Goal: Task Accomplishment & Management: Use online tool/utility

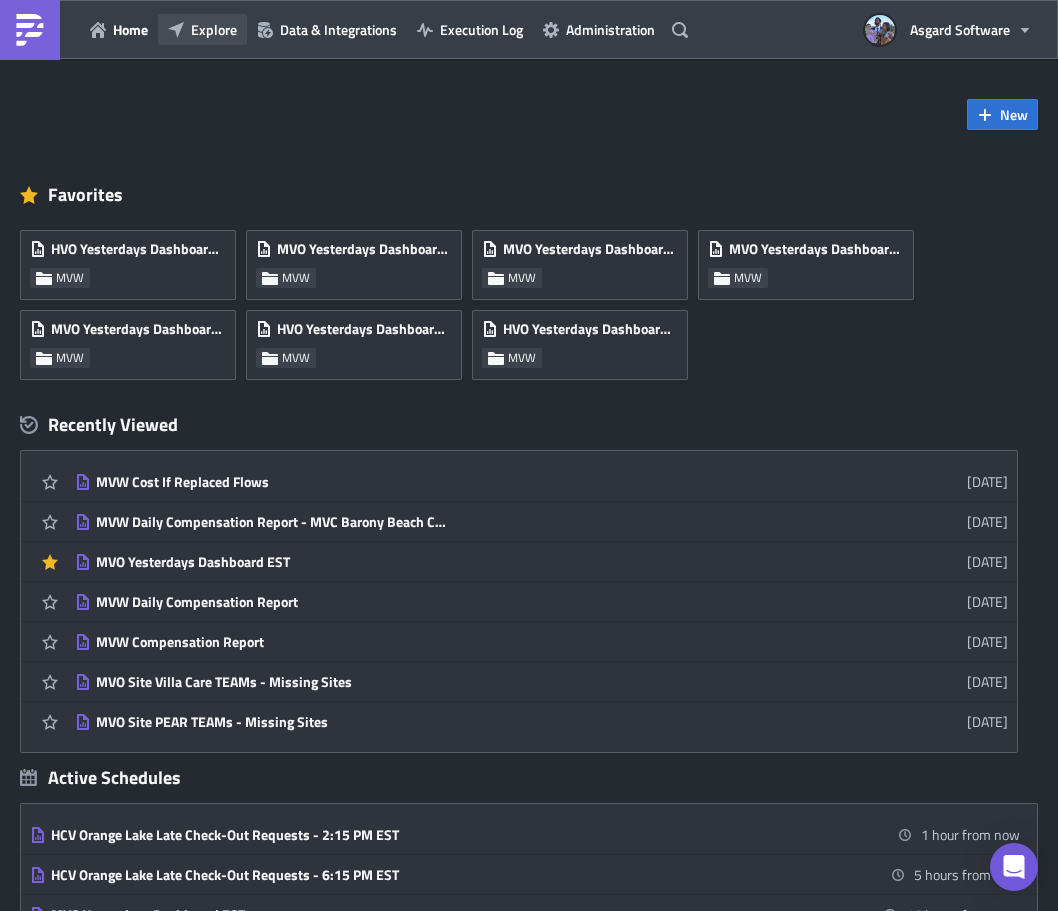
click at [227, 31] on span "Explore" at bounding box center [214, 29] width 46 height 21
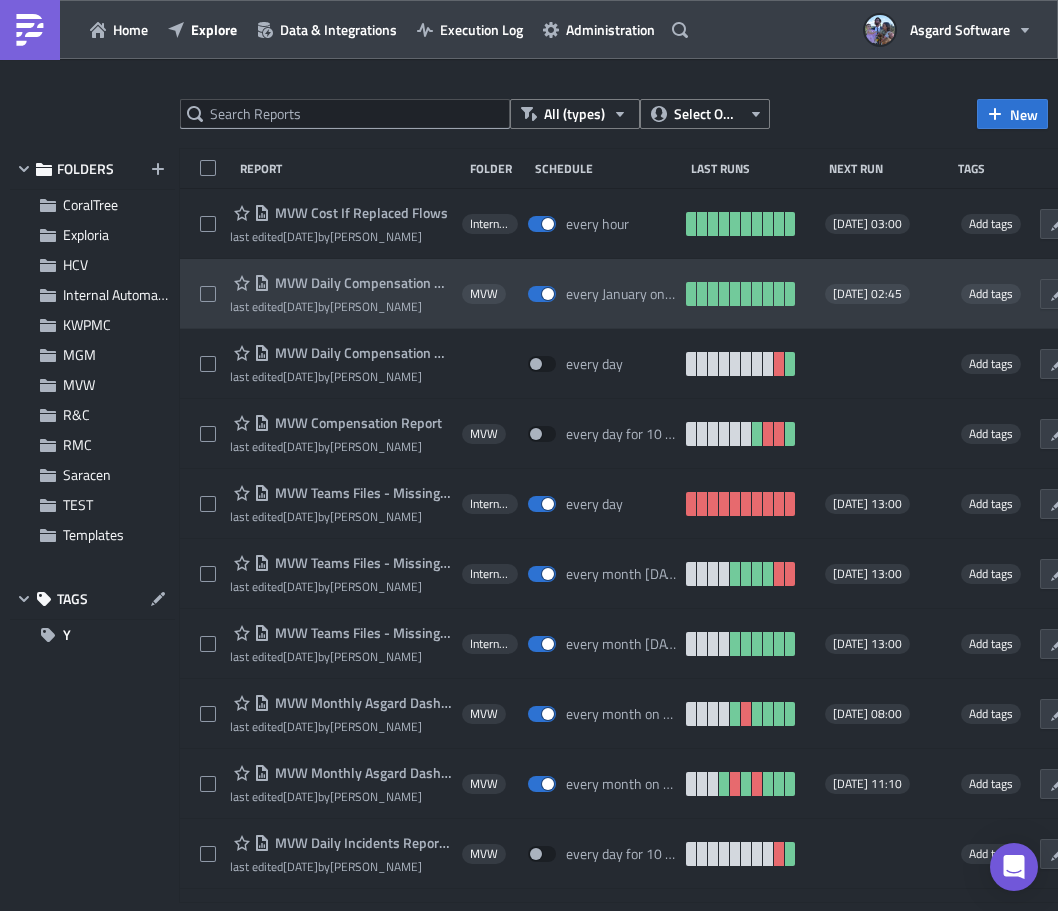
click at [215, 274] on div at bounding box center [215, 294] width 30 height 40
click at [215, 275] on div at bounding box center [215, 294] width 30 height 40
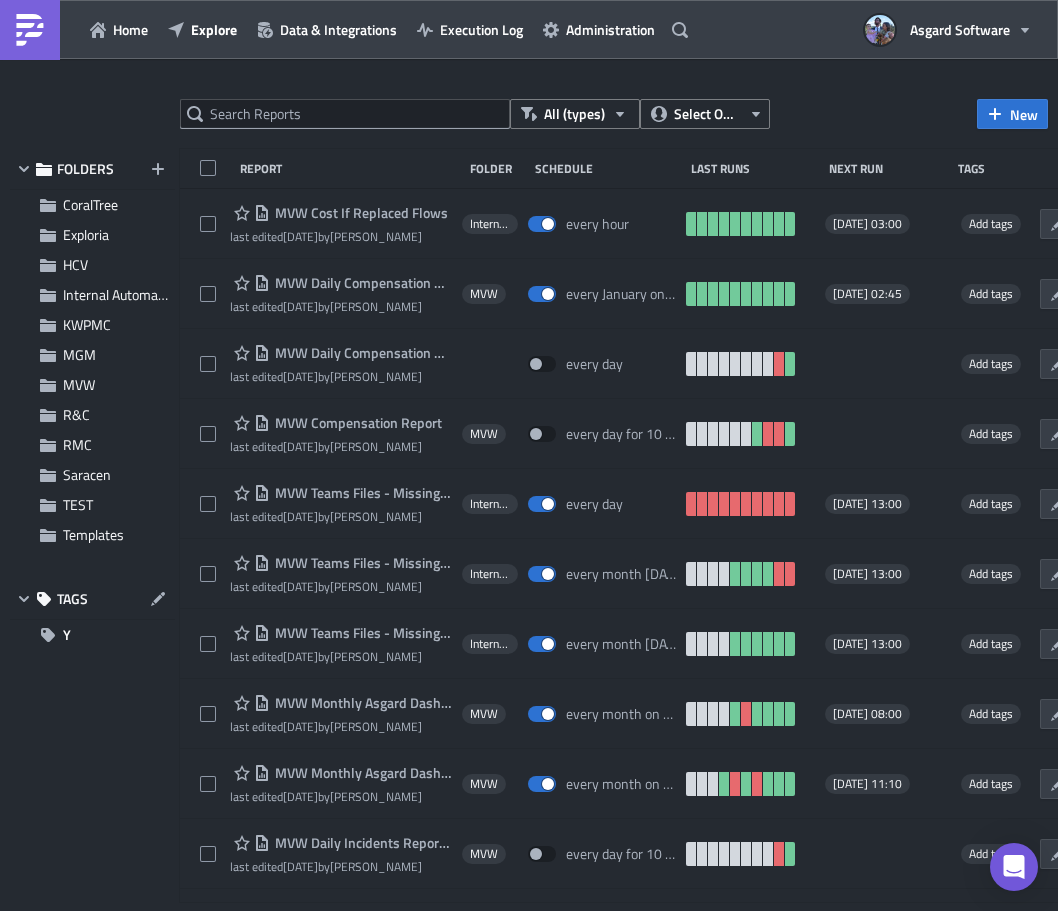
click at [288, 910] on div at bounding box center [529, 914] width 1058 height 0
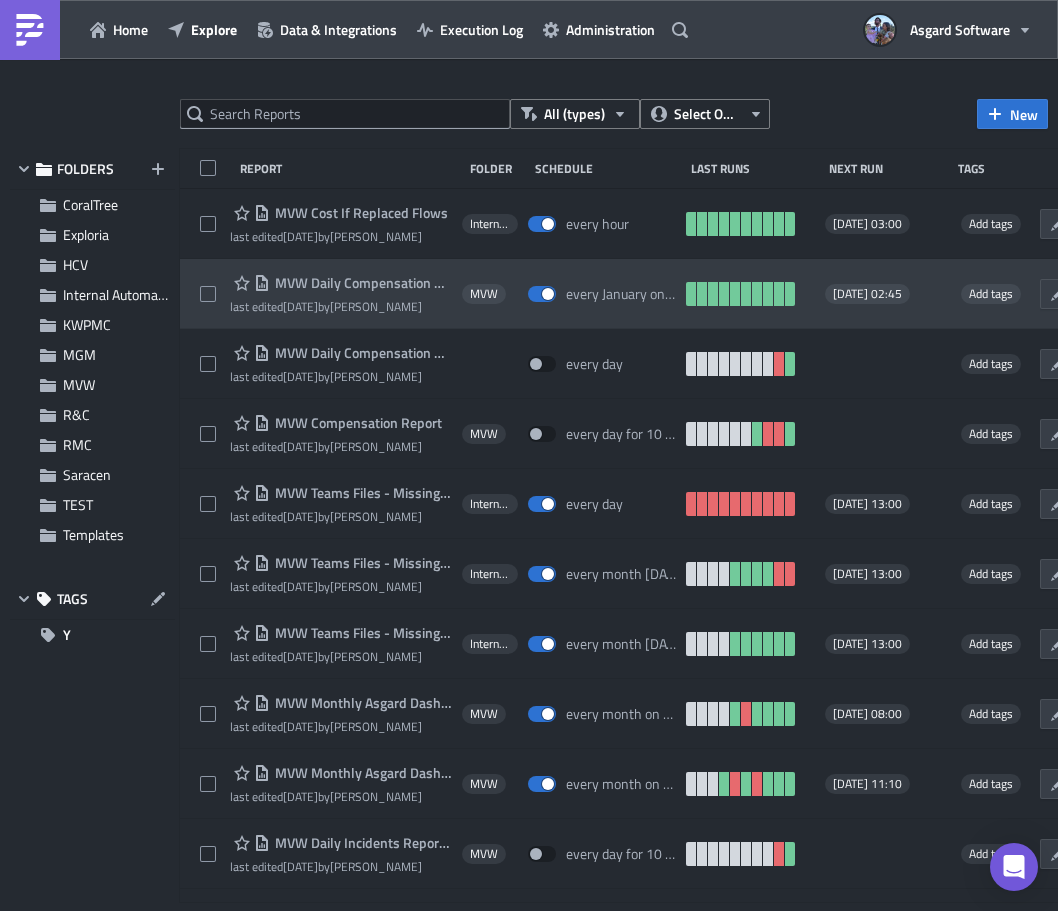
click at [210, 267] on div "MVW Daily Compensation Report - MVC Barony Beach Club last edited [DATE] by [PE…" at bounding box center [699, 294] width 1038 height 70
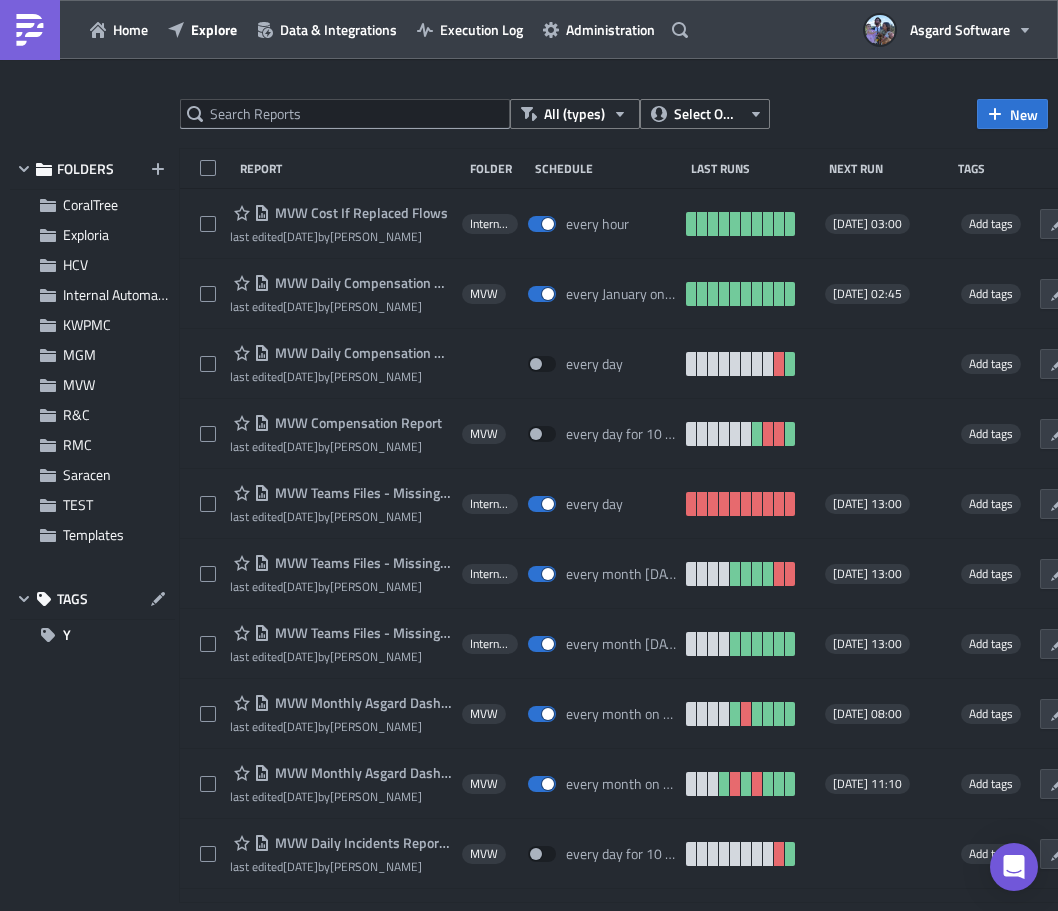
click at [473, 910] on div at bounding box center [529, 914] width 1058 height 0
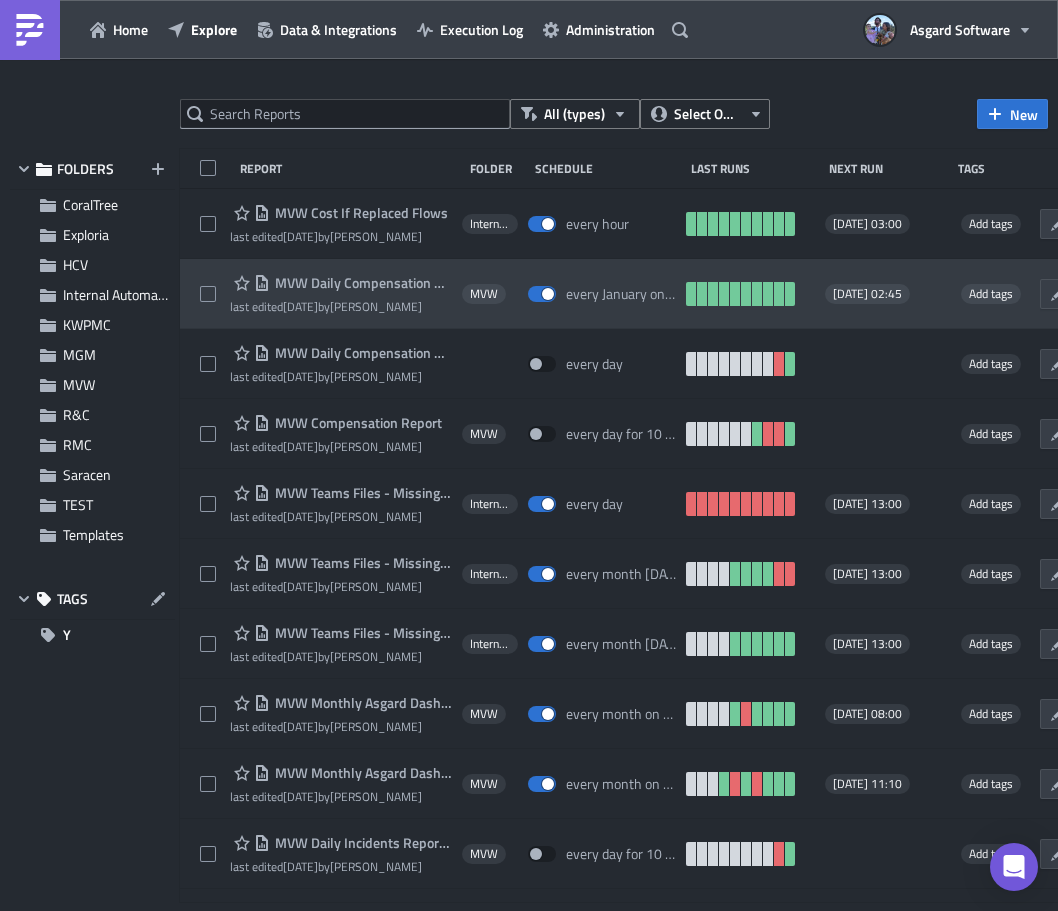
click at [201, 274] on div at bounding box center [215, 294] width 30 height 40
click at [219, 279] on div at bounding box center [215, 294] width 30 height 40
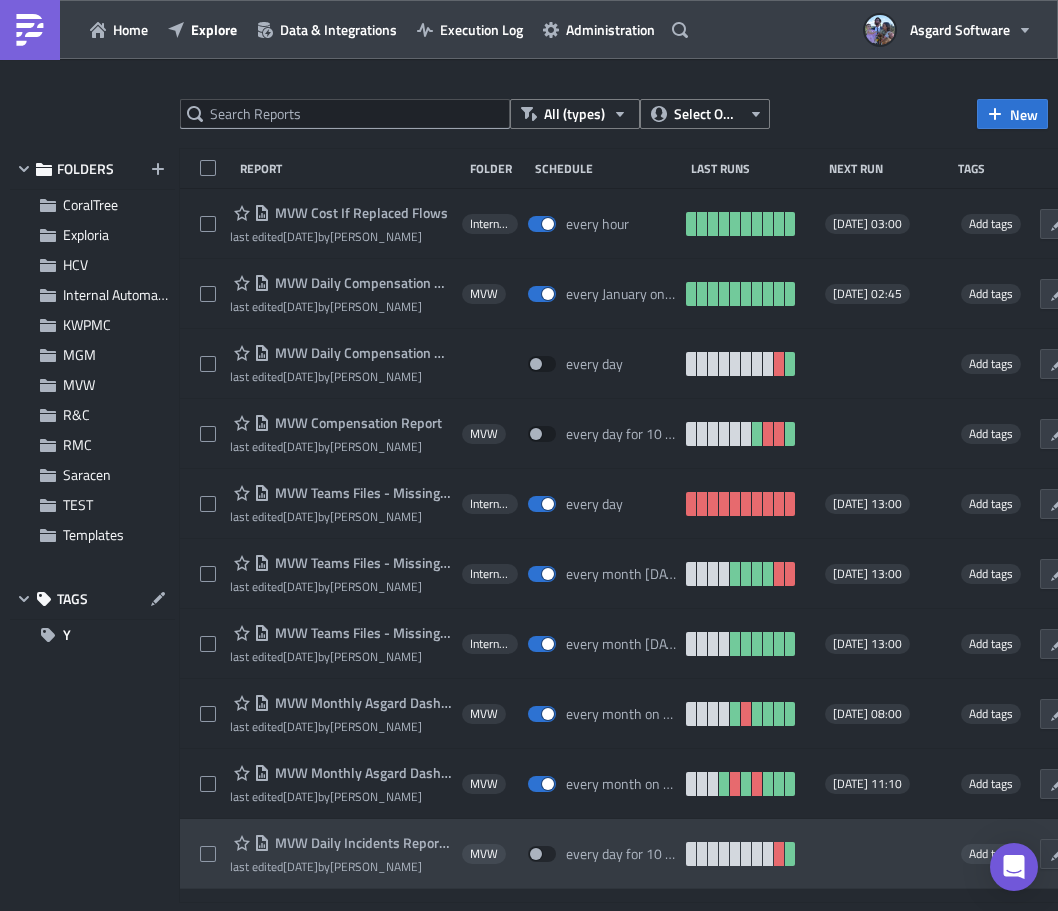
click at [492, 910] on div at bounding box center [529, 914] width 1058 height 0
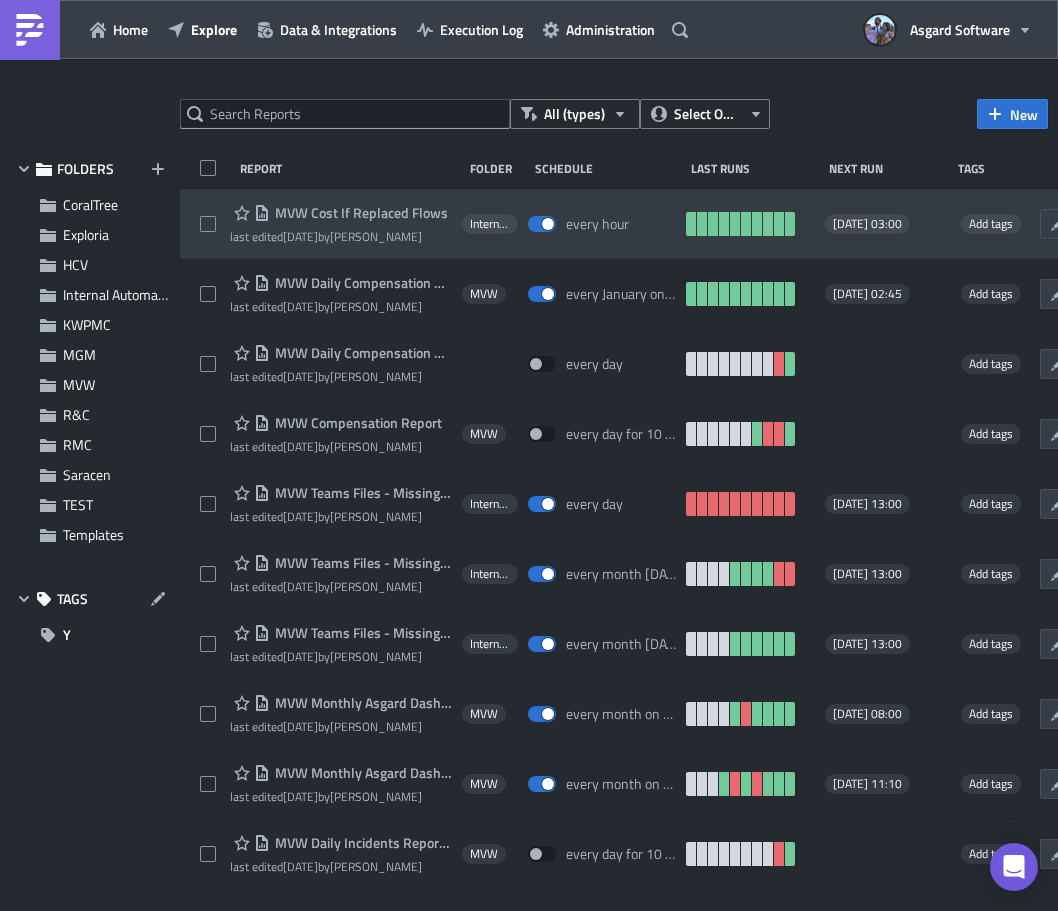
click at [202, 200] on div "MVW Cost If Replaced Flows last edited [DATE] by [PERSON_NAME] Internal Automat…" at bounding box center [699, 224] width 1038 height 70
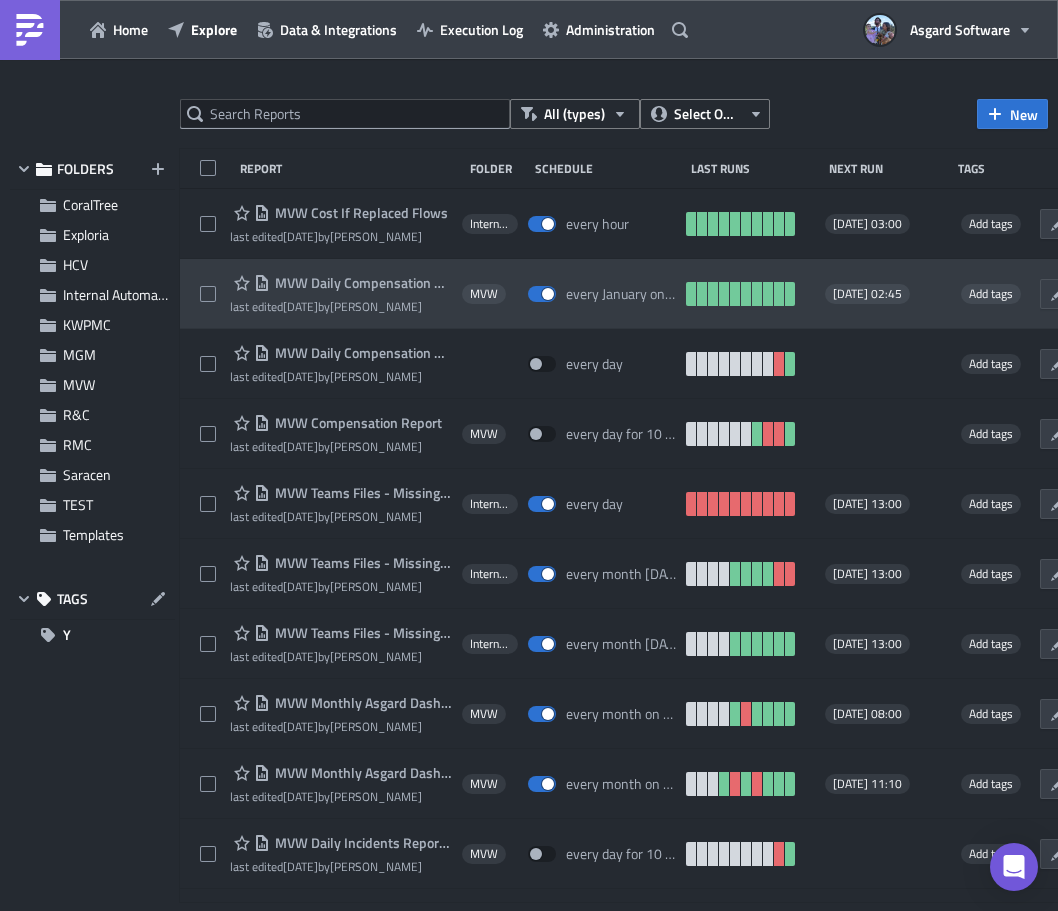
click at [192, 269] on div "MVW Daily Compensation Report - MVC Barony Beach Club last edited [DATE] by [PE…" at bounding box center [699, 294] width 1038 height 70
click at [196, 273] on div "MVW Daily Compensation Report - MVC Barony Beach Club last edited [DATE] by [PE…" at bounding box center [699, 294] width 1038 height 70
click at [198, 275] on div "MVW Daily Compensation Report - MVC Barony Beach Club last edited [DATE] by [PE…" at bounding box center [699, 294] width 1038 height 70
click at [199, 266] on div "MVW Daily Compensation Report - MVC Barony Beach Club last edited [DATE] by [PE…" at bounding box center [699, 294] width 1038 height 70
click at [199, 304] on div "MVW Daily Compensation Report - MVC Barony Beach Club last edited [DATE] by [PE…" at bounding box center [699, 294] width 1038 height 70
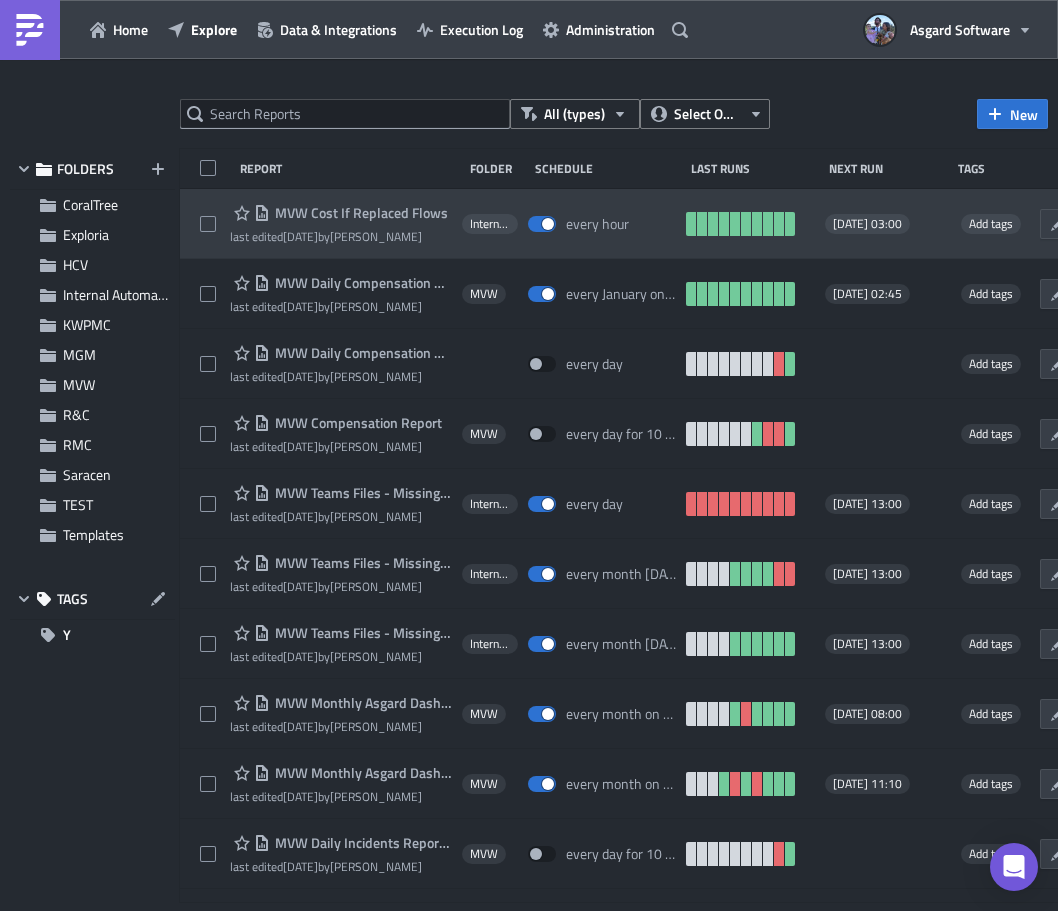
click at [480, 246] on div "MVW Cost If Replaced Flows last edited [DATE] by [PERSON_NAME] Internal Automat…" at bounding box center [699, 224] width 1038 height 70
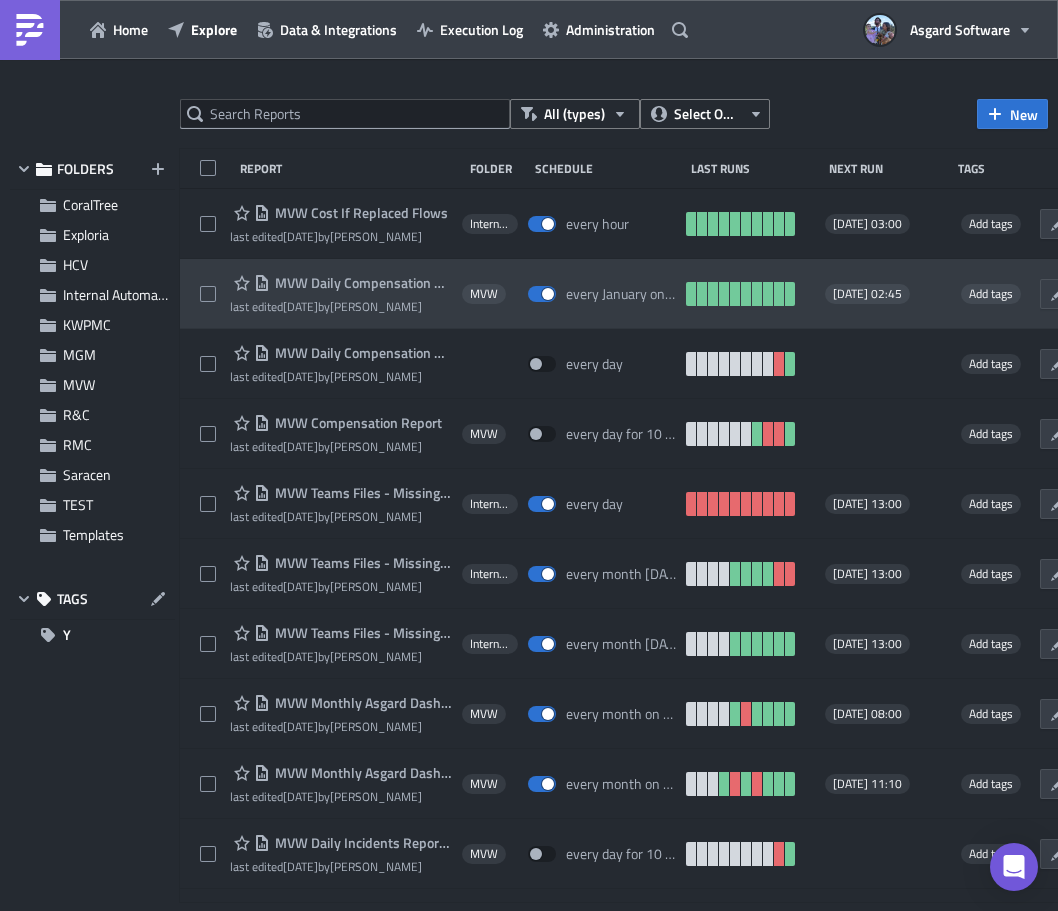
click at [192, 274] on div "MVW Daily Compensation Report - MVC Barony Beach Club last edited [DATE] by [PE…" at bounding box center [699, 294] width 1038 height 70
click at [194, 274] on div "MVW Daily Compensation Report - MVC Barony Beach Club last edited [DATE] by [PE…" at bounding box center [699, 294] width 1038 height 70
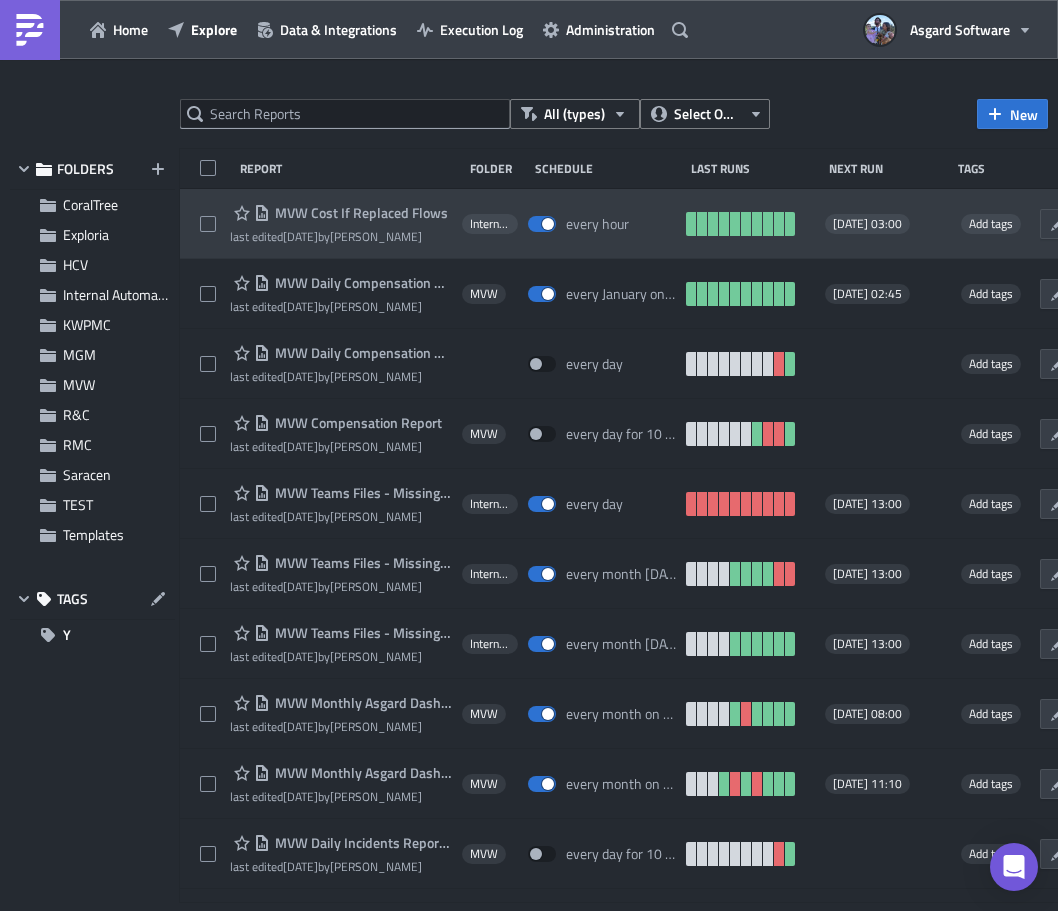
click at [193, 200] on div "MVW Cost If Replaced Flows last edited [DATE] by [PERSON_NAME] Internal Automat…" at bounding box center [699, 224] width 1038 height 70
click at [192, 197] on div "MVW Cost If Replaced Flows last edited [DATE] by [PERSON_NAME] Internal Automat…" at bounding box center [699, 224] width 1038 height 70
click at [369, 209] on span "MVW Cost If Replaced Flows" at bounding box center [359, 213] width 178 height 18
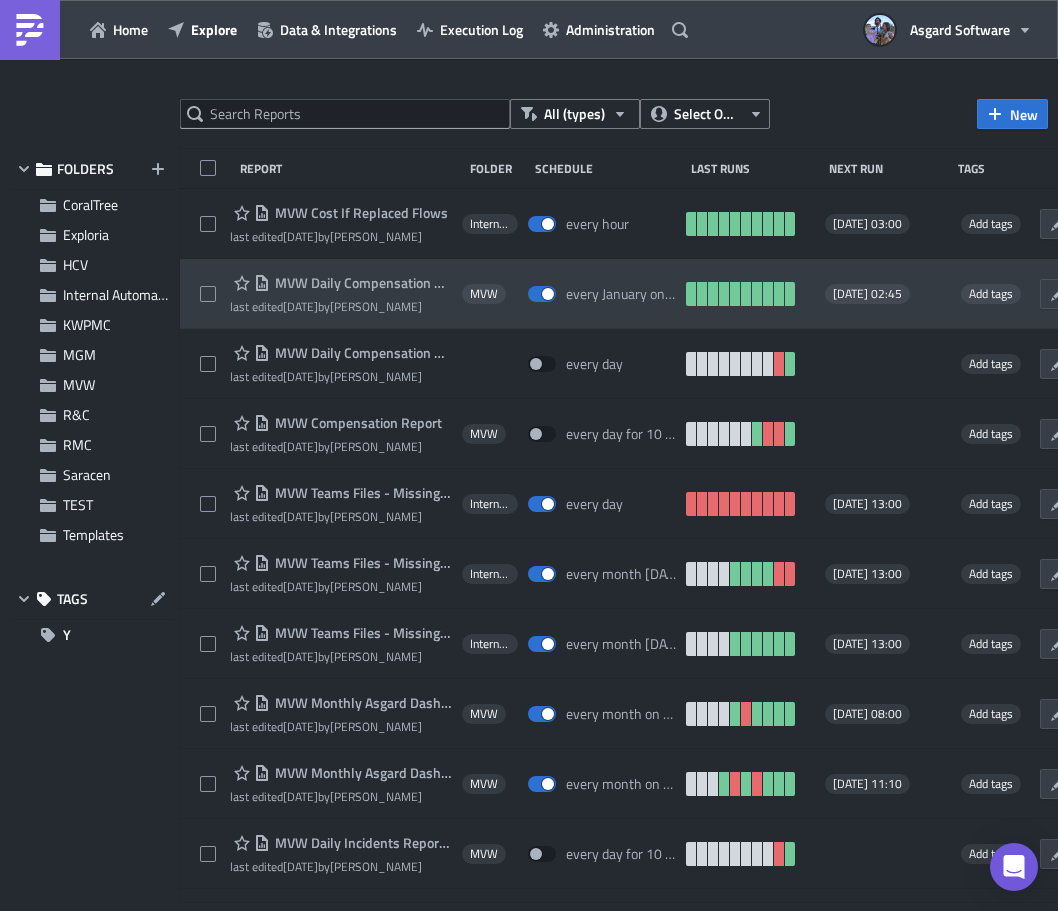
click at [214, 309] on div at bounding box center [215, 294] width 30 height 40
click at [207, 321] on div "MVW Daily Compensation Report - MVC Barony Beach Club last edited 3 weeks ago b…" at bounding box center [699, 294] width 1038 height 70
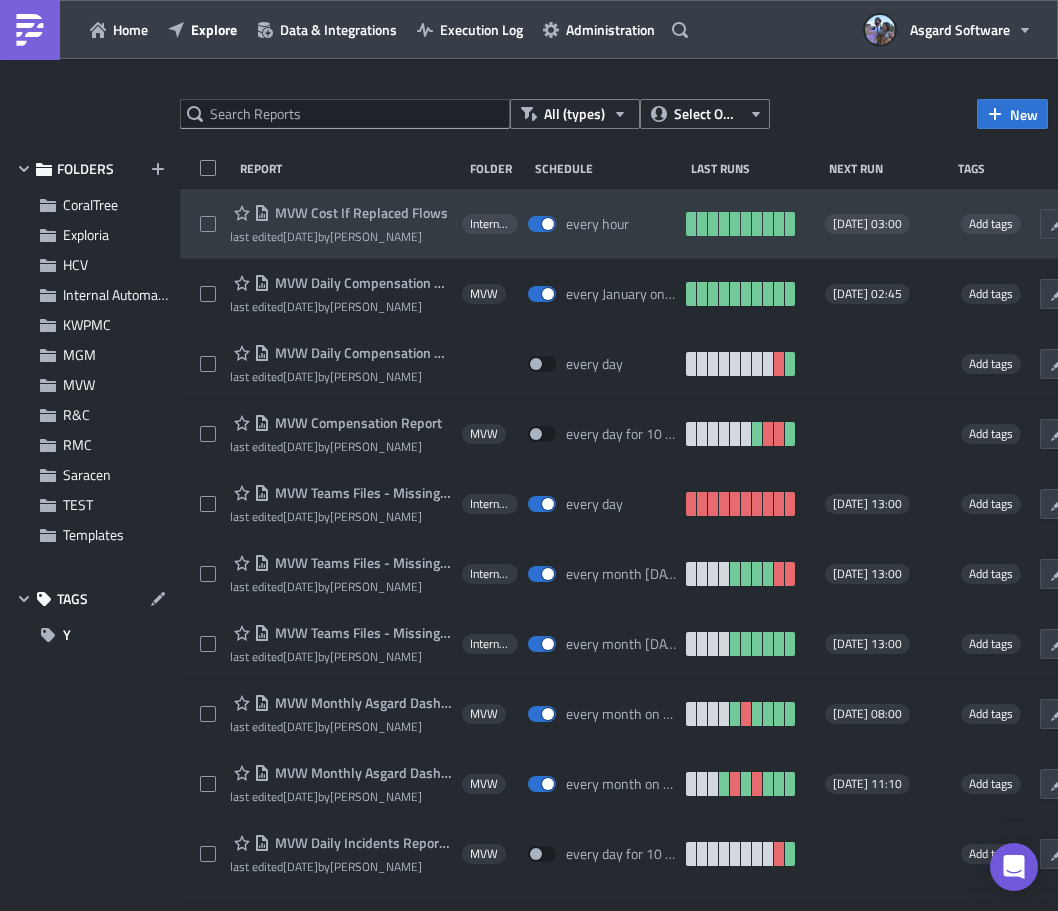
click at [202, 198] on div "MVW Cost If Replaced Flows last edited 6 days ago by Jordan Valsvik Internal Au…" at bounding box center [699, 224] width 1038 height 70
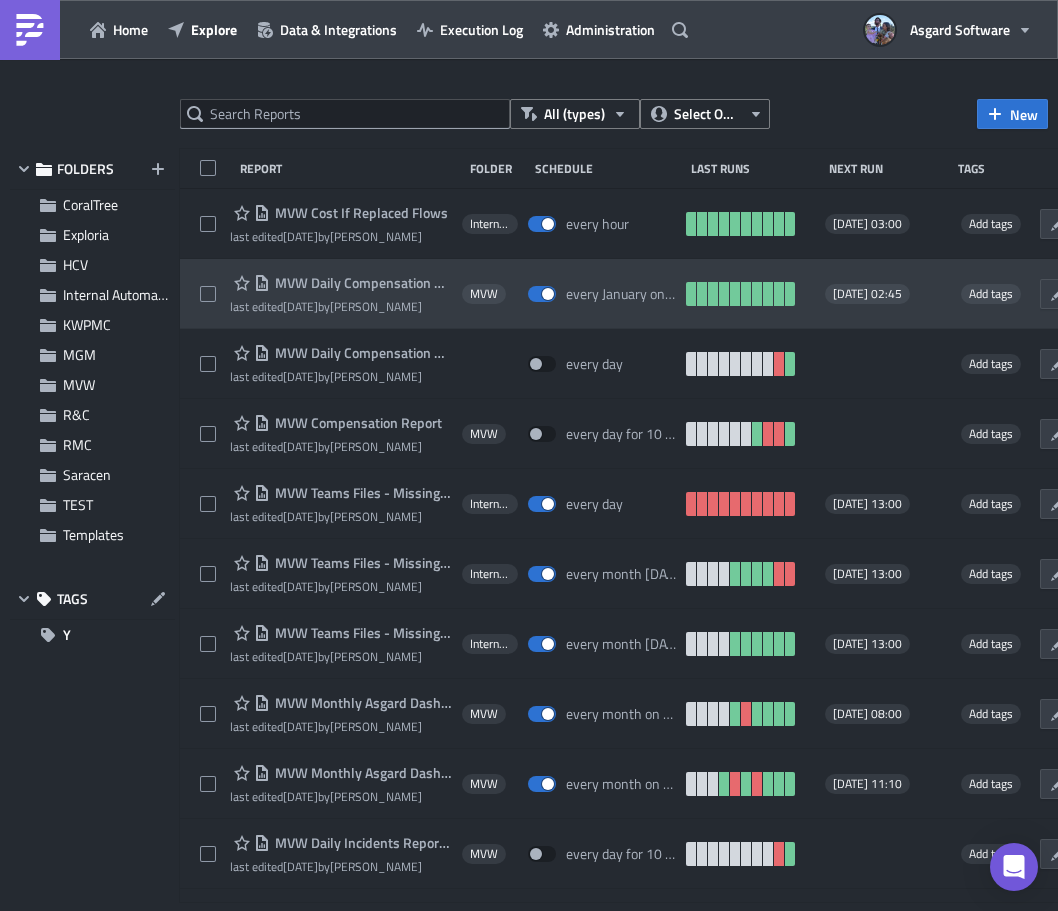
click at [207, 271] on div "MVW Daily Compensation Report - MVC Barony Beach Club last edited 3 weeks ago b…" at bounding box center [699, 294] width 1038 height 70
click at [204, 274] on div at bounding box center [215, 294] width 30 height 40
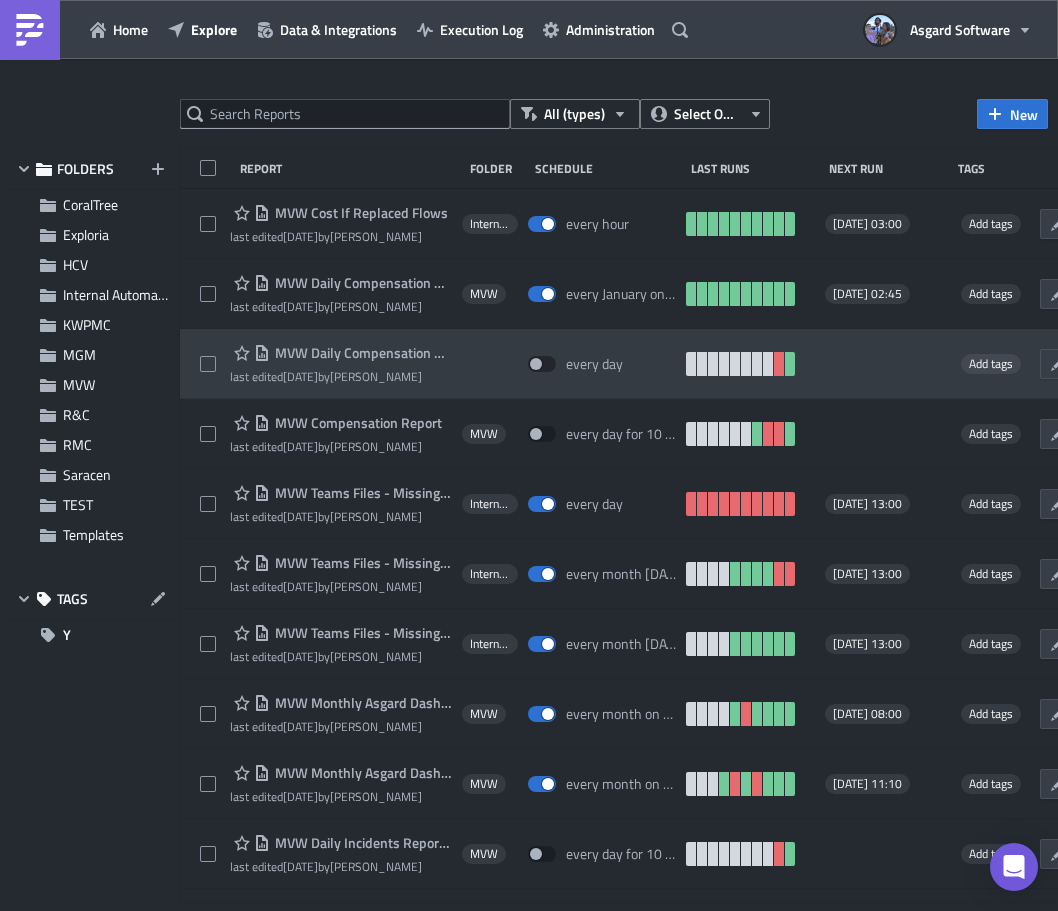
click at [197, 344] on div "MVW Daily Compensation Report last edited 1 month ago by Barry Edwards every da…" at bounding box center [699, 364] width 1038 height 70
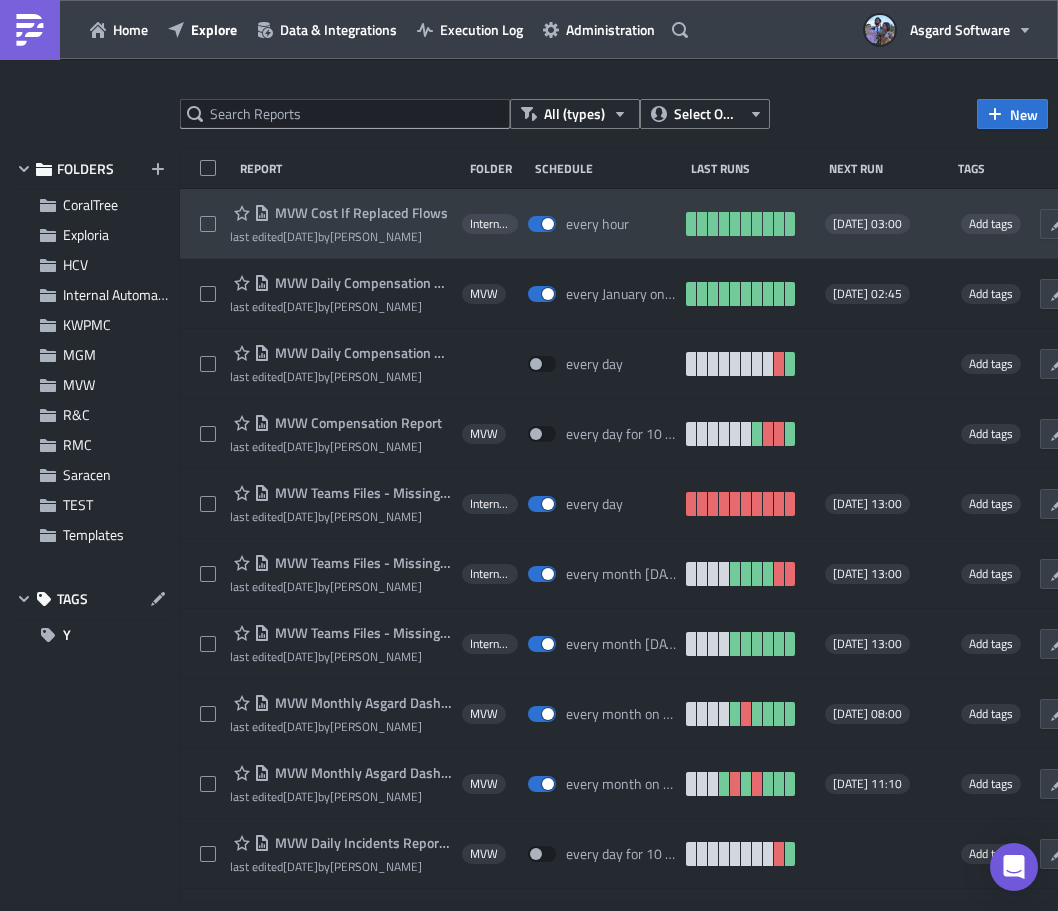
click at [507, 244] on div "MVW Cost If Replaced Flows last edited 6 days ago by Jordan Valsvik Internal Au…" at bounding box center [699, 224] width 1038 height 70
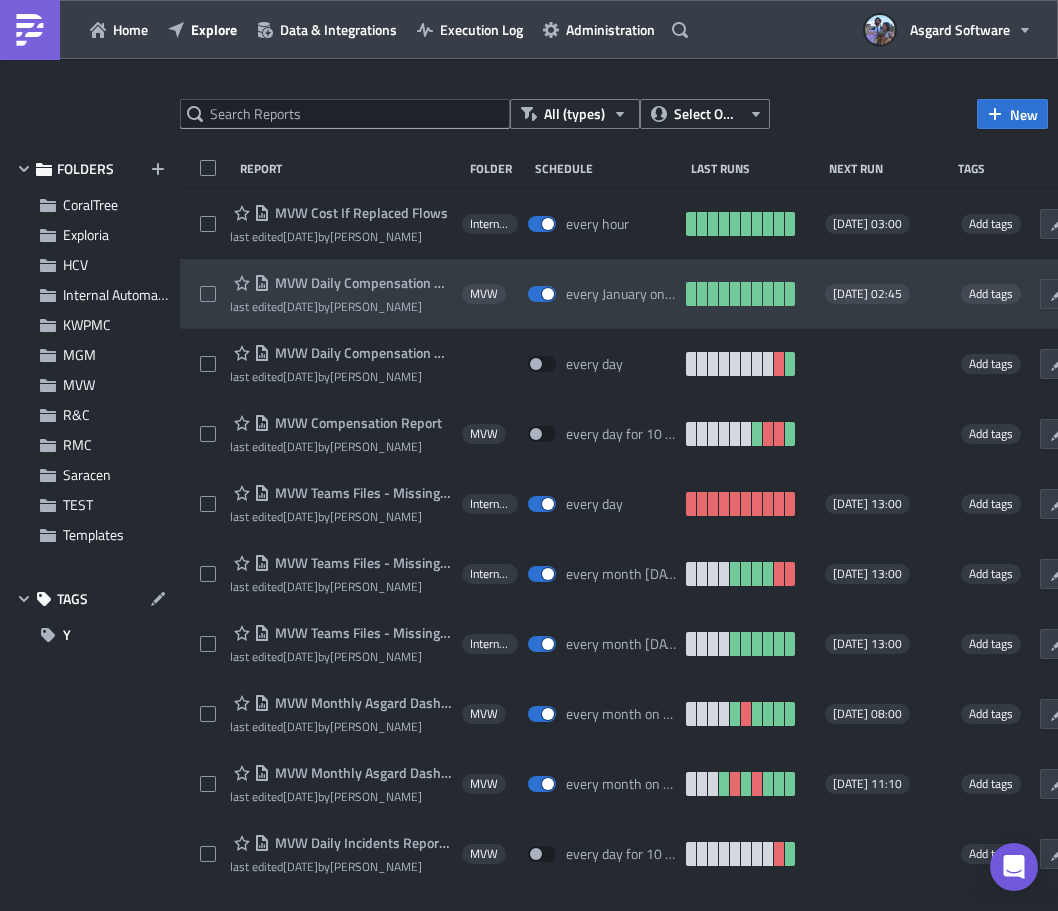
click at [596, 324] on div "MVW Daily Compensation Report - MVC Barony Beach Club last edited 3 weeks ago b…" at bounding box center [699, 294] width 1038 height 70
click at [204, 317] on div "MVW Daily Compensation Report - MVC Barony Beach Club last edited 3 weeks ago b…" at bounding box center [699, 294] width 1038 height 70
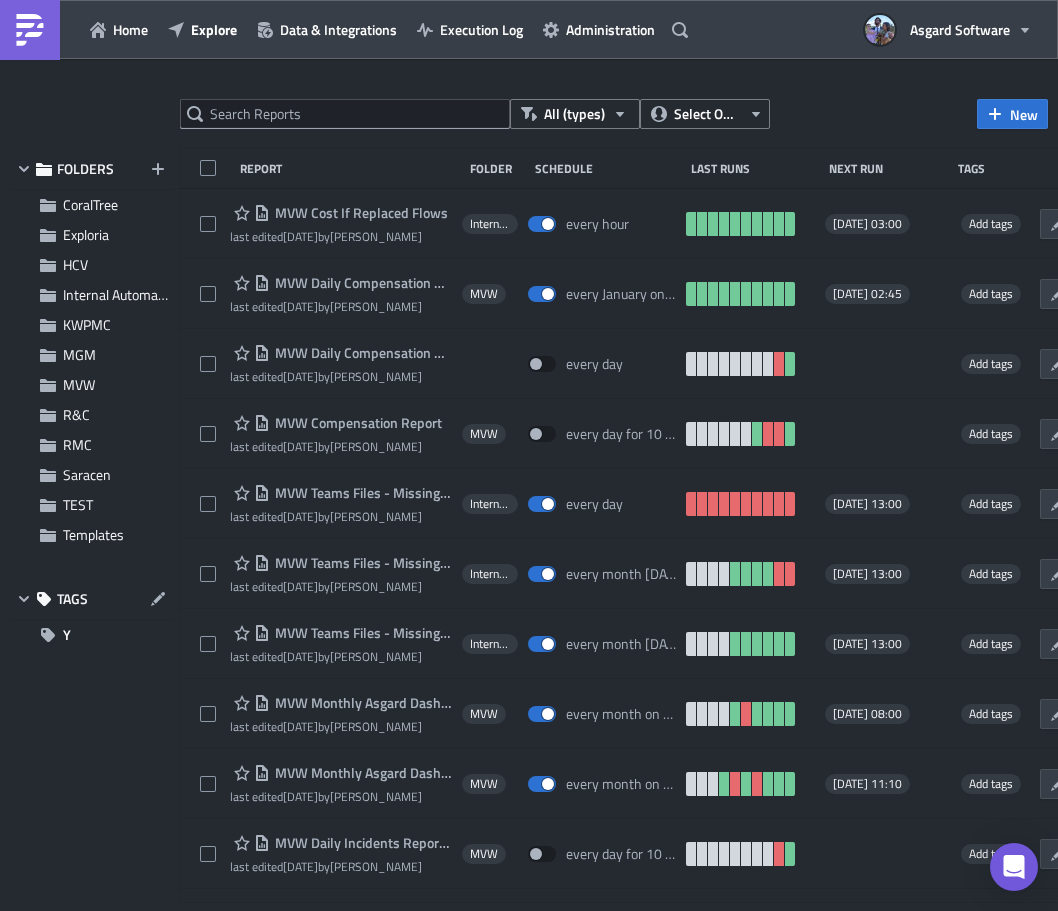
click at [258, 910] on div at bounding box center [529, 914] width 1058 height 0
click at [348, 910] on div at bounding box center [529, 914] width 1058 height 0
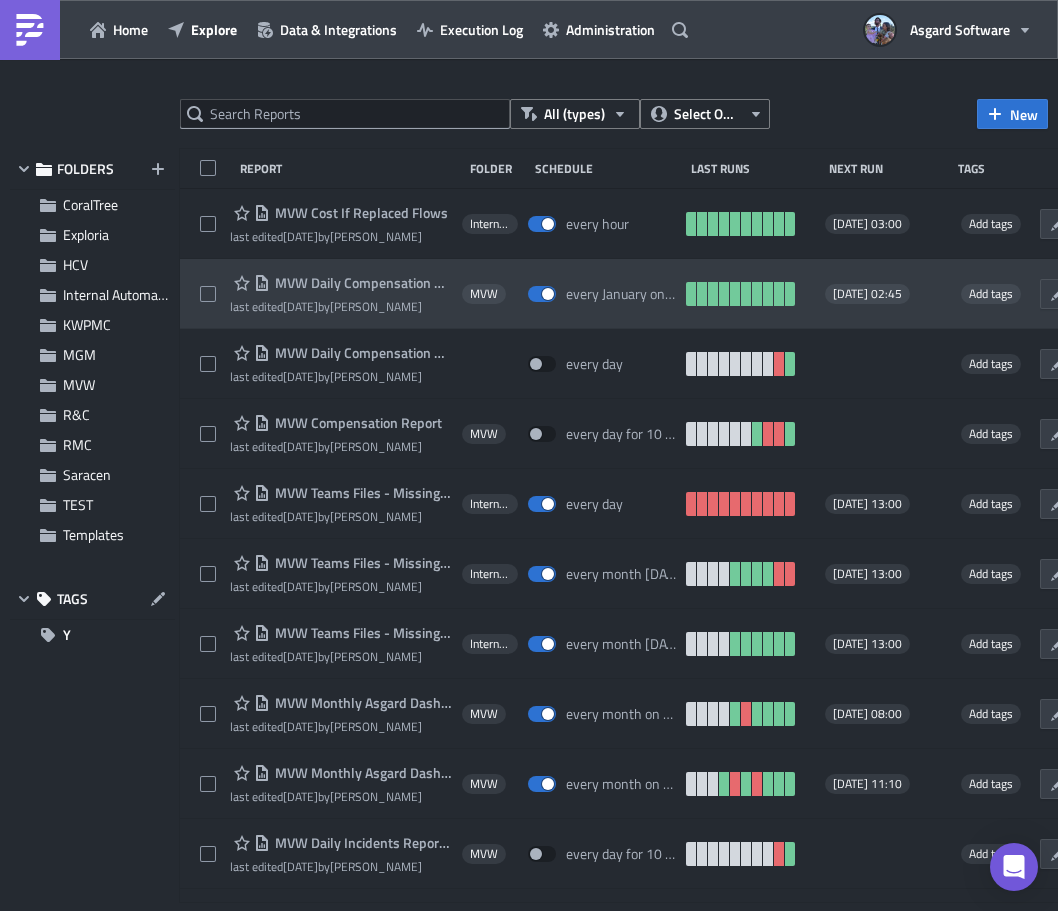
click at [206, 272] on div "MVW Daily Compensation Report - MVC Barony Beach Club last edited 3 weeks ago b…" at bounding box center [699, 294] width 1038 height 70
click at [466, 319] on div "MVW Daily Compensation Report - MVC Barony Beach Club last edited 3 weeks ago b…" at bounding box center [699, 294] width 1038 height 70
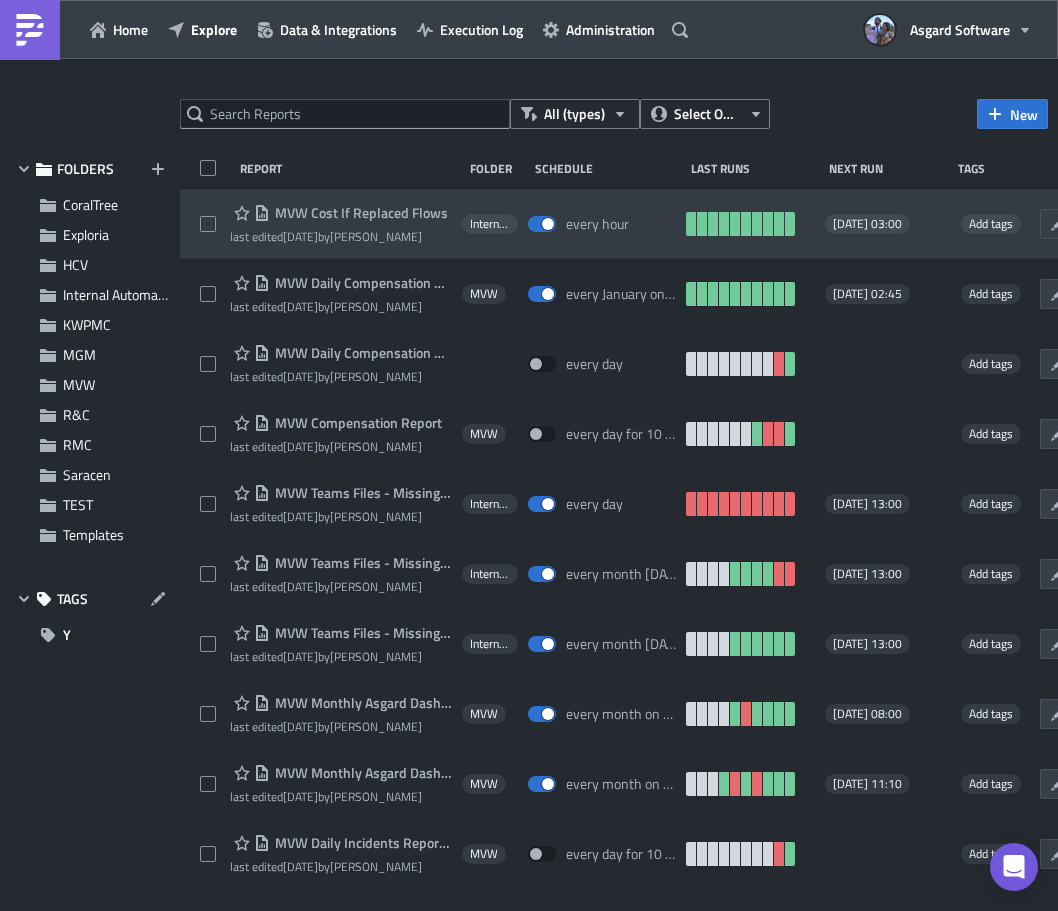
click at [609, 244] on div "MVW Cost If Replaced Flows last edited 6 days ago by Jordan Valsvik Internal Au…" at bounding box center [699, 224] width 1038 height 70
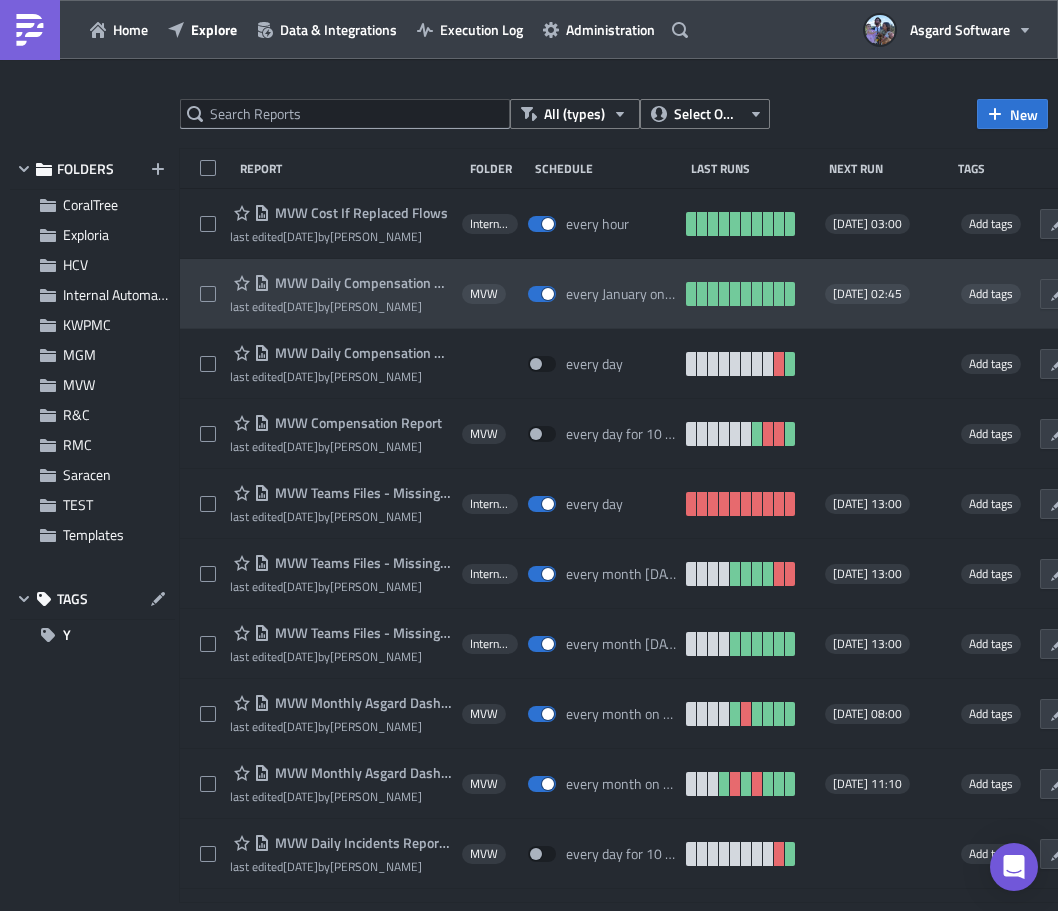
click at [570, 272] on div "MVW Daily Compensation Report - MVC Barony Beach Club last edited 3 weeks ago b…" at bounding box center [699, 294] width 1038 height 70
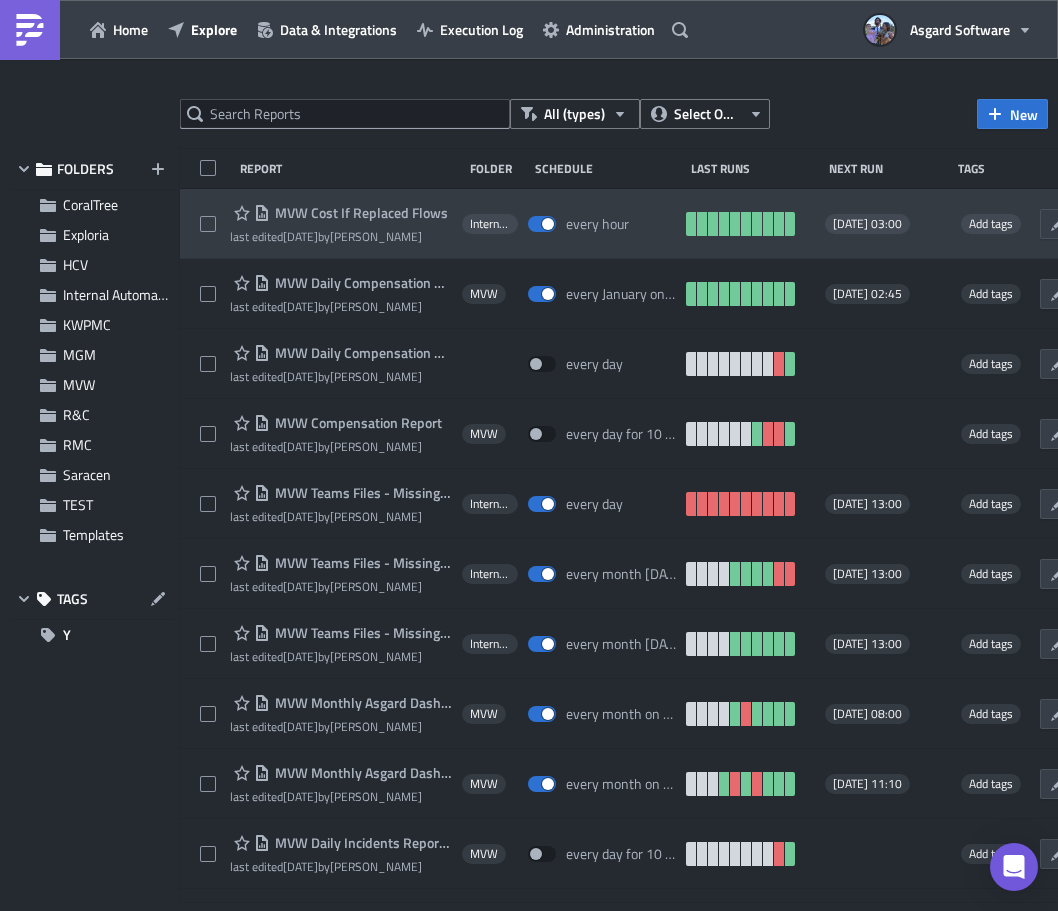
click at [603, 227] on div "every hour" at bounding box center [597, 224] width 63 height 18
click at [598, 239] on div "every hour" at bounding box center [602, 224] width 148 height 40
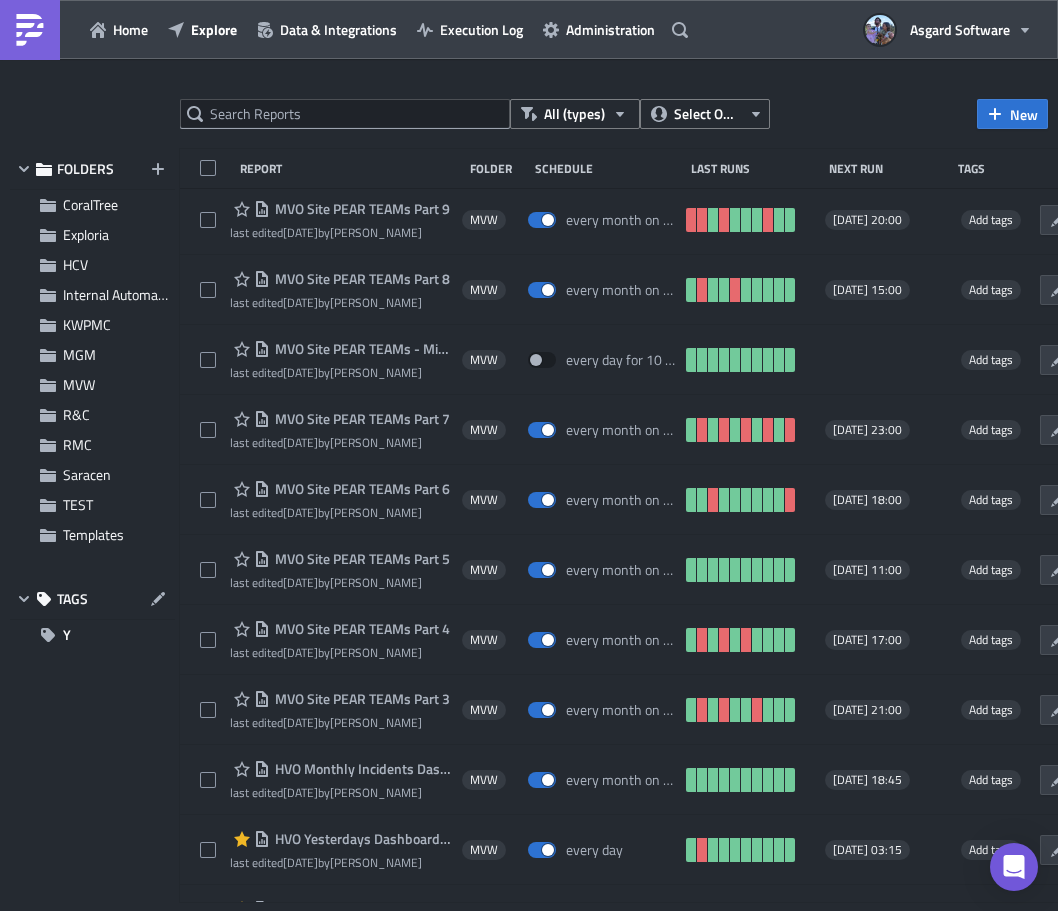
scroll to position [3598, 0]
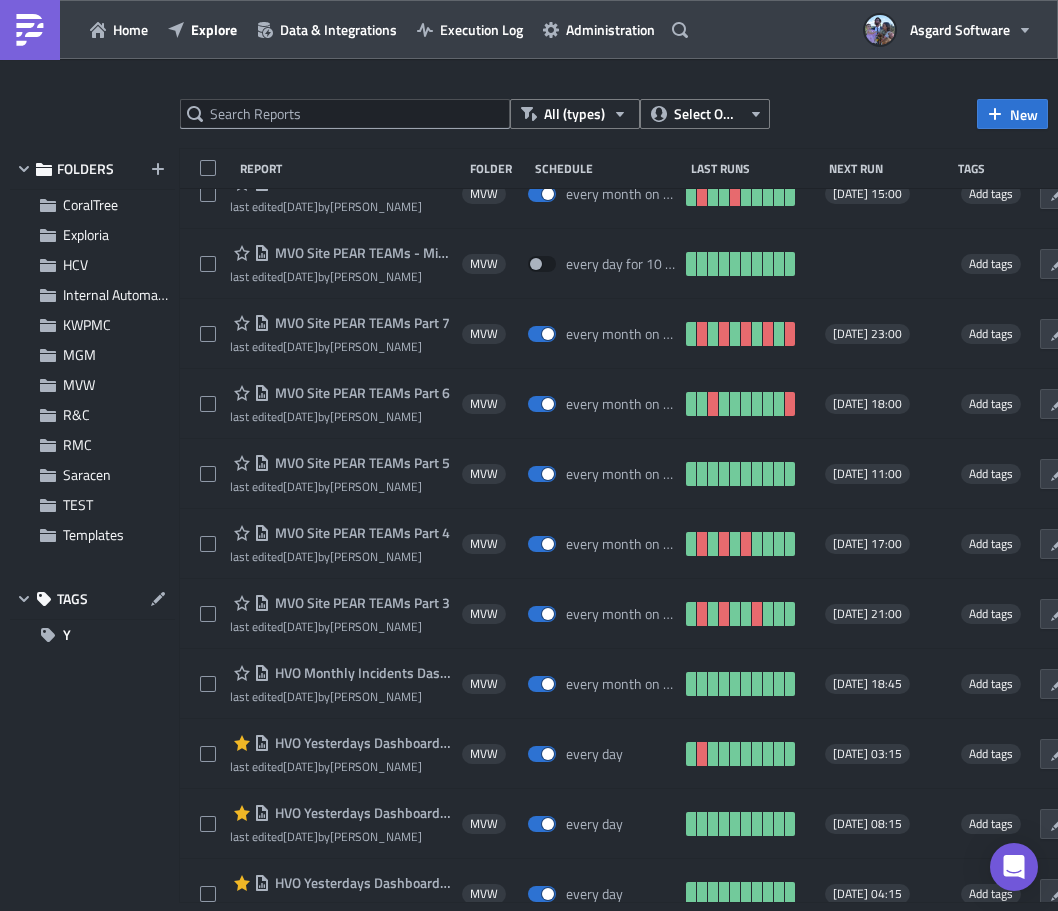
click at [502, 910] on div at bounding box center [529, 914] width 1058 height 0
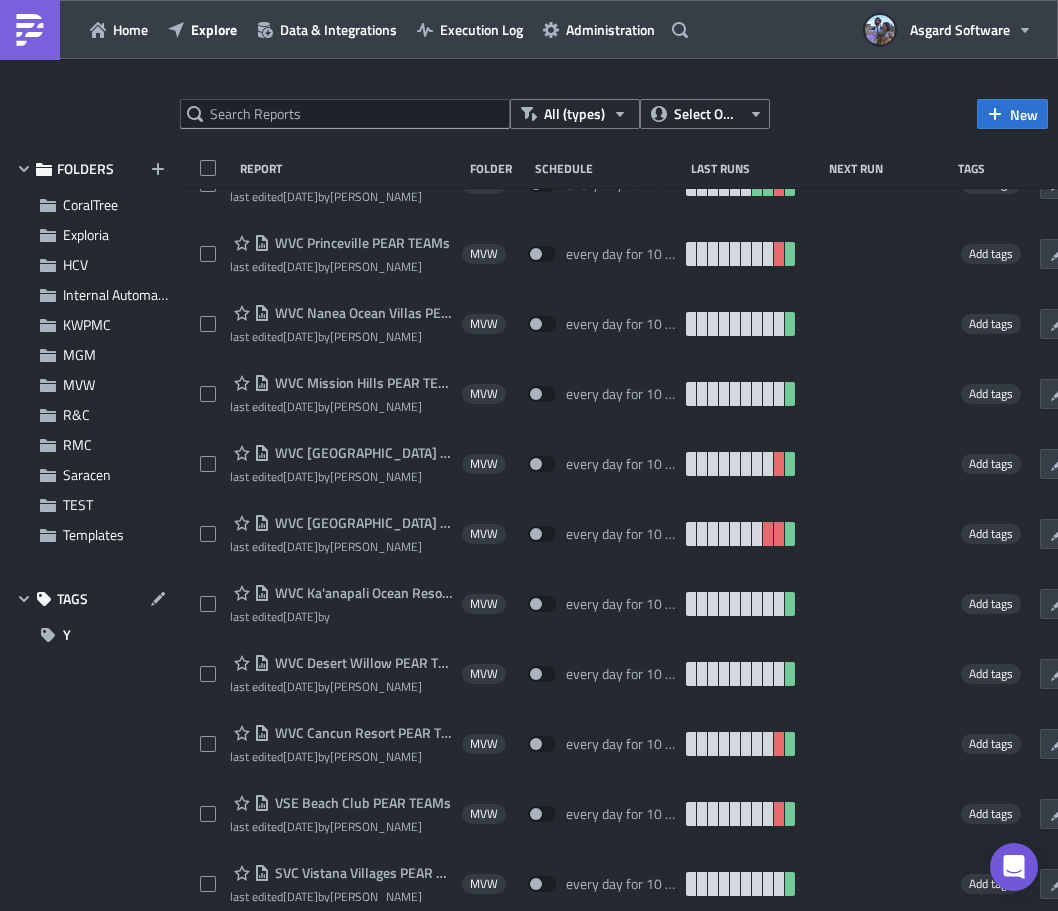
scroll to position [5038, 0]
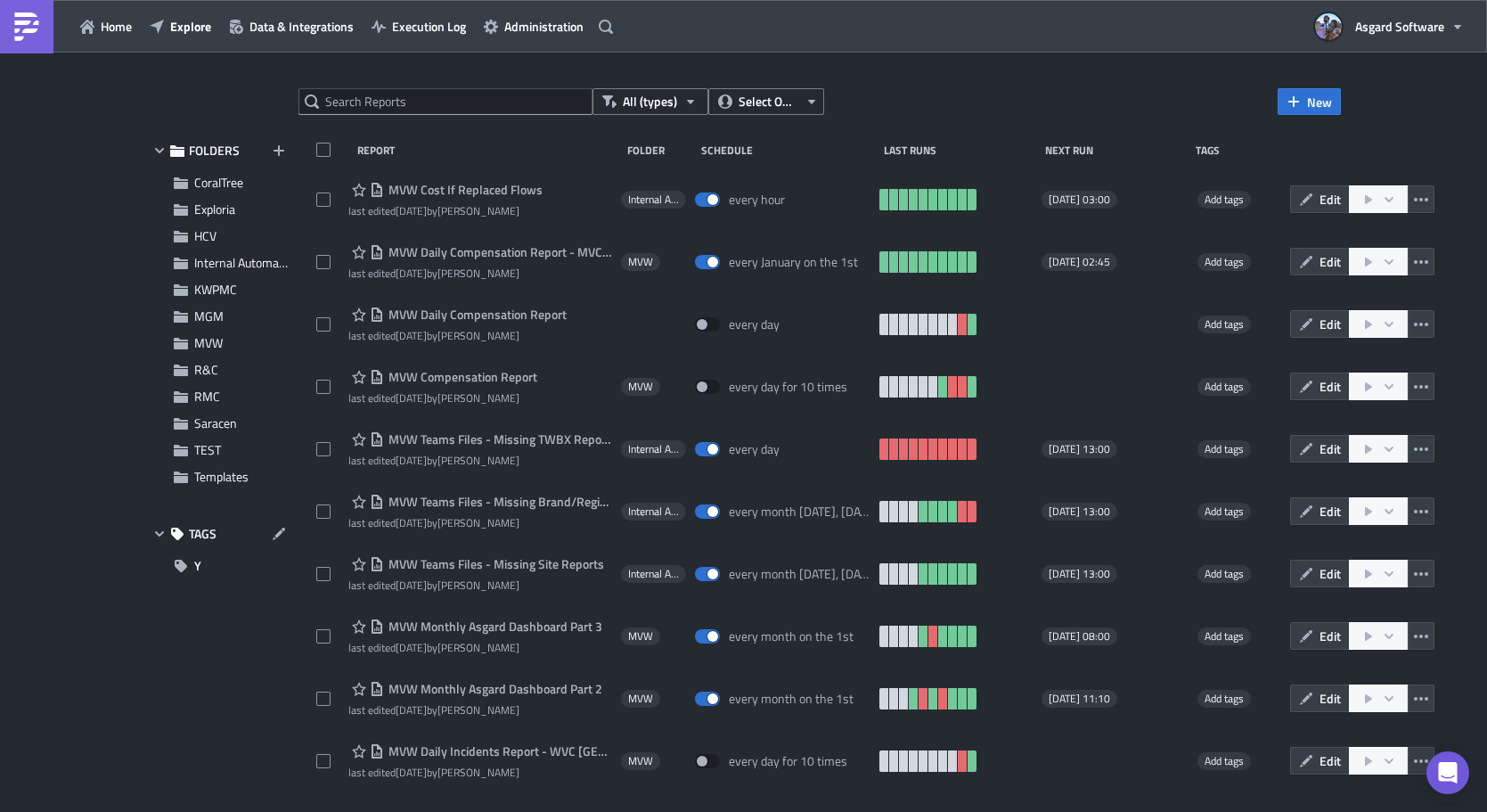
click at [451, 786] on div "MVW Daily Incidents Report - WVC Princeville last edited 3 months ago by Jordan…" at bounding box center [895, 761] width 1194 height 62
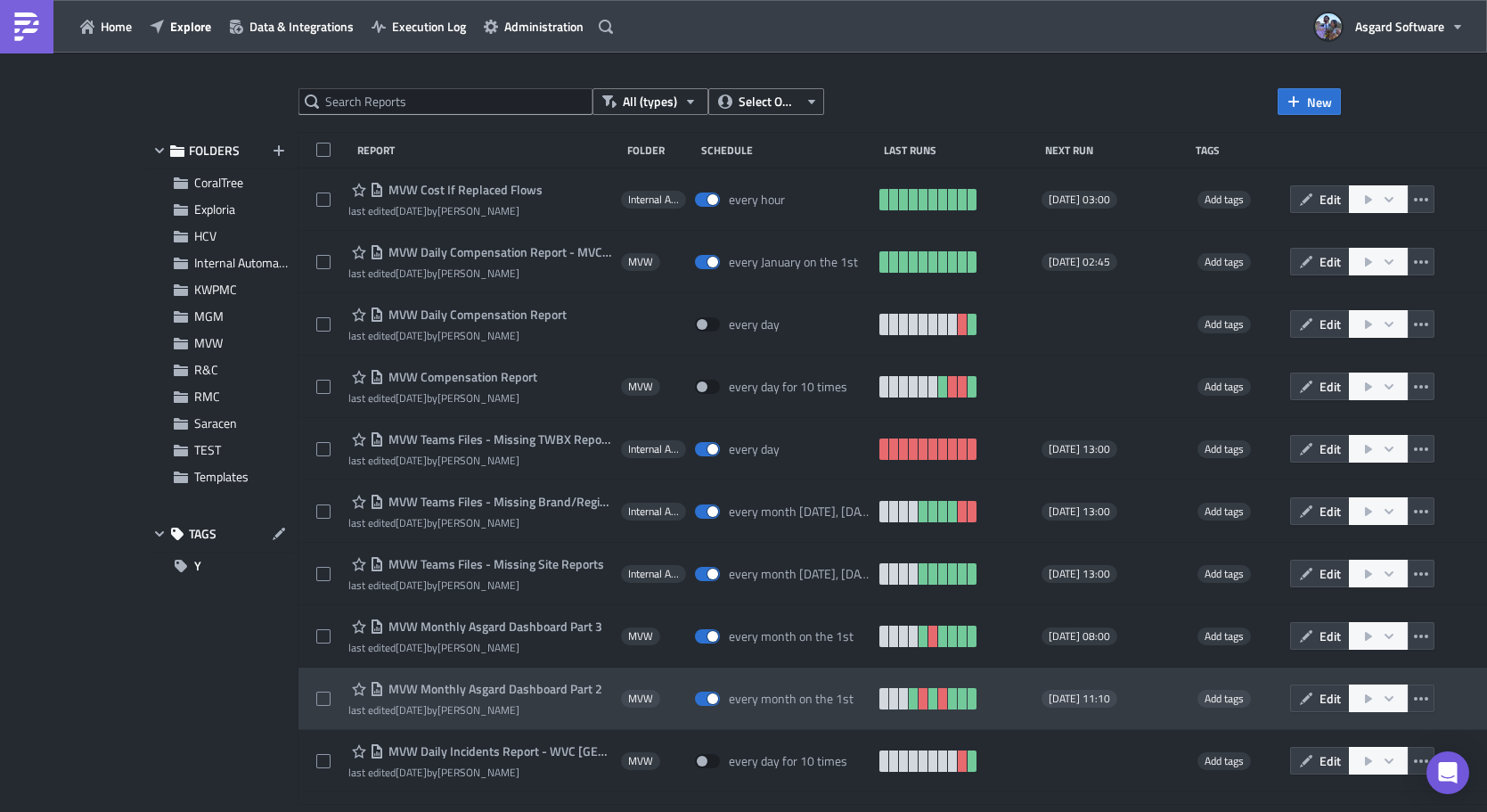
click at [679, 718] on div "MVW Monthly Asgard Dashboard Part 2 last edited 4 weeks ago by Jordan Valsvik M…" at bounding box center [895, 699] width 1194 height 62
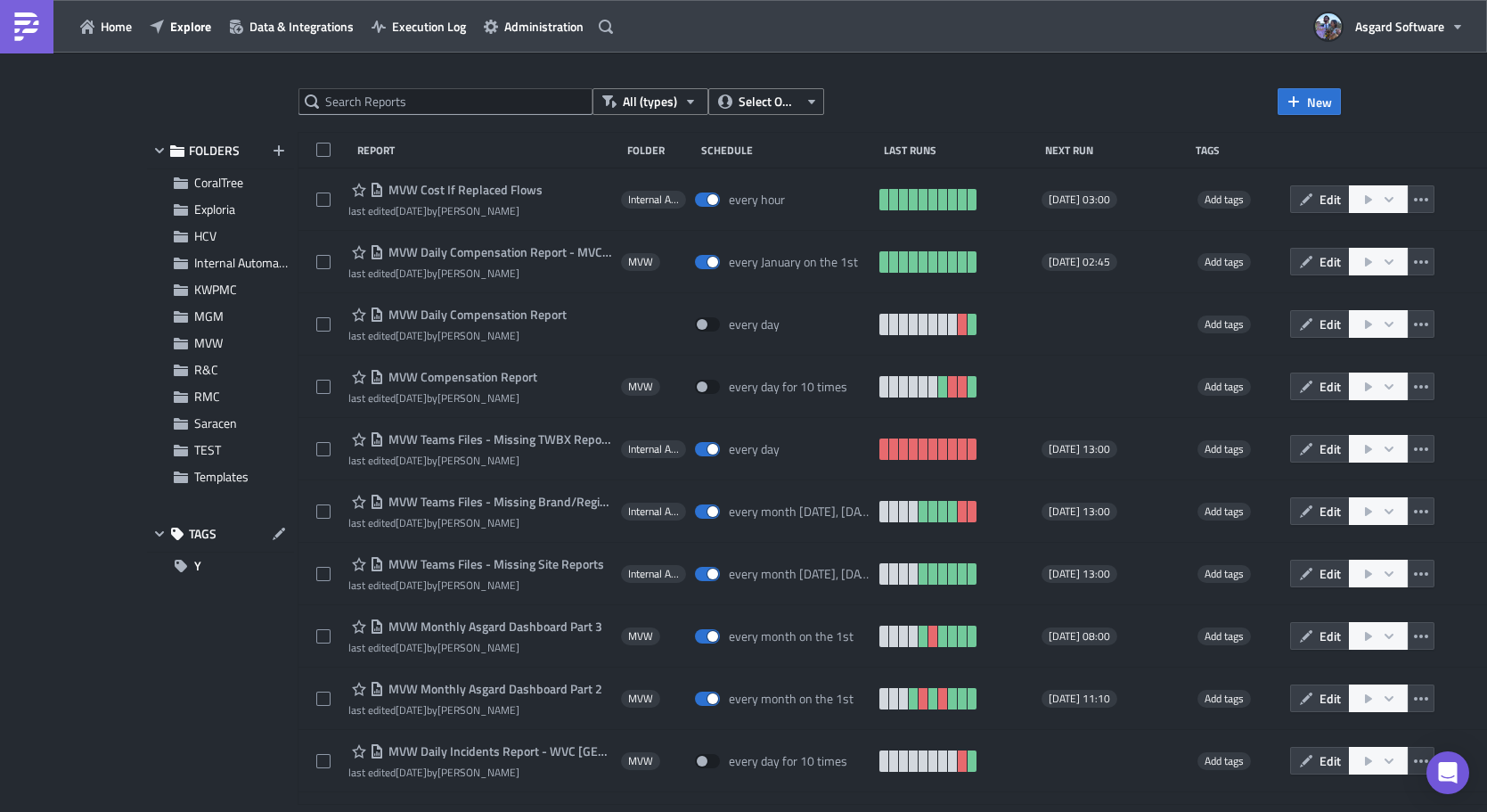
click at [272, 811] on div at bounding box center [744, 815] width 1487 height 0
click at [303, 811] on div at bounding box center [744, 815] width 1487 height 0
click at [267, 811] on div at bounding box center [744, 815] width 1487 height 0
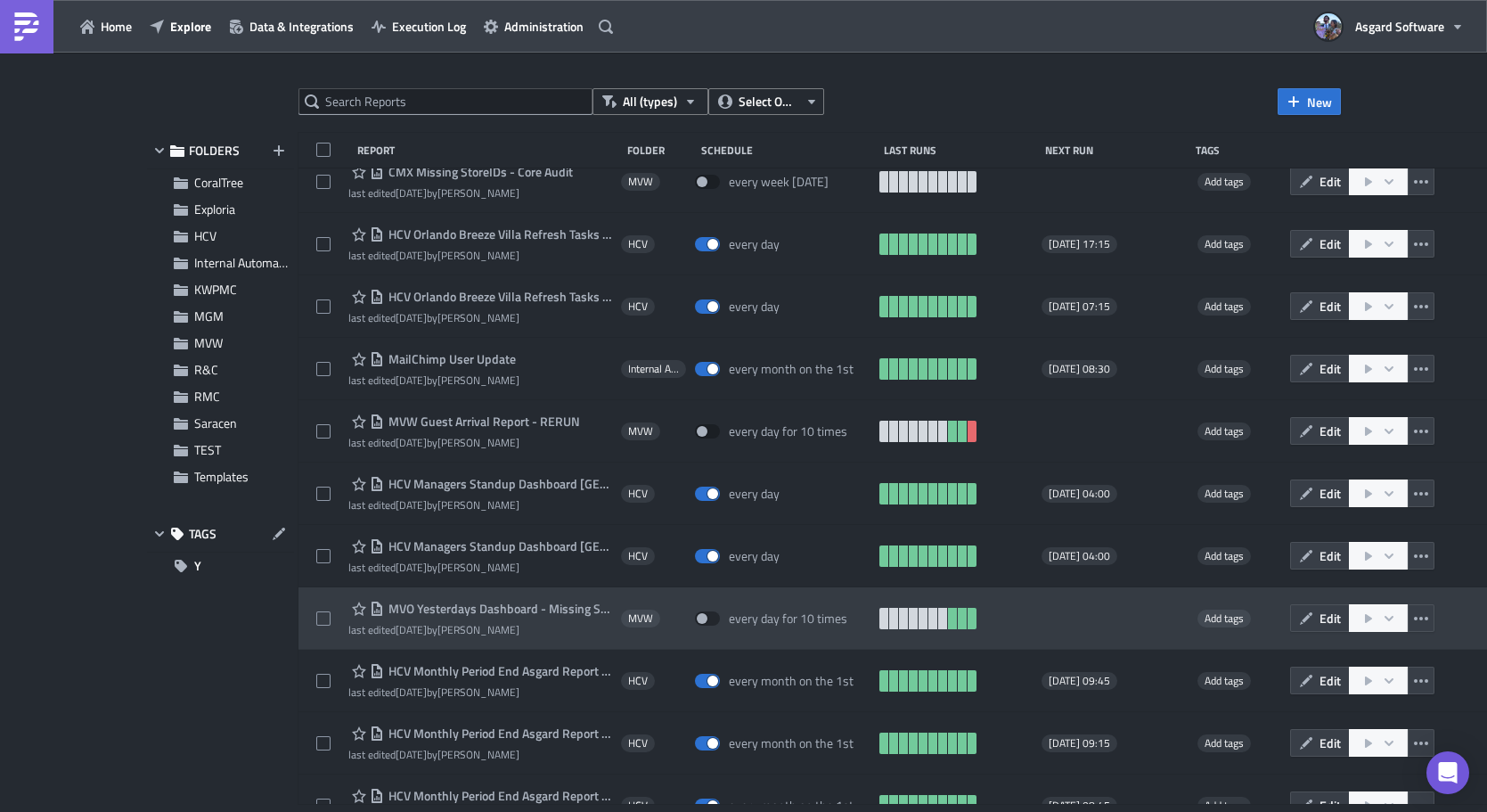
scroll to position [2216, 0]
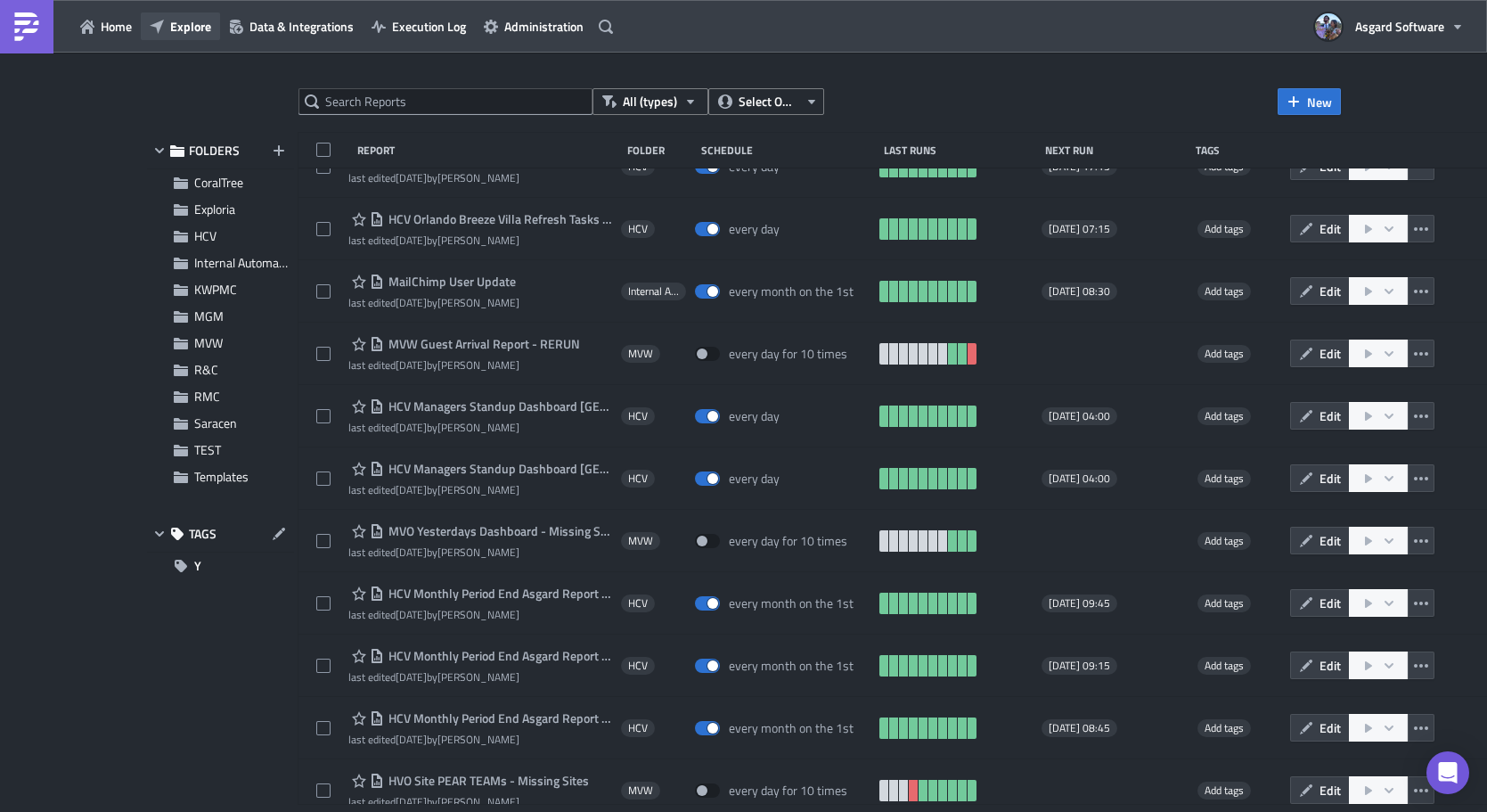
click at [178, 35] on span "Explore" at bounding box center [191, 26] width 41 height 19
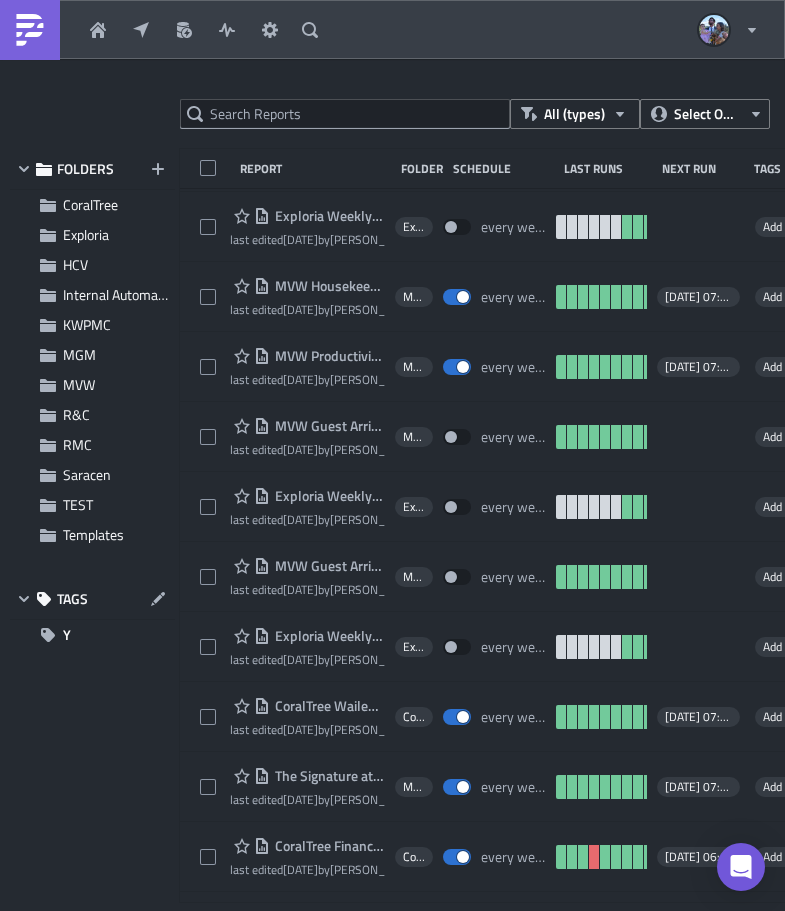
scroll to position [23007, 0]
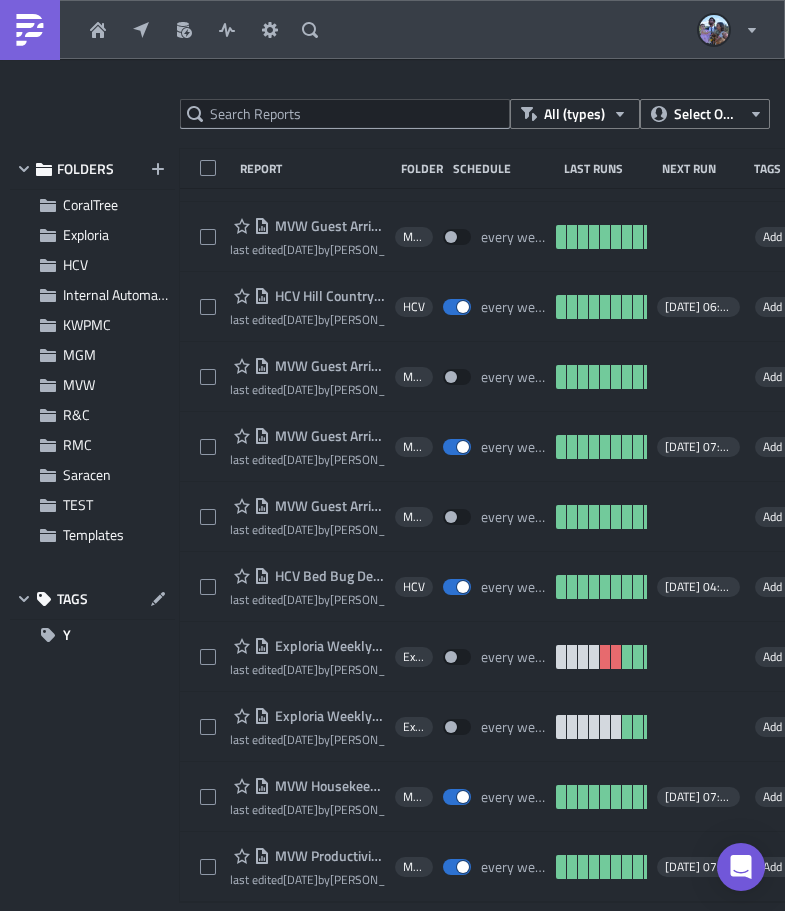
drag, startPoint x: 129, startPoint y: 29, endPoint x: 336, endPoint y: 57, distance: 208.8
click at [129, 29] on button "Explore" at bounding box center [144, 30] width 43 height 30
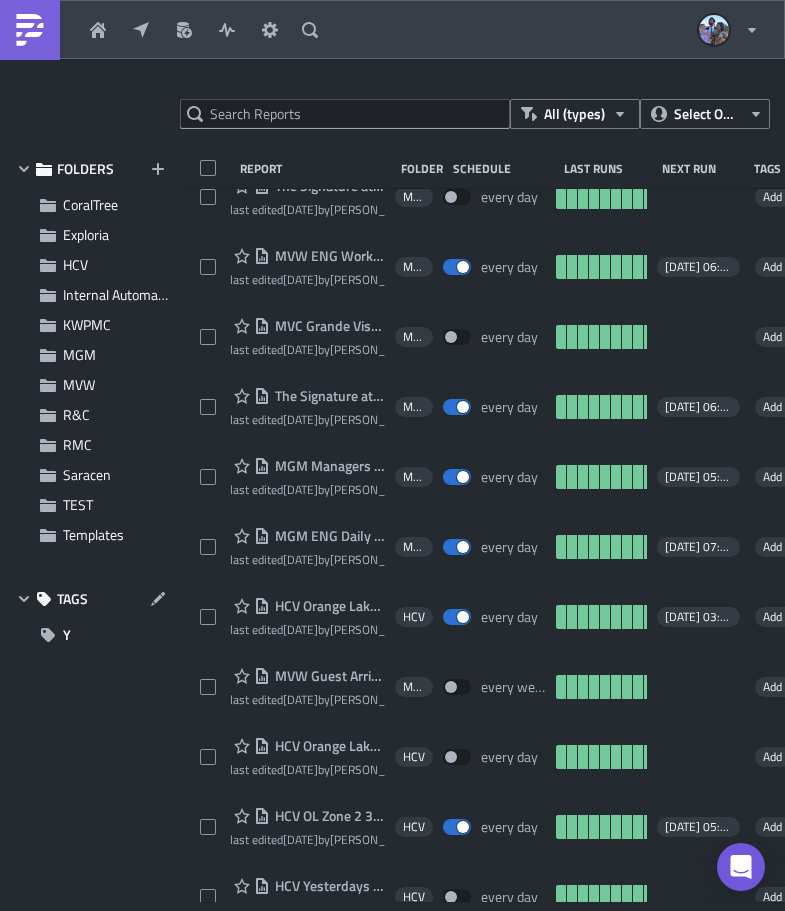
scroll to position [25106, 0]
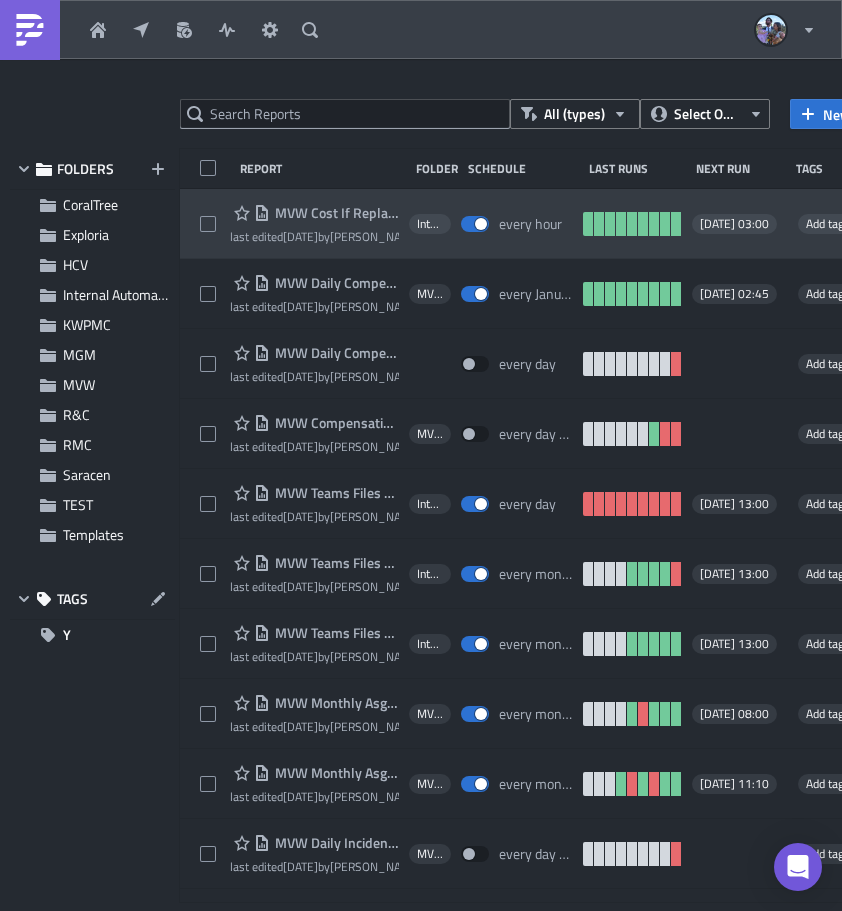
scroll to position [3, 0]
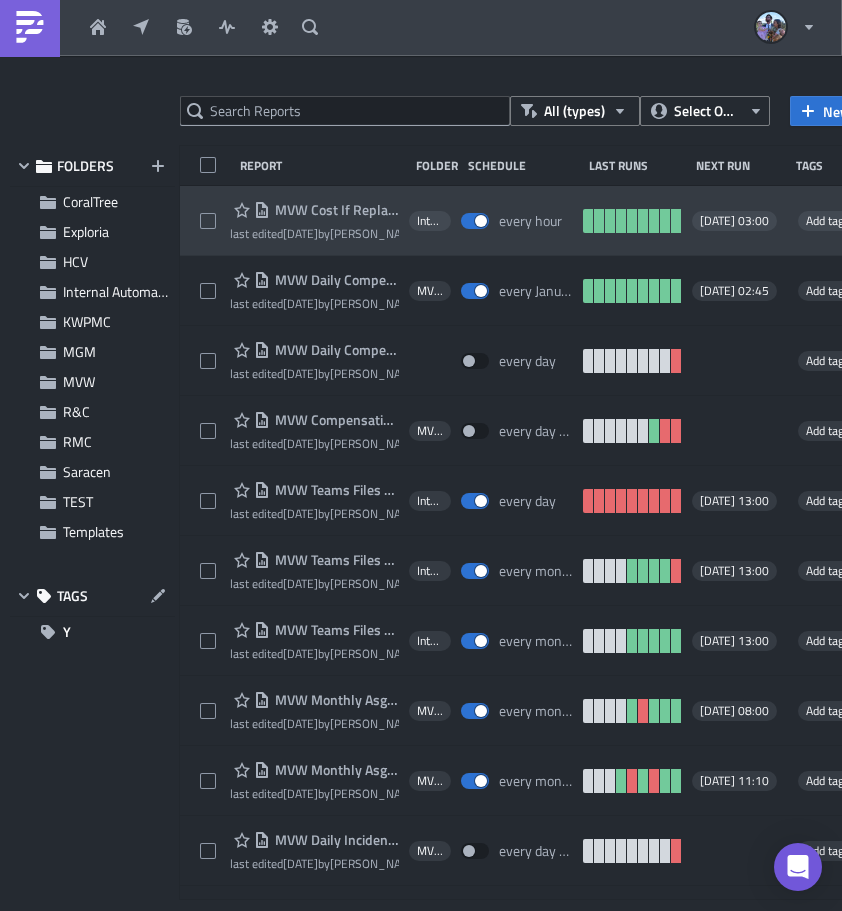
click at [203, 193] on div "MVW Cost If Replaced Flows last edited [DATE] by [PERSON_NAME] Internal Automat…" at bounding box center [591, 221] width 822 height 70
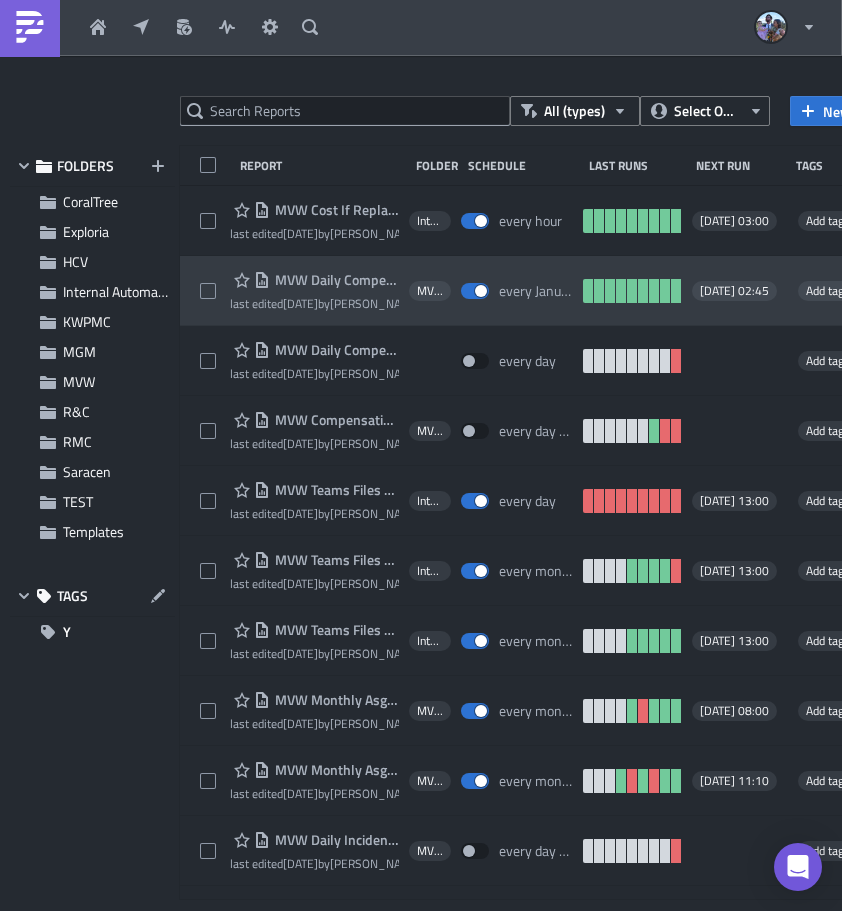
click at [204, 266] on div "MVW Daily Compensation Report - MVC Barony Beach Club last edited [DATE] by [PE…" at bounding box center [591, 291] width 822 height 70
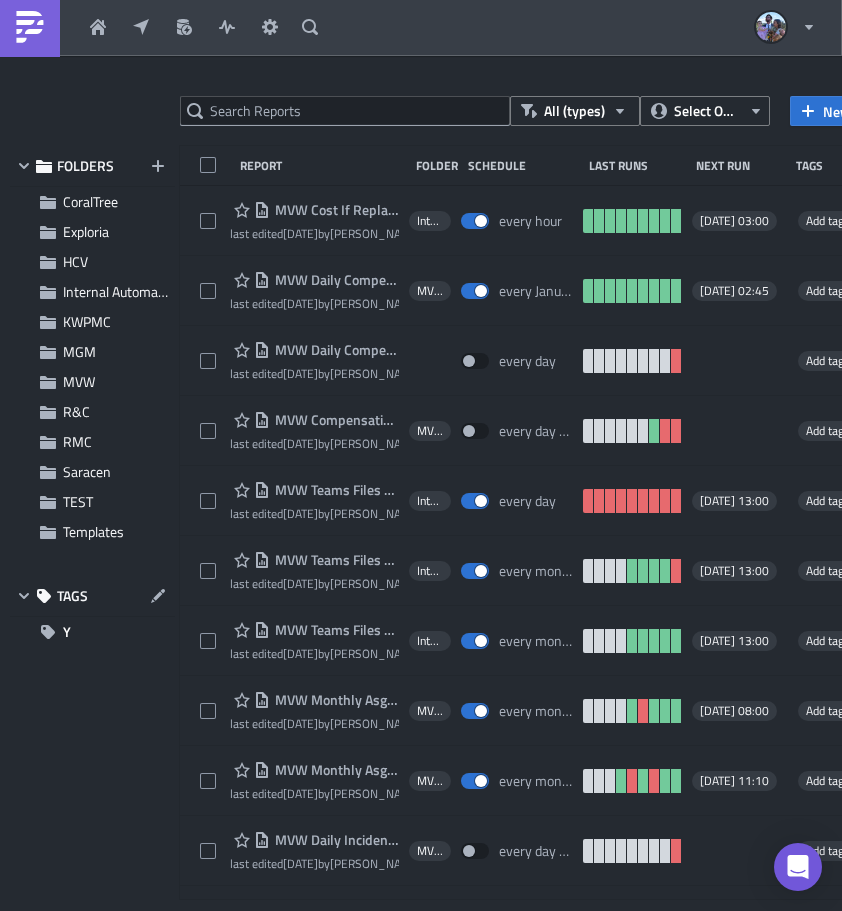
click at [507, 910] on div at bounding box center [421, 911] width 842 height 0
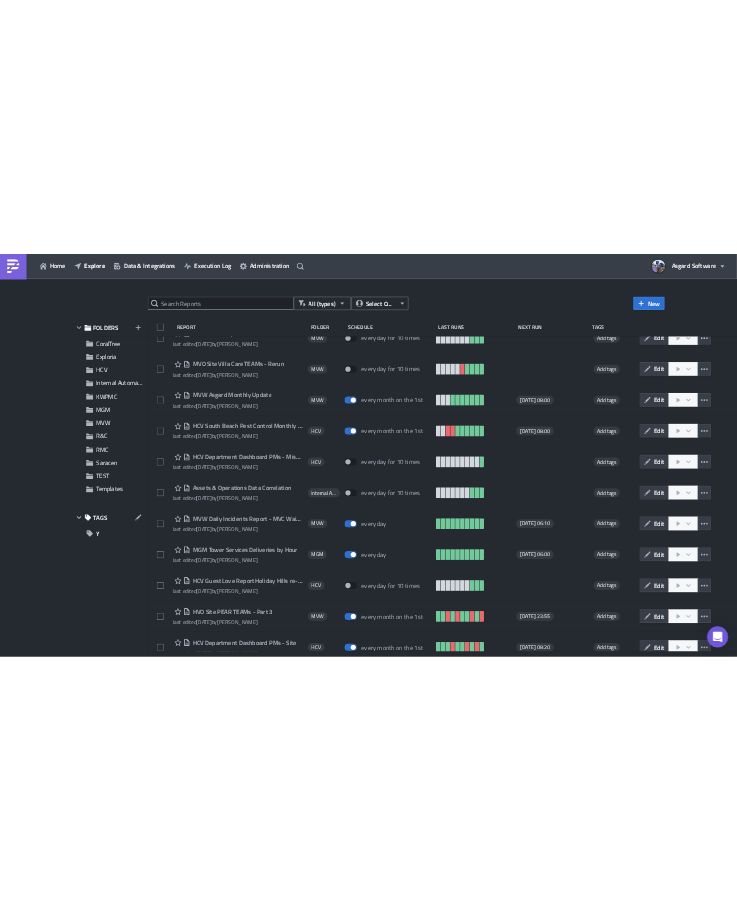
scroll to position [0, 0]
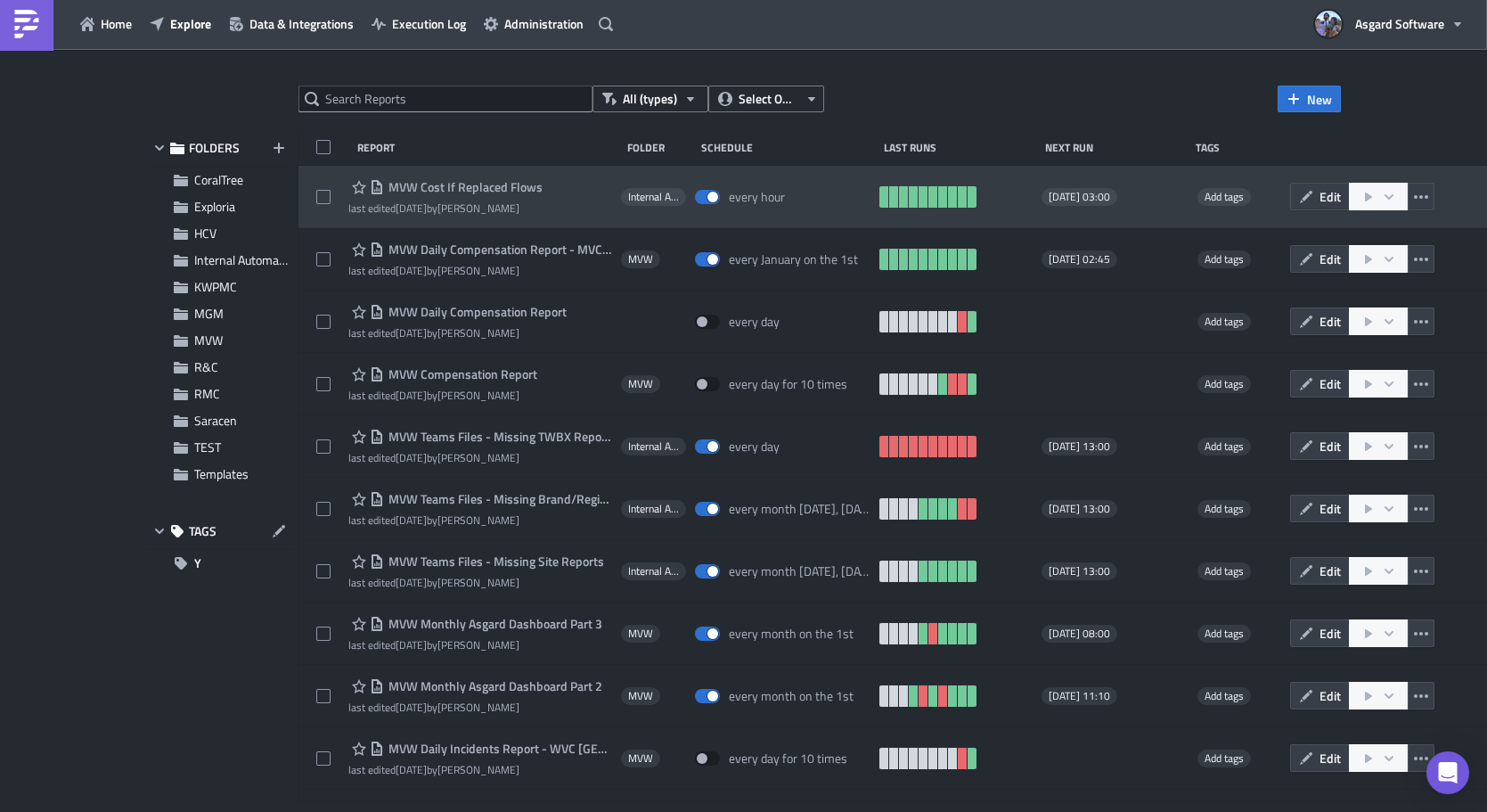
click at [448, 184] on span "MVW Cost If Replaced Flows" at bounding box center [464, 187] width 159 height 16
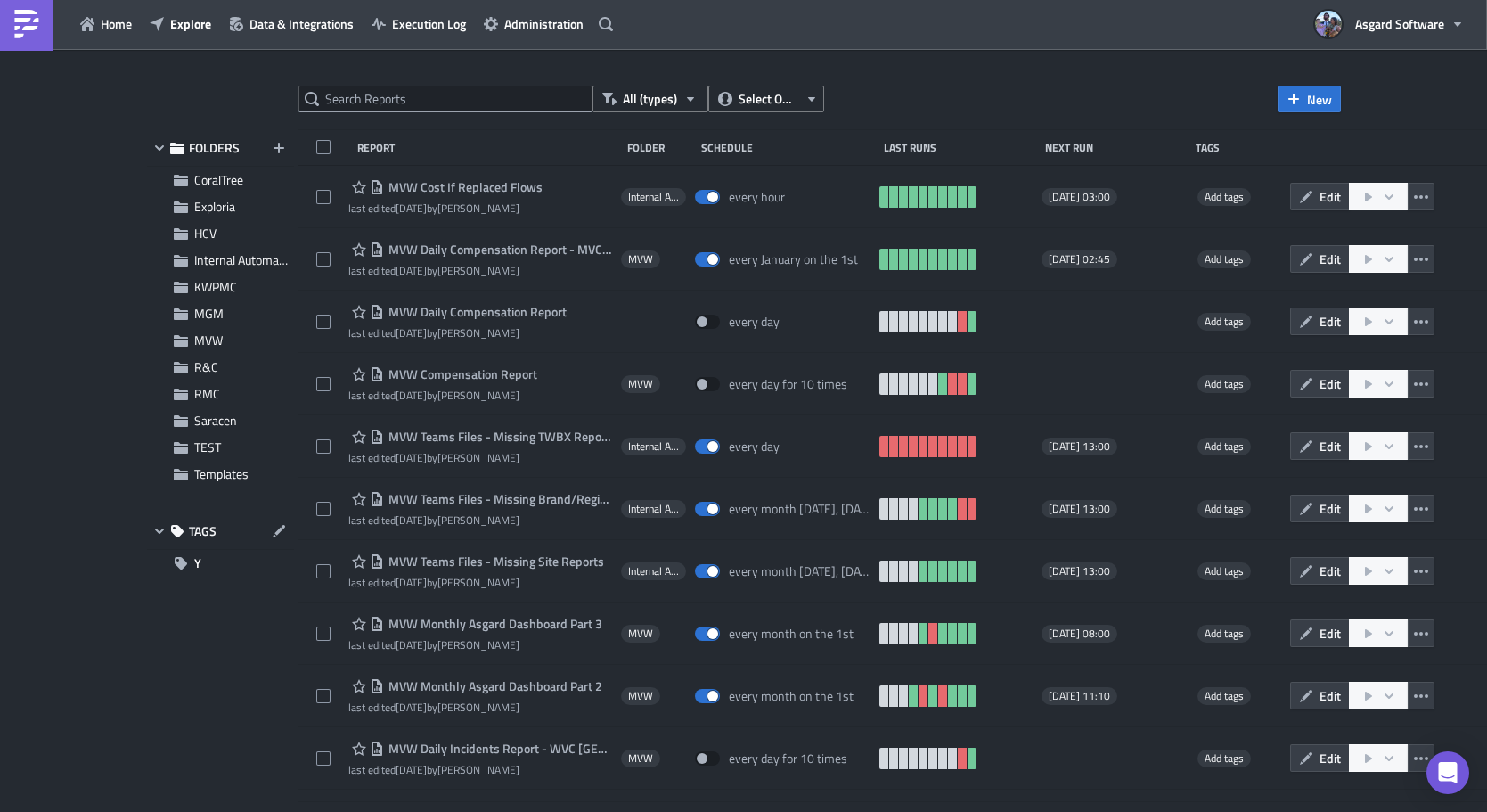
click at [313, 811] on div at bounding box center [744, 812] width 1487 height 0
click at [271, 811] on div at bounding box center [744, 812] width 1487 height 0
click at [303, 811] on div at bounding box center [744, 812] width 1487 height 0
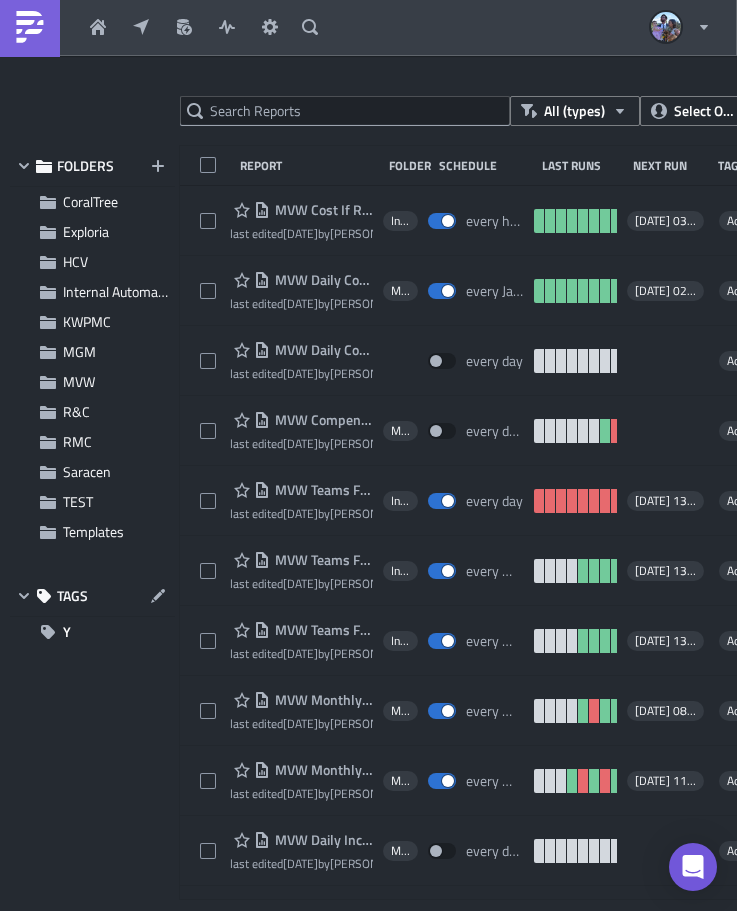
click at [65, 865] on div "FOLDERS CoralTree Exploria HCV Internal Automation KWPMC MGM MVW R&C RMC Sarace…" at bounding box center [92, 522] width 165 height 753
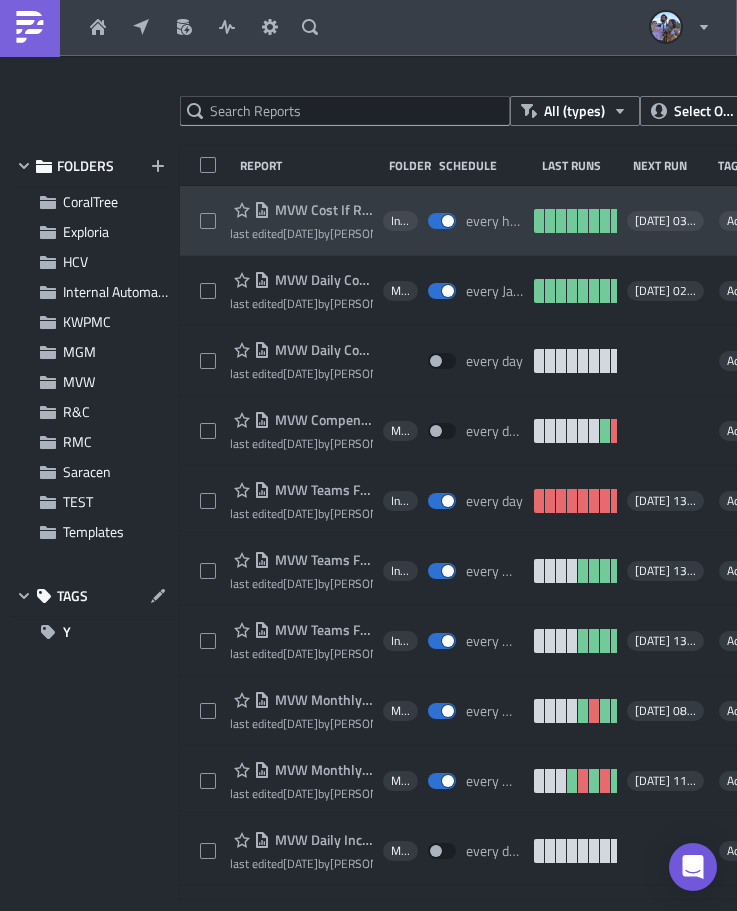
click at [192, 195] on div "MVW Cost If Replaced Flows last edited 6 days ago by Jordan Valsvik Internal Au…" at bounding box center [538, 221] width 717 height 70
click at [208, 195] on div "MVW Cost If Replaced Flows last edited 6 days ago by Jordan Valsvik Internal Au…" at bounding box center [538, 221] width 717 height 70
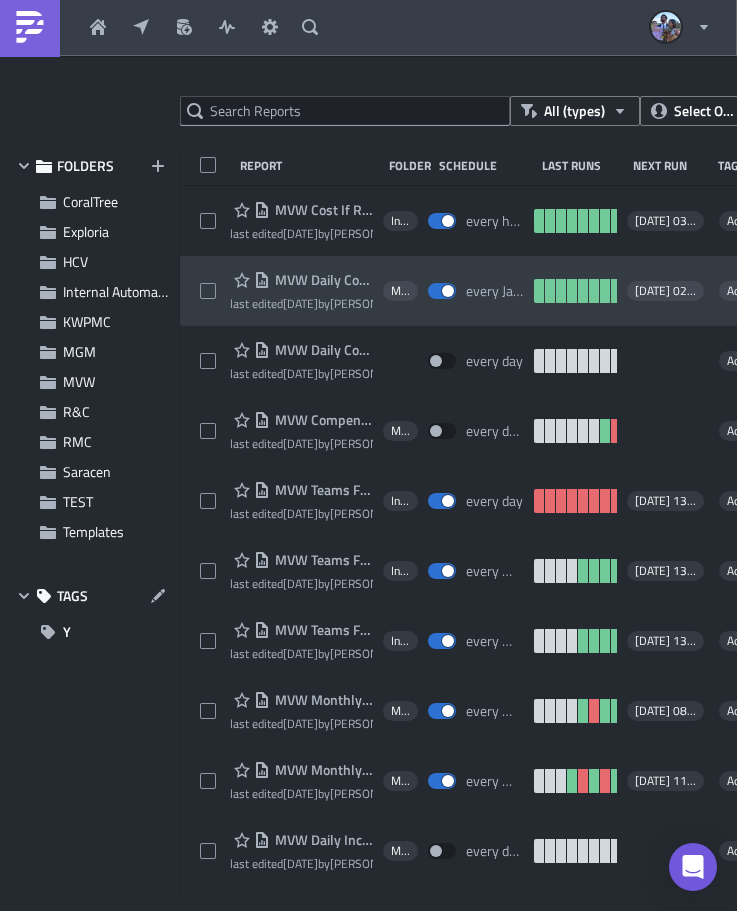
click at [202, 267] on div "MVW Daily Compensation Report - MVC Barony Beach Club last edited [DATE] by [PE…" at bounding box center [538, 291] width 717 height 70
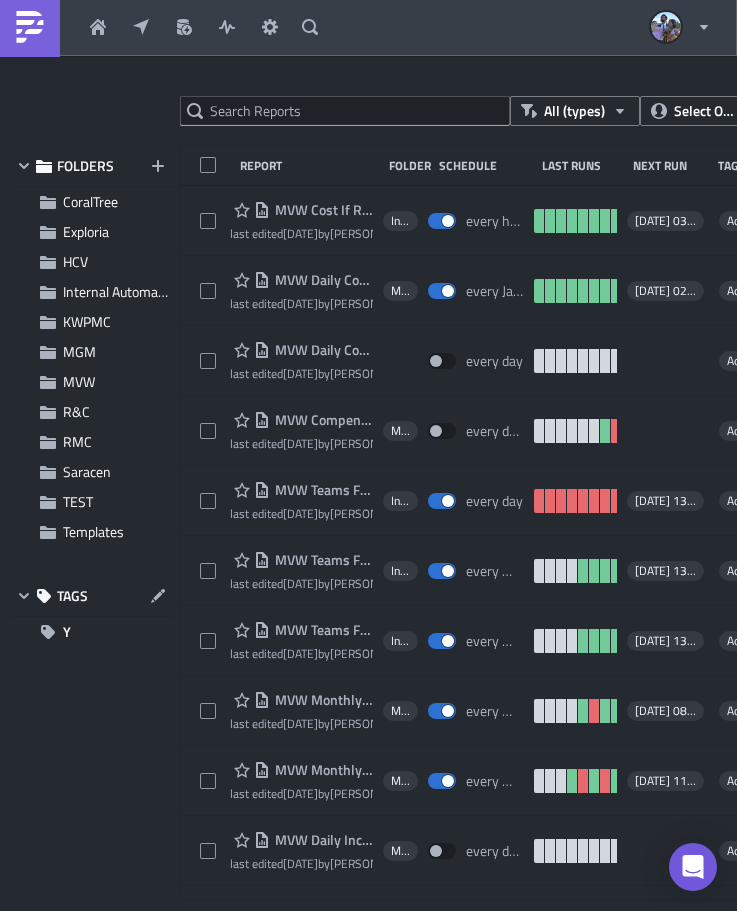
click at [301, 910] on div at bounding box center [368, 911] width 737 height 0
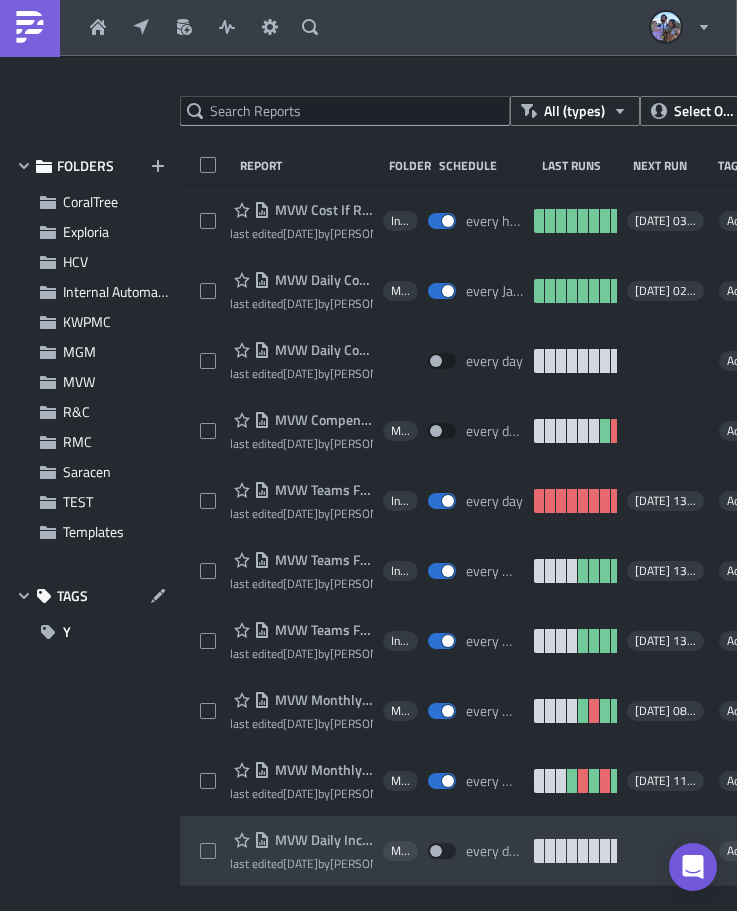
click at [491, 910] on div at bounding box center [368, 911] width 737 height 0
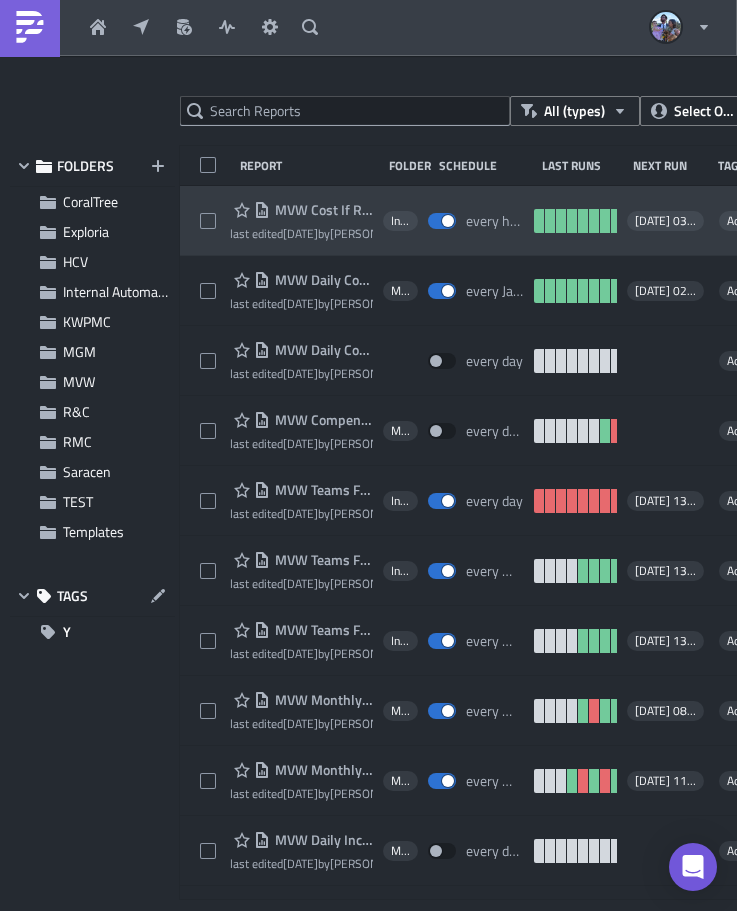
click at [306, 203] on span "MVW Cost If Replaced Flows" at bounding box center [321, 210] width 103 height 18
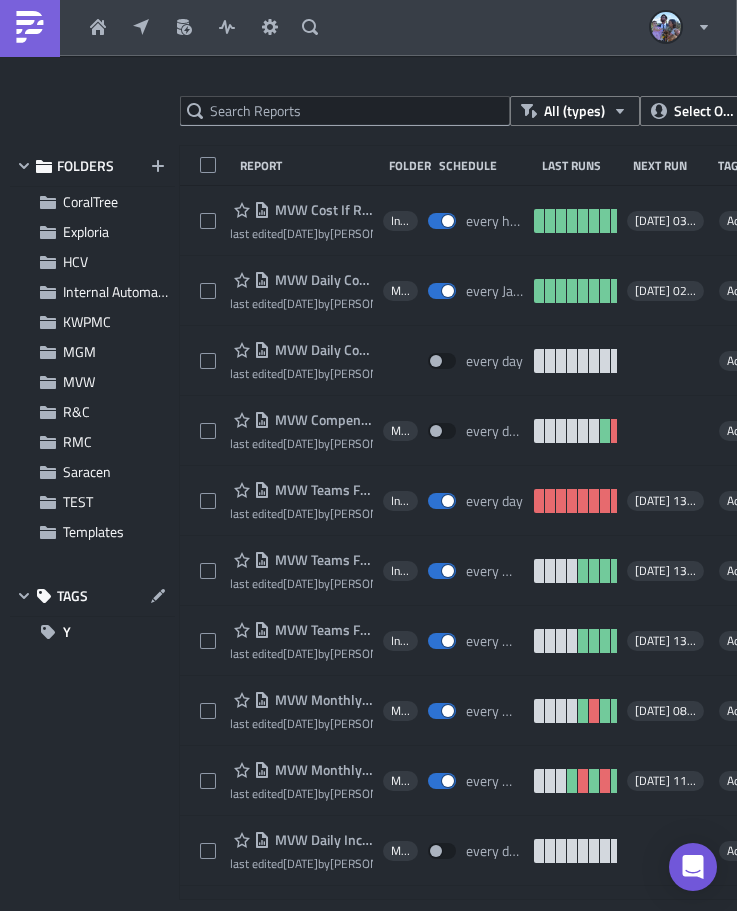
click at [356, 910] on div at bounding box center [368, 911] width 737 height 0
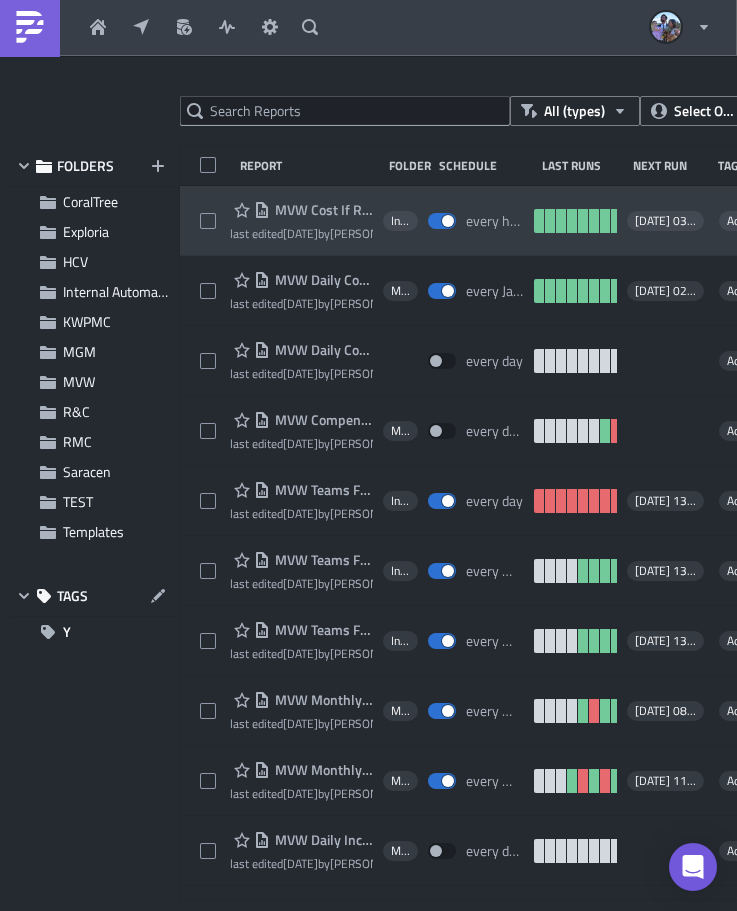
click at [298, 205] on span "MVW Cost If Replaced Flows" at bounding box center [321, 210] width 103 height 18
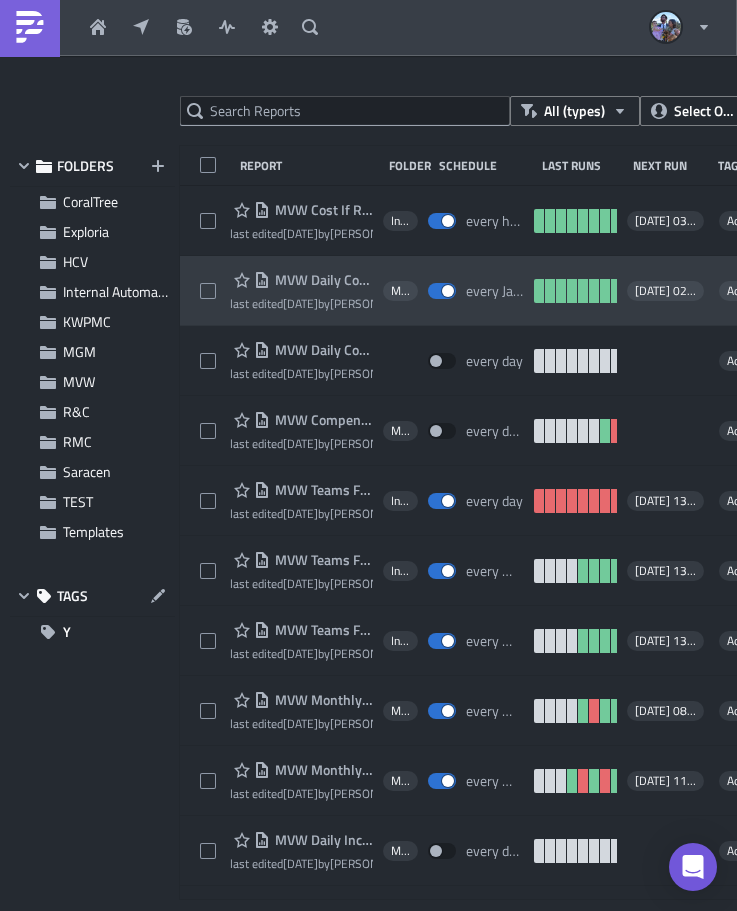
click at [304, 281] on span "MVW Daily Compensation Report - MVC Barony Beach Club" at bounding box center [321, 280] width 103 height 18
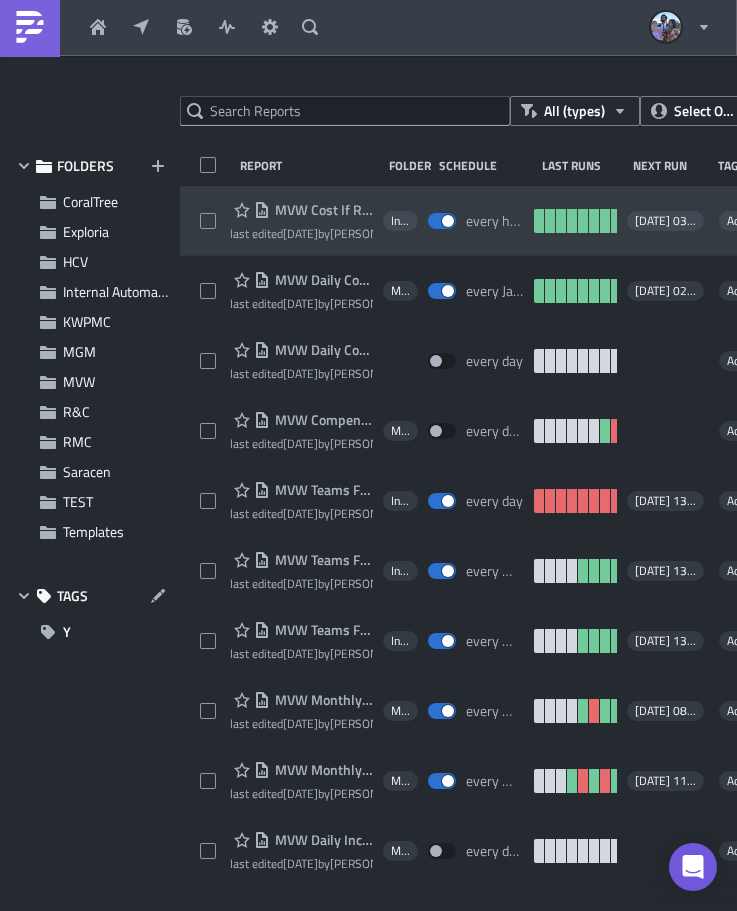
click at [316, 207] on span "MVW Cost If Replaced Flows" at bounding box center [321, 210] width 103 height 18
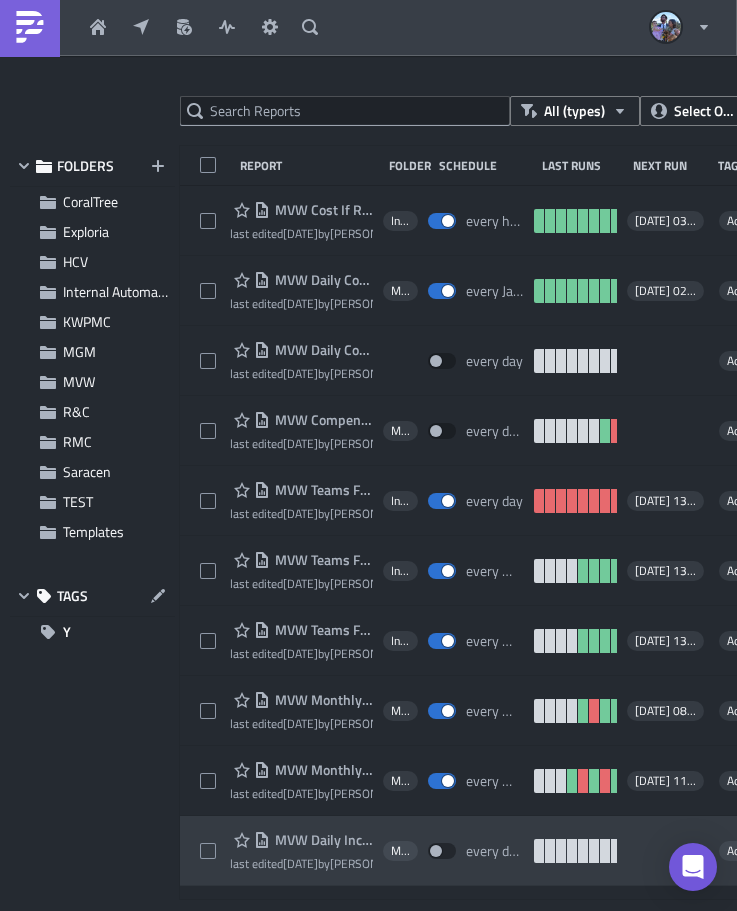
click at [527, 910] on div at bounding box center [368, 911] width 737 height 0
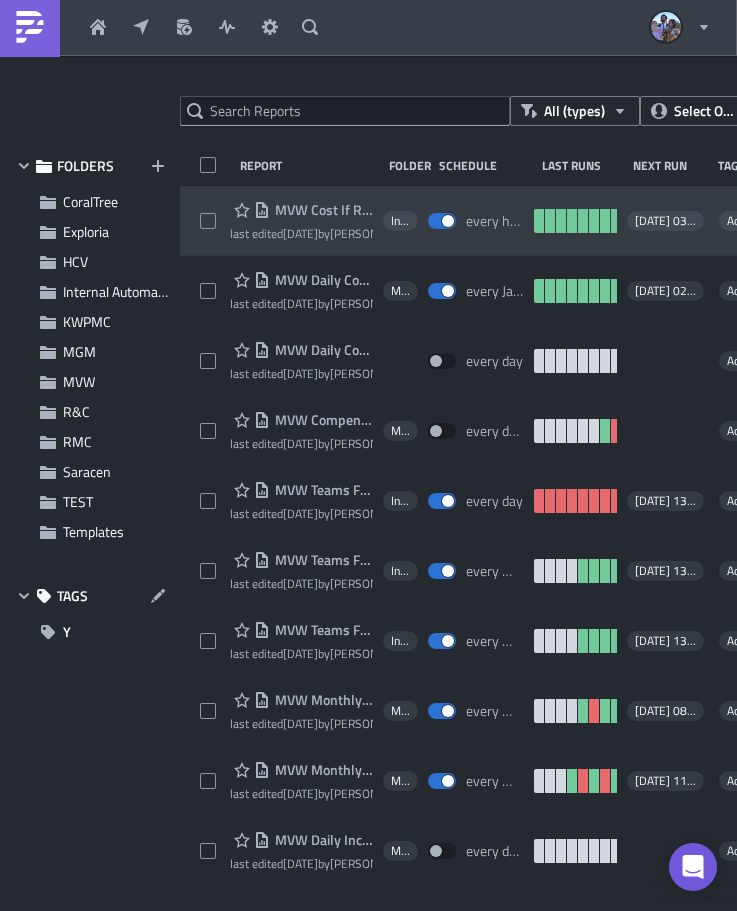
click at [202, 190] on div "MVW Cost If Replaced Flows last edited 6 days ago by Jordan Valsvik Internal Au…" at bounding box center [538, 221] width 717 height 70
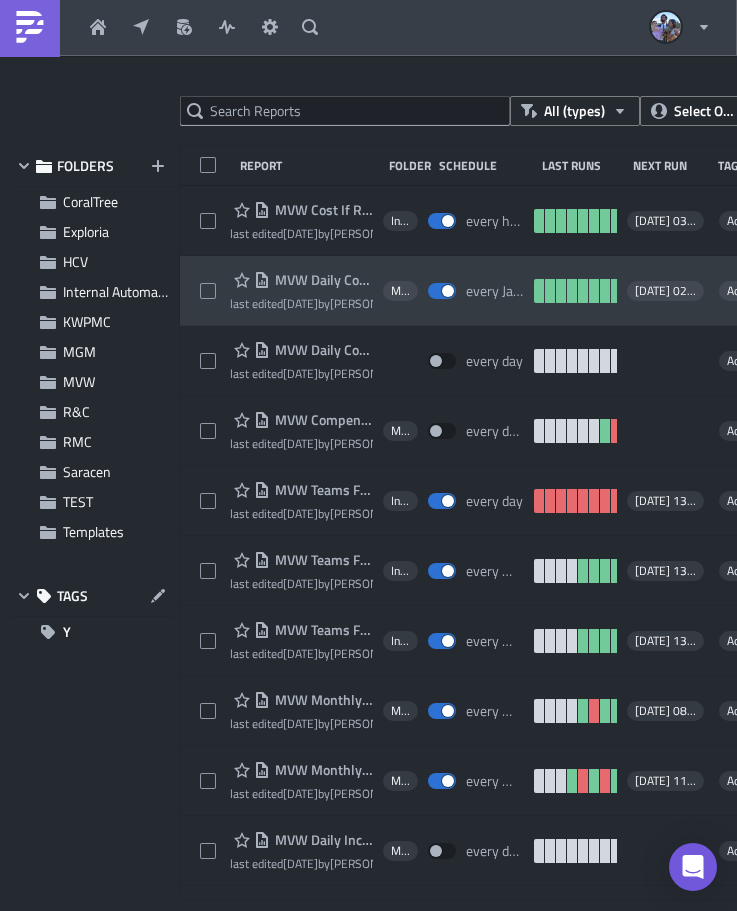
click at [197, 266] on div "MVW Daily Compensation Report - MVC Barony Beach Club last edited 3 weeks ago b…" at bounding box center [538, 291] width 717 height 70
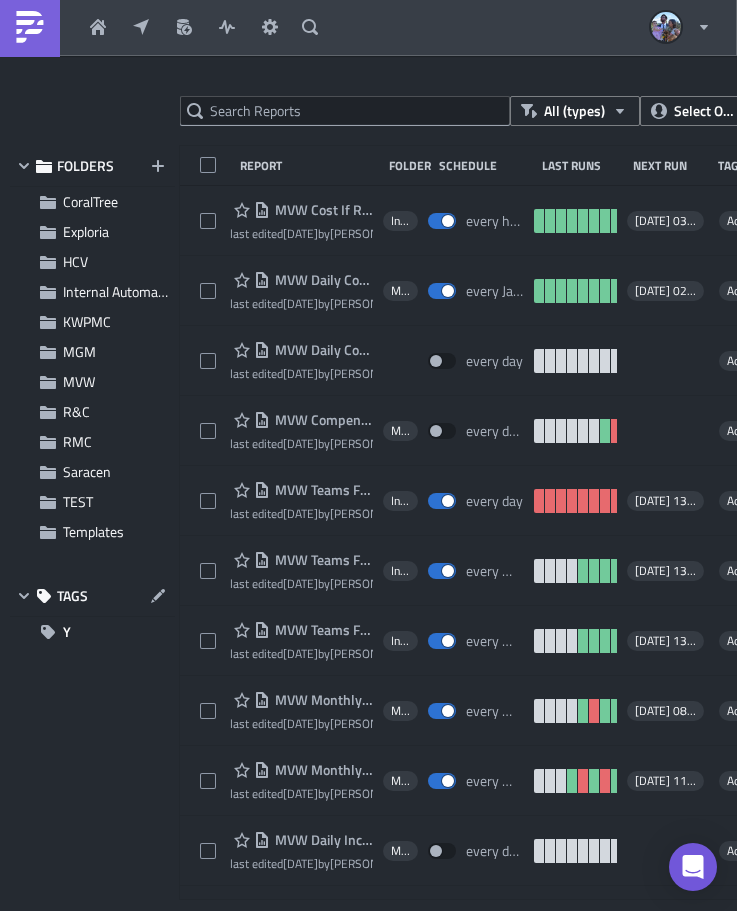
click at [339, 910] on div at bounding box center [368, 911] width 737 height 0
click at [302, 910] on div at bounding box center [368, 911] width 737 height 0
click at [345, 910] on div at bounding box center [368, 911] width 737 height 0
click at [304, 910] on div at bounding box center [368, 911] width 737 height 0
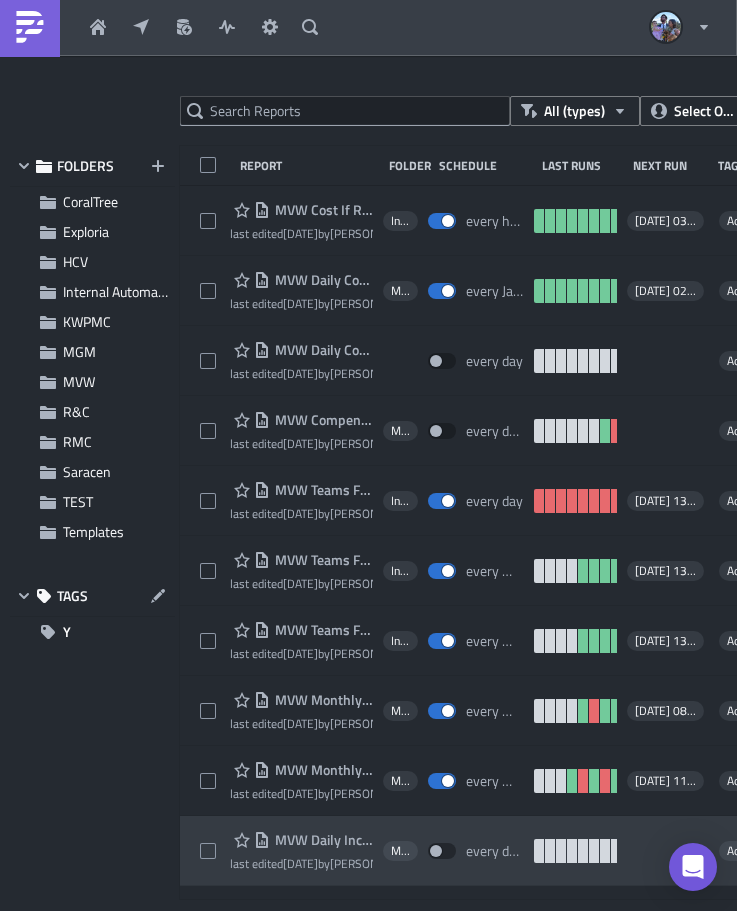
click at [539, 910] on div at bounding box center [368, 911] width 737 height 0
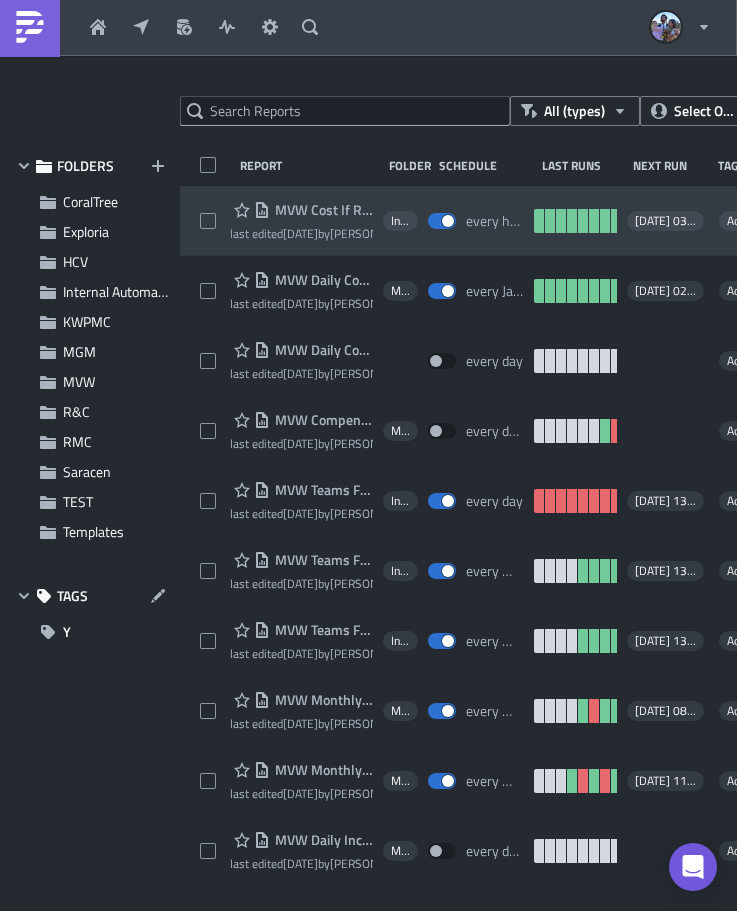
click at [303, 210] on span "MVW Cost If Replaced Flows" at bounding box center [321, 210] width 103 height 18
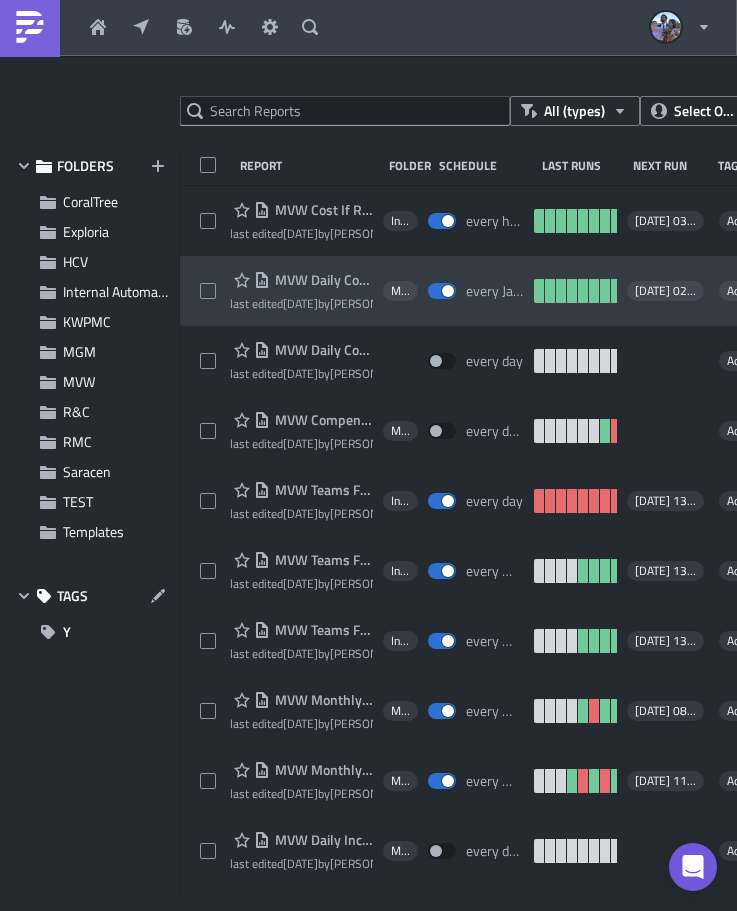
click at [320, 276] on span "MVW Daily Compensation Report - MVC Barony Beach Club" at bounding box center [321, 280] width 103 height 18
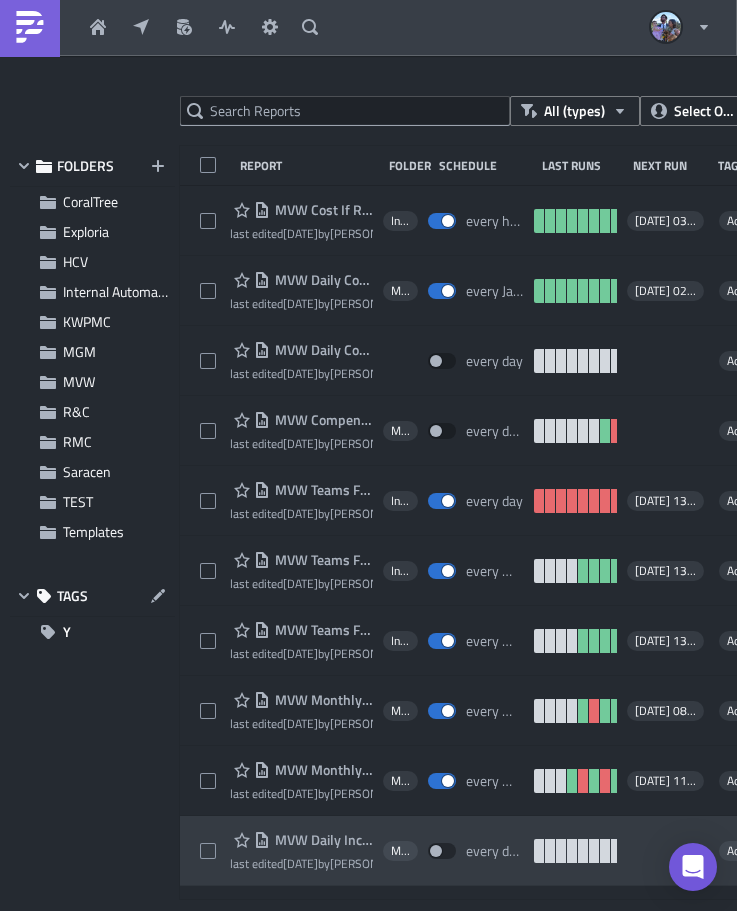
click at [499, 910] on div at bounding box center [368, 911] width 737 height 0
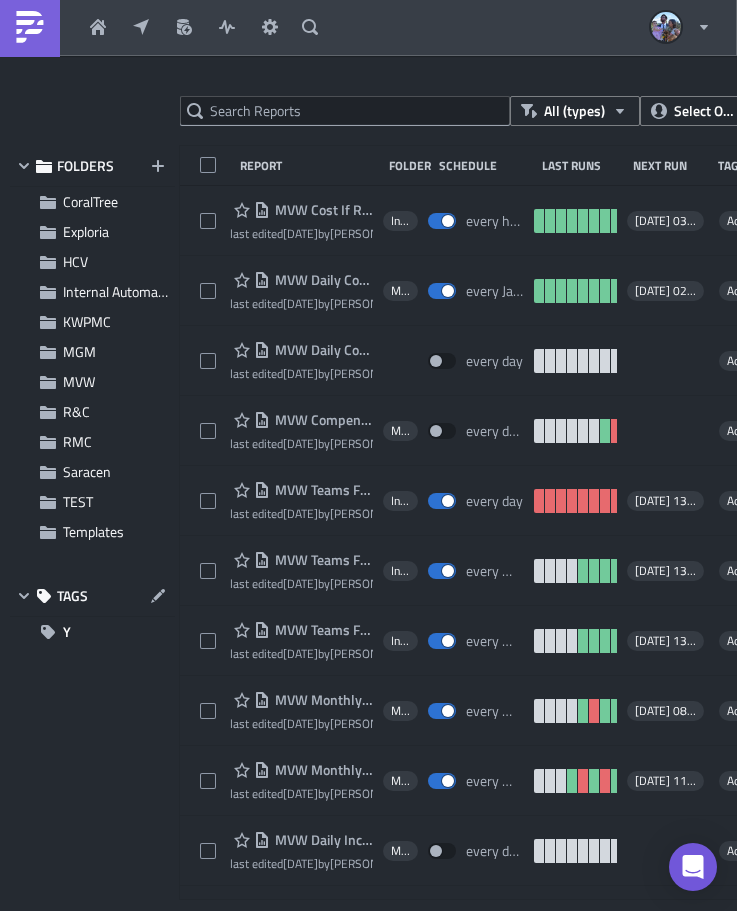
click at [479, 910] on div at bounding box center [368, 911] width 737 height 0
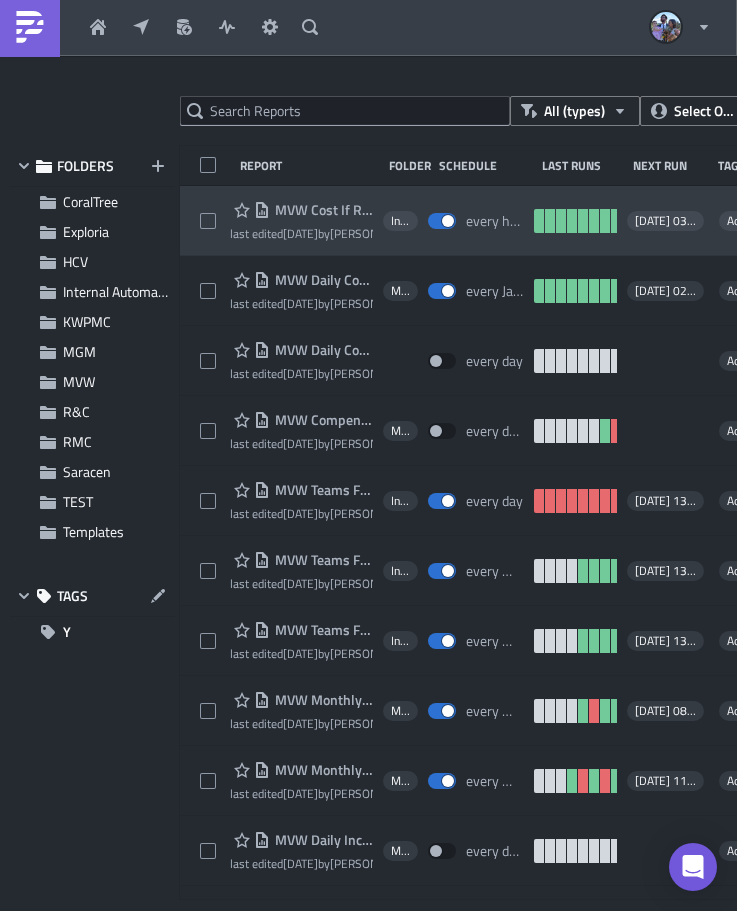
click at [301, 203] on span "MVW Cost If Replaced Flows" at bounding box center [321, 210] width 103 height 18
click at [297, 209] on span "MVW Cost If Replaced Flows" at bounding box center [321, 210] width 103 height 18
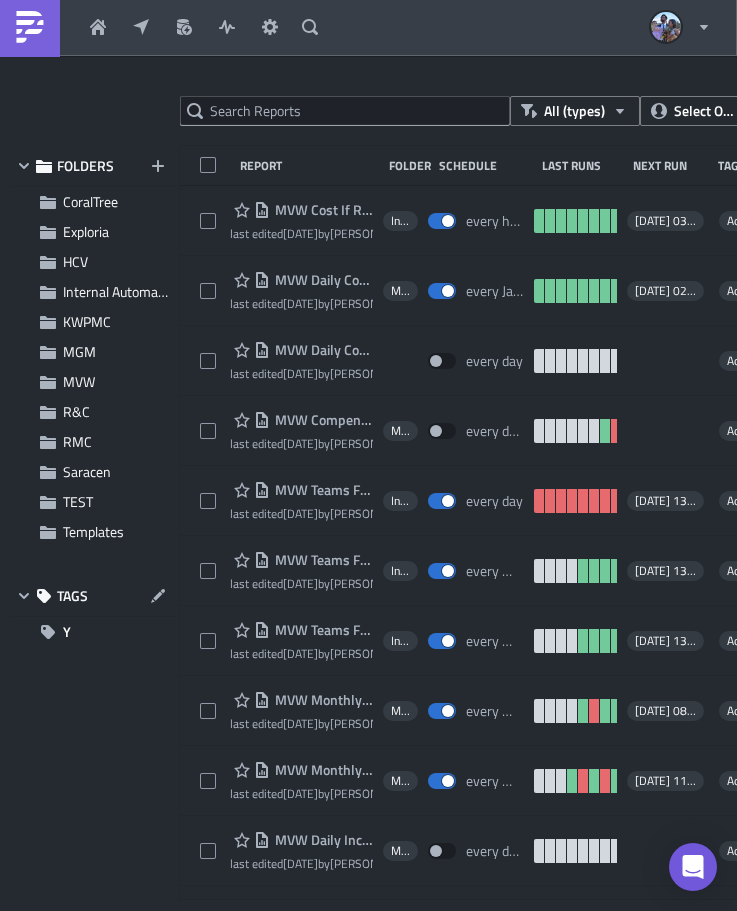
drag, startPoint x: 279, startPoint y: 856, endPoint x: 292, endPoint y: 869, distance: 18.4
click at [279, 910] on div at bounding box center [368, 911] width 737 height 0
click at [335, 910] on div at bounding box center [368, 911] width 737 height 0
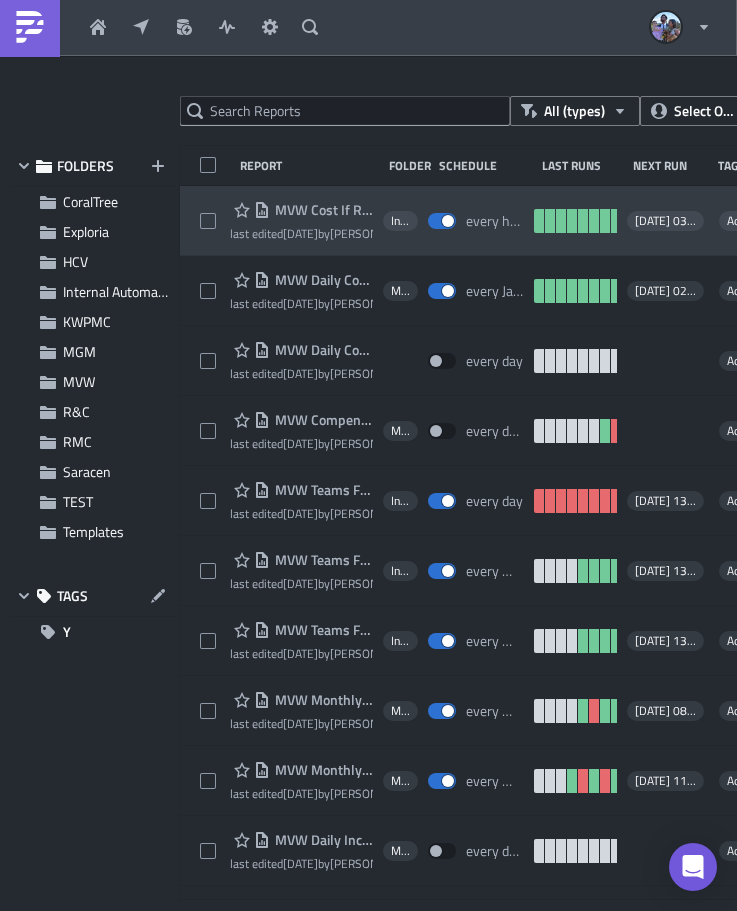
click at [300, 206] on span "MVW Cost If Replaced Flows" at bounding box center [321, 210] width 103 height 18
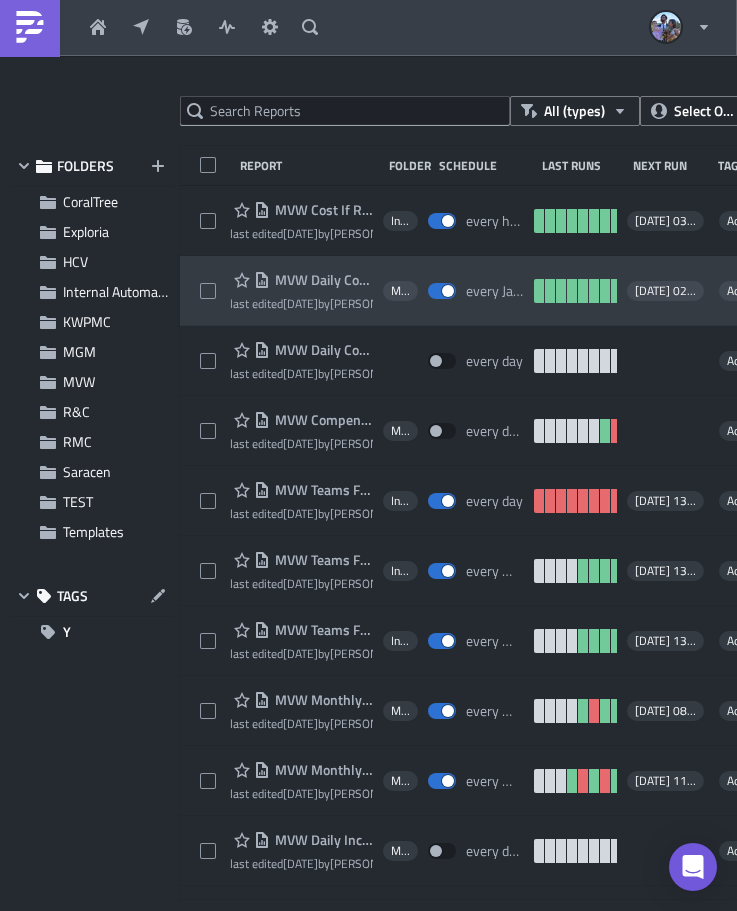
click at [315, 279] on span "MVW Daily Compensation Report - MVC Barony Beach Club" at bounding box center [321, 280] width 103 height 18
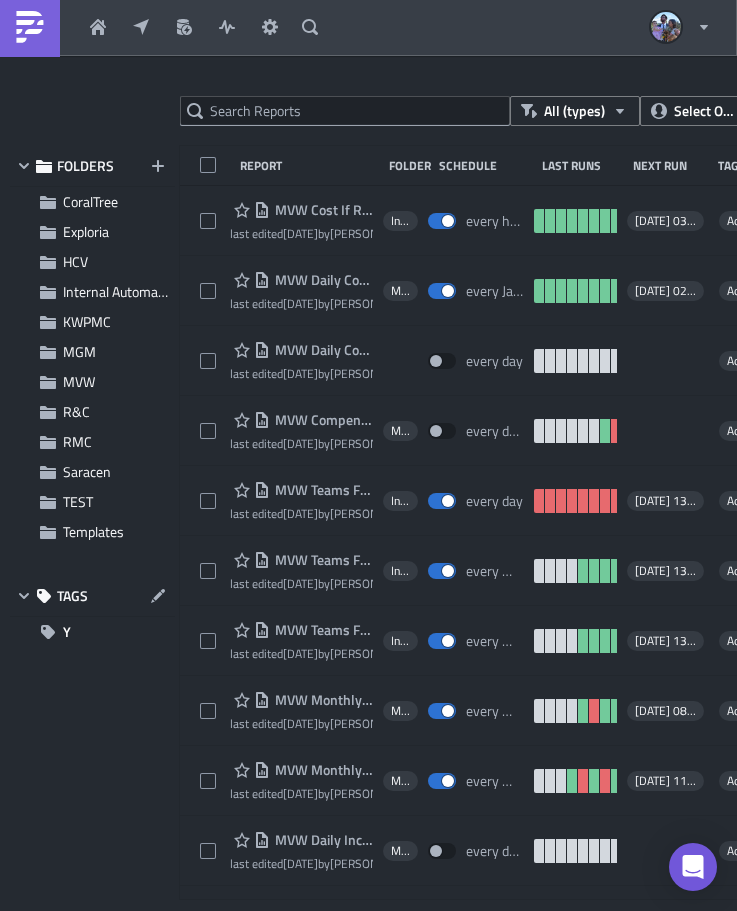
click at [540, 910] on div at bounding box center [368, 911] width 737 height 0
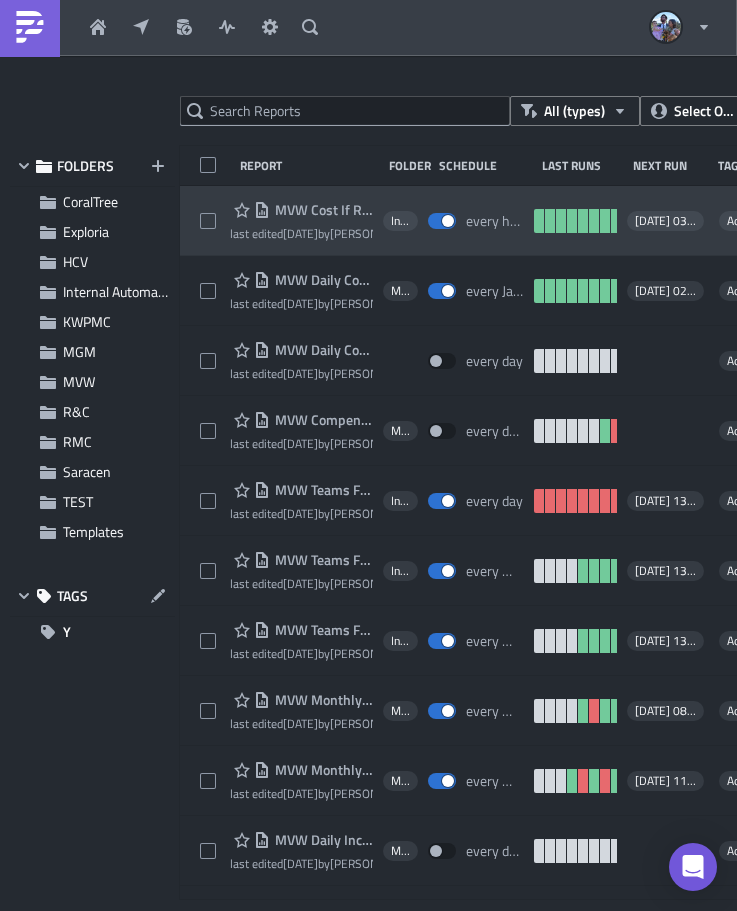
click at [300, 206] on span "MVW Cost If Replaced Flows" at bounding box center [321, 210] width 103 height 18
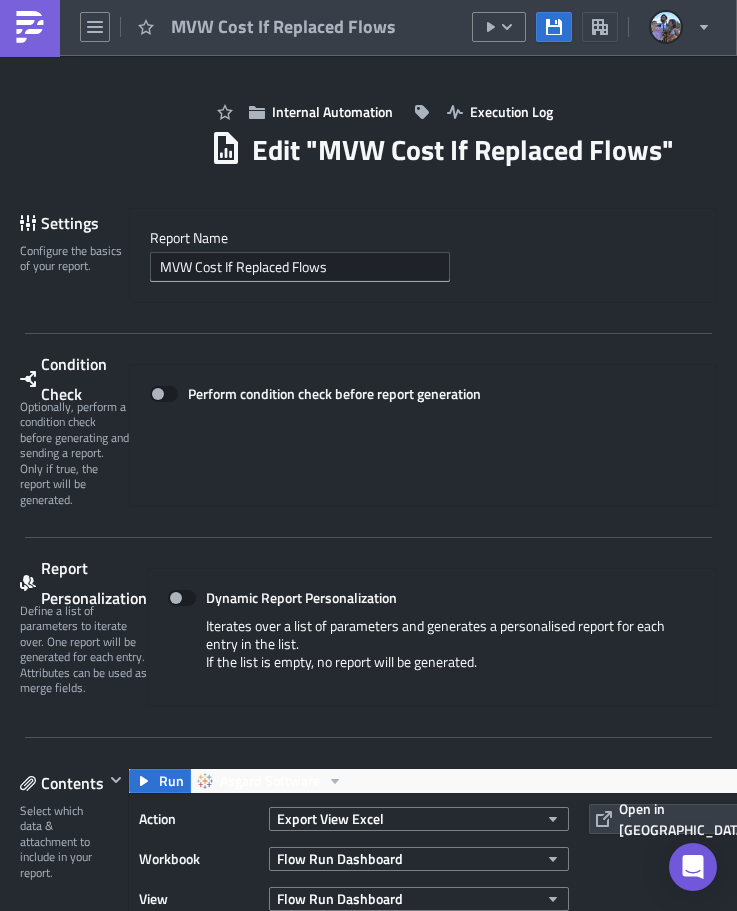
click at [388, 269] on input "MVW Cost If Replaced Flows" at bounding box center [300, 267] width 300 height 30
click at [554, 910] on div at bounding box center [368, 911] width 737 height 0
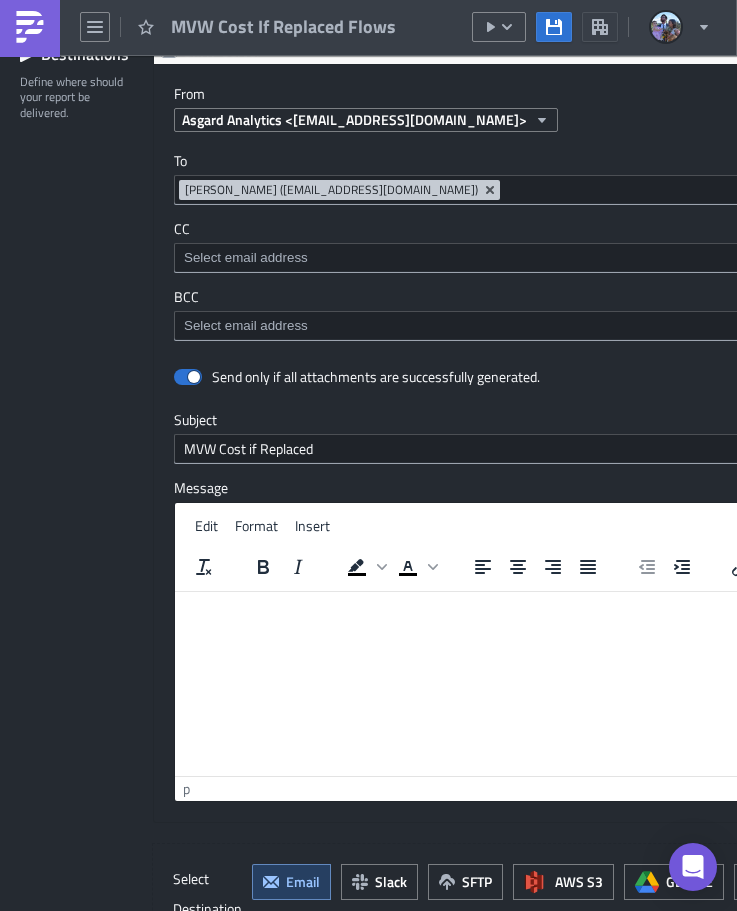
scroll to position [1799, 0]
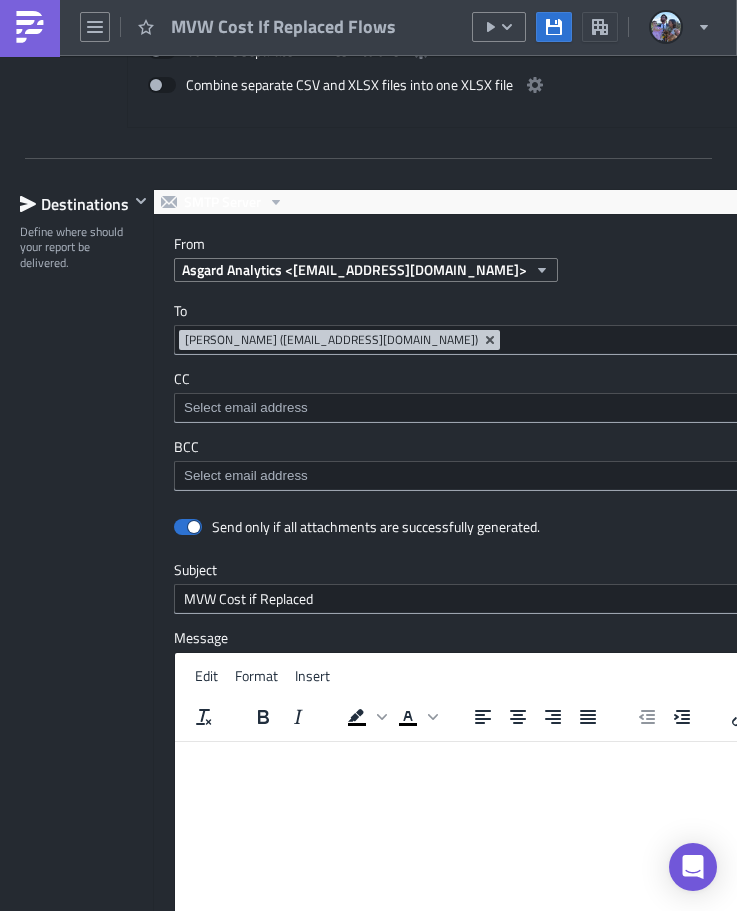
click at [168, 306] on div "To jvalsvik@asgardsoftware.com Jordan Valsvik (jvalsvik@asgardsoftware.com) CC …" at bounding box center [555, 396] width 802 height 229
click at [181, 312] on label "To" at bounding box center [555, 311] width 762 height 18
click at [174, 331] on div "[PERSON_NAME] ([EMAIL_ADDRESS][DOMAIN_NAME])" at bounding box center [555, 340] width 762 height 30
click at [171, 334] on div "To jvalsvik@asgardsoftware.com Jordan Valsvik (jvalsvik@asgardsoftware.com) CC …" at bounding box center [555, 396] width 802 height 229
click at [174, 349] on div "[PERSON_NAME] ([EMAIL_ADDRESS][DOMAIN_NAME])" at bounding box center [555, 340] width 762 height 30
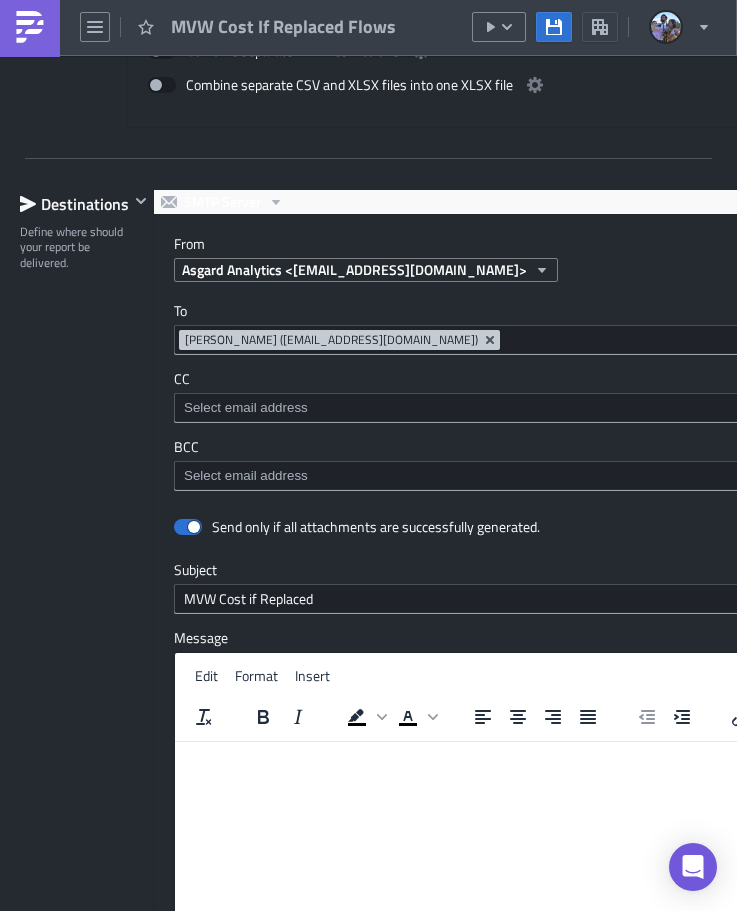
drag, startPoint x: 555, startPoint y: 879, endPoint x: 858, endPoint y: 1417, distance: 618.1
click at [555, 773] on html at bounding box center [555, 757] width 760 height 32
click at [526, 773] on html at bounding box center [555, 757] width 760 height 32
click at [451, 773] on html at bounding box center [555, 757] width 760 height 32
click at [437, 348] on div "[PERSON_NAME] ([EMAIL_ADDRESS][DOMAIN_NAME])" at bounding box center [540, 342] width 723 height 25
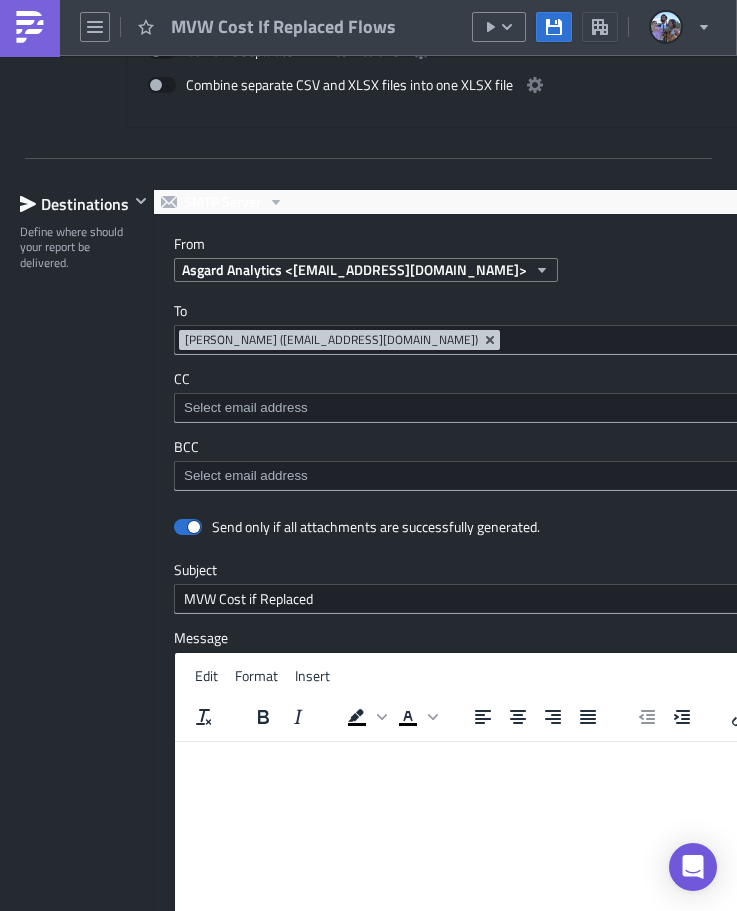
click at [505, 337] on input at bounding box center [703, 340] width 397 height 20
click at [601, 259] on div "Asgard Analytics <[EMAIL_ADDRESS][DOMAIN_NAME]>" at bounding box center [565, 270] width 782 height 24
click at [530, 773] on html at bounding box center [555, 757] width 760 height 32
click at [272, 773] on html at bounding box center [555, 757] width 760 height 32
click at [276, 773] on html at bounding box center [555, 757] width 760 height 32
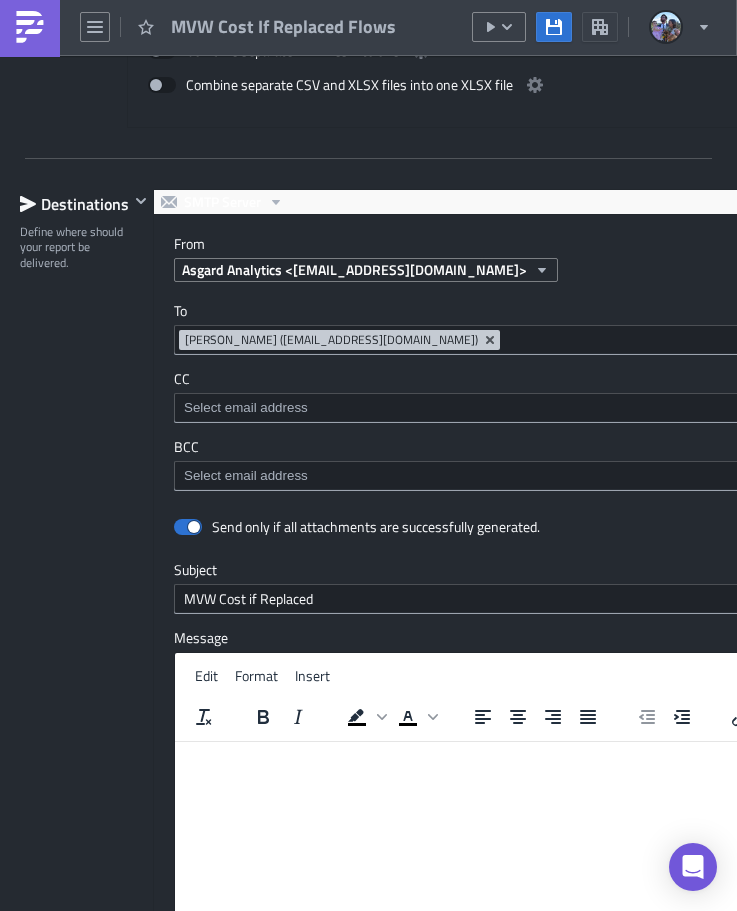
click at [290, 773] on html at bounding box center [555, 757] width 760 height 32
click at [458, 773] on html at bounding box center [555, 757] width 760 height 32
click at [488, 773] on html at bounding box center [555, 757] width 760 height 32
click at [85, 440] on div "Destinations Define where should your report be delivered." at bounding box center [74, 642] width 109 height 906
click at [504, 773] on html at bounding box center [555, 757] width 760 height 32
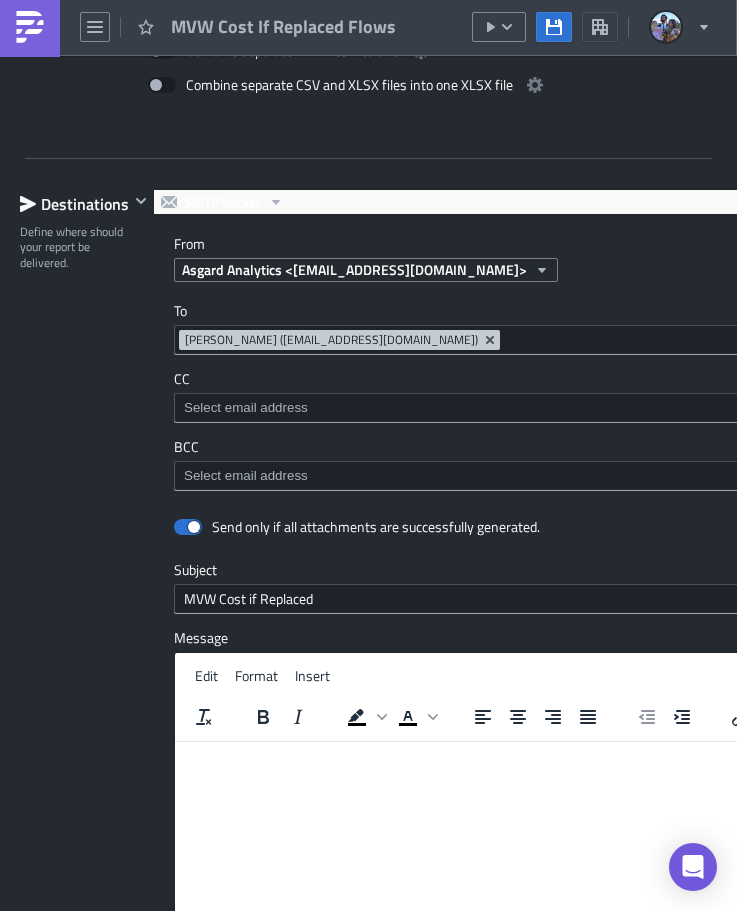
click at [174, 346] on div "[PERSON_NAME] ([EMAIL_ADDRESS][DOMAIN_NAME])" at bounding box center [555, 340] width 762 height 30
click at [492, 773] on html at bounding box center [555, 757] width 760 height 32
click at [490, 773] on html at bounding box center [555, 757] width 760 height 32
drag, startPoint x: 489, startPoint y: 877, endPoint x: 256, endPoint y: 878, distance: 232.9
click at [490, 773] on html at bounding box center [555, 757] width 760 height 32
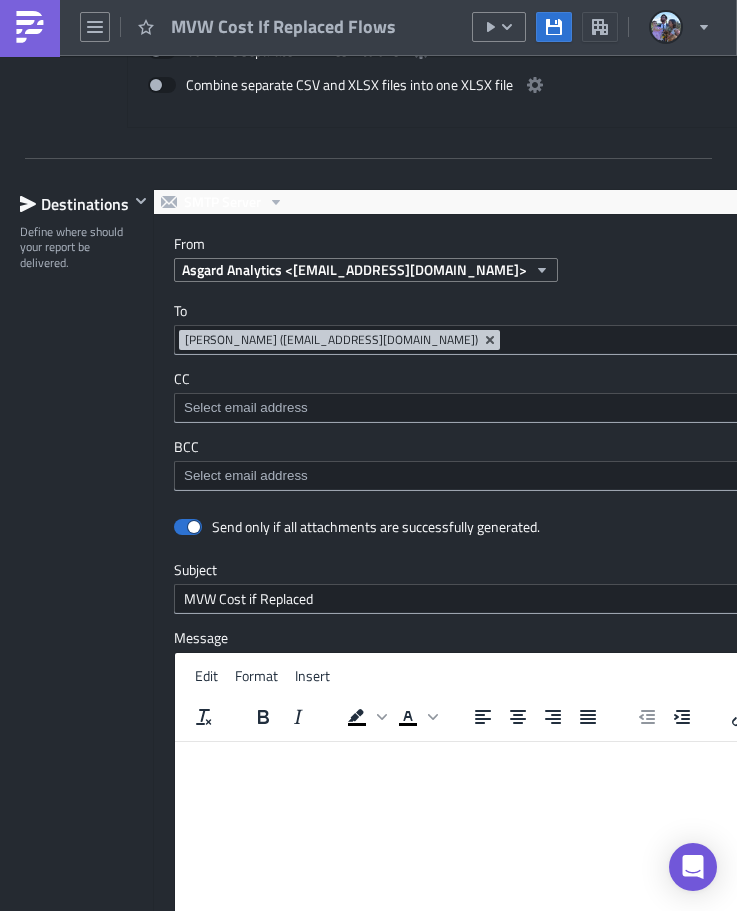
click at [206, 773] on html at bounding box center [555, 757] width 760 height 32
click at [295, 773] on html at bounding box center [555, 757] width 760 height 32
click at [175, 350] on div "[PERSON_NAME] ([EMAIL_ADDRESS][DOMAIN_NAME])" at bounding box center [555, 340] width 762 height 30
click at [569, 773] on html at bounding box center [555, 757] width 760 height 32
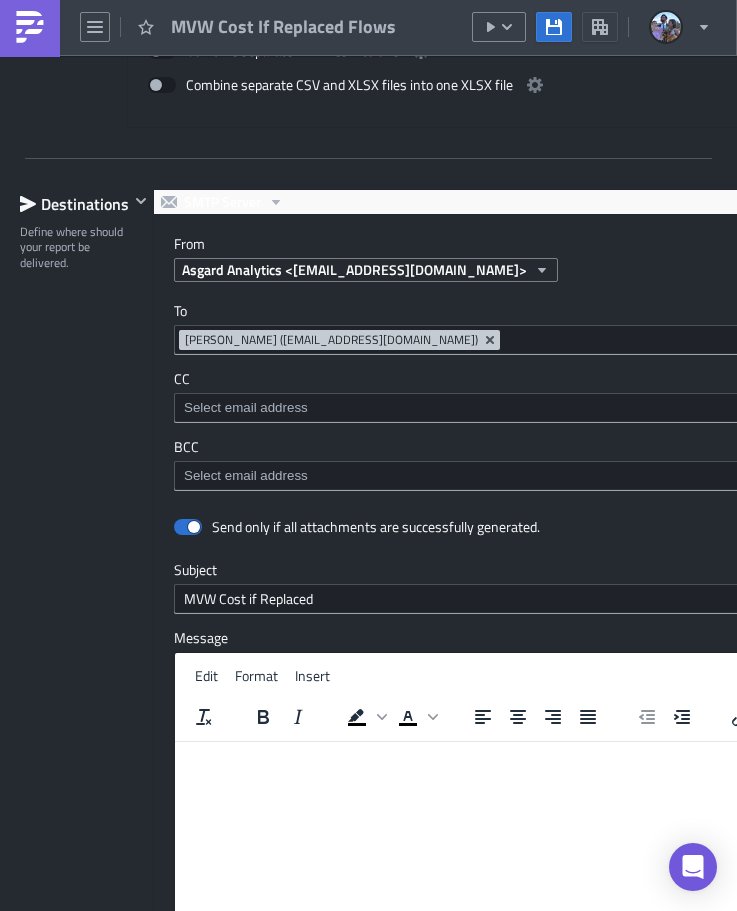
click at [569, 773] on html at bounding box center [555, 757] width 760 height 32
click at [174, 406] on div at bounding box center [555, 408] width 762 height 30
click at [491, 773] on html at bounding box center [555, 757] width 760 height 32
click at [174, 342] on div "[PERSON_NAME] ([EMAIL_ADDRESS][DOMAIN_NAME])" at bounding box center [555, 340] width 762 height 30
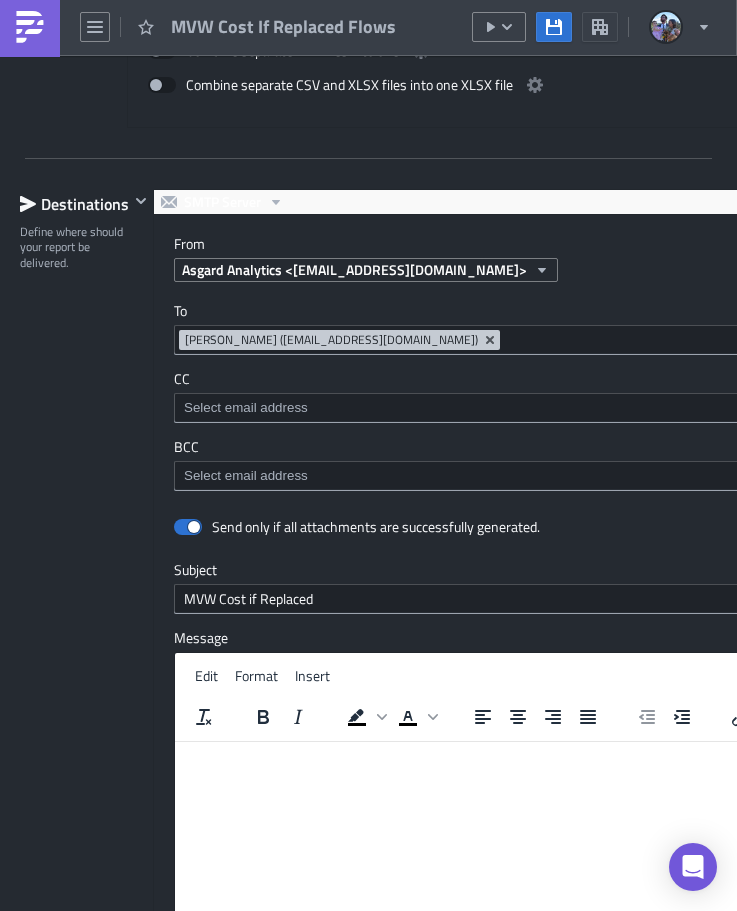
click at [357, 773] on html at bounding box center [555, 757] width 760 height 32
drag, startPoint x: 395, startPoint y: 867, endPoint x: 300, endPoint y: 871, distance: 95.0
click at [393, 773] on html at bounding box center [555, 757] width 760 height 32
click at [290, 773] on html at bounding box center [555, 757] width 760 height 32
drag, startPoint x: 299, startPoint y: 124, endPoint x: 473, endPoint y: 866, distance: 761.8
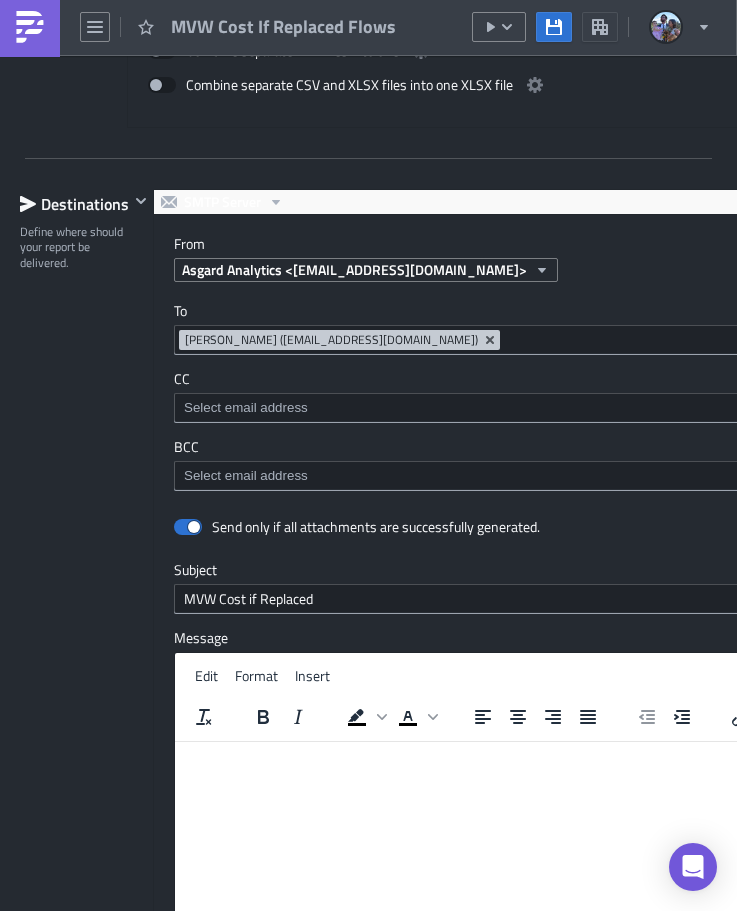
click at [473, 910] on div at bounding box center [368, 911] width 737 height 0
click at [174, 414] on div at bounding box center [555, 408] width 762 height 30
click at [481, 773] on html at bounding box center [555, 757] width 760 height 32
drag, startPoint x: 200, startPoint y: 866, endPoint x: 351, endPoint y: 867, distance: 150.9
click at [198, 773] on html at bounding box center [555, 757] width 760 height 32
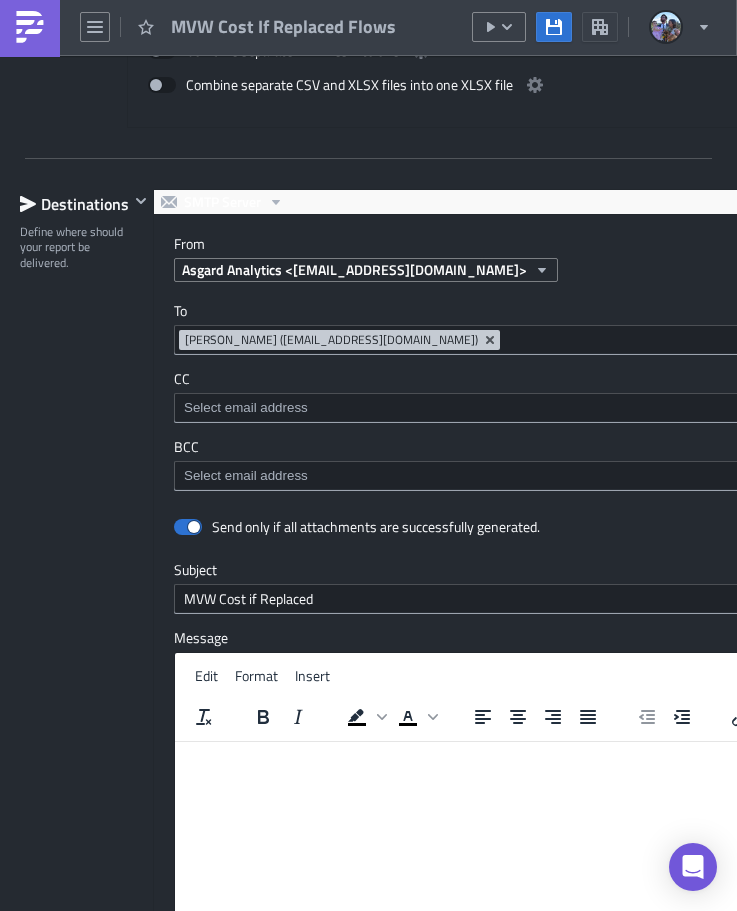
click at [544, 773] on html at bounding box center [555, 757] width 760 height 32
click at [359, 773] on html at bounding box center [555, 757] width 760 height 32
click at [380, 773] on html at bounding box center [555, 757] width 760 height 32
click at [451, 773] on html at bounding box center [555, 757] width 760 height 32
click at [493, 910] on div at bounding box center [368, 911] width 737 height 0
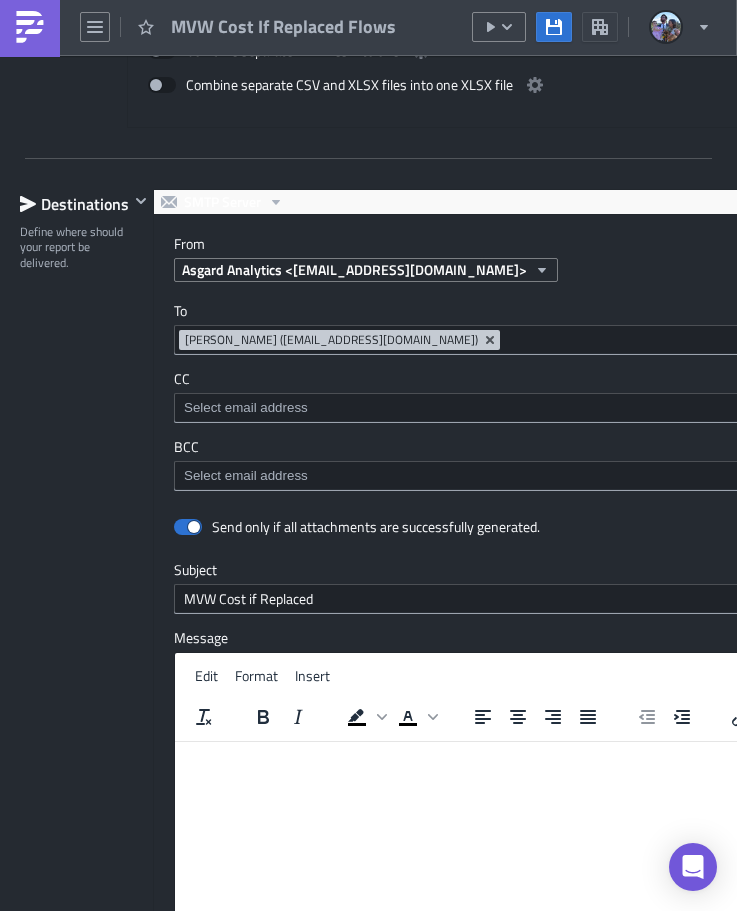
click at [176, 350] on div "[PERSON_NAME] ([EMAIL_ADDRESS][DOMAIN_NAME])" at bounding box center [555, 340] width 762 height 30
click at [498, 910] on div at bounding box center [368, 911] width 737 height 0
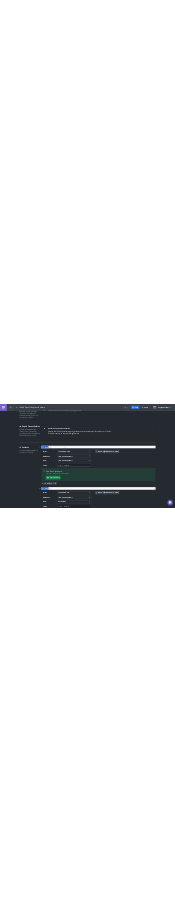
scroll to position [0, 0]
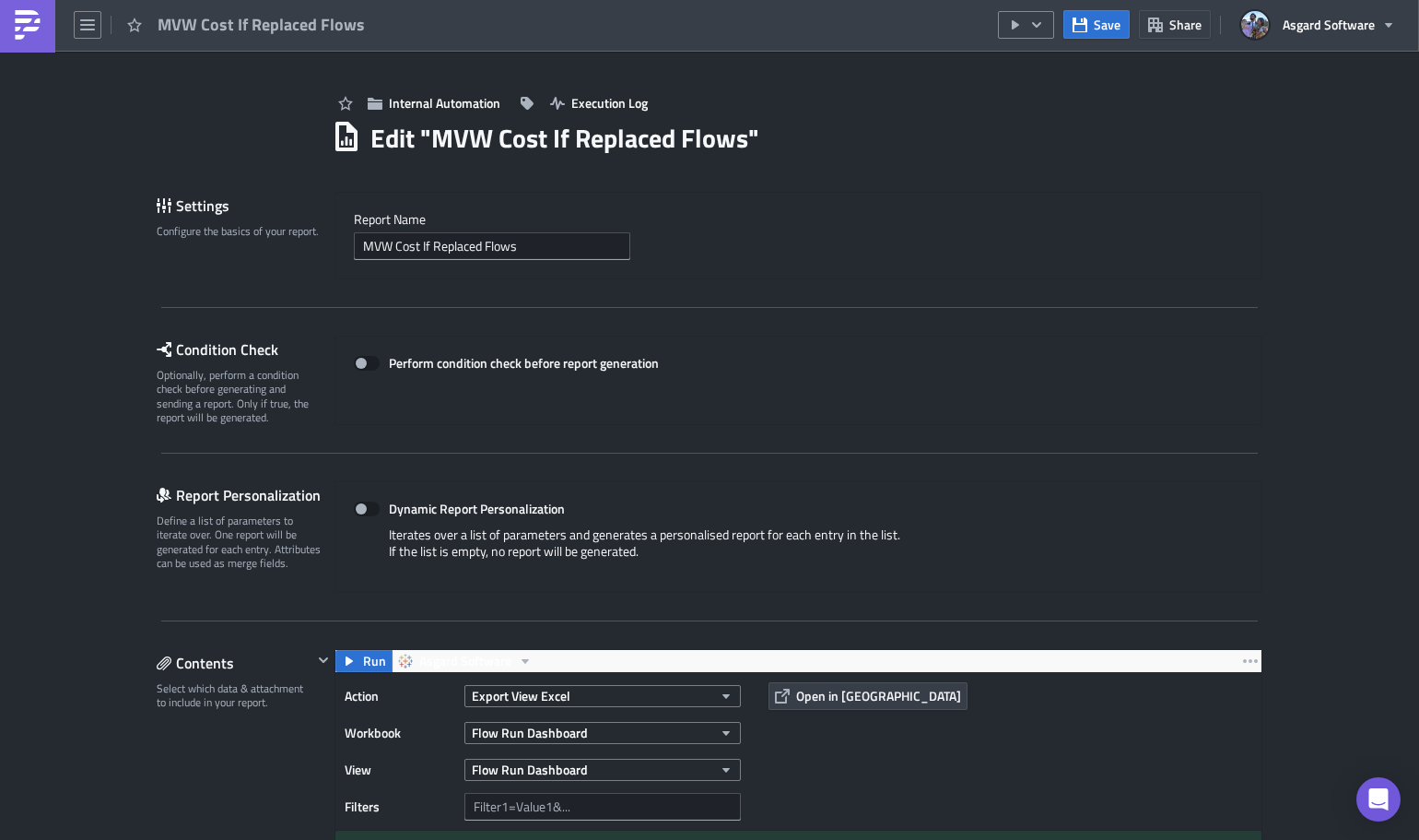
click at [38, 21] on img at bounding box center [28, 25] width 30 height 30
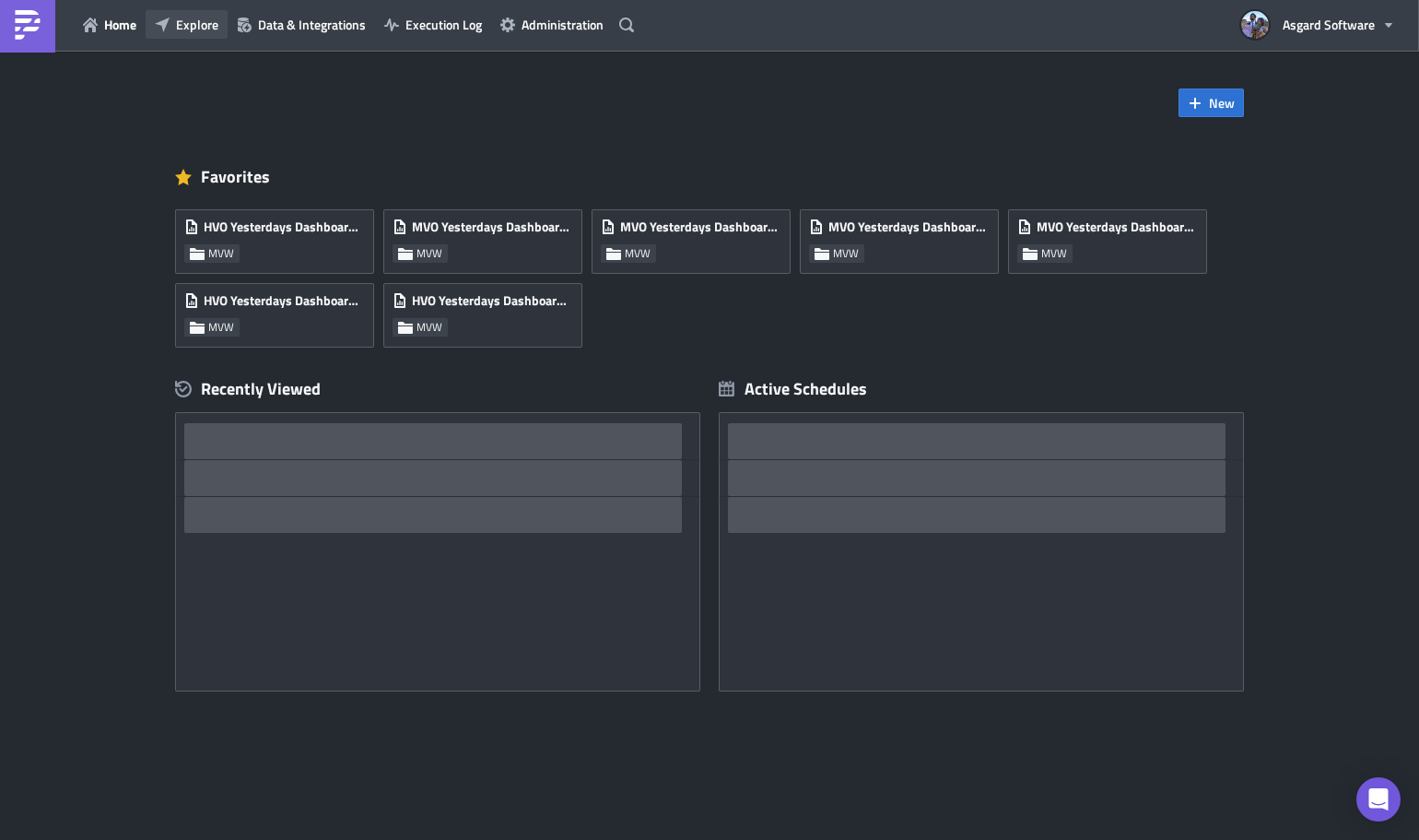
click at [190, 26] on span "Explore" at bounding box center [197, 24] width 42 height 19
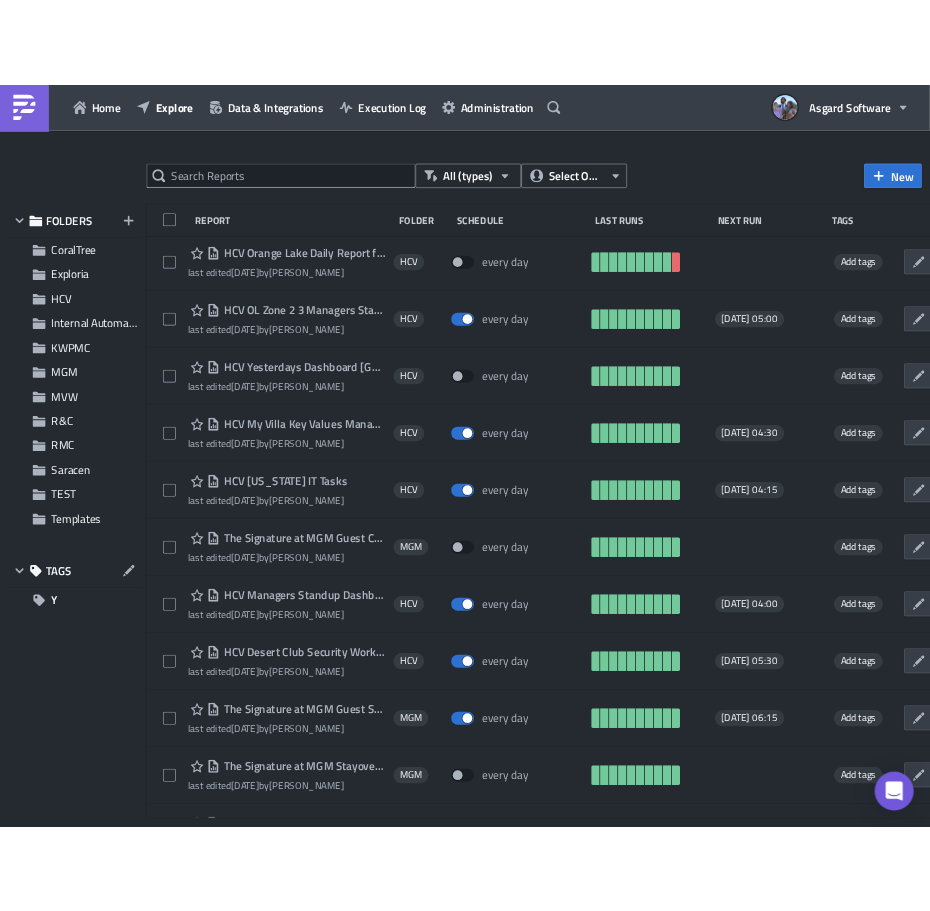
scroll to position [25106, 0]
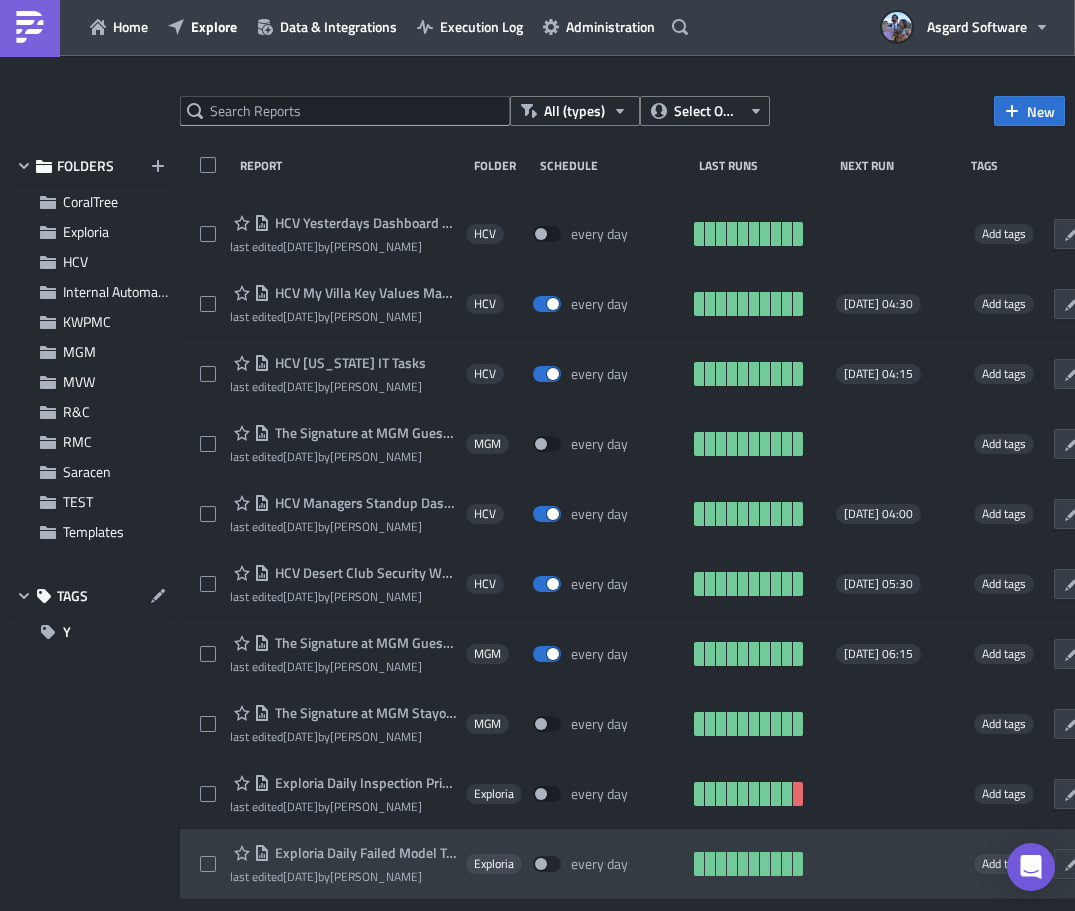
click at [514, 864] on span "Exploria" at bounding box center [494, 864] width 56 height 20
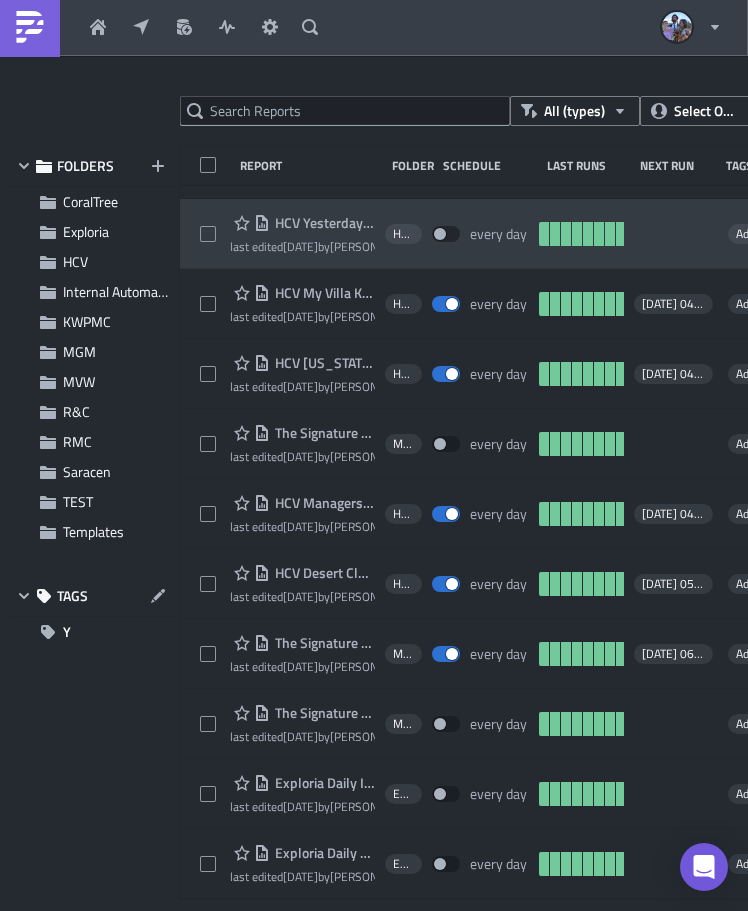
click at [312, 222] on span "HCV Yesterdays Dashboard Sunset Cove Resort" at bounding box center [322, 223] width 105 height 18
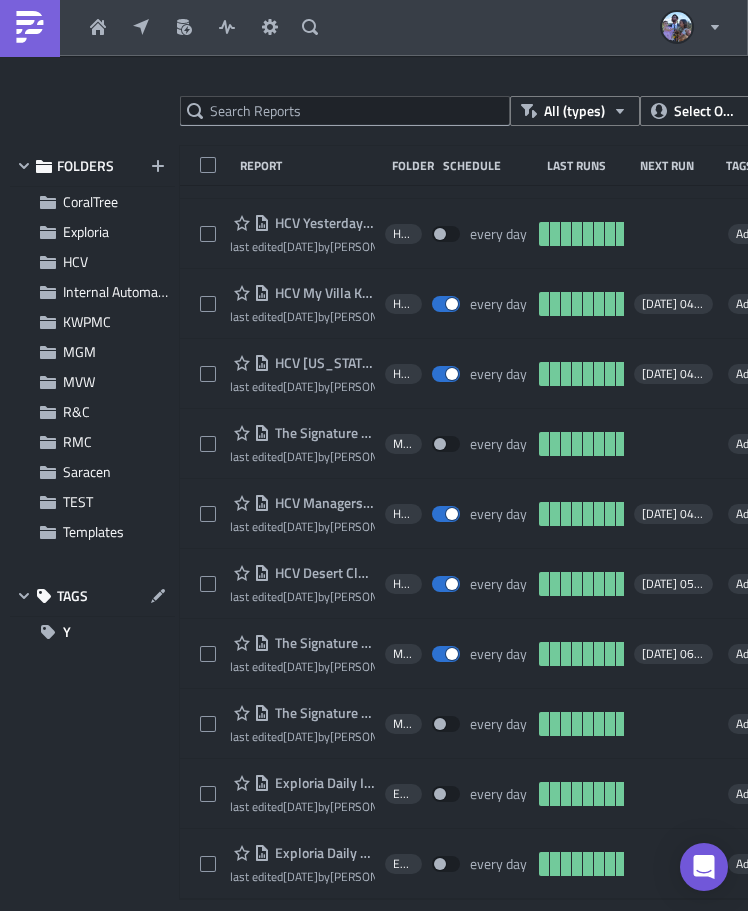
click at [225, 910] on div at bounding box center [374, 911] width 748 height 0
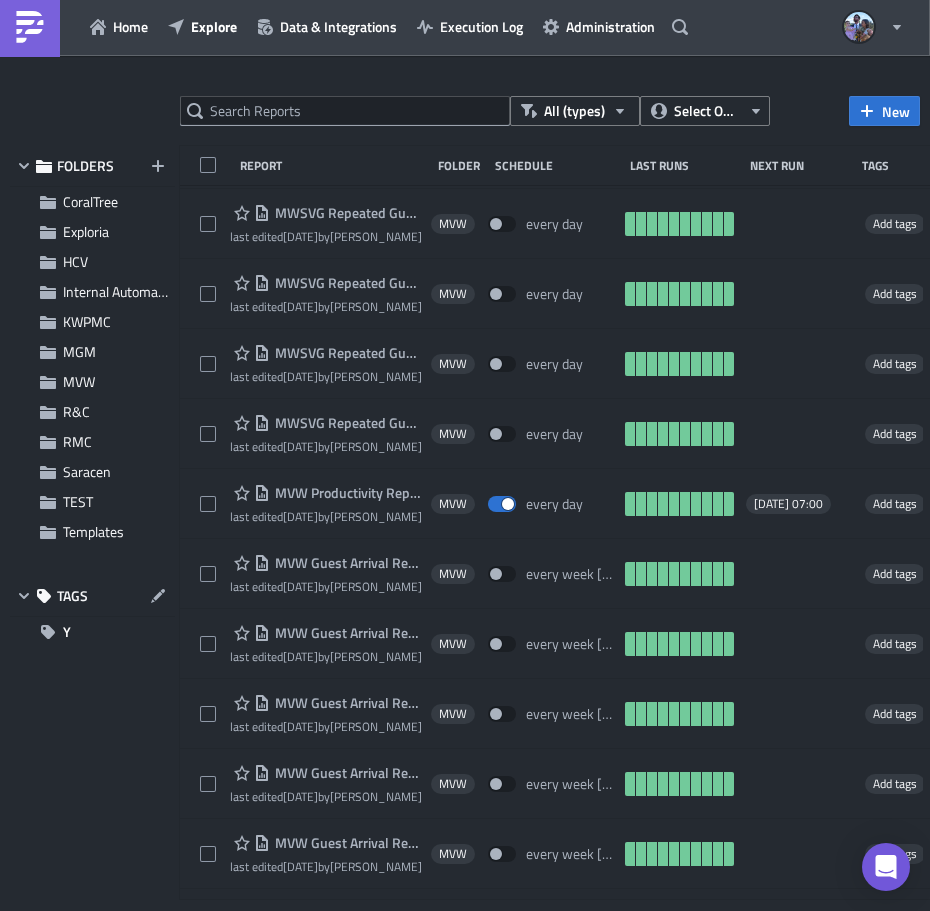
scroll to position [16410, 0]
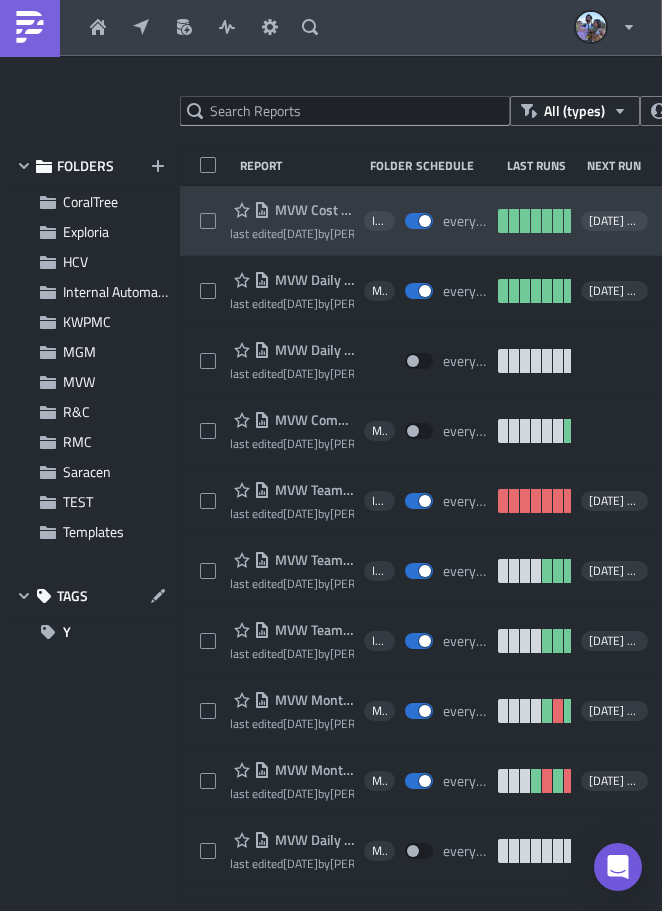
click at [305, 211] on span "MVW Cost If Replaced Flows" at bounding box center [312, 210] width 84 height 18
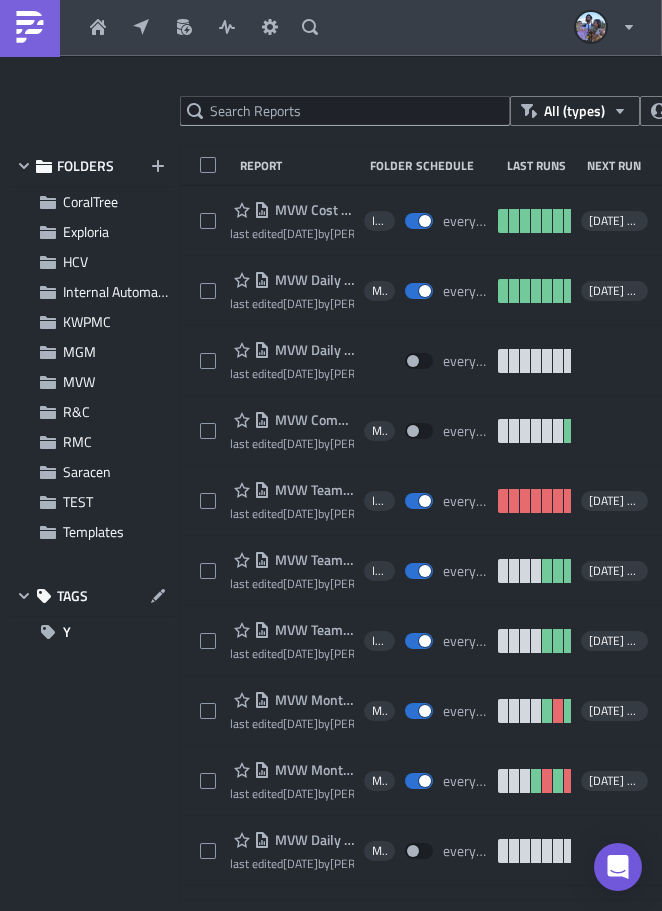
click at [572, 910] on div at bounding box center [331, 911] width 662 height 0
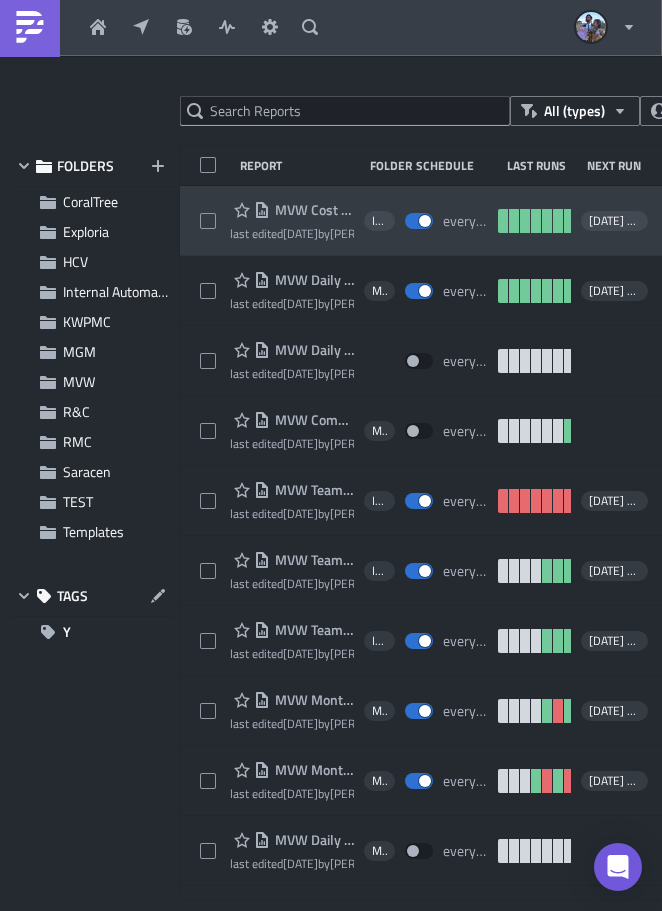
click at [302, 209] on span "MVW Cost If Replaced Flows" at bounding box center [312, 210] width 84 height 18
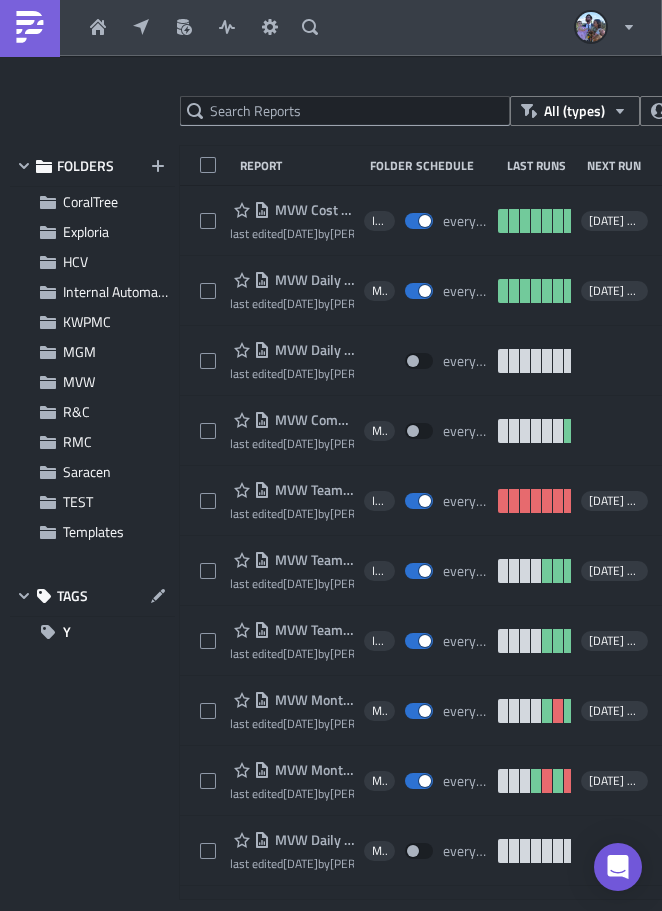
click at [572, 910] on div at bounding box center [331, 911] width 662 height 0
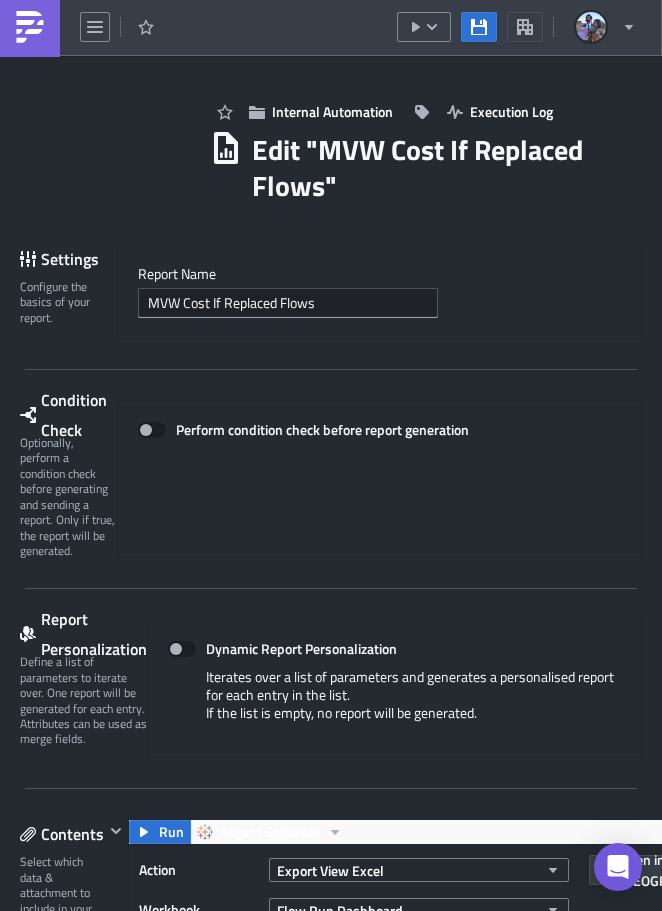
click at [31, 31] on img at bounding box center [30, 27] width 32 height 32
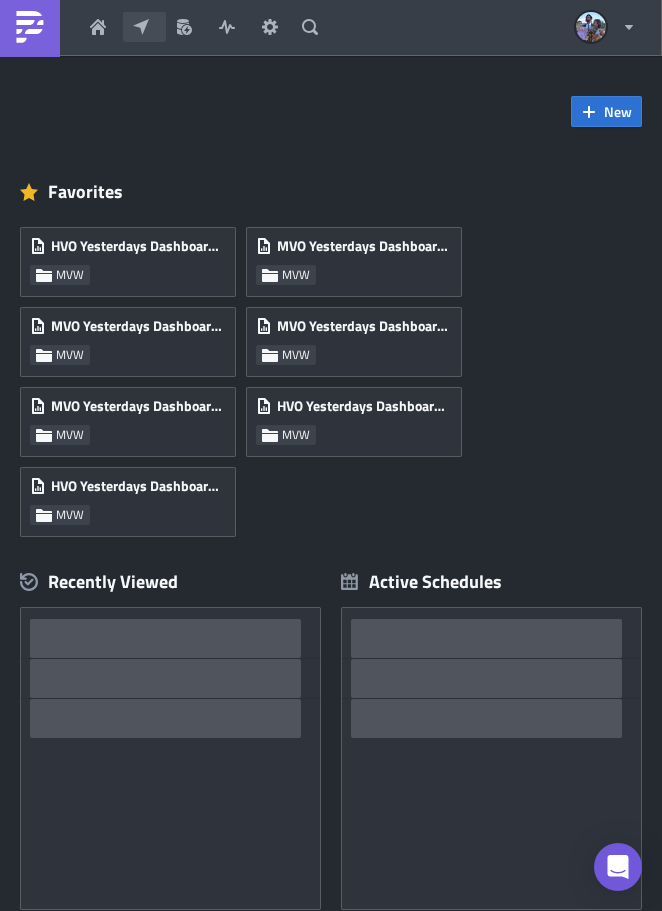
click at [134, 29] on icon "button" at bounding box center [141, 27] width 16 height 16
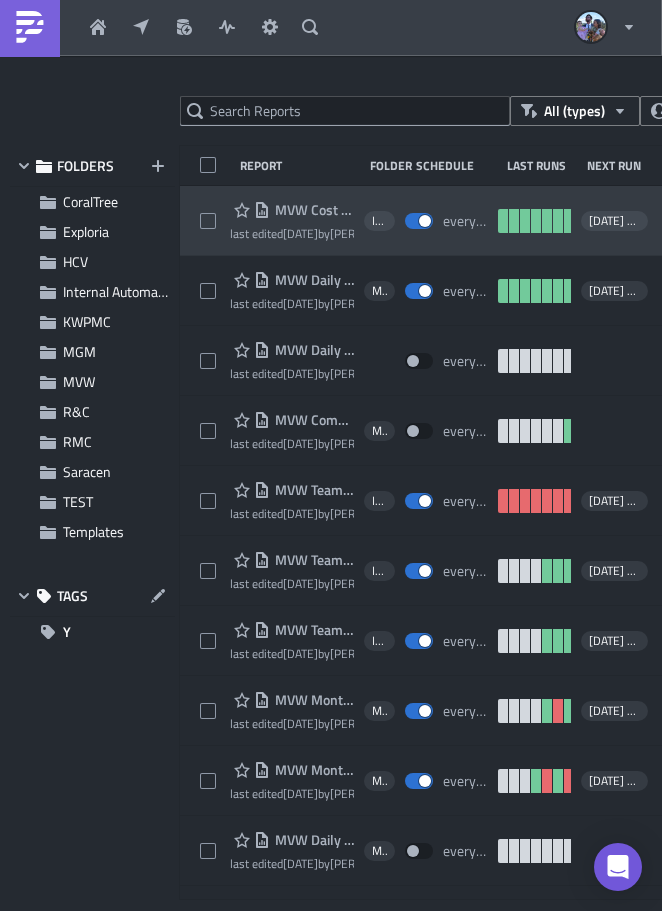
click at [303, 211] on span "MVW Cost If Replaced Flows" at bounding box center [312, 210] width 84 height 18
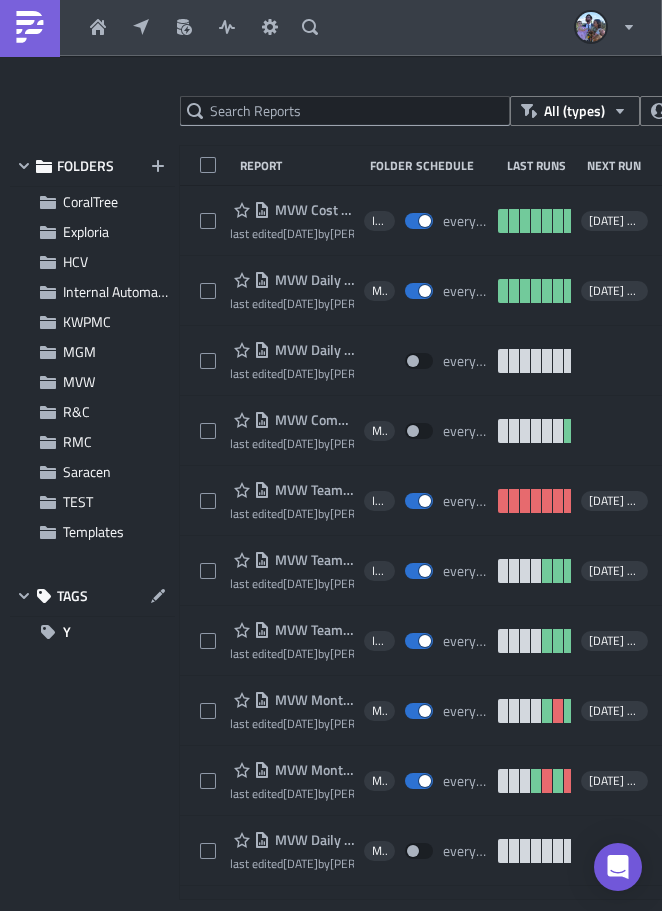
click at [507, 910] on div at bounding box center [331, 911] width 662 height 0
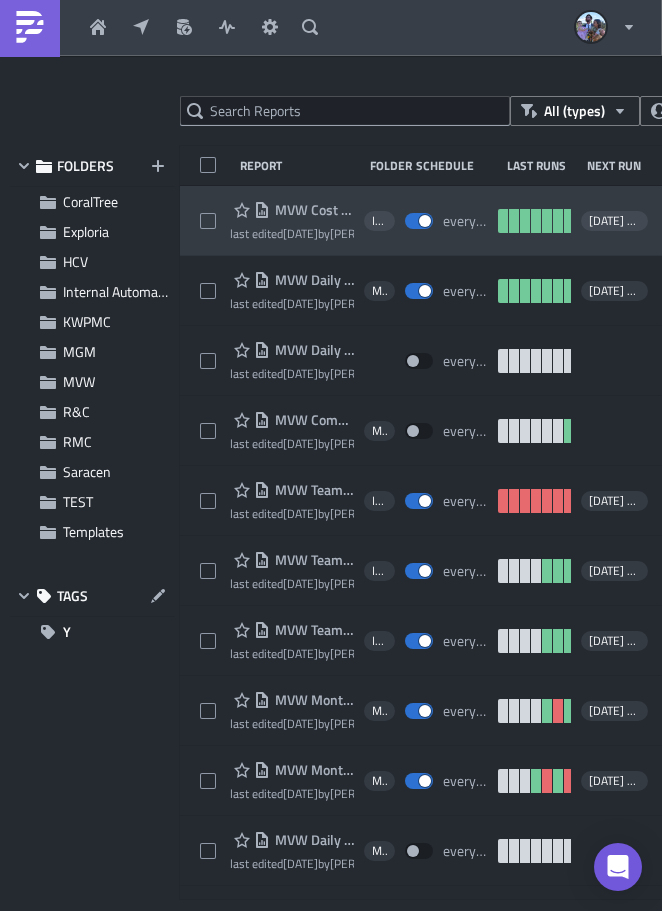
click at [299, 212] on span "MVW Cost If Replaced Flows" at bounding box center [312, 210] width 84 height 18
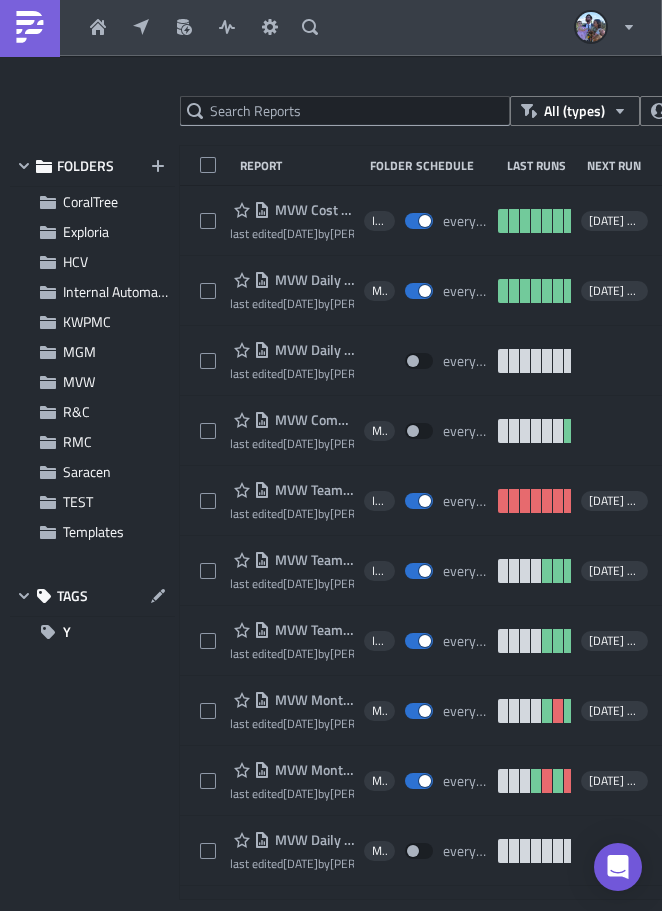
click at [561, 910] on div at bounding box center [331, 911] width 662 height 0
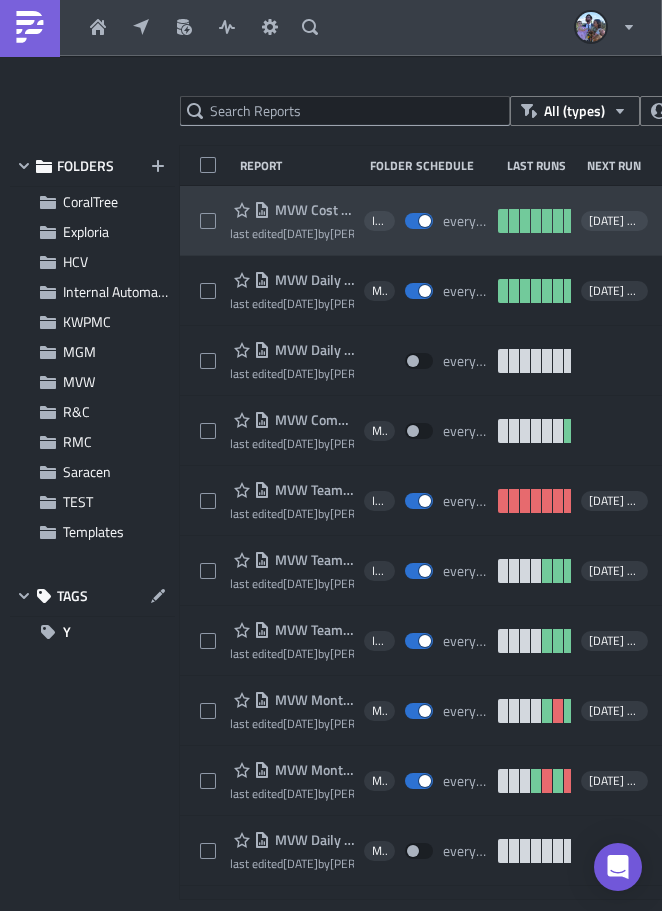
click at [302, 209] on span "MVW Cost If Replaced Flows" at bounding box center [312, 210] width 84 height 18
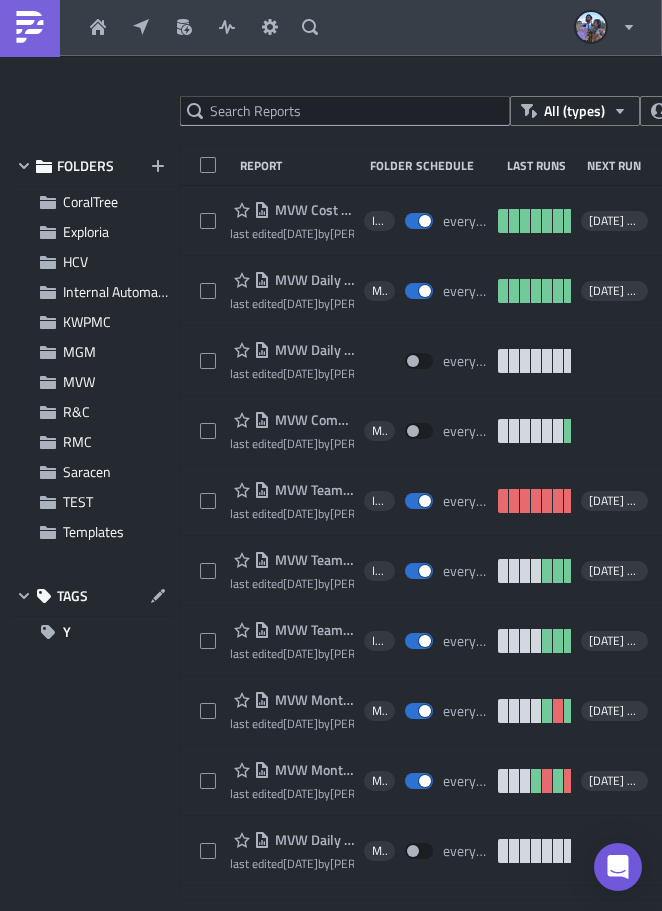
click at [576, 910] on div at bounding box center [331, 911] width 662 height 0
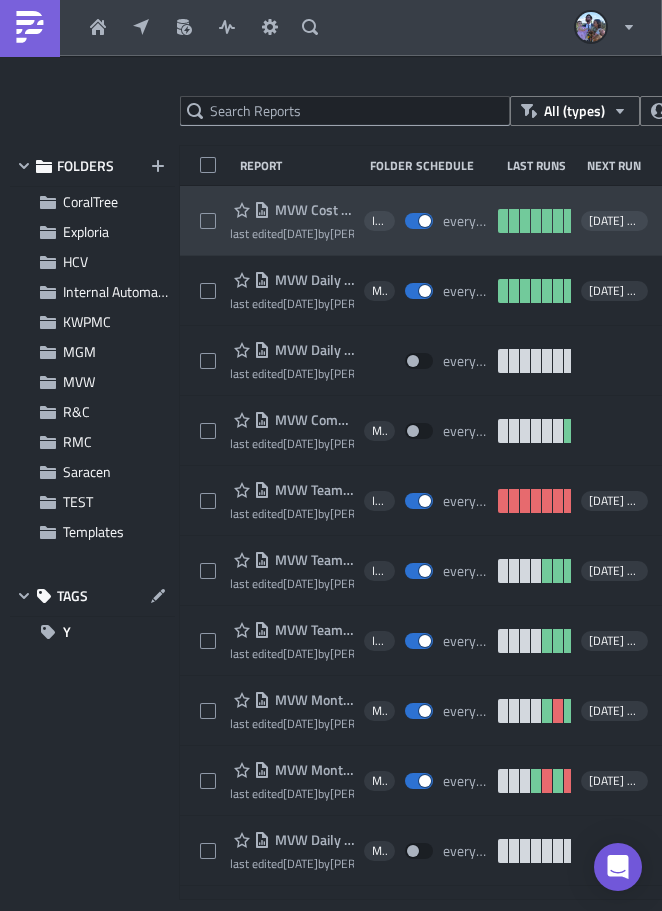
click at [305, 211] on span "MVW Cost If Replaced Flows" at bounding box center [312, 210] width 84 height 18
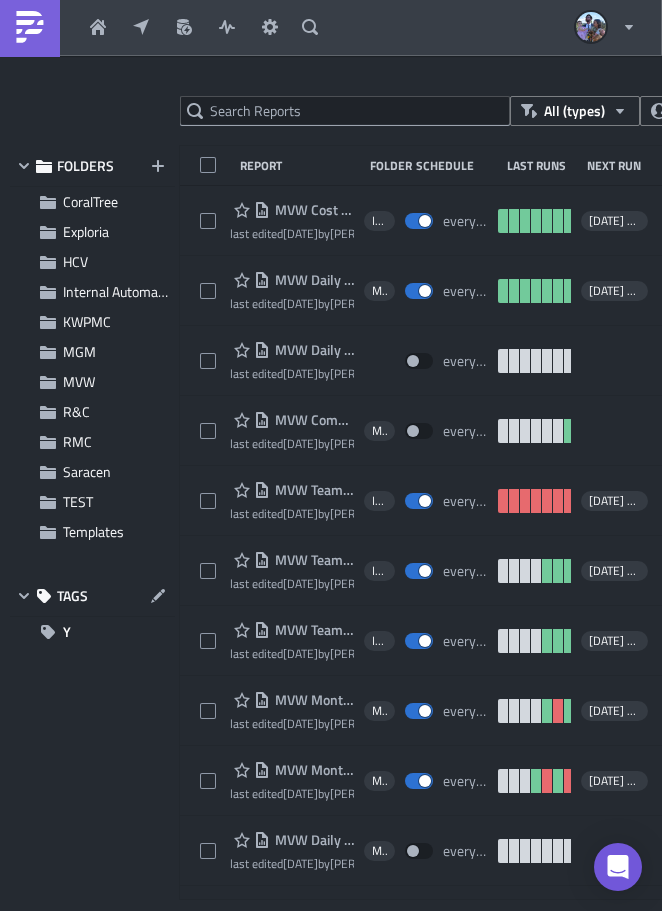
click at [564, 910] on div at bounding box center [331, 911] width 662 height 0
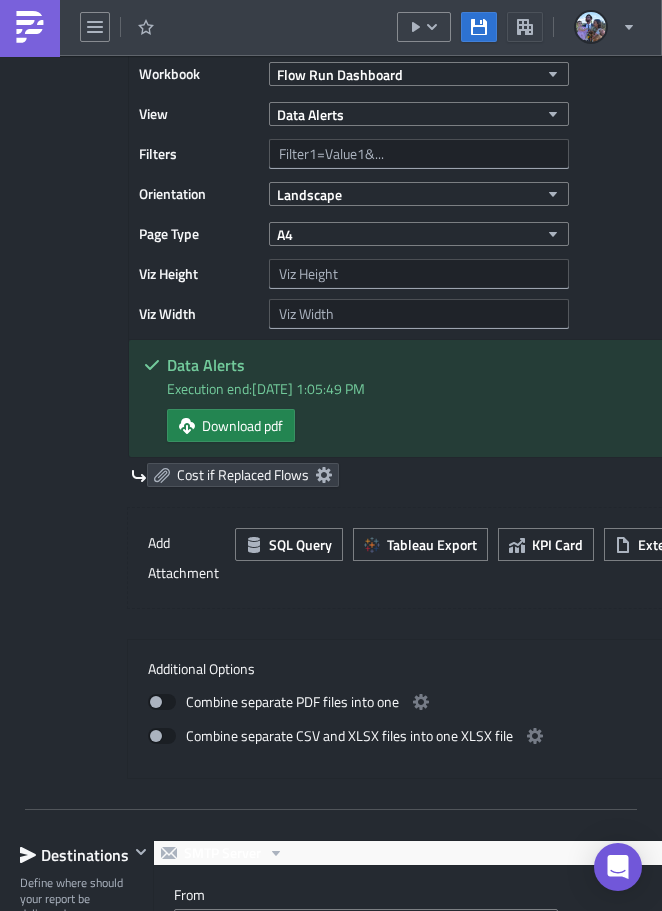
scroll to position [1799, 0]
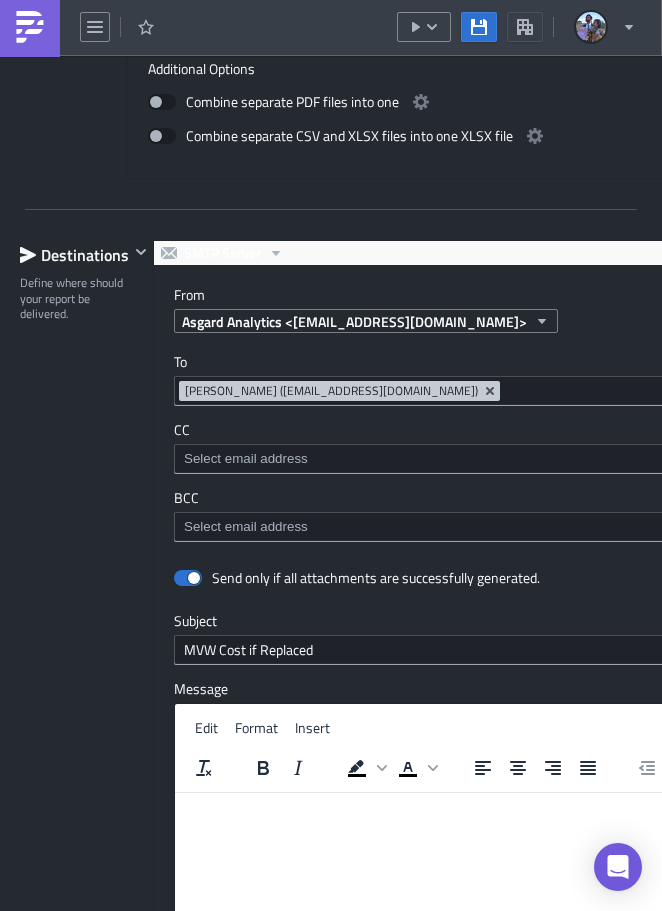
click at [176, 400] on div "[PERSON_NAME] ([EMAIL_ADDRESS][DOMAIN_NAME])" at bounding box center [555, 391] width 762 height 30
click at [174, 389] on div "[PERSON_NAME] ([EMAIL_ADDRESS][DOMAIN_NAME])" at bounding box center [555, 391] width 762 height 30
click at [175, 398] on div "[PERSON_NAME] ([EMAIL_ADDRESS][DOMAIN_NAME])" at bounding box center [555, 391] width 762 height 30
click at [473, 910] on div at bounding box center [331, 911] width 662 height 0
click at [174, 449] on div at bounding box center [555, 459] width 762 height 30
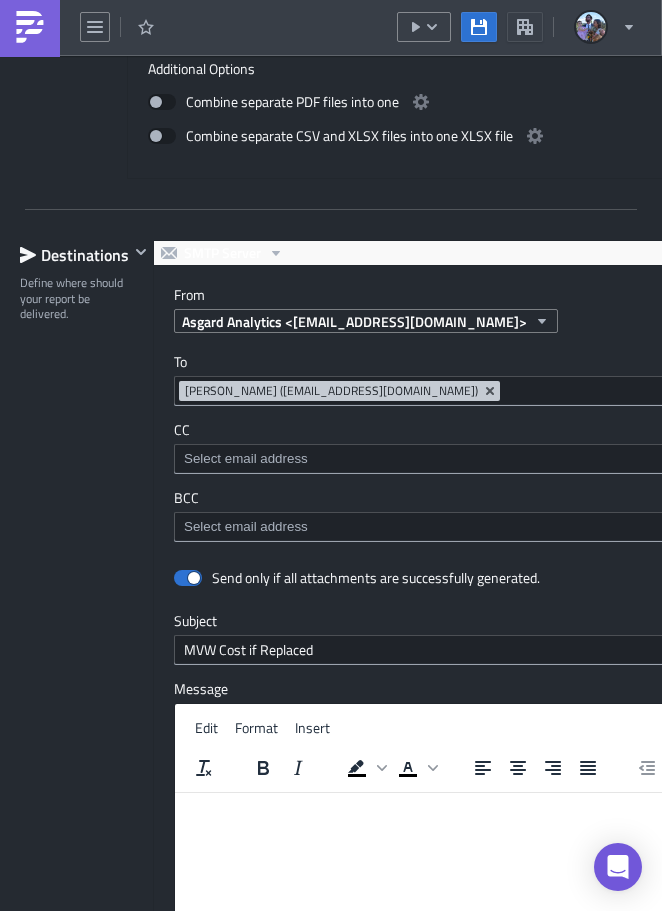
click at [591, 910] on div at bounding box center [331, 911] width 662 height 0
click at [174, 517] on div at bounding box center [555, 527] width 762 height 30
click at [531, 910] on div at bounding box center [331, 911] width 662 height 0
drag, startPoint x: 24, startPoint y: 30, endPoint x: 2, endPoint y: 56, distance: 34.0
click at [24, 30] on img at bounding box center [30, 27] width 32 height 32
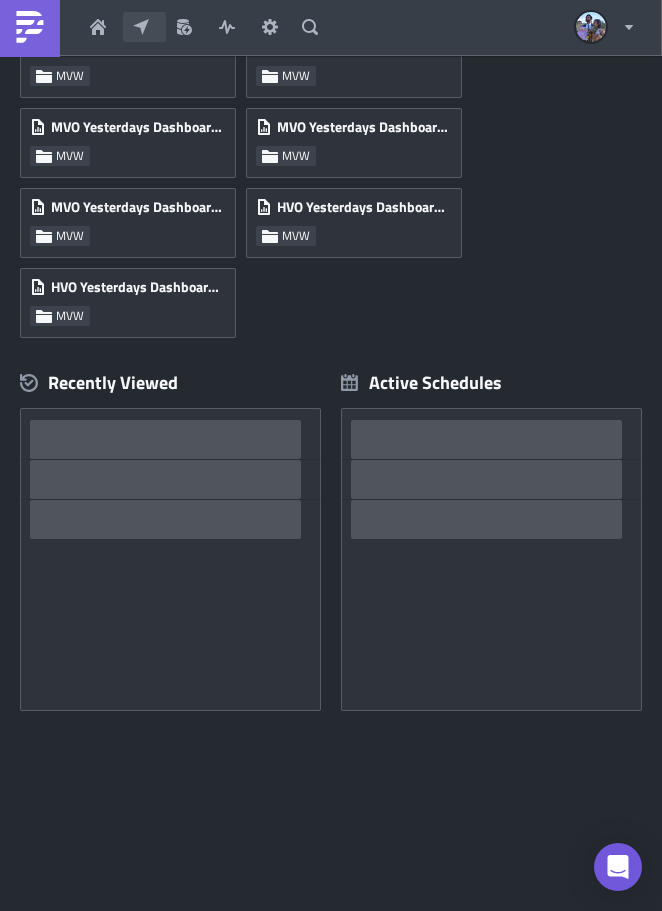
scroll to position [552, 0]
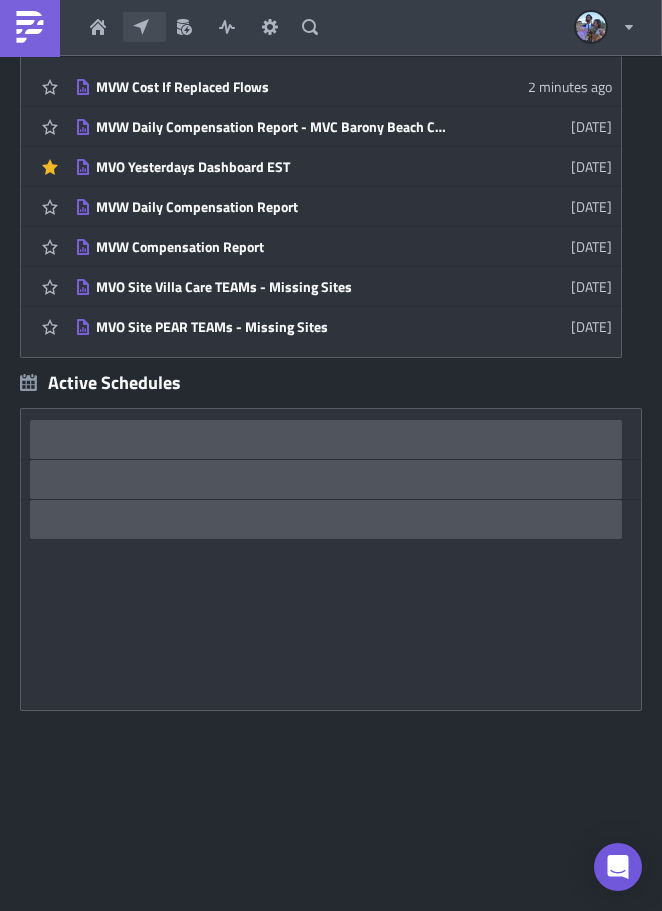
click at [139, 19] on icon "button" at bounding box center [141, 27] width 16 height 16
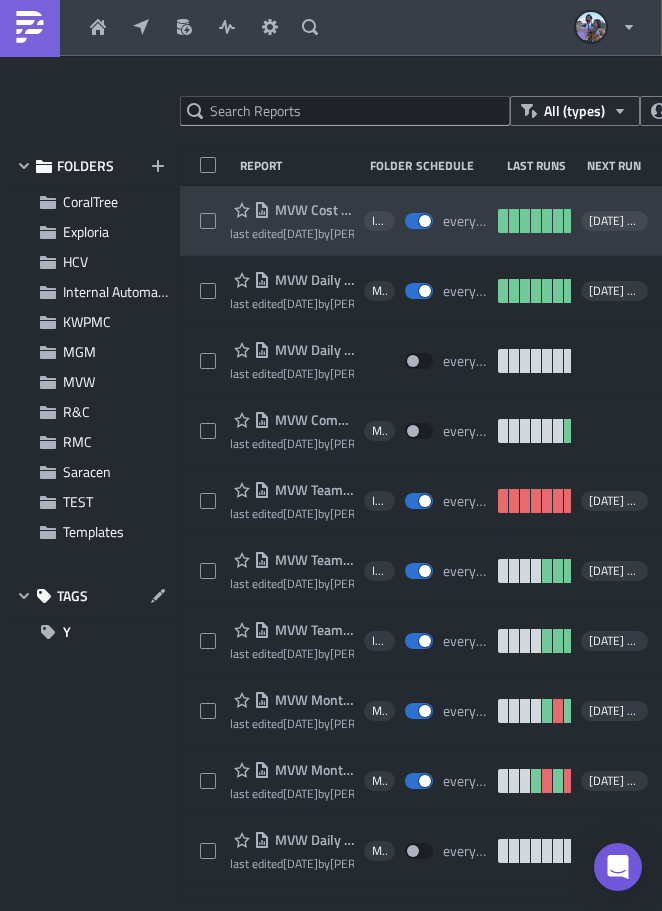
click at [190, 192] on div "MVW Cost If Replaced Flows last edited 6 days ago by Jordan Valsvik Internal Au…" at bounding box center [501, 221] width 642 height 70
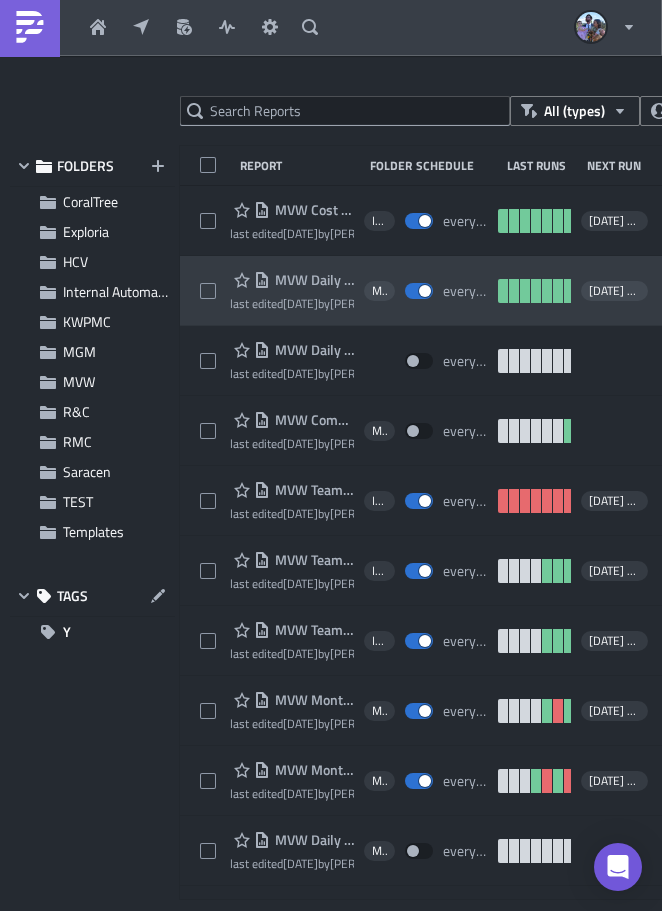
click at [195, 264] on div "MVW Daily Compensation Report - MVC Barony Beach Club last edited [DATE] by [PE…" at bounding box center [501, 291] width 642 height 70
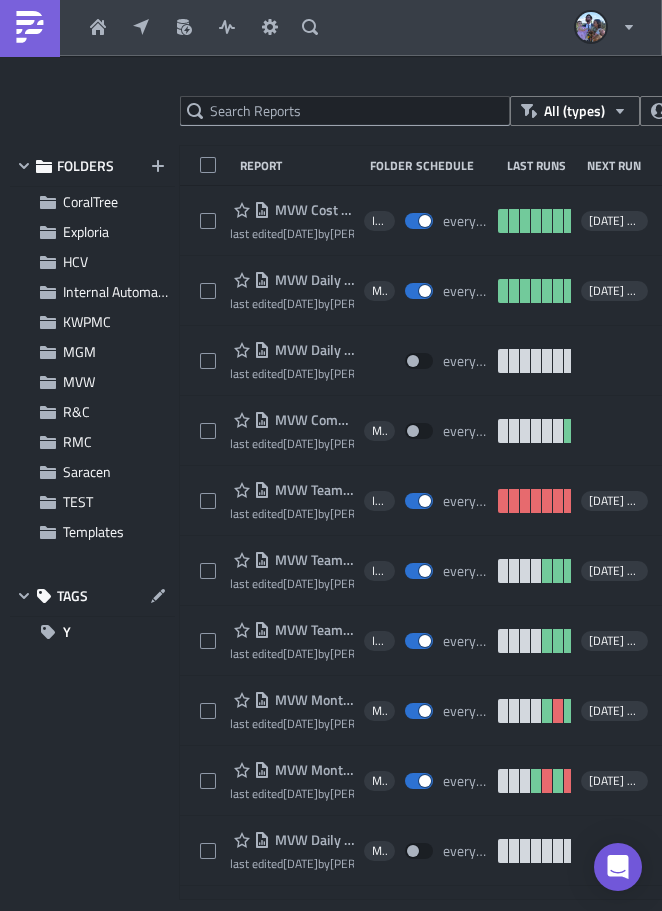
click at [544, 910] on div at bounding box center [331, 911] width 662 height 0
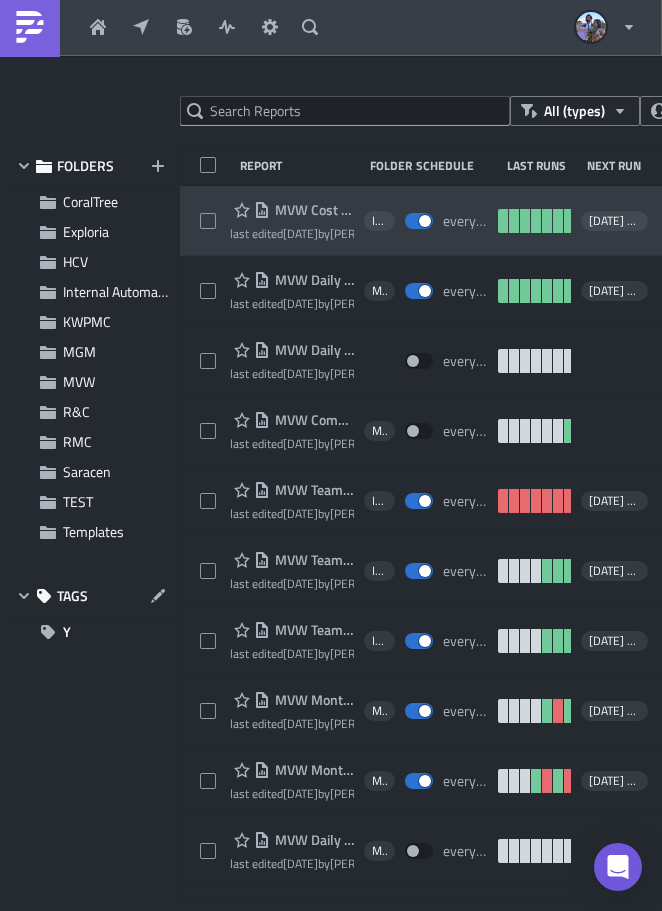
click at [308, 210] on span "MVW Cost If Replaced Flows" at bounding box center [312, 210] width 84 height 18
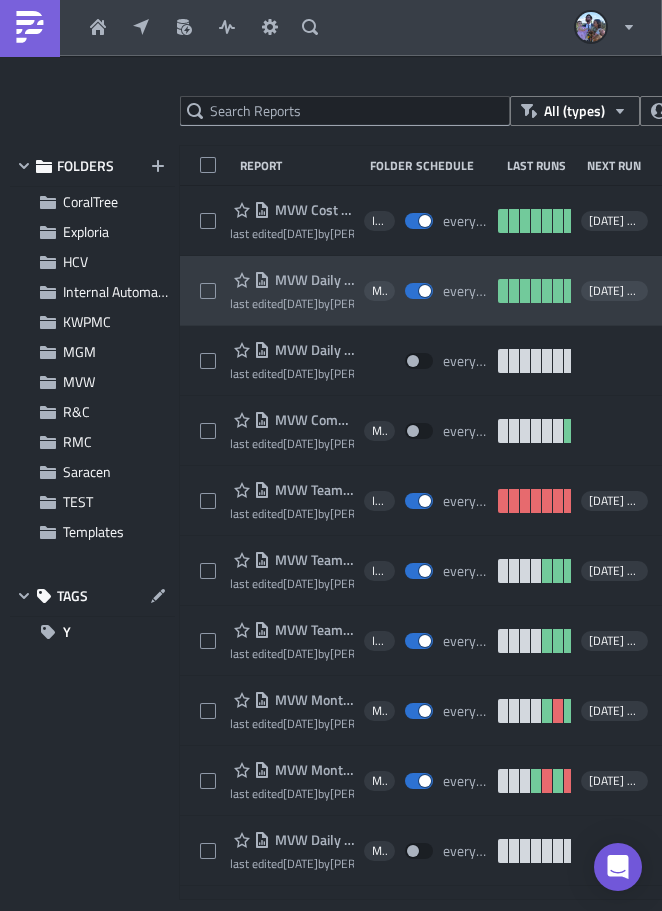
click at [319, 277] on span "MVW Daily Compensation Report - MVC Barony Beach Club" at bounding box center [312, 280] width 84 height 18
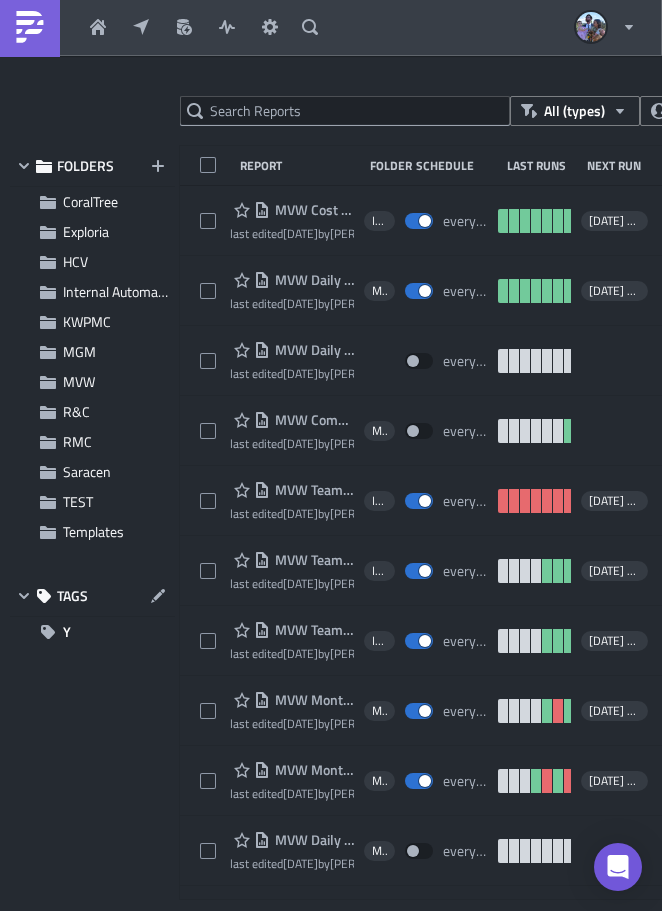
click at [580, 910] on div at bounding box center [331, 911] width 662 height 0
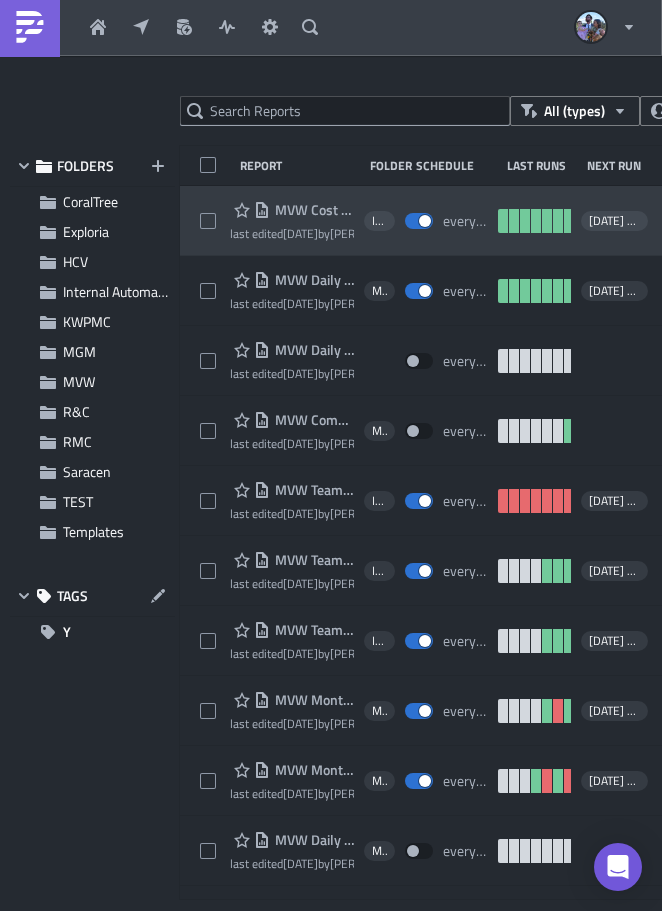
click at [374, 222] on span "Internal Automation" at bounding box center [379, 221] width 15 height 16
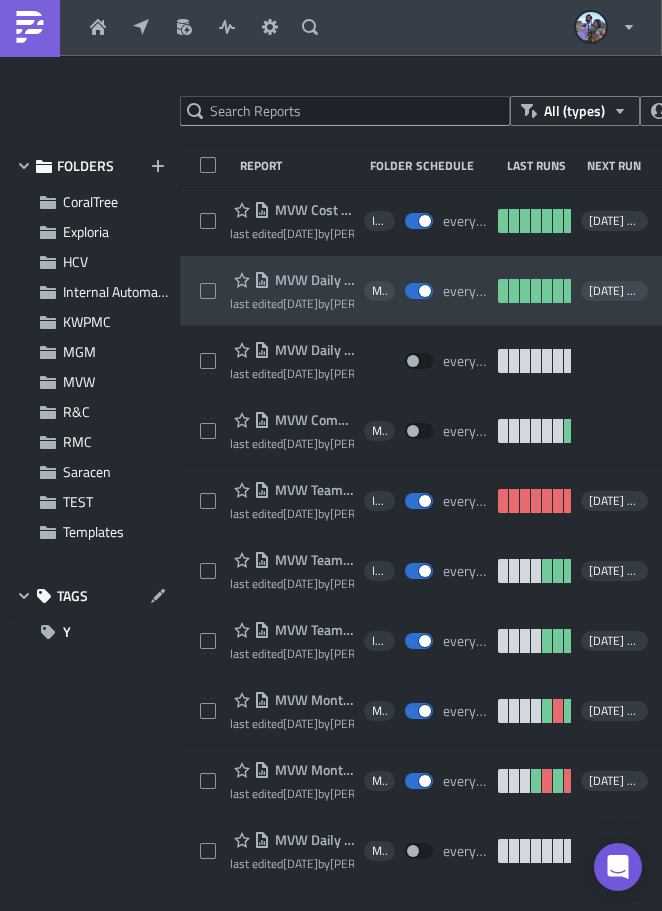
click at [375, 293] on span "MVW" at bounding box center [379, 291] width 15 height 16
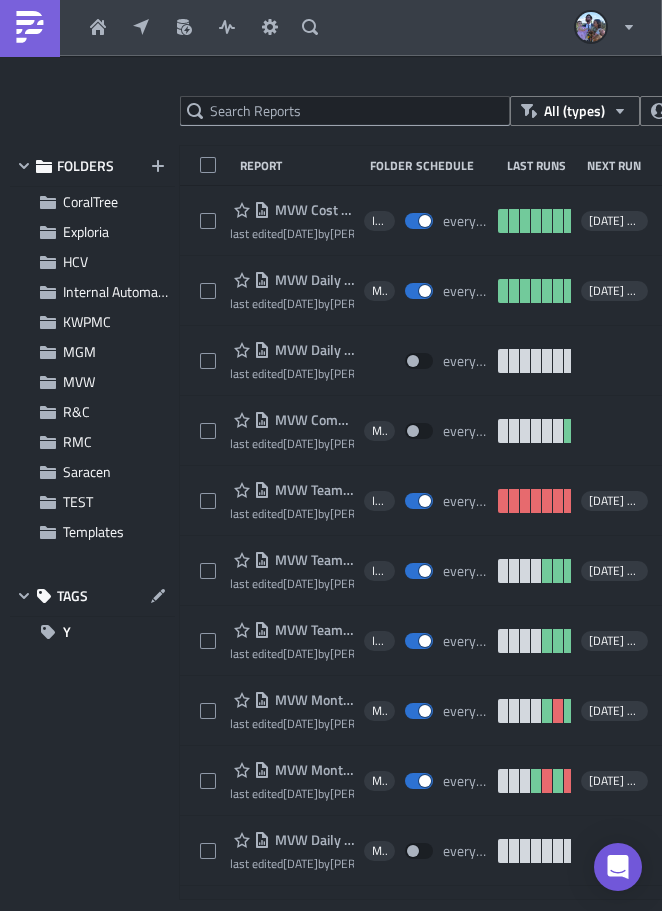
click at [559, 910] on div at bounding box center [331, 911] width 662 height 0
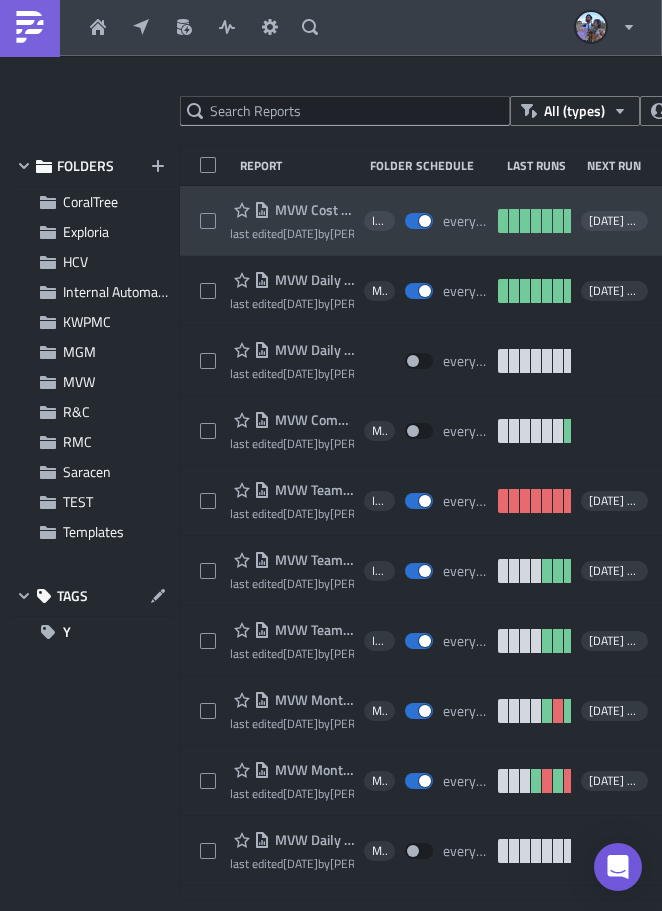
click at [454, 221] on div "every hour" at bounding box center [465, 221] width 45 height 18
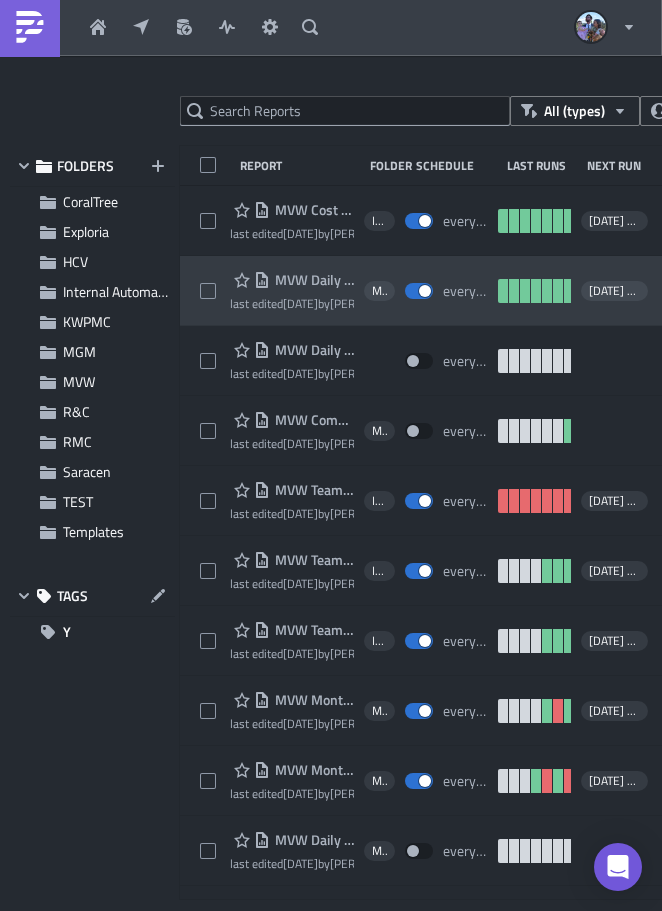
click at [458, 287] on div "every January on the 1st" at bounding box center [465, 291] width 45 height 18
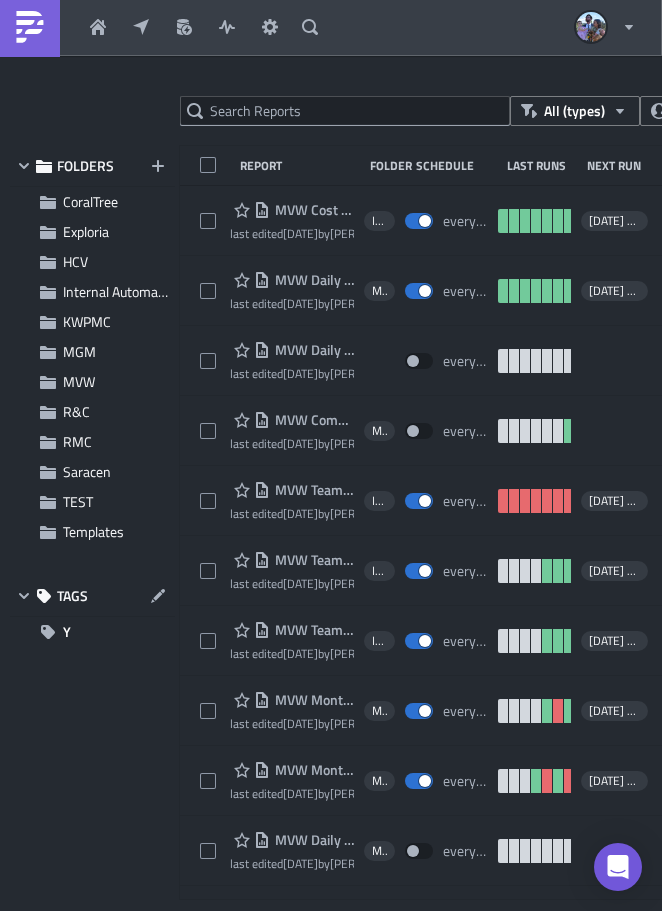
click at [527, 910] on div at bounding box center [331, 911] width 662 height 0
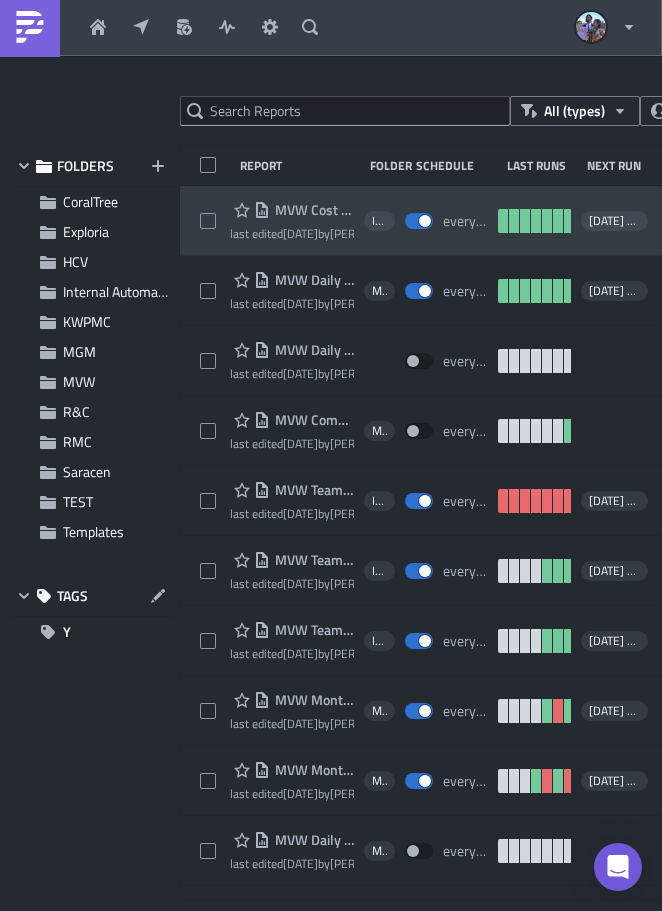
click at [613, 222] on span "[DATE] 03:00" at bounding box center [614, 221] width 51 height 16
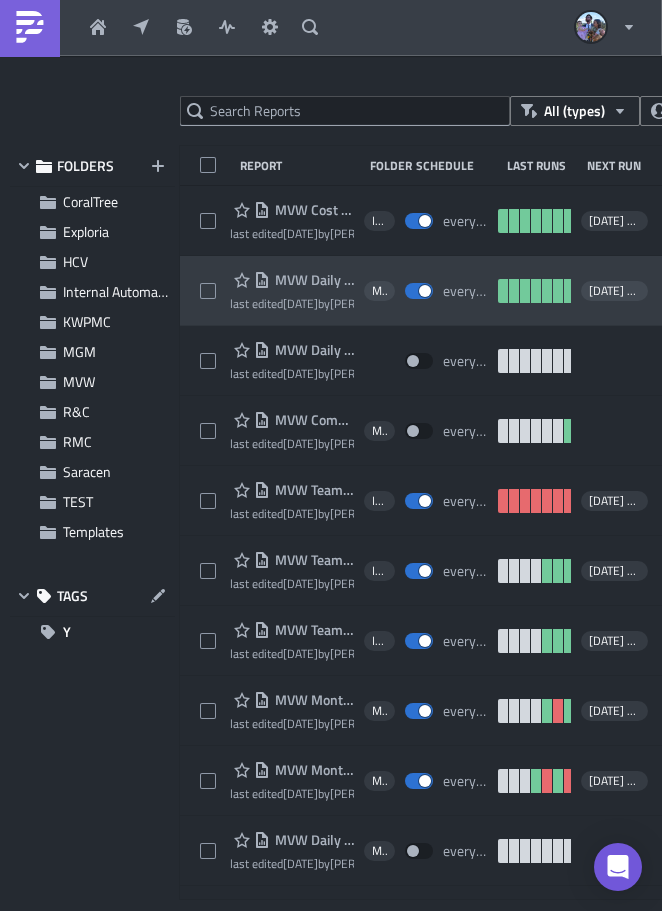
click at [613, 286] on span "[DATE] 02:45" at bounding box center [614, 291] width 51 height 16
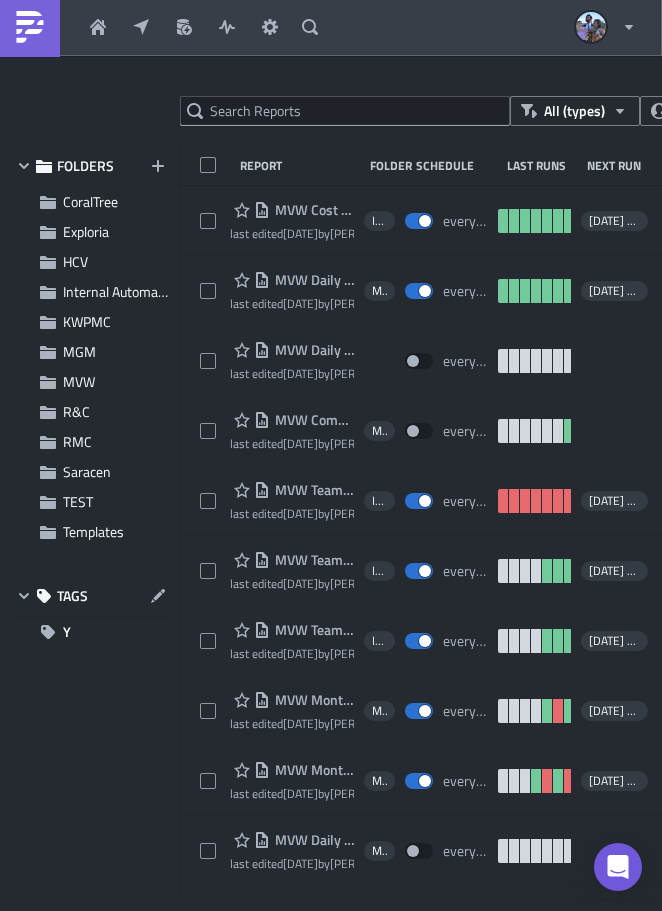
click at [589, 910] on div at bounding box center [331, 911] width 662 height 0
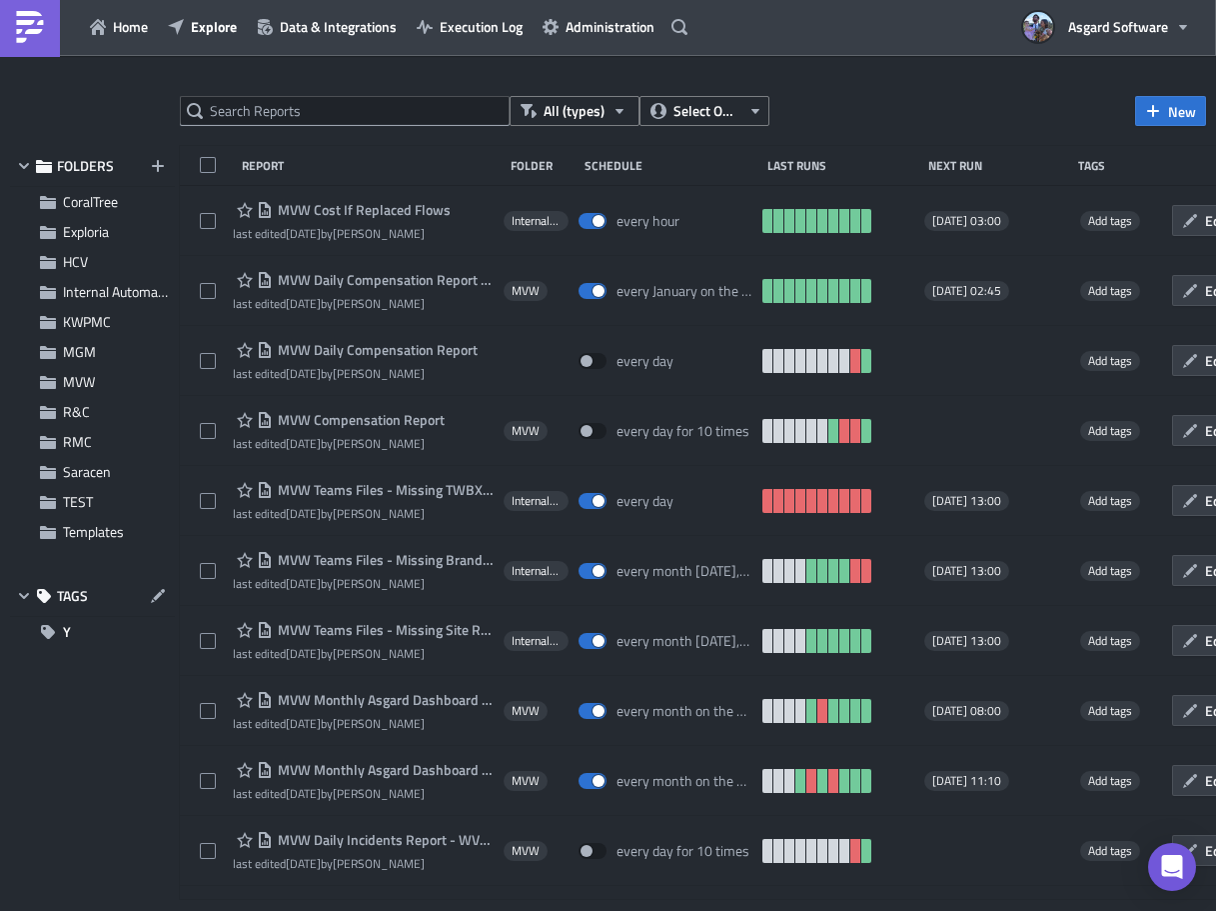
click at [354, 910] on div at bounding box center [608, 911] width 1216 height 0
click at [293, 910] on div at bounding box center [608, 911] width 1216 height 0
click at [343, 910] on div at bounding box center [608, 911] width 1216 height 0
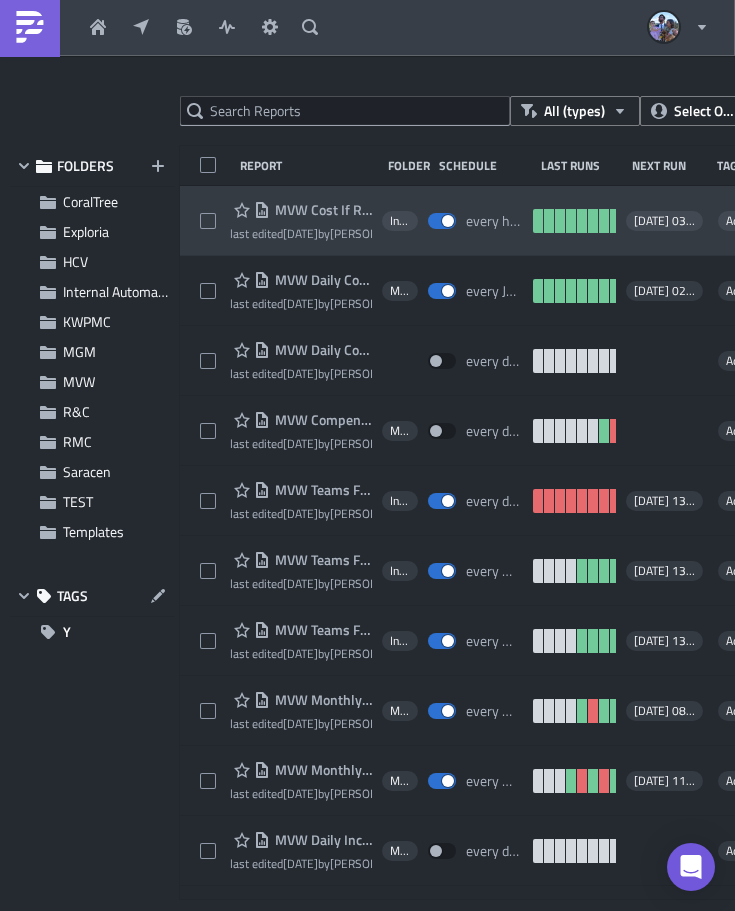
click at [734, 238] on div "Add tags" at bounding box center [736, 221] width 47 height 40
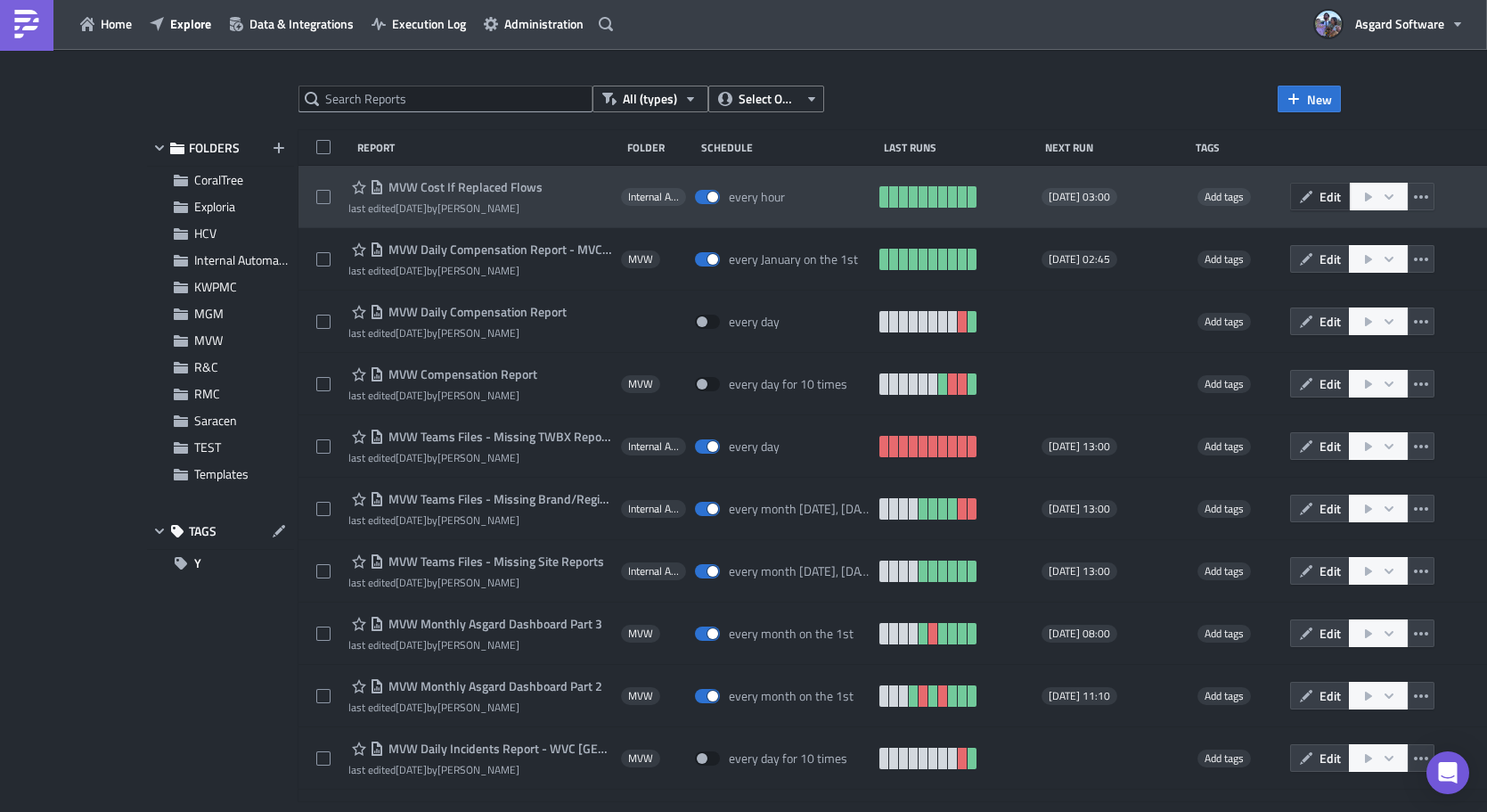
click at [828, 200] on button "Edit" at bounding box center [1319, 196] width 60 height 28
click at [828, 184] on button "Edit" at bounding box center [1319, 196] width 60 height 28
click at [828, 187] on div "Add tags" at bounding box center [1236, 197] width 87 height 36
click at [828, 185] on button "Edit" at bounding box center [1319, 196] width 60 height 28
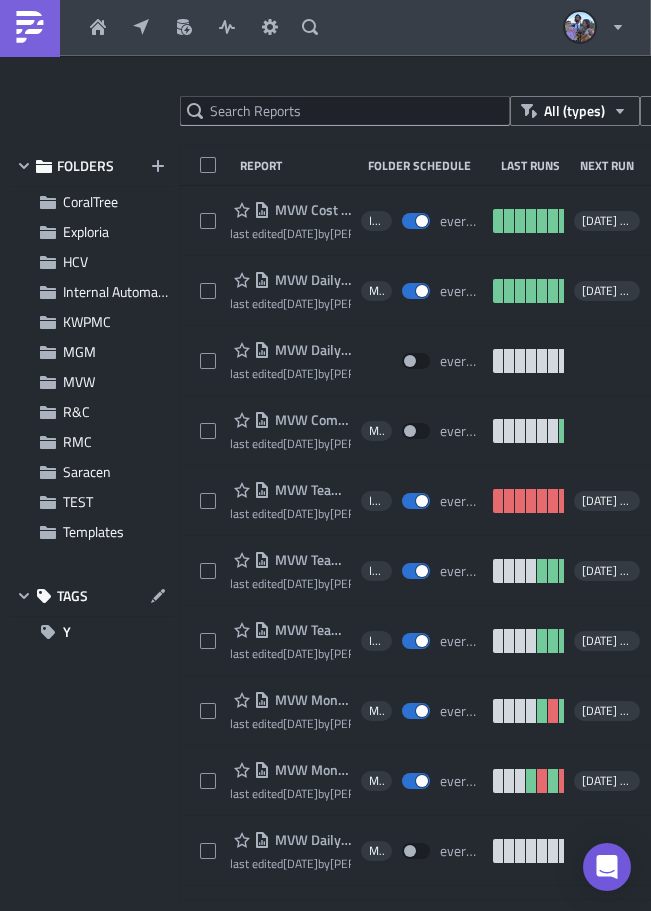
click at [517, 910] on div at bounding box center [325, 911] width 651 height 0
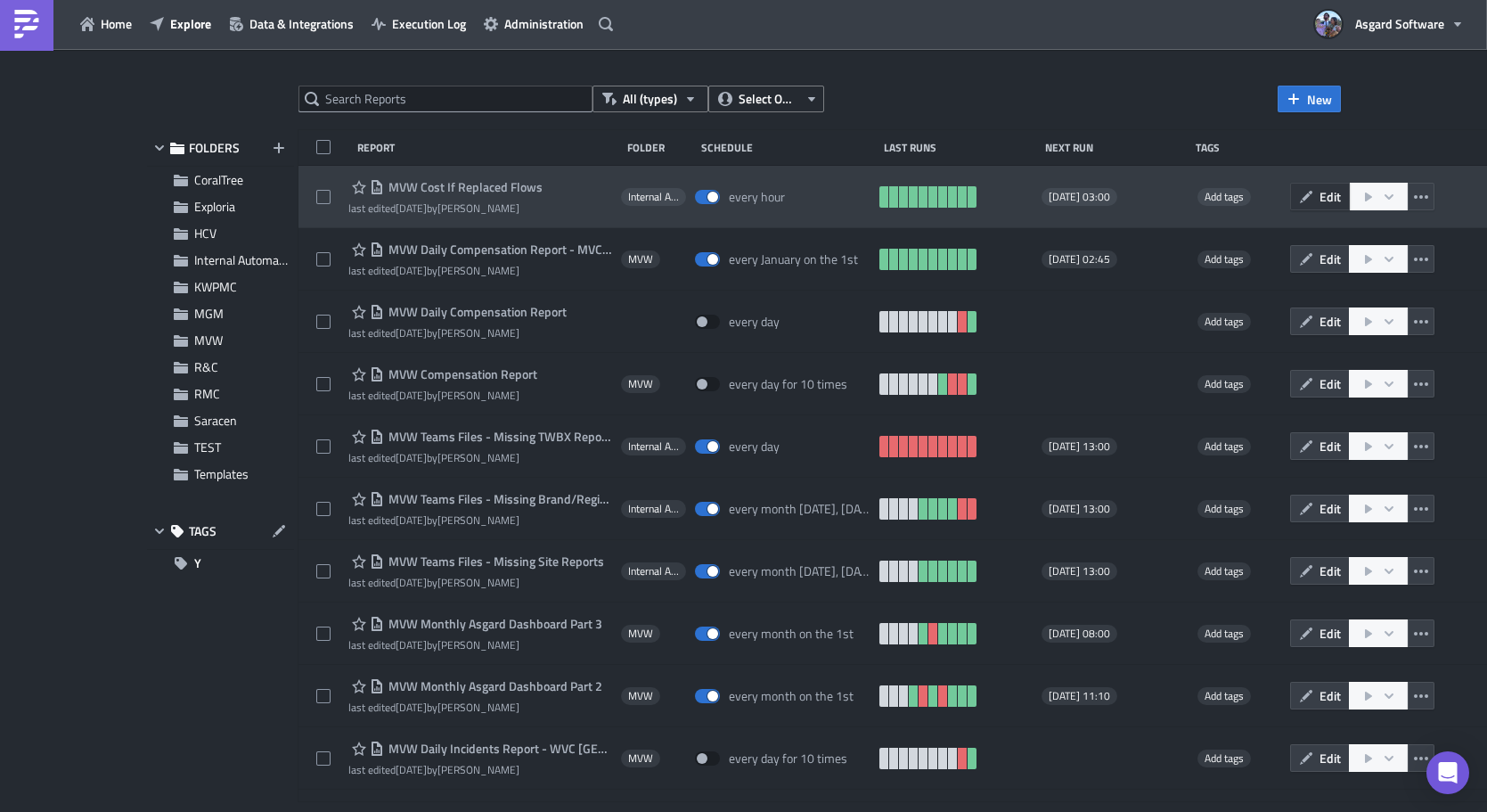
click at [828, 199] on button "Edit" at bounding box center [1319, 196] width 60 height 28
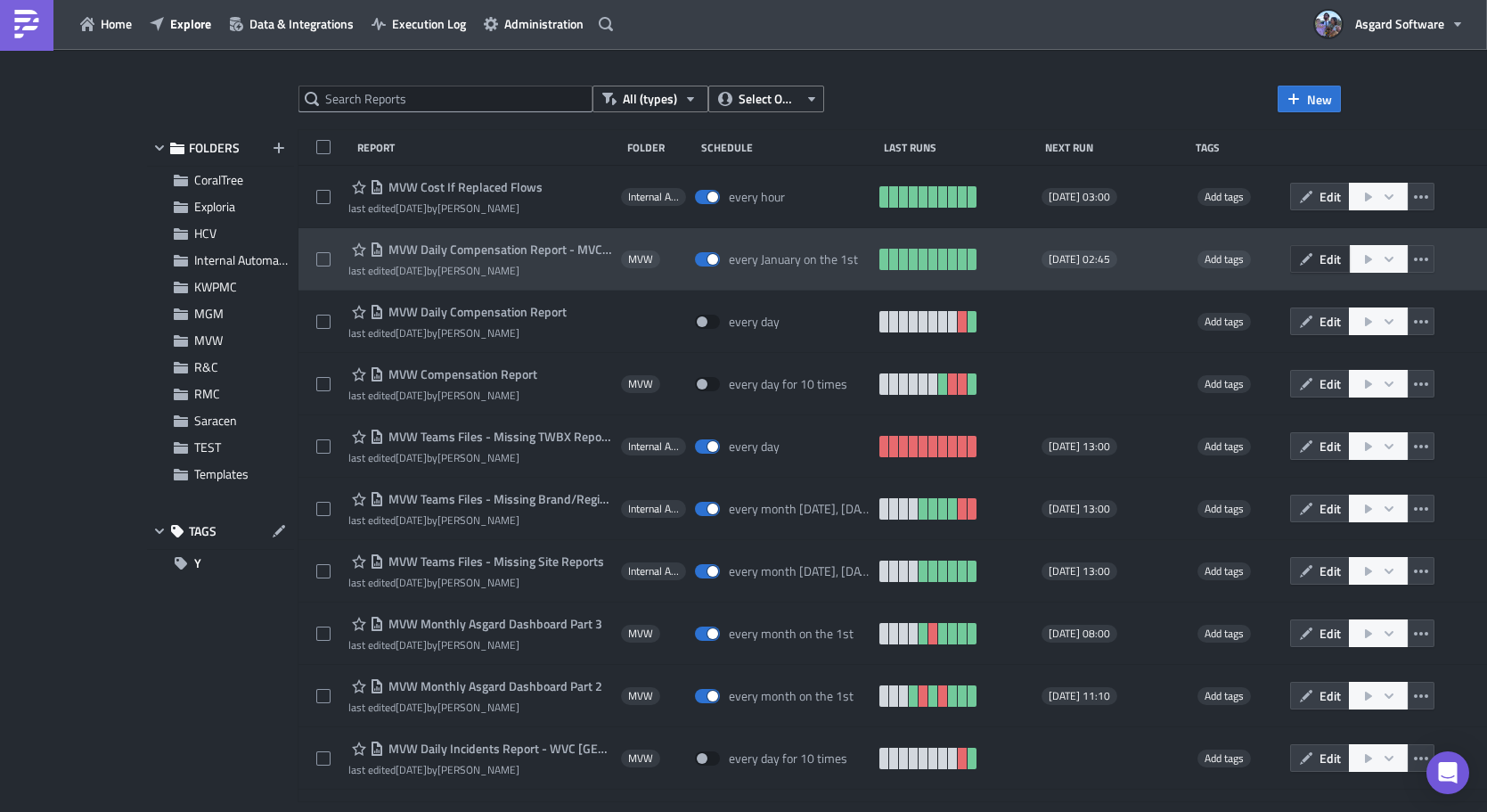
click at [828, 265] on button "Edit" at bounding box center [1319, 258] width 60 height 28
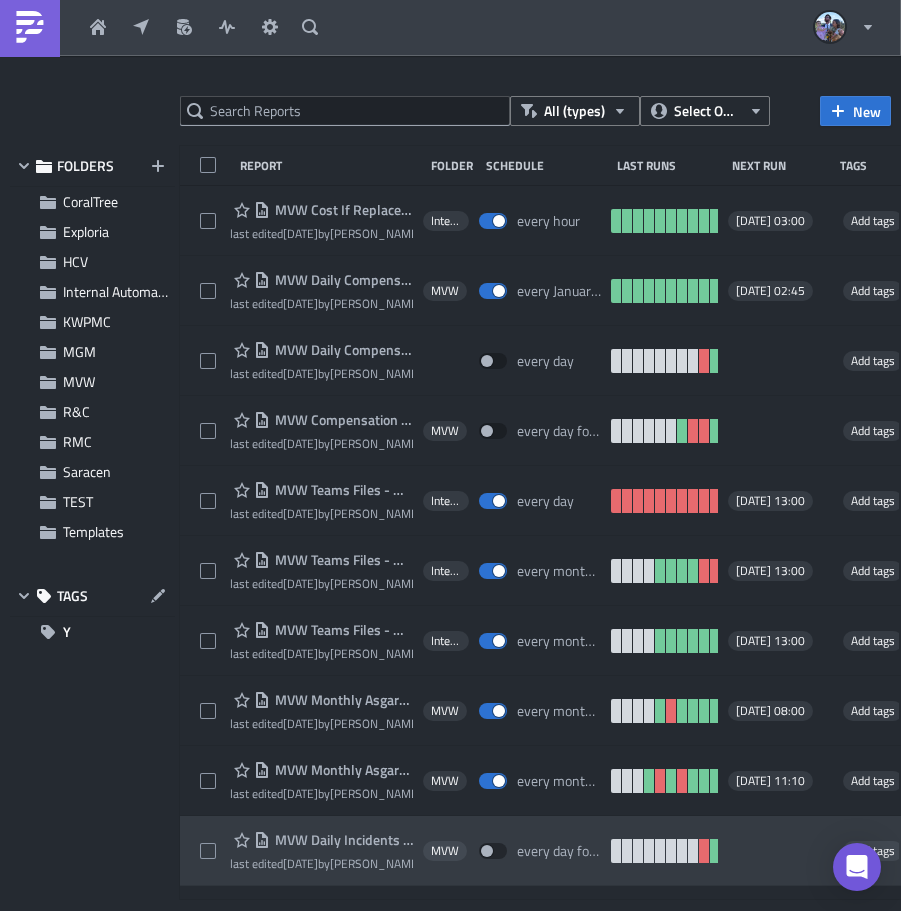
click at [497, 910] on div at bounding box center [450, 911] width 901 height 0
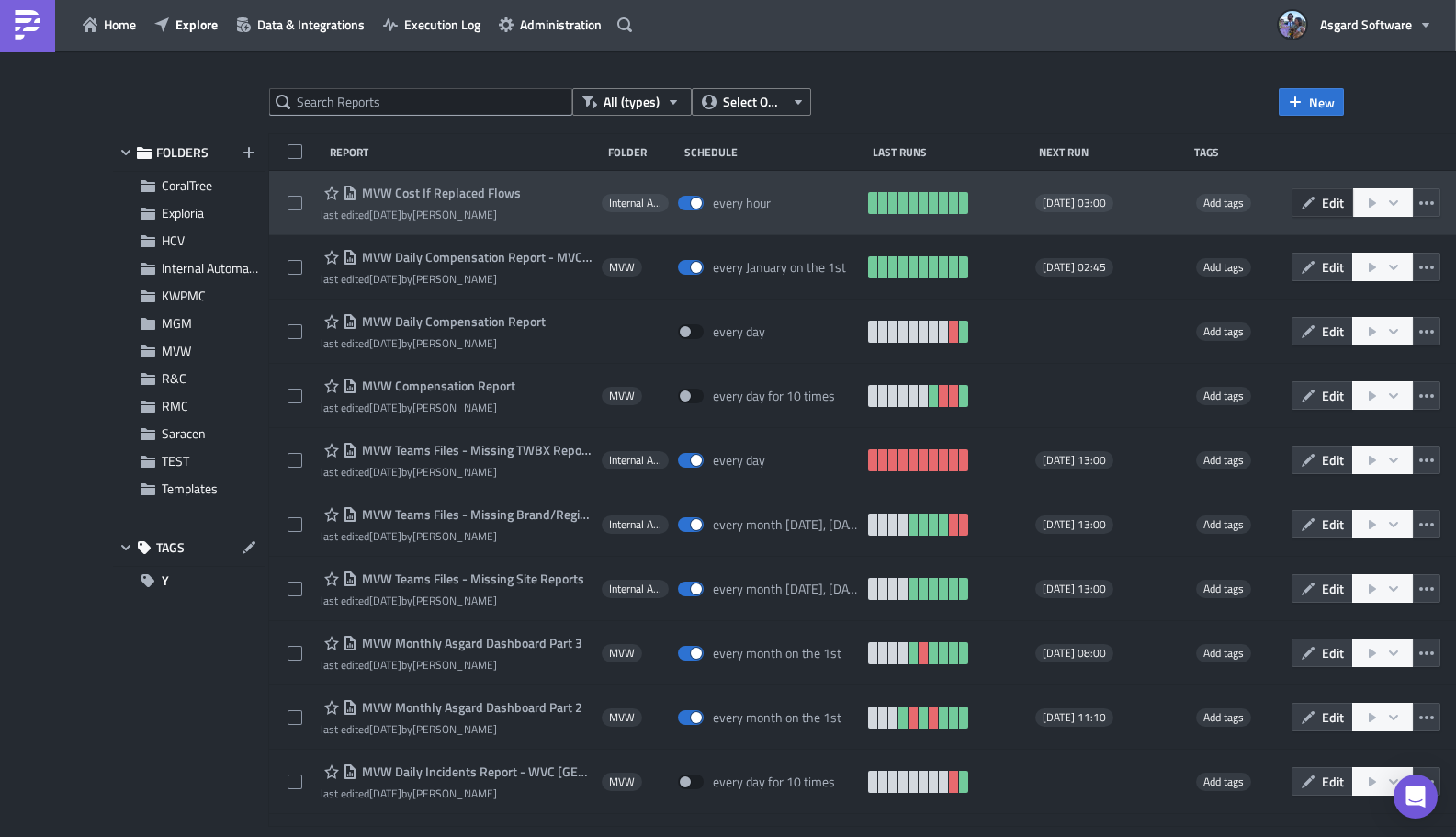
click at [854, 189] on button "Edit" at bounding box center [1322, 202] width 62 height 28
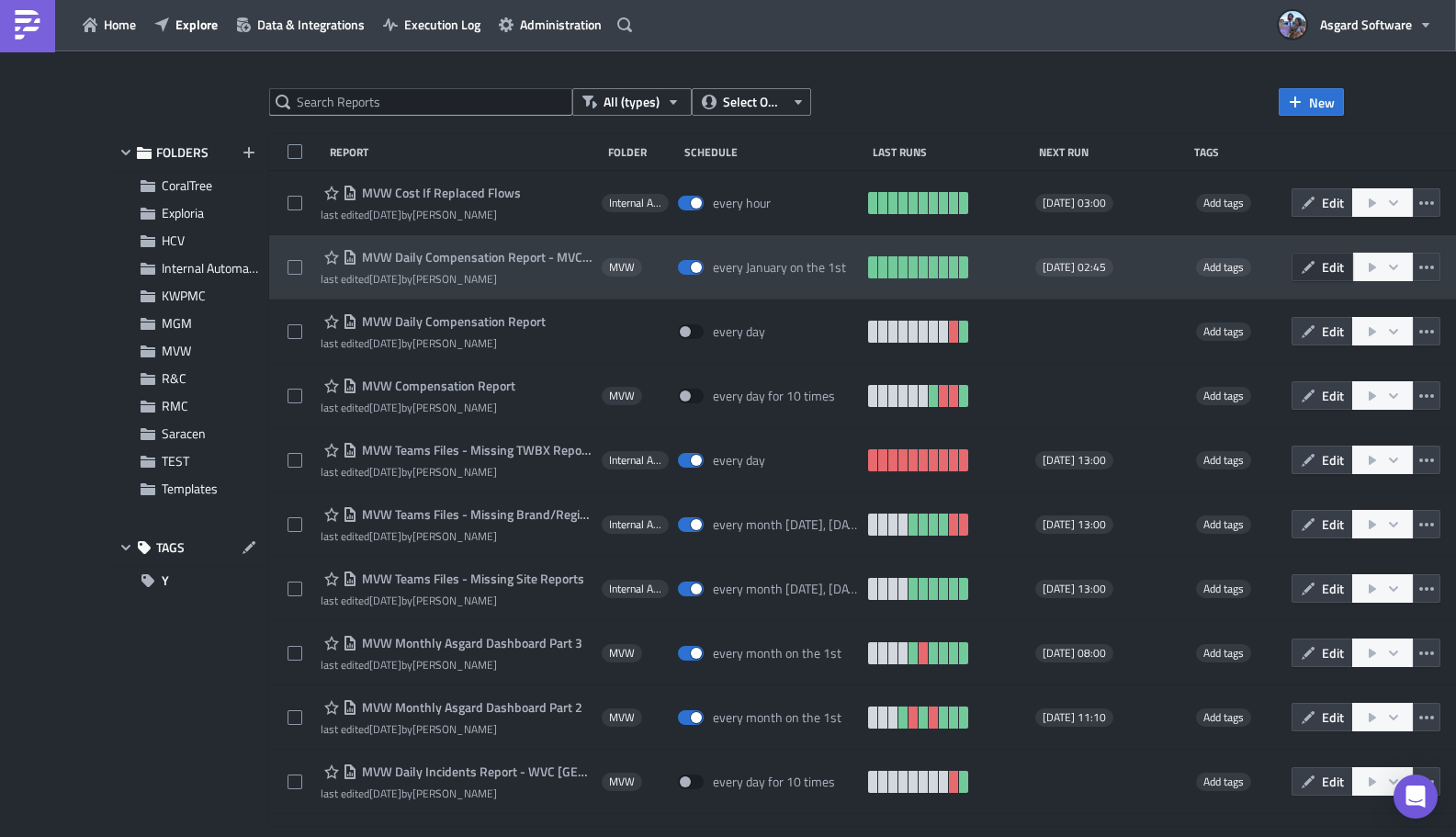
click at [854, 255] on button "Edit" at bounding box center [1322, 266] width 62 height 28
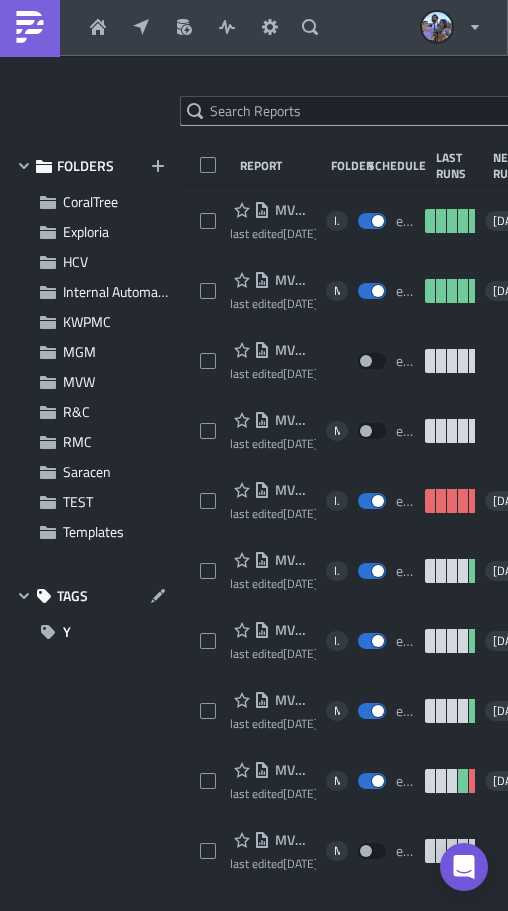
click at [465, 910] on div at bounding box center [254, 911] width 508 height 0
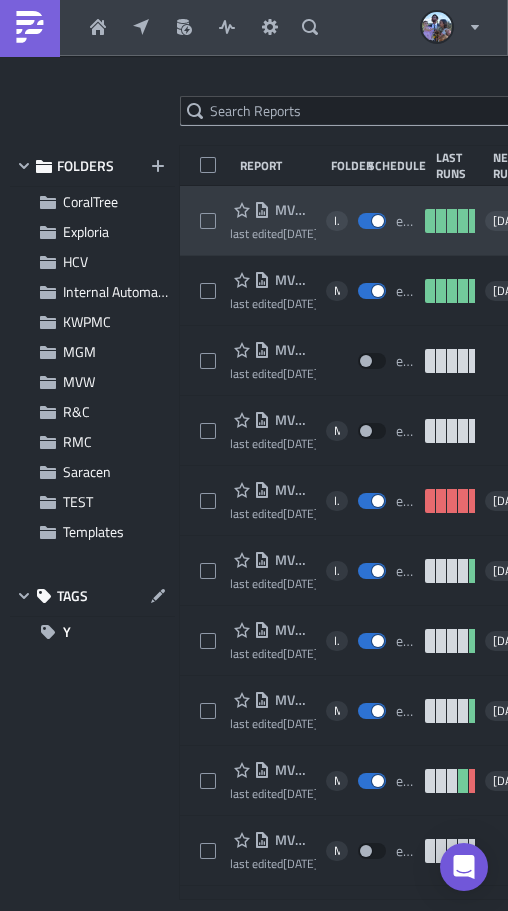
click at [280, 209] on span "MVW Cost If Replaced Flows" at bounding box center [293, 210] width 46 height 18
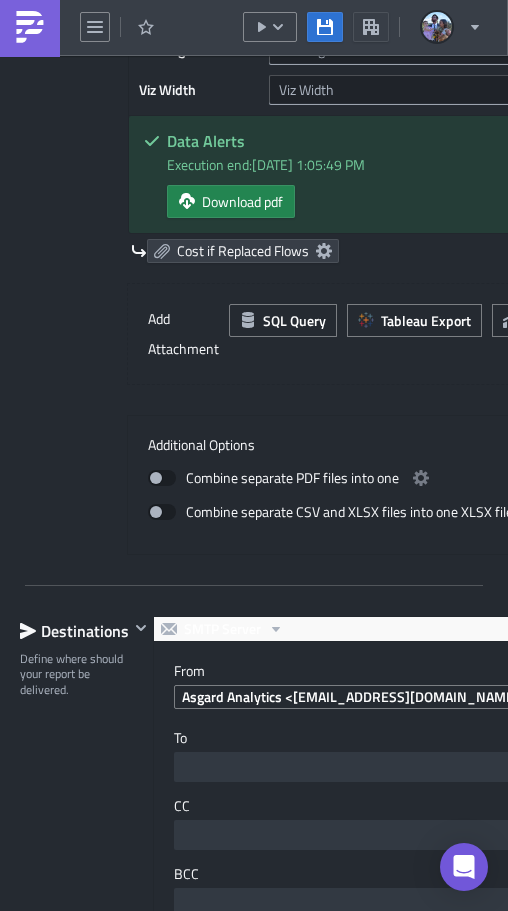
scroll to position [1764, 0]
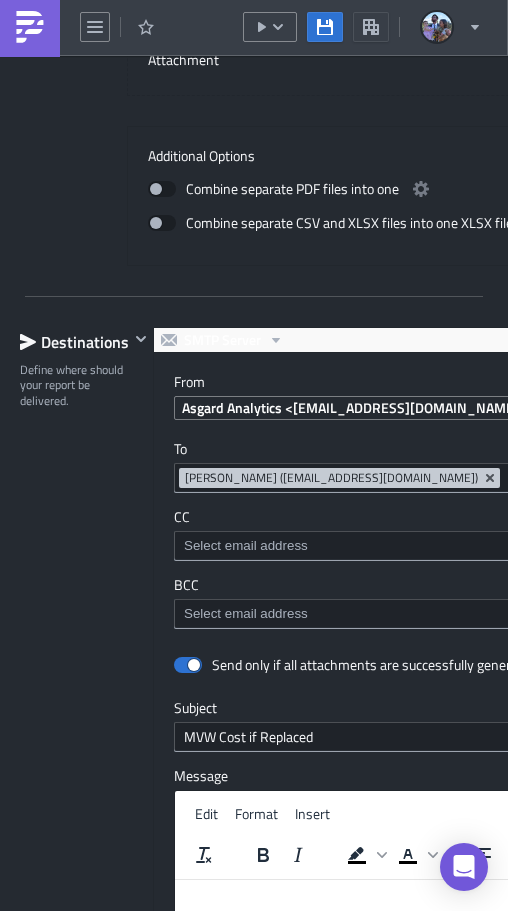
click at [458, 910] on div at bounding box center [254, 911] width 508 height 0
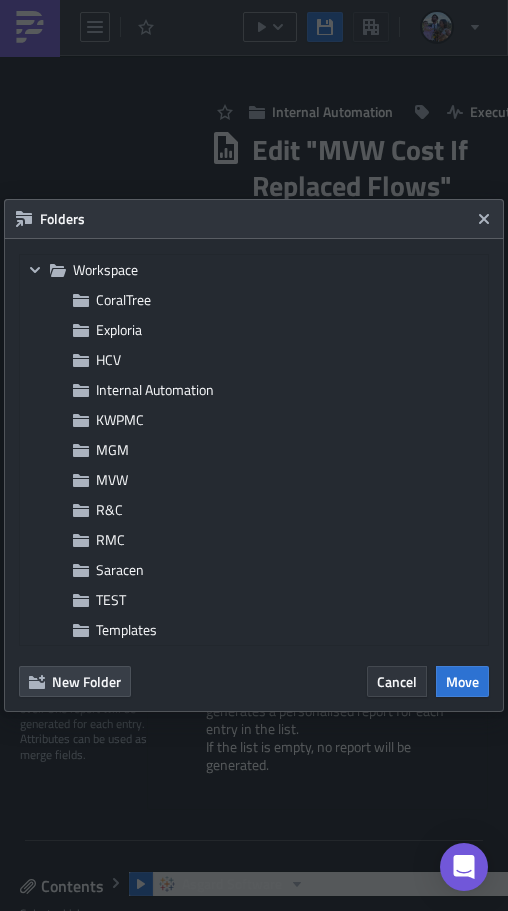
click at [395, 687] on span "Cancel" at bounding box center [397, 681] width 40 height 21
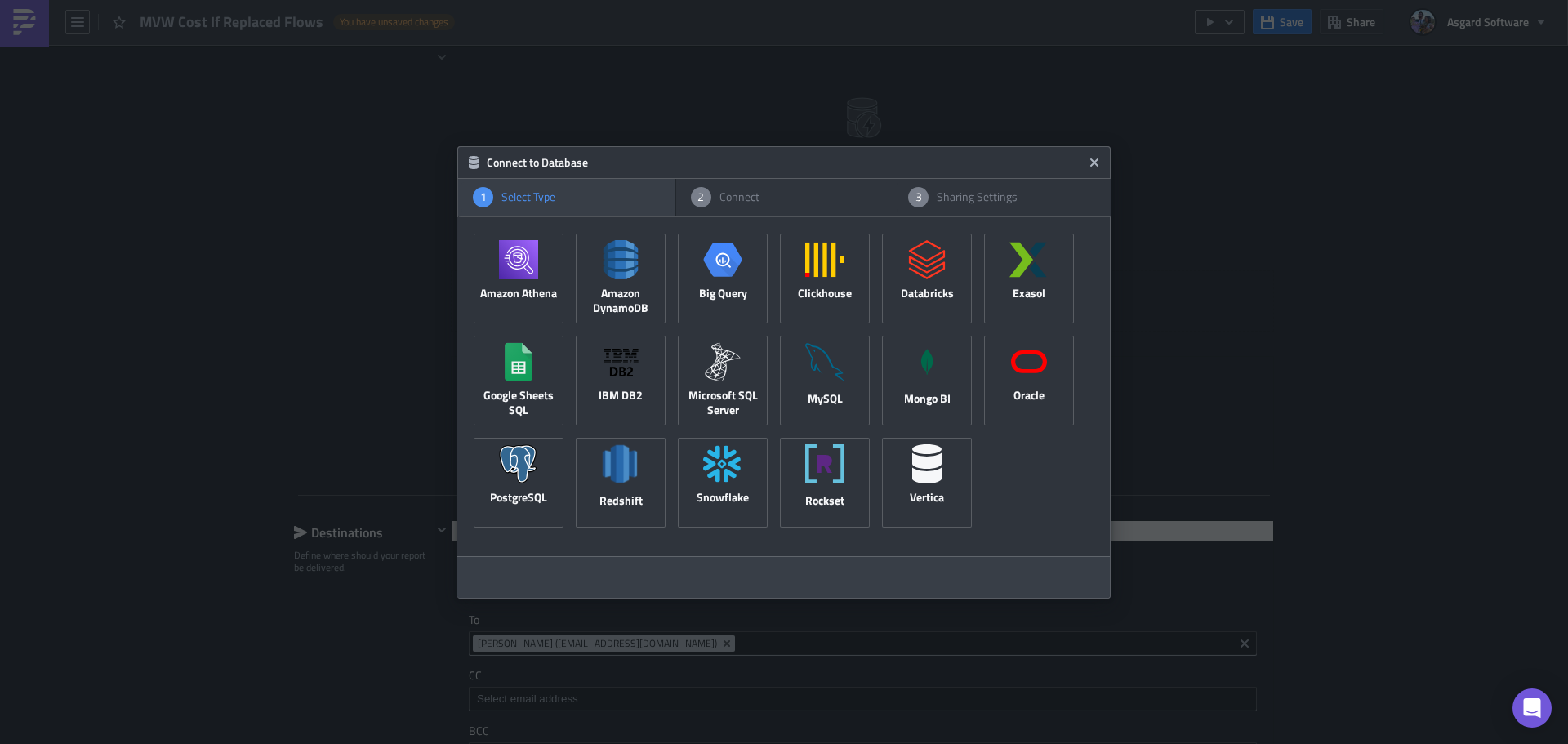
scroll to position [817, 0]
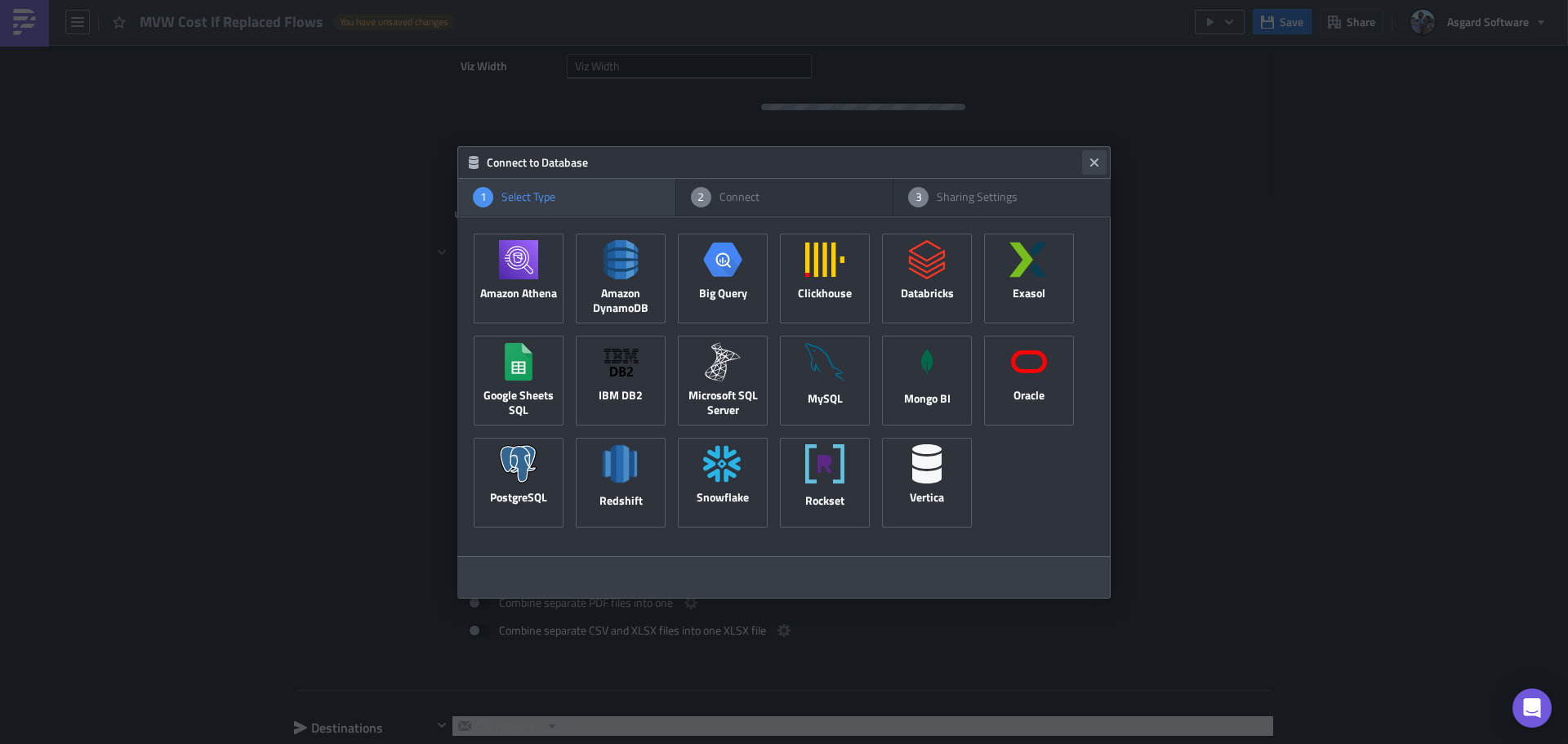
click at [759, 162] on icon "Close" at bounding box center [1094, 163] width 13 height 13
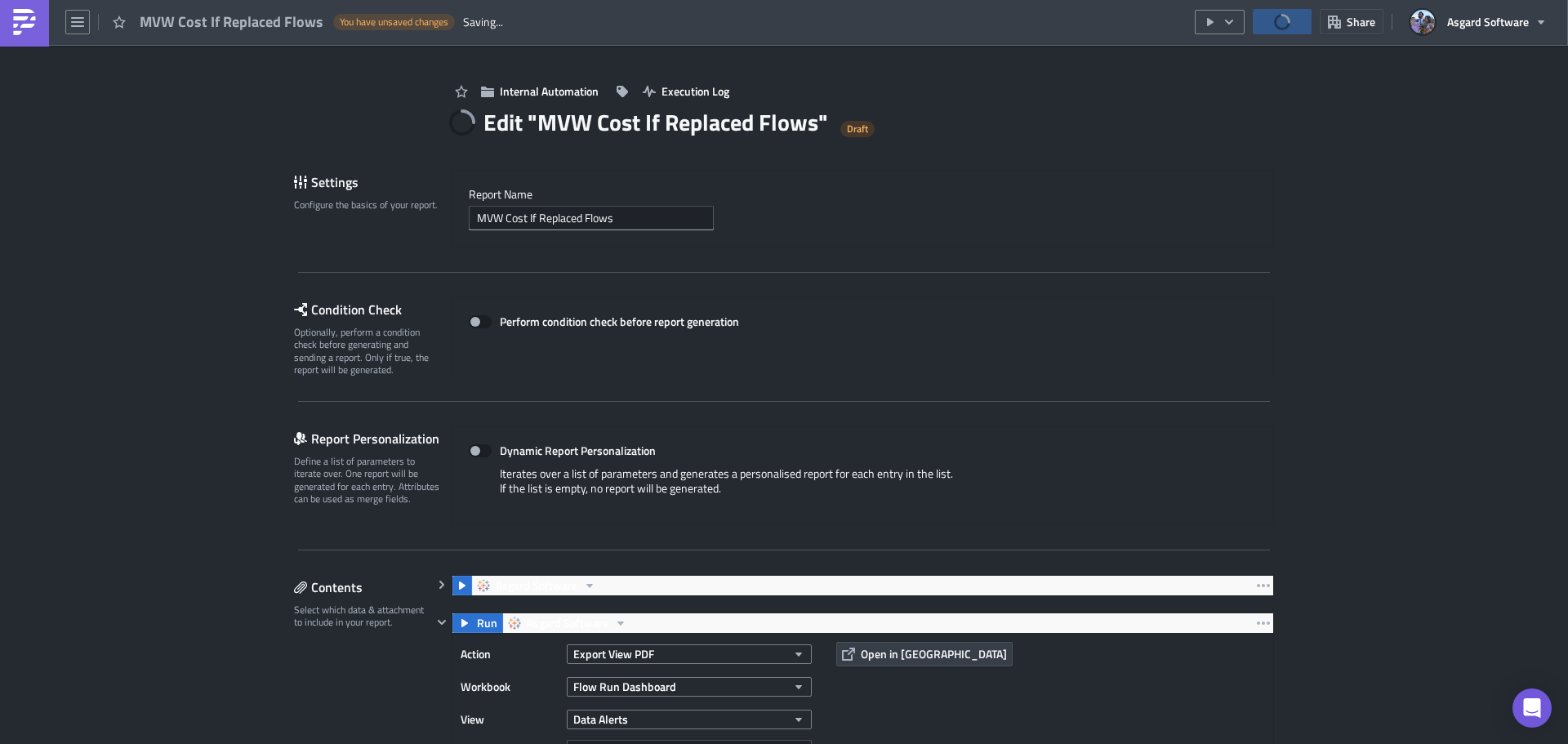
scroll to position [1134, 0]
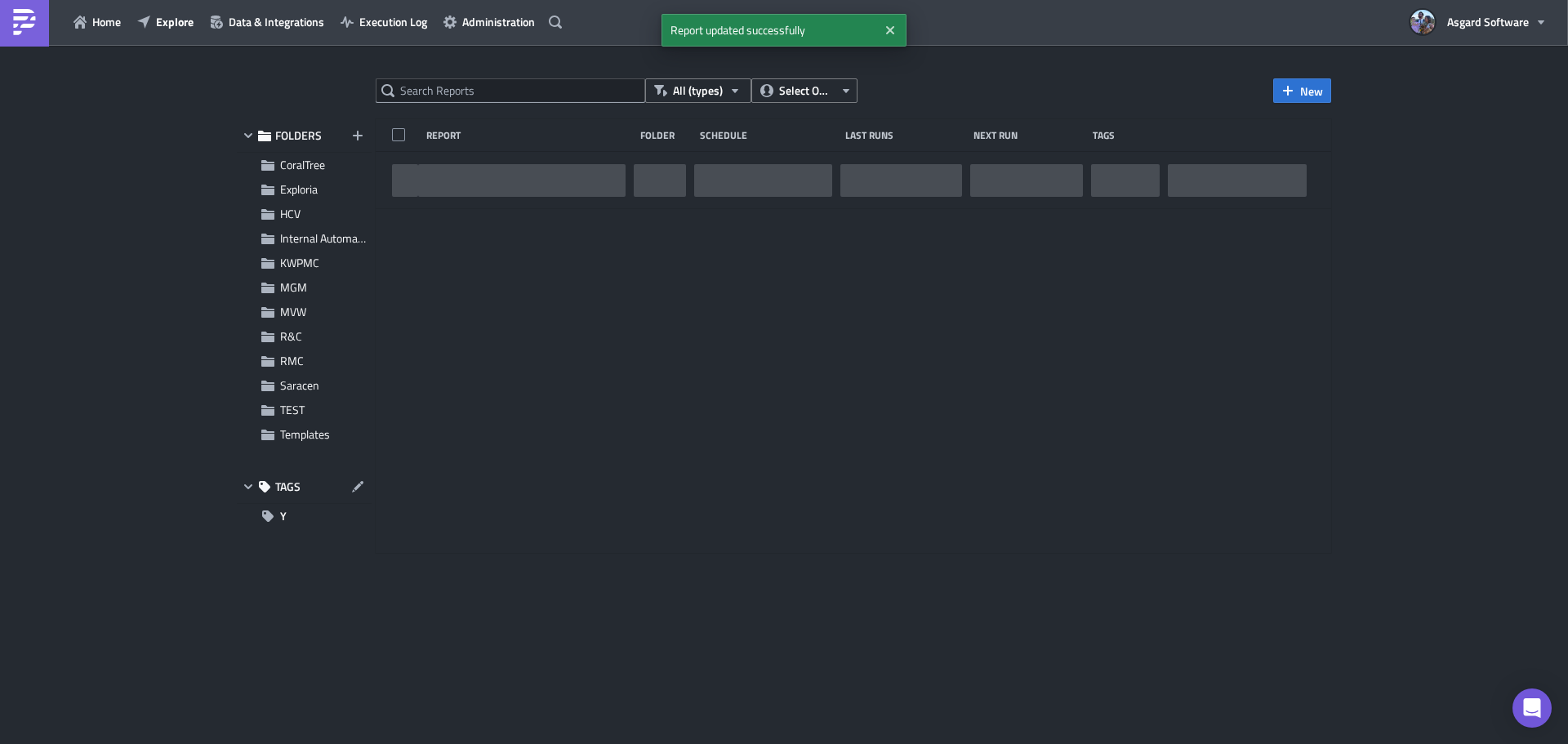
click at [28, 29] on img at bounding box center [25, 22] width 26 height 26
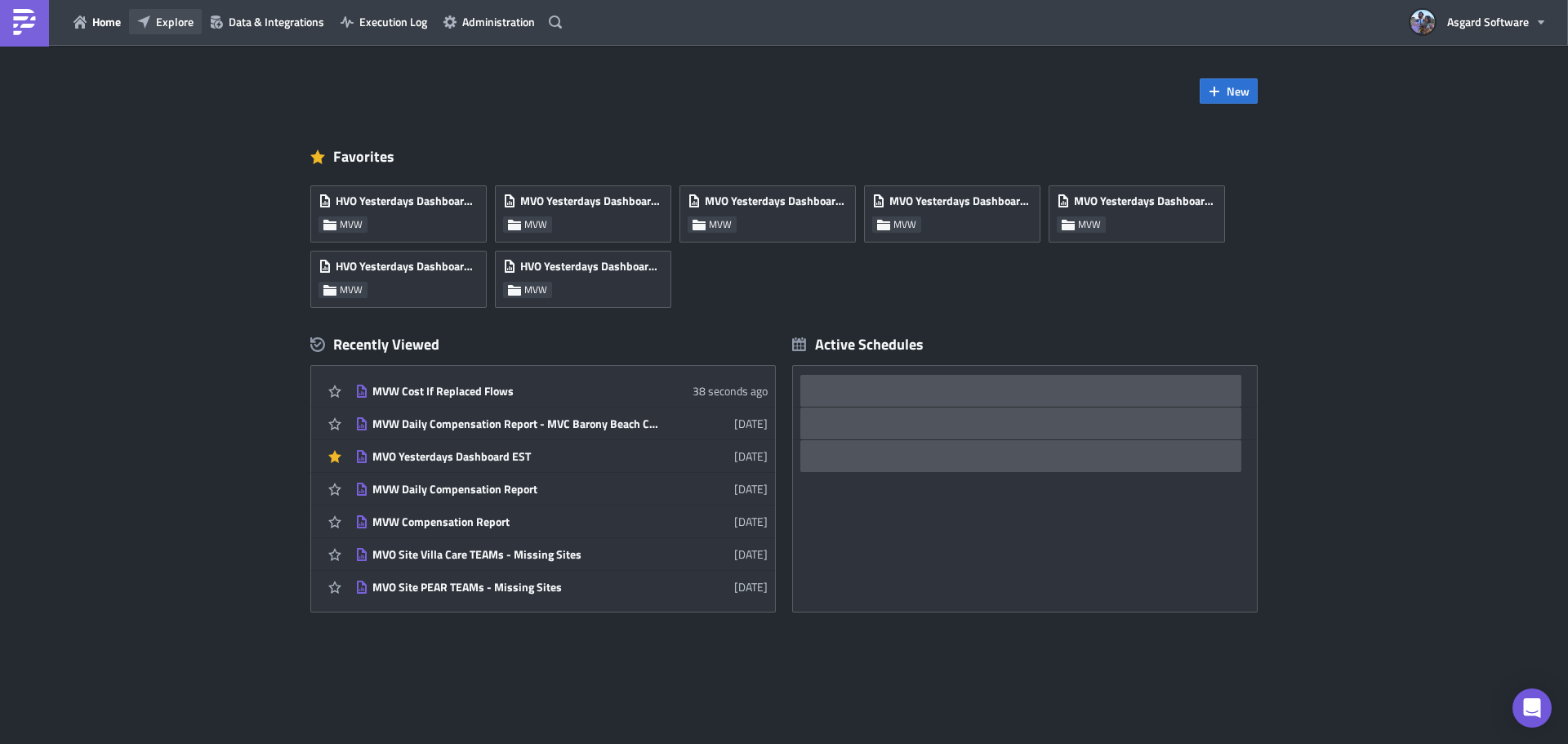
click at [179, 22] on span "Explore" at bounding box center [175, 21] width 38 height 17
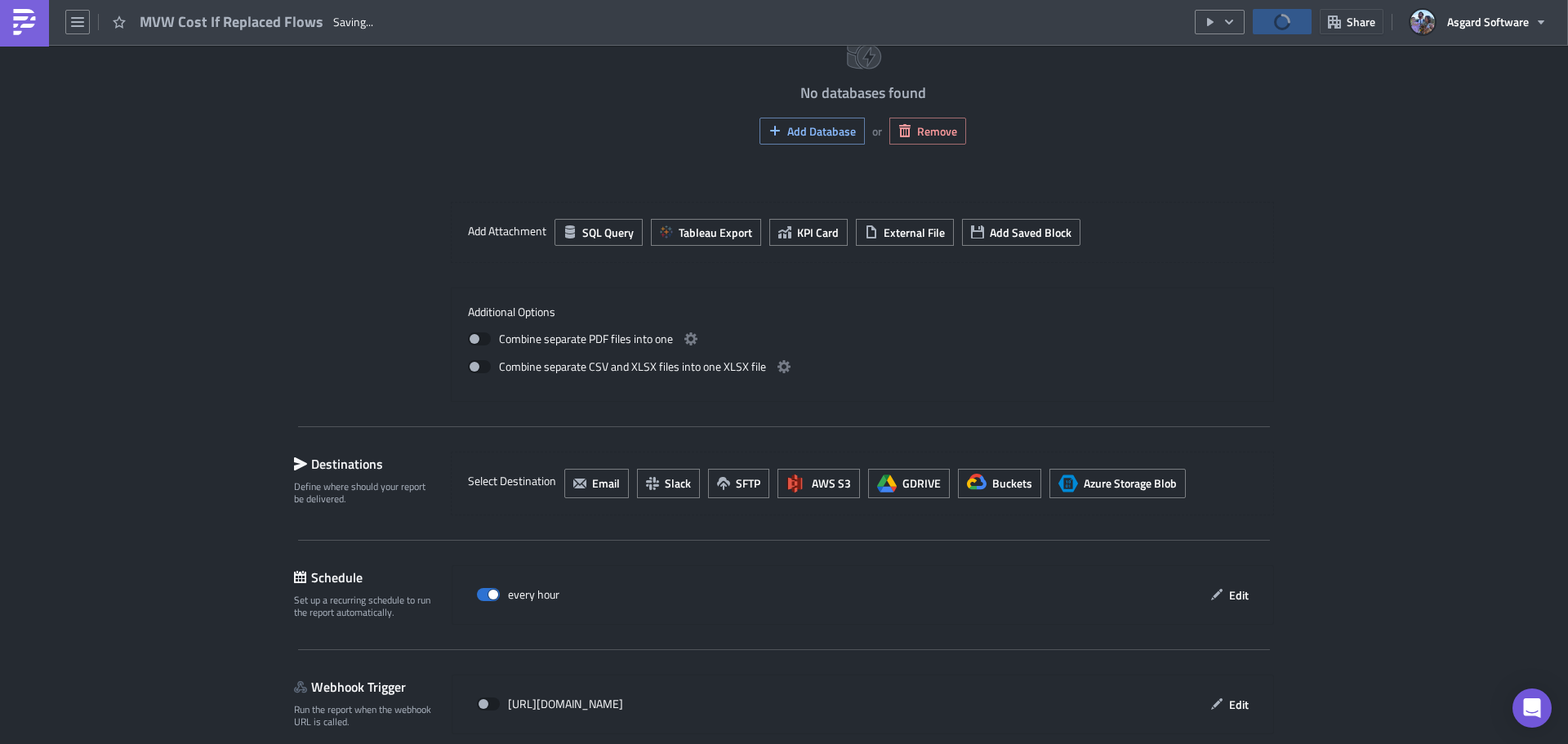
scroll to position [1069, 0]
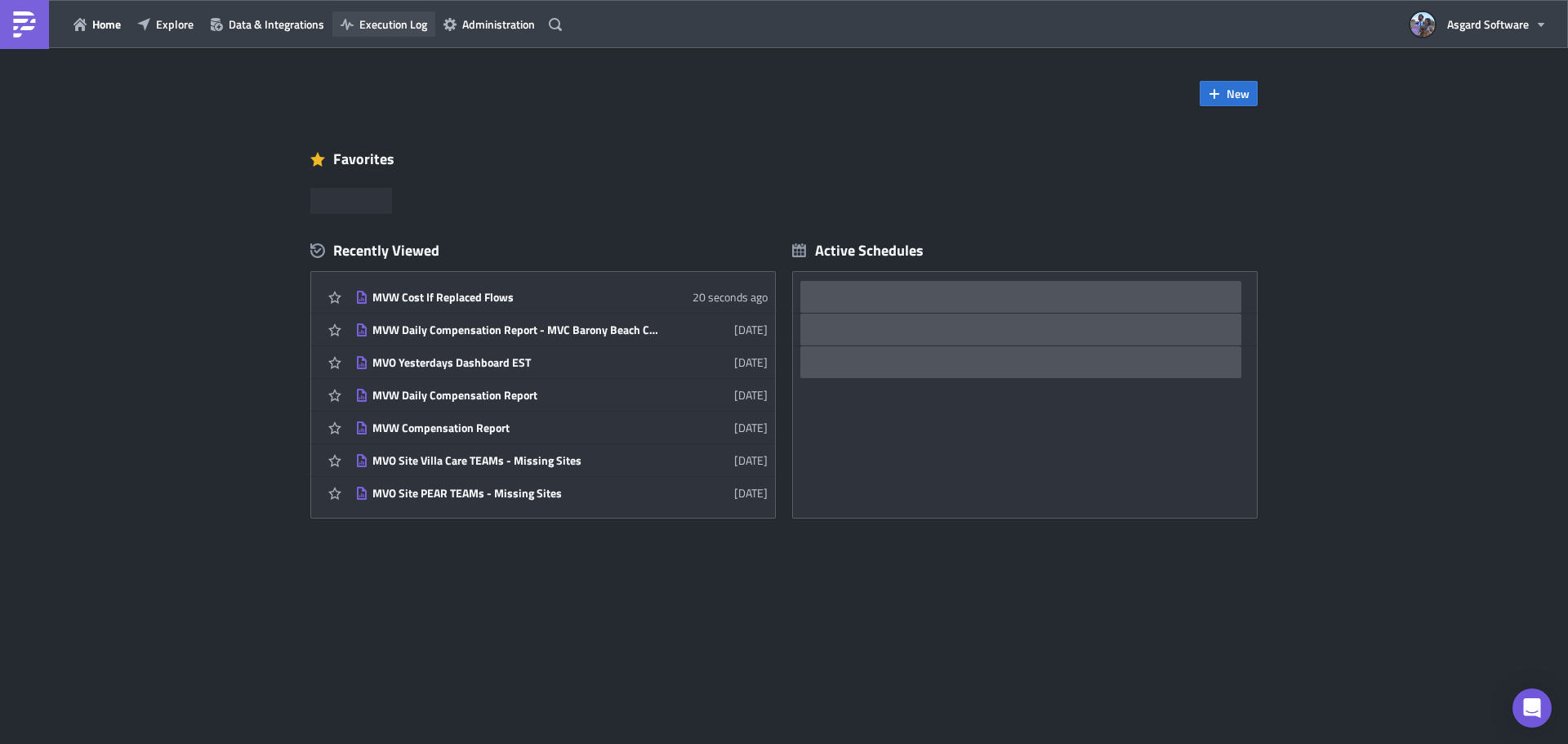
click at [381, 23] on span "Execution Log" at bounding box center [393, 24] width 68 height 17
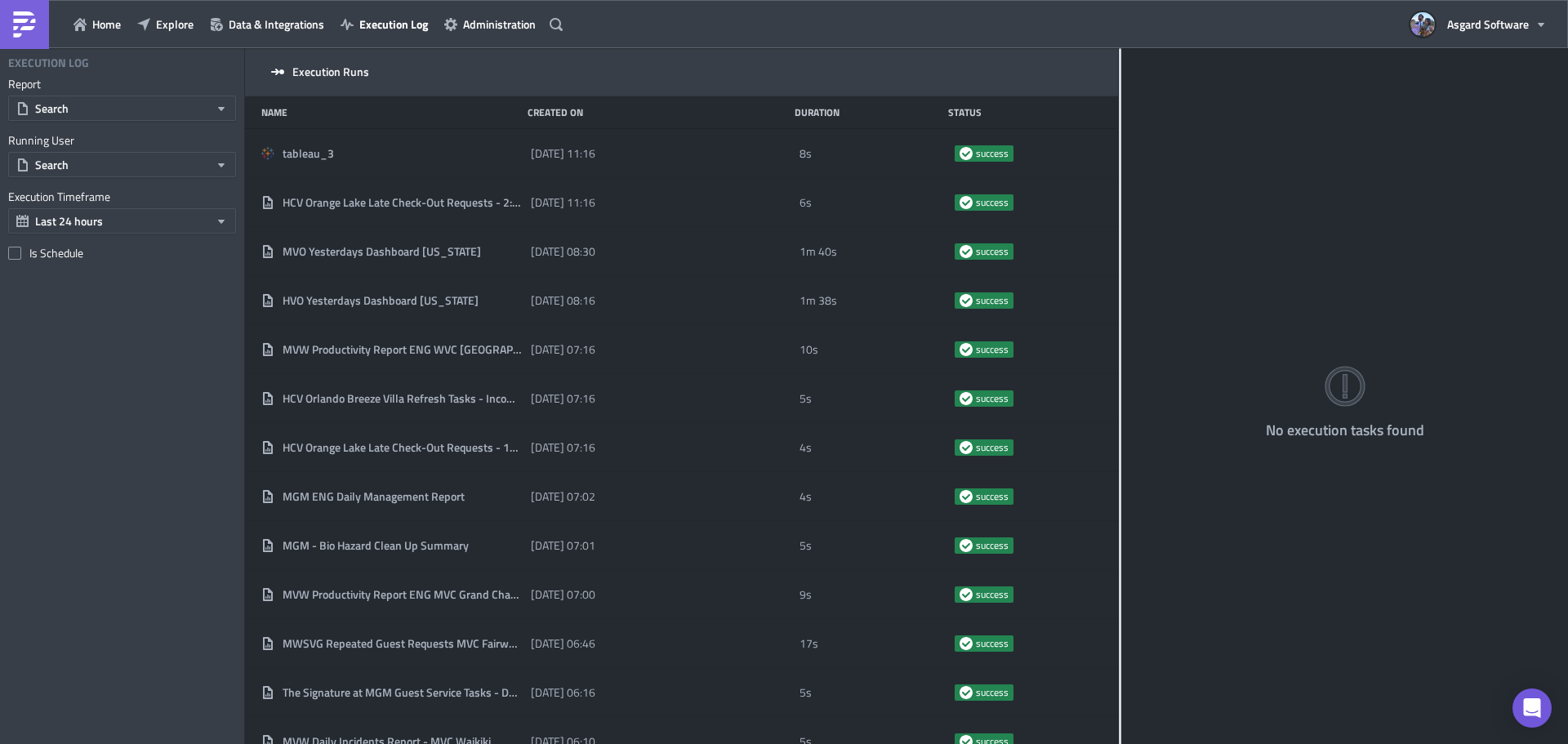
drag, startPoint x: 510, startPoint y: 233, endPoint x: 1119, endPoint y: 284, distance: 611.1
click at [1119, 284] on div at bounding box center [1119, 397] width 2 height 698
click at [113, 20] on span "Home" at bounding box center [106, 24] width 29 height 17
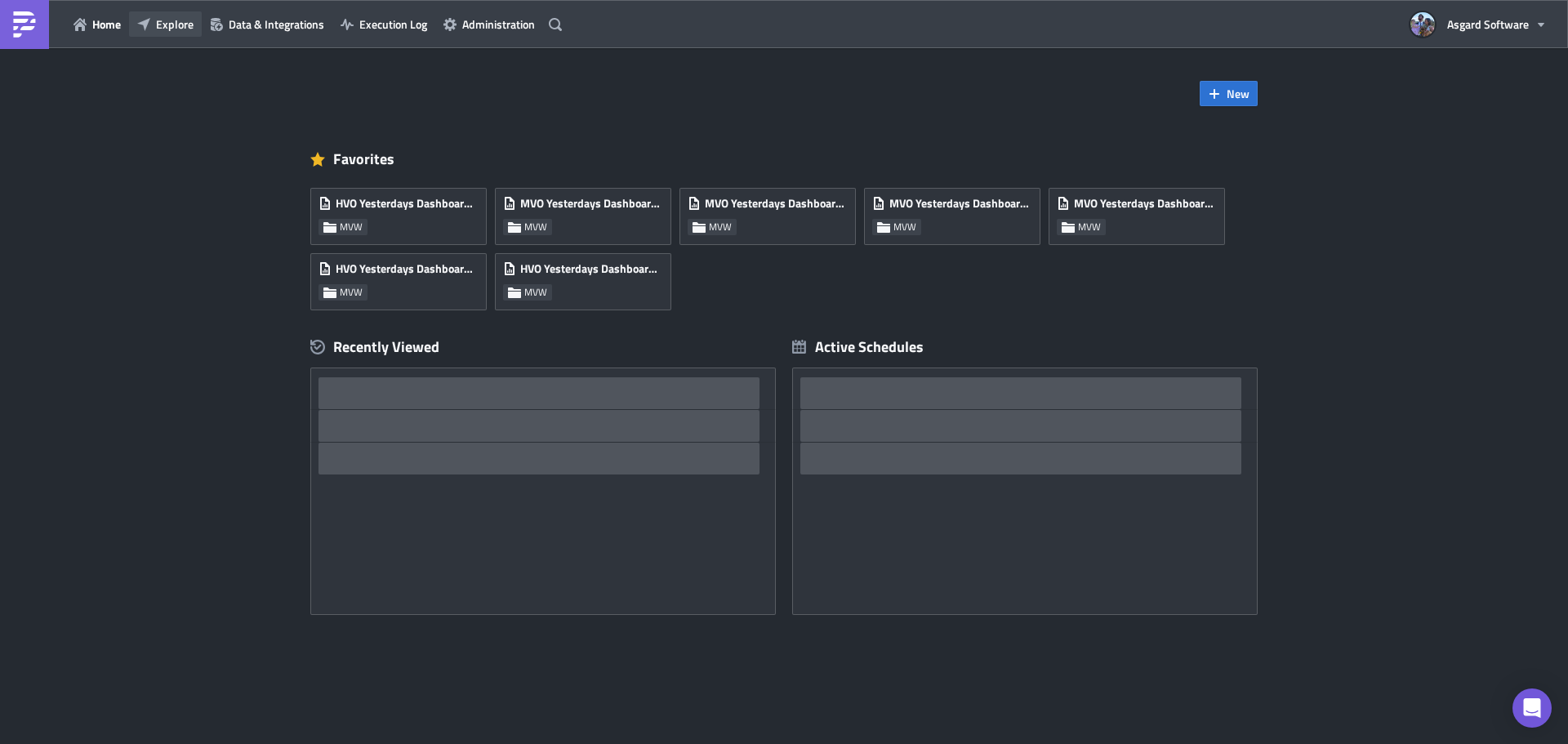
click at [152, 26] on button "Explore" at bounding box center [165, 24] width 73 height 25
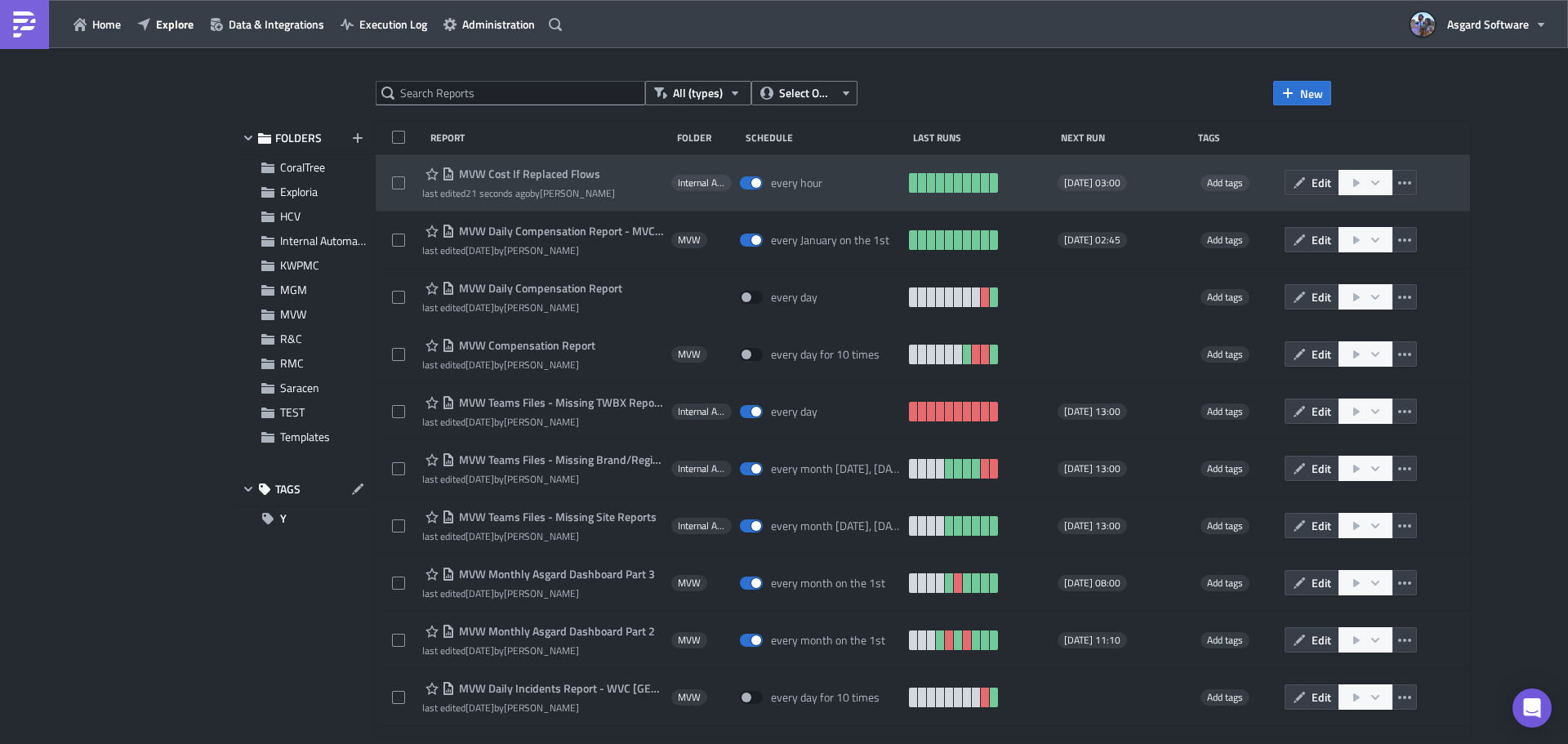
click at [560, 176] on span "MVW Cost If Replaced Flows" at bounding box center [528, 174] width 145 height 15
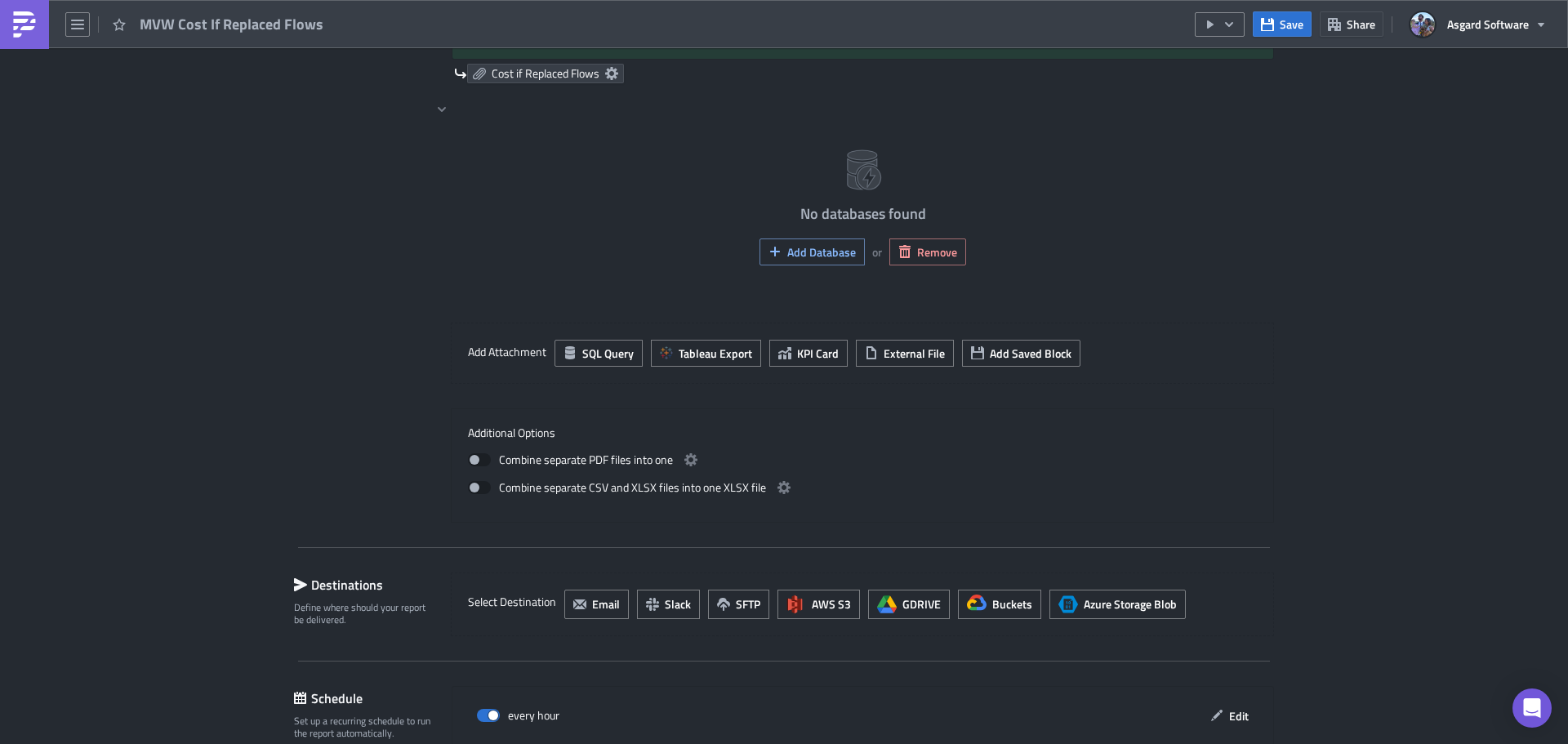
scroll to position [1393, 0]
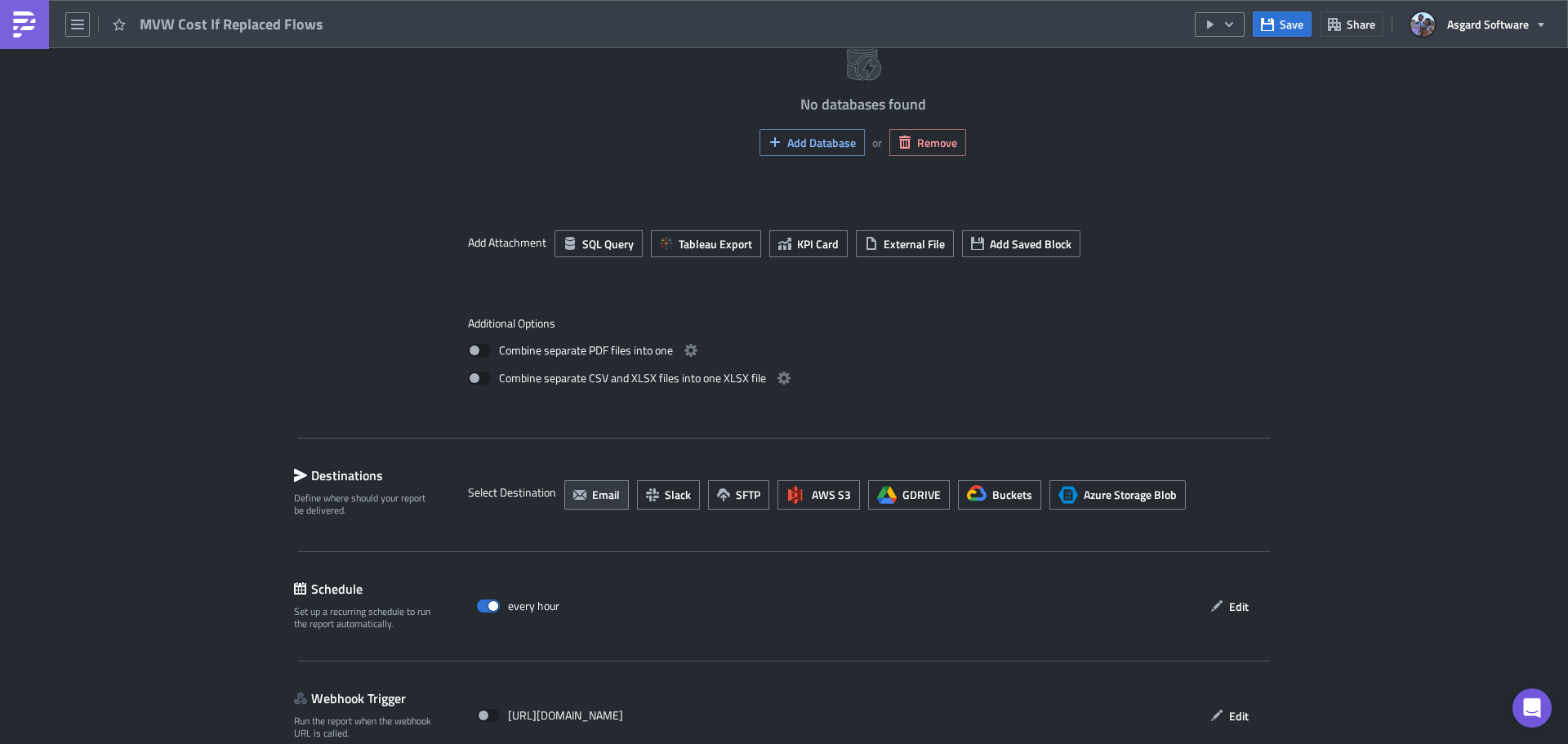
click at [592, 497] on span "Email" at bounding box center [606, 494] width 28 height 17
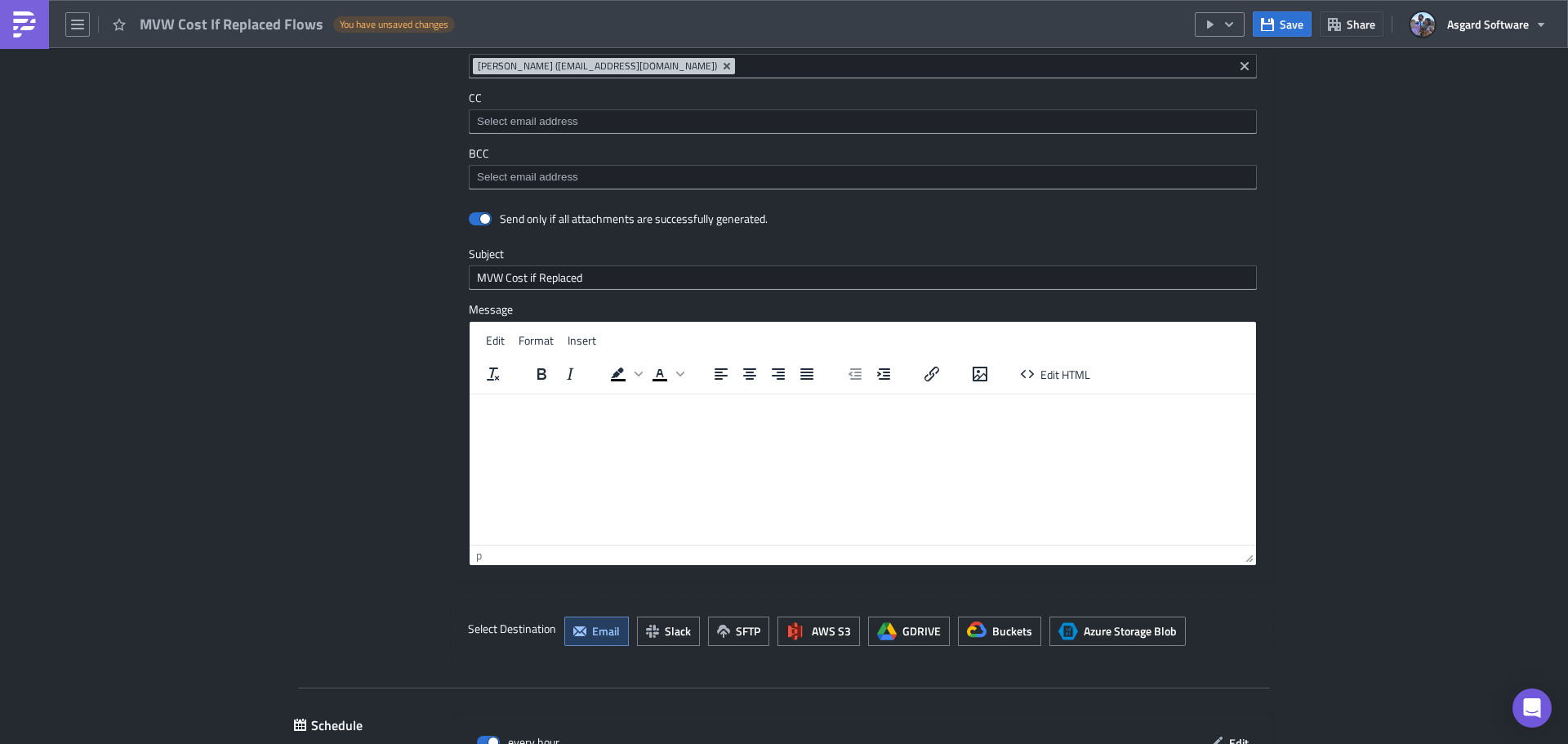
scroll to position [2050, 0]
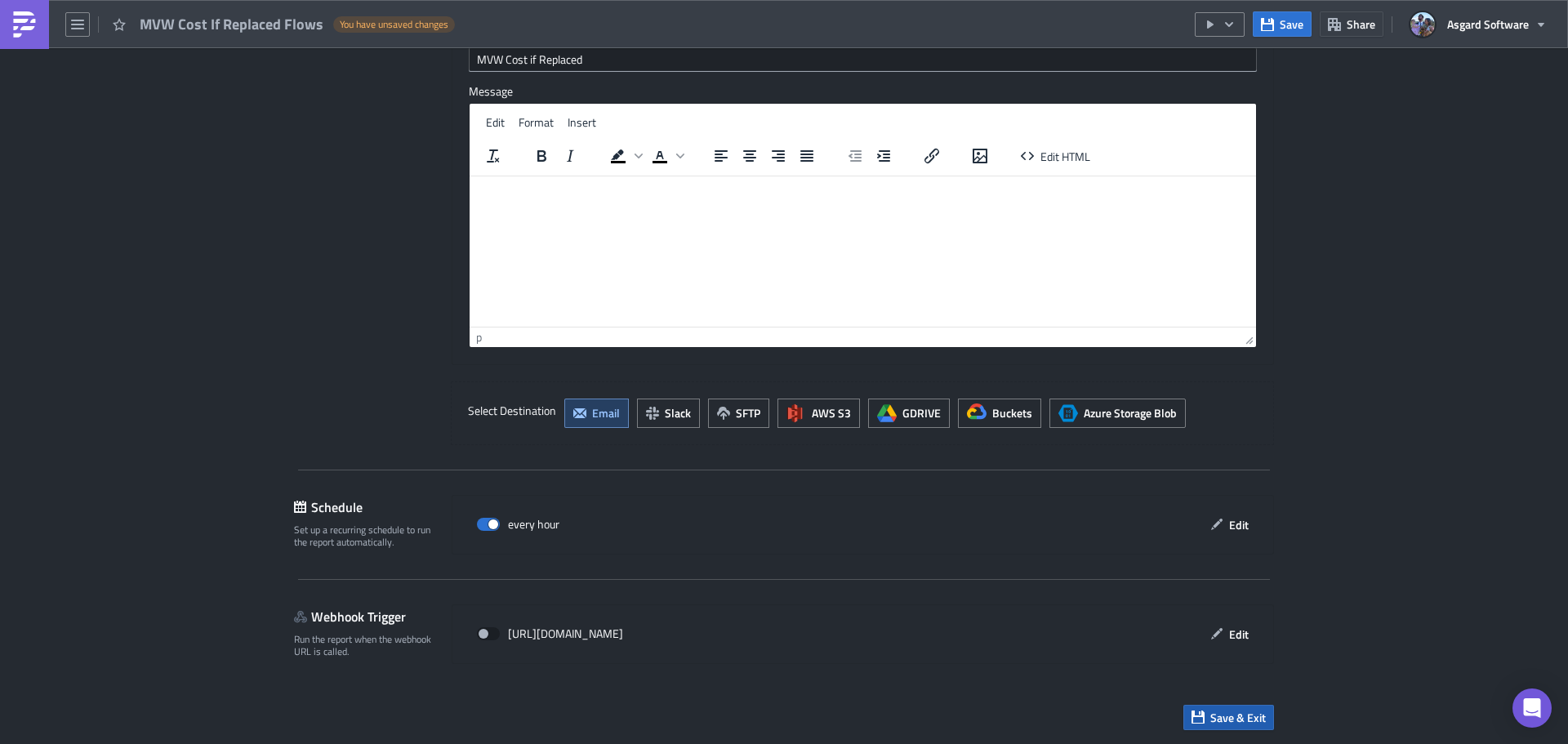
click at [1220, 717] on span "Save & Exit" at bounding box center [1238, 717] width 56 height 17
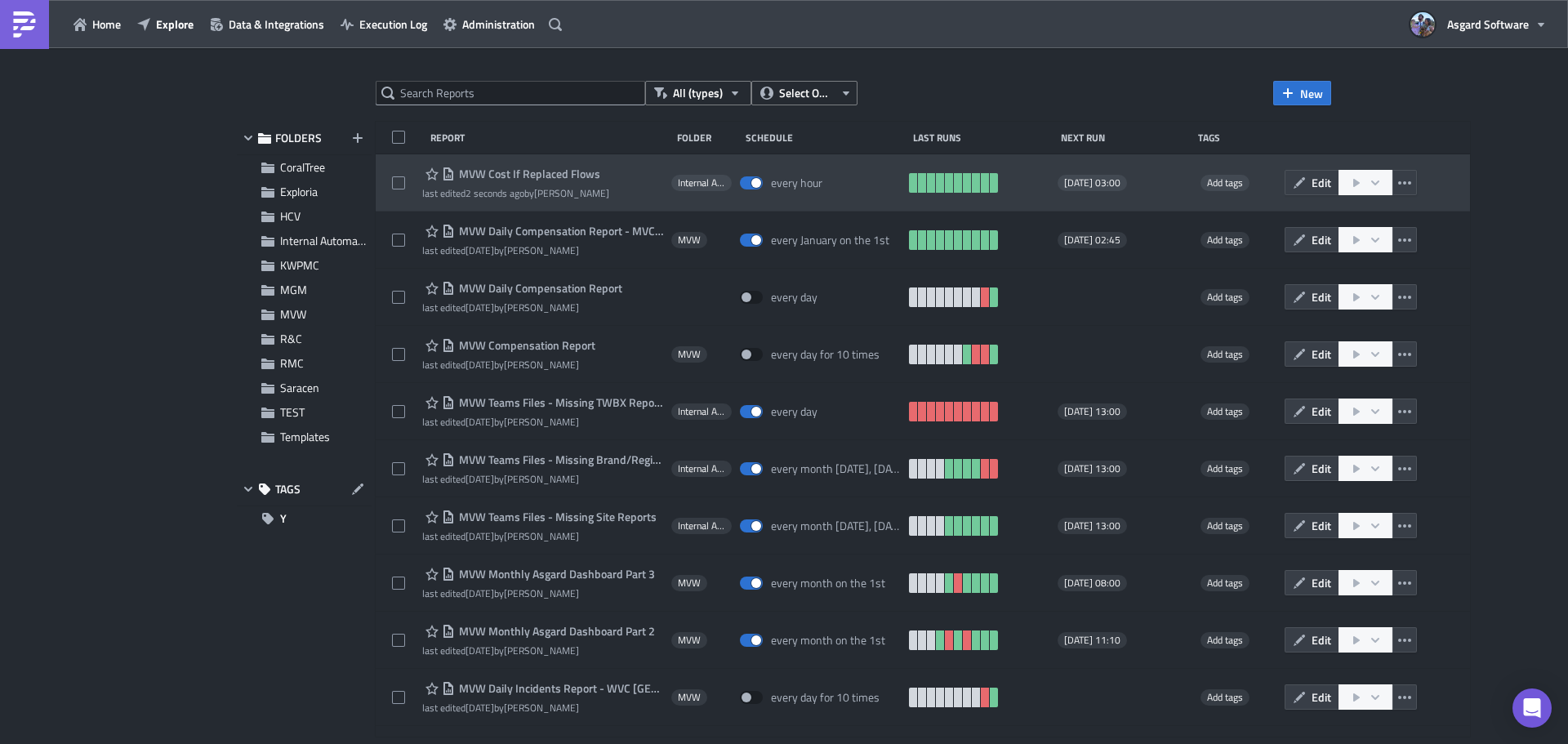
click at [539, 174] on span "MVW Cost If Replaced Flows" at bounding box center [528, 174] width 145 height 15
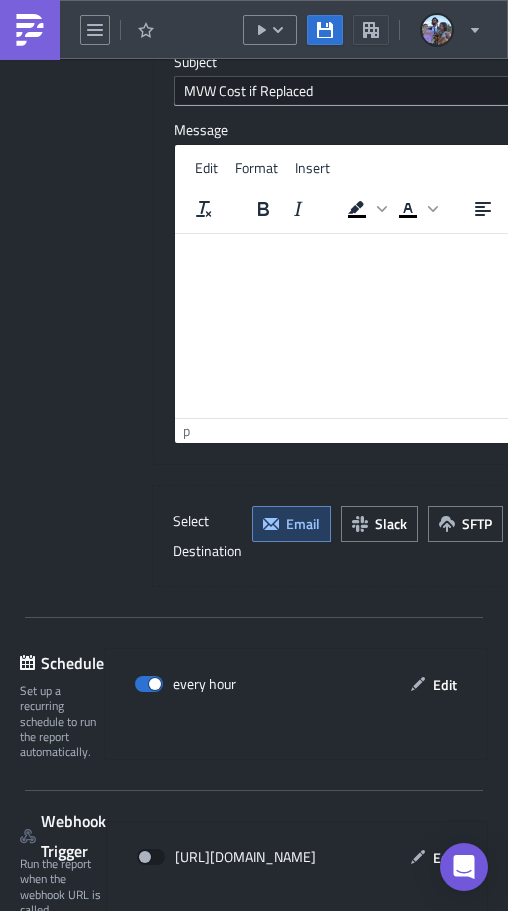
scroll to position [2291, 0]
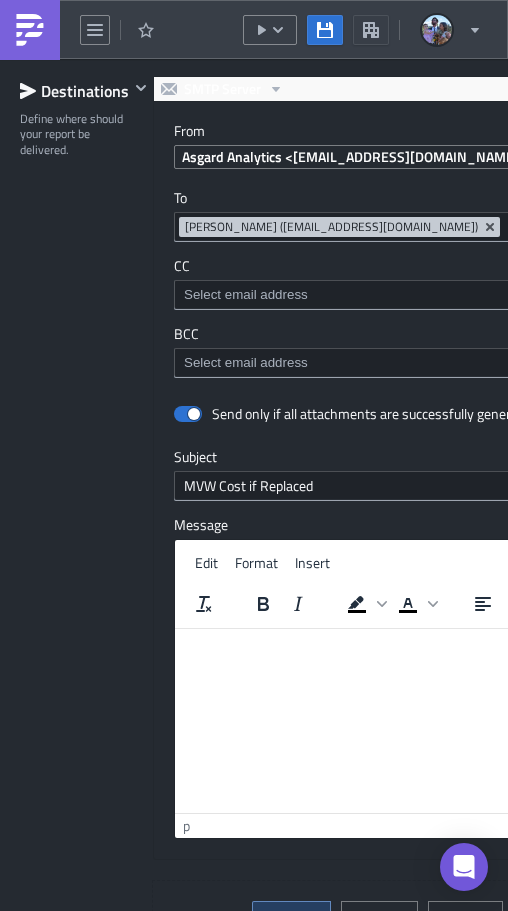
click at [38, 29] on img at bounding box center [30, 30] width 32 height 32
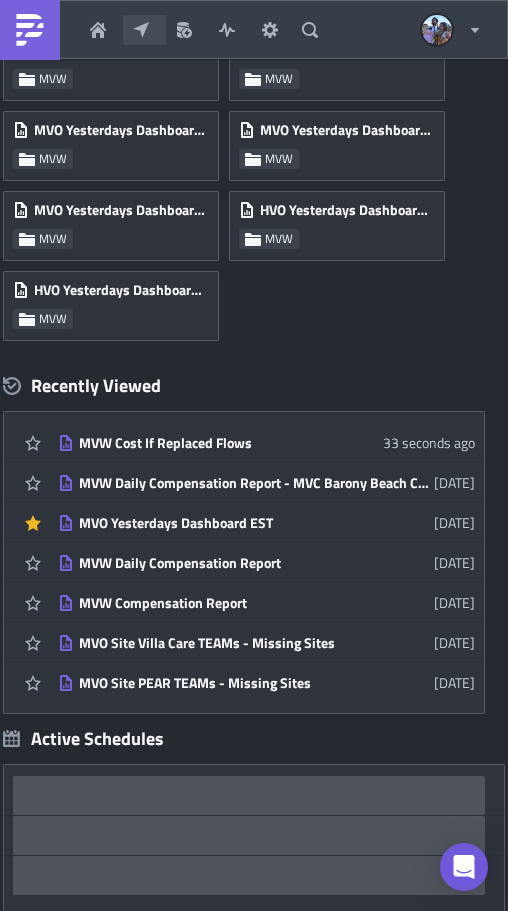
scroll to position [552, 0]
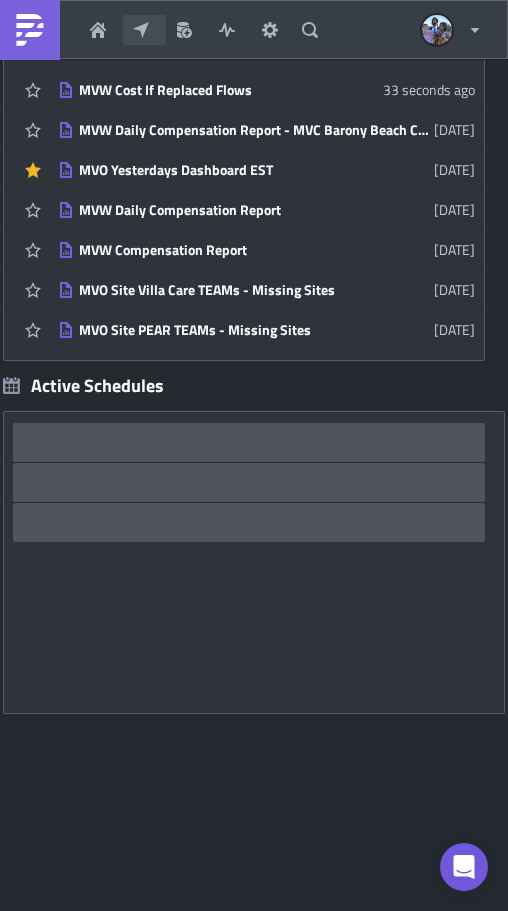
click at [152, 38] on button "Explore" at bounding box center [144, 30] width 43 height 30
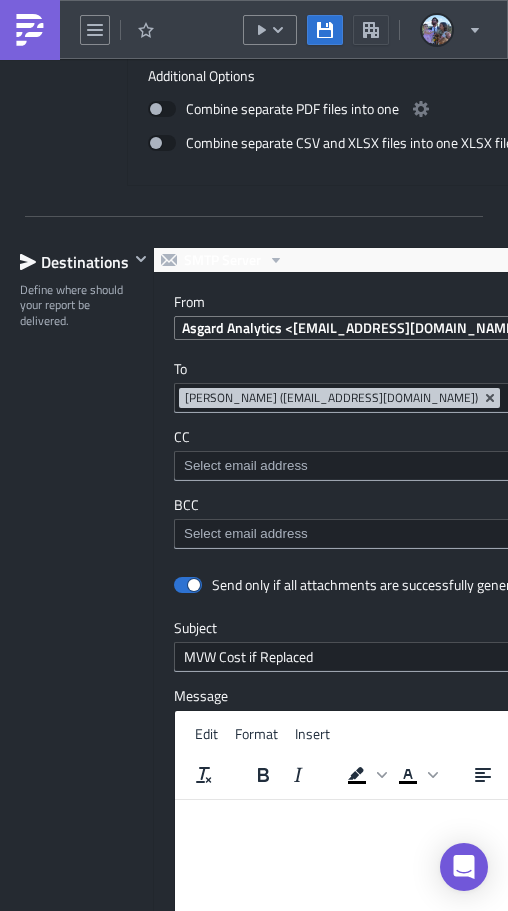
scroll to position [2199, 0]
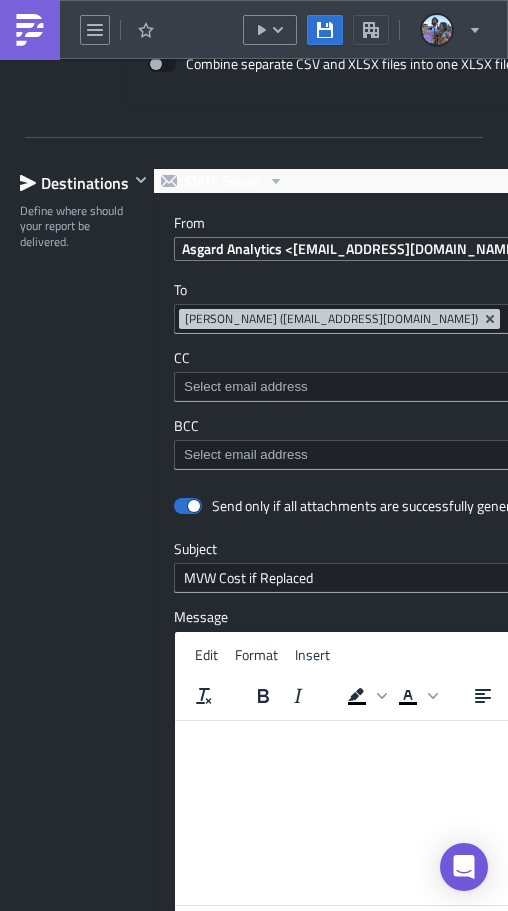
click at [187, 315] on span "[PERSON_NAME] ([EMAIL_ADDRESS][DOMAIN_NAME])" at bounding box center [331, 319] width 293 height 16
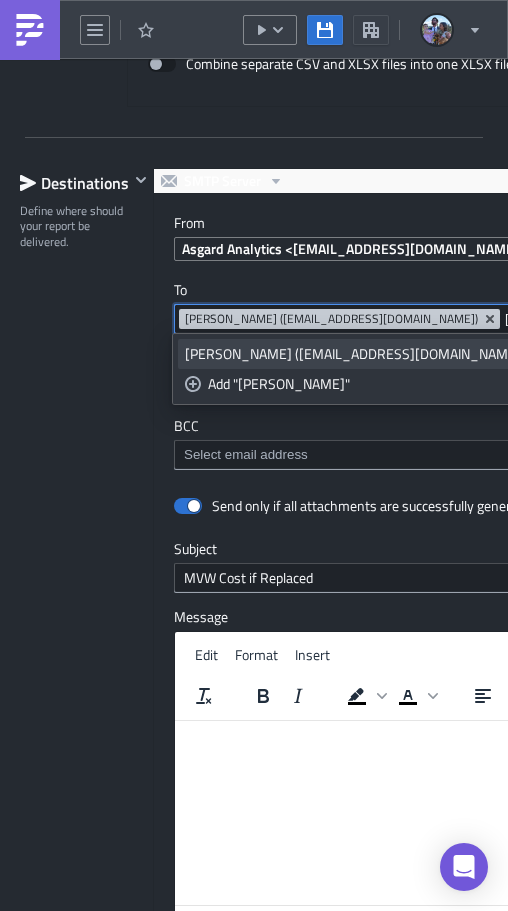
type input "[PERSON_NAME]"
click at [311, 353] on div "[PERSON_NAME] ([EMAIL_ADDRESS][DOMAIN_NAME])" at bounding box center [355, 354] width 340 height 20
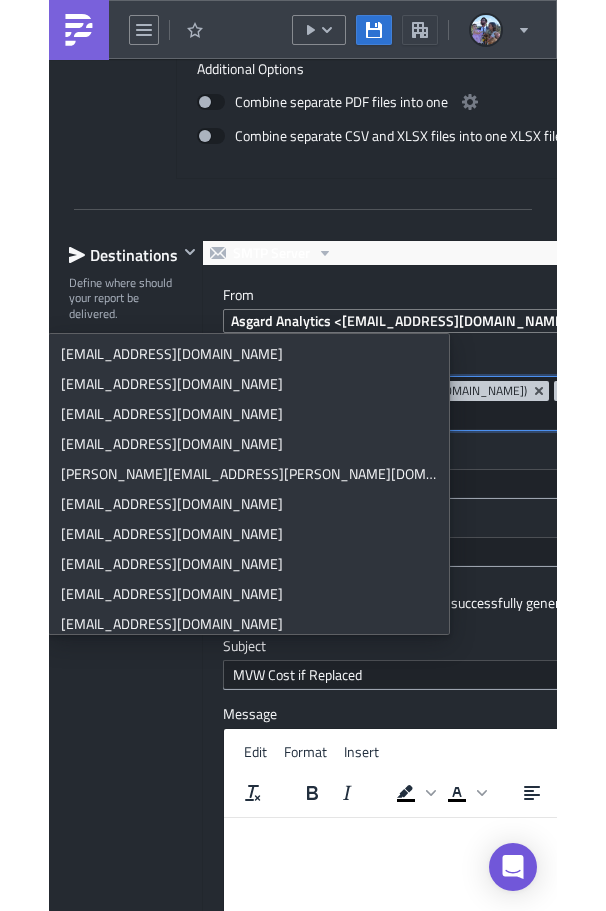
scroll to position [2271, 404]
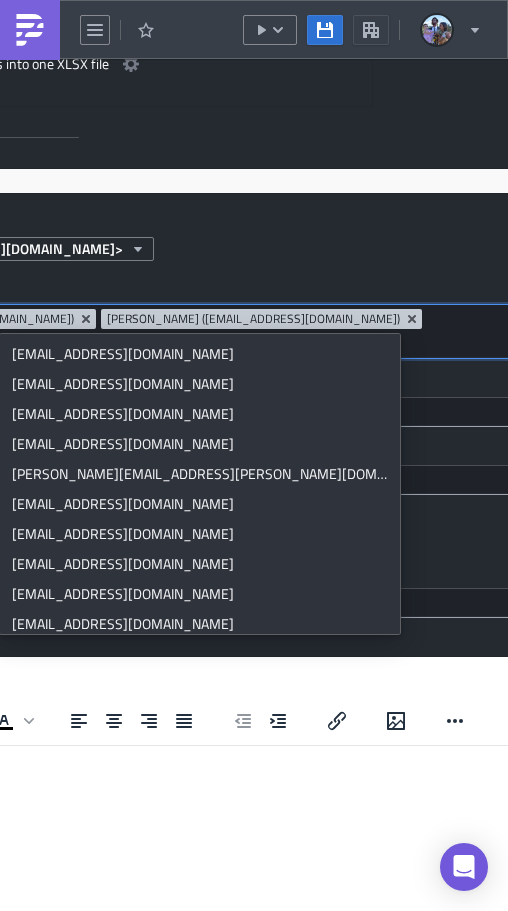
click at [429, 255] on div "Asgard Analytics <[EMAIL_ADDRESS][DOMAIN_NAME]>" at bounding box center [161, 249] width 782 height 24
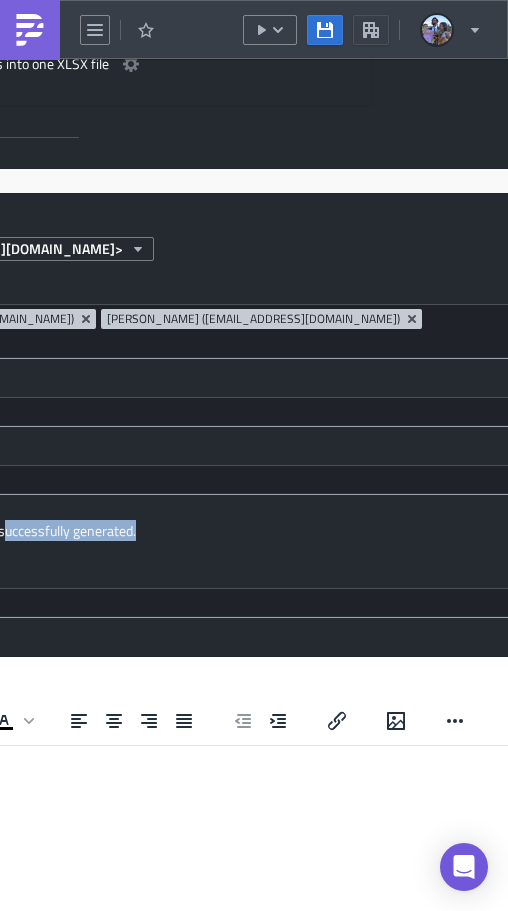
drag, startPoint x: 279, startPoint y: 505, endPoint x: 13, endPoint y: 466, distance: 268.7
click at [0, 515] on div "Send only if all attachments are successfully generated." at bounding box center [151, 532] width 762 height 35
click at [91, 374] on label "CC" at bounding box center [151, 383] width 762 height 18
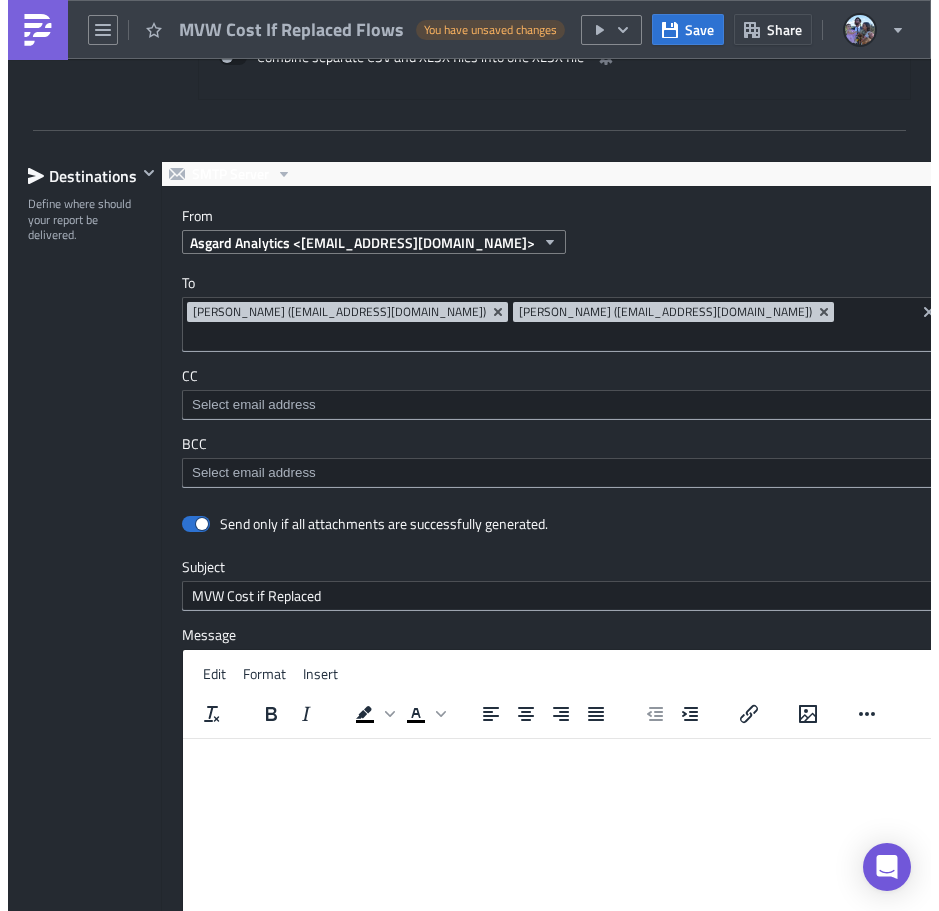
scroll to position [2047, 0]
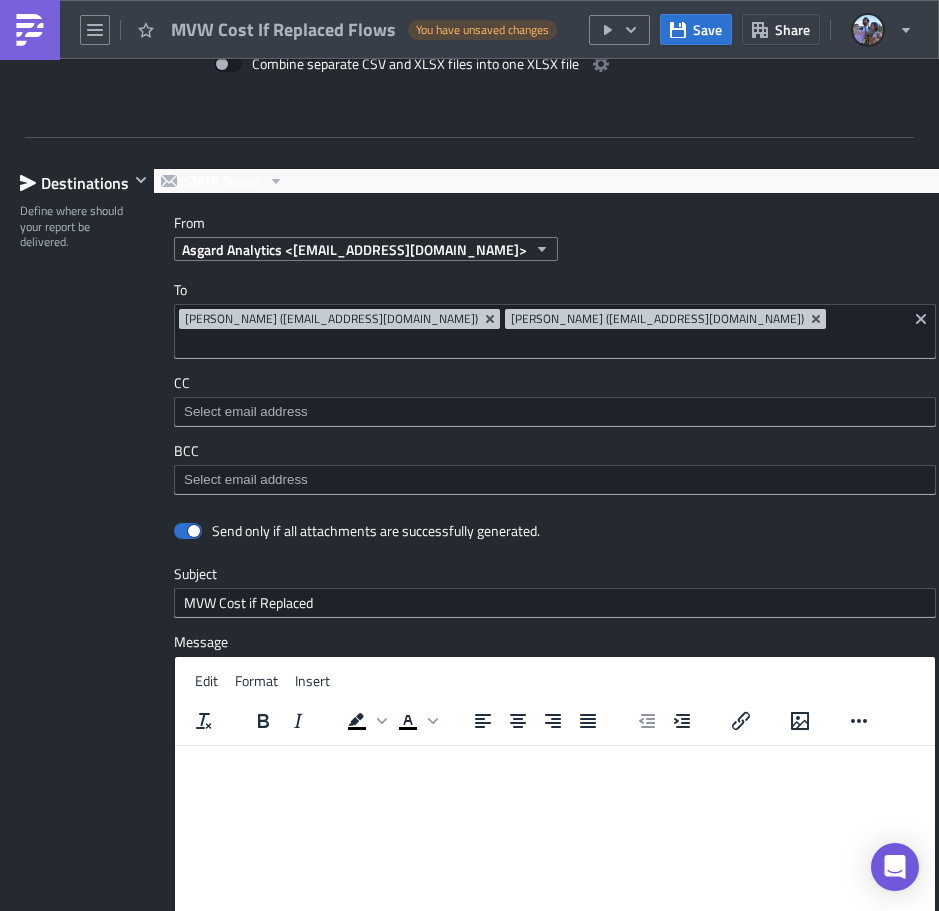
click at [299, 319] on span "[PERSON_NAME] ([EMAIL_ADDRESS][DOMAIN_NAME])" at bounding box center [331, 319] width 293 height 16
click at [533, 320] on span "[PERSON_NAME] ([EMAIL_ADDRESS][DOMAIN_NAME])" at bounding box center [657, 319] width 293 height 16
click at [522, 778] on html at bounding box center [555, 762] width 760 height 32
click at [534, 910] on div at bounding box center [469, 914] width 939 height 0
click at [177, 588] on input "MVW Cost if Replaced" at bounding box center [555, 603] width 762 height 30
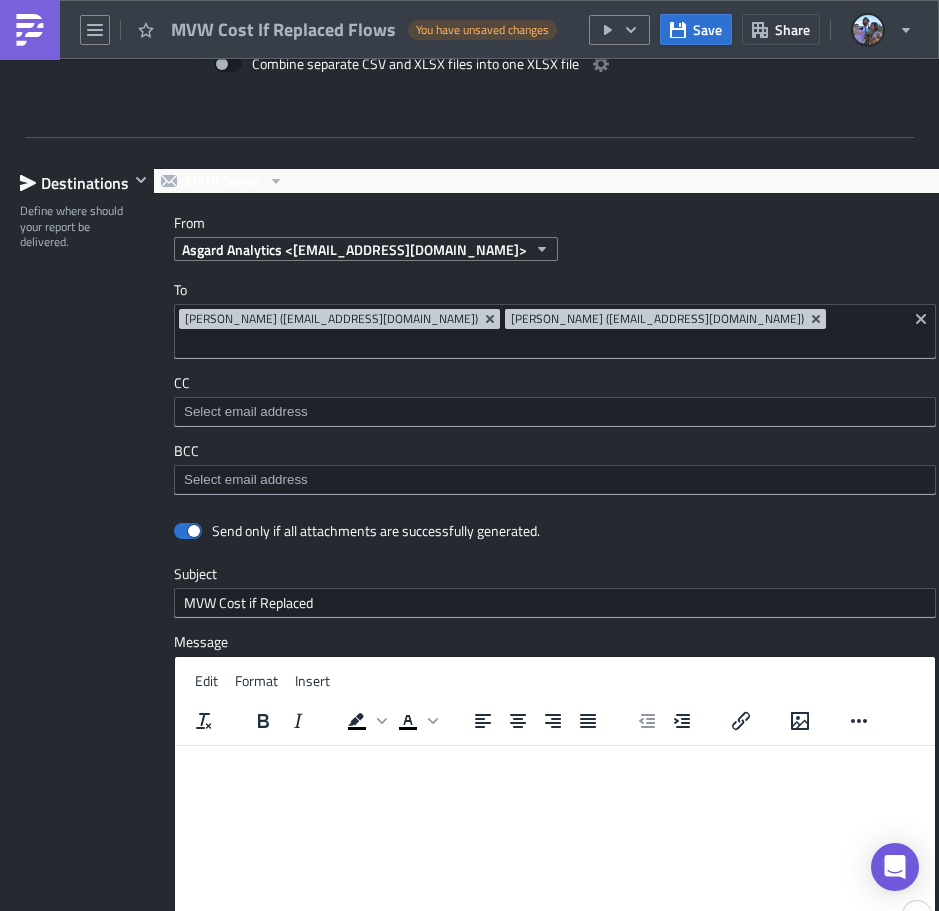
click at [526, 910] on div at bounding box center [469, 914] width 939 height 0
click at [44, 38] on img at bounding box center [30, 30] width 32 height 32
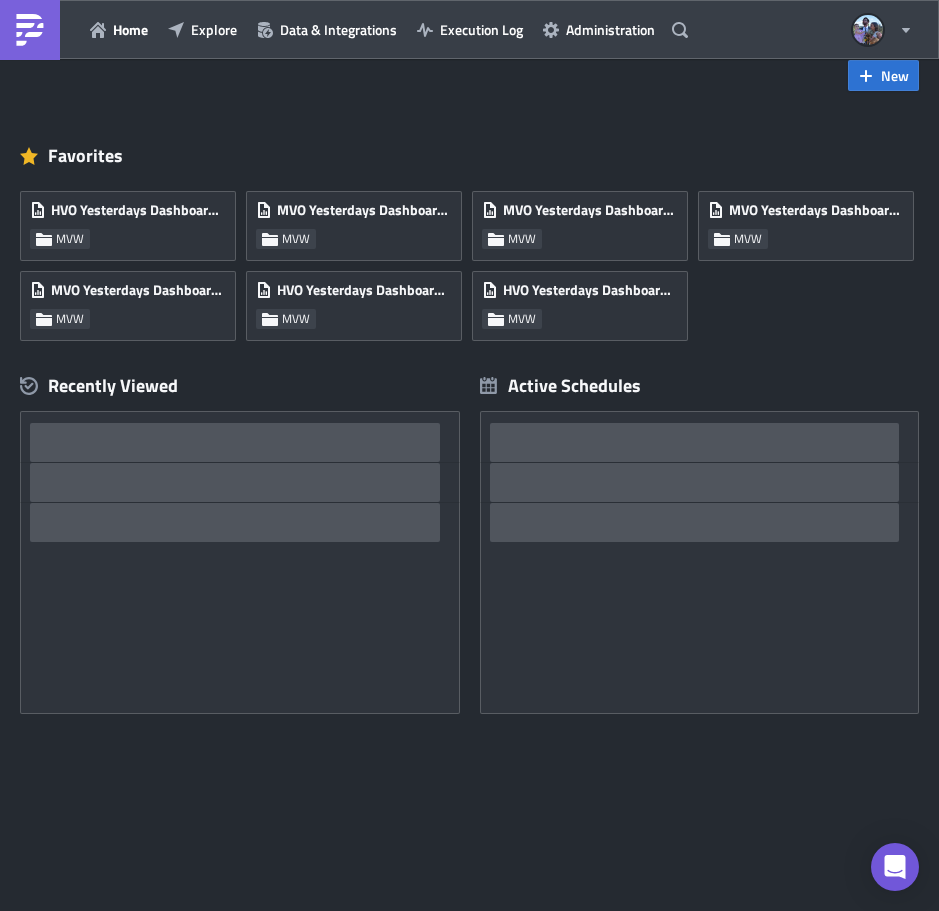
scroll to position [39, 0]
click at [193, 33] on span "Explore" at bounding box center [214, 29] width 46 height 21
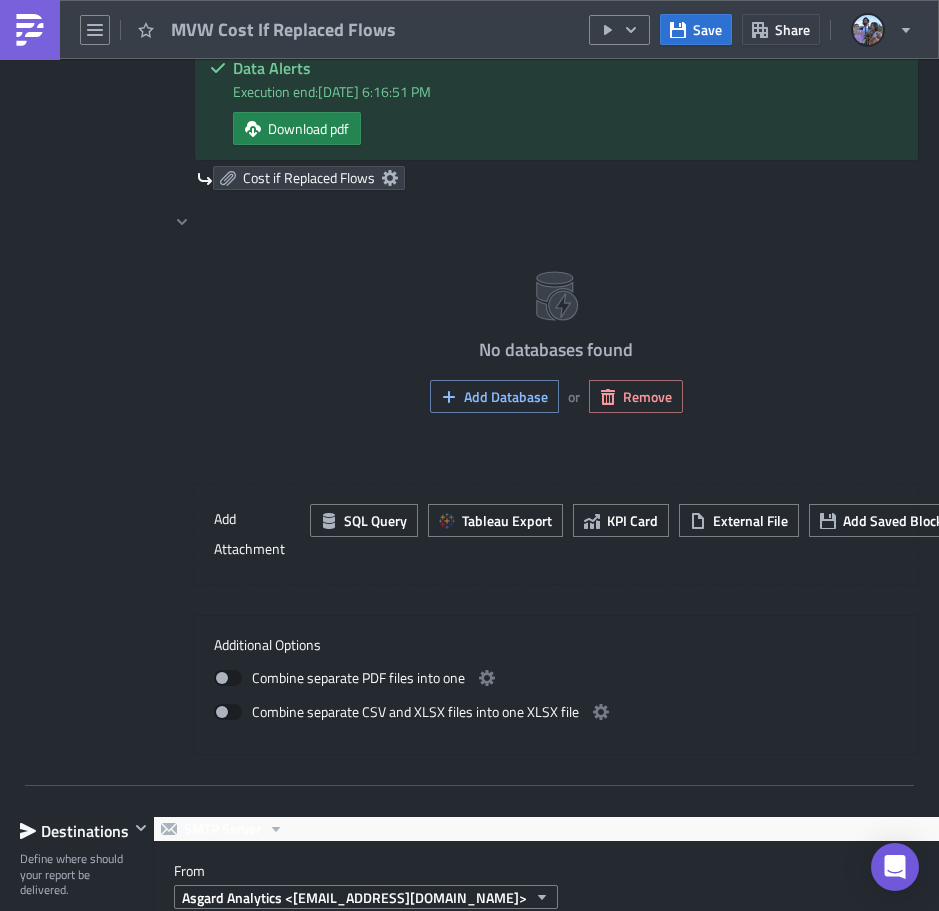
scroll to position [1999, 0]
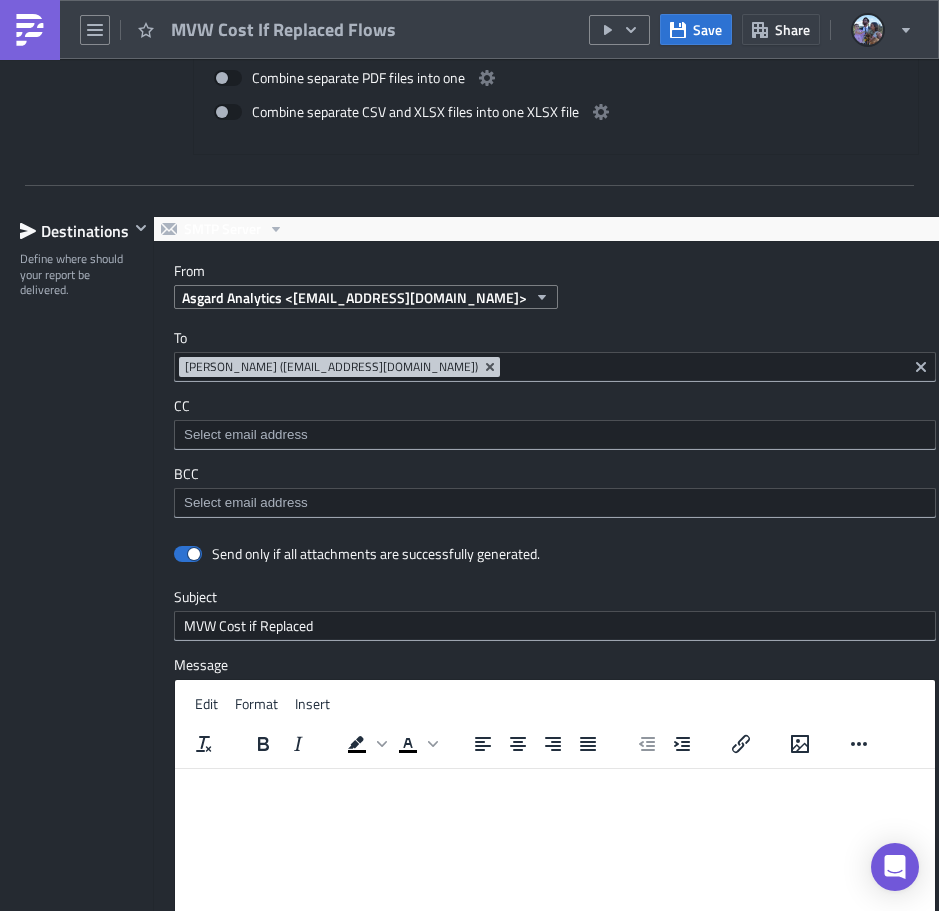
click at [805, 368] on input at bounding box center [703, 367] width 397 height 20
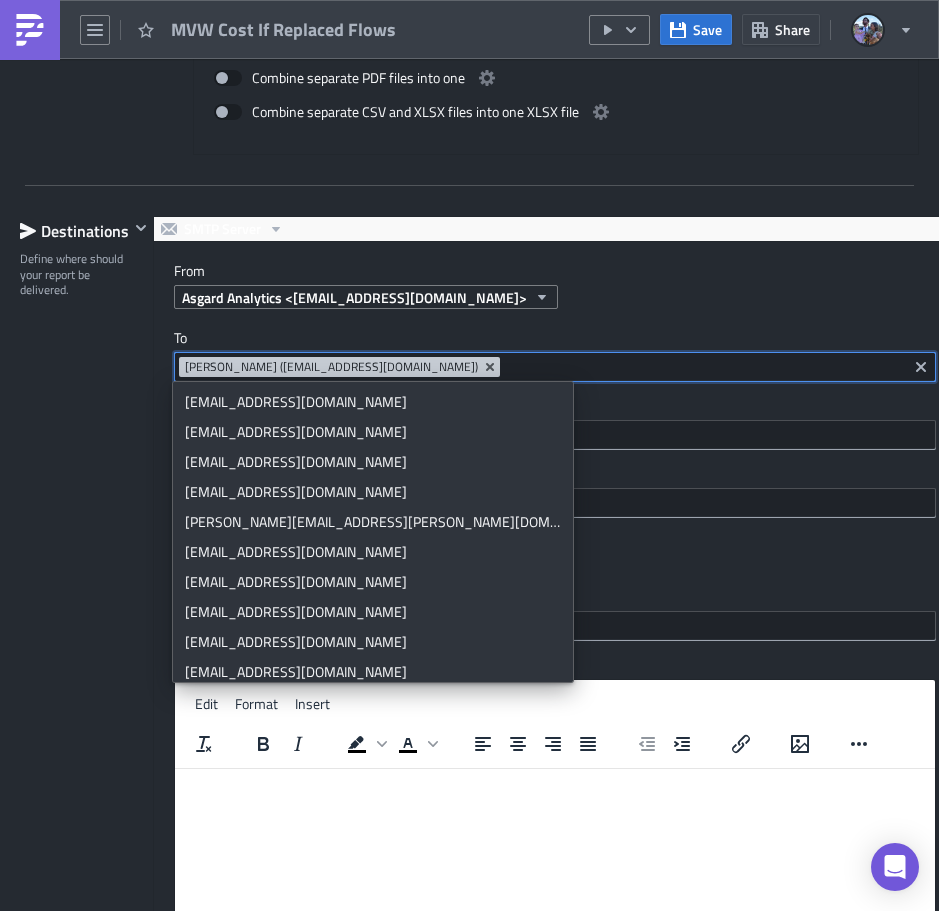
click at [101, 350] on div "Destinations Define where should your report be delivered." at bounding box center [74, 669] width 109 height 906
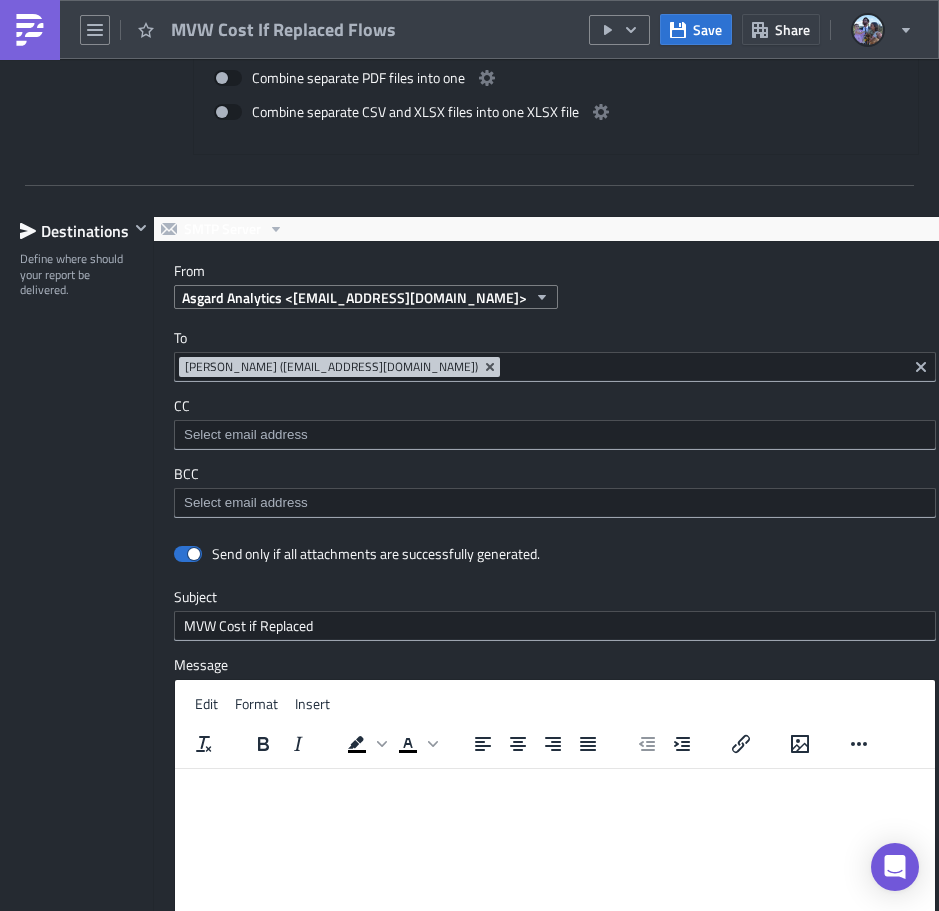
click at [285, 625] on input "MVW Cost if Replaced" at bounding box center [555, 626] width 762 height 30
click at [343, 801] on html at bounding box center [555, 785] width 760 height 32
click at [552, 910] on div at bounding box center [469, 914] width 939 height 0
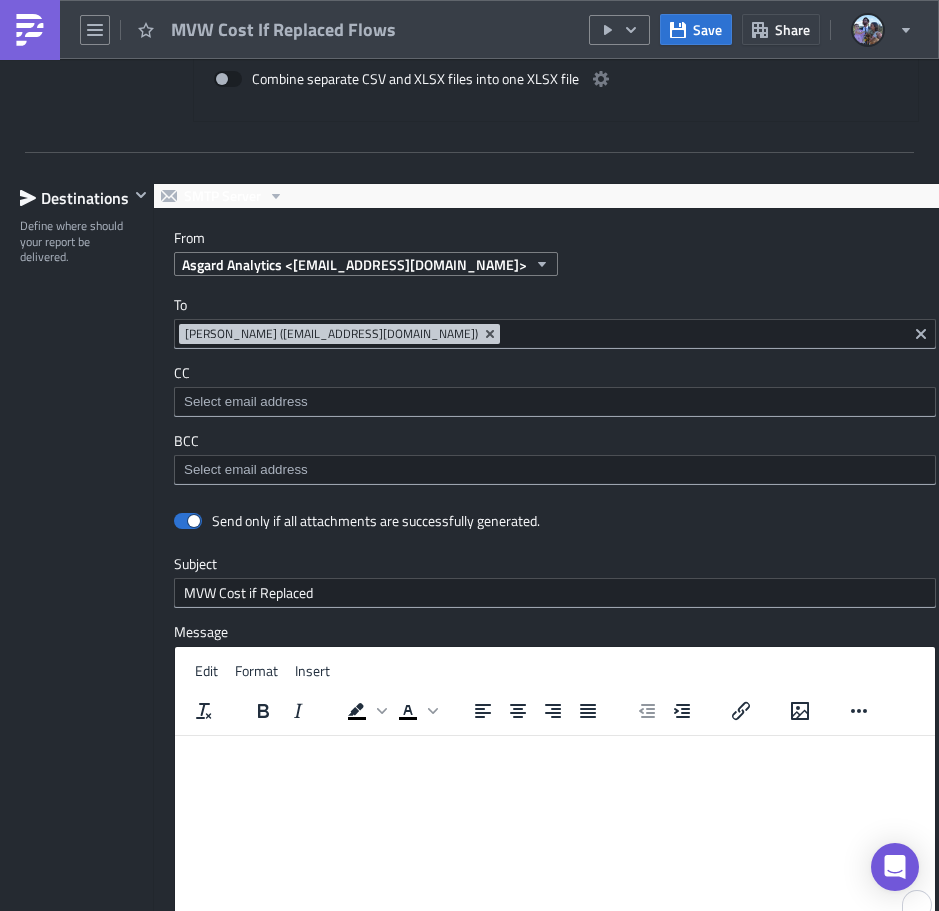
scroll to position [2008, 0]
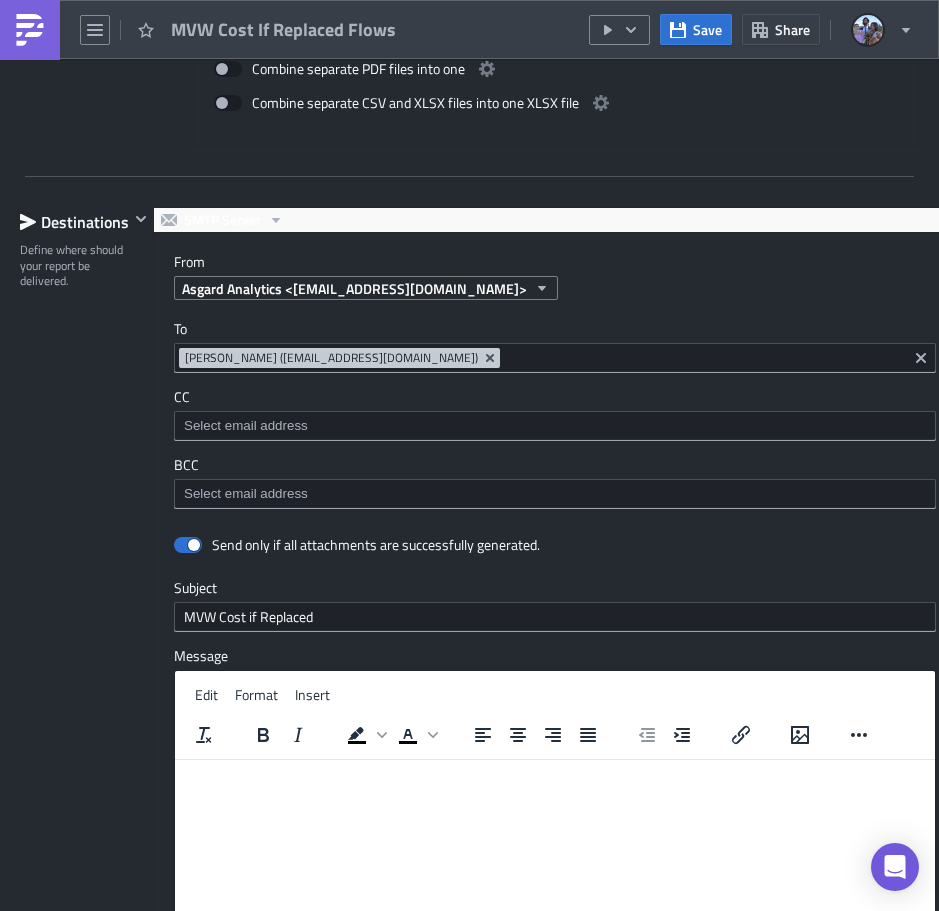
drag, startPoint x: 35, startPoint y: 38, endPoint x: 32, endPoint y: 51, distance: 13.3
click at [35, 38] on img at bounding box center [30, 30] width 32 height 32
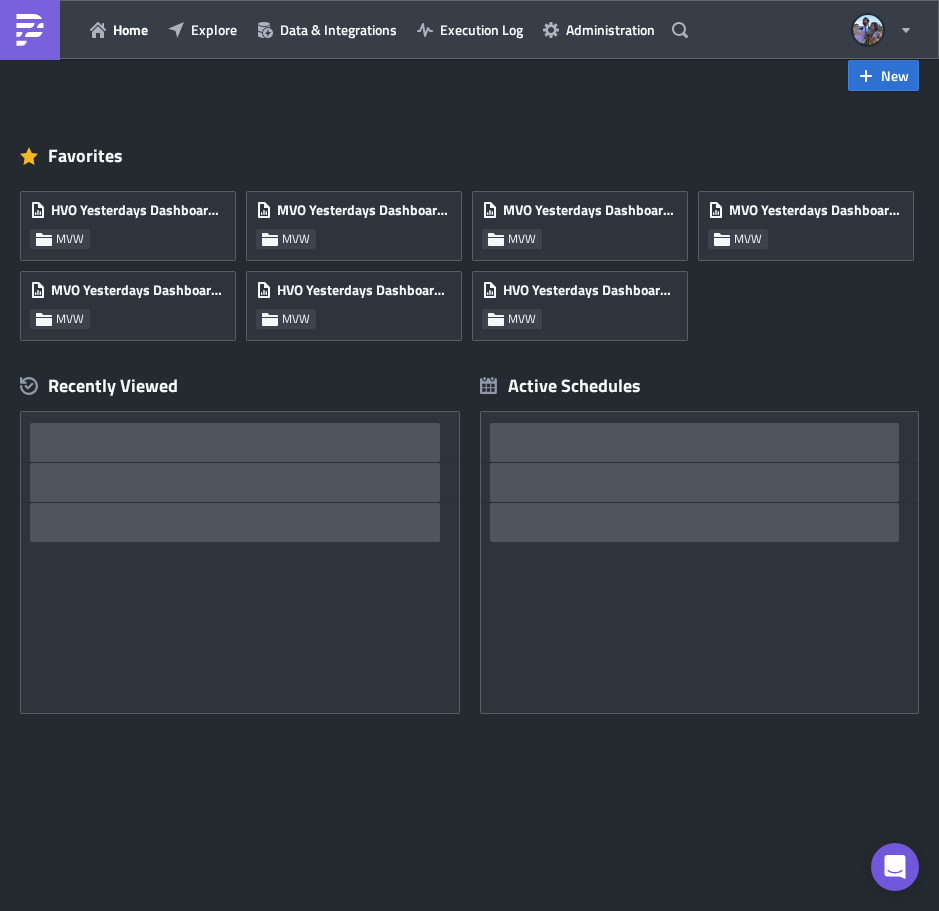
scroll to position [39, 0]
click at [205, 23] on span "Explore" at bounding box center [214, 29] width 46 height 21
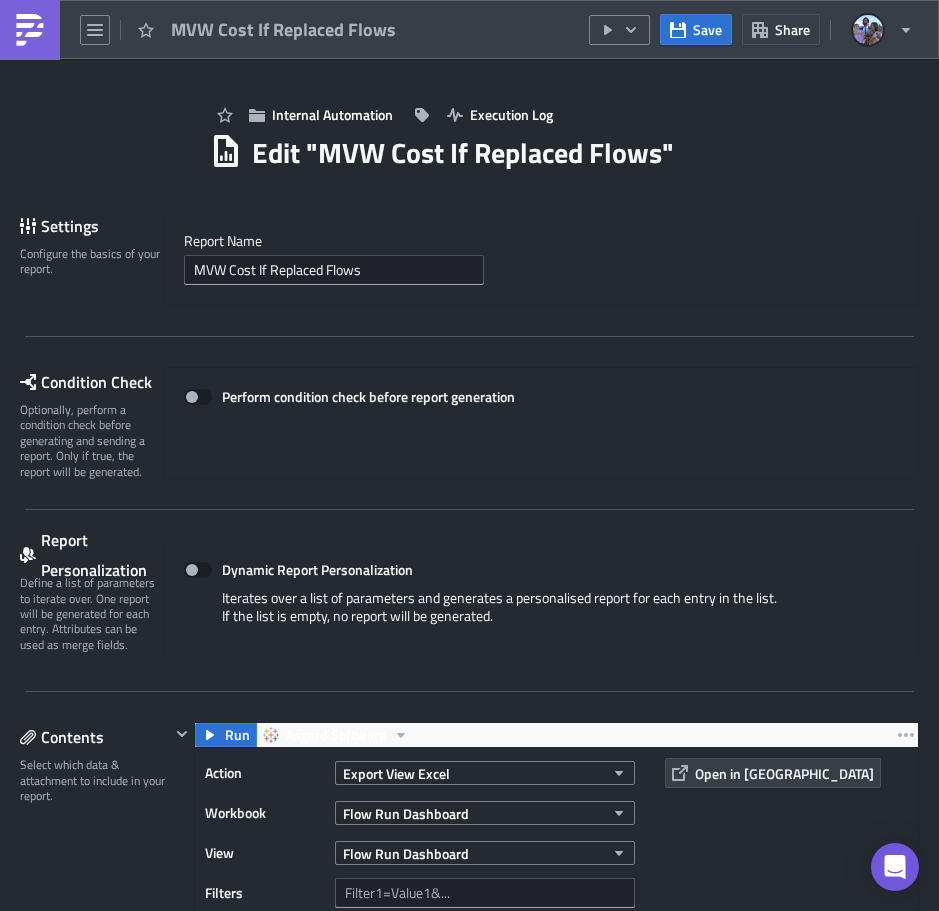
click at [51, 34] on link at bounding box center [30, 30] width 60 height 60
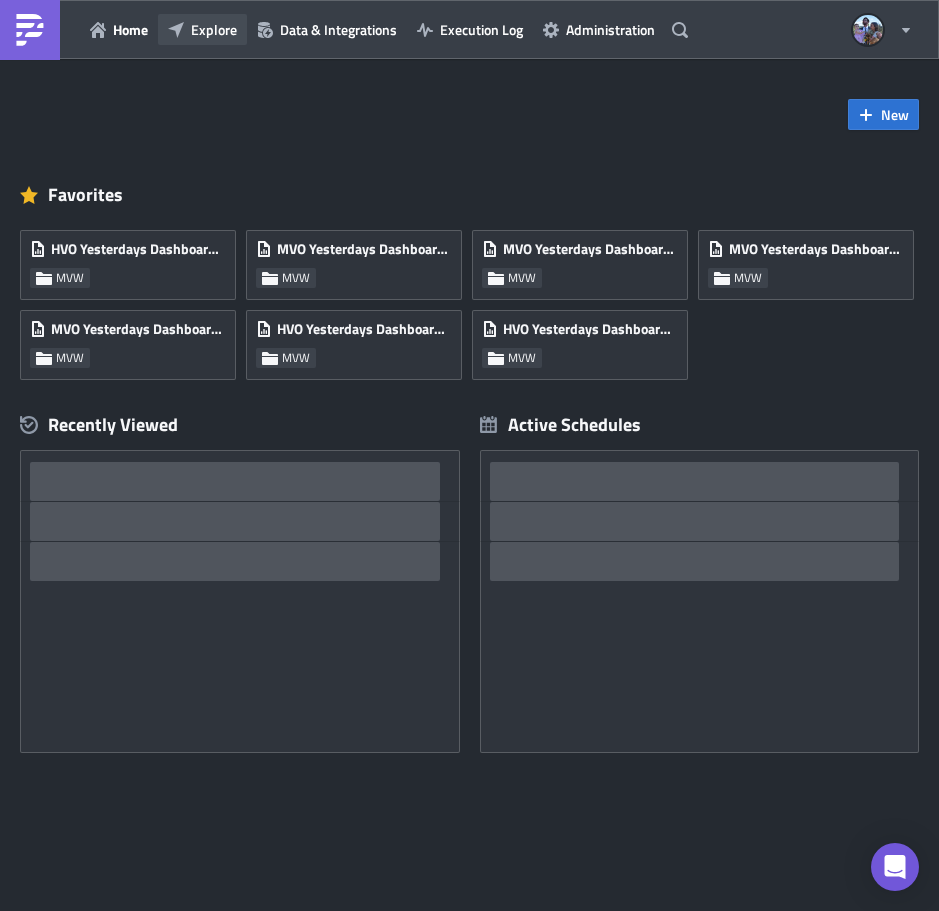
click at [230, 34] on span "Explore" at bounding box center [214, 29] width 46 height 21
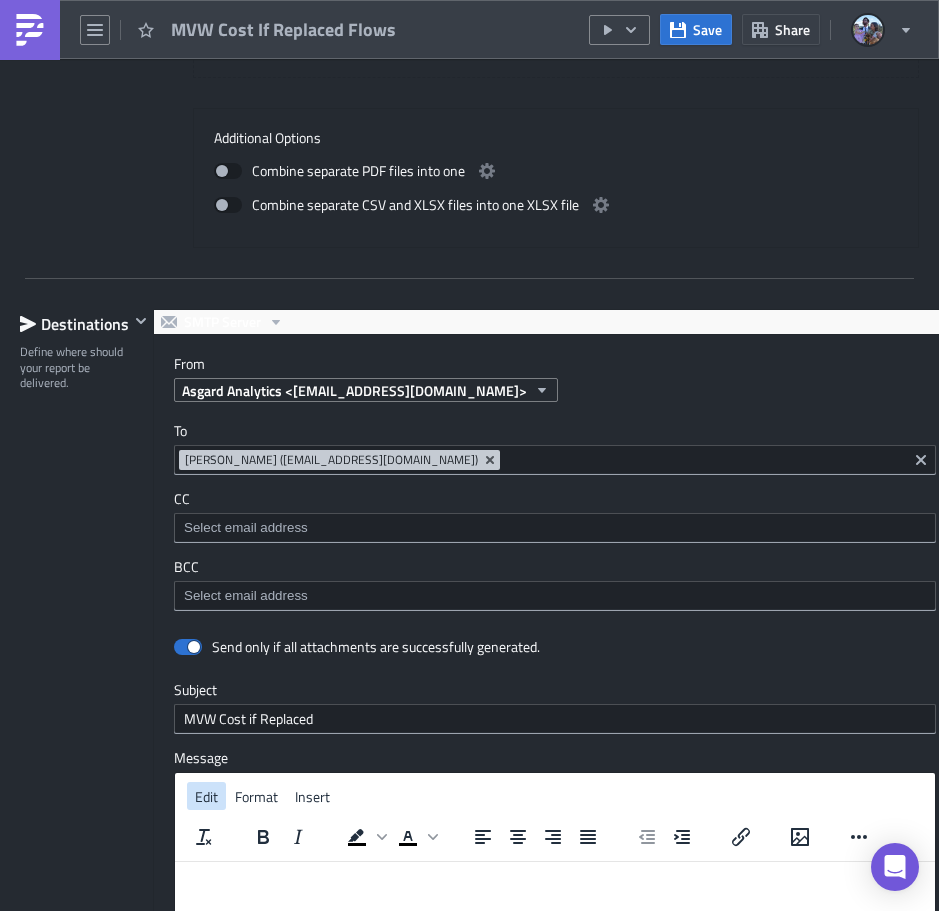
scroll to position [1899, 0]
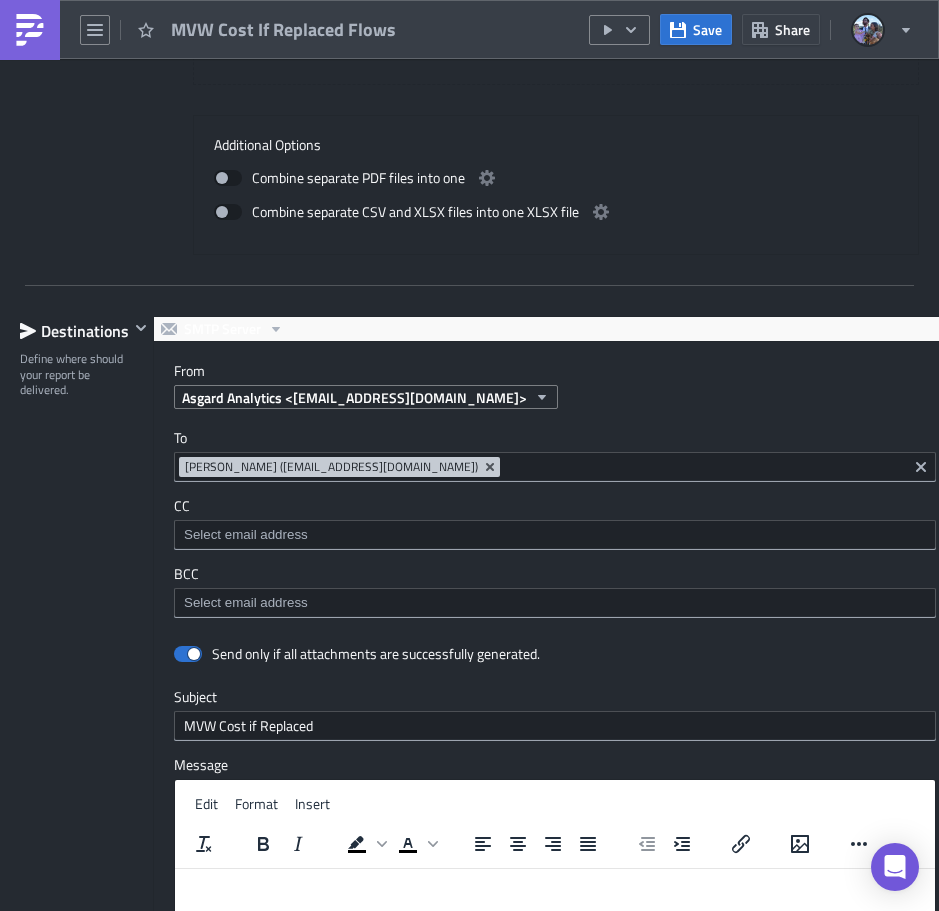
click at [563, 464] on input at bounding box center [703, 467] width 397 height 20
click at [175, 460] on div "[PERSON_NAME] ([EMAIL_ADDRESS][DOMAIN_NAME])" at bounding box center [555, 467] width 762 height 30
click at [174, 468] on div "[PERSON_NAME] ([EMAIL_ADDRESS][DOMAIN_NAME])" at bounding box center [555, 467] width 762 height 30
click at [555, 465] on input at bounding box center [703, 467] width 397 height 20
click at [174, 467] on div "[PERSON_NAME] ([EMAIL_ADDRESS][DOMAIN_NAME])" at bounding box center [555, 467] width 762 height 30
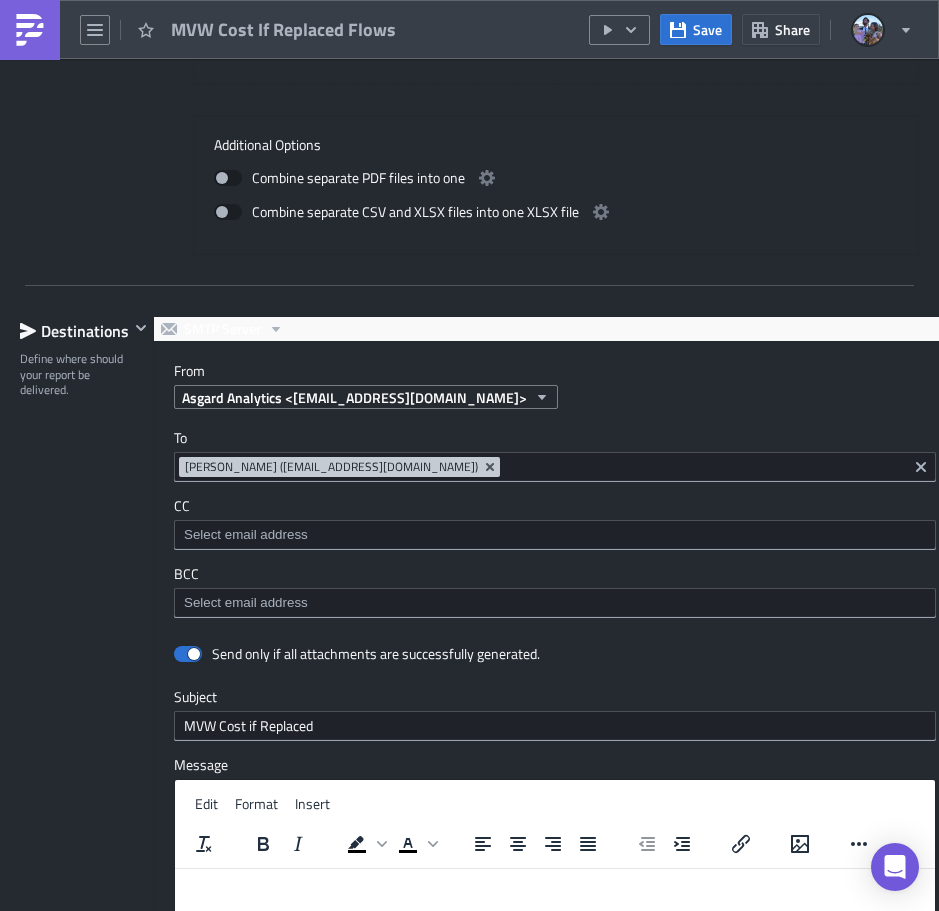
drag, startPoint x: 600, startPoint y: 876, endPoint x: 425, endPoint y: 6, distance: 887.1
click at [600, 910] on div at bounding box center [469, 914] width 939 height 0
drag, startPoint x: 36, startPoint y: 35, endPoint x: 29, endPoint y: 45, distance: 12.2
click at [36, 35] on img at bounding box center [30, 30] width 32 height 32
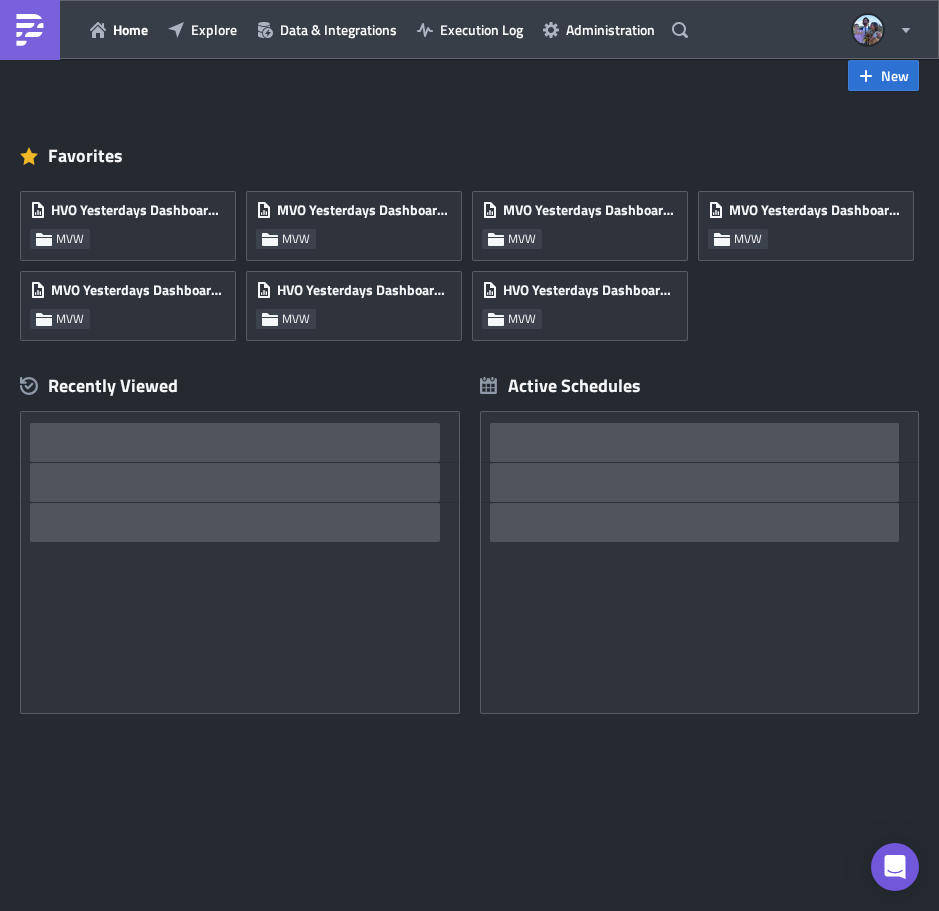
scroll to position [39, 0]
click at [203, 43] on button "Explore" at bounding box center [202, 29] width 89 height 31
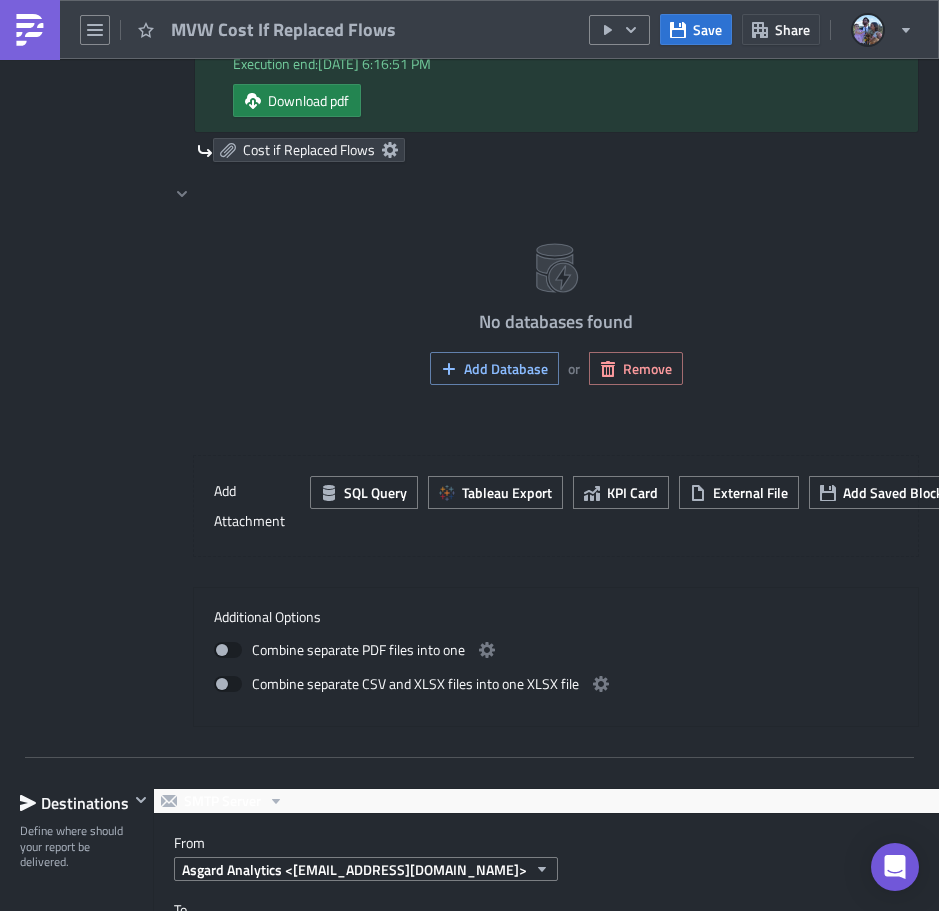
scroll to position [1999, 0]
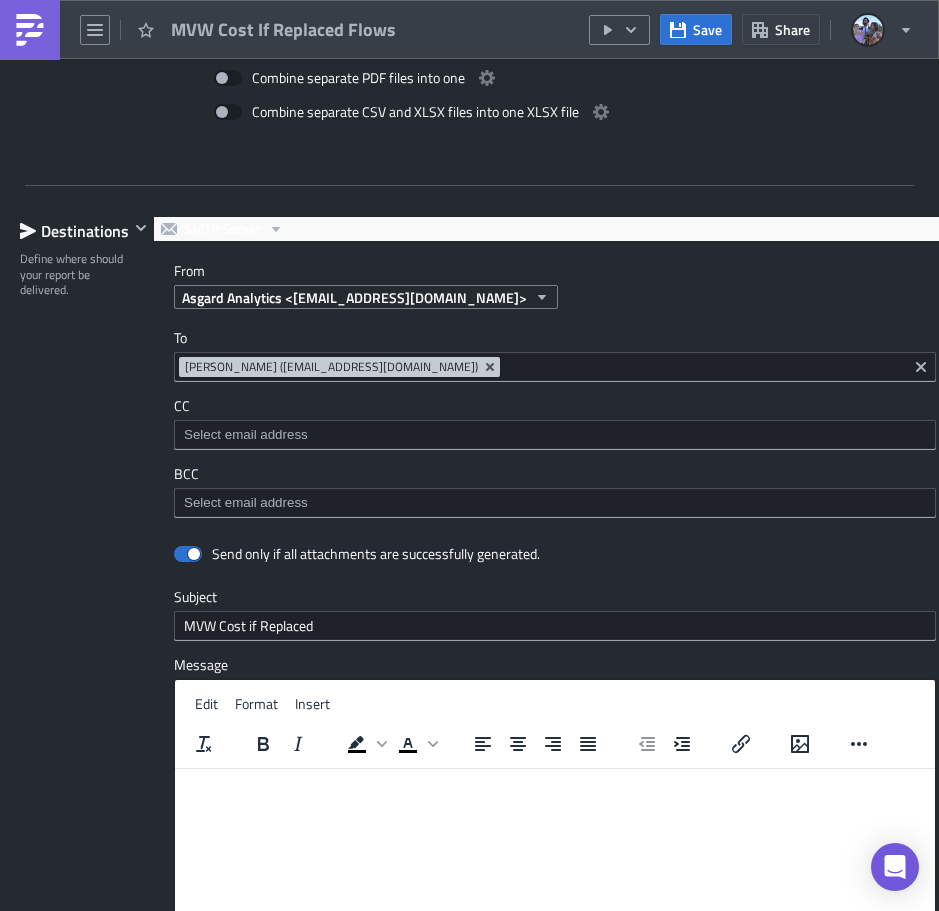
click at [527, 801] on html at bounding box center [555, 785] width 760 height 32
click at [240, 801] on html at bounding box center [555, 785] width 760 height 32
click at [438, 801] on html at bounding box center [555, 785] width 760 height 32
click at [528, 801] on html at bounding box center [555, 785] width 760 height 32
click at [216, 801] on html at bounding box center [555, 785] width 760 height 32
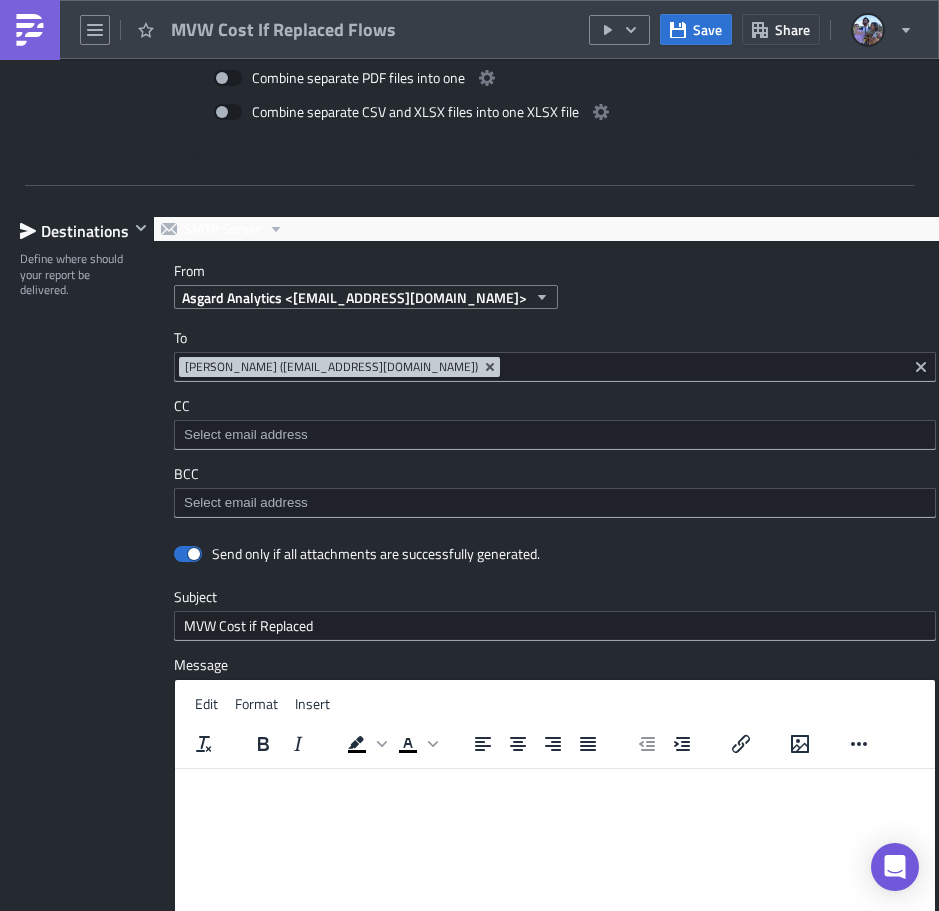
click at [530, 801] on html at bounding box center [555, 785] width 760 height 32
click at [209, 422] on div at bounding box center [555, 435] width 762 height 30
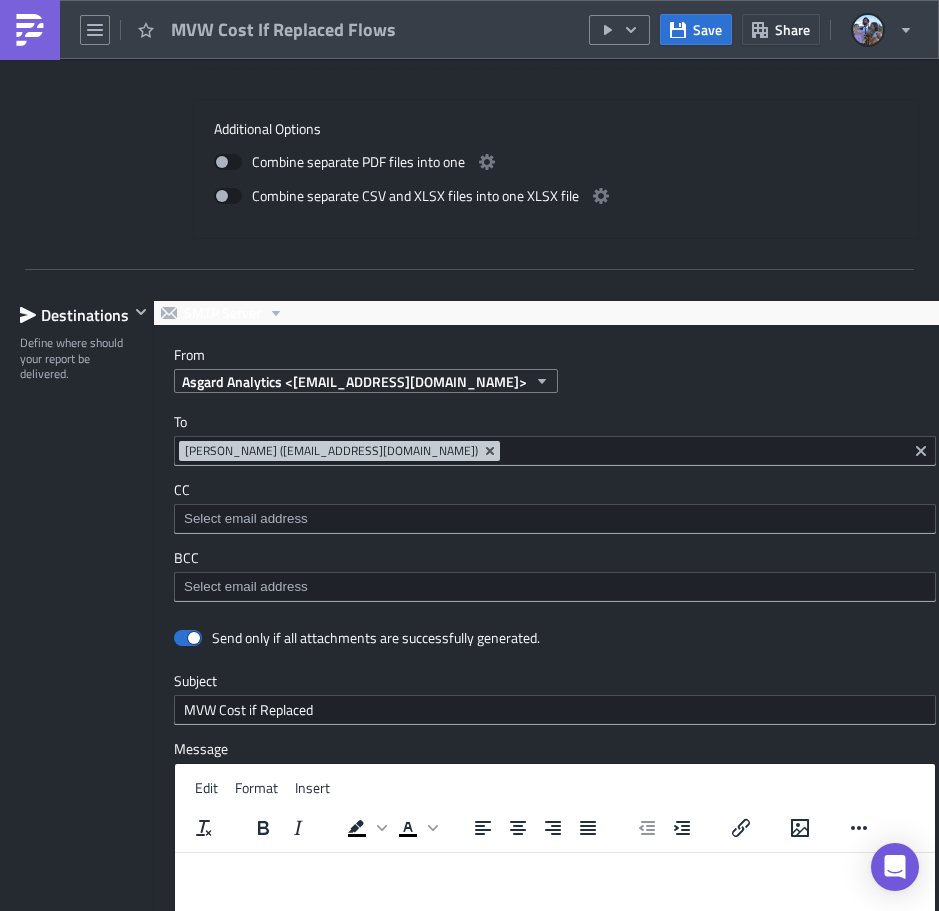
scroll to position [1899, 0]
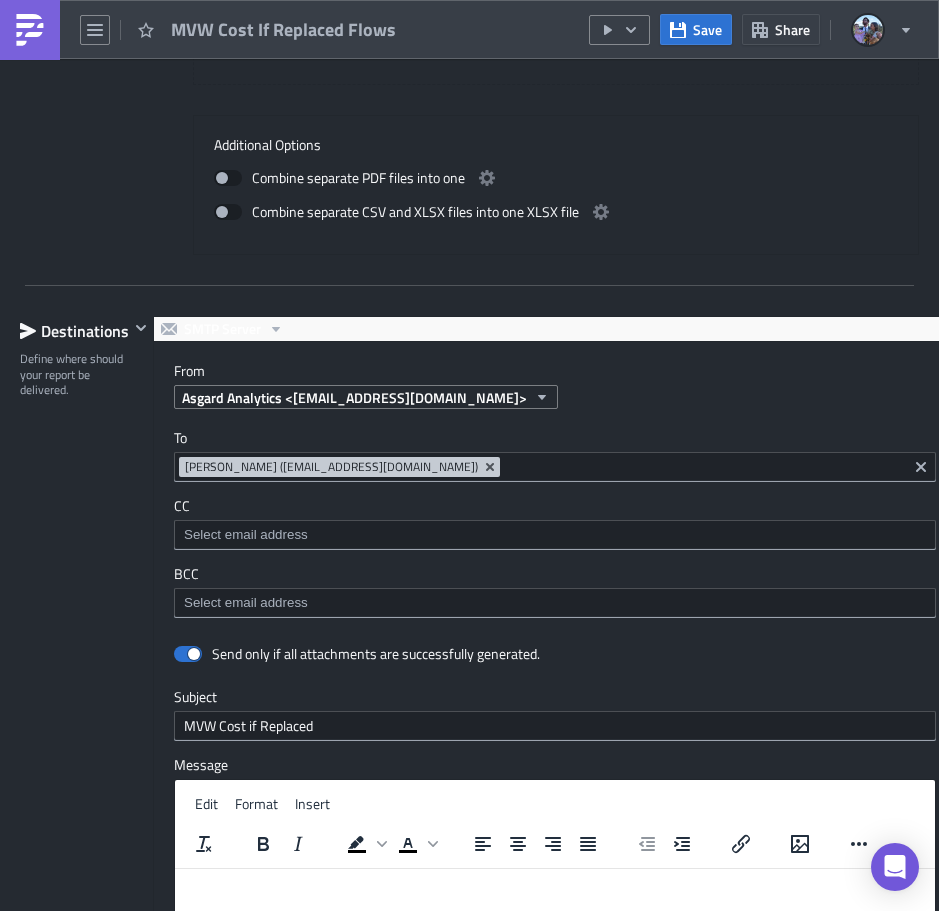
click at [211, 470] on span "[PERSON_NAME] ([EMAIL_ADDRESS][DOMAIN_NAME])" at bounding box center [331, 467] width 293 height 16
click at [536, 910] on div at bounding box center [469, 914] width 939 height 0
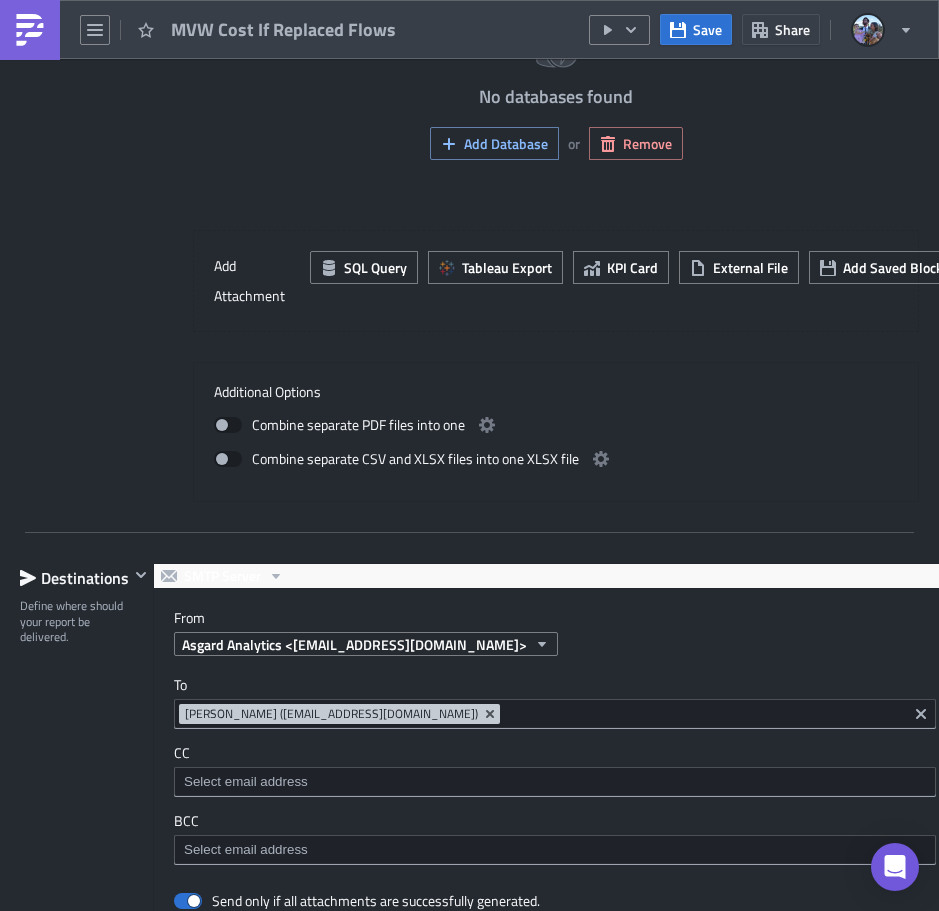
scroll to position [1999, 0]
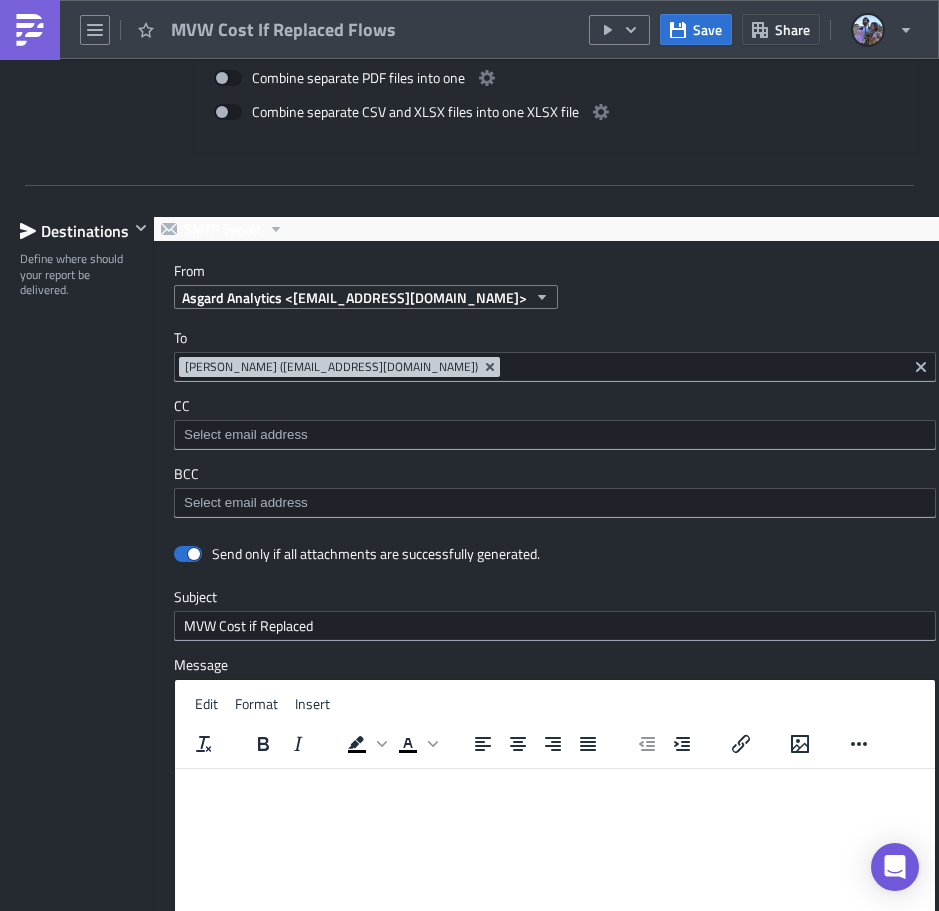
click at [175, 356] on div "[PERSON_NAME] ([EMAIL_ADDRESS][DOMAIN_NAME])" at bounding box center [555, 367] width 762 height 30
click at [470, 910] on div at bounding box center [469, 914] width 939 height 0
click at [20, 42] on img at bounding box center [30, 30] width 32 height 32
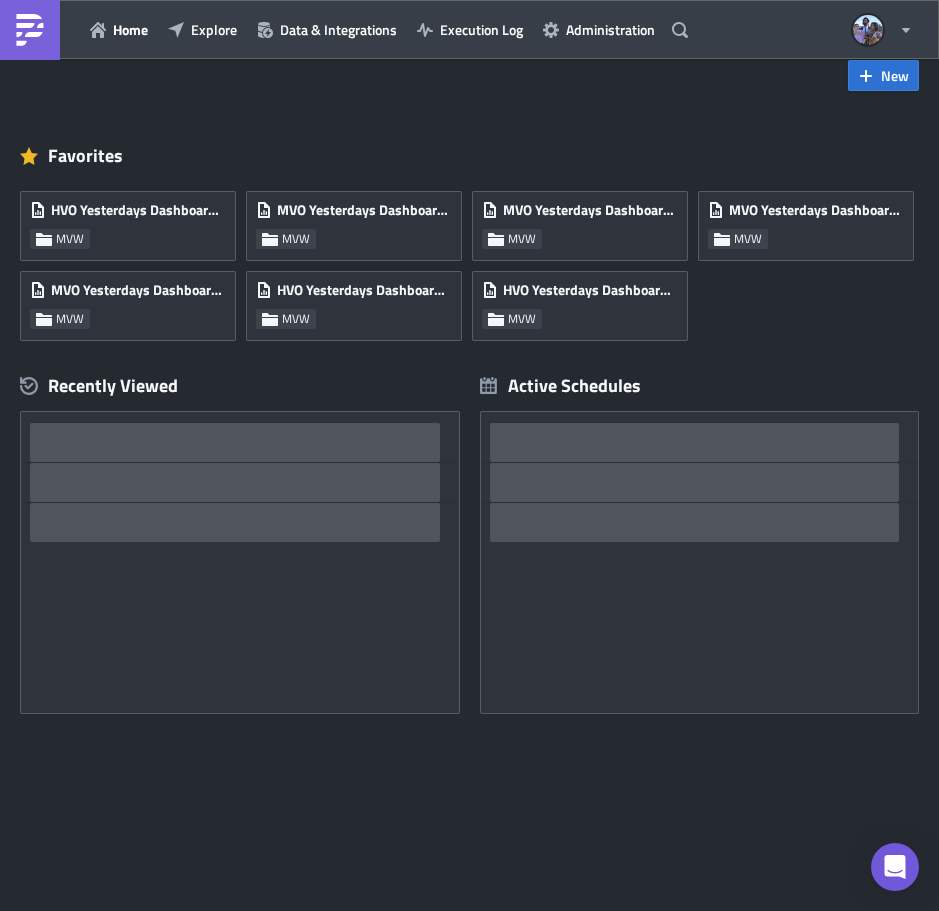
scroll to position [39, 0]
click at [131, 38] on span "Home" at bounding box center [130, 29] width 35 height 21
click at [194, 32] on span "Explore" at bounding box center [214, 29] width 46 height 21
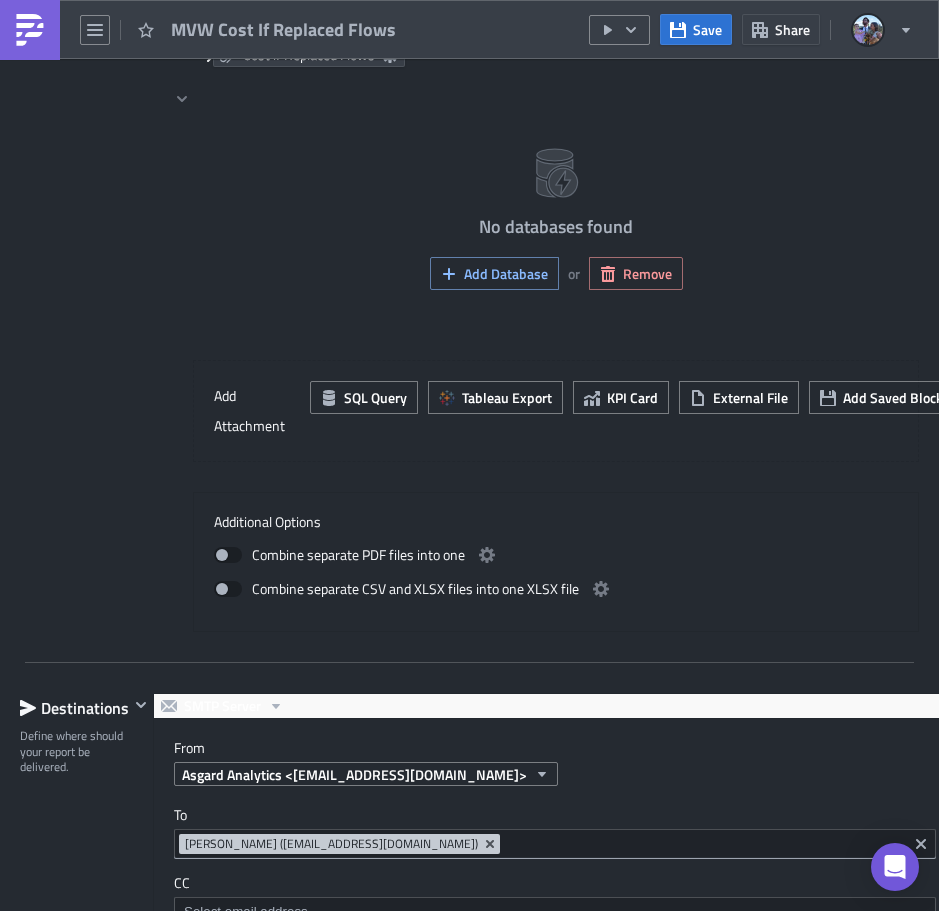
scroll to position [1799, 0]
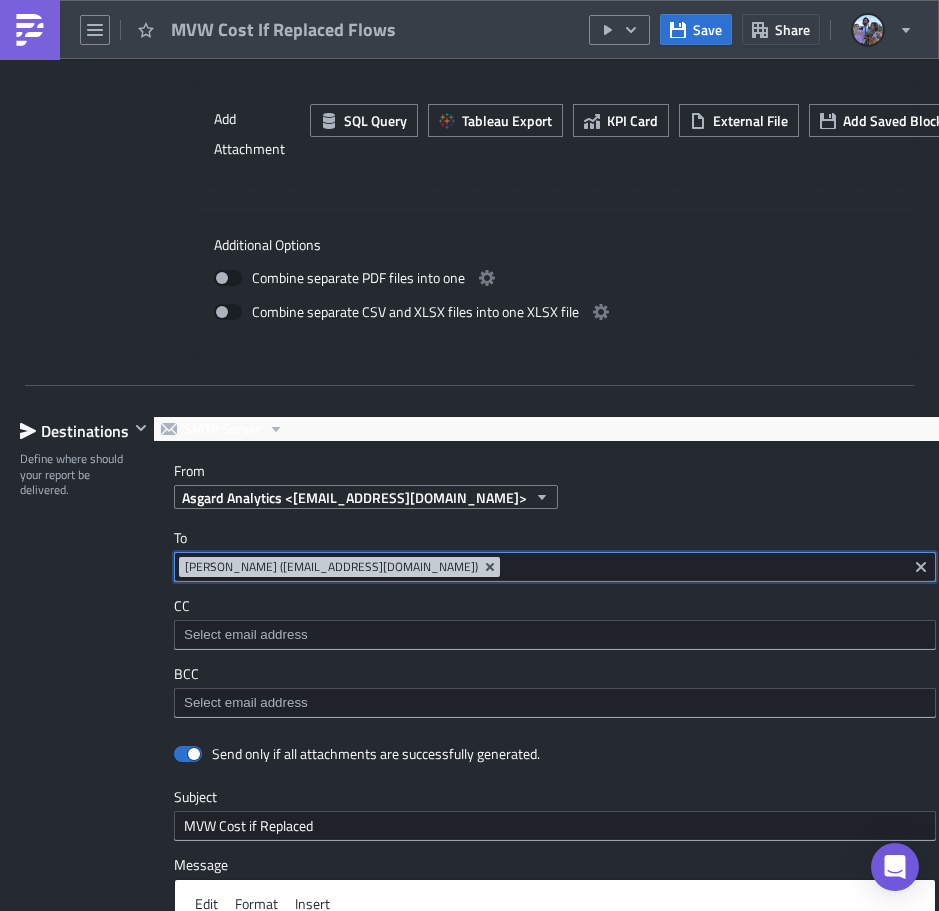
click at [505, 560] on input at bounding box center [703, 567] width 397 height 20
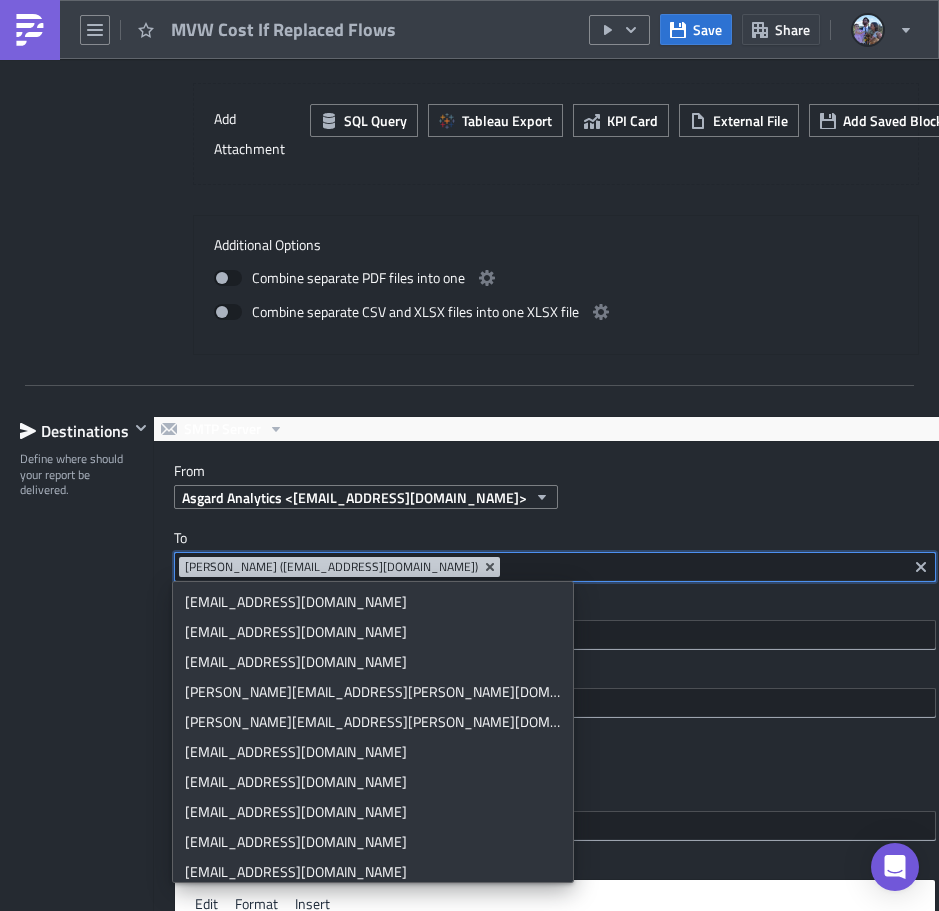
scroll to position [5398, 0]
click at [82, 655] on div "Destinations Define where should your report be delivered." at bounding box center [74, 869] width 109 height 906
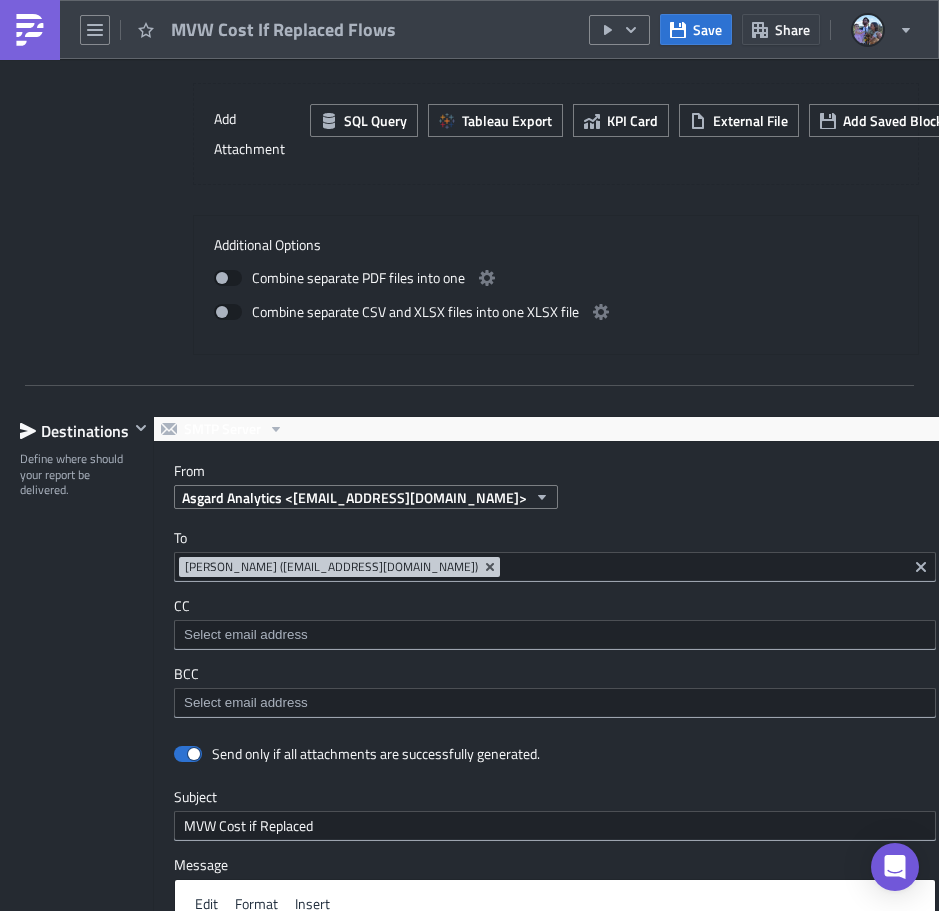
click at [383, 568] on span "[PERSON_NAME] ([EMAIL_ADDRESS][DOMAIN_NAME])" at bounding box center [331, 567] width 293 height 16
click at [130, 564] on div at bounding box center [141, 808] width 24 height 784
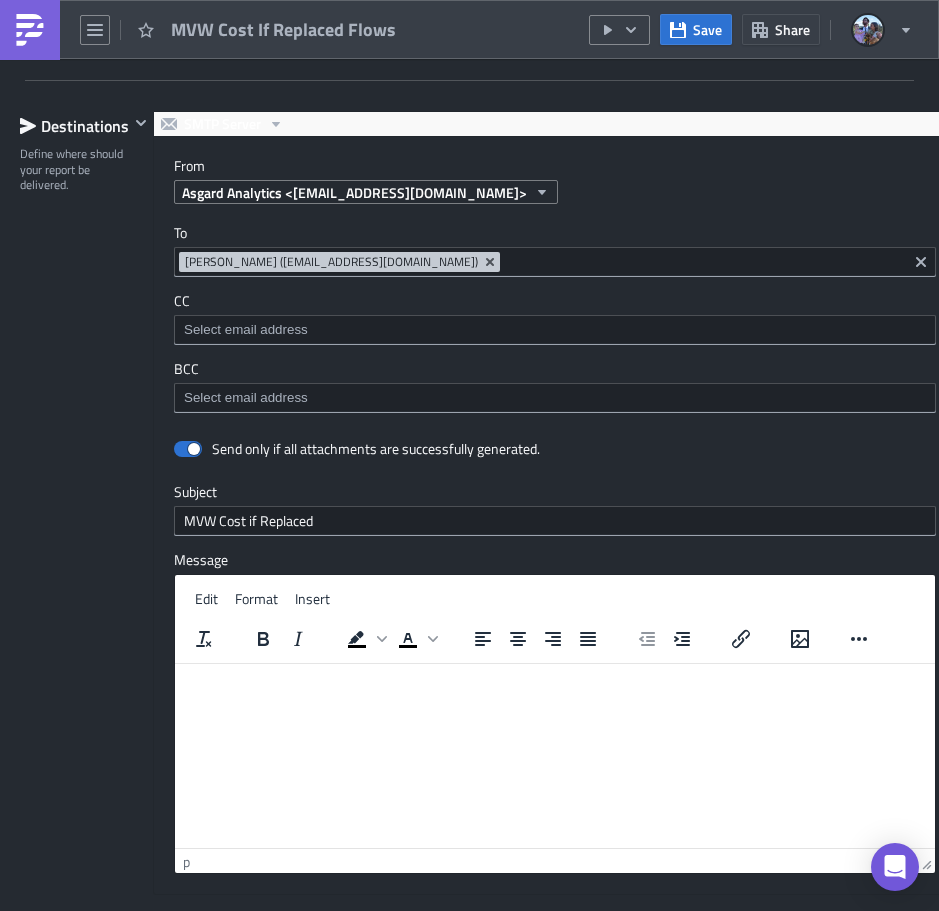
scroll to position [2099, 0]
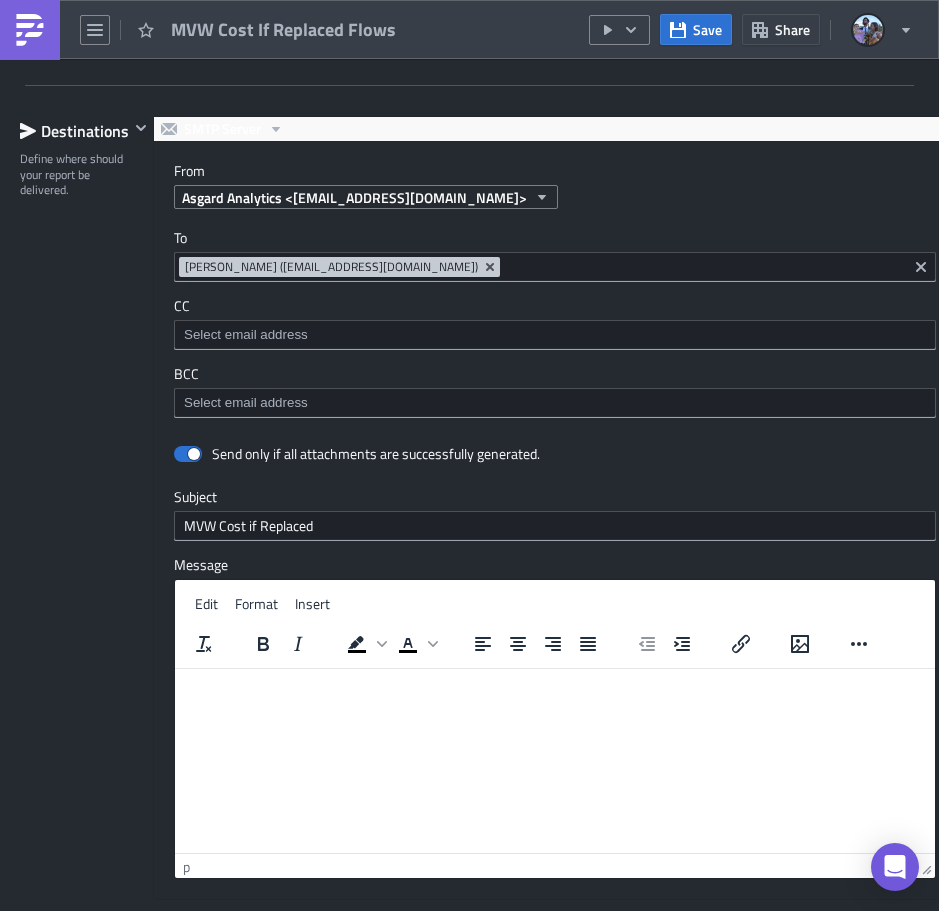
click at [231, 517] on input "MVW Cost if Replaced" at bounding box center [555, 526] width 762 height 30
click at [36, 30] on img at bounding box center [30, 30] width 32 height 32
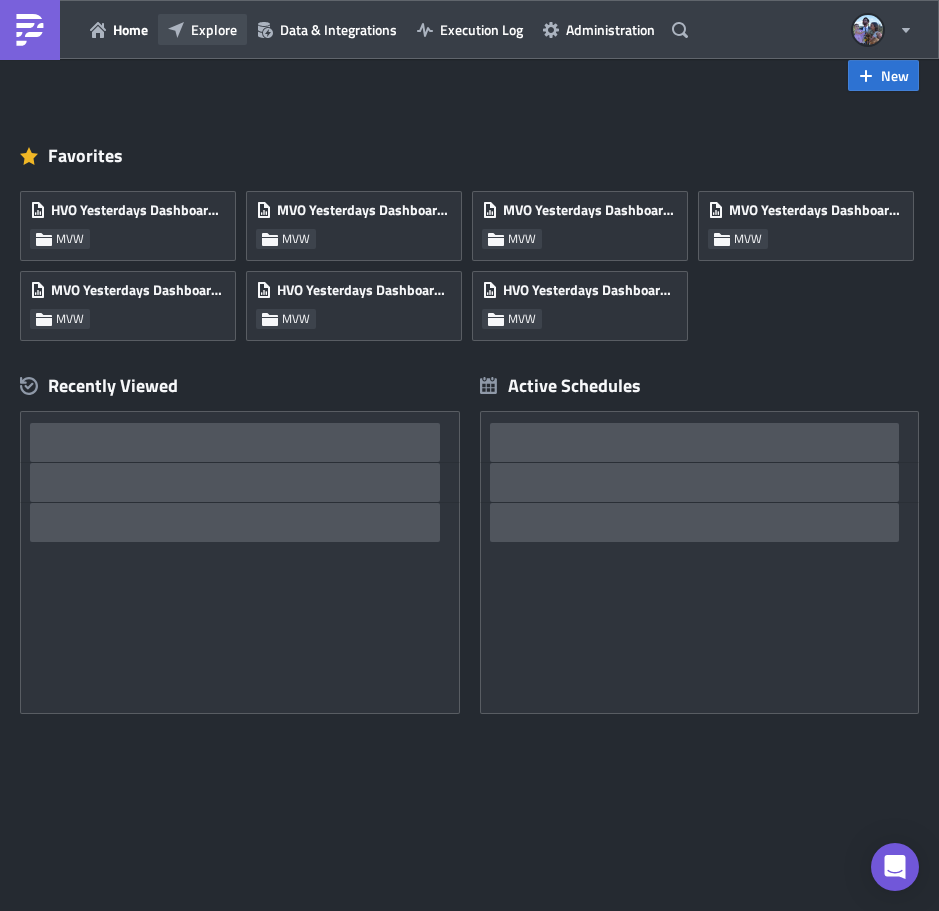
click at [223, 26] on span "Explore" at bounding box center [214, 29] width 46 height 21
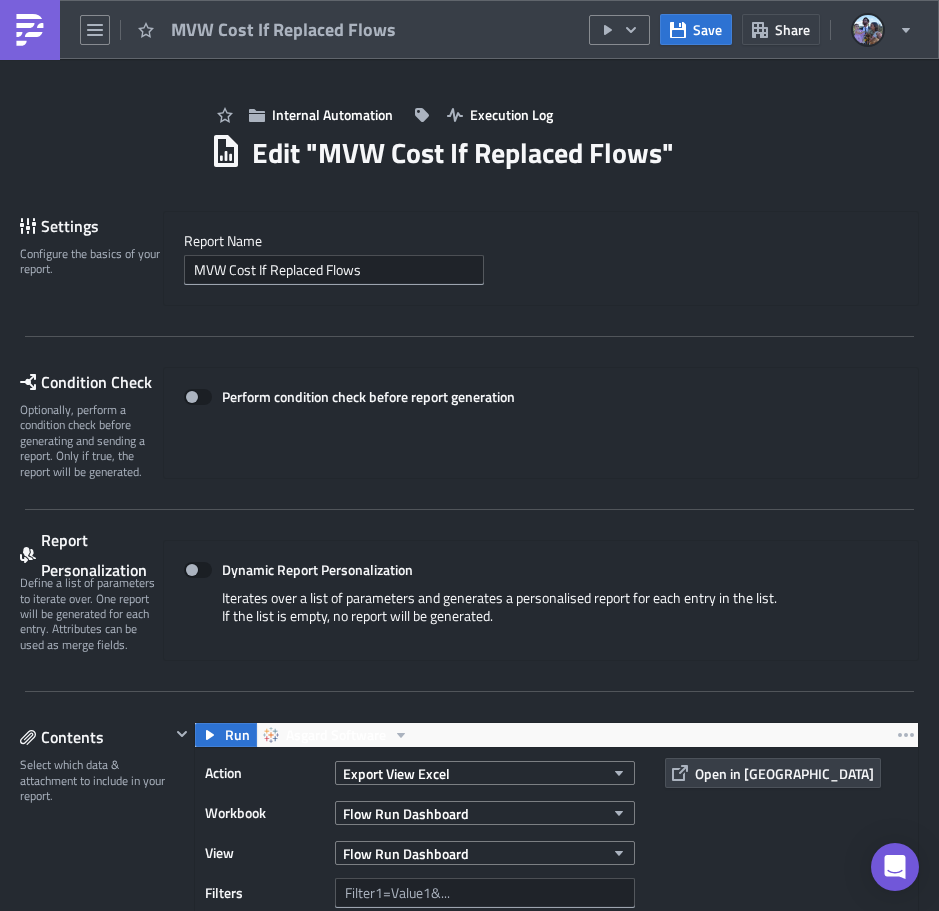
click at [48, 31] on link at bounding box center [30, 30] width 60 height 60
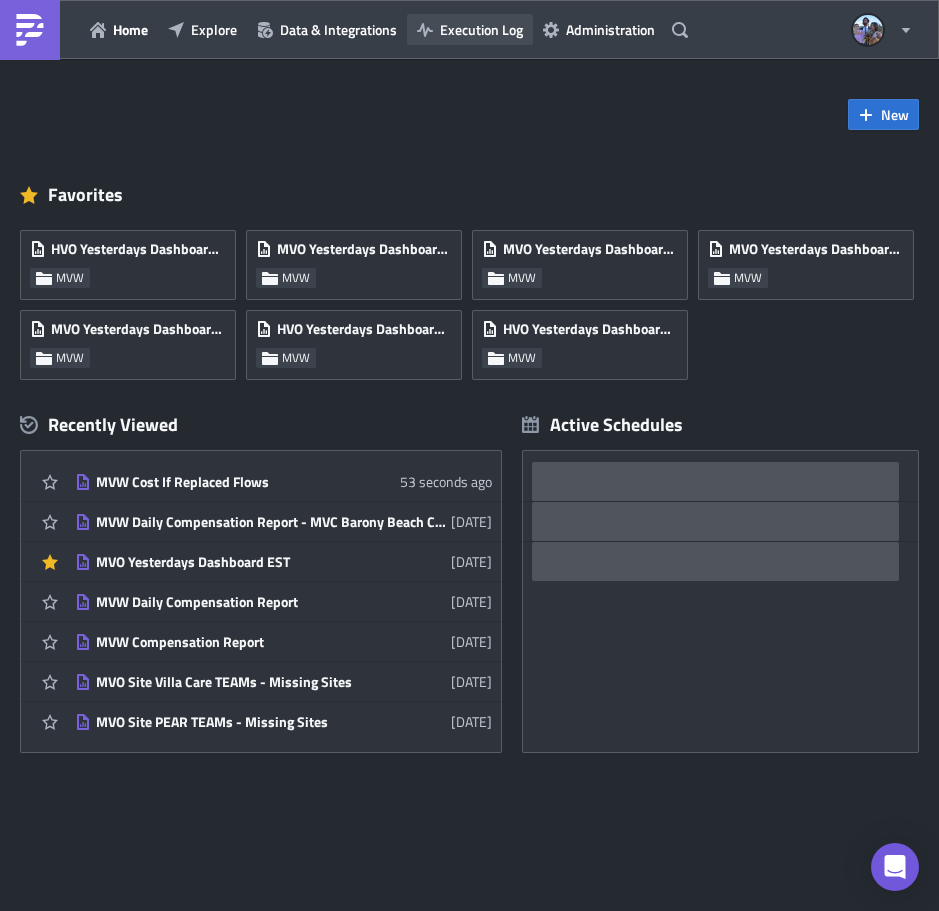
click at [498, 29] on span "Execution Log" at bounding box center [481, 29] width 83 height 21
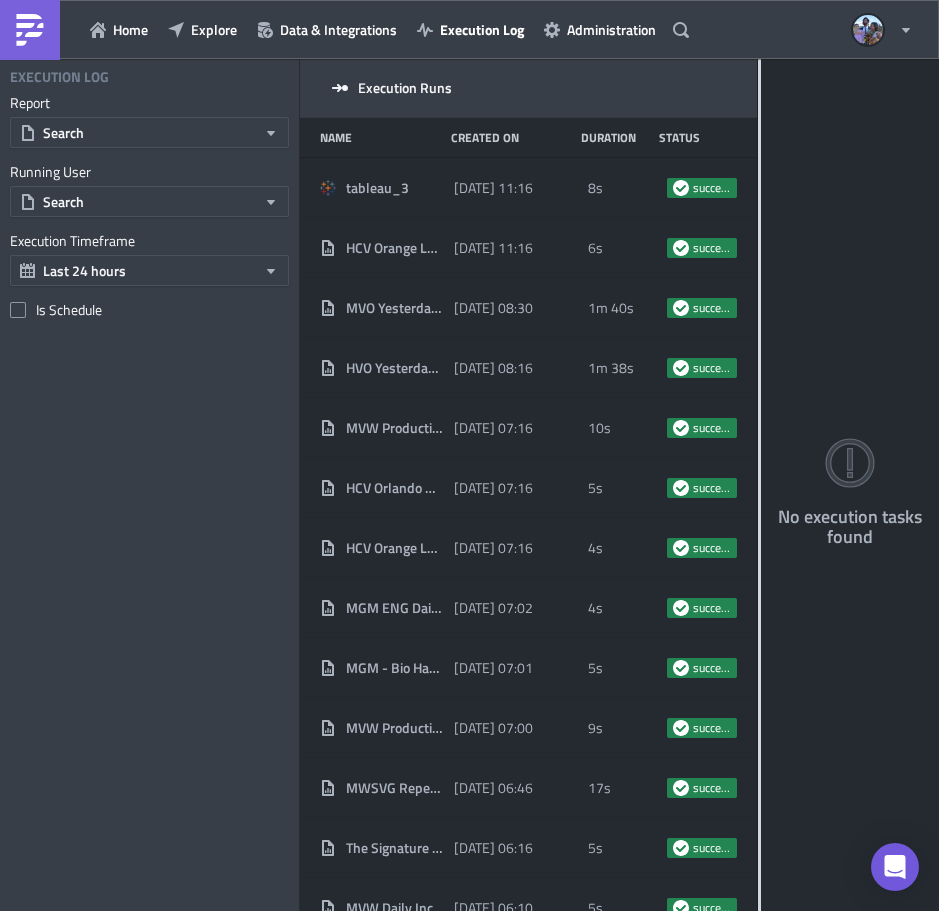
drag, startPoint x: 429, startPoint y: 122, endPoint x: 1214, endPoint y: 99, distance: 786.0
click at [939, 99] on html "Home Explore Data & Integrations Execution Log Administration Asgard Software E…" at bounding box center [469, 457] width 939 height 914
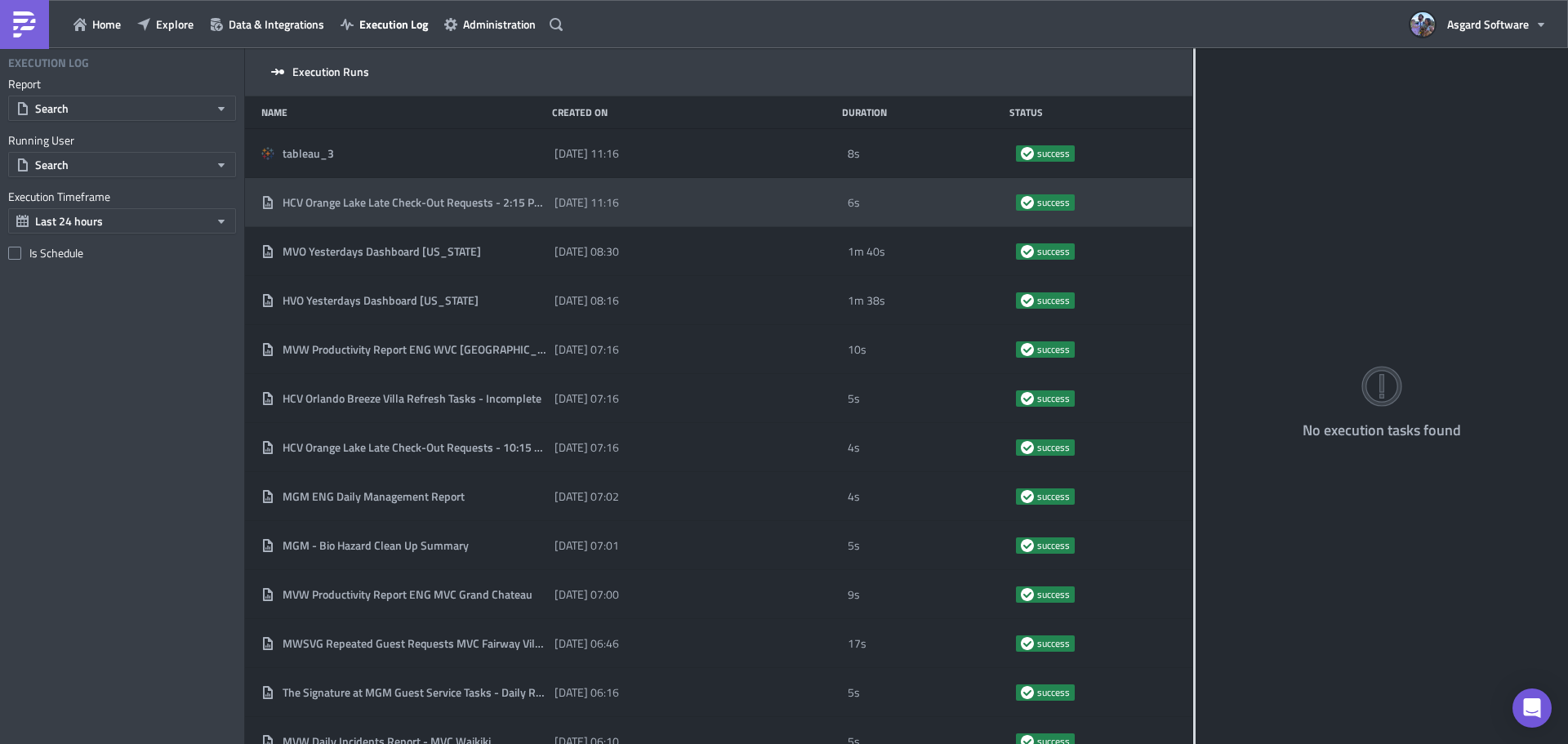
click at [424, 205] on span "HCV Orange Lake Late Check-Out Requests - 2:15 PM EST" at bounding box center [414, 203] width 264 height 15
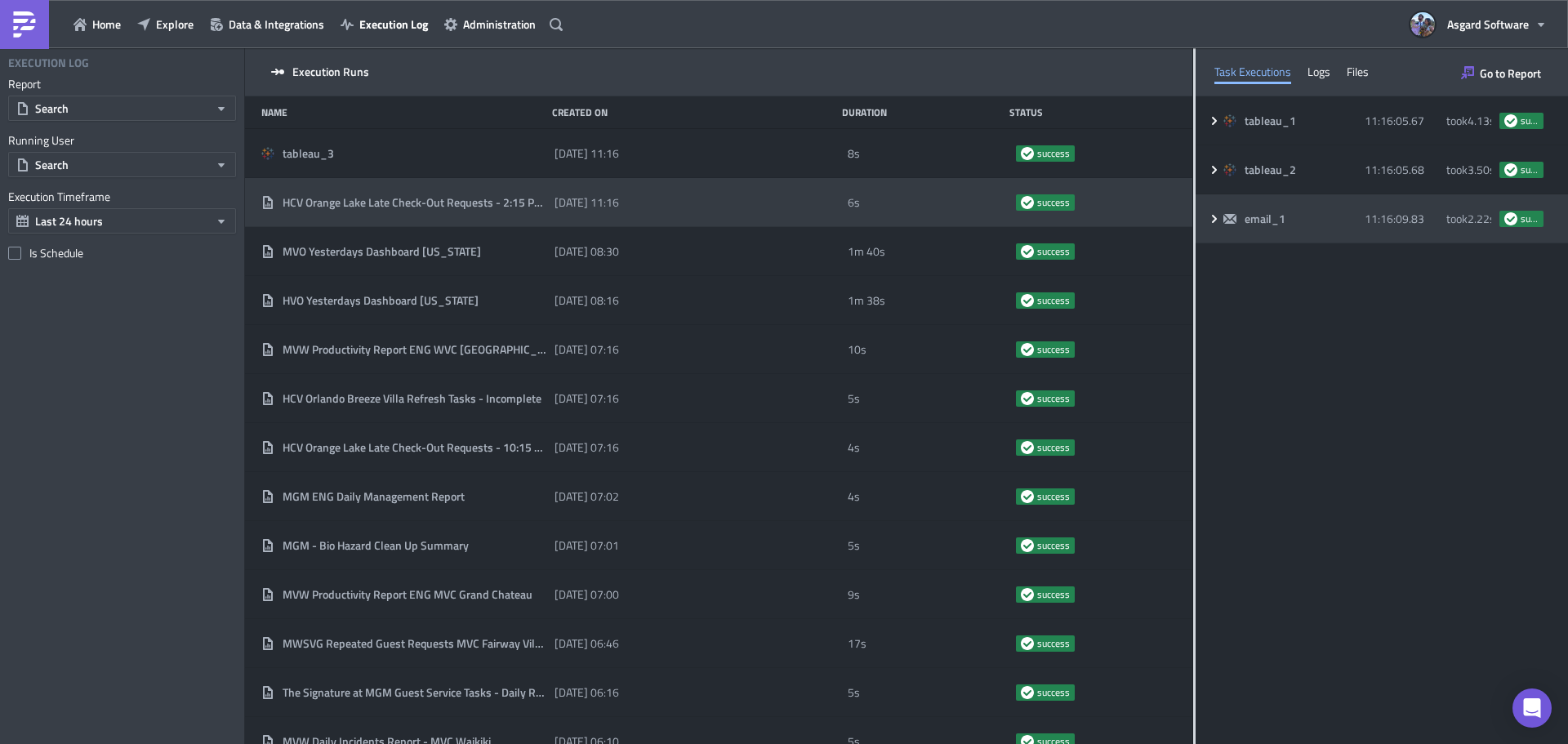
click at [1271, 213] on span "email_1" at bounding box center [1266, 219] width 43 height 15
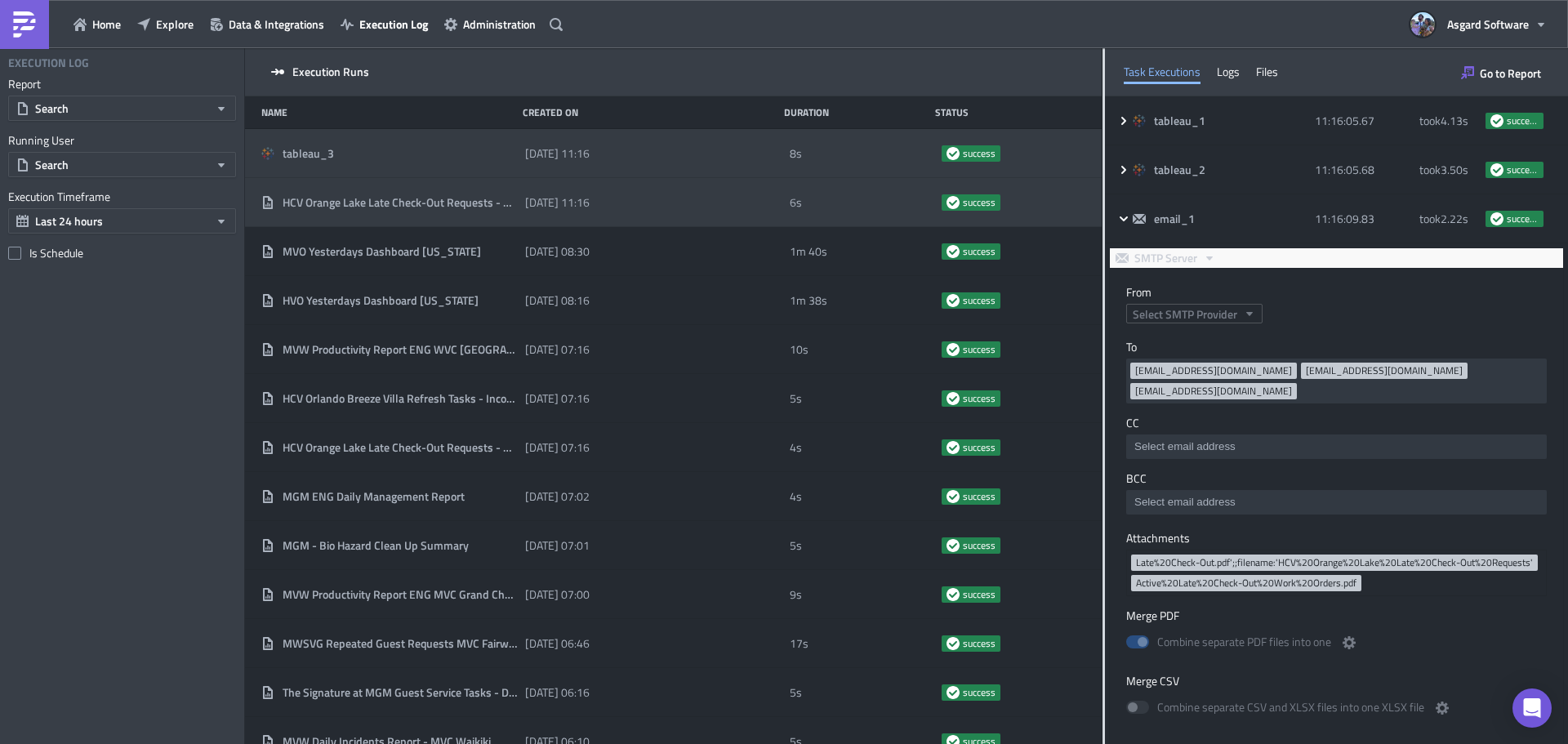
click at [491, 160] on div "tableau_3" at bounding box center [389, 154] width 256 height 15
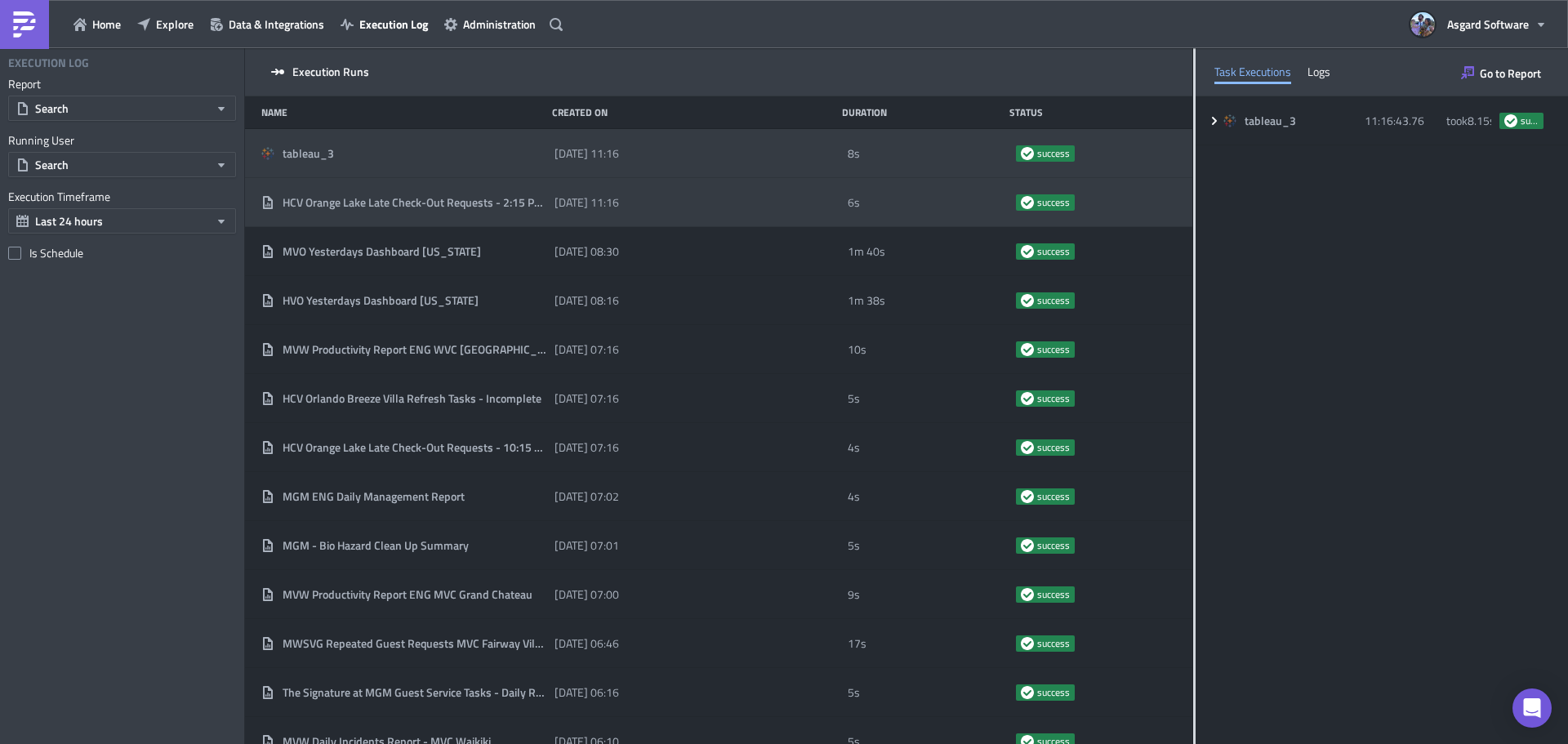
click at [492, 203] on span "HCV Orange Lake Late Check-Out Requests - 2:15 PM EST" at bounding box center [414, 203] width 264 height 15
click at [474, 156] on div "tableau_3" at bounding box center [404, 154] width 285 height 15
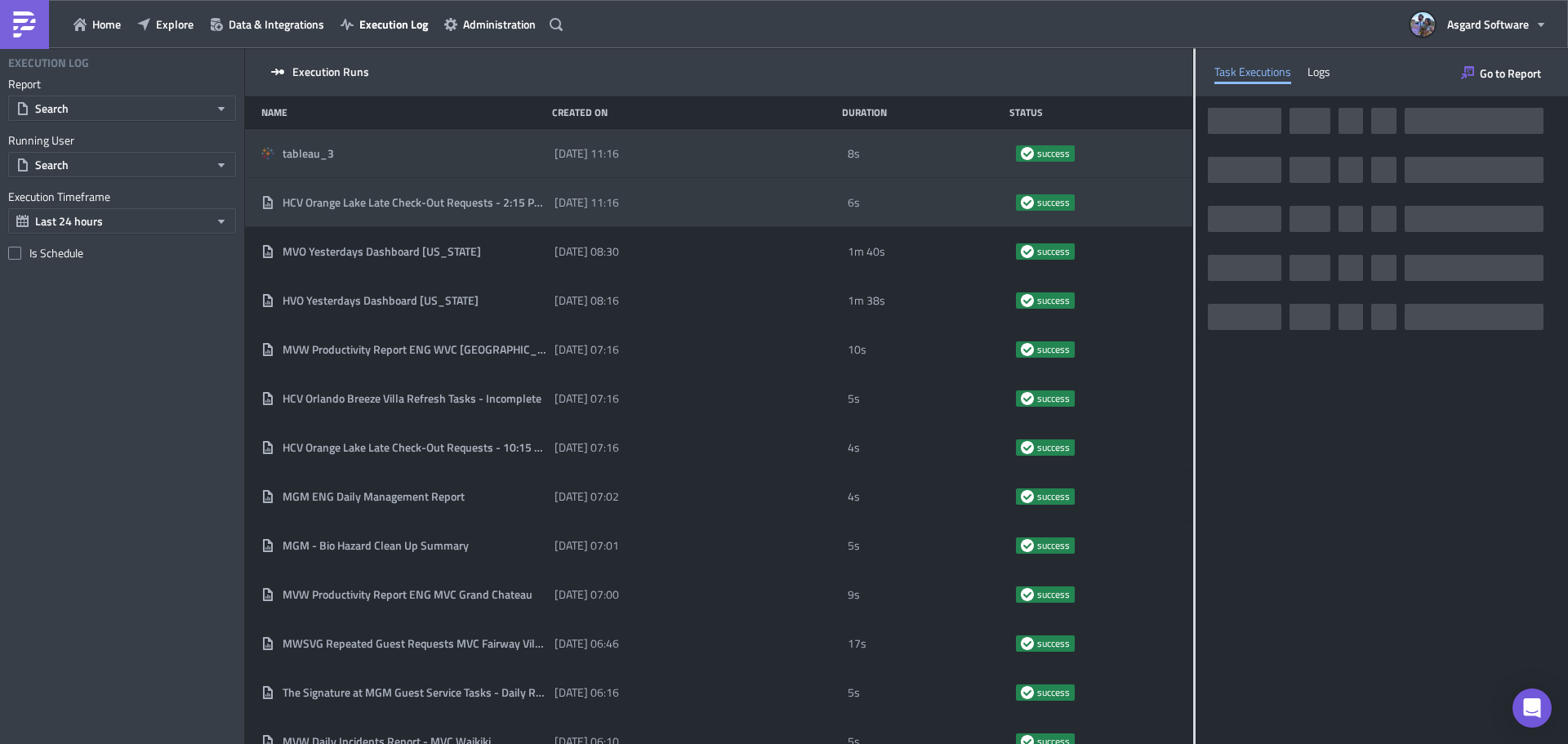
click at [483, 195] on span "HCV Orange Lake Late Check-Out Requests - 2:15 PM EST" at bounding box center [414, 203] width 264 height 15
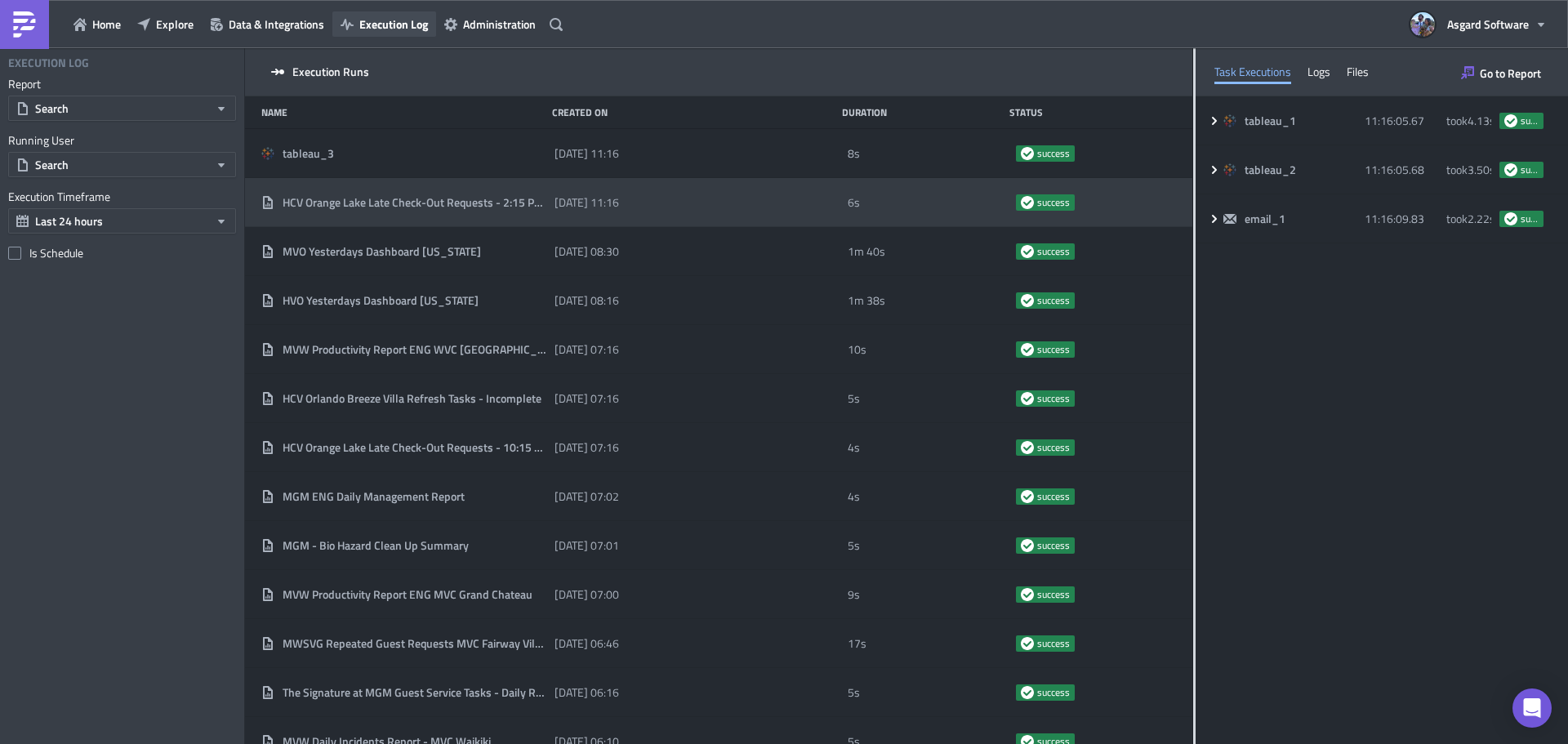
click at [391, 26] on span "Execution Log" at bounding box center [394, 24] width 69 height 17
click at [173, 28] on span "Explore" at bounding box center [175, 24] width 38 height 17
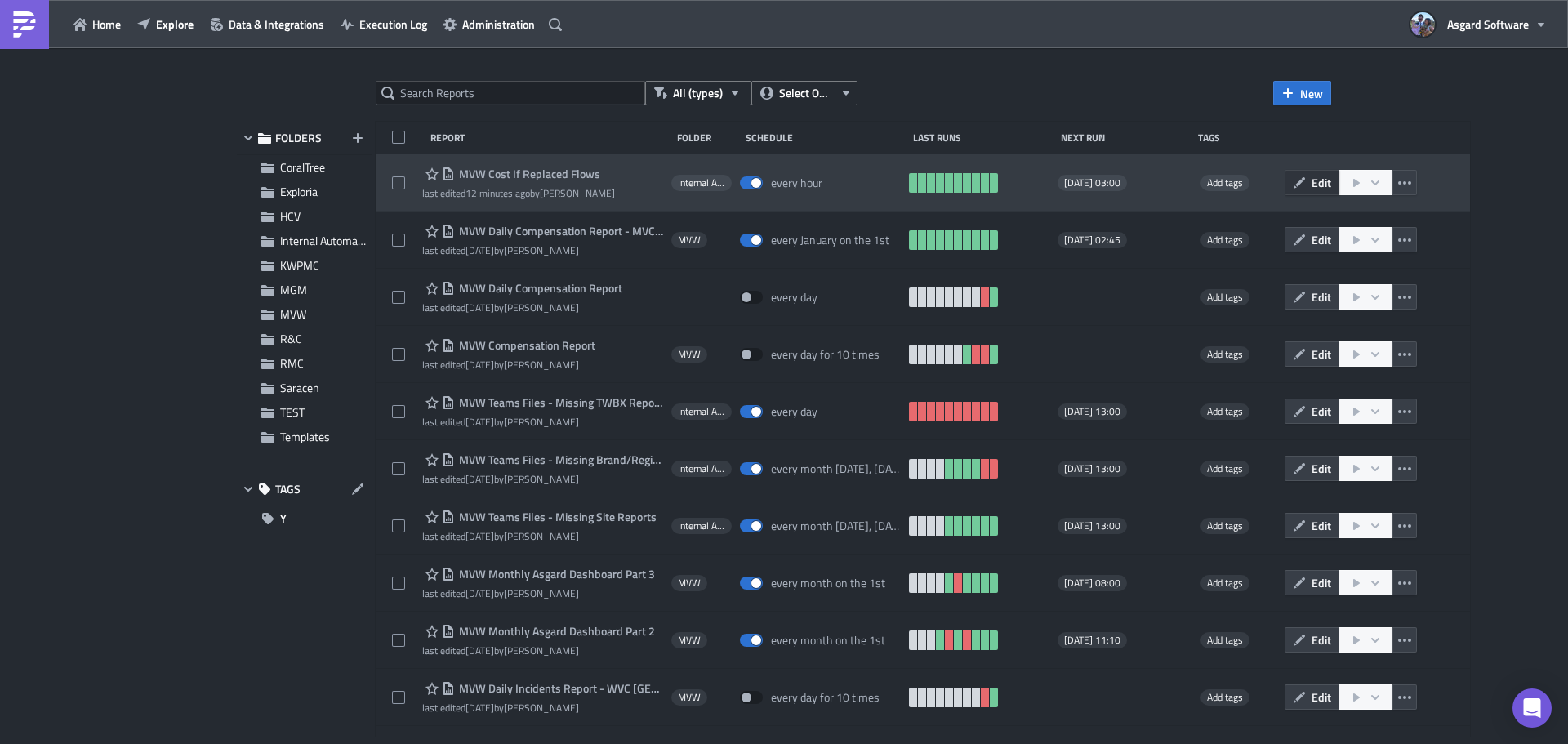
click at [1311, 189] on span "Edit" at bounding box center [1321, 182] width 20 height 17
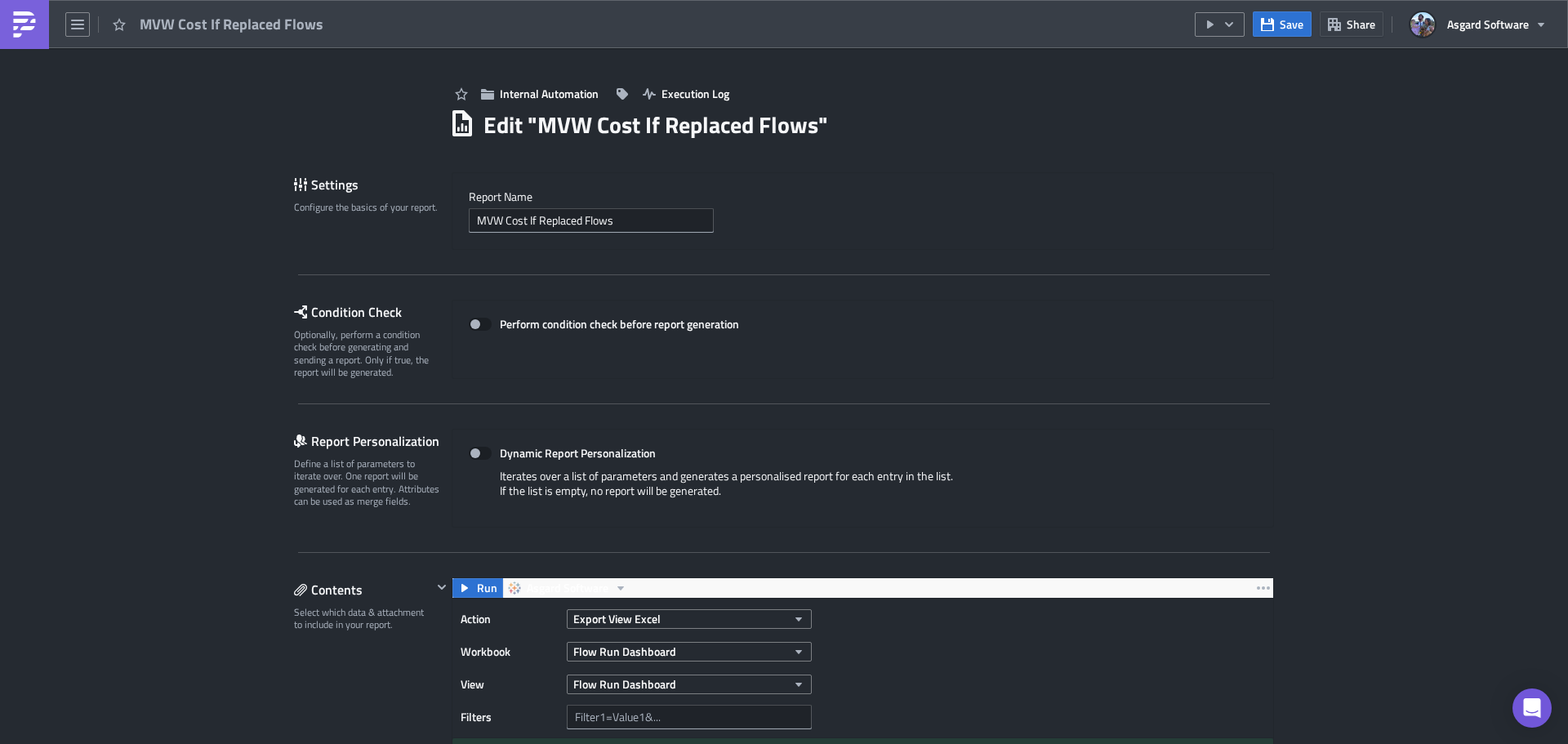
click at [17, 26] on img at bounding box center [25, 25] width 26 height 26
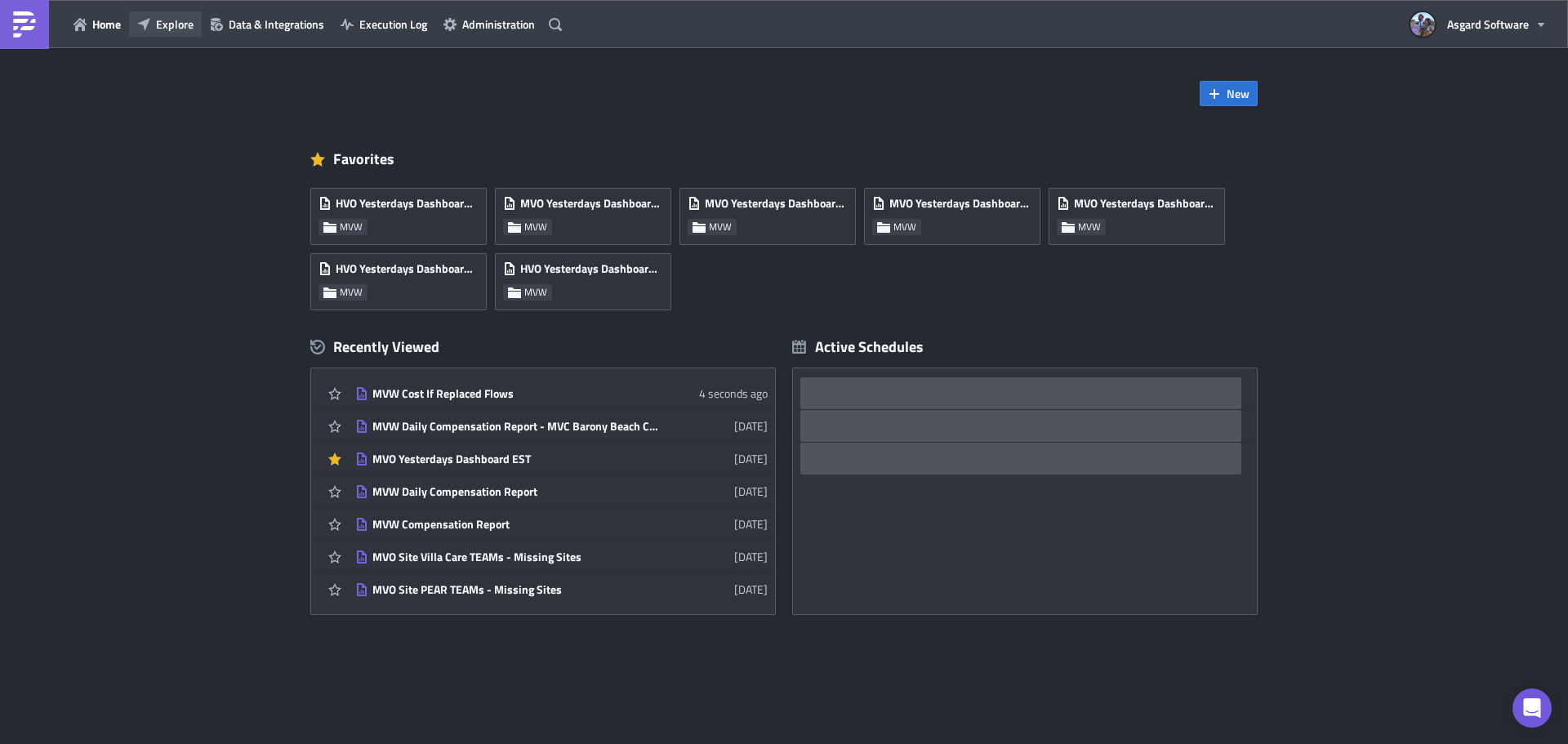
click at [172, 29] on span "Explore" at bounding box center [175, 24] width 38 height 17
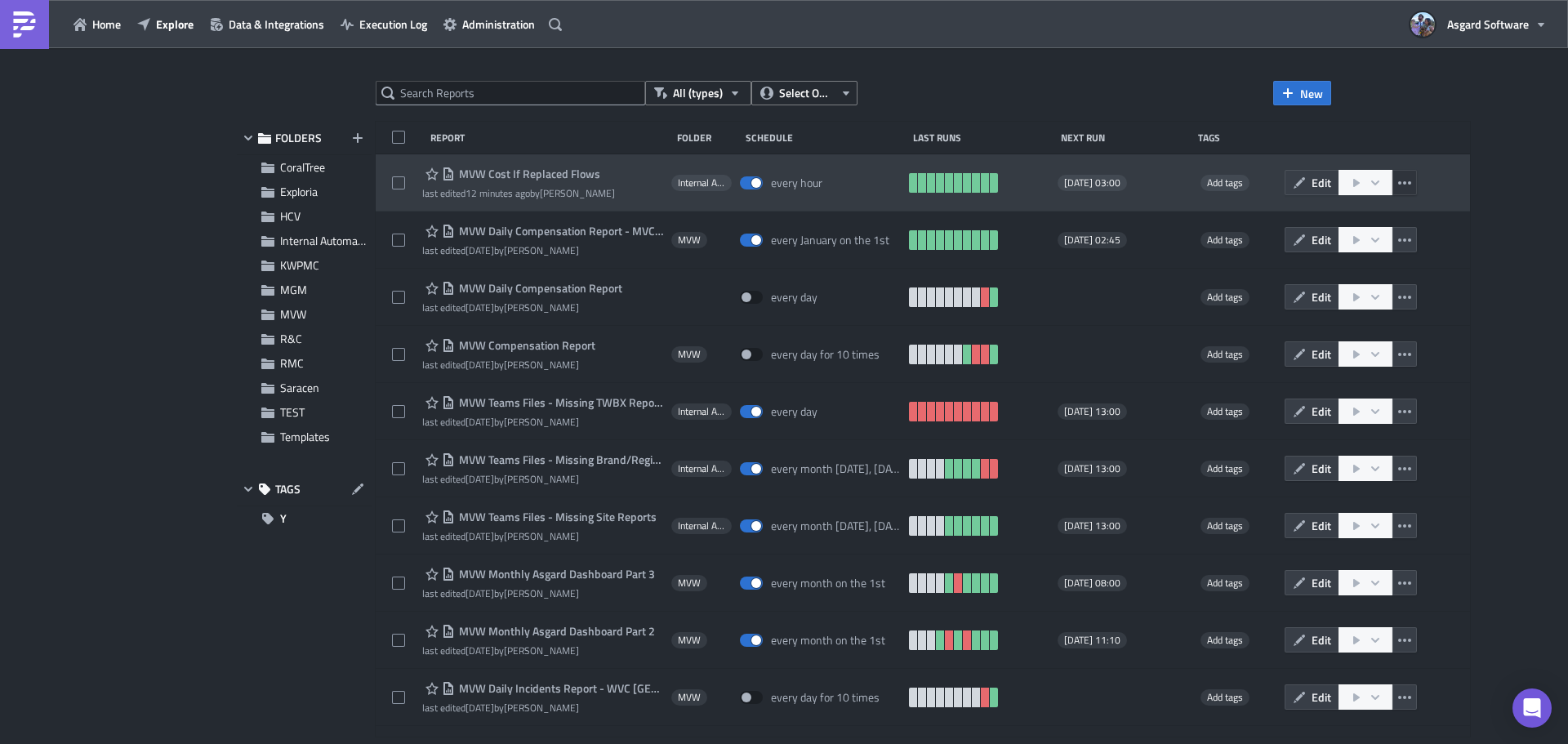
click at [1398, 181] on icon "button" at bounding box center [1405, 183] width 13 height 13
click at [1311, 180] on span "Edit" at bounding box center [1321, 182] width 20 height 17
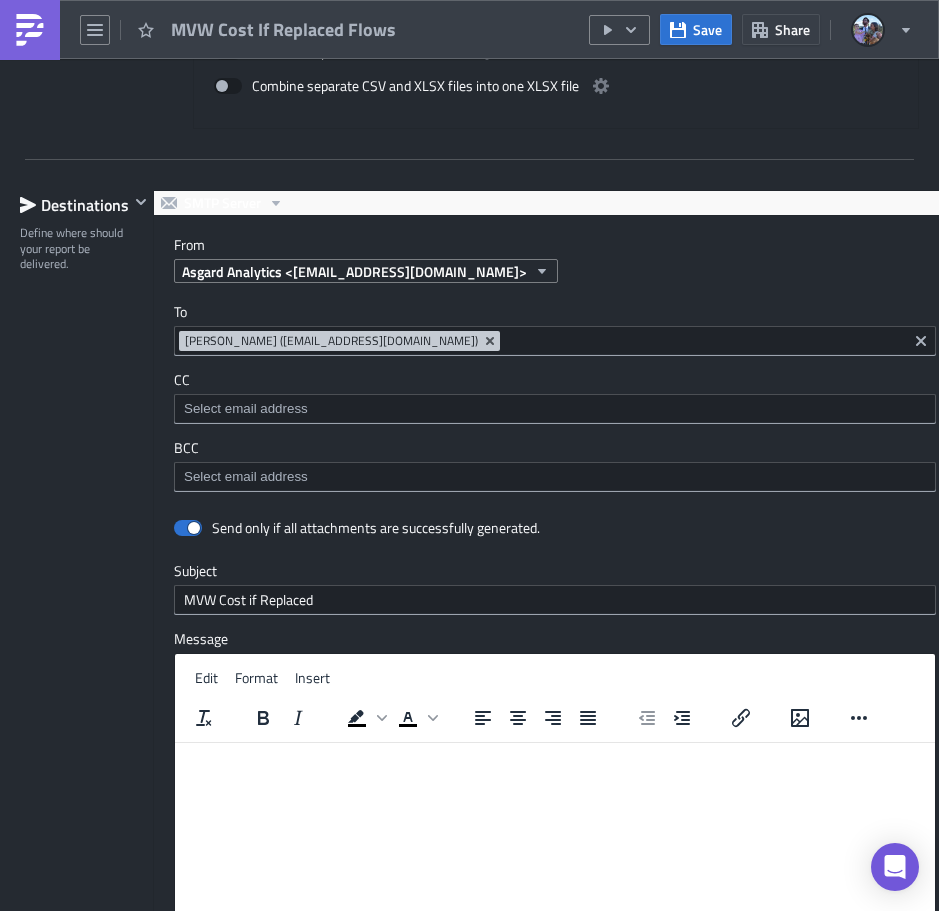
scroll to position [2020, 0]
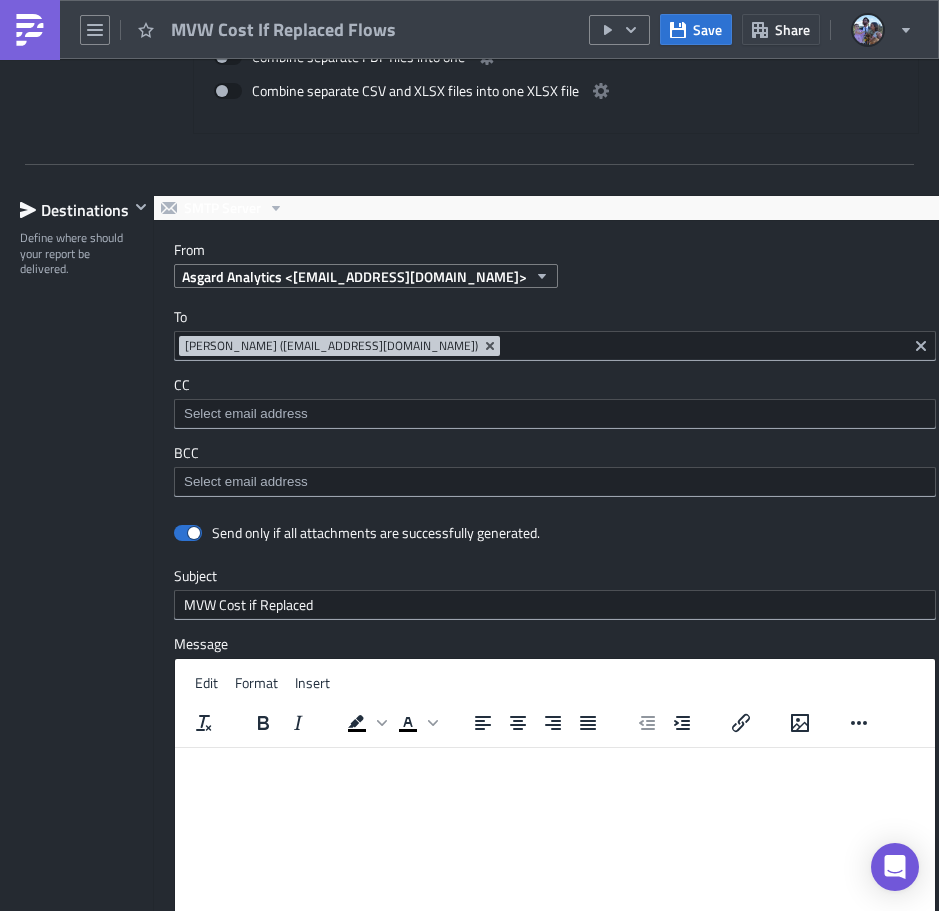
click at [174, 345] on div "Jordan Valsvik (jvalsvik@asgardsoftware.com)" at bounding box center [555, 346] width 762 height 30
click at [540, 910] on div at bounding box center [469, 914] width 939 height 0
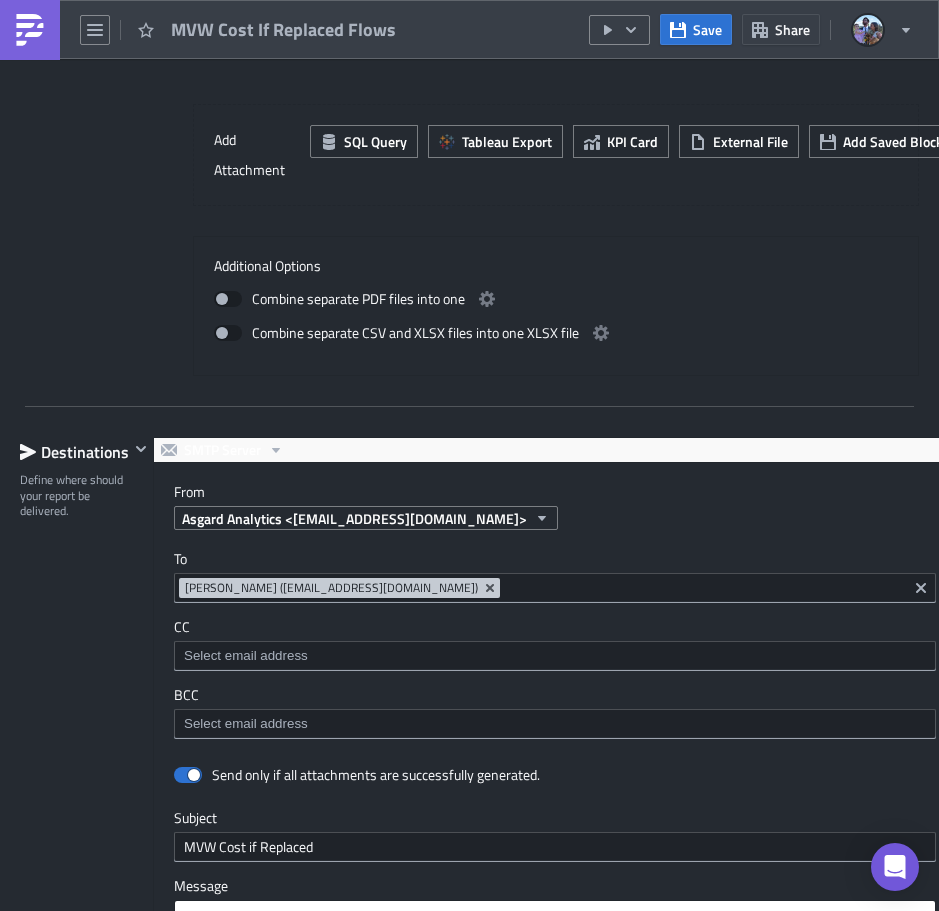
scroll to position [1799, 0]
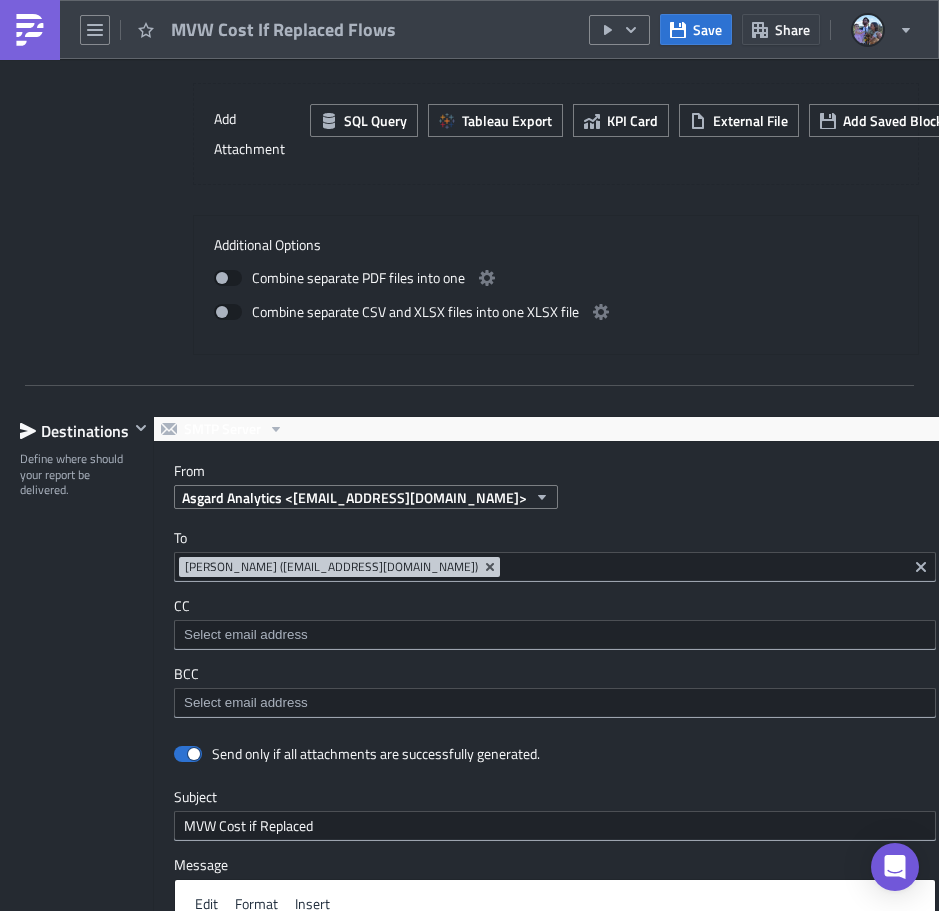
click at [175, 570] on div "Jordan Valsvik (jvalsvik@asgardsoftware.com)" at bounding box center [555, 567] width 762 height 30
click at [484, 910] on div at bounding box center [469, 914] width 939 height 0
click at [176, 632] on div at bounding box center [555, 635] width 762 height 30
click at [519, 910] on div at bounding box center [469, 914] width 939 height 0
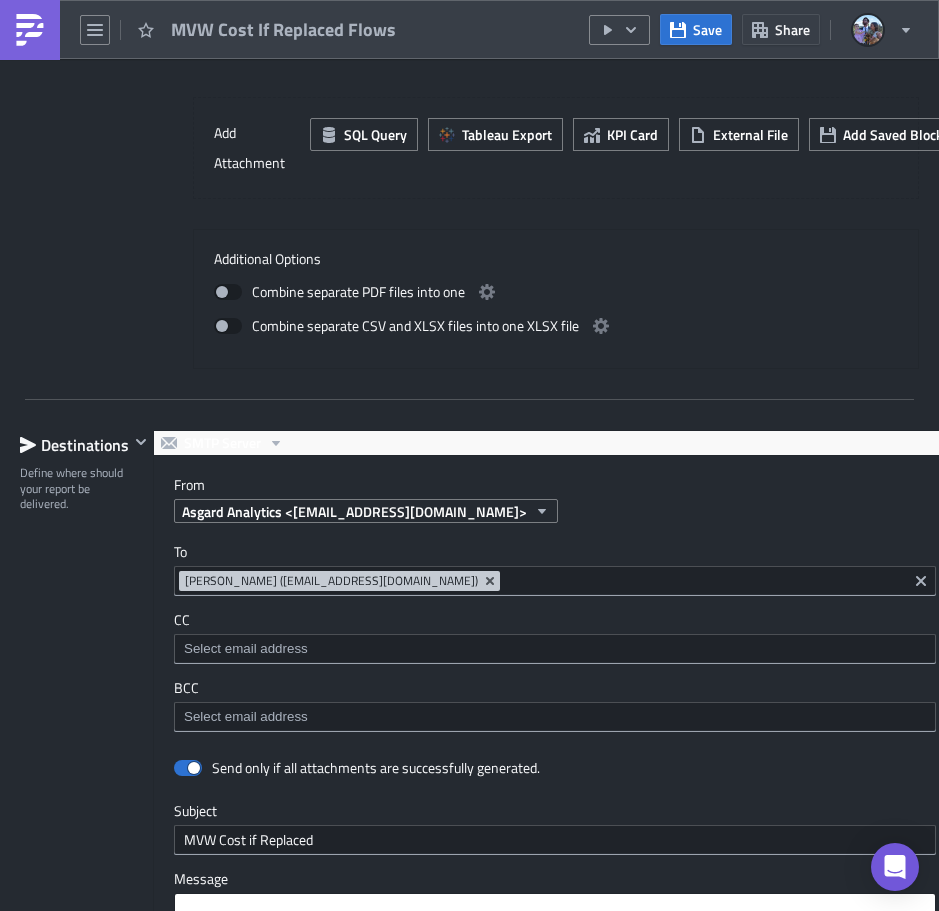
scroll to position [1999, 0]
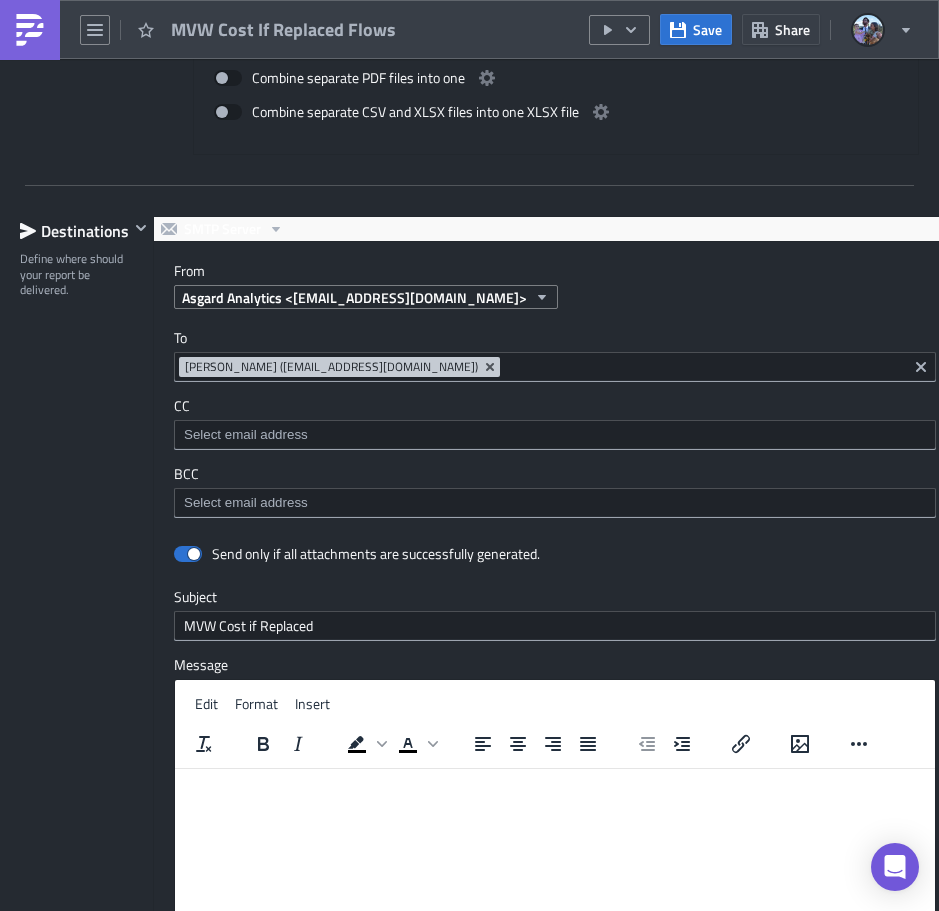
click at [174, 350] on div "To jvalsvik@asgardsoftware.com Jordan Valsvik (jvalsvik@asgardsoftware.com)" at bounding box center [555, 355] width 762 height 53
click at [562, 910] on div at bounding box center [469, 914] width 939 height 0
click at [174, 417] on div "CC" at bounding box center [555, 423] width 762 height 53
click at [531, 801] on html at bounding box center [555, 785] width 760 height 32
drag, startPoint x: 497, startPoint y: 868, endPoint x: 326, endPoint y: 98, distance: 788.4
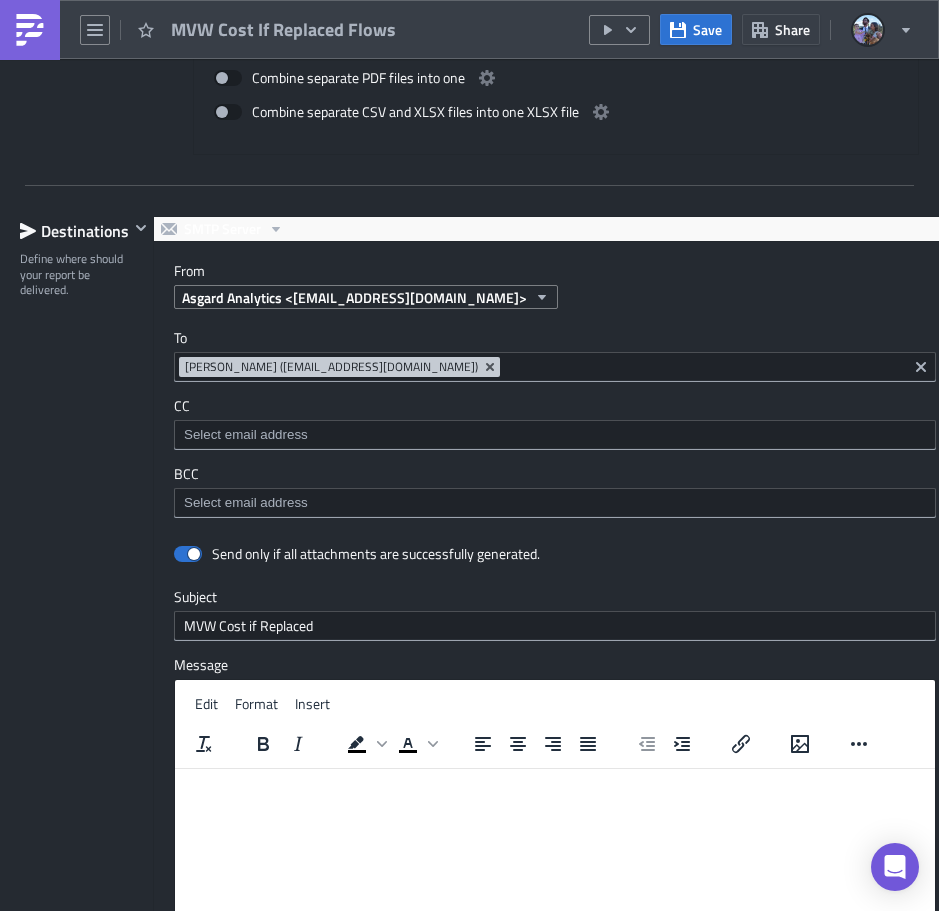
click at [497, 910] on div at bounding box center [469, 914] width 939 height 0
click at [181, 485] on div "BCC" at bounding box center [555, 491] width 762 height 53
click at [462, 910] on div at bounding box center [469, 914] width 939 height 0
click at [43, 29] on img at bounding box center [30, 30] width 32 height 32
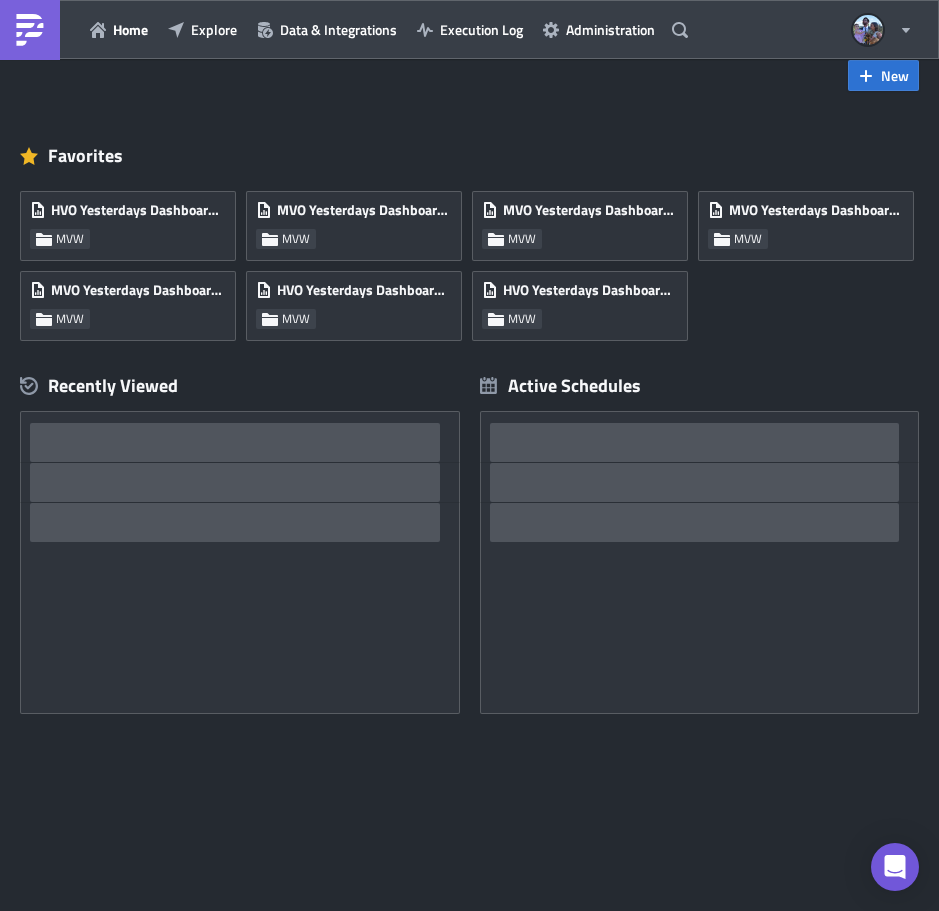
scroll to position [39, 0]
click at [217, 16] on button "Explore" at bounding box center [202, 29] width 89 height 31
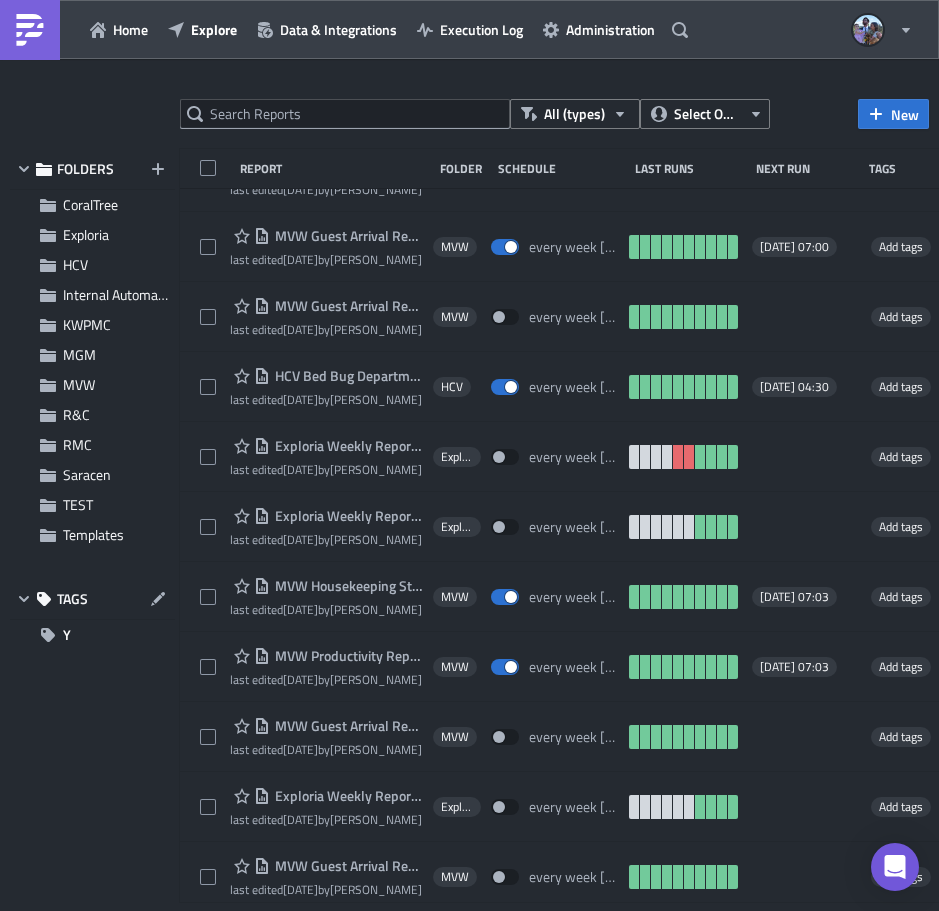
scroll to position [22607, 0]
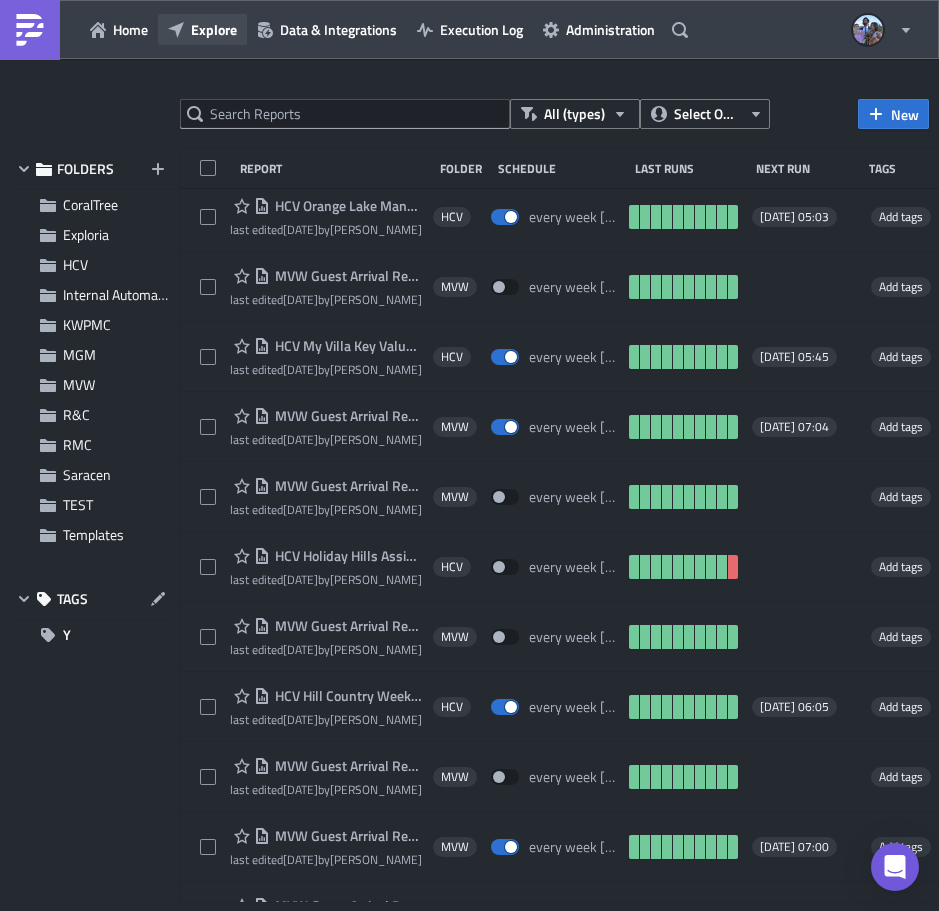
click at [178, 28] on icon "button" at bounding box center [176, 29] width 16 height 16
click at [212, 29] on span "Explore" at bounding box center [214, 29] width 46 height 21
click at [143, 35] on span "Home" at bounding box center [130, 29] width 35 height 21
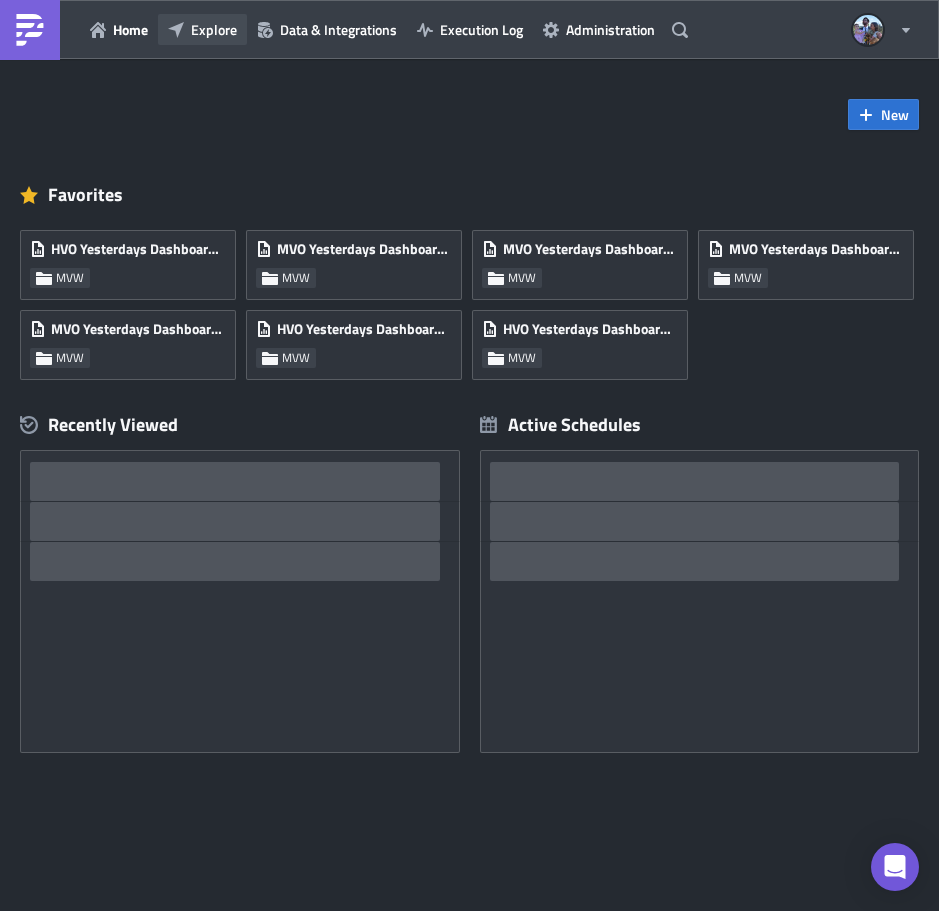
click at [209, 28] on span "Explore" at bounding box center [214, 29] width 46 height 21
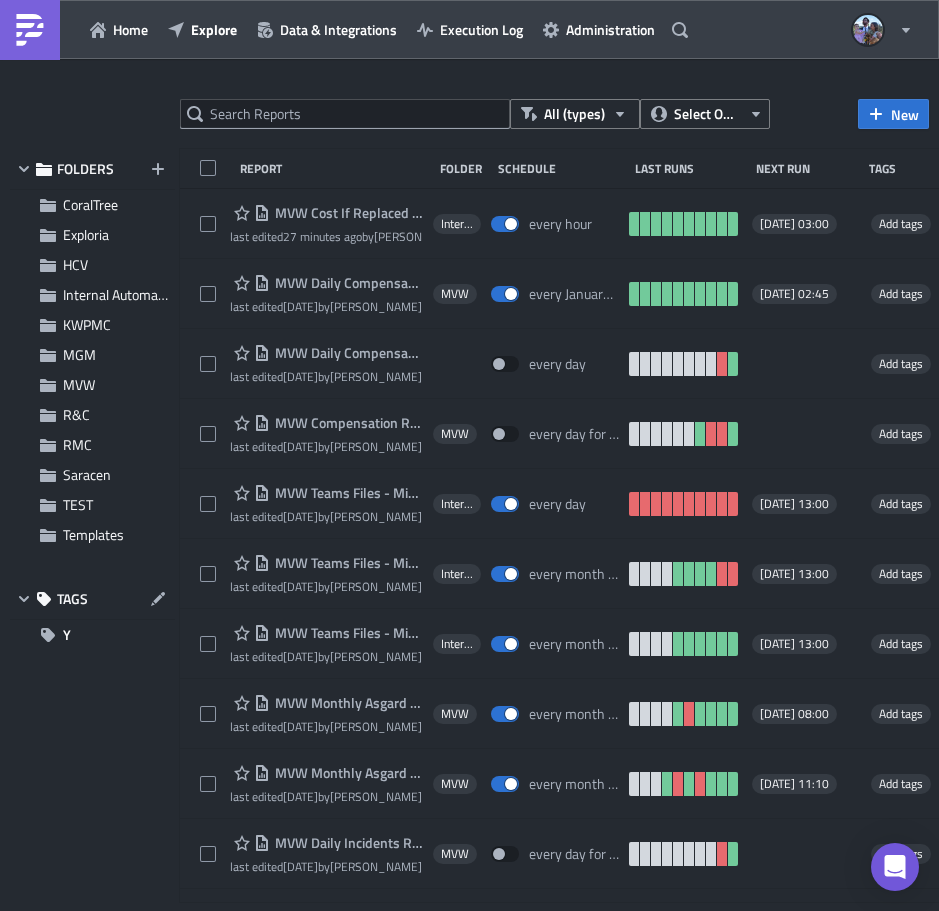
drag, startPoint x: 372, startPoint y: 208, endPoint x: 382, endPoint y: 207, distance: 10.0
click at [372, 207] on span "MVW Cost If Replaced Flows" at bounding box center [346, 213] width 153 height 18
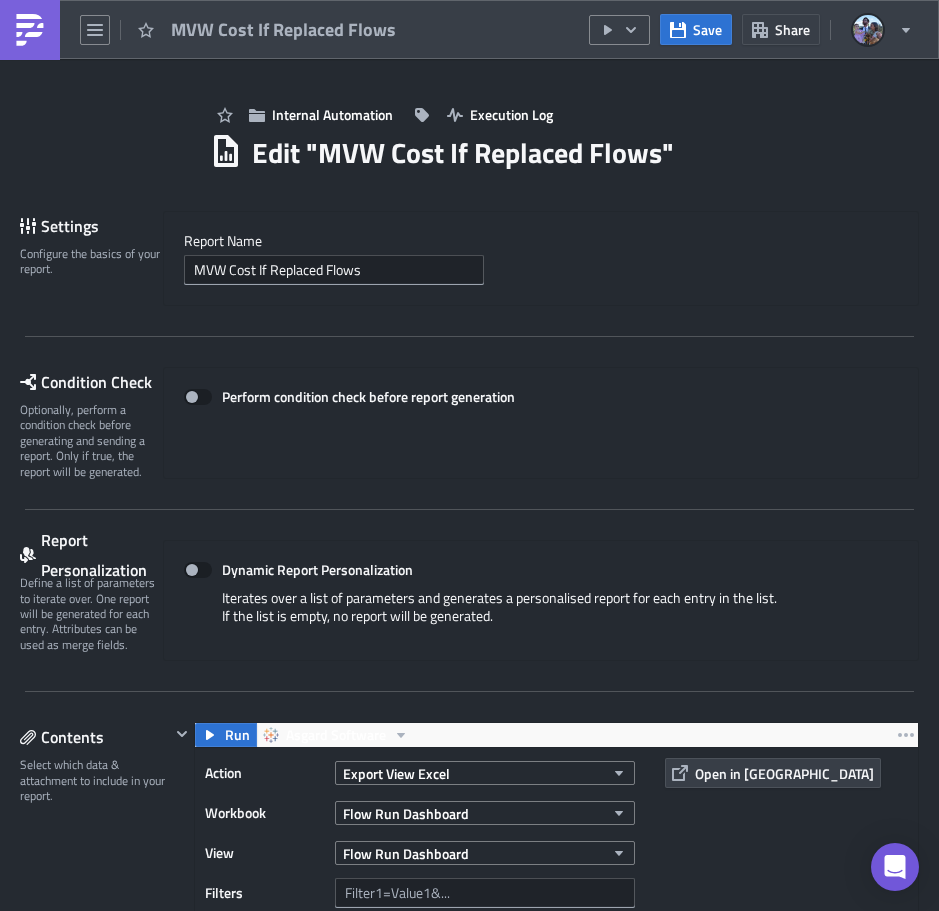
click at [49, 39] on link at bounding box center [30, 30] width 60 height 60
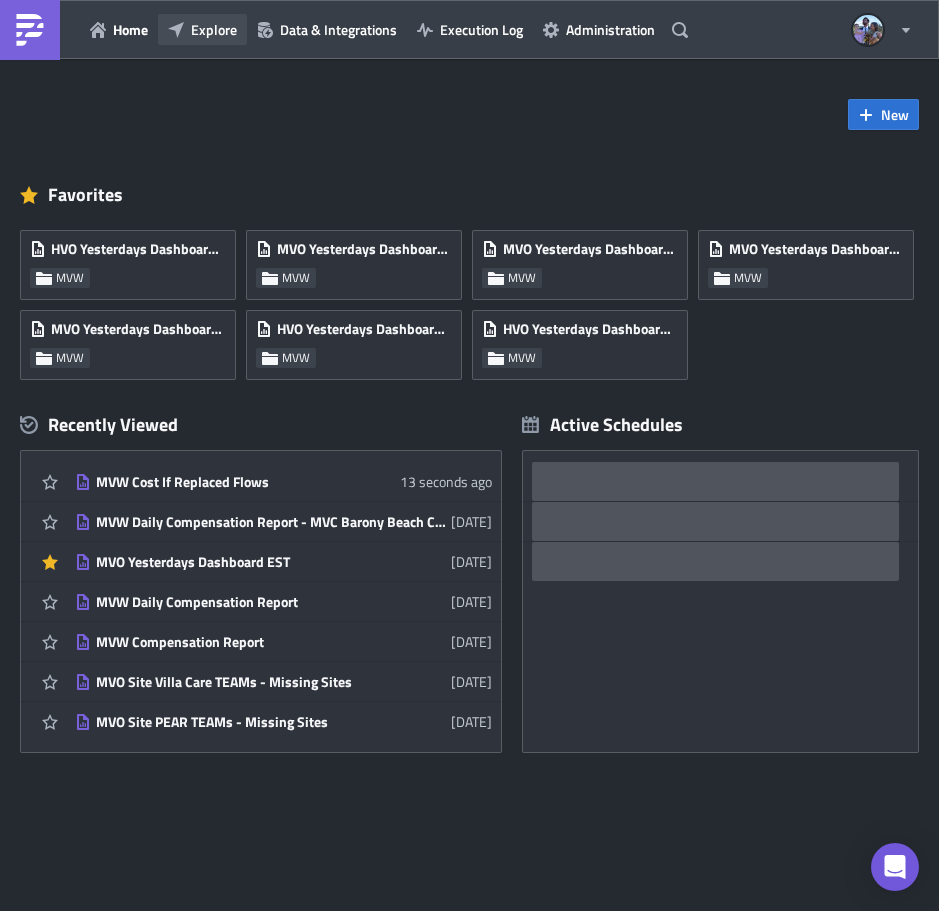
click at [202, 30] on span "Explore" at bounding box center [214, 29] width 46 height 21
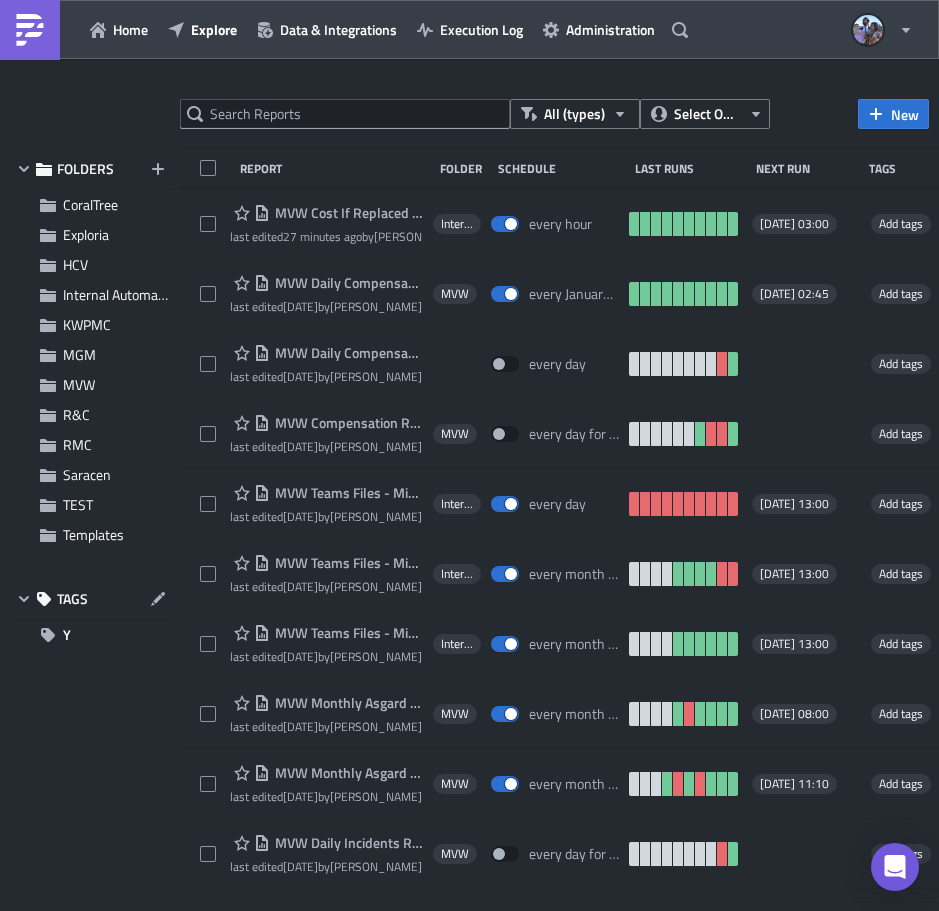
click at [290, 910] on div at bounding box center [469, 914] width 939 height 0
click at [341, 910] on div at bounding box center [469, 914] width 939 height 0
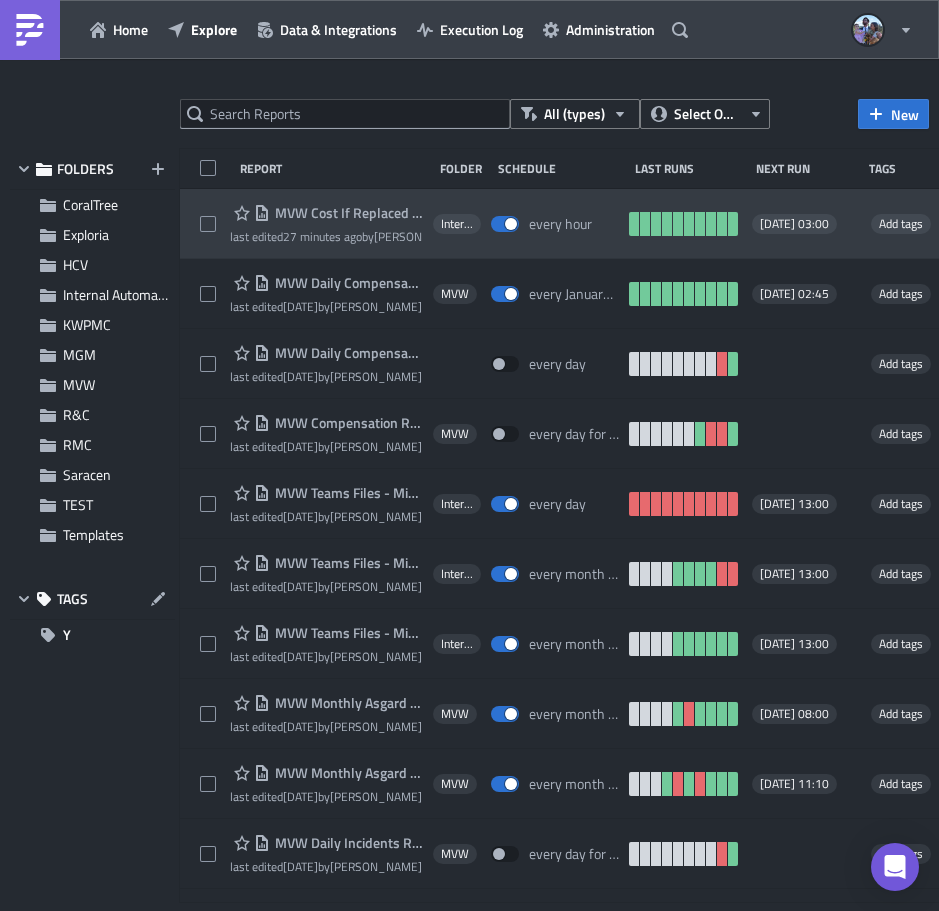
click at [350, 209] on span "MVW Cost If Replaced Flows" at bounding box center [346, 213] width 153 height 18
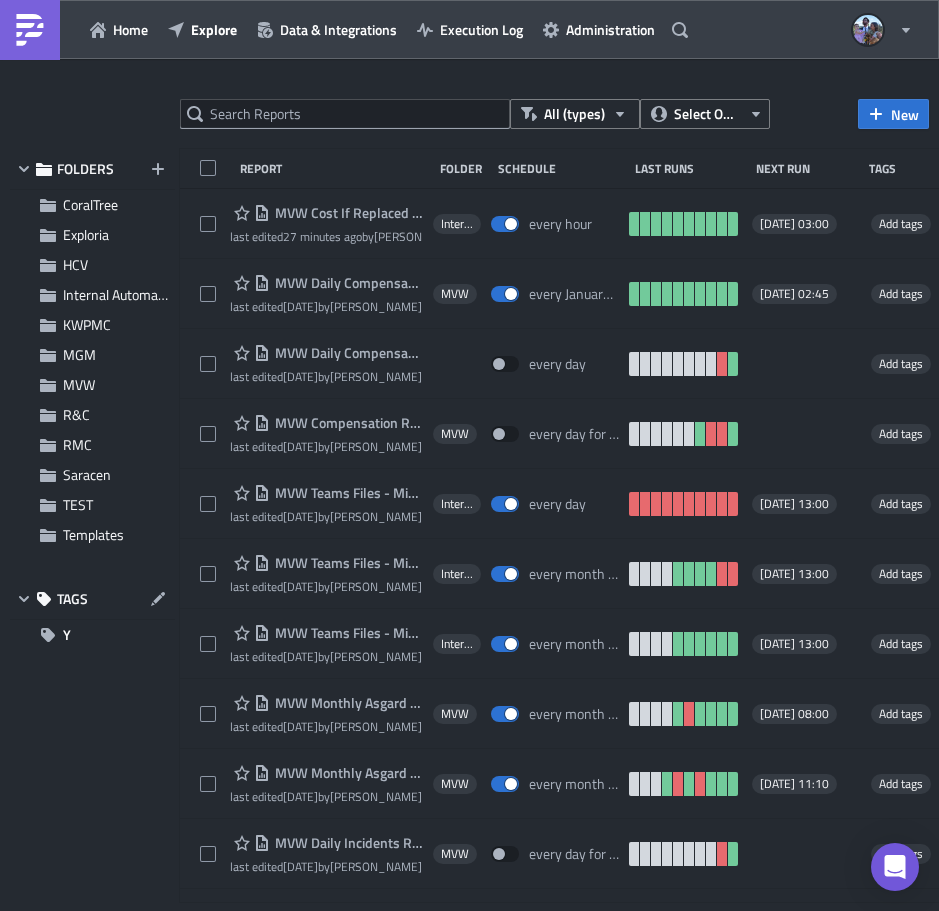
click at [534, 910] on div at bounding box center [469, 914] width 939 height 0
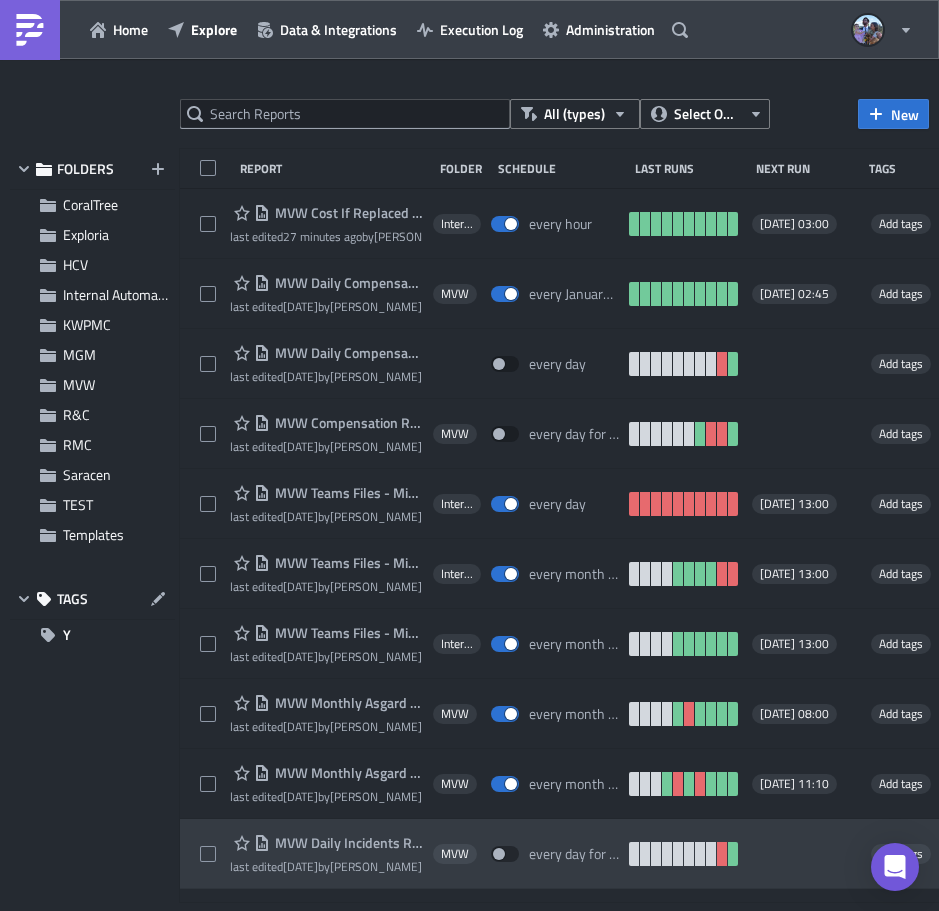
click at [277, 850] on span "MVW Daily Incidents Report - WVC [GEOGRAPHIC_DATA]" at bounding box center [346, 843] width 153 height 18
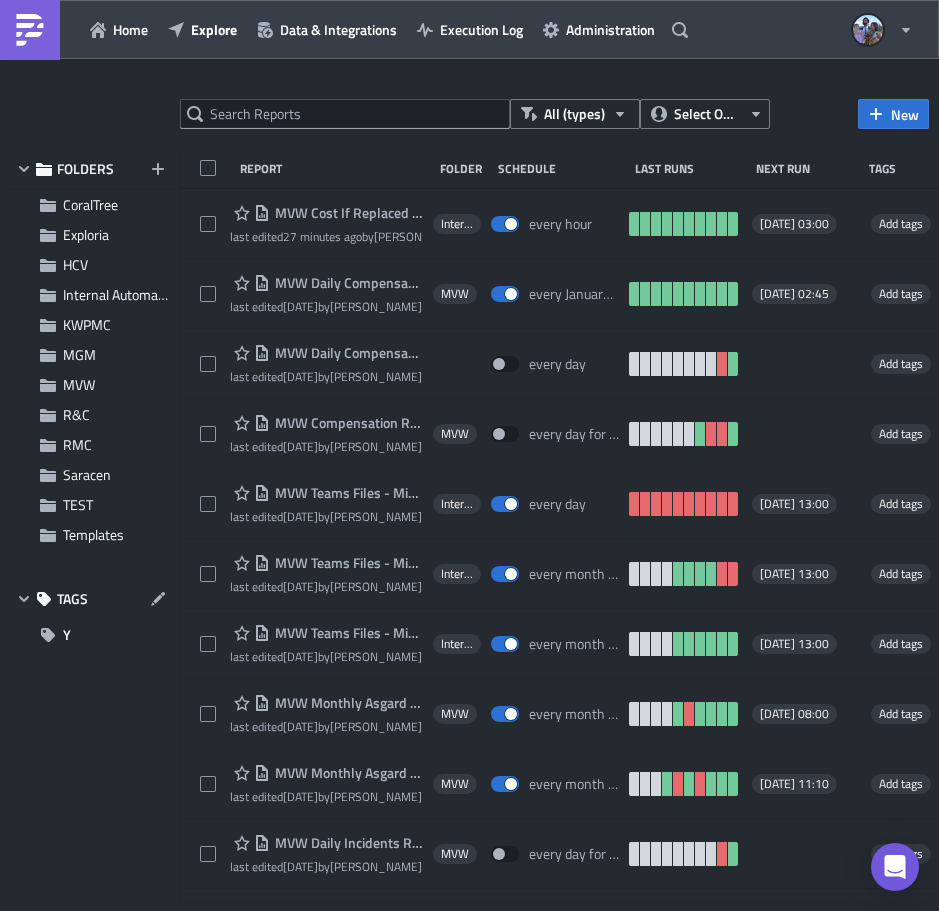
click at [348, 910] on div at bounding box center [469, 914] width 939 height 0
click at [346, 910] on div at bounding box center [469, 914] width 939 height 0
click at [315, 910] on div at bounding box center [469, 914] width 939 height 0
click at [310, 910] on div at bounding box center [469, 914] width 939 height 0
click at [307, 910] on div at bounding box center [469, 914] width 939 height 0
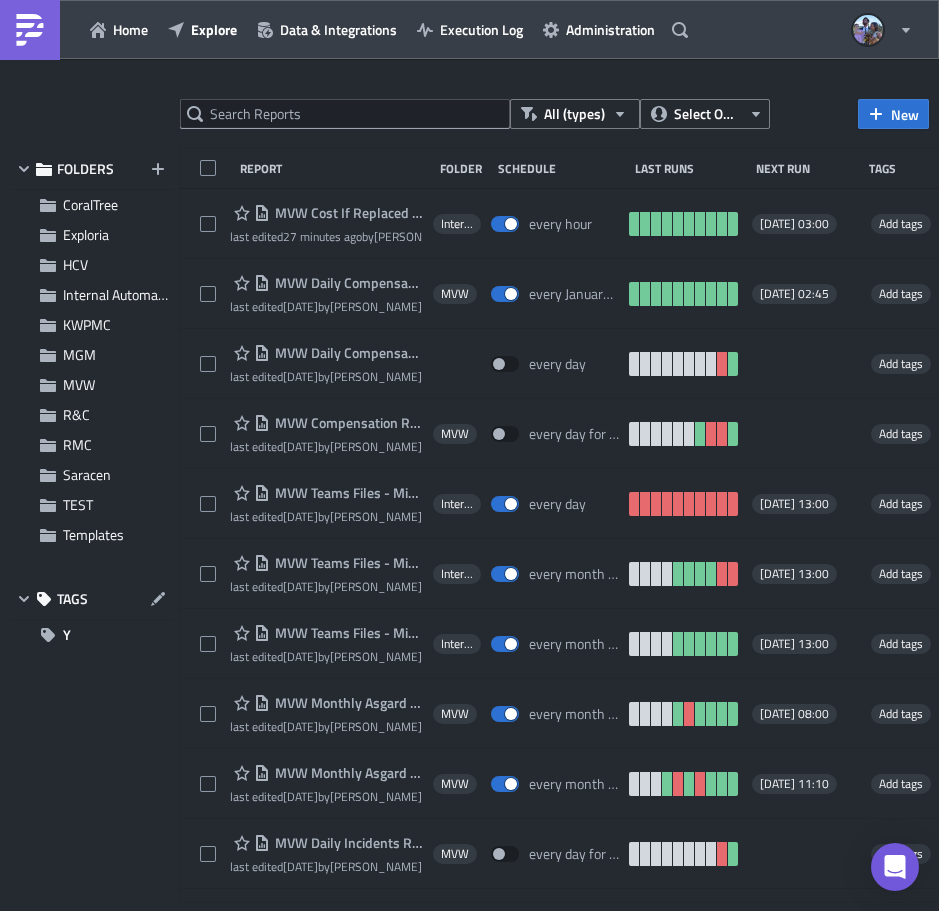
click at [341, 910] on div at bounding box center [469, 914] width 939 height 0
click at [516, 910] on div at bounding box center [469, 914] width 939 height 0
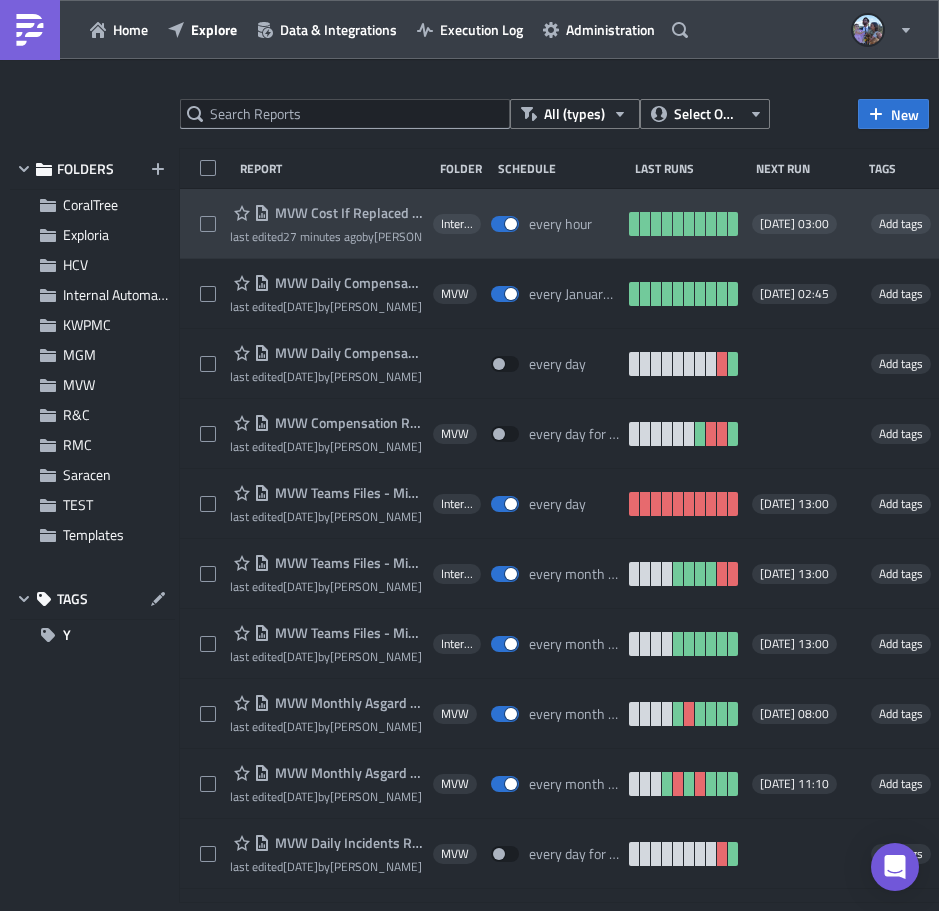
click at [329, 210] on span "MVW Cost If Replaced Flows" at bounding box center [346, 213] width 153 height 18
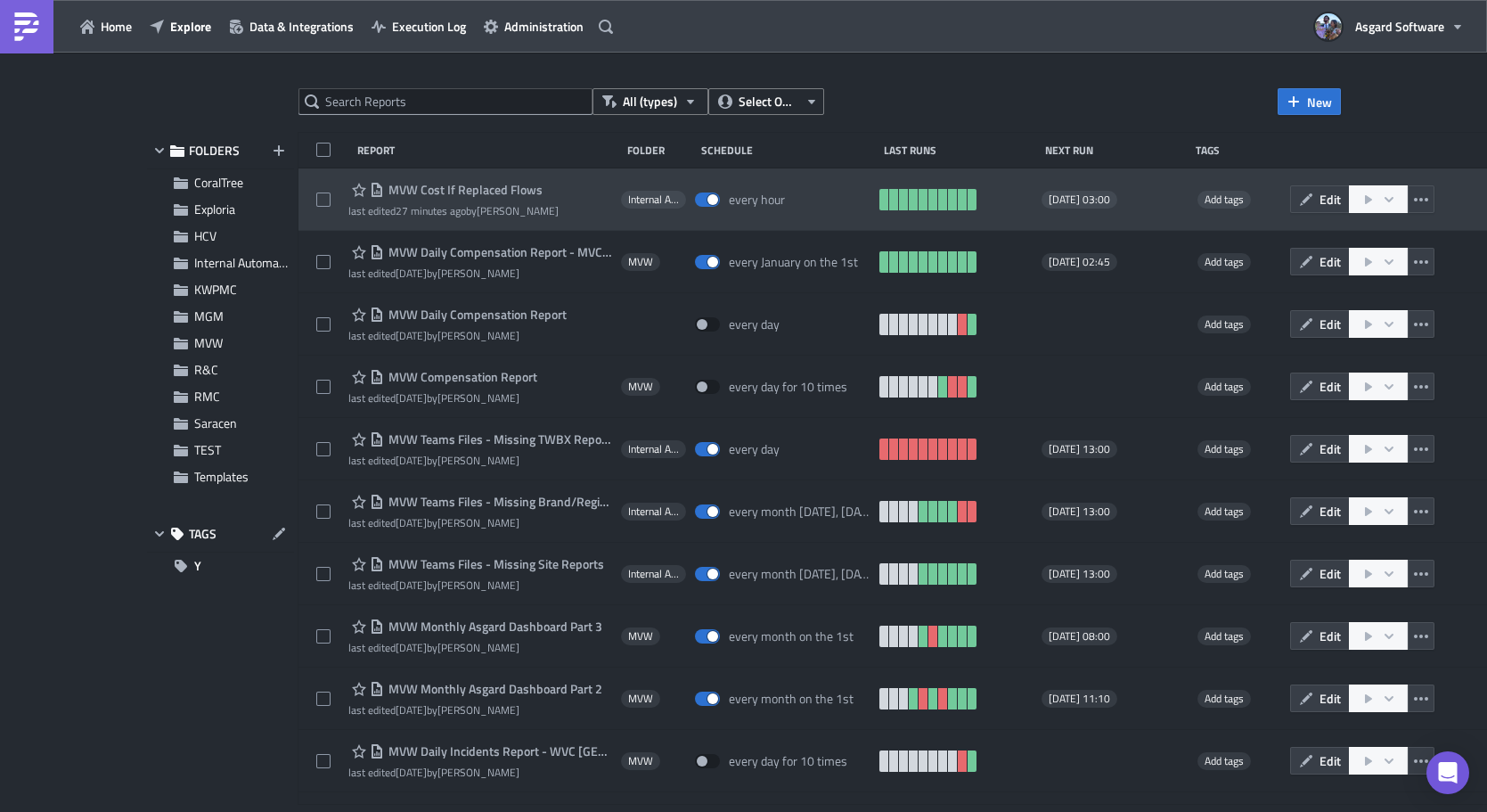
click at [425, 189] on span "MVW Cost If Replaced Flows" at bounding box center [464, 190] width 159 height 16
click at [1319, 195] on span "Edit" at bounding box center [1330, 199] width 21 height 19
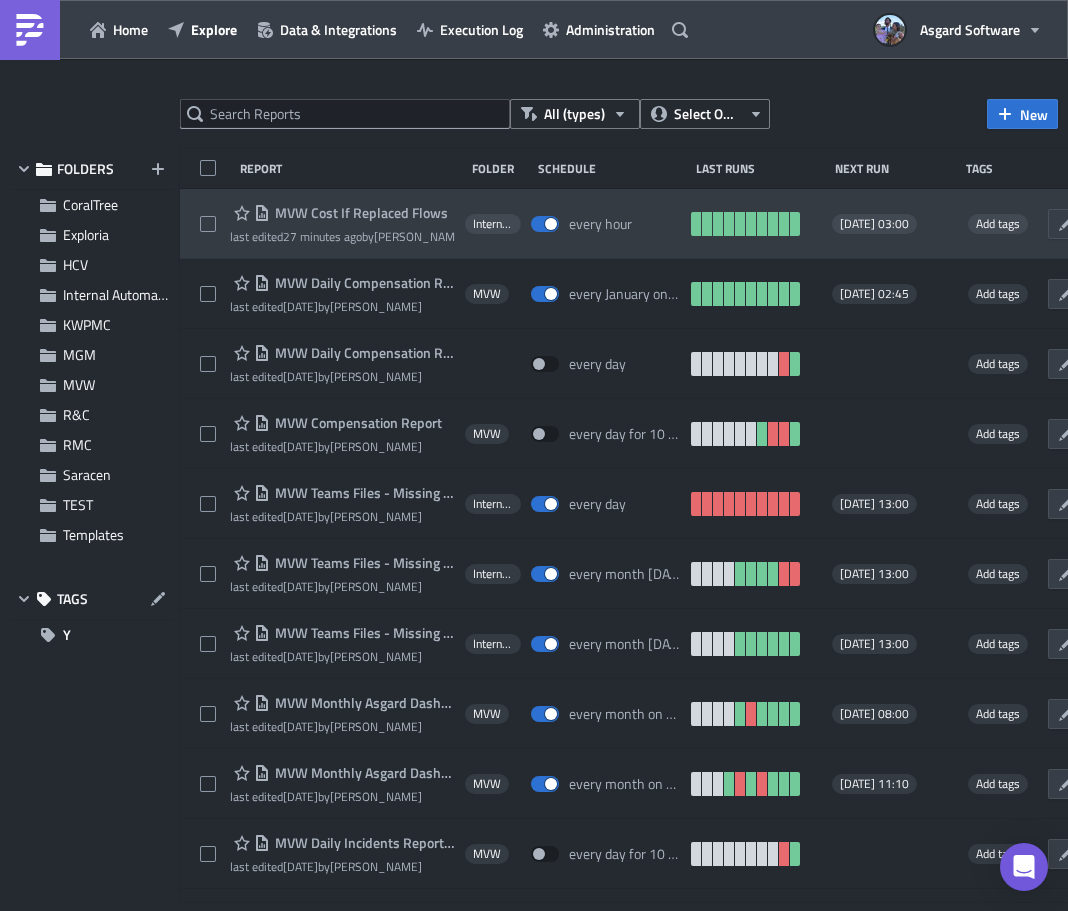
click at [344, 218] on span "MVW Cost If Replaced Flows" at bounding box center [359, 213] width 178 height 18
click at [344, 216] on span "MVW Cost If Replaced Flows" at bounding box center [359, 213] width 178 height 18
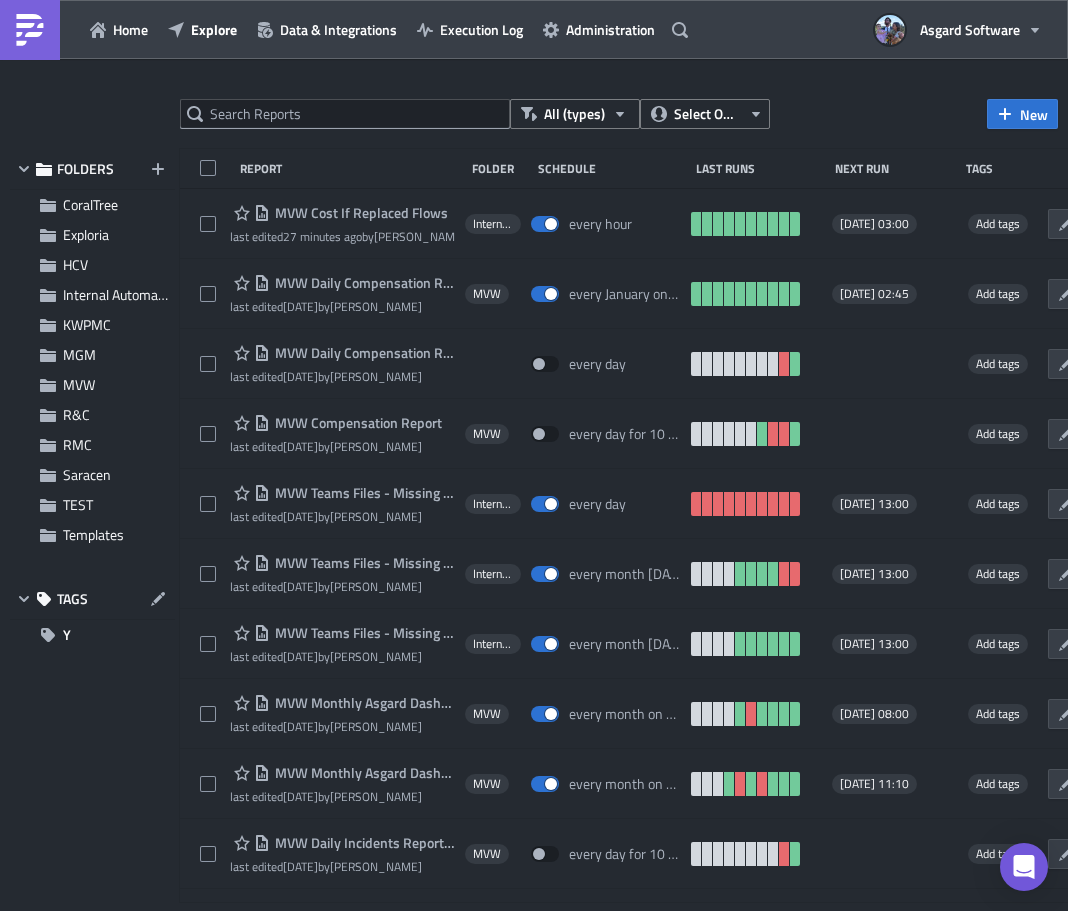
click at [332, 910] on div at bounding box center [534, 914] width 1068 height 0
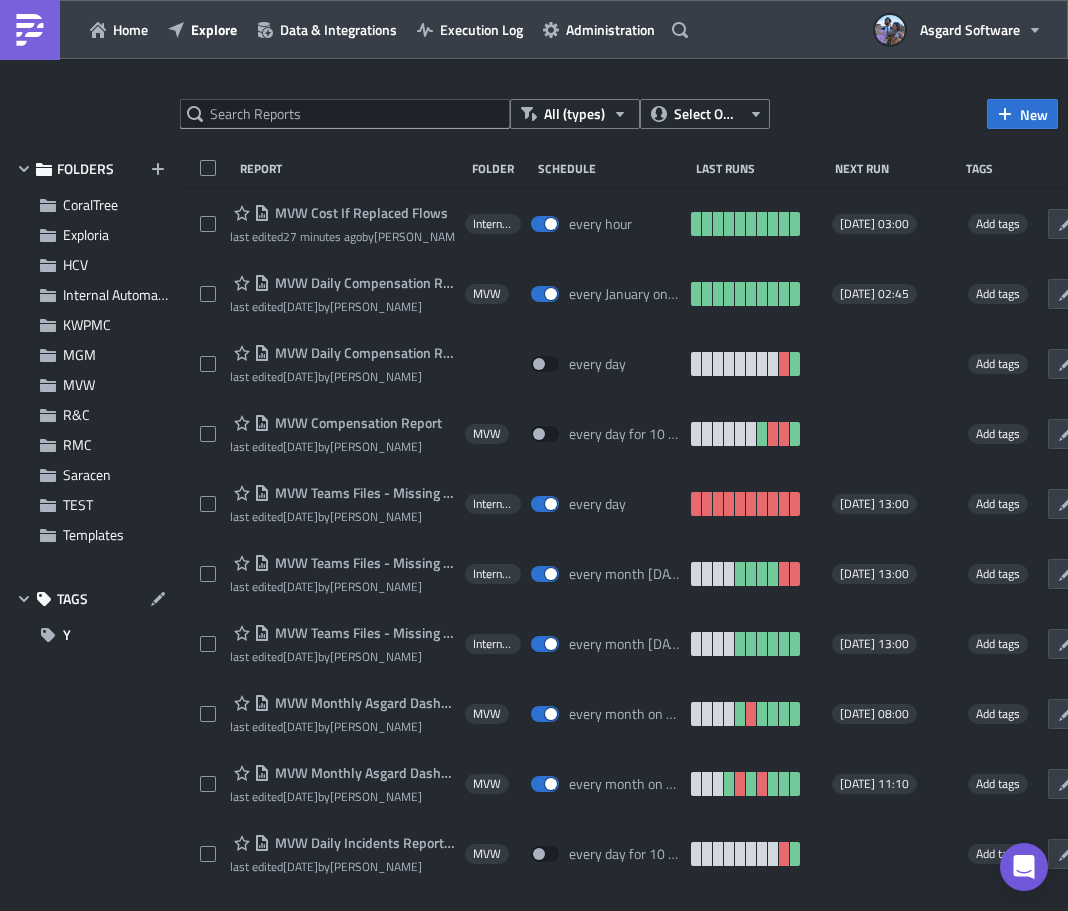
click at [333, 910] on div at bounding box center [534, 914] width 1068 height 0
click at [331, 910] on div at bounding box center [534, 914] width 1068 height 0
click at [290, 910] on div at bounding box center [534, 914] width 1068 height 0
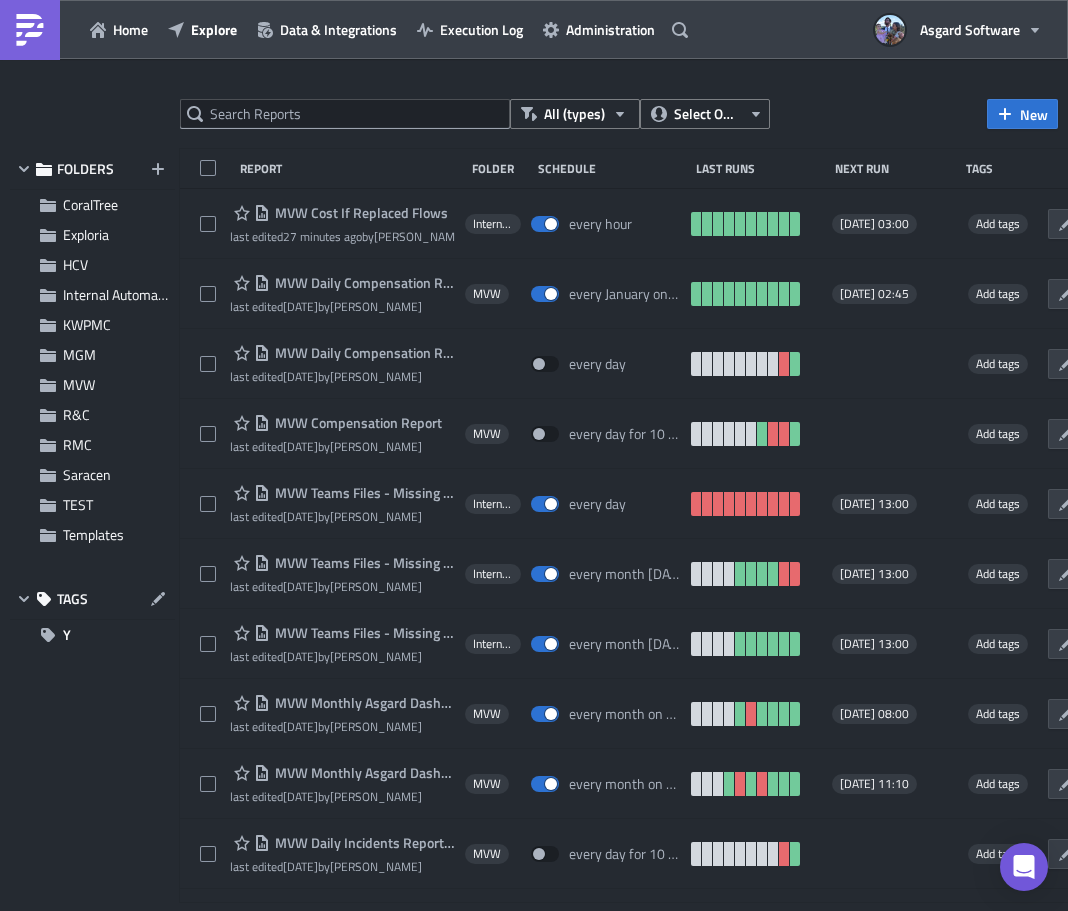
click at [290, 910] on div at bounding box center [534, 914] width 1068 height 0
click at [292, 910] on div at bounding box center [534, 914] width 1068 height 0
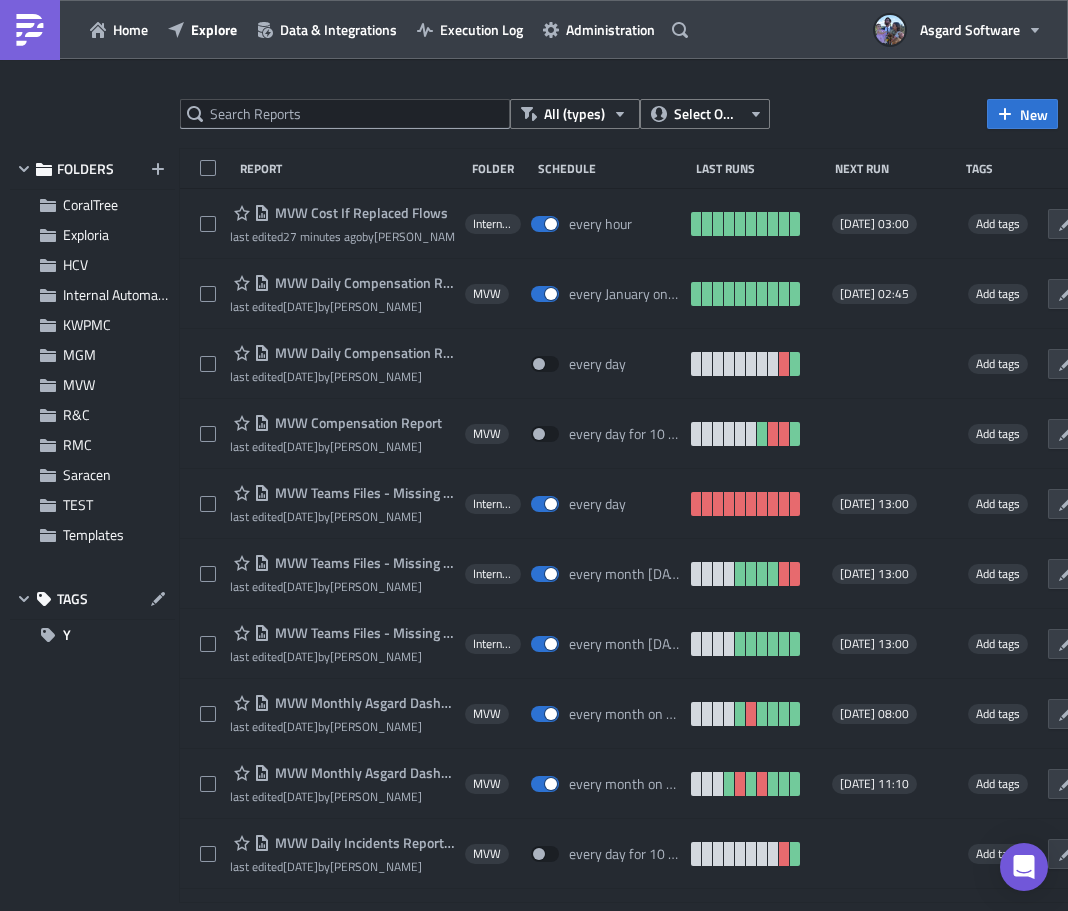
click at [292, 910] on div at bounding box center [534, 914] width 1068 height 0
click at [496, 910] on div at bounding box center [534, 914] width 1068 height 0
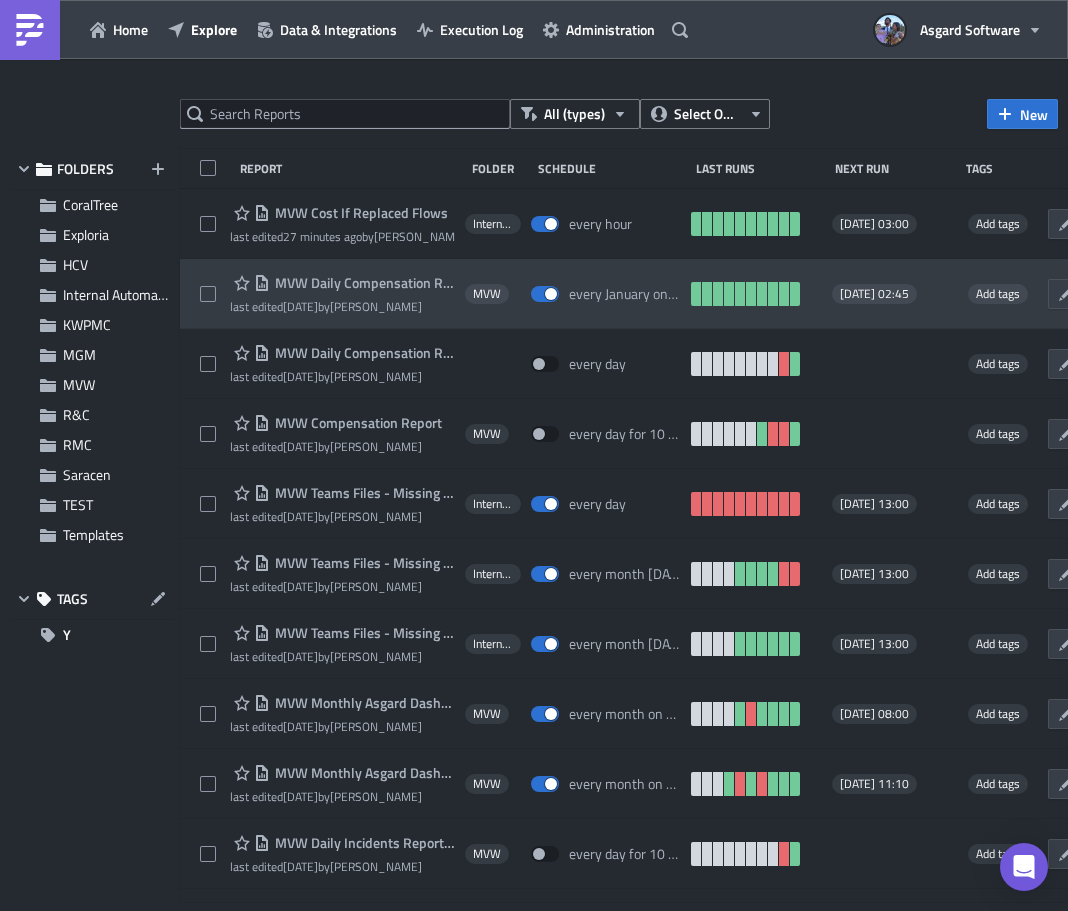
click at [370, 296] on div "MVW Daily Compensation Report - MVC Barony Beach Club last edited 3 weeks ago b…" at bounding box center [342, 293] width 225 height 45
click at [375, 282] on span "MVW Daily Compensation Report - MVC Barony Beach Club" at bounding box center [362, 283] width 185 height 18
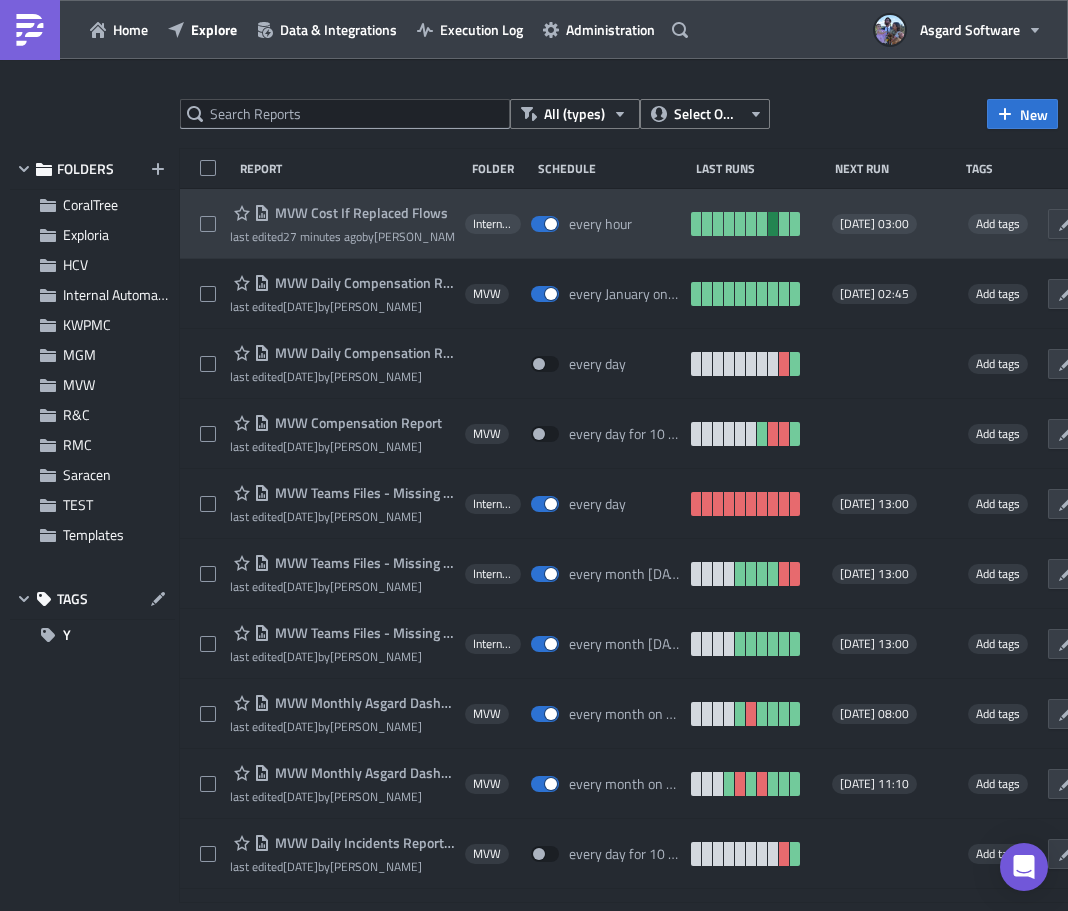
click at [768, 231] on link at bounding box center [773, 224] width 10 height 24
click at [768, 220] on link at bounding box center [773, 224] width 10 height 24
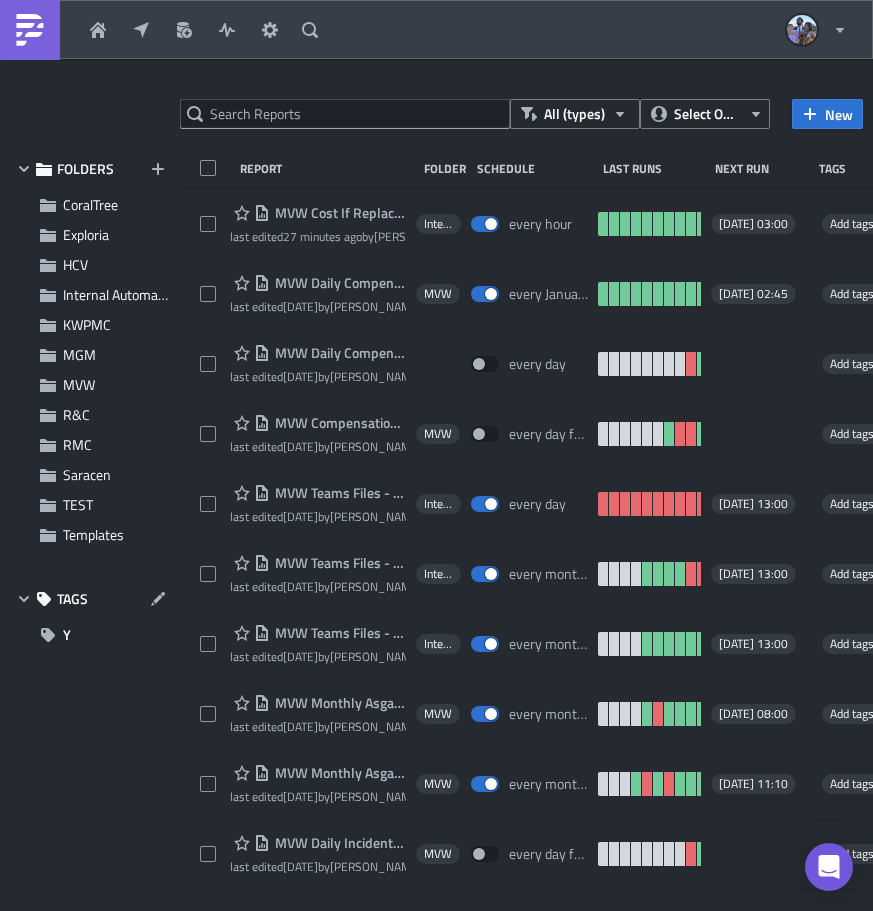
click at [500, 910] on div at bounding box center [436, 914] width 873 height 0
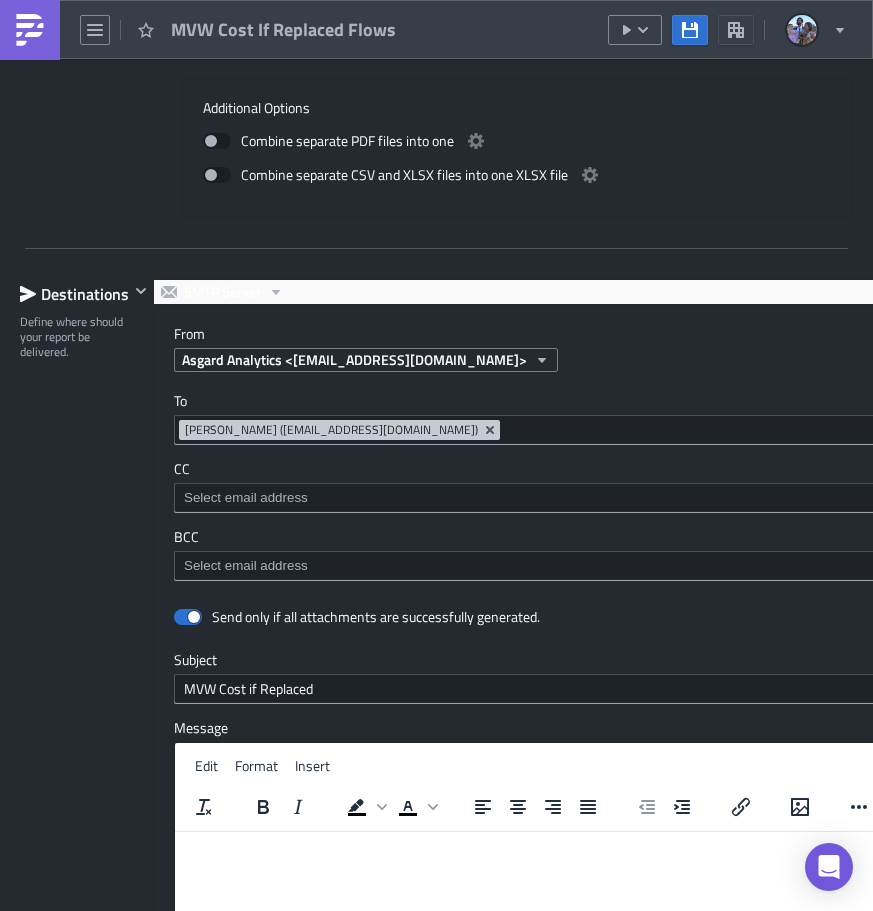
scroll to position [1899, 0]
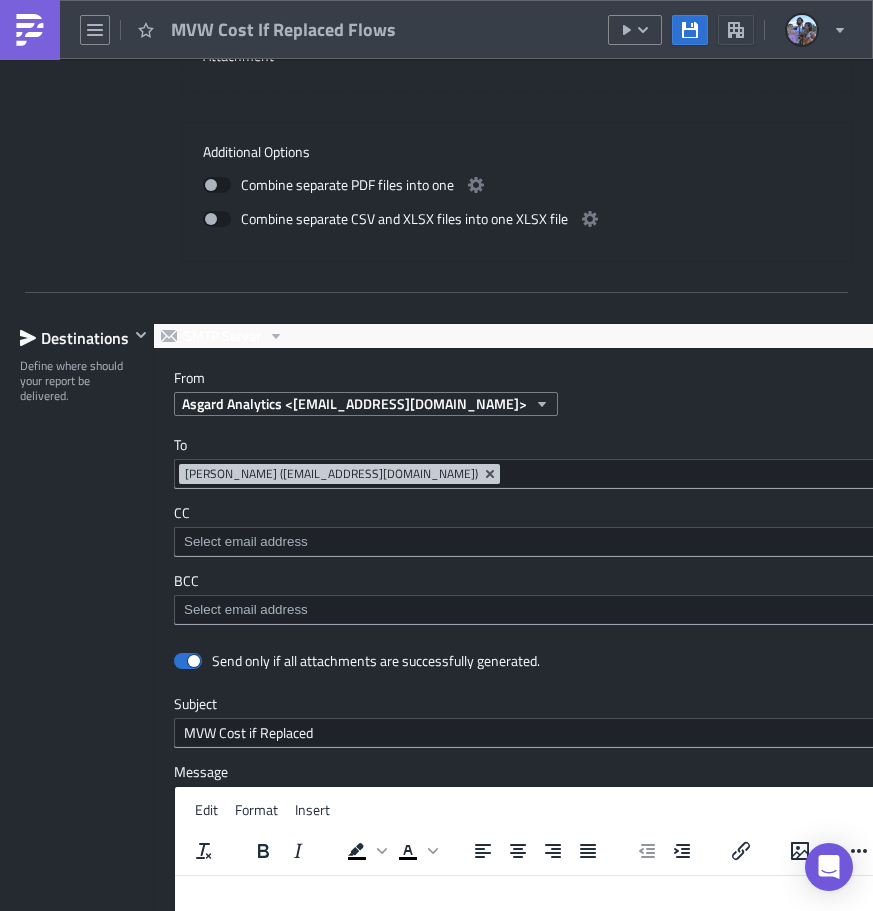
drag, startPoint x: 35, startPoint y: 16, endPoint x: 73, endPoint y: 22, distance: 38.5
click at [35, 16] on img at bounding box center [30, 30] width 32 height 32
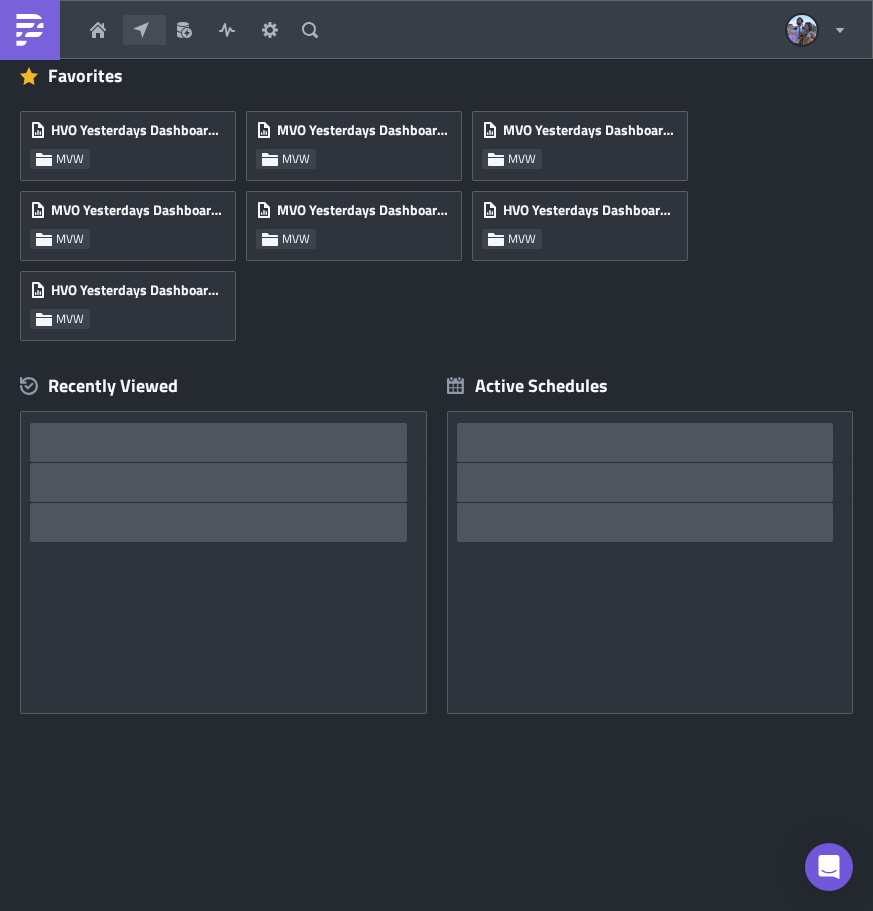
click at [137, 34] on icon "button" at bounding box center [141, 30] width 16 height 16
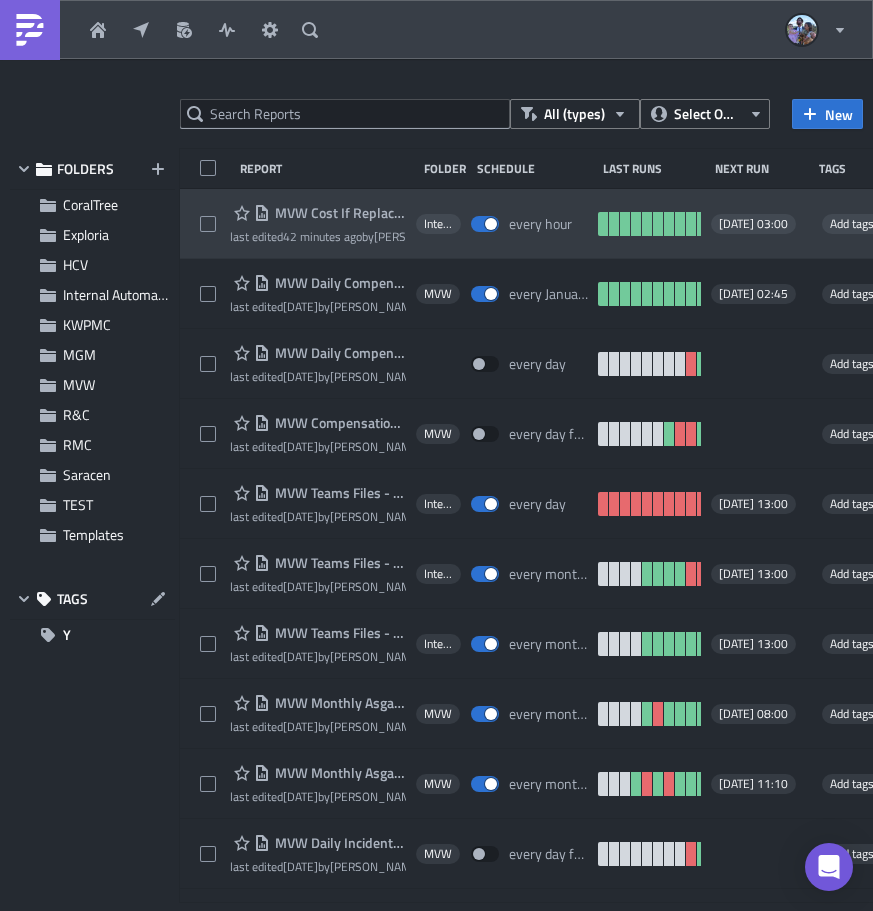
click at [327, 213] on span "MVW Cost If Replaced Flows" at bounding box center [338, 213] width 136 height 18
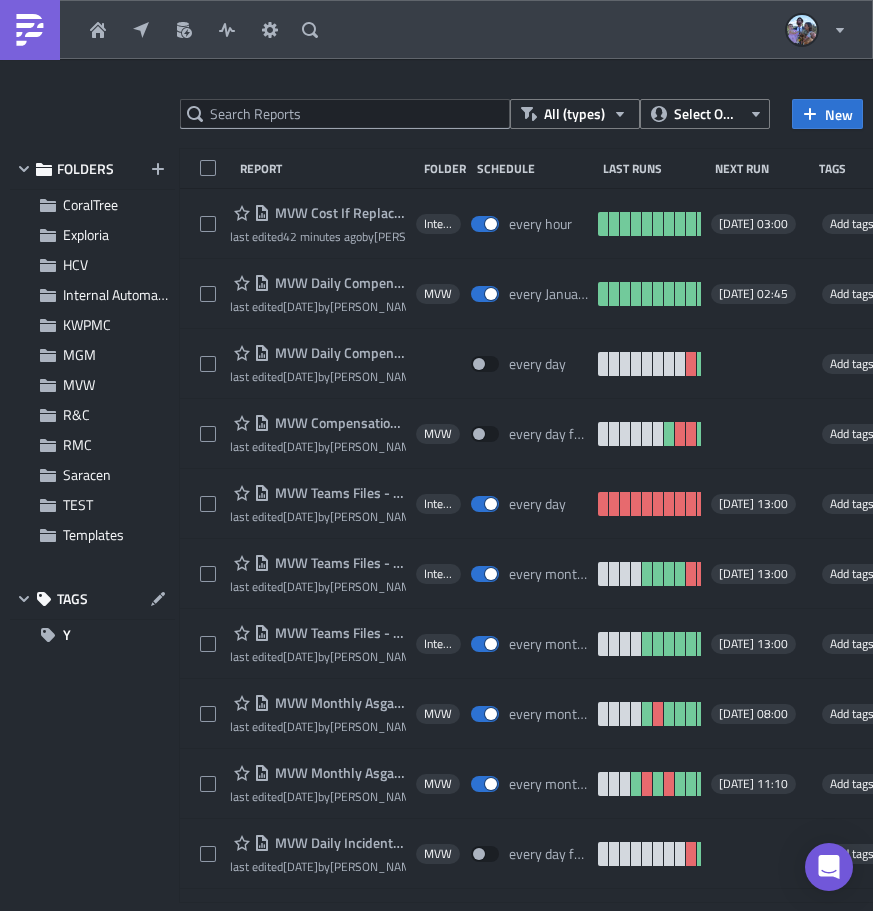
click at [553, 910] on div at bounding box center [436, 914] width 873 height 0
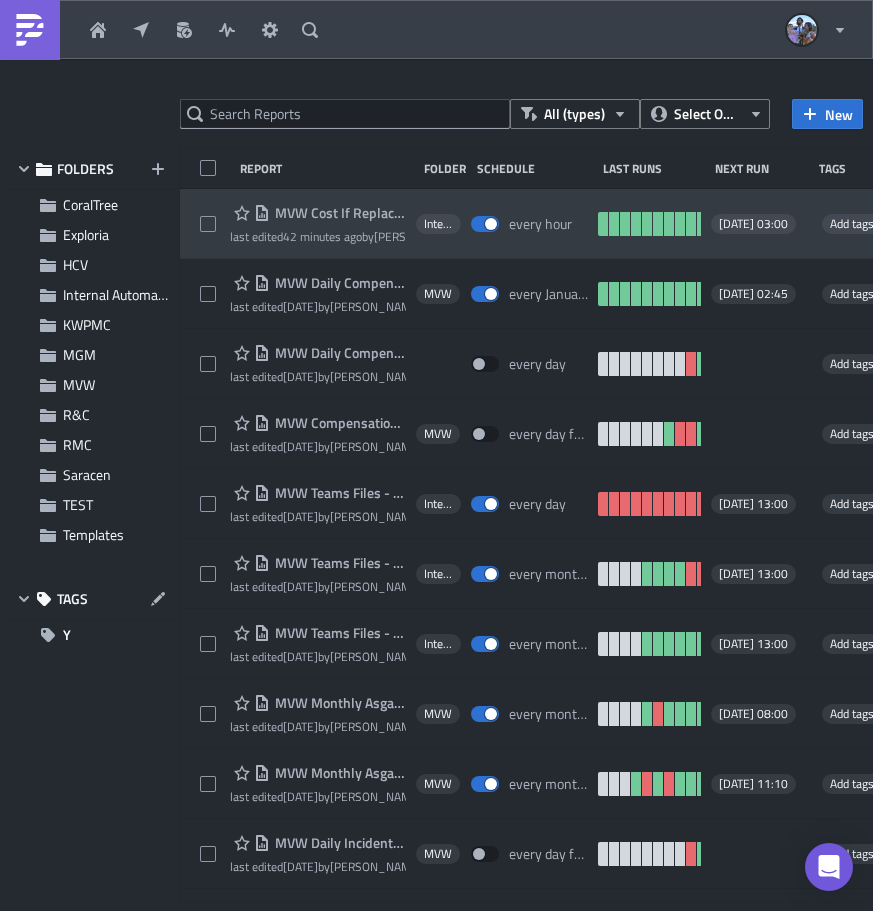
click at [331, 217] on span "MVW Cost If Replaced Flows" at bounding box center [338, 213] width 136 height 18
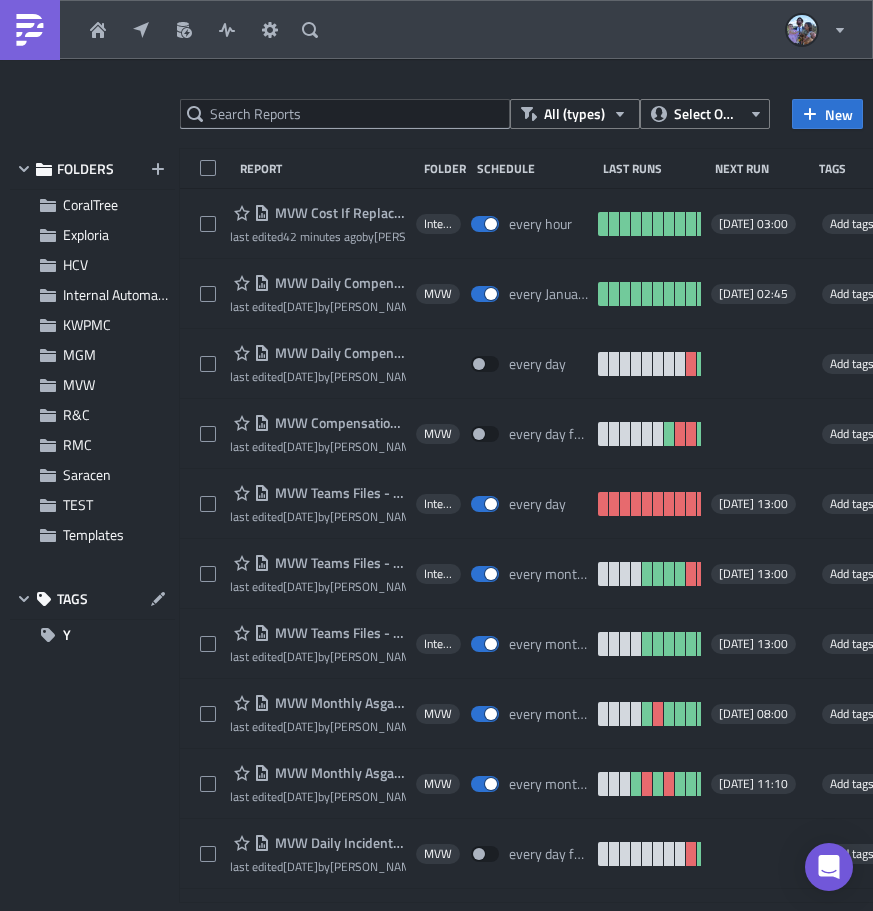
click at [476, 910] on div at bounding box center [436, 914] width 873 height 0
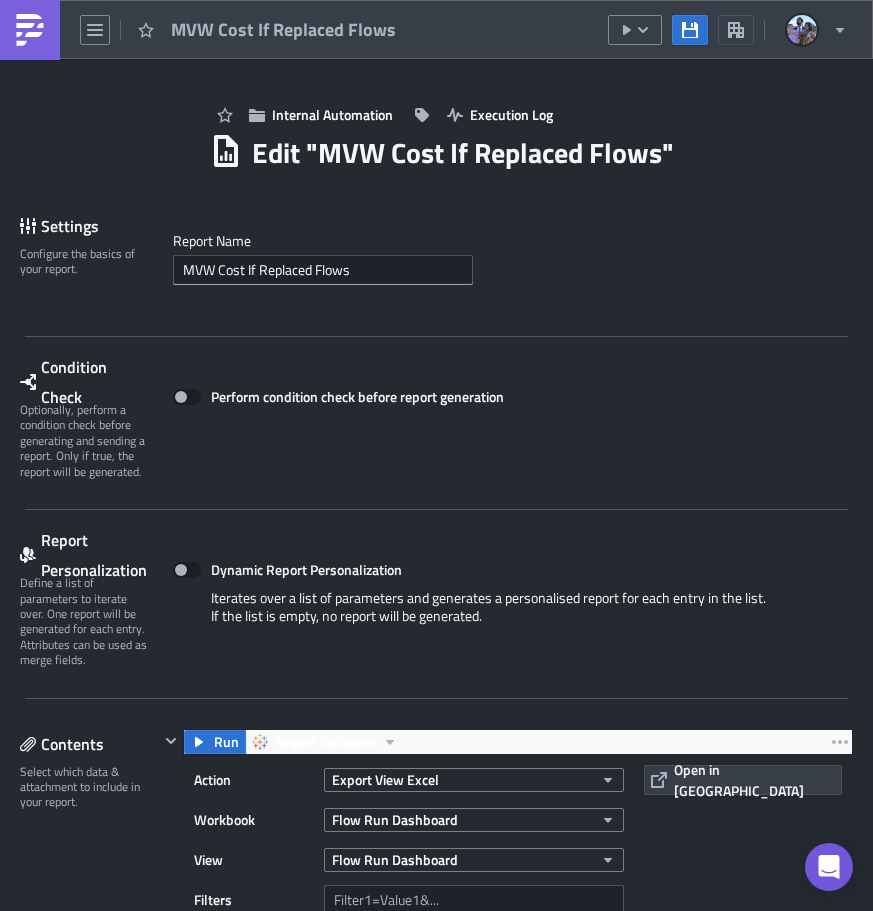
drag, startPoint x: 20, startPoint y: 36, endPoint x: 44, endPoint y: 51, distance: 28.3
click at [20, 36] on img at bounding box center [30, 30] width 32 height 32
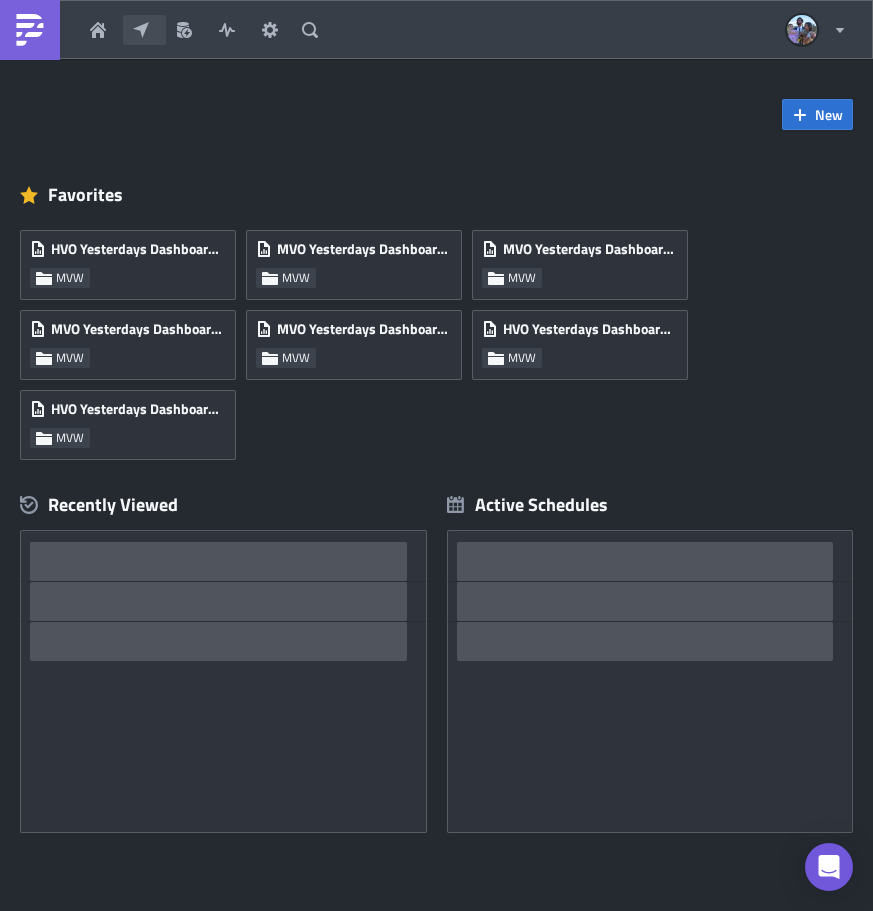
click at [135, 41] on button "Explore" at bounding box center [144, 30] width 43 height 30
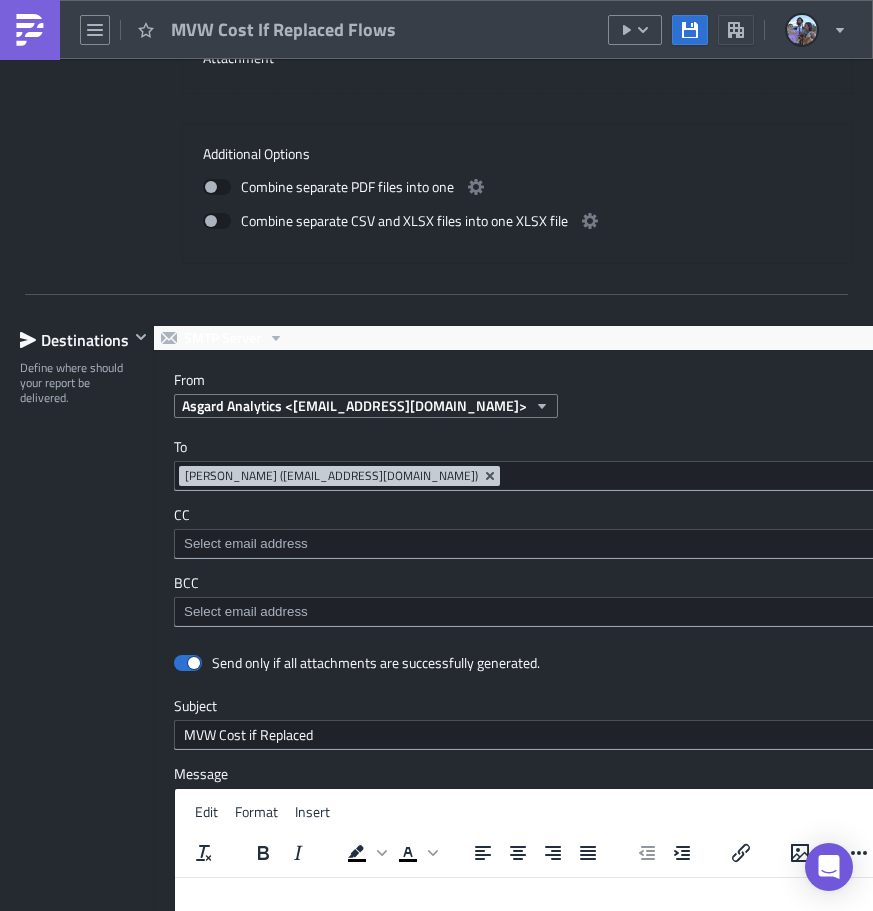
scroll to position [1899, 0]
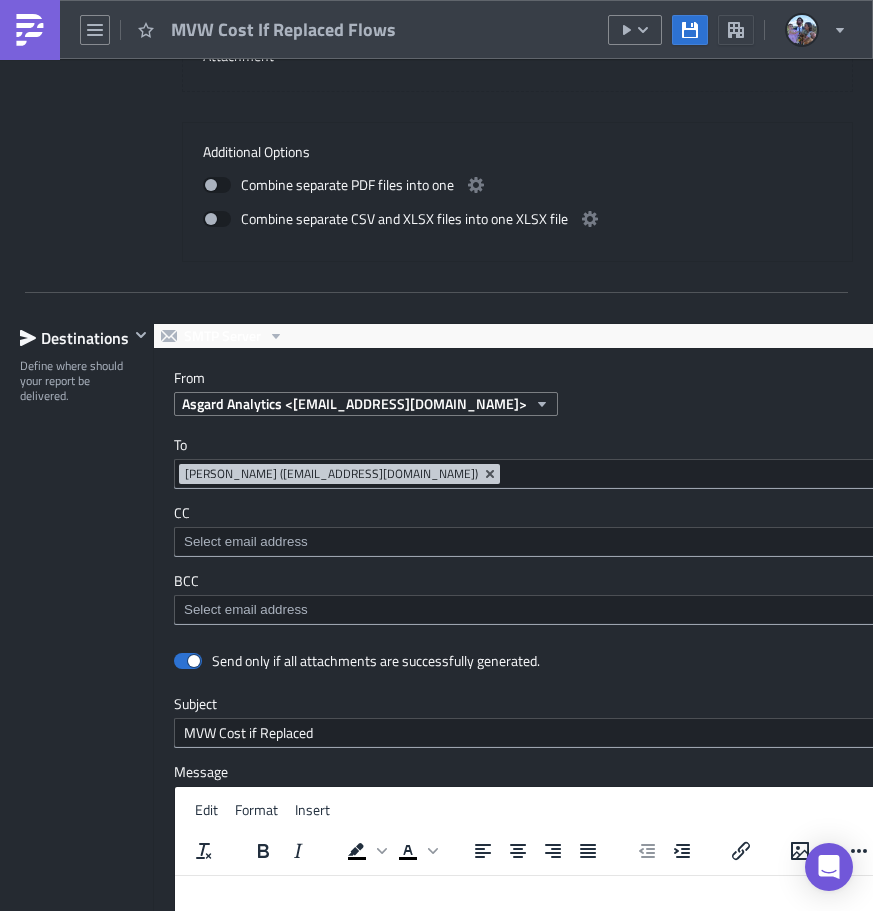
click at [99, 867] on div "Destinations Define where should your report be delivered." at bounding box center [74, 776] width 109 height 906
click at [176, 453] on label "To" at bounding box center [555, 445] width 762 height 18
click at [174, 457] on div "To jvalsvik@asgardsoftware.com Jordan Valsvik (jvalsvik@asgardsoftware.com)" at bounding box center [555, 462] width 762 height 53
click at [183, 443] on label "To" at bounding box center [555, 445] width 762 height 18
click at [181, 455] on div "To jvalsvik@asgardsoftware.com Jordan Valsvik (jvalsvik@asgardsoftware.com)" at bounding box center [555, 462] width 762 height 53
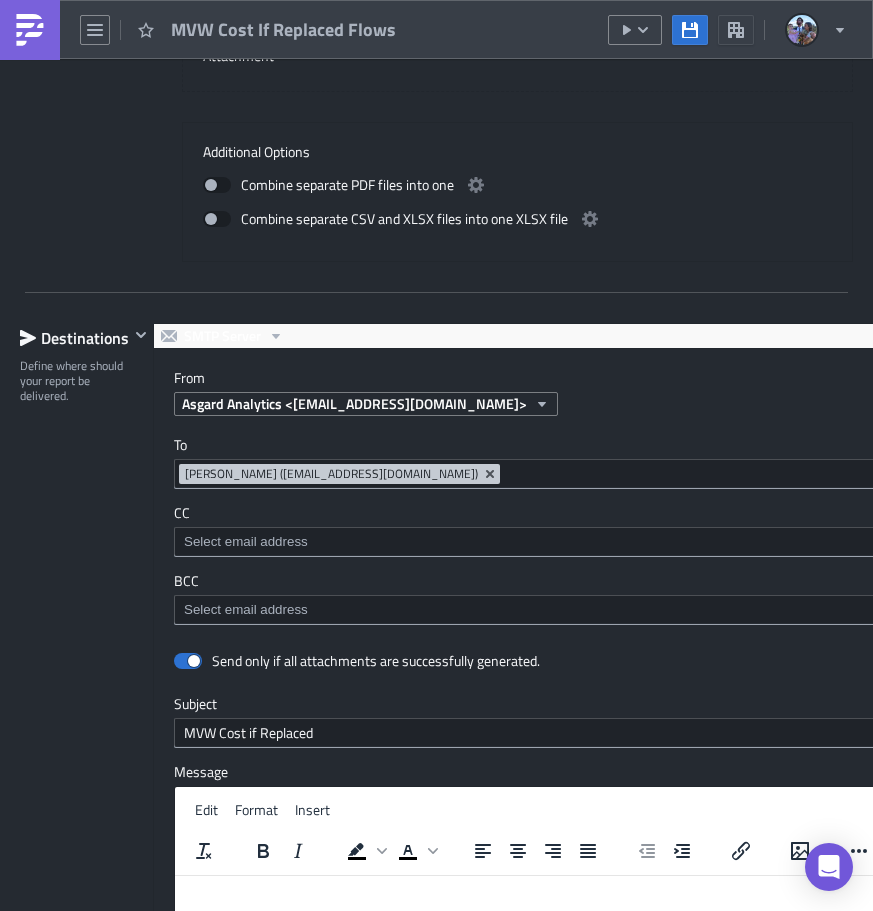
click at [535, 910] on div at bounding box center [436, 914] width 873 height 0
click at [15, 41] on img at bounding box center [30, 30] width 32 height 32
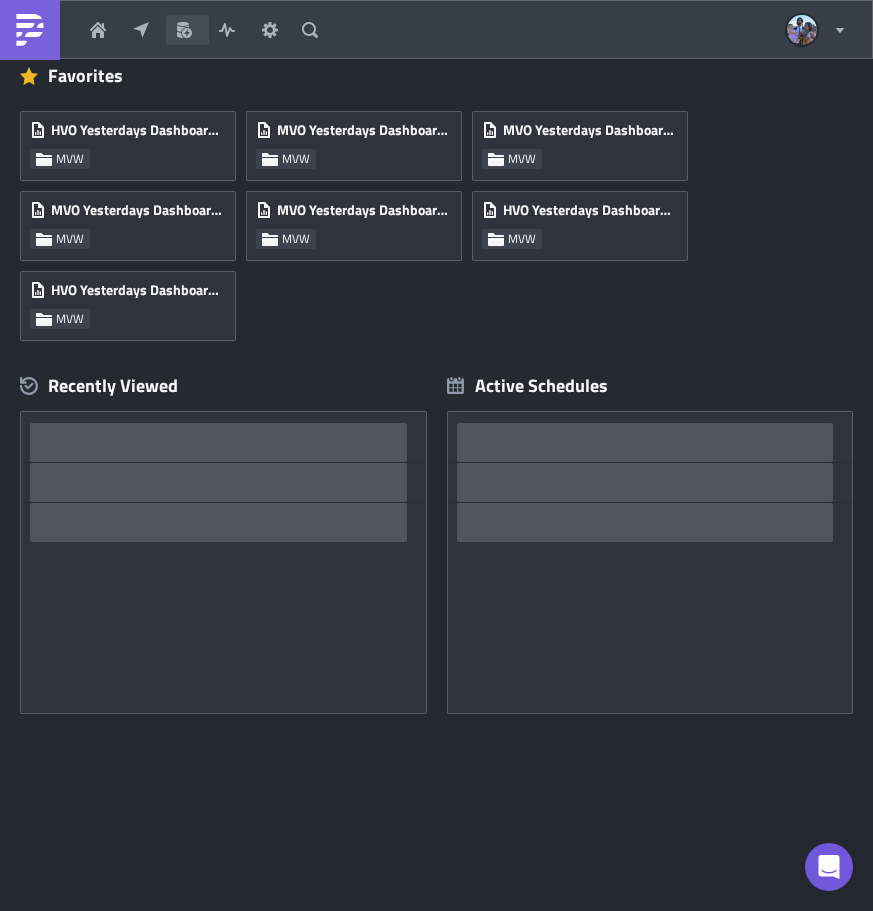
scroll to position [119, 0]
click at [137, 20] on button "Explore" at bounding box center [144, 30] width 43 height 30
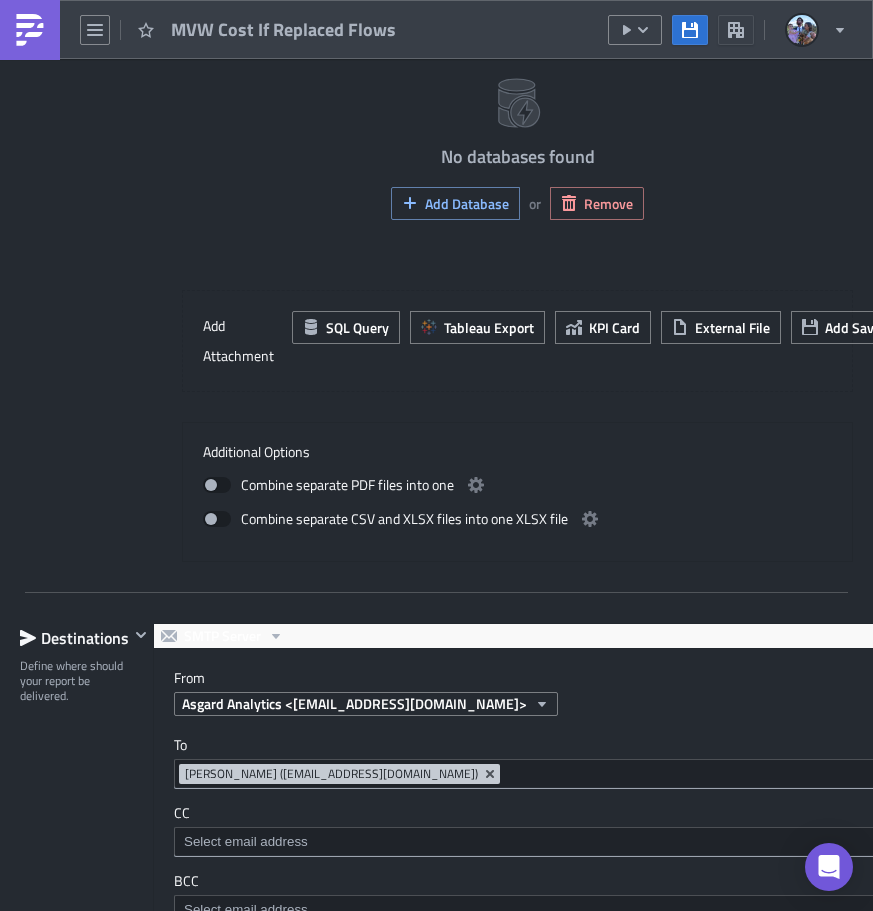
scroll to position [1999, 0]
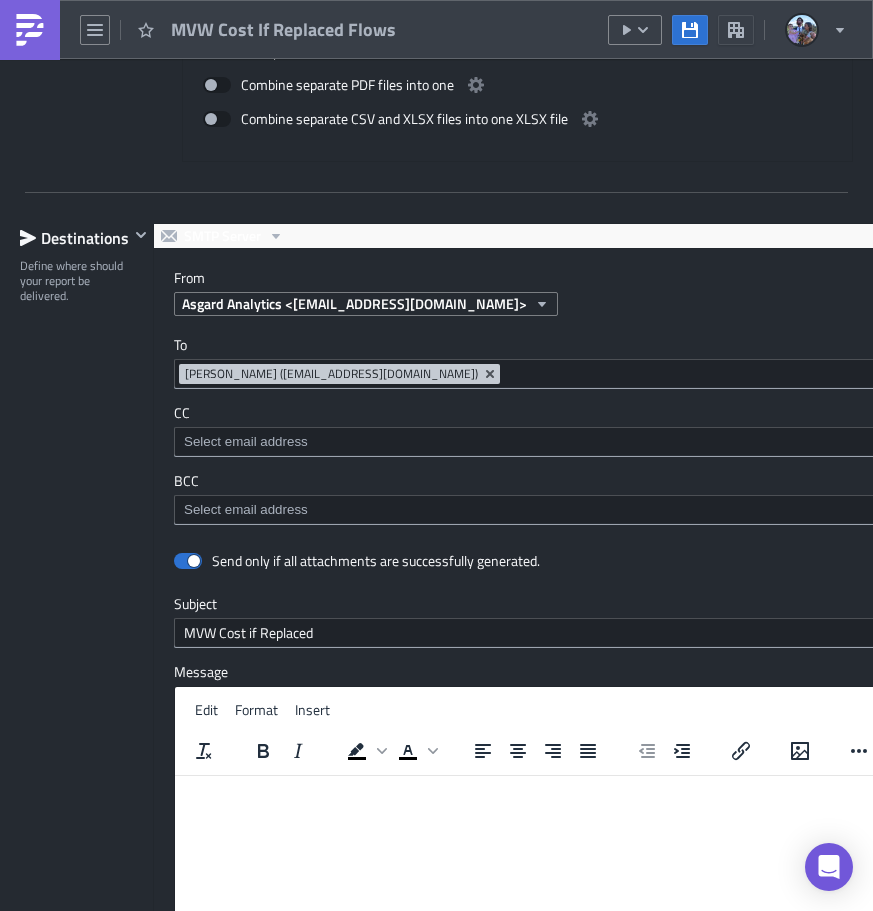
click at [39, 40] on img at bounding box center [30, 30] width 32 height 32
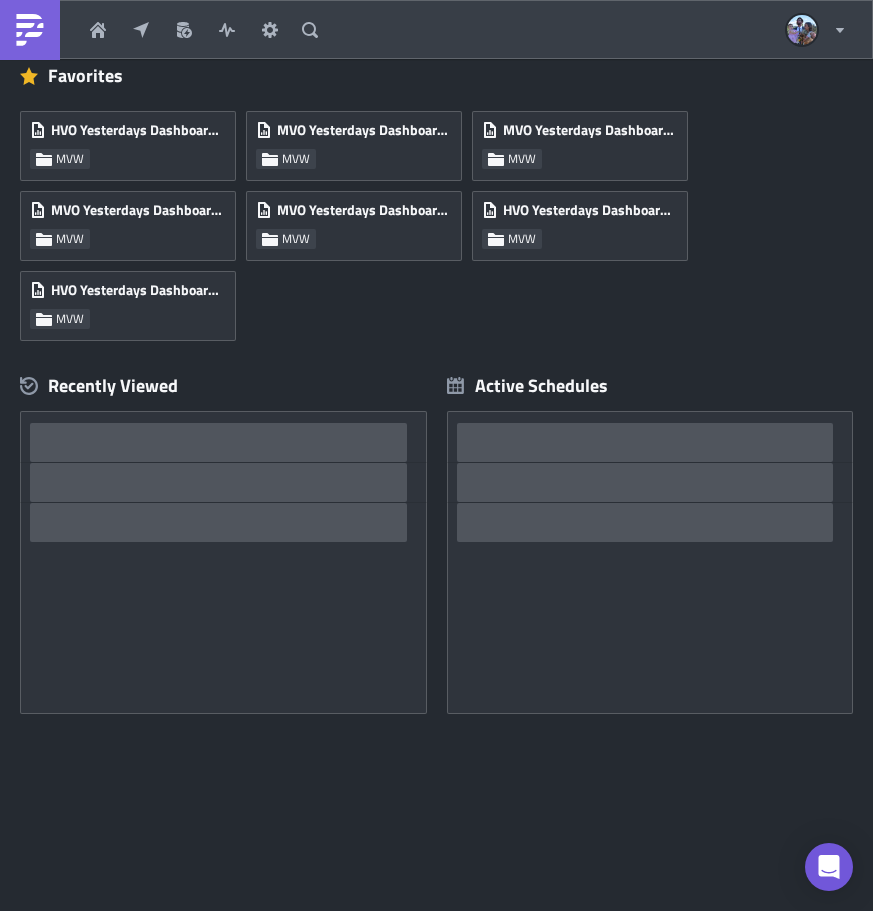
scroll to position [119, 0]
click at [148, 31] on icon "button" at bounding box center [141, 30] width 16 height 16
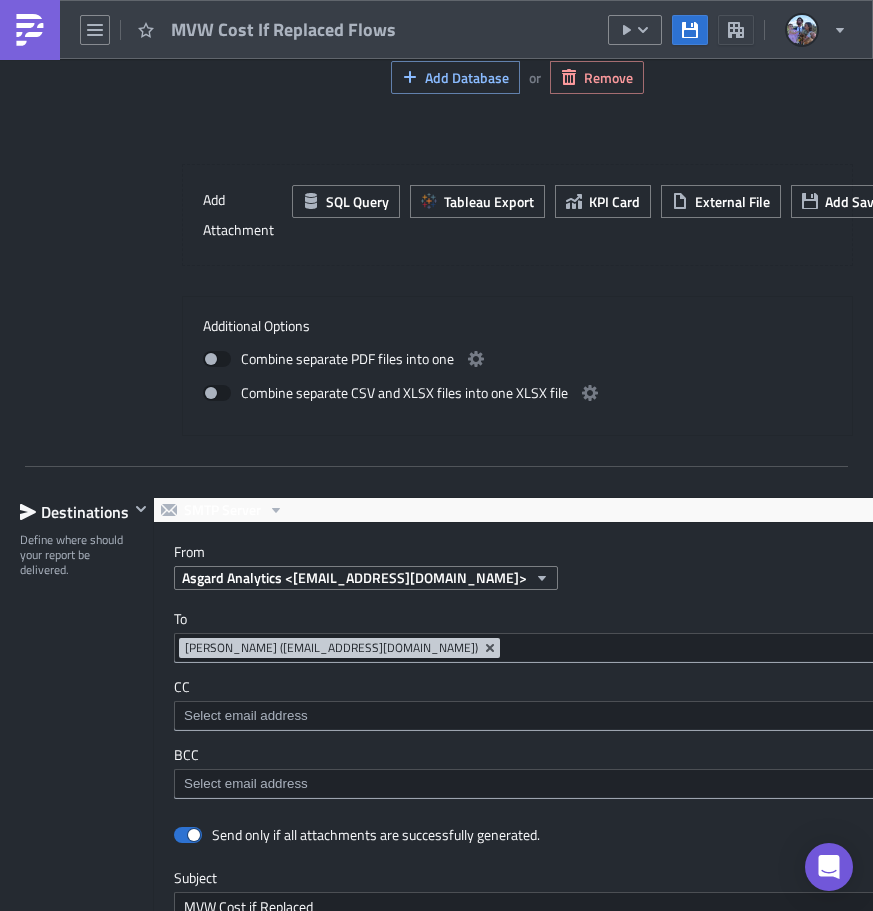
scroll to position [1999, 0]
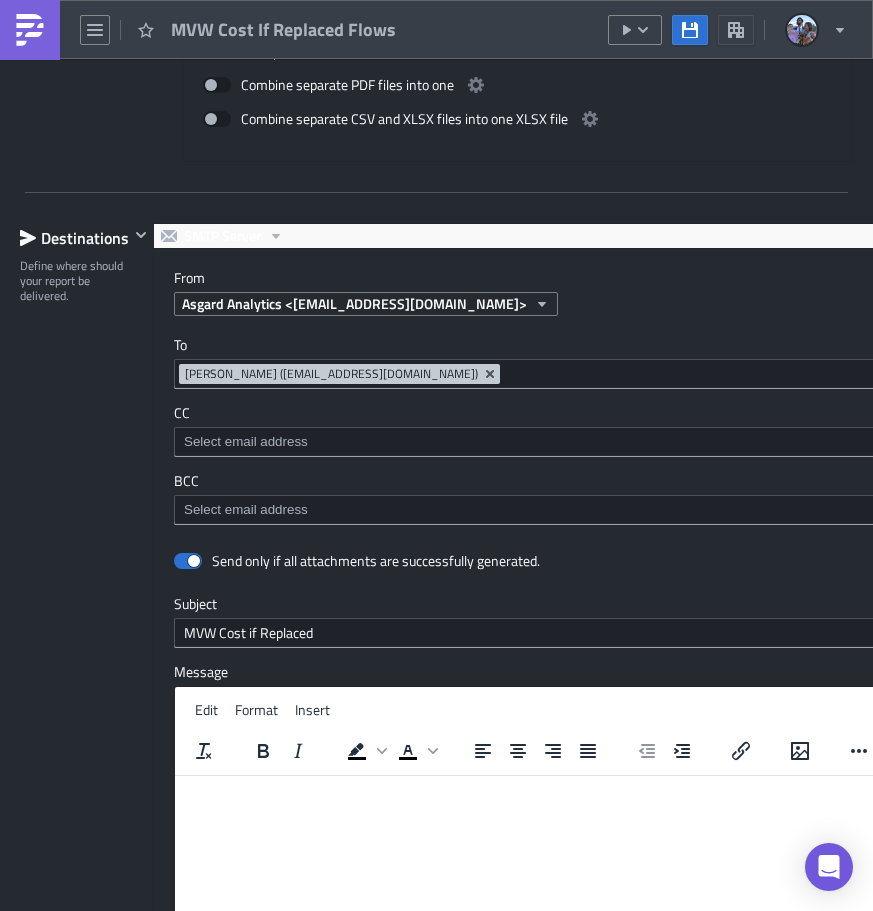
drag, startPoint x: 47, startPoint y: 34, endPoint x: 73, endPoint y: 25, distance: 27.5
click at [44, 33] on link at bounding box center [30, 30] width 60 height 60
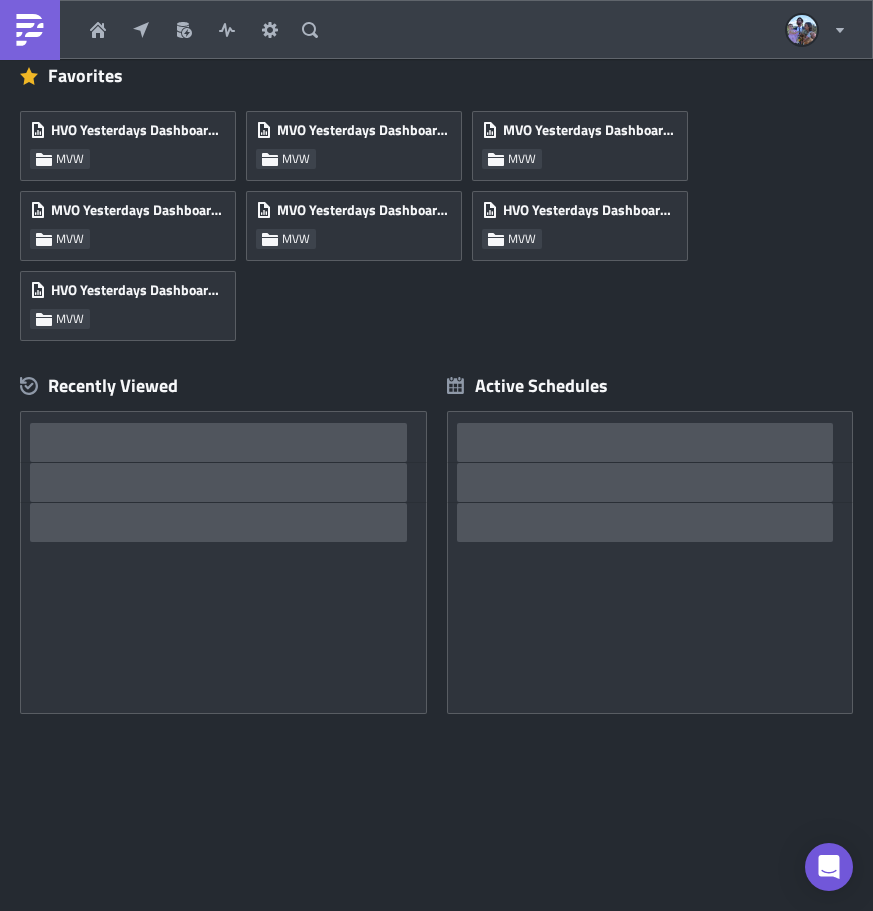
scroll to position [119, 0]
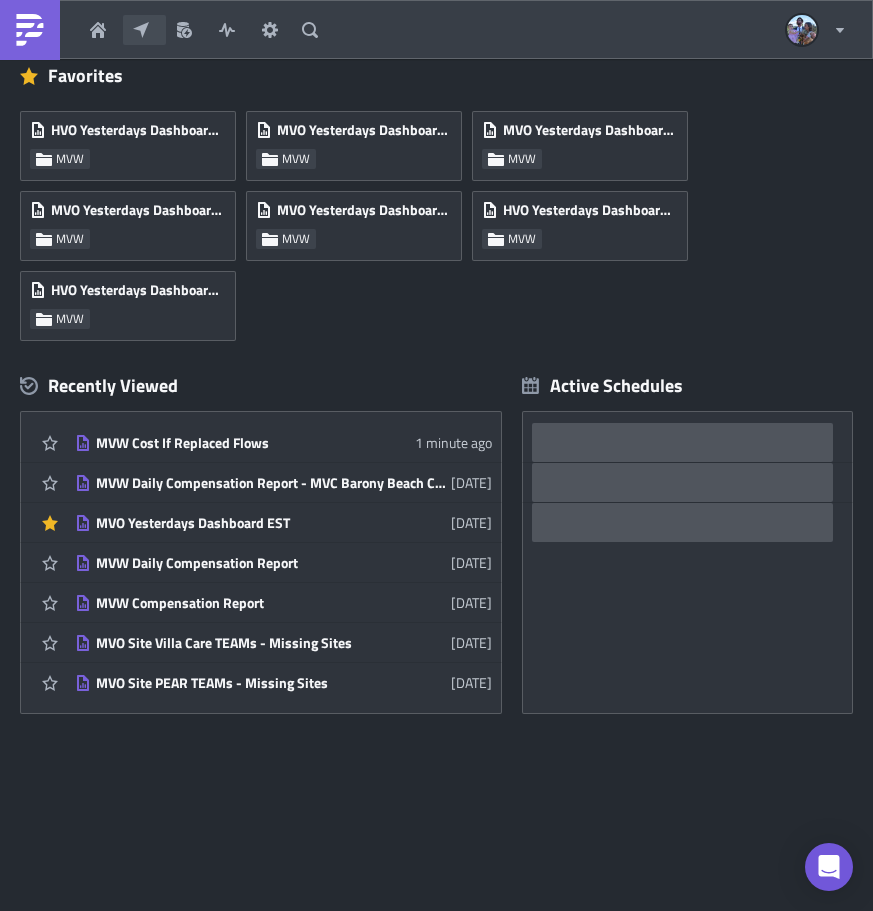
click at [145, 24] on icon "button" at bounding box center [141, 29] width 16 height 16
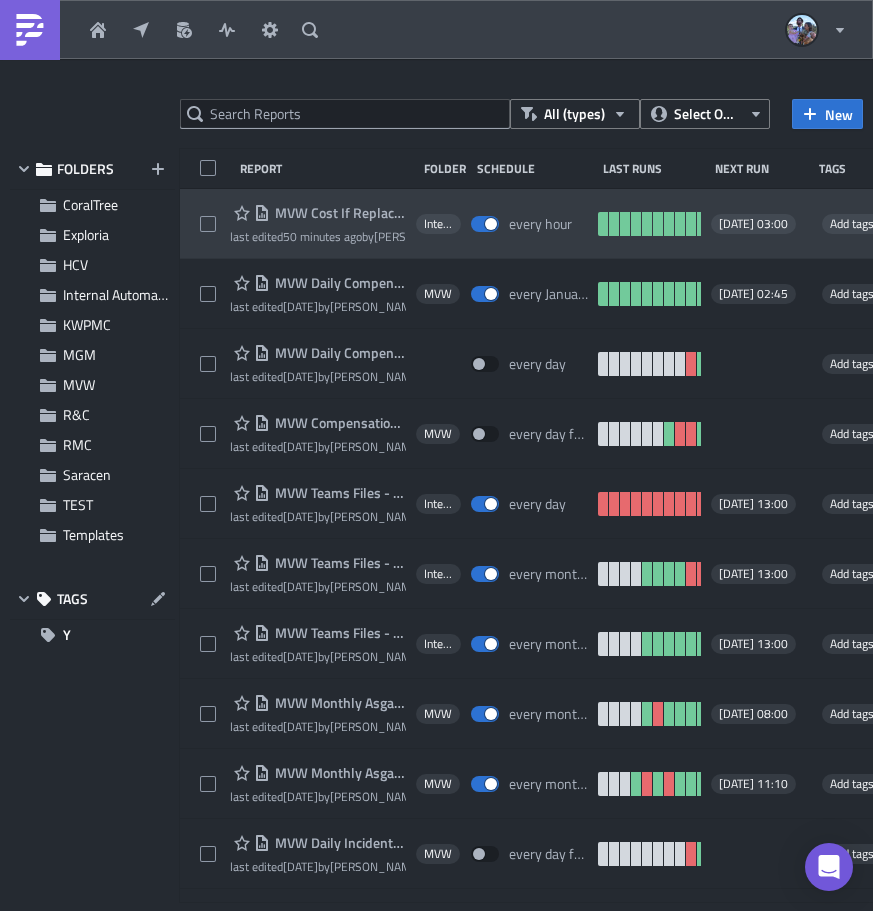
click at [210, 200] on div "MVW Cost If Replaced Flows last edited 50 minutes ago by Jordan Valsvik Interna…" at bounding box center [606, 224] width 853 height 70
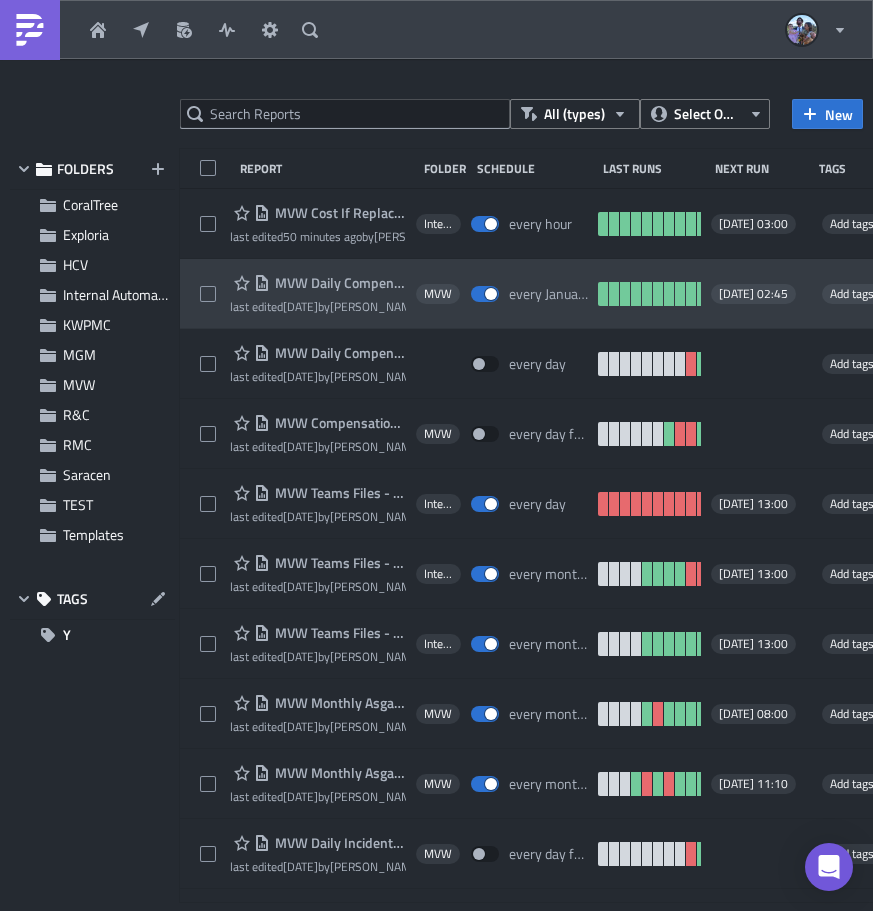
click at [198, 261] on div "MVW Daily Compensation Report - MVC Barony Beach Club last edited 3 weeks ago b…" at bounding box center [606, 294] width 853 height 70
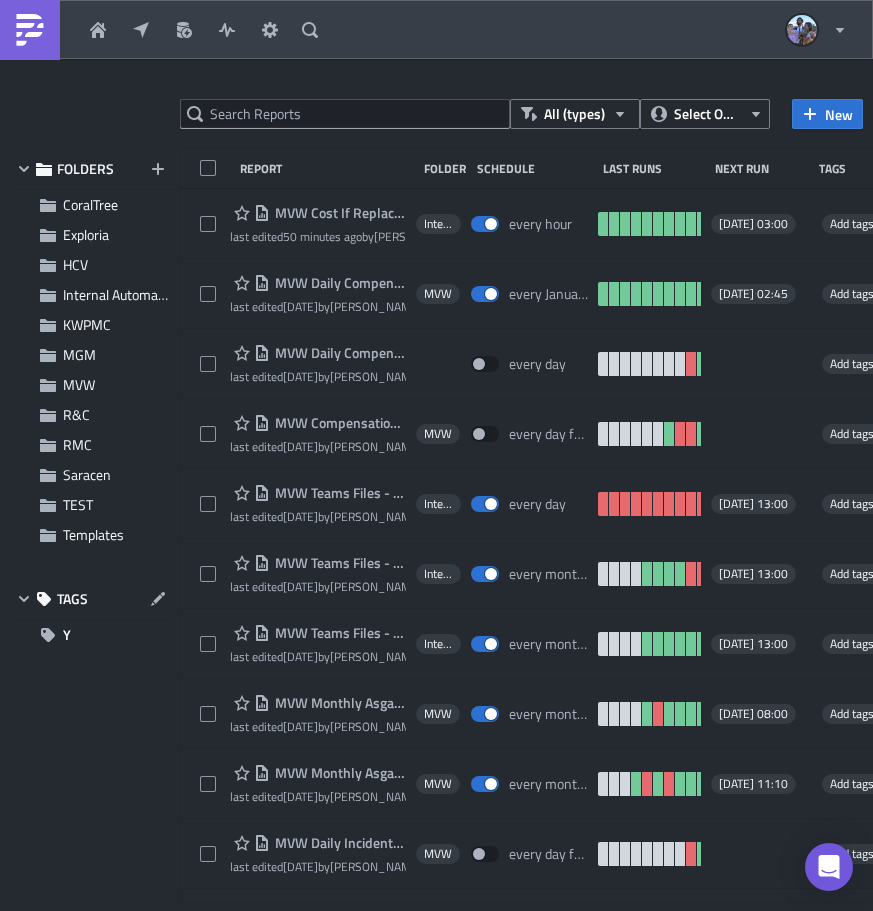
click at [500, 910] on div at bounding box center [436, 914] width 873 height 0
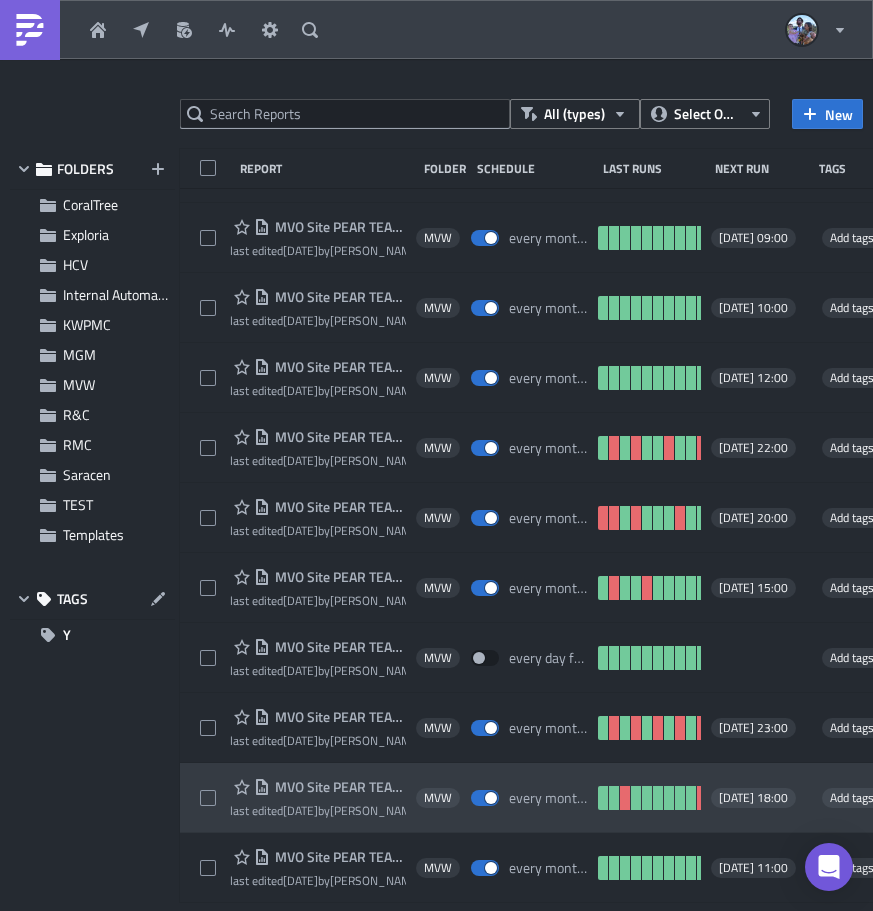
scroll to position [3536, 0]
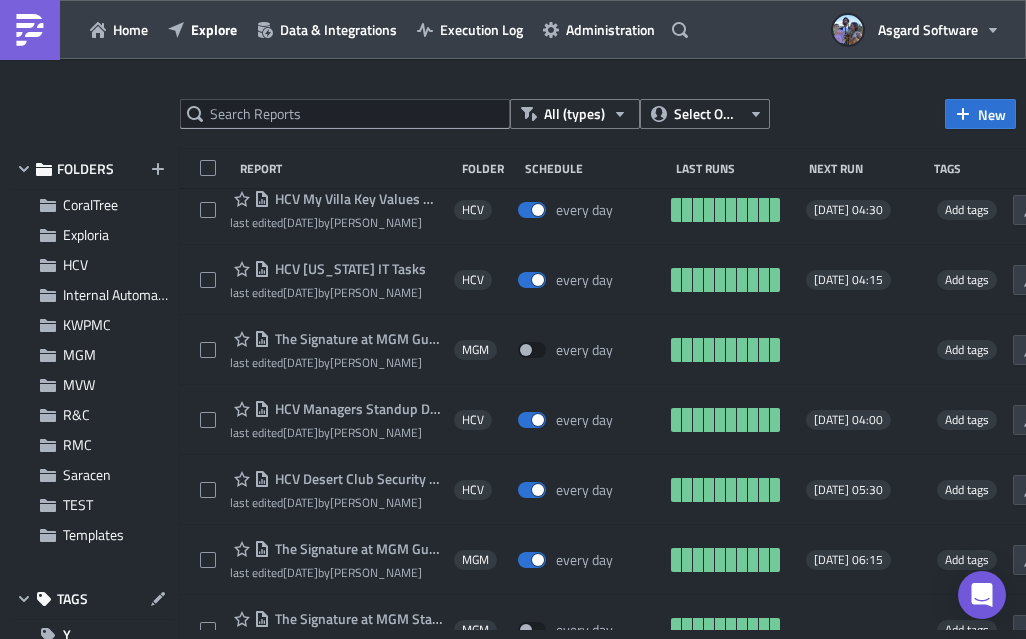
scroll to position [25373, 0]
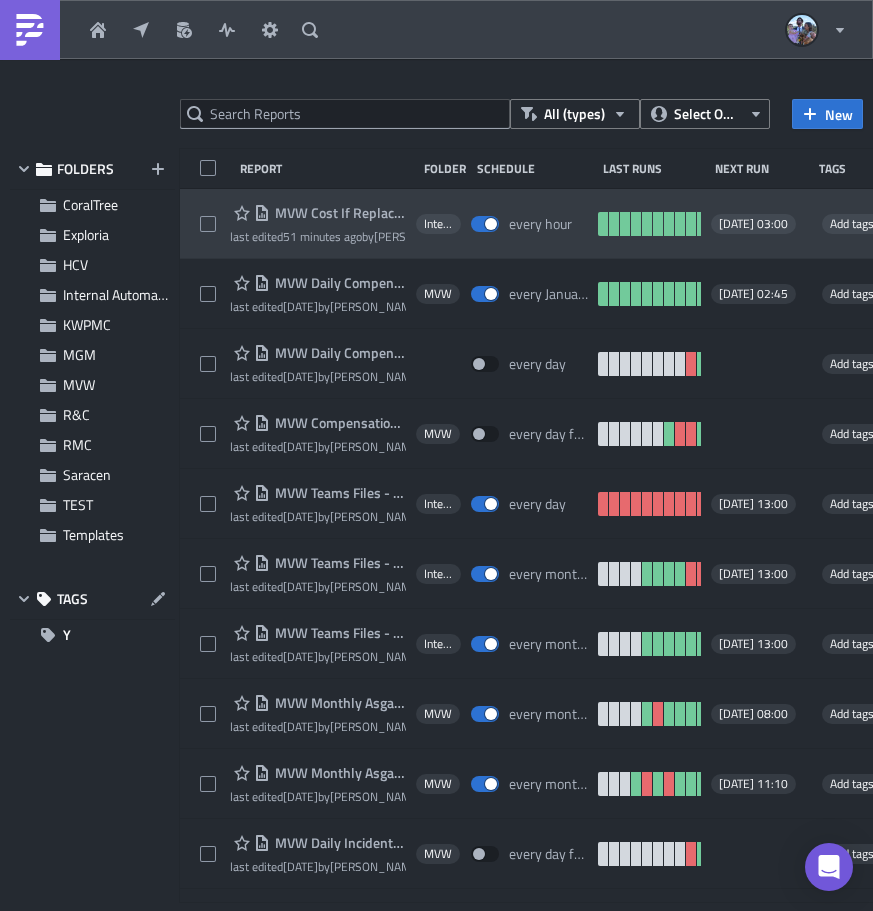
click at [212, 192] on div "MVW Cost If Replaced Flows last edited 51 minutes ago by Jordan Valsvik Interna…" at bounding box center [606, 224] width 853 height 70
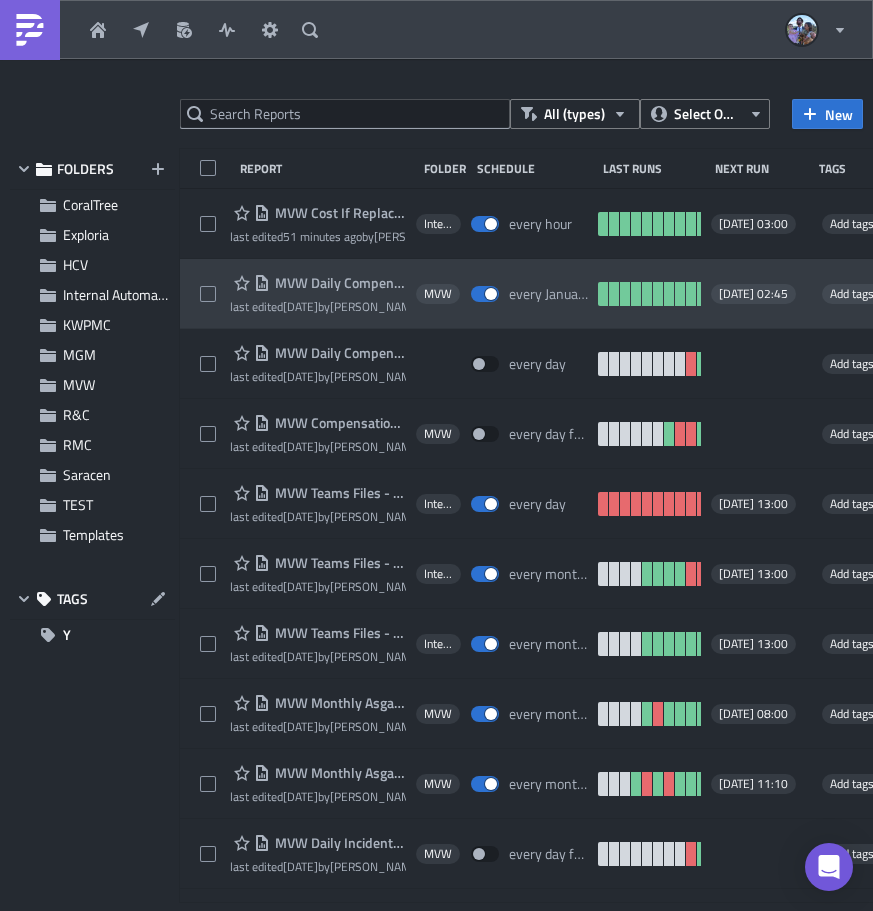
click at [210, 266] on div "MVW Daily Compensation Report - MVC Barony Beach Club last edited 3 weeks ago b…" at bounding box center [606, 294] width 853 height 70
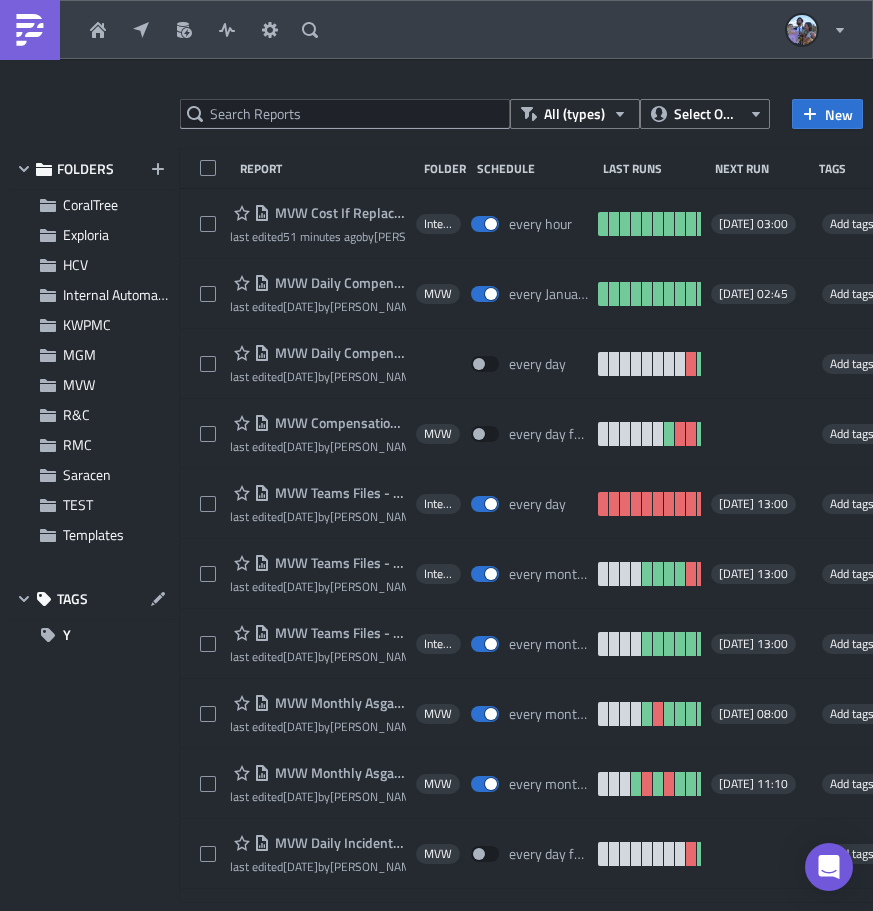
click at [563, 910] on div at bounding box center [436, 914] width 873 height 0
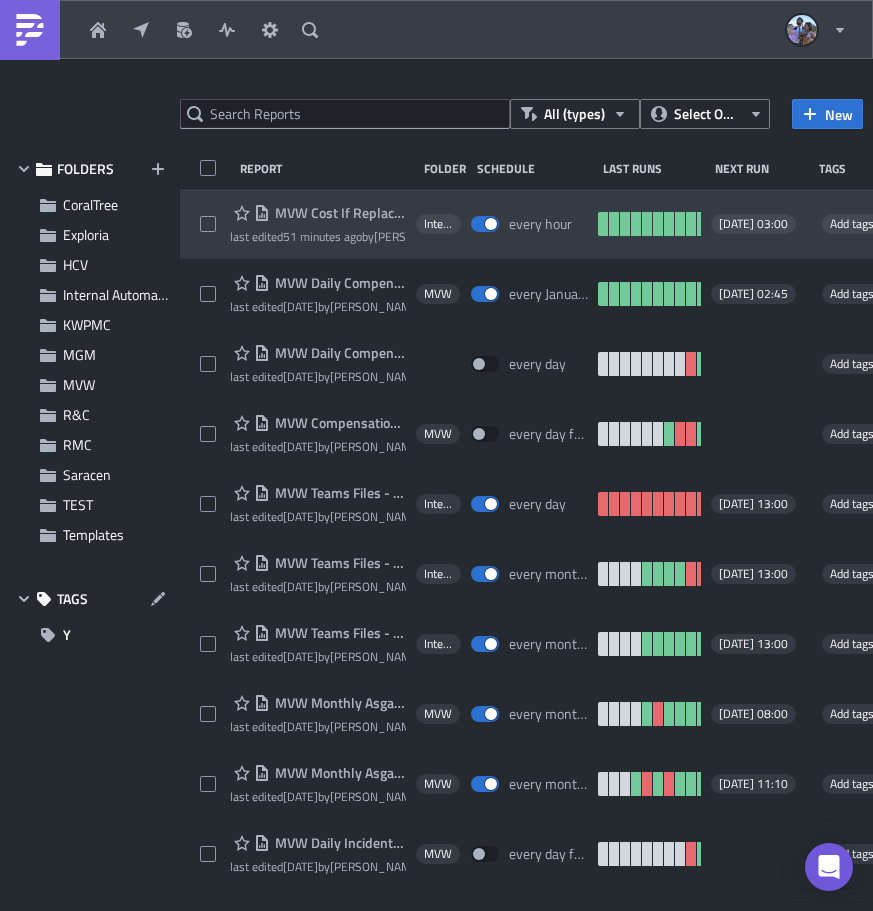
click at [334, 209] on span "MVW Cost If Replaced Flows" at bounding box center [338, 213] width 136 height 18
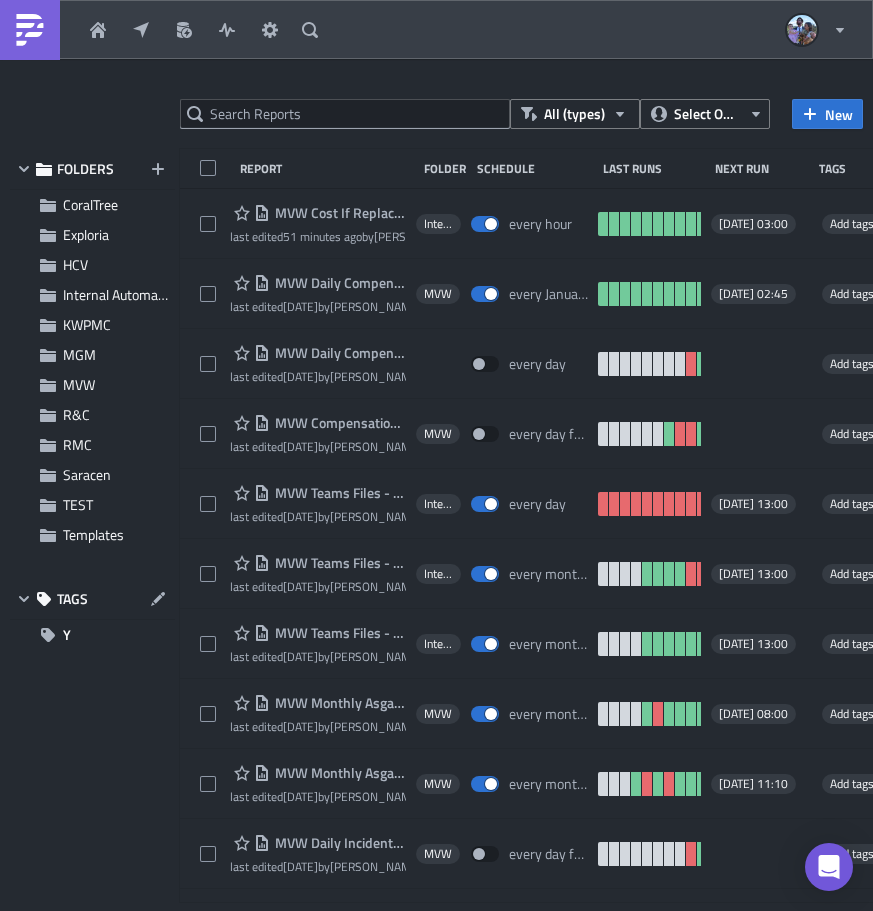
click at [562, 910] on div at bounding box center [436, 914] width 873 height 0
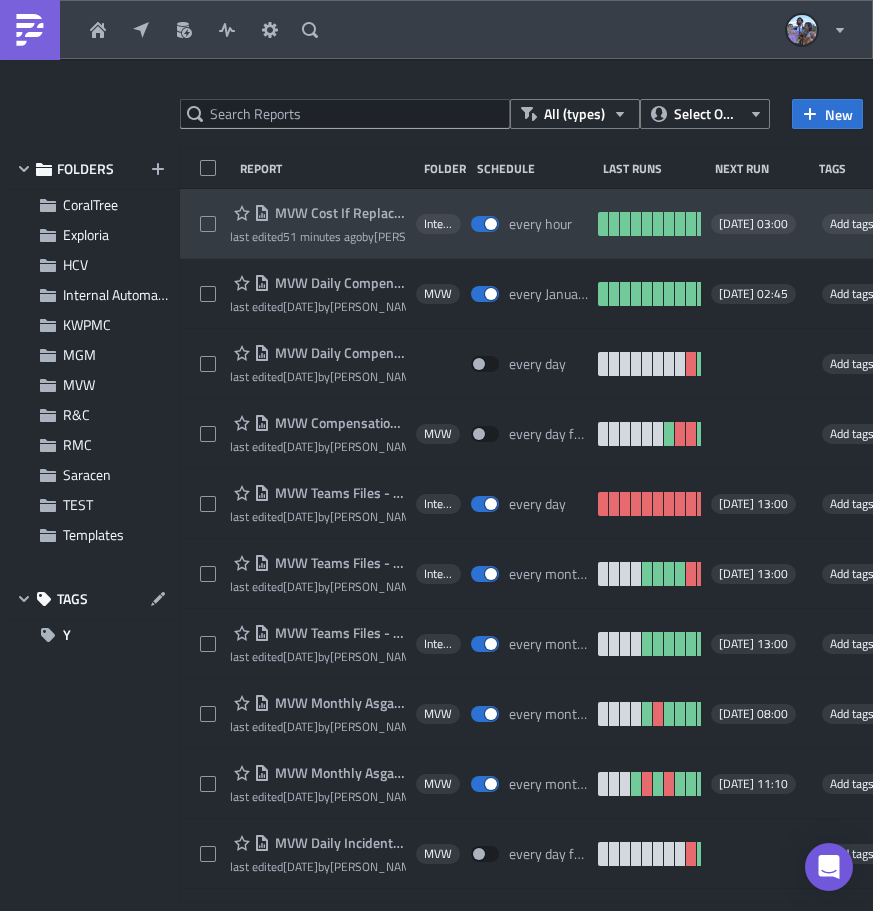
click at [540, 224] on div "every hour" at bounding box center [540, 224] width 63 height 18
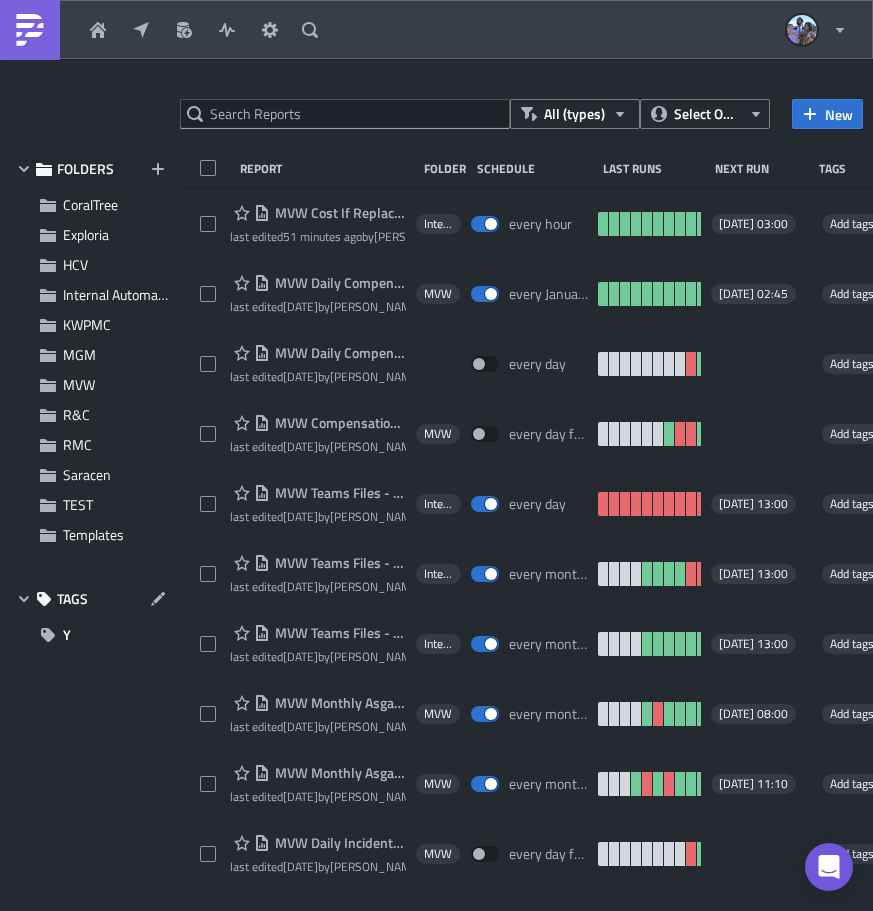
click at [534, 910] on div at bounding box center [436, 914] width 873 height 0
click at [306, 910] on div at bounding box center [436, 914] width 873 height 0
click at [341, 910] on div at bounding box center [436, 914] width 873 height 0
click at [343, 910] on div at bounding box center [436, 914] width 873 height 0
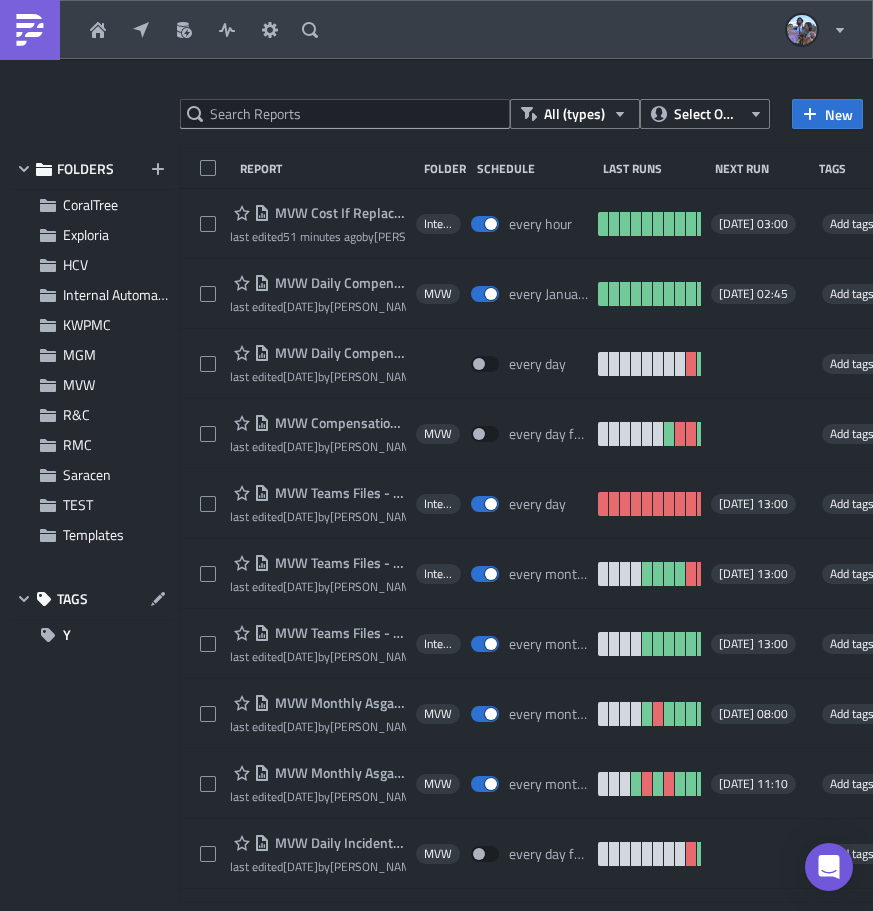
click at [343, 910] on div at bounding box center [436, 914] width 873 height 0
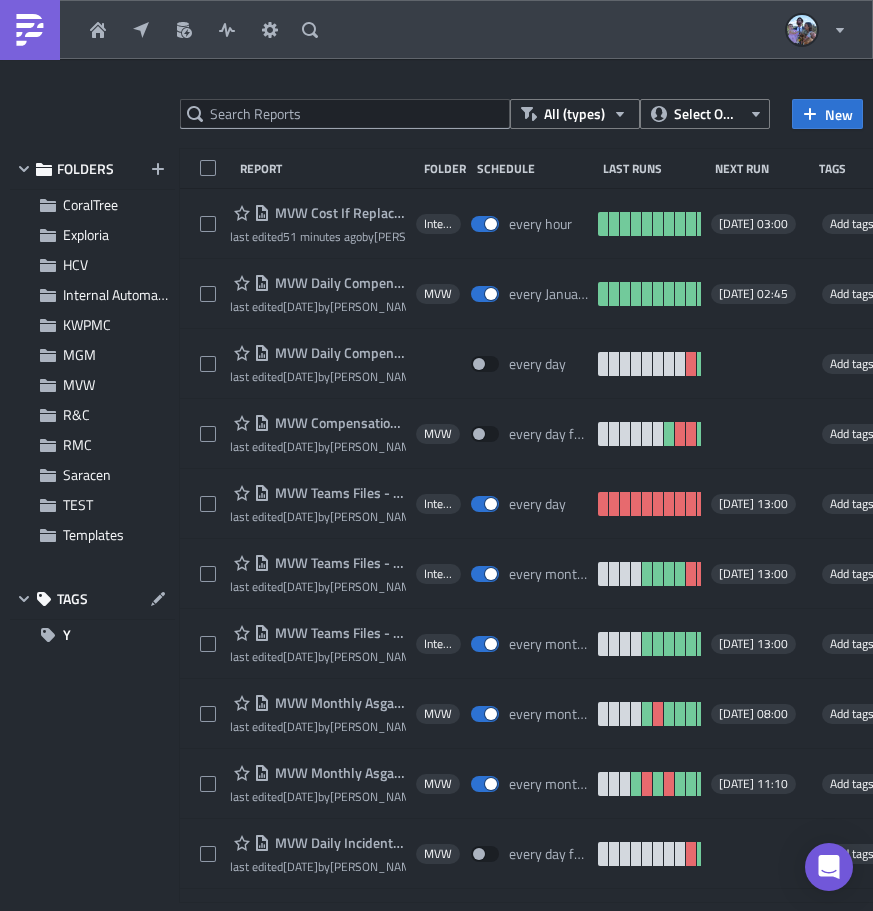
click at [343, 910] on div at bounding box center [436, 914] width 873 height 0
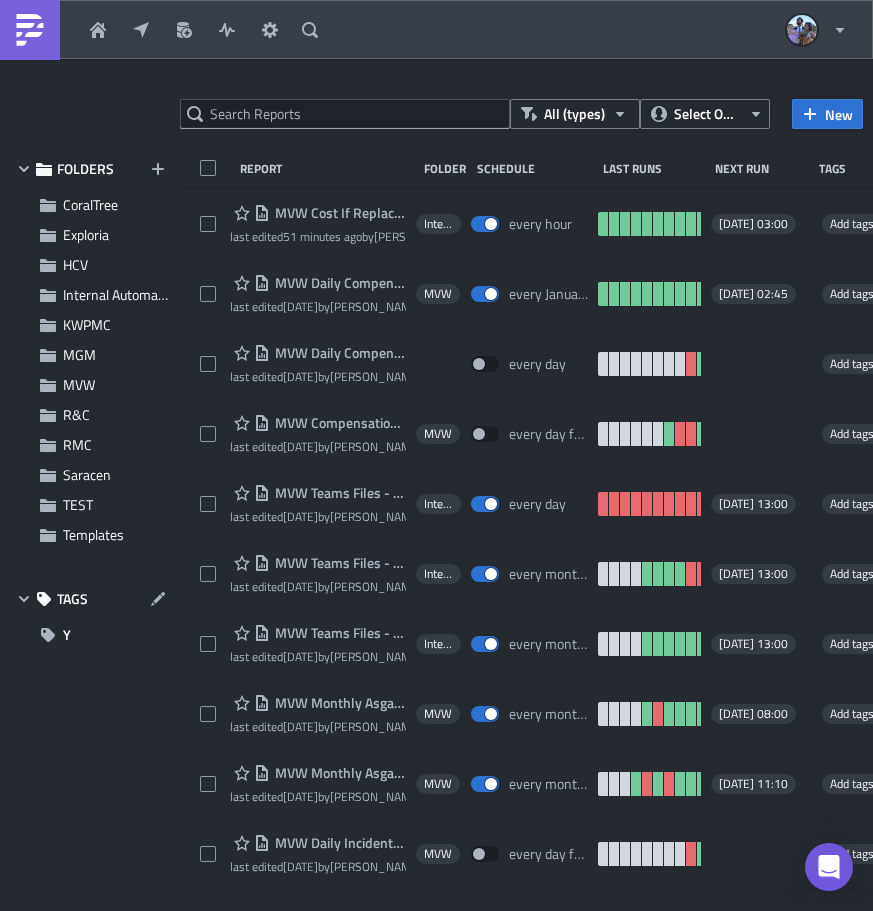
click at [343, 910] on div at bounding box center [436, 914] width 873 height 0
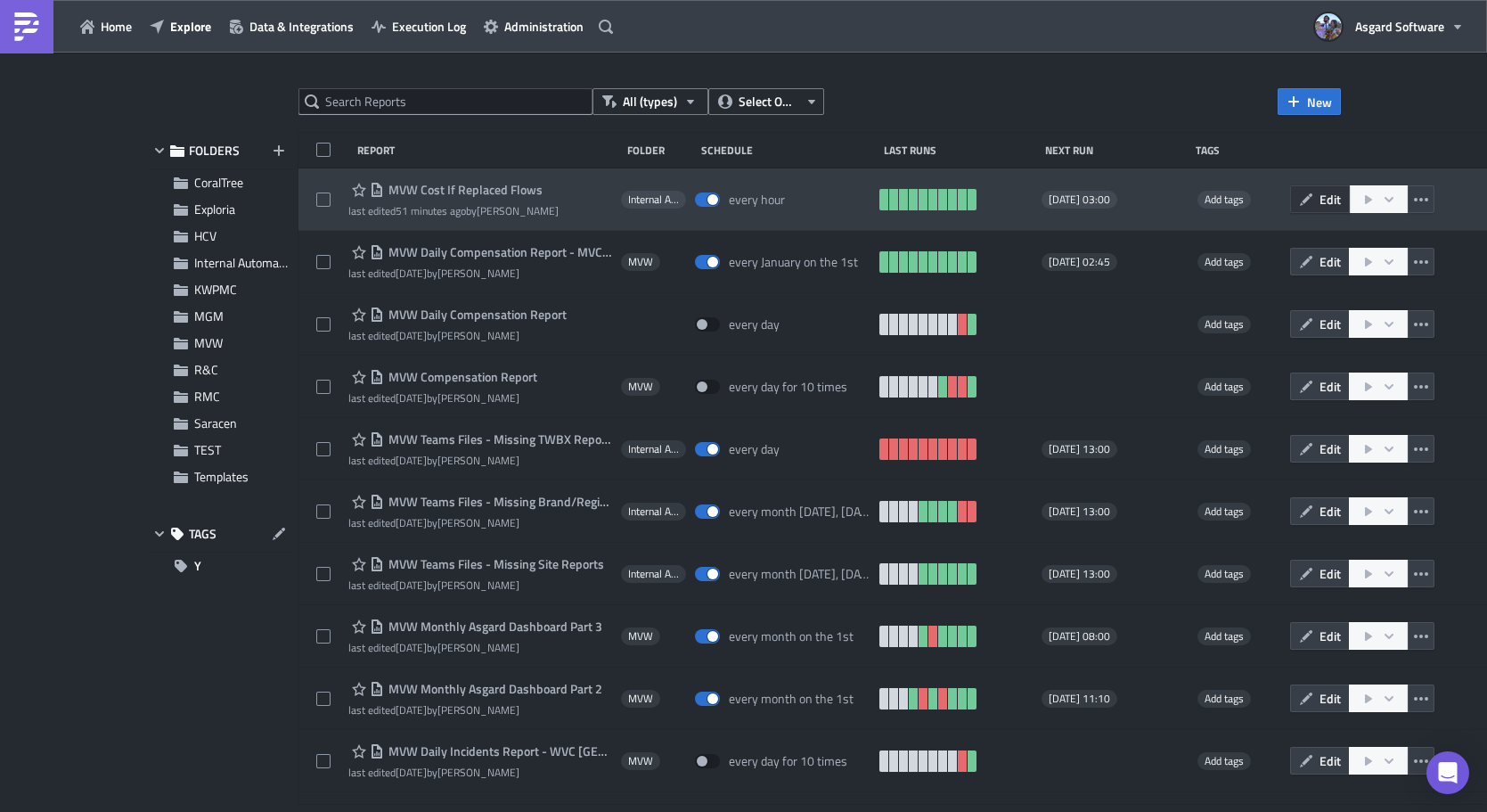
click at [777, 196] on button "Edit" at bounding box center [1319, 199] width 60 height 28
click at [777, 197] on button "Edit" at bounding box center [1319, 199] width 60 height 28
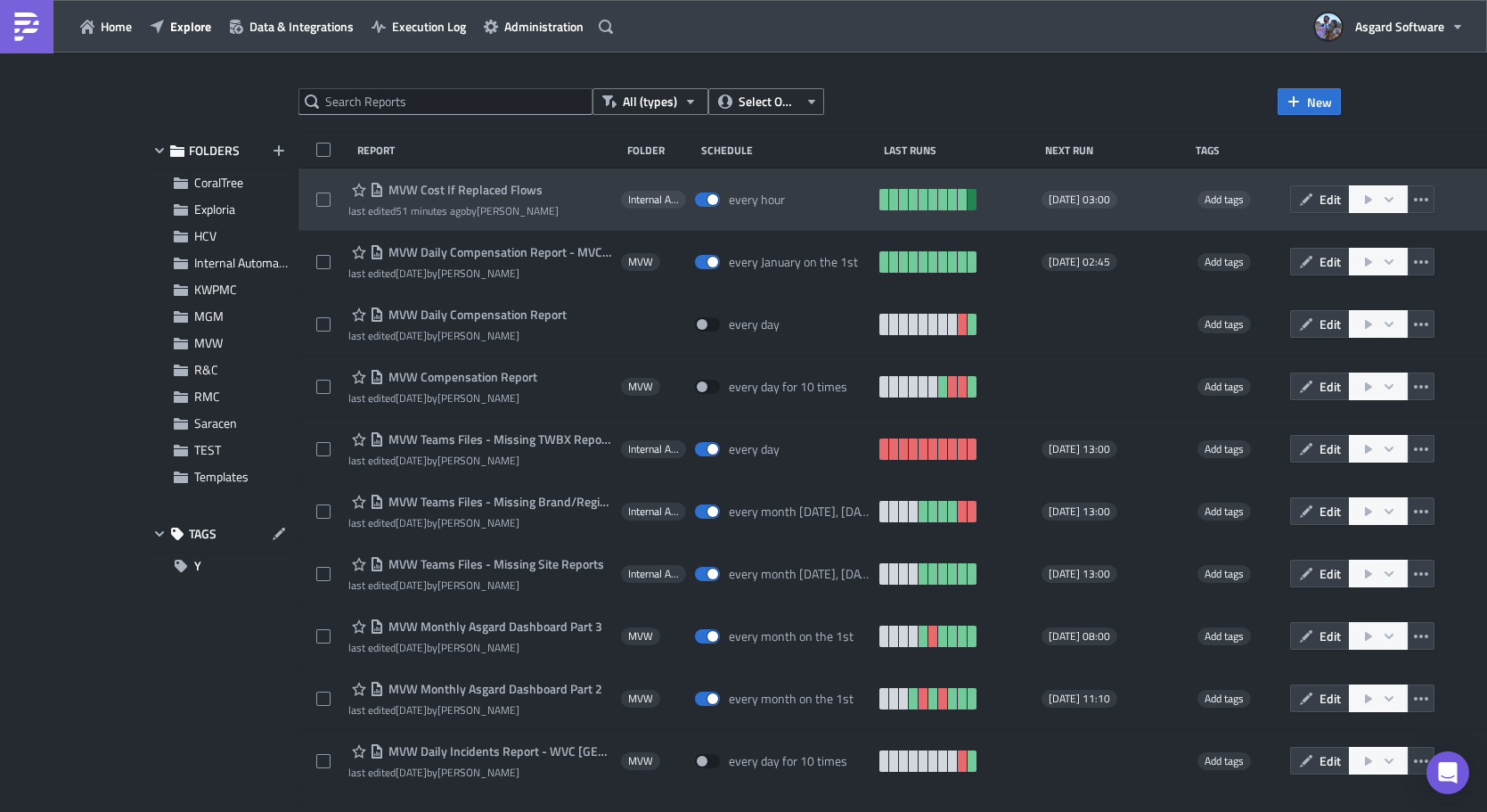
click at [777, 199] on link at bounding box center [973, 200] width 9 height 21
click at [777, 201] on link at bounding box center [973, 200] width 9 height 21
click at [452, 190] on span "MVW Cost If Replaced Flows" at bounding box center [464, 190] width 159 height 16
click at [777, 202] on span "Edit" at bounding box center [1330, 199] width 21 height 19
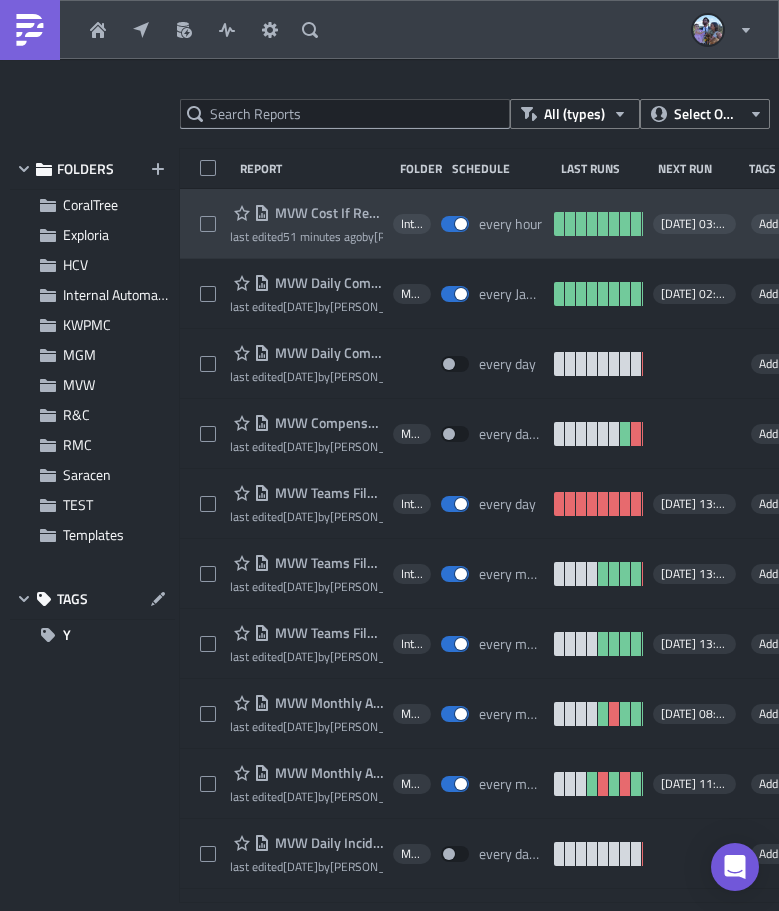
click at [310, 214] on span "MVW Cost If Replaced Flows" at bounding box center [326, 213] width 113 height 18
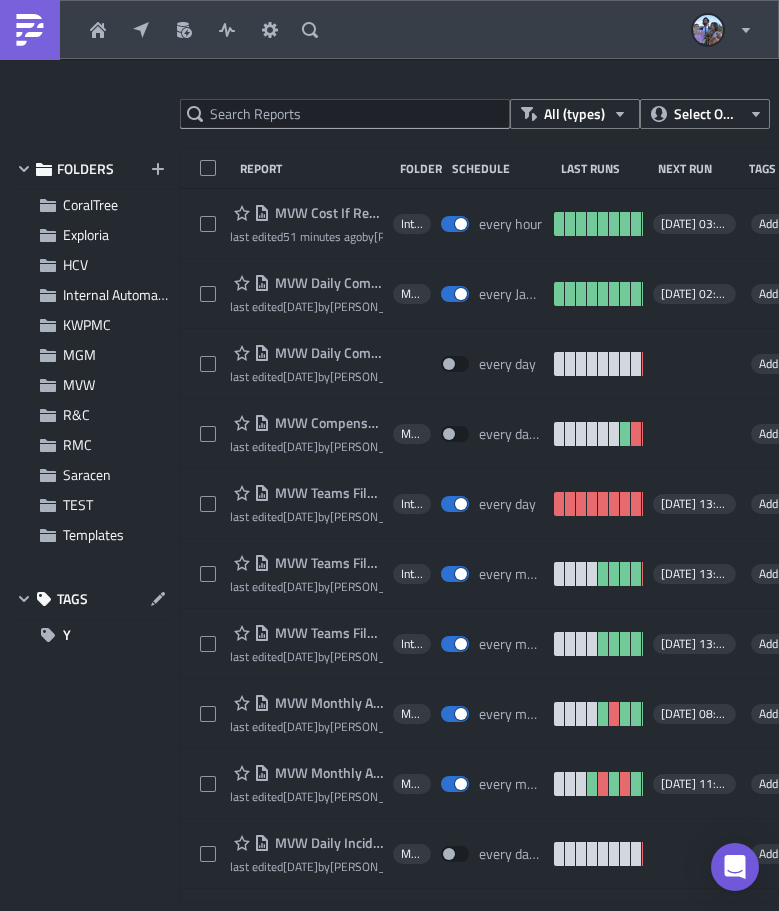
click at [566, 910] on div at bounding box center [389, 914] width 779 height 0
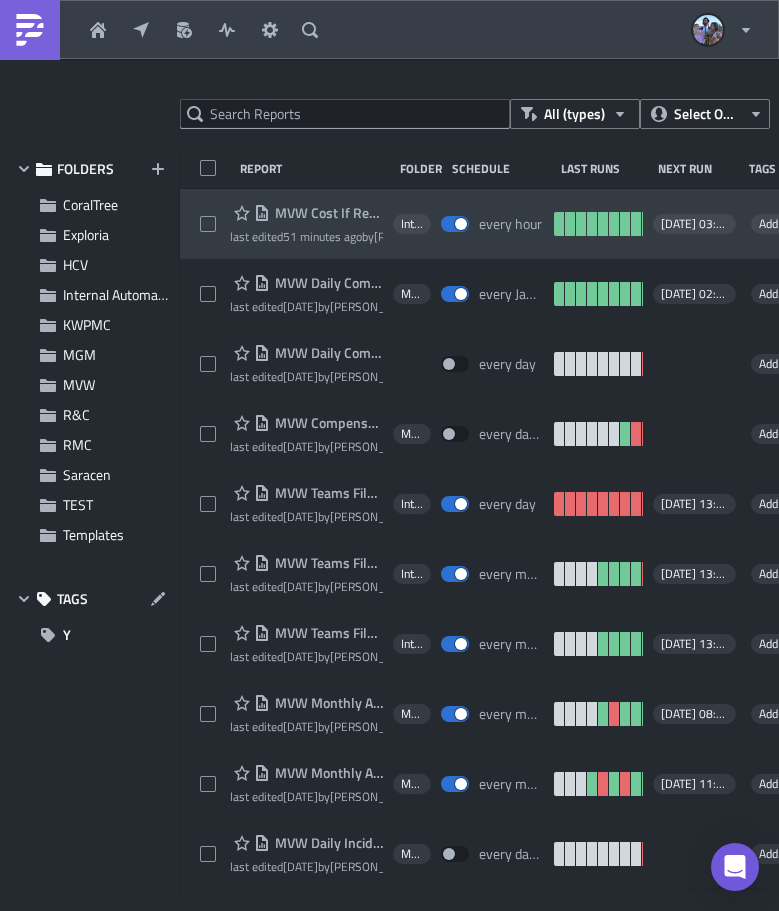
click at [324, 213] on span "MVW Cost If Replaced Flows" at bounding box center [326, 213] width 113 height 18
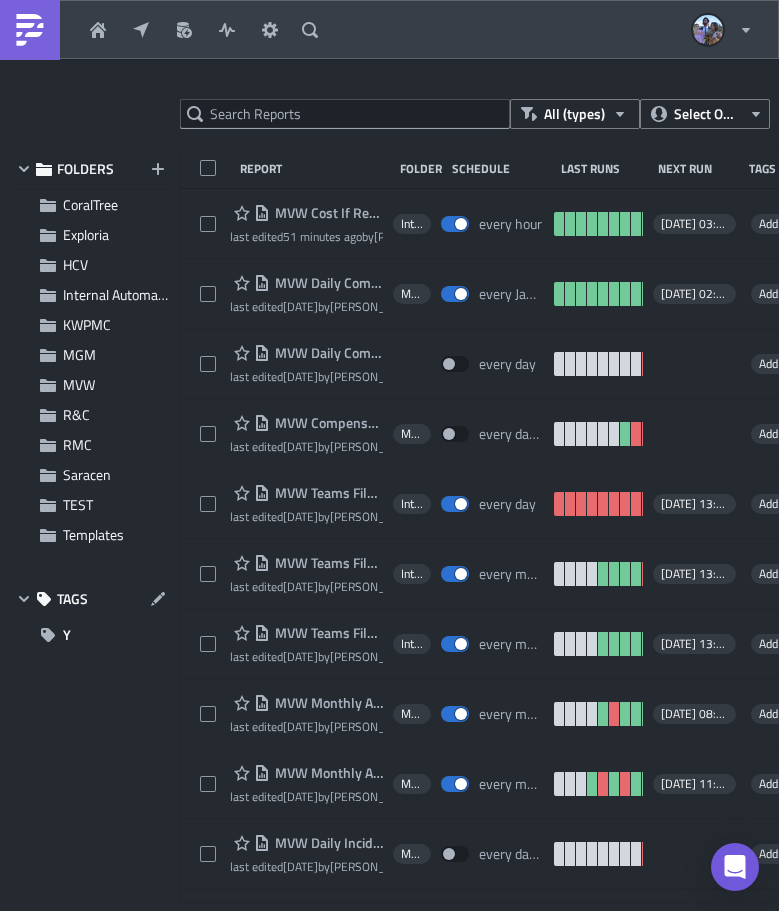
click at [539, 910] on div at bounding box center [389, 914] width 779 height 0
click at [292, 208] on span "MVW Cost If Replaced Flows" at bounding box center [326, 213] width 113 height 18
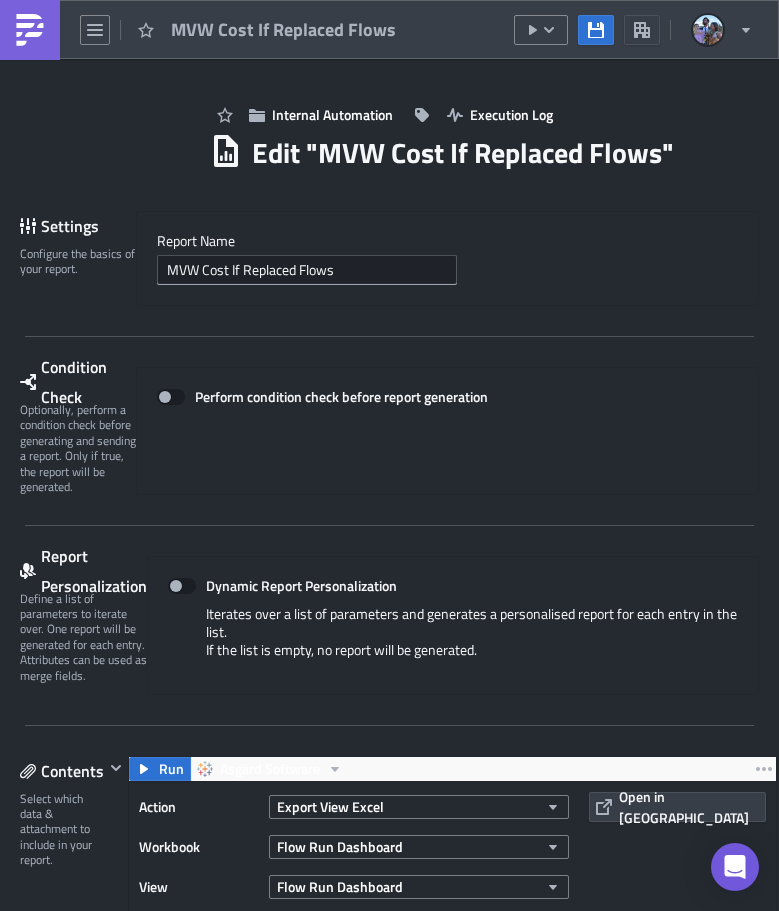
click at [29, 40] on img at bounding box center [30, 30] width 32 height 32
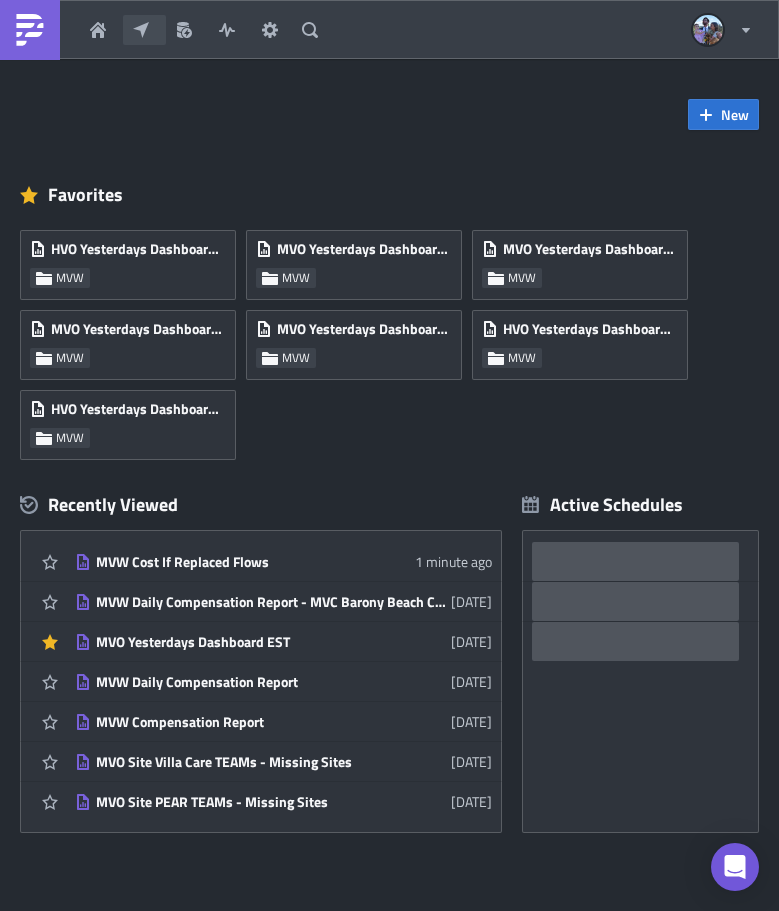
click at [140, 20] on button "Explore" at bounding box center [144, 30] width 43 height 30
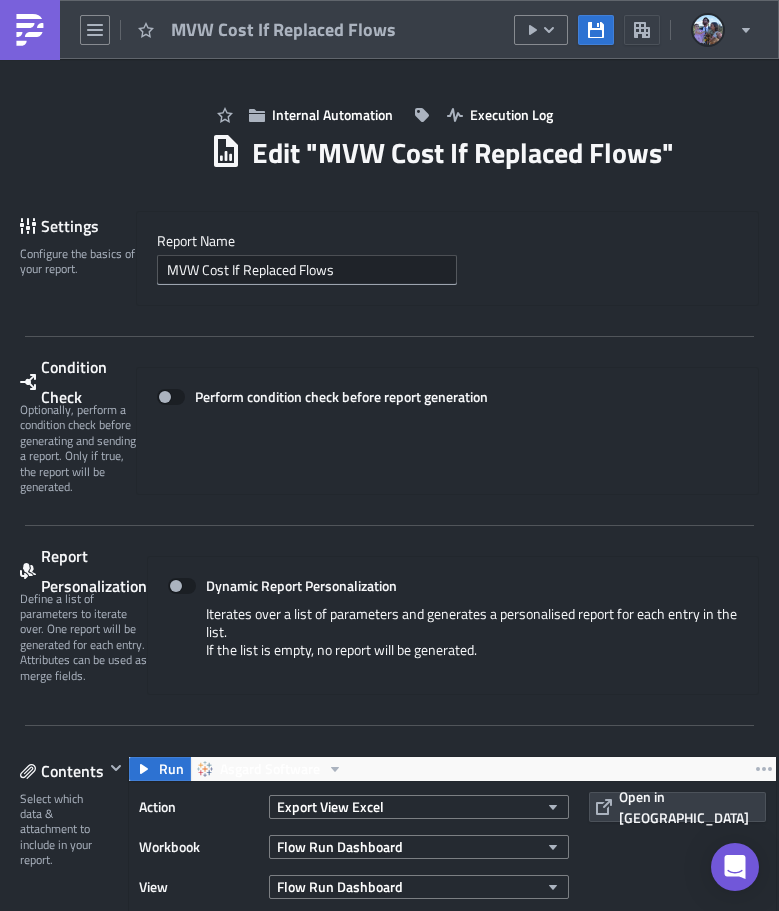
click at [41, 37] on img at bounding box center [30, 30] width 32 height 32
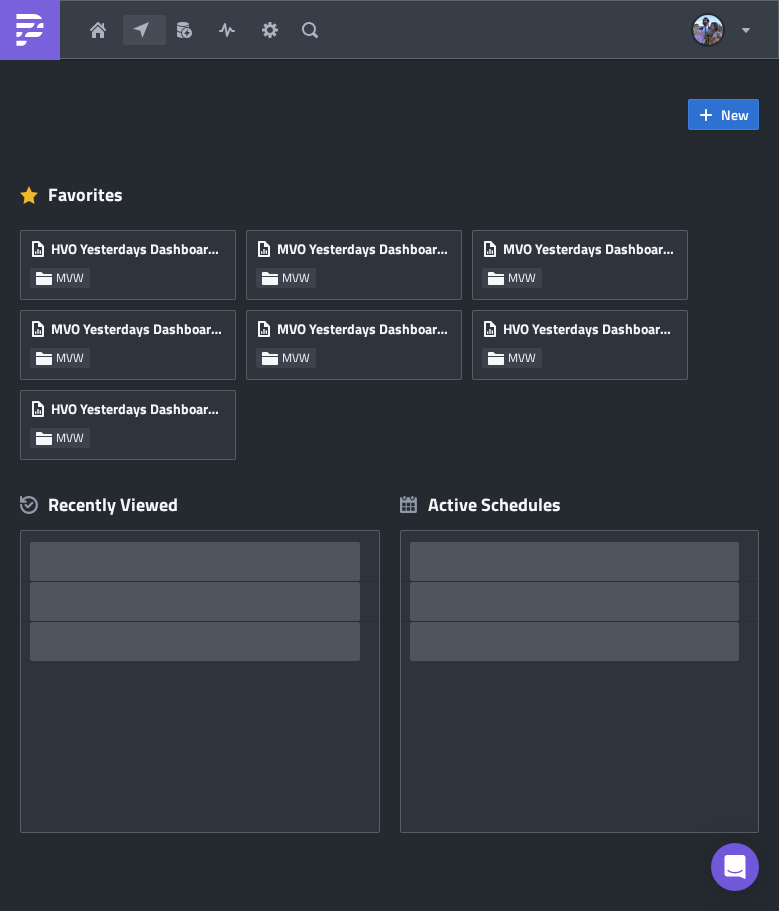
click at [142, 27] on icon "button" at bounding box center [141, 29] width 16 height 16
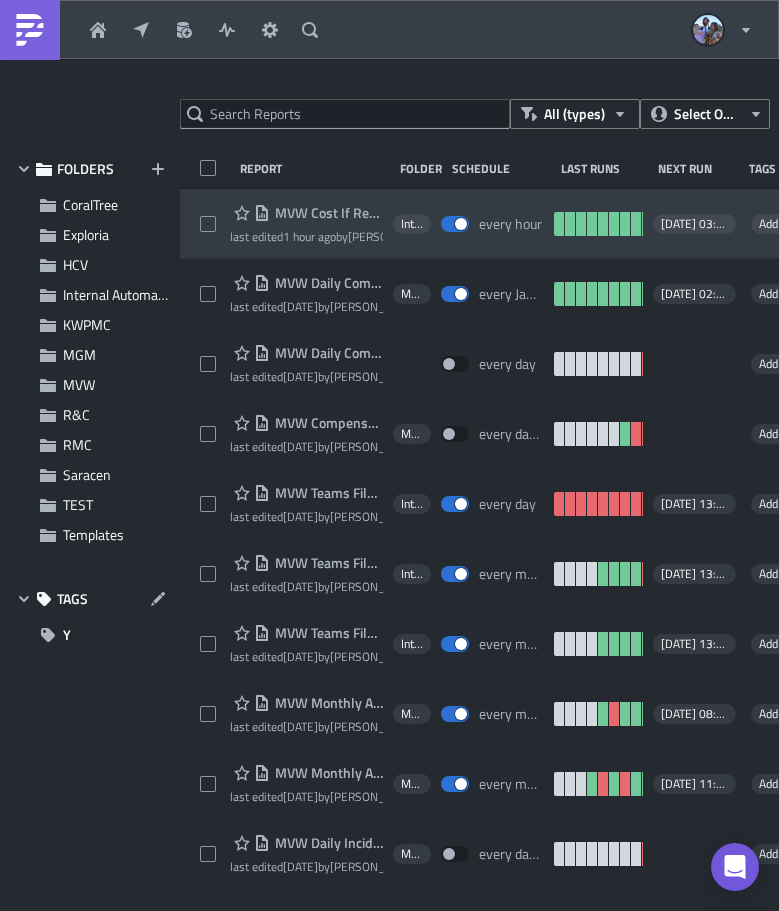
click at [329, 212] on span "MVW Cost If Replaced Flows" at bounding box center [326, 213] width 113 height 18
click at [346, 211] on span "MVW Cost If Replaced Flows" at bounding box center [326, 213] width 113 height 18
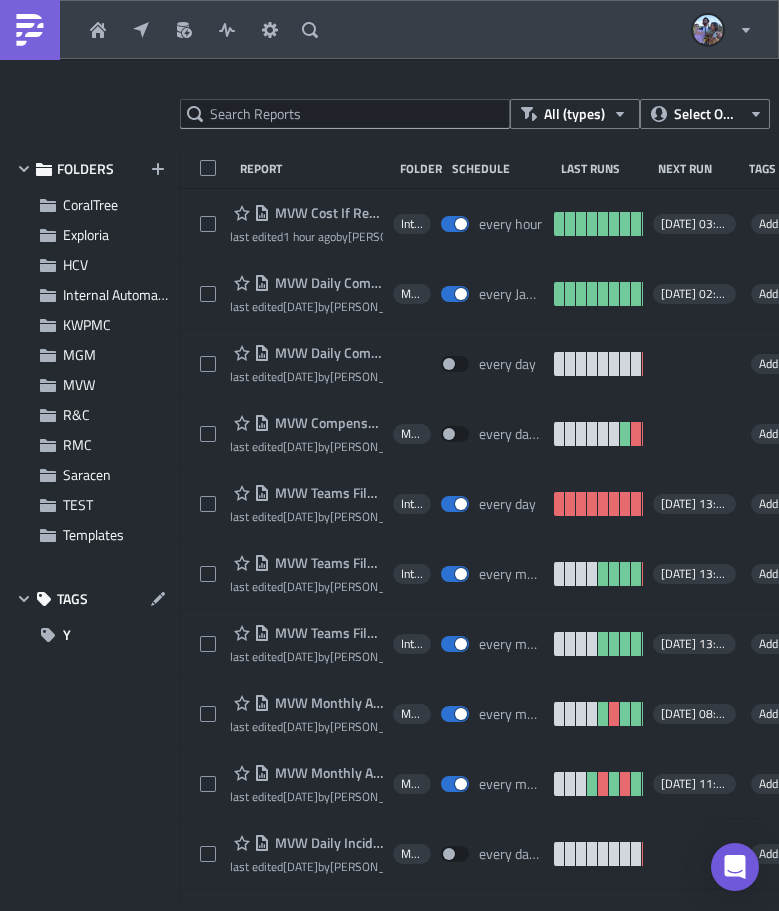
click at [351, 910] on div at bounding box center [389, 914] width 779 height 0
click at [303, 910] on div at bounding box center [389, 914] width 779 height 0
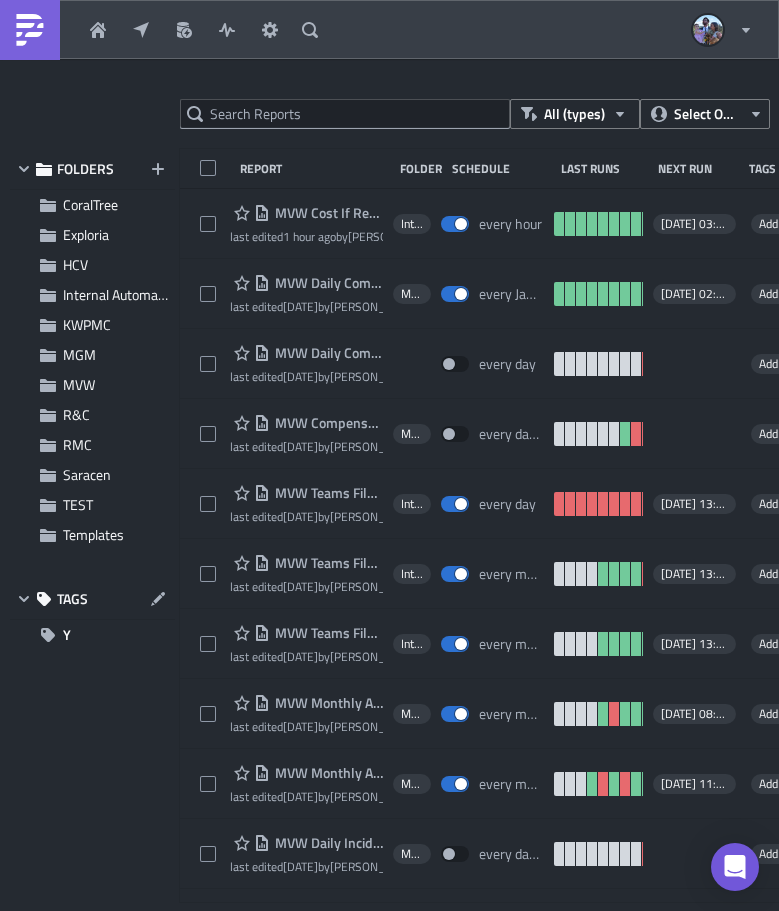
click at [303, 910] on div at bounding box center [389, 914] width 779 height 0
click at [343, 910] on div at bounding box center [389, 914] width 779 height 0
click at [342, 910] on div at bounding box center [389, 914] width 779 height 0
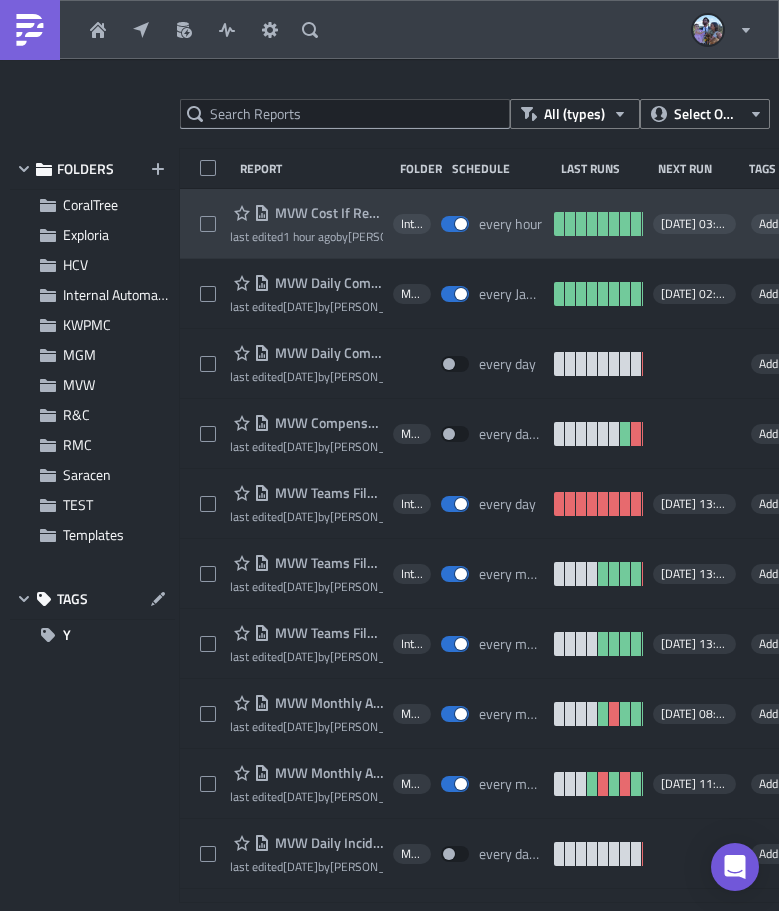
click at [323, 212] on span "MVW Cost If Replaced Flows" at bounding box center [326, 213] width 113 height 18
click at [198, 196] on div "MVW Cost If Replaced Flows last edited 1 hour ago by Jordan Valsvik Internal Au…" at bounding box center [559, 224] width 759 height 70
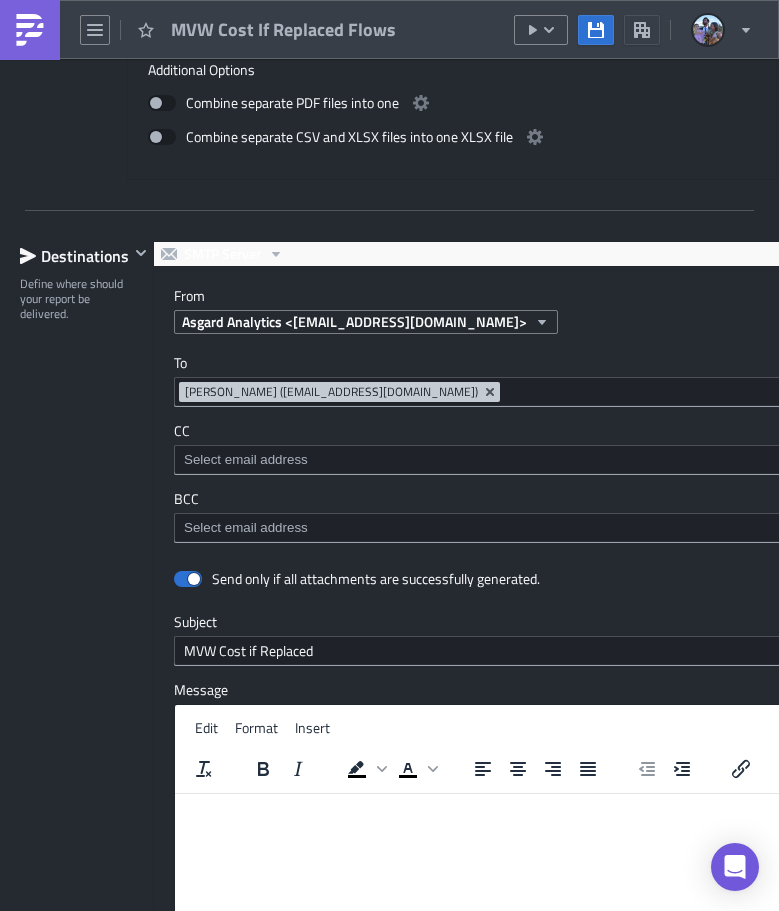
scroll to position [1993, 0]
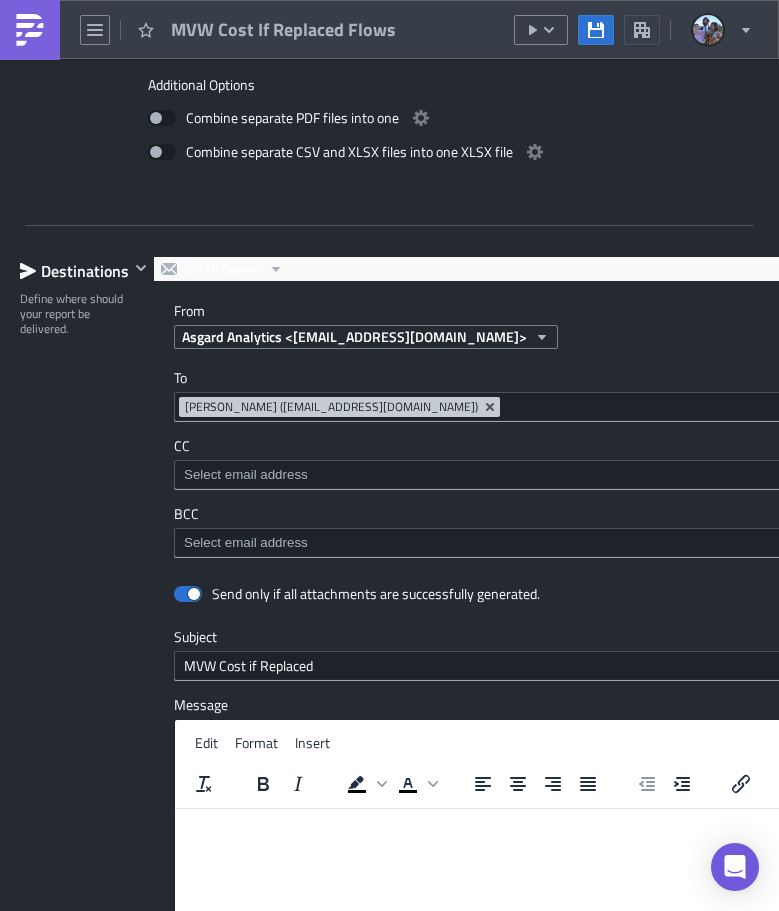
click at [177, 386] on label "To" at bounding box center [555, 378] width 762 height 18
click at [175, 388] on div "To jvalsvik@asgardsoftware.com Jordan Valsvik (jvalsvik@asgardsoftware.com)" at bounding box center [555, 395] width 762 height 53
click at [181, 382] on label "To" at bounding box center [555, 378] width 762 height 18
click at [180, 387] on label "To" at bounding box center [555, 378] width 762 height 18
click at [534, 840] on html at bounding box center [555, 824] width 760 height 32
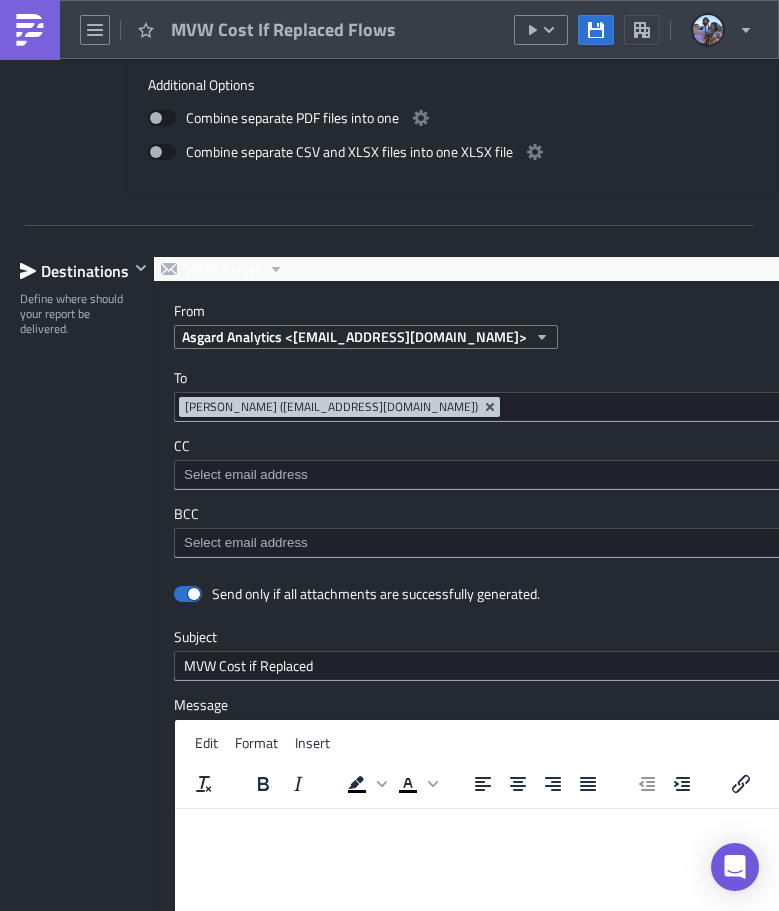
click at [534, 840] on html at bounding box center [555, 824] width 760 height 32
drag, startPoint x: 512, startPoint y: 870, endPoint x: 360, endPoint y: 71, distance: 813.0
click at [512, 910] on div at bounding box center [389, 914] width 779 height 0
drag, startPoint x: 35, startPoint y: 25, endPoint x: 76, endPoint y: 53, distance: 49.6
click at [35, 25] on img at bounding box center [30, 30] width 32 height 32
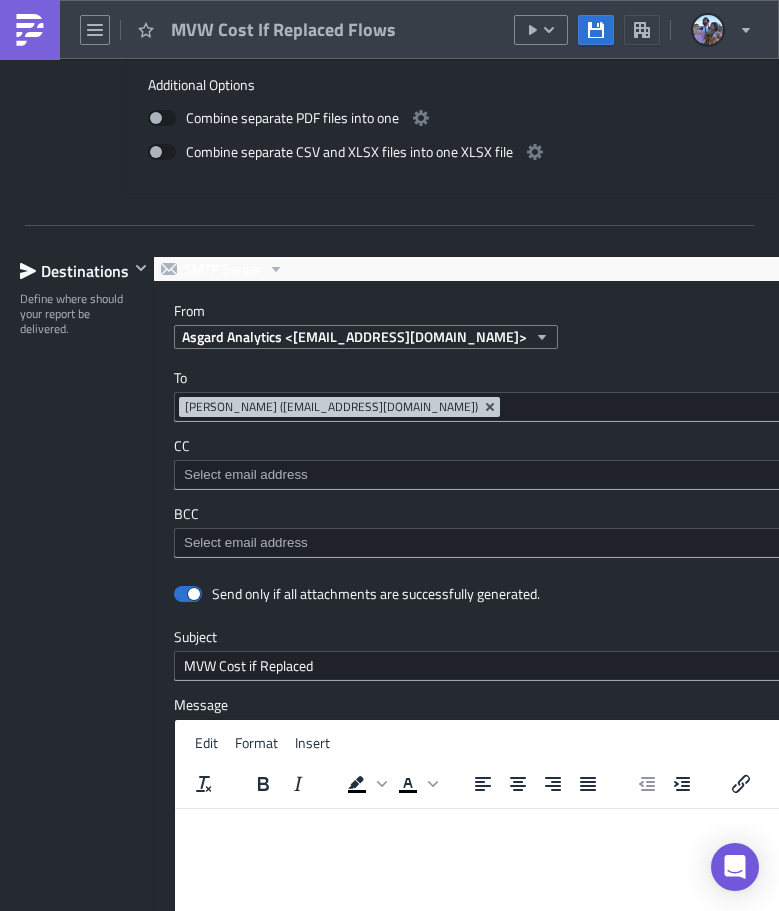
scroll to position [119, 0]
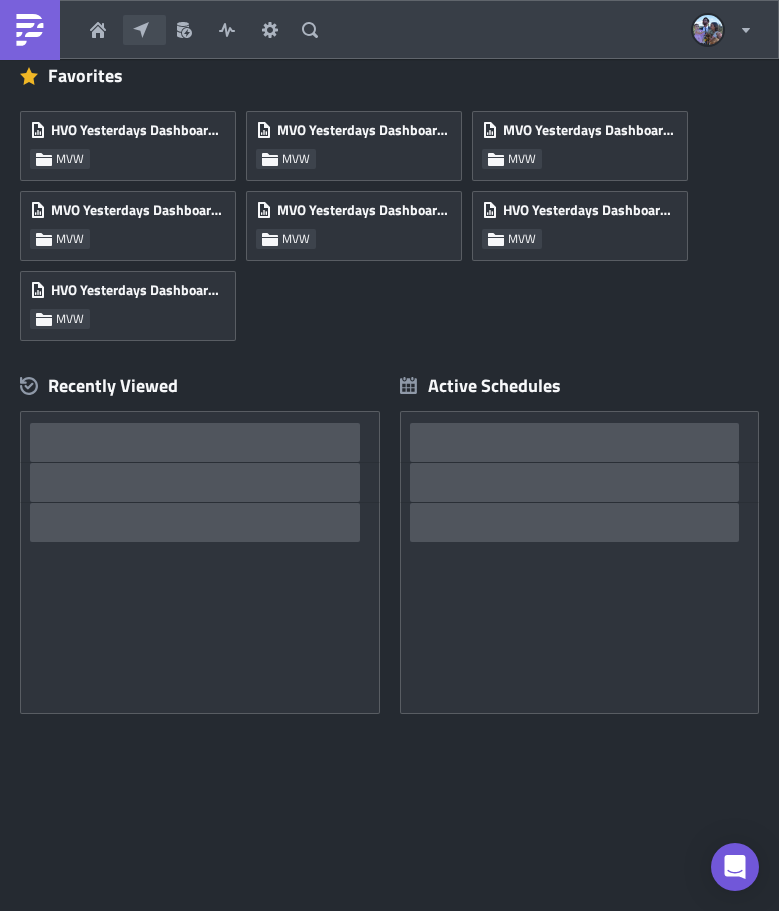
click at [147, 28] on icon "button" at bounding box center [141, 30] width 16 height 16
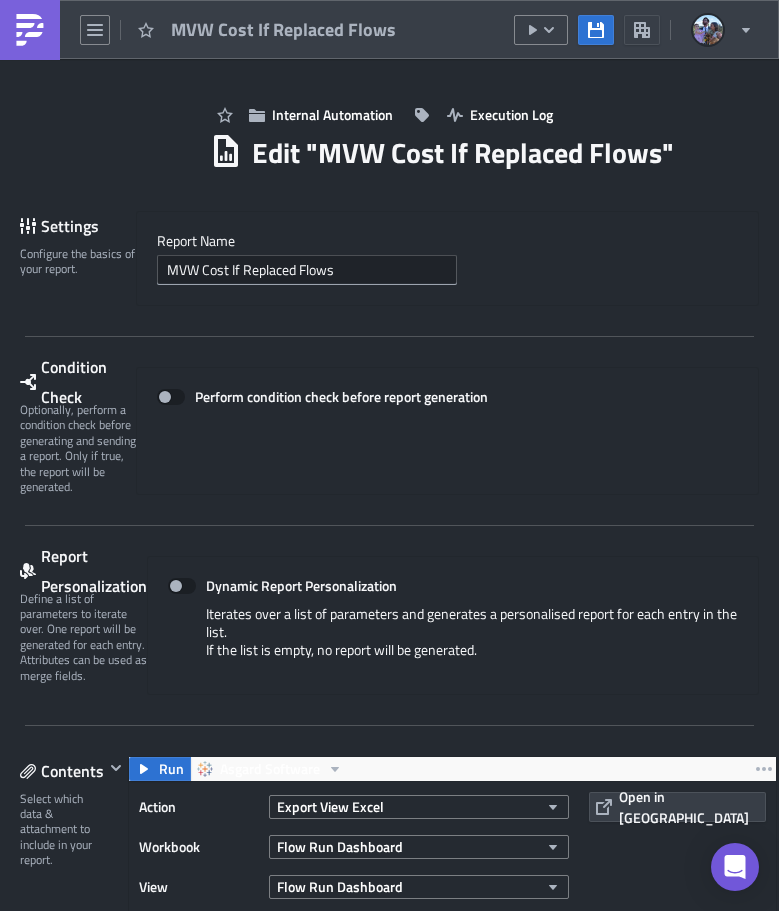
click at [18, 30] on img at bounding box center [30, 30] width 32 height 32
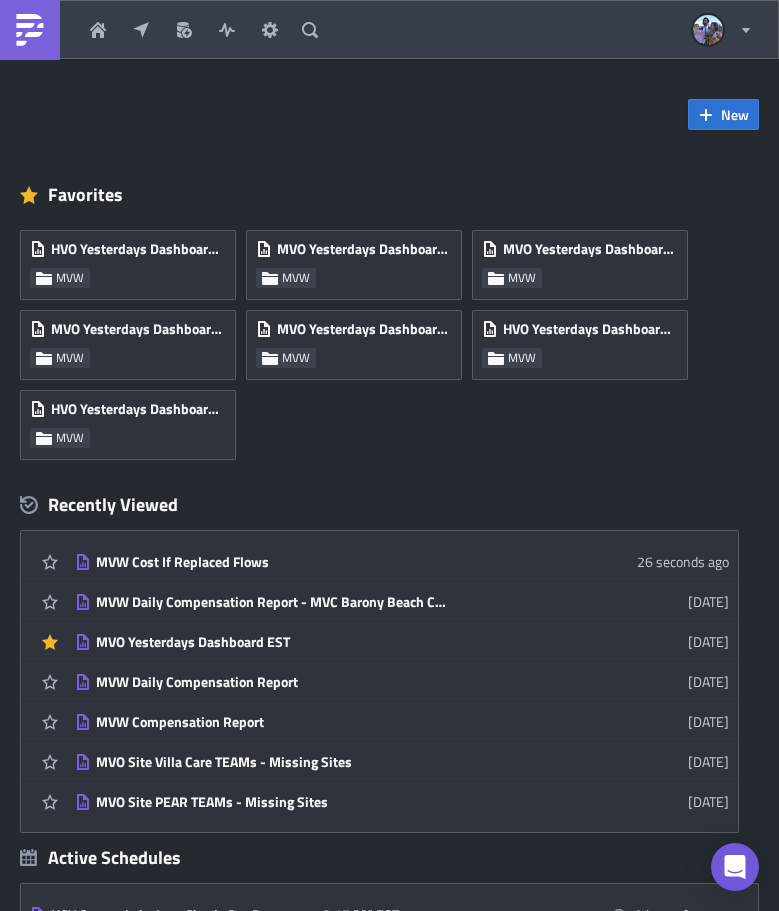
click at [39, 25] on img at bounding box center [30, 30] width 32 height 32
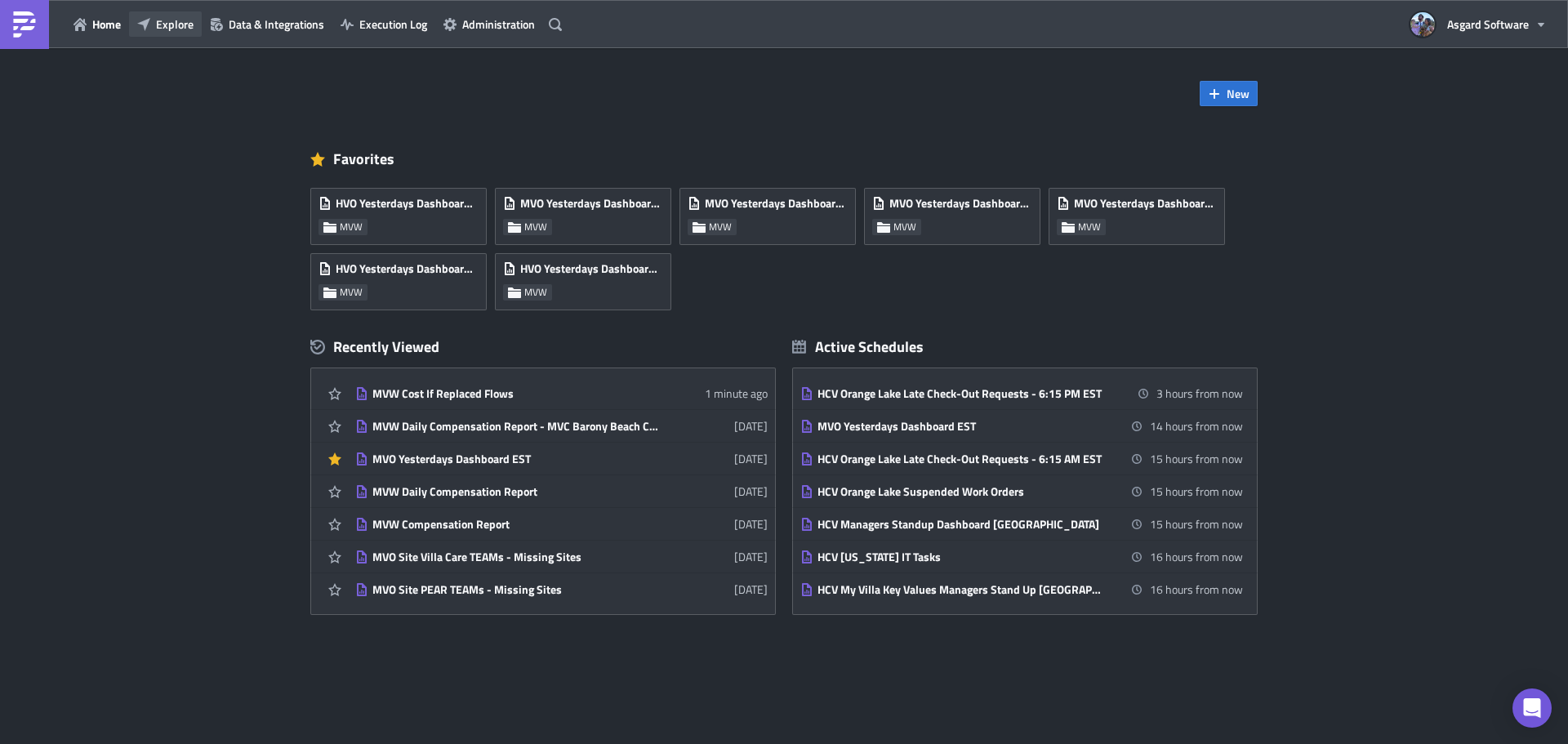
click at [155, 20] on button "Explore" at bounding box center [165, 24] width 73 height 25
click at [1358, 253] on div "New Favorites HVO Yesterdays Dashboard EST MVW MVO Yesterdays Dashboard PST MVW…" at bounding box center [784, 413] width 1568 height 730
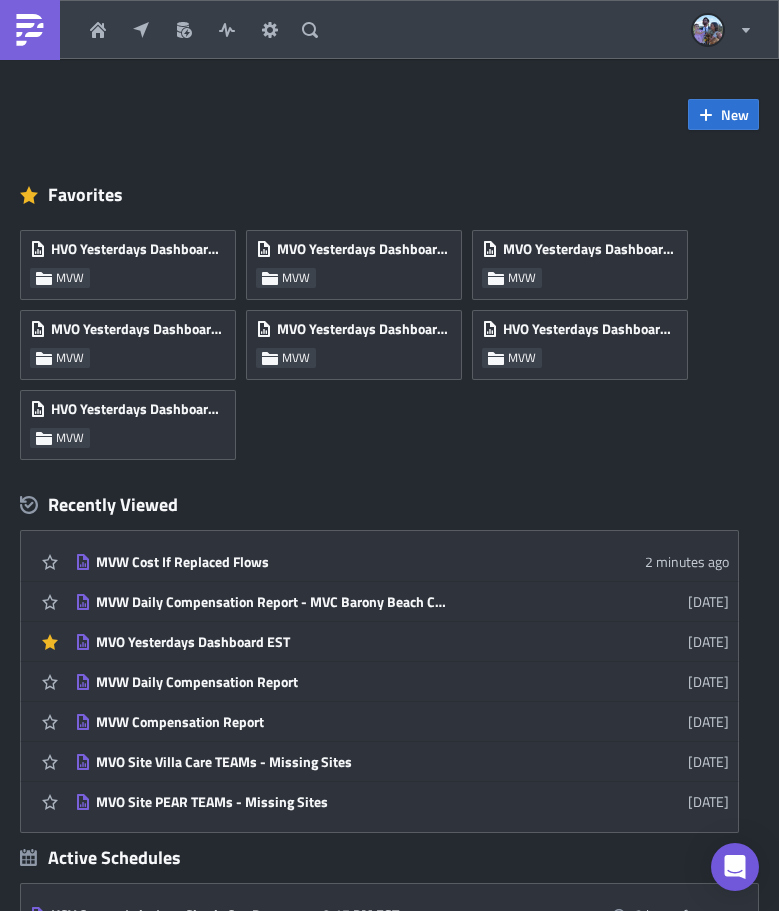
click at [595, 161] on div "New Favorites HVO Yesterdays Dashboard EST MVW MVO Yesterdays Dashboard PST MVW…" at bounding box center [389, 622] width 779 height 1127
click at [140, 32] on icon "button" at bounding box center [141, 30] width 16 height 16
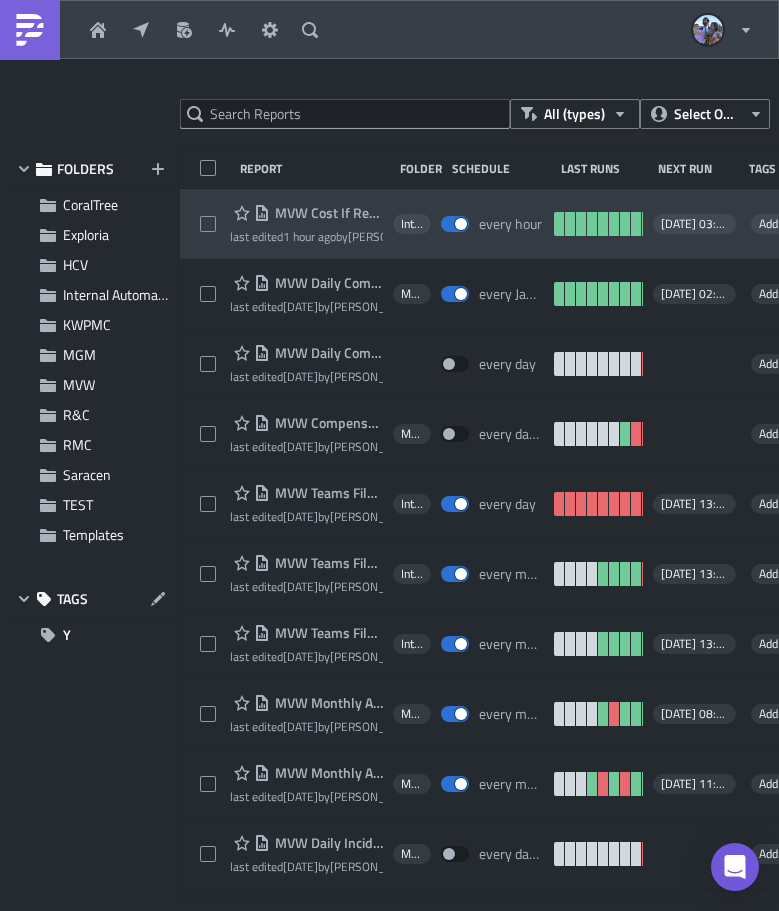
click at [287, 208] on span "MVW Cost If Replaced Flows" at bounding box center [326, 213] width 113 height 18
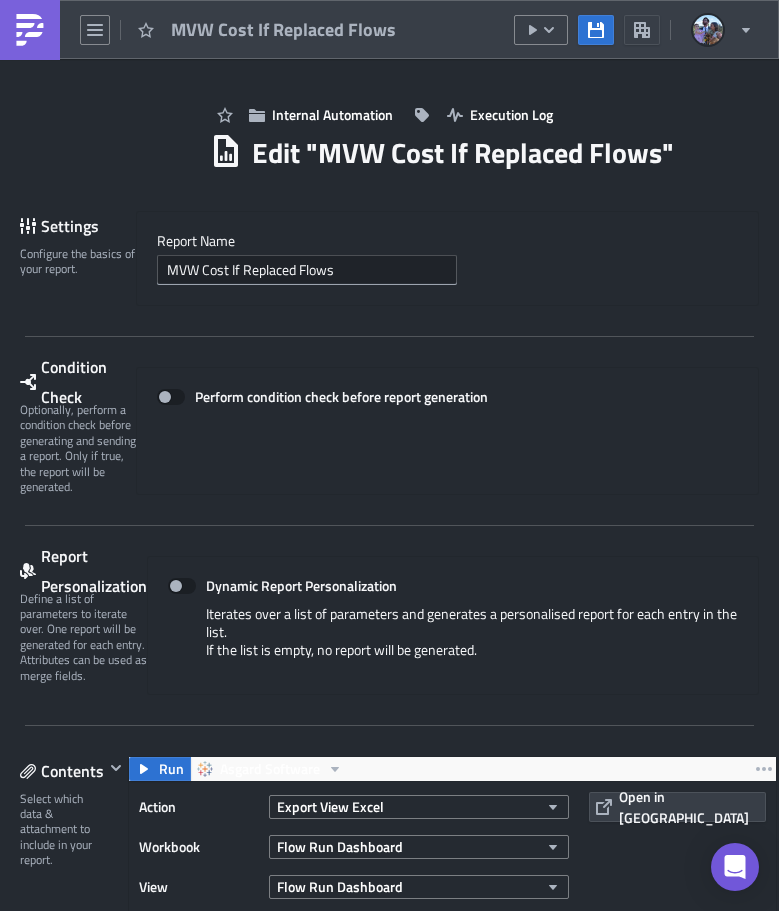
click at [36, 27] on img at bounding box center [30, 30] width 32 height 32
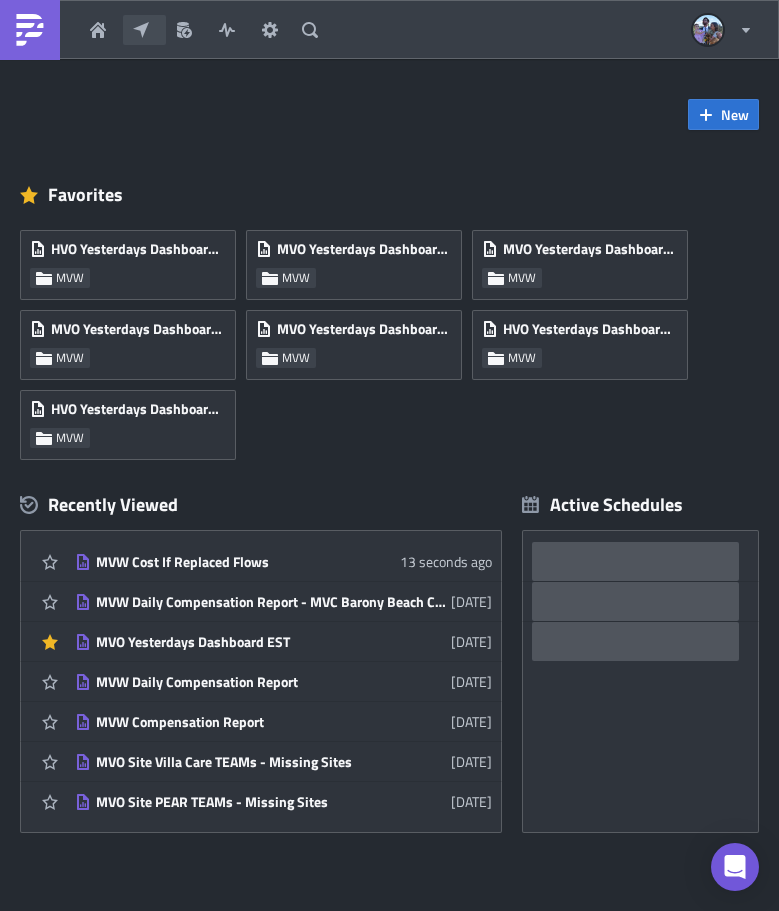
click at [157, 30] on button "Explore" at bounding box center [144, 30] width 43 height 30
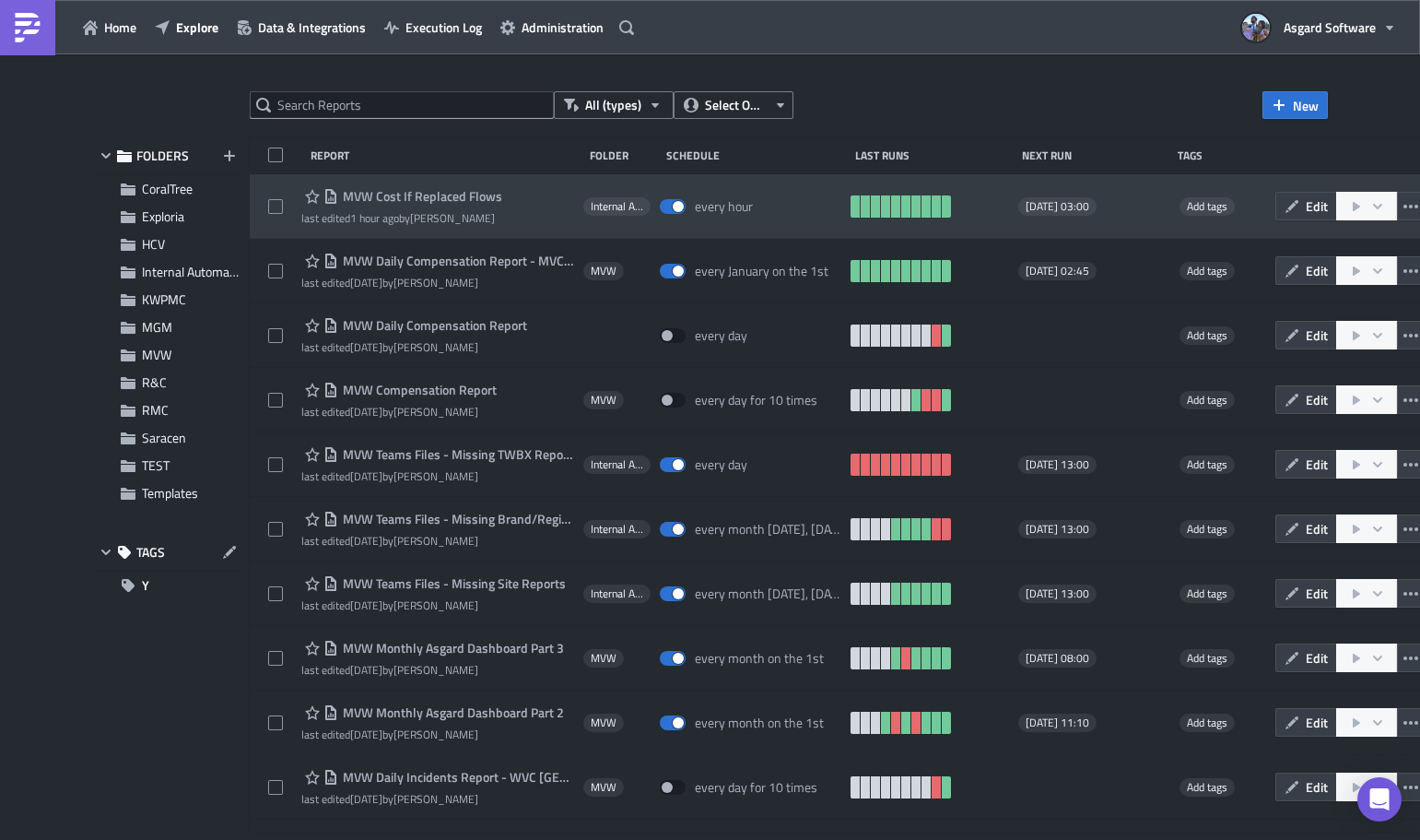
click at [395, 200] on span "MVW Cost If Replaced Flows" at bounding box center [420, 196] width 164 height 17
click at [410, 186] on div "MVW Cost If Replaced Flows last edited 1 hour ago by [PERSON_NAME] Internal Aut…" at bounding box center [867, 207] width 1235 height 65
click at [411, 193] on span "MVW Cost If Replaced Flows" at bounding box center [420, 196] width 164 height 17
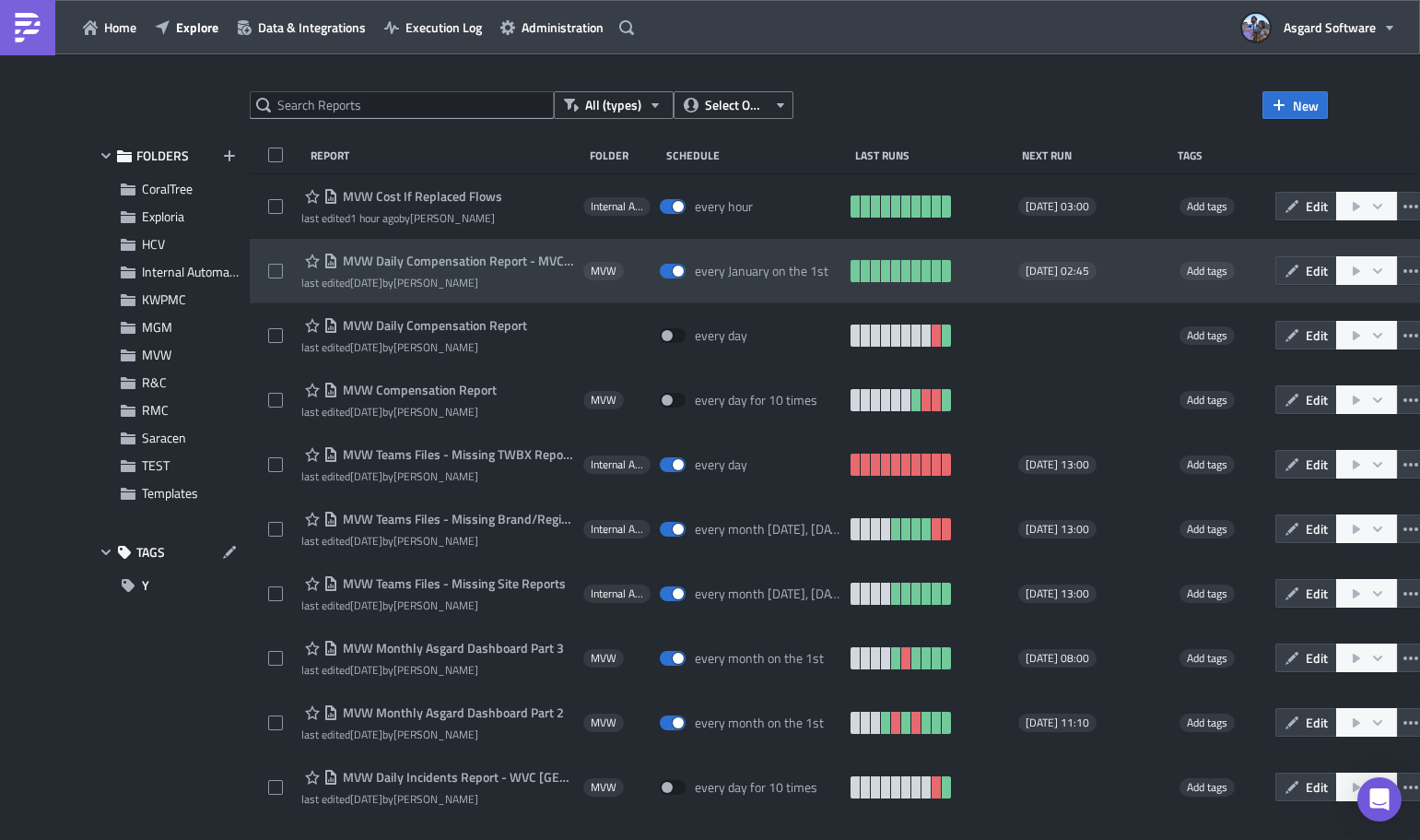
click at [405, 259] on span "MVW Daily Compensation Report - MVC Barony Beach Club" at bounding box center [456, 261] width 235 height 17
click at [278, 268] on span at bounding box center [276, 271] width 15 height 15
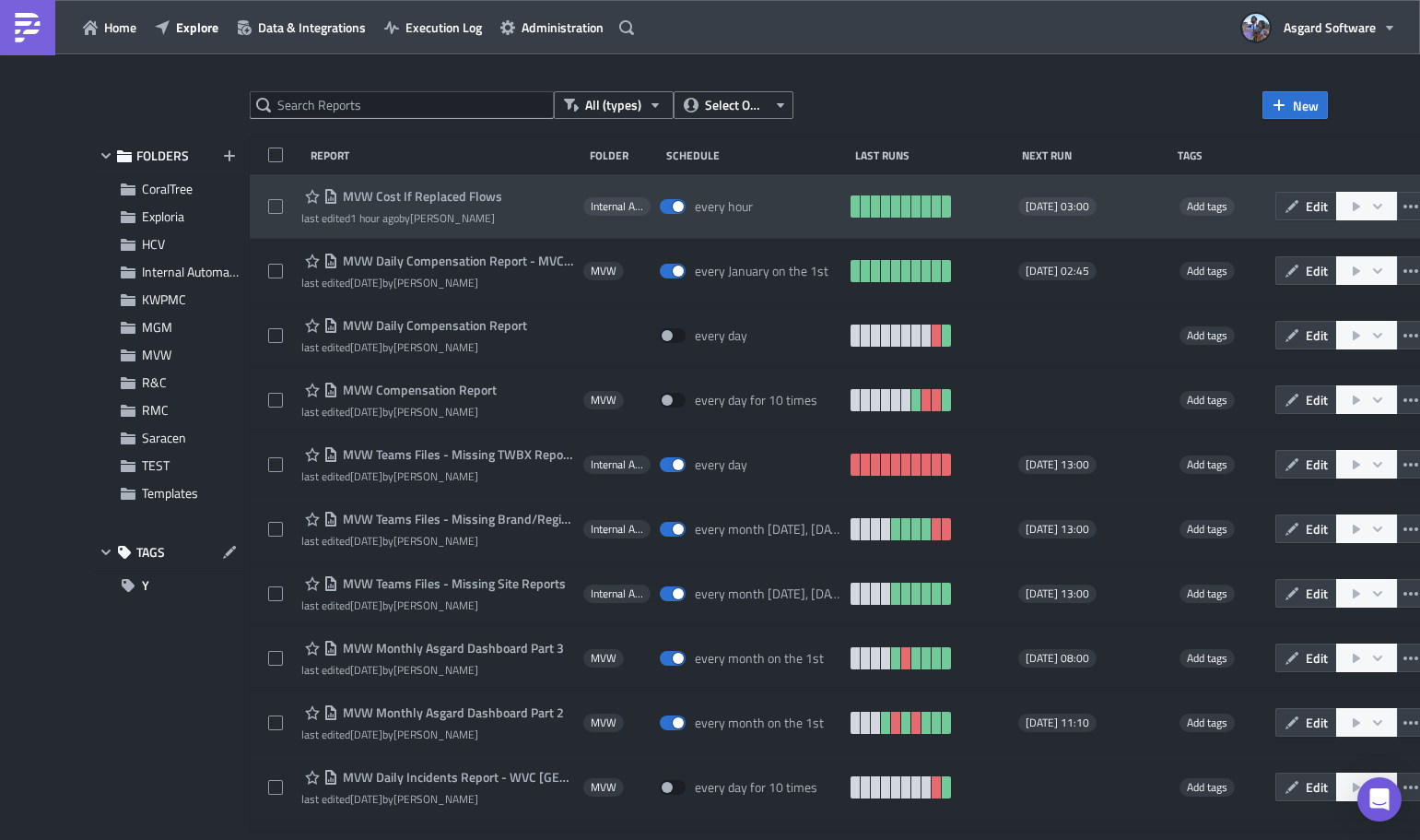
click at [269, 193] on div at bounding box center [285, 207] width 34 height 37
click at [375, 191] on span "MVW Cost If Replaced Flows" at bounding box center [420, 196] width 164 height 17
click at [421, 202] on span "MVW Cost If Replaced Flows" at bounding box center [420, 196] width 164 height 17
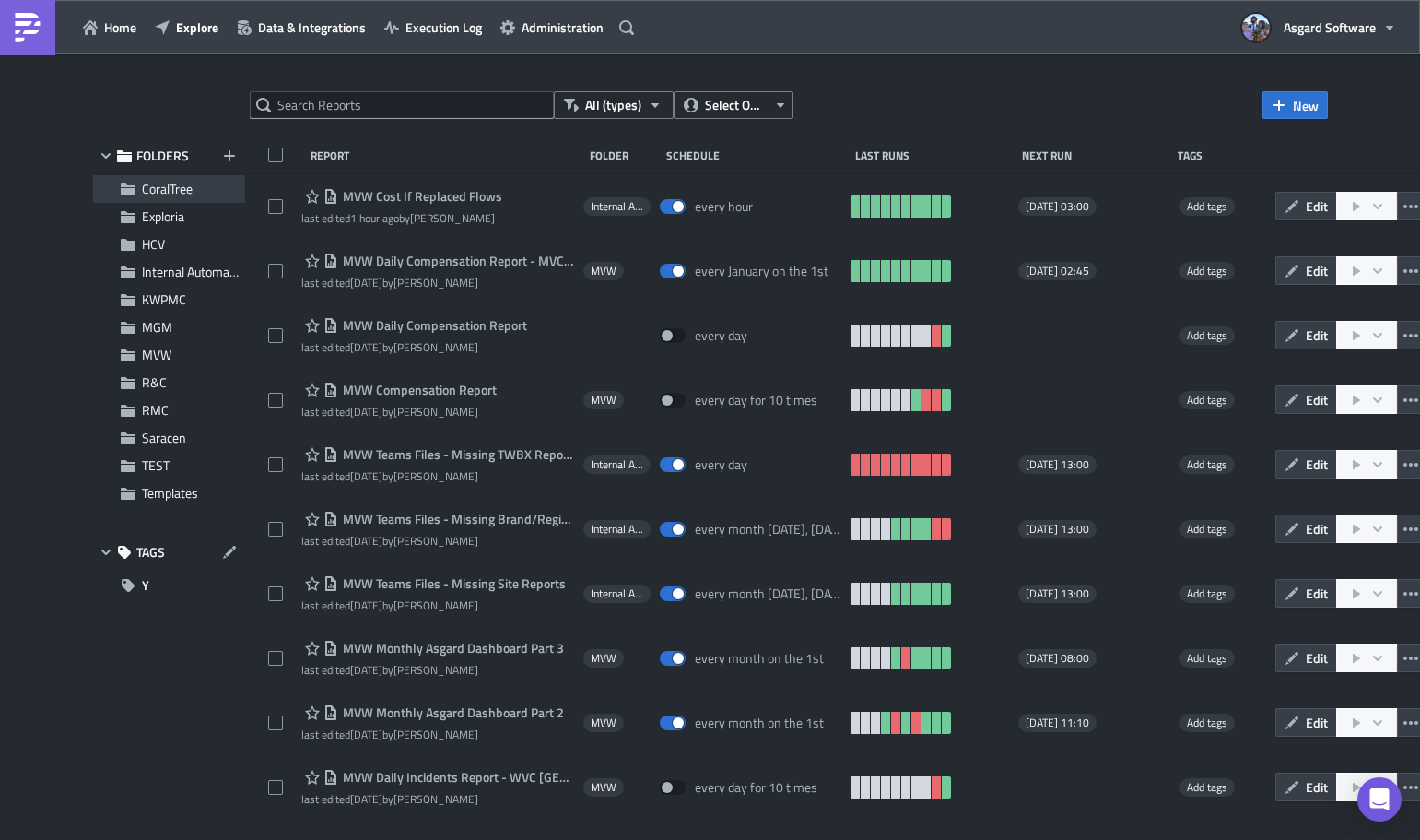
click at [159, 188] on span "CoralTree" at bounding box center [167, 188] width 51 height 19
click at [491, 839] on div at bounding box center [710, 843] width 1420 height 0
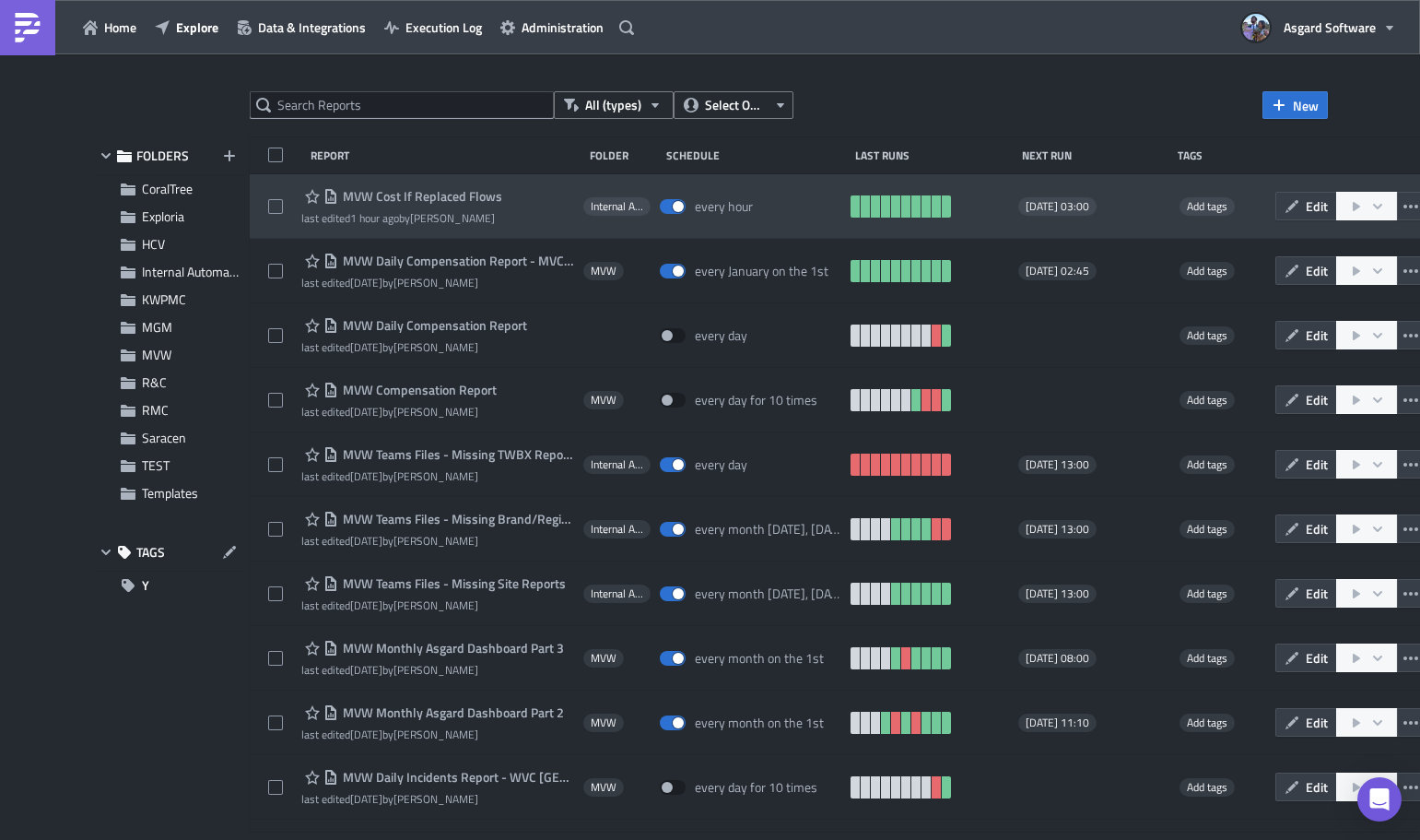
click at [451, 201] on span "MVW Cost If Replaced Flows" at bounding box center [420, 196] width 164 height 17
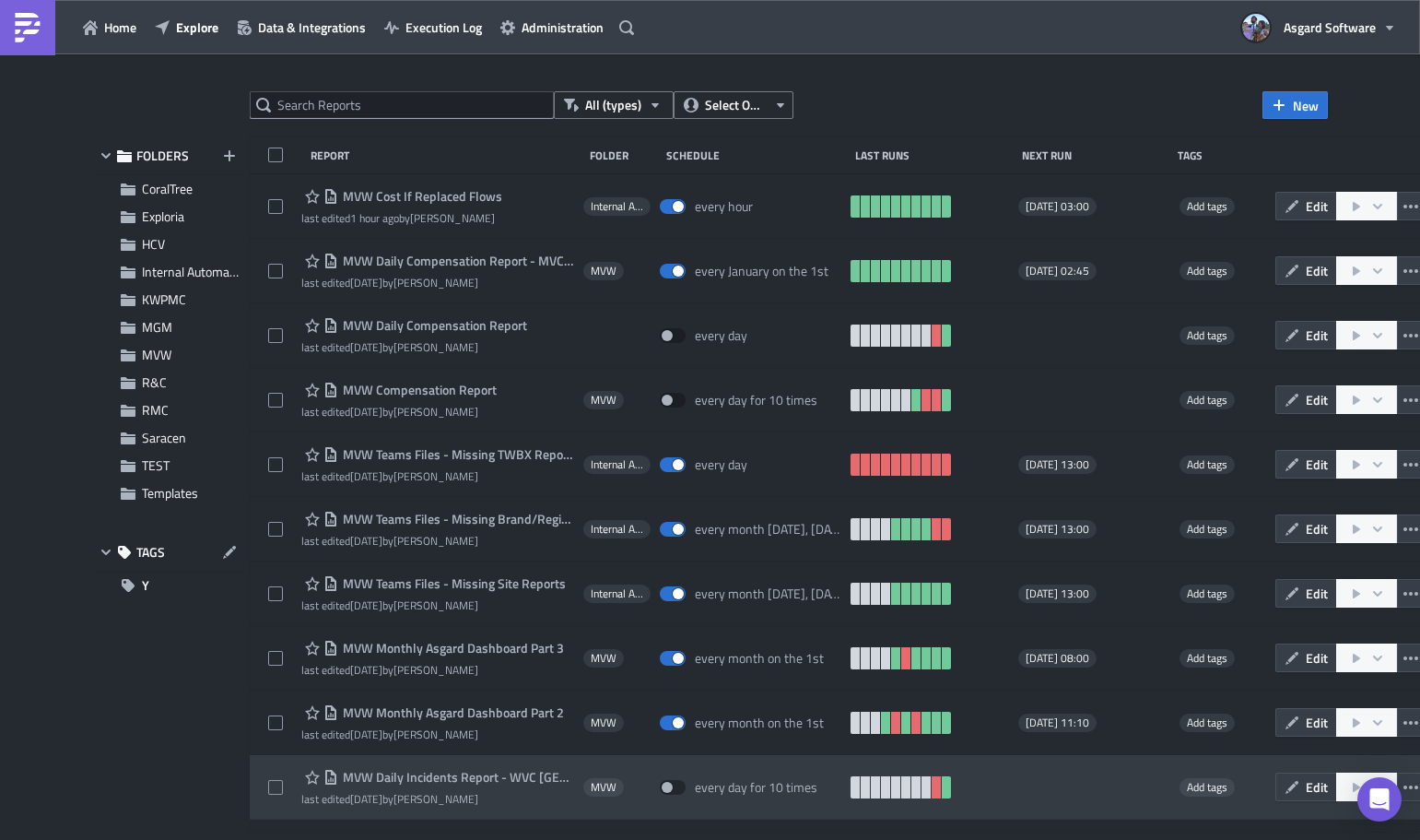
drag, startPoint x: 520, startPoint y: 803, endPoint x: 631, endPoint y: 788, distance: 112.0
click at [521, 839] on div at bounding box center [710, 843] width 1420 height 0
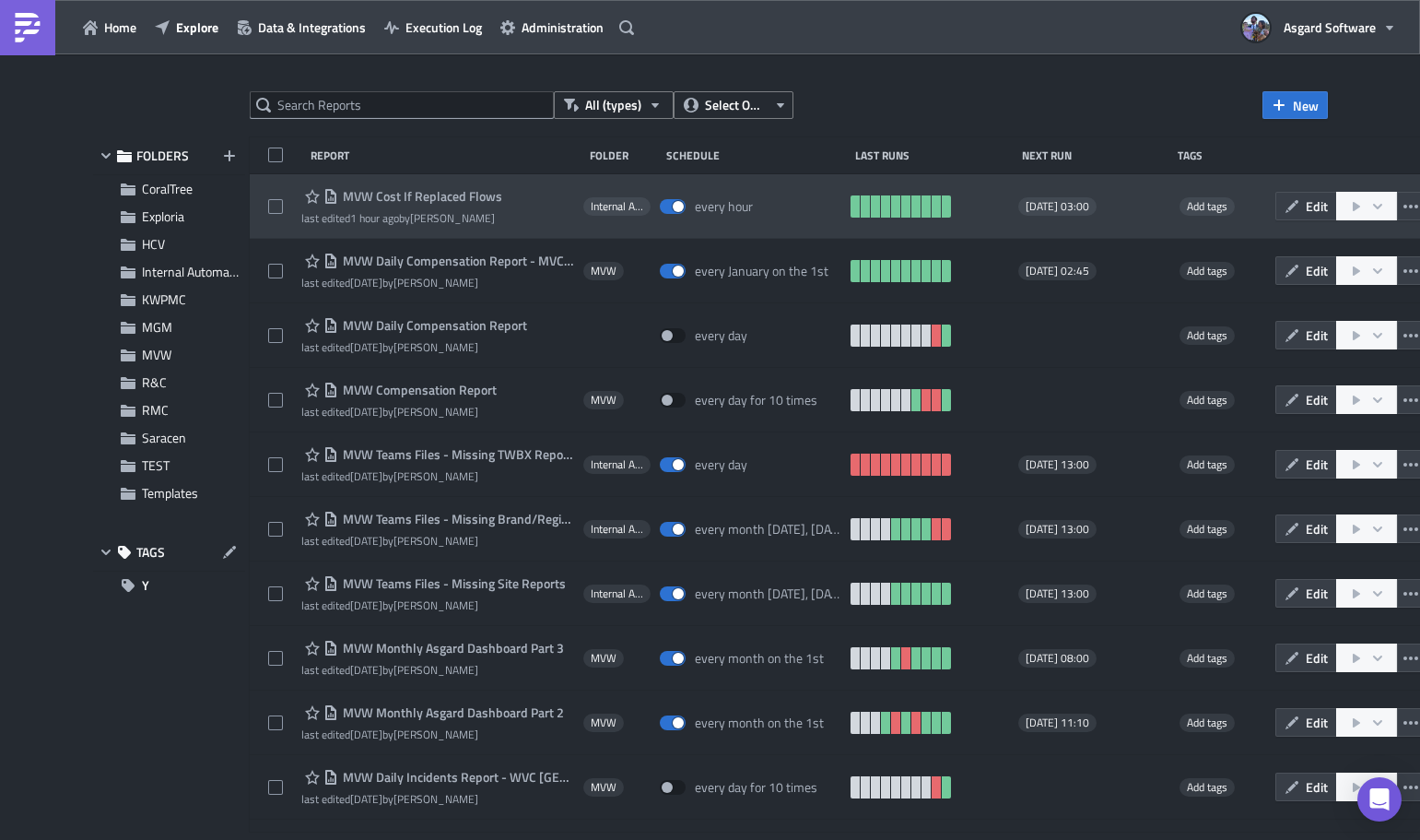
click at [438, 211] on div "last edited 1 hour ago by [PERSON_NAME]" at bounding box center [402, 218] width 201 height 14
click at [451, 200] on span "MVW Cost If Replaced Flows" at bounding box center [420, 196] width 164 height 17
click at [675, 207] on span at bounding box center [673, 207] width 26 height 15
click at [627, 206] on span "Internal Automation" at bounding box center [618, 207] width 53 height 15
click at [449, 203] on span "MVW Cost If Replaced Flows" at bounding box center [420, 196] width 164 height 17
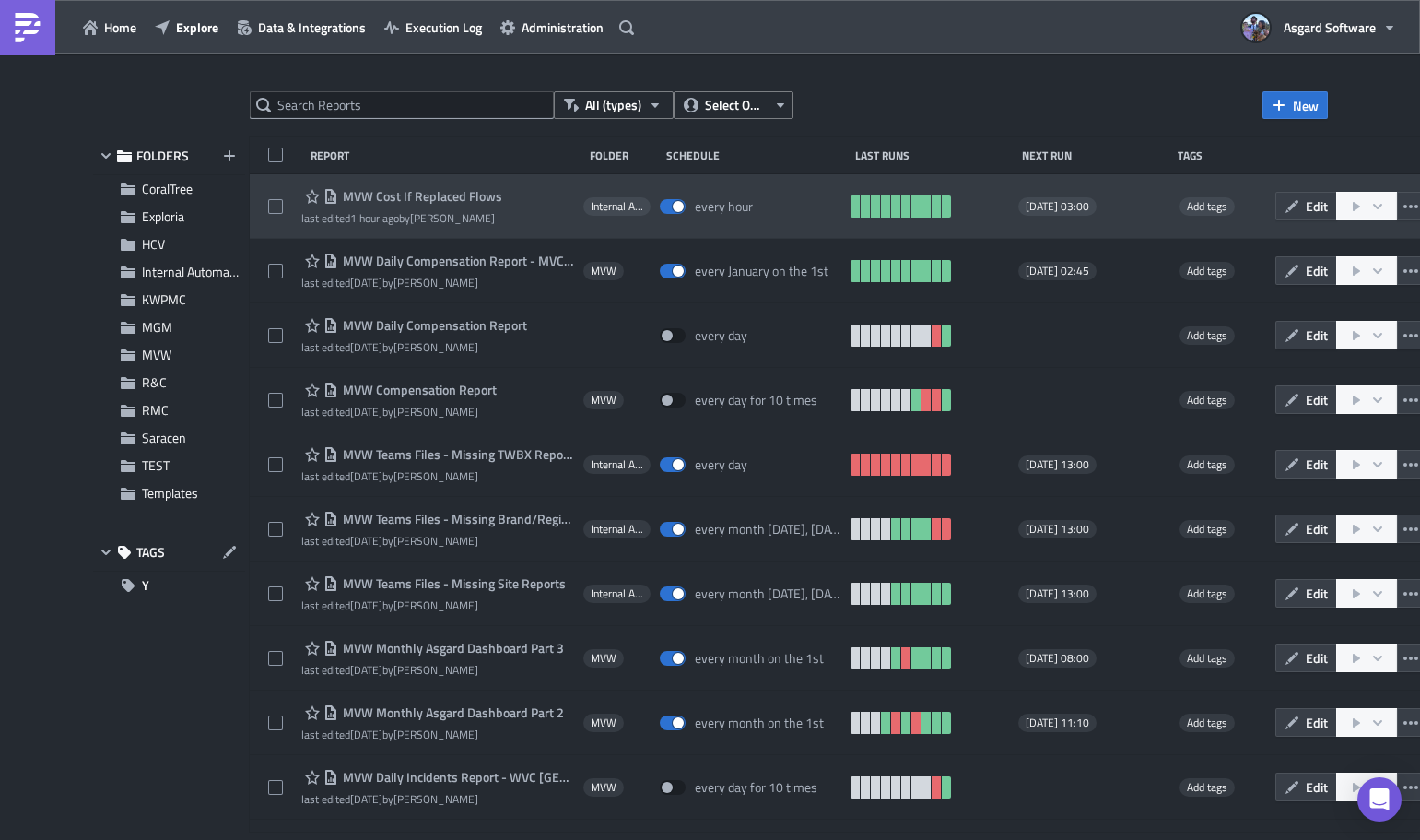
click at [431, 195] on span "MVW Cost If Replaced Flows" at bounding box center [420, 196] width 164 height 17
click at [300, 221] on div at bounding box center [285, 207] width 34 height 37
click at [608, 220] on div "MVW Cost If Replaced Flows last edited 1 hour ago by [PERSON_NAME] Internal Aut…" at bounding box center [867, 207] width 1235 height 65
click at [717, 212] on icon "button" at bounding box center [1411, 207] width 15 height 15
click at [717, 198] on button "button" at bounding box center [1367, 206] width 62 height 29
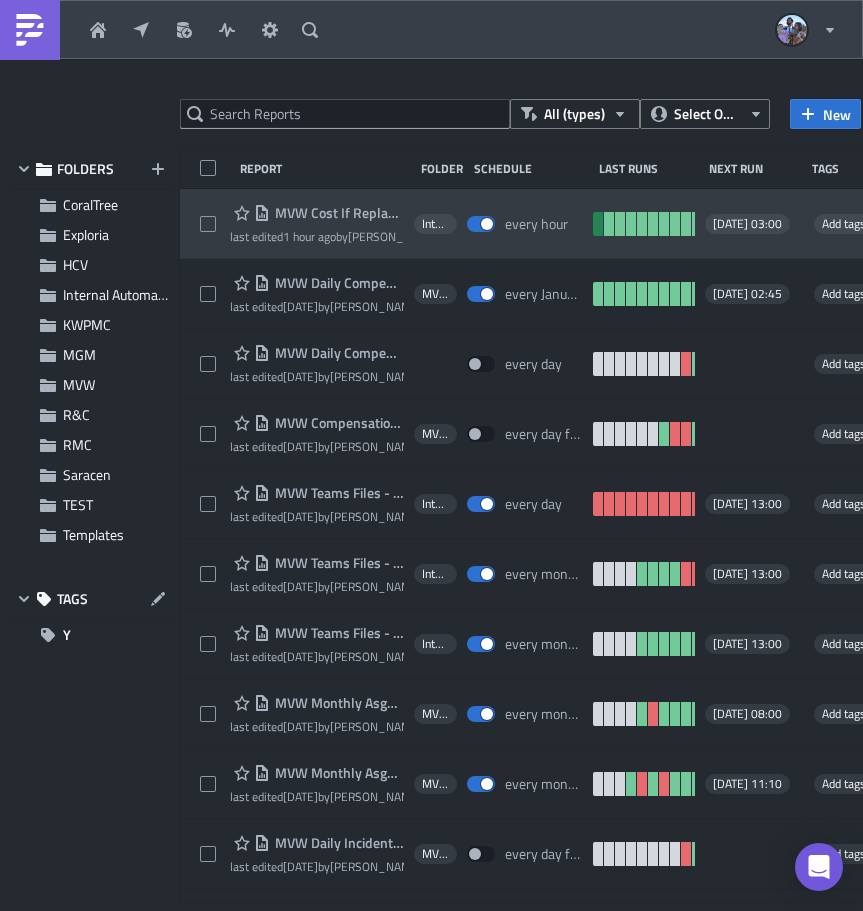
click at [593, 224] on link at bounding box center [598, 224] width 10 height 24
click at [604, 225] on link at bounding box center [609, 224] width 10 height 24
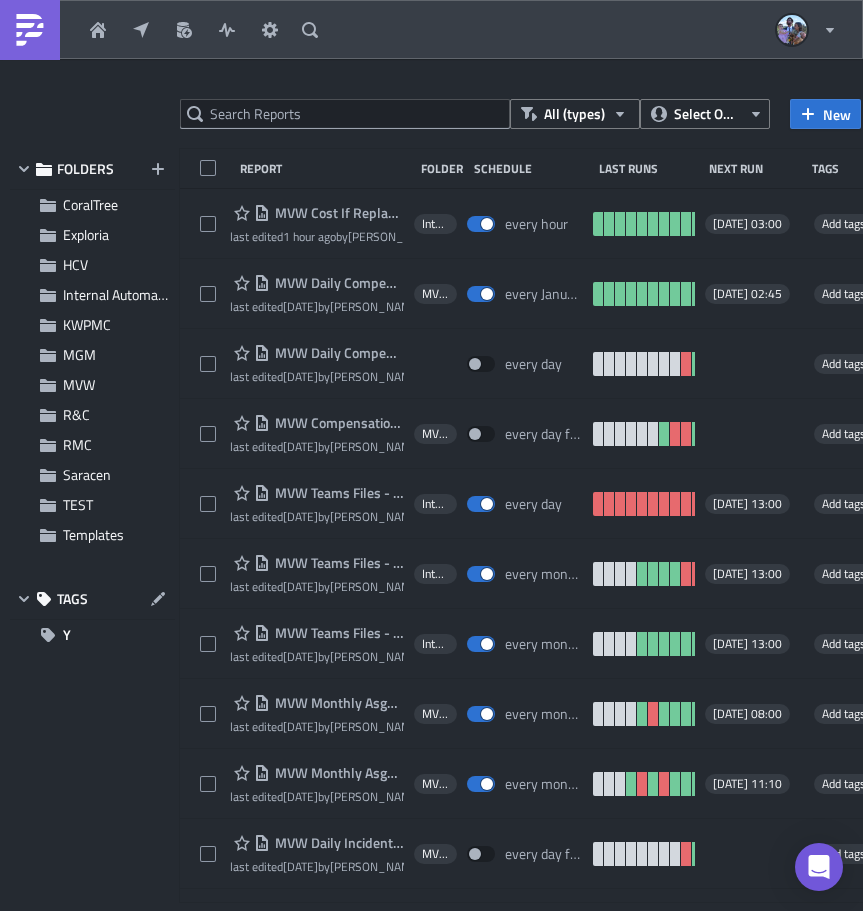
click at [531, 910] on div at bounding box center [431, 914] width 863 height 0
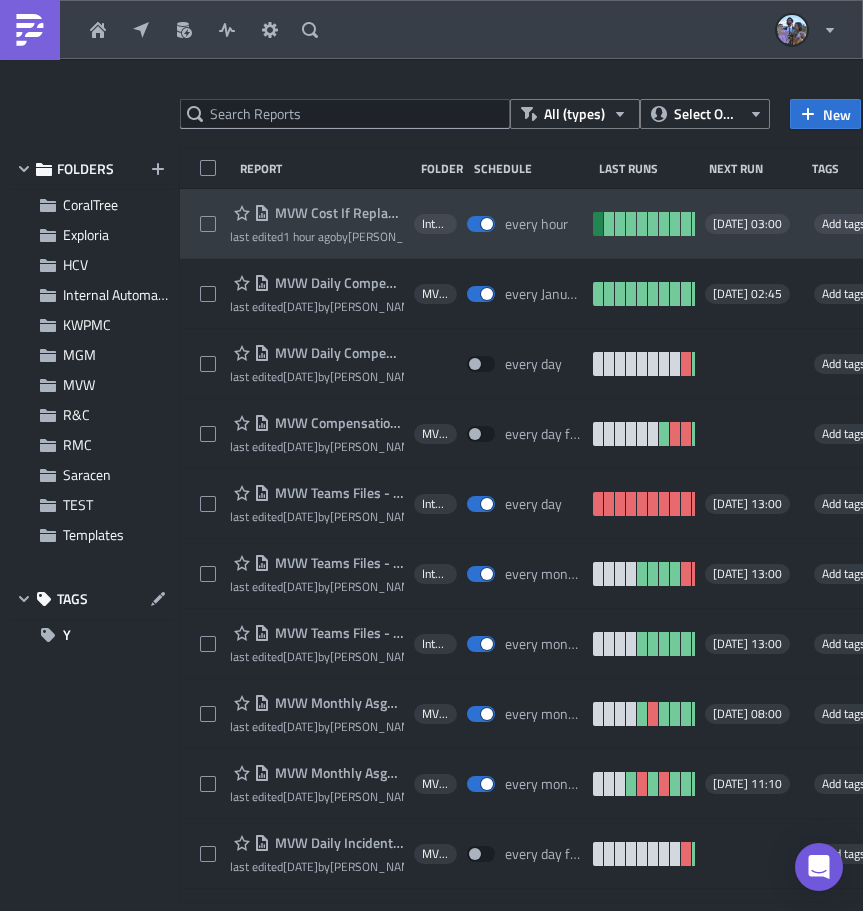
click at [593, 225] on link at bounding box center [598, 224] width 10 height 24
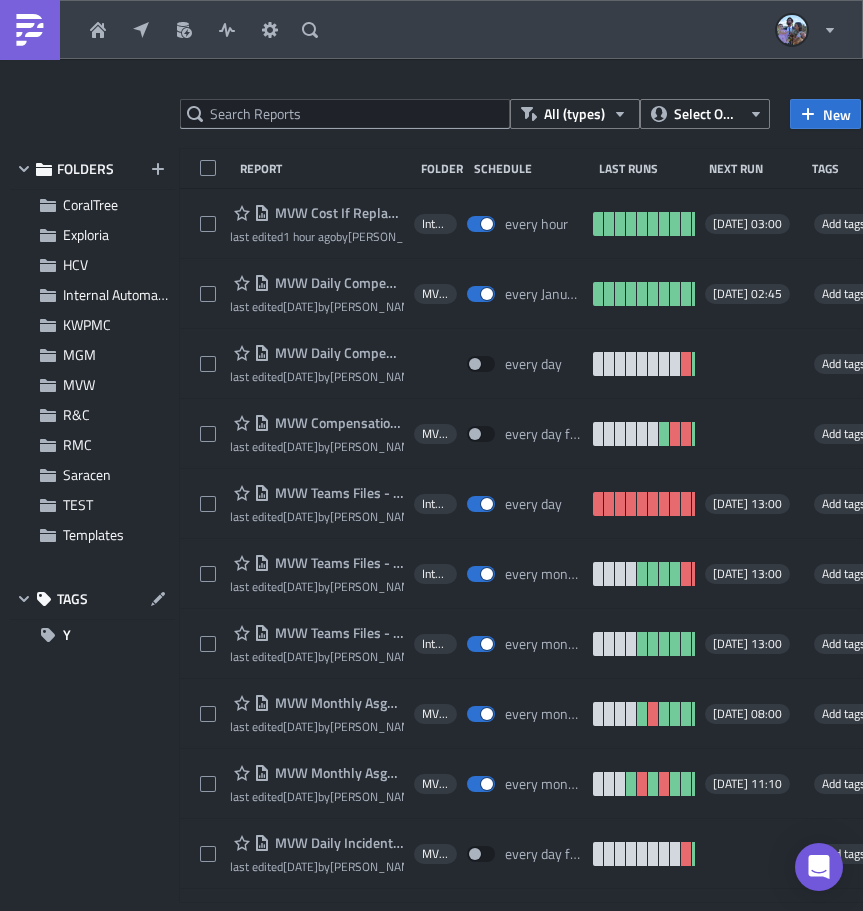
click at [303, 910] on div at bounding box center [431, 914] width 863 height 0
click at [299, 910] on div at bounding box center [431, 914] width 863 height 0
click at [535, 910] on div at bounding box center [431, 914] width 863 height 0
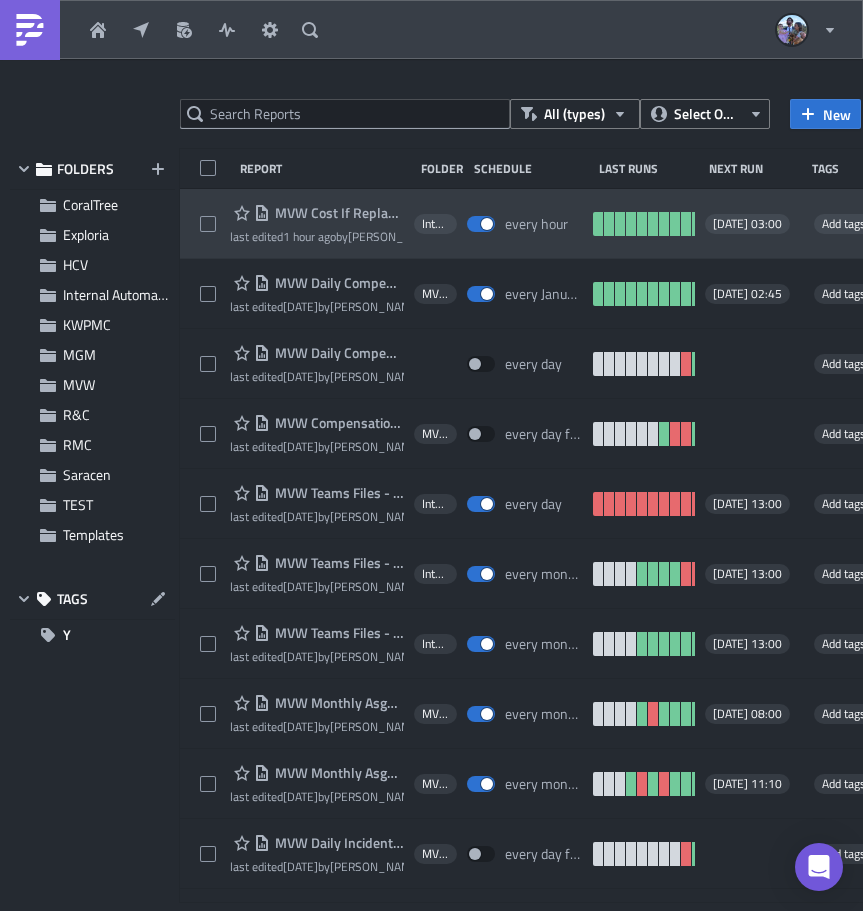
click at [756, 222] on span "[DATE] 03:00" at bounding box center [747, 224] width 69 height 16
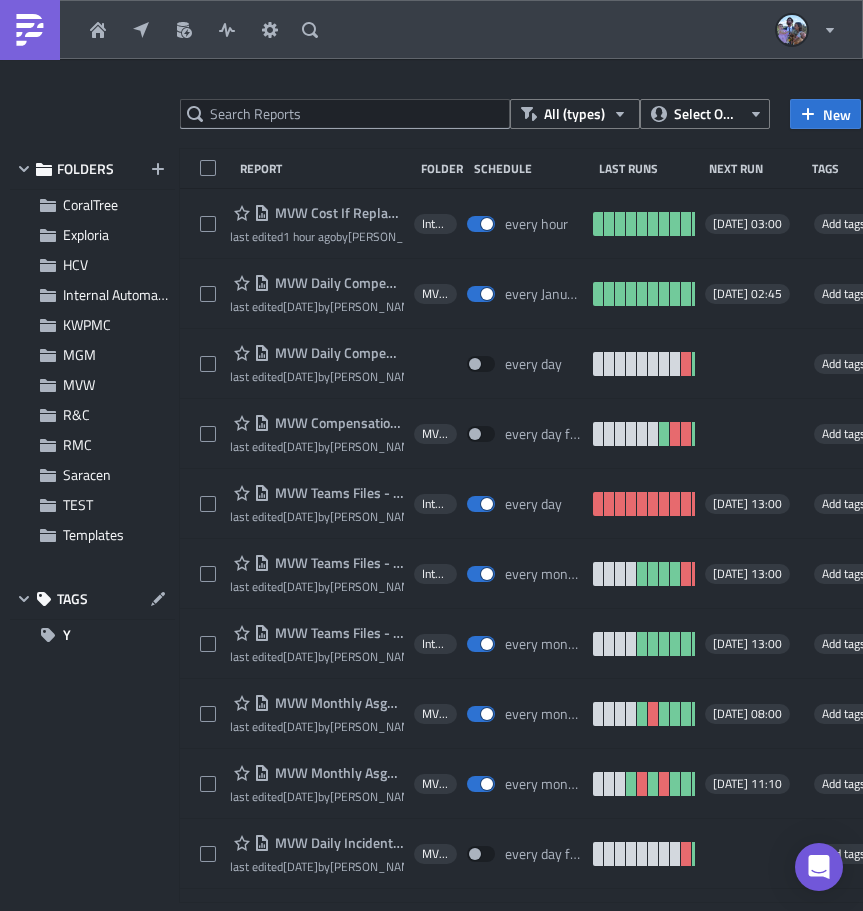
click at [580, 910] on div at bounding box center [431, 914] width 863 height 0
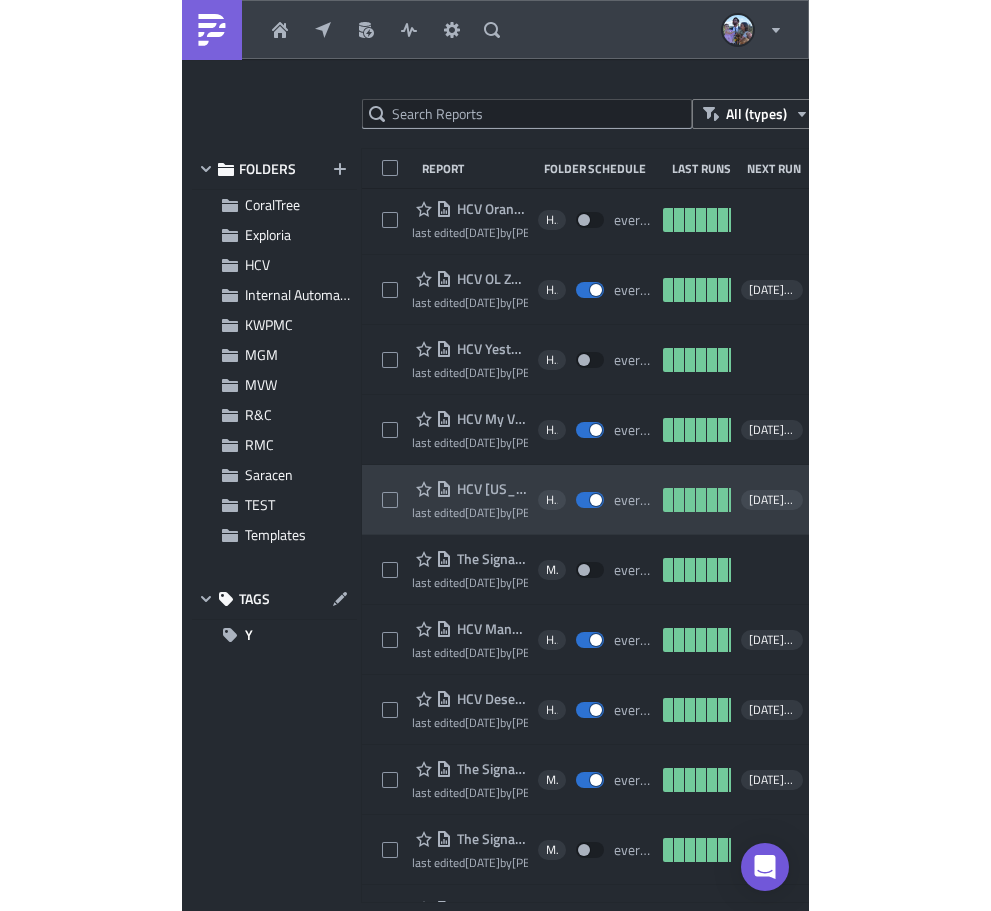
scroll to position [25106, 0]
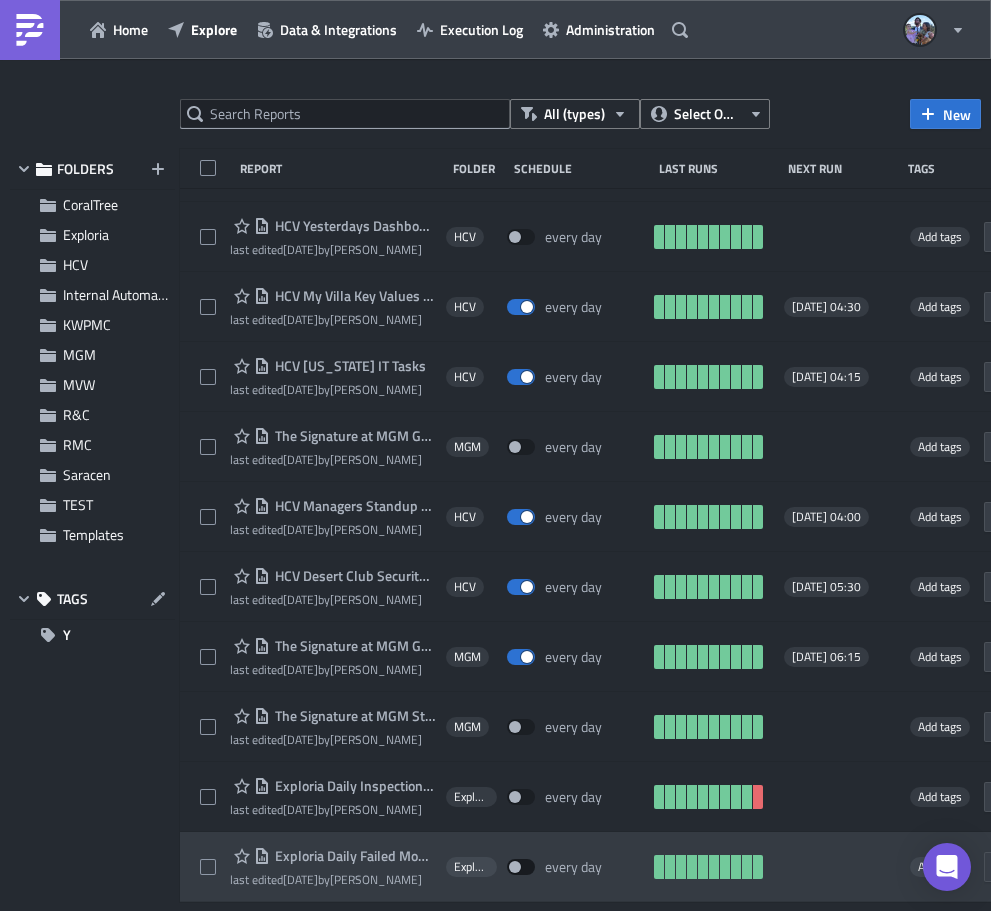
click at [523, 910] on div at bounding box center [495, 914] width 991 height 0
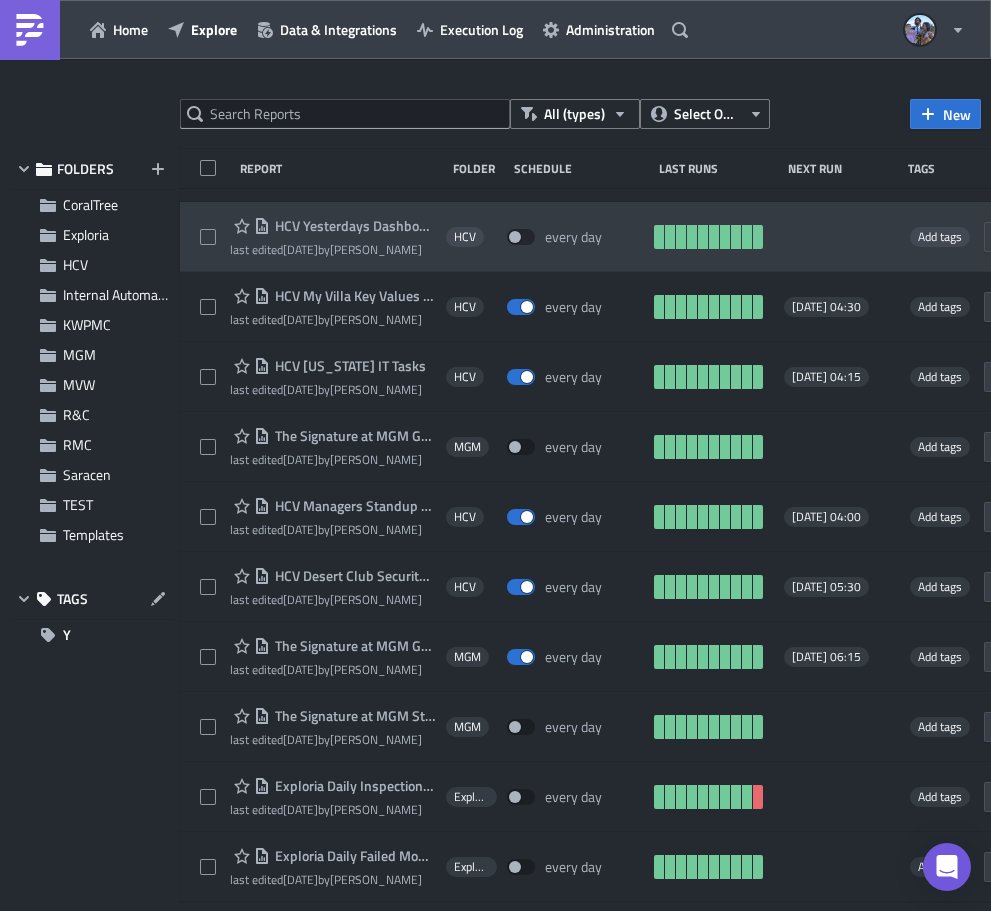
click at [315, 222] on span "HCV Yesterdays Dashboard [GEOGRAPHIC_DATA]" at bounding box center [353, 226] width 166 height 18
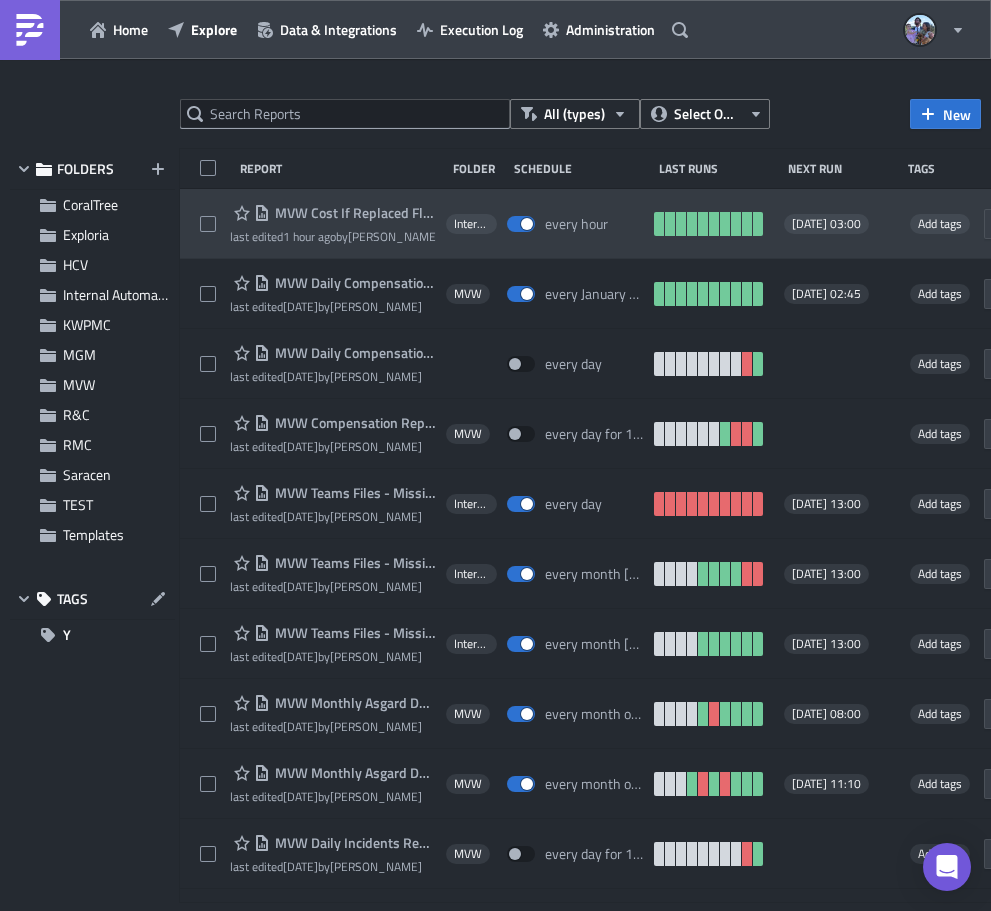
click at [462, 220] on span "Internal Automation" at bounding box center [471, 224] width 35 height 16
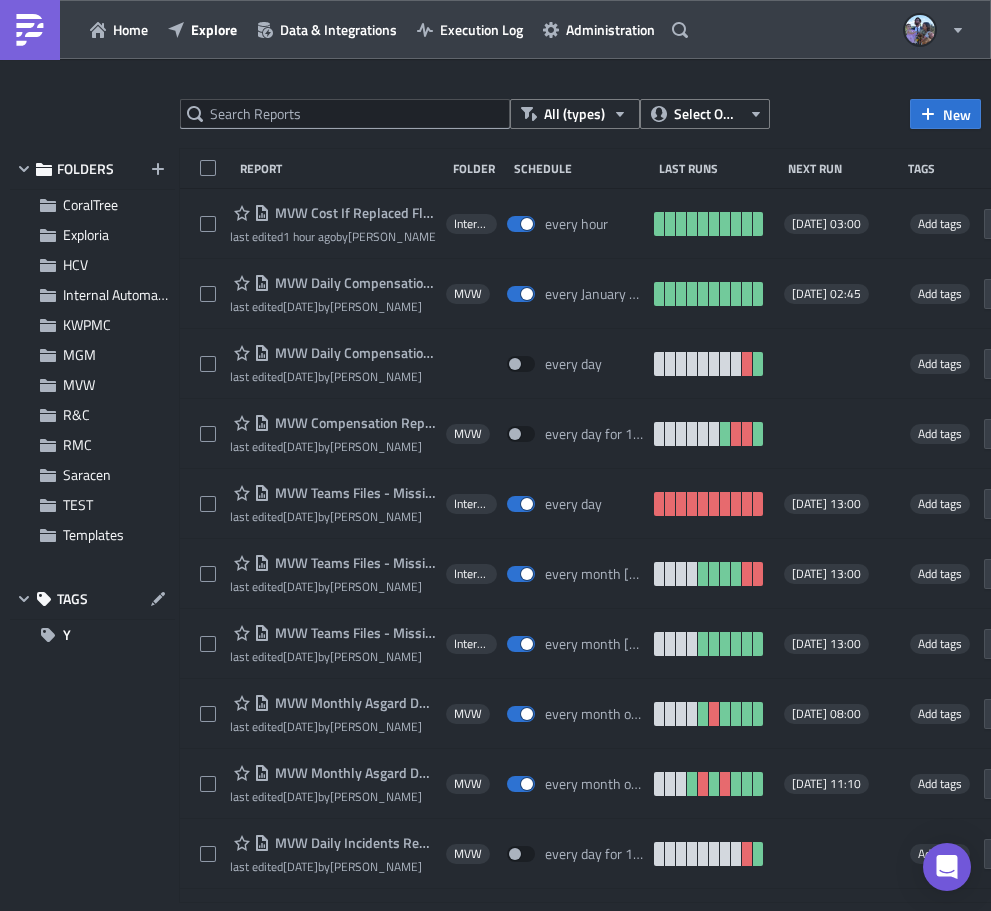
click at [559, 910] on div at bounding box center [495, 914] width 991 height 0
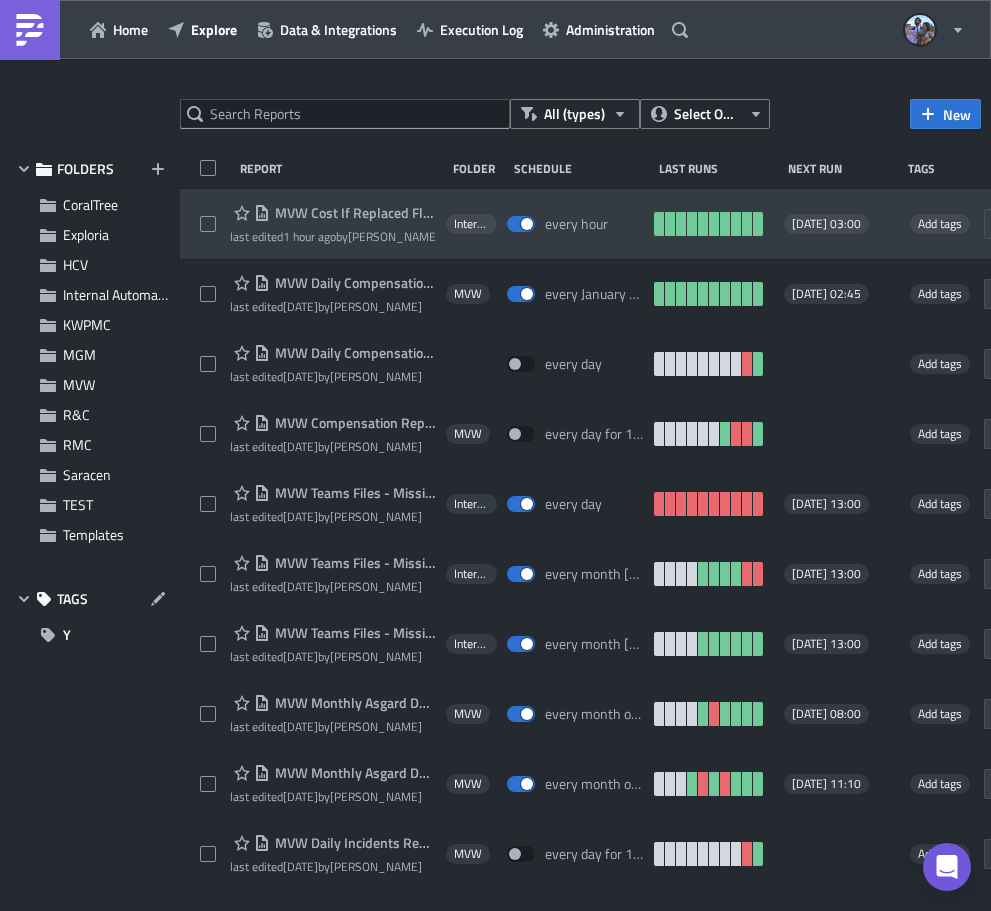
click at [305, 210] on span "MVW Cost If Replaced Flows" at bounding box center [353, 213] width 166 height 18
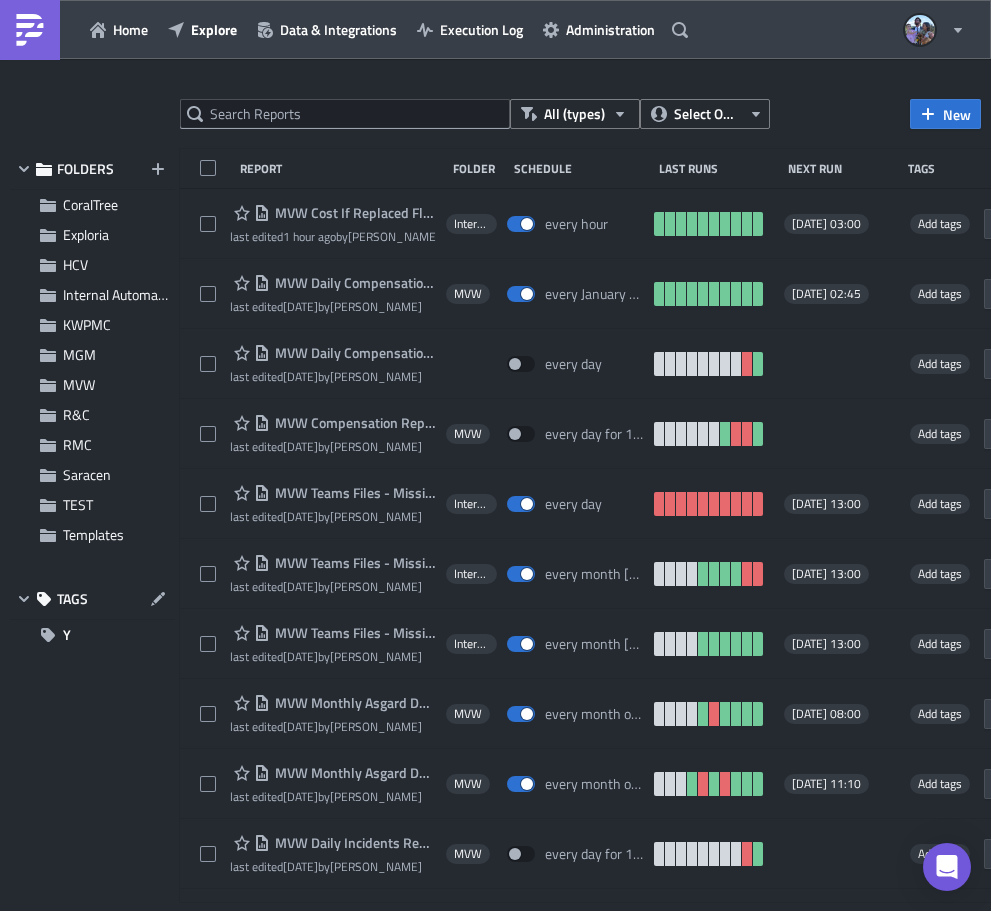
click at [331, 910] on div at bounding box center [495, 914] width 991 height 0
click at [340, 910] on div at bounding box center [495, 914] width 991 height 0
click at [293, 910] on div at bounding box center [495, 914] width 991 height 0
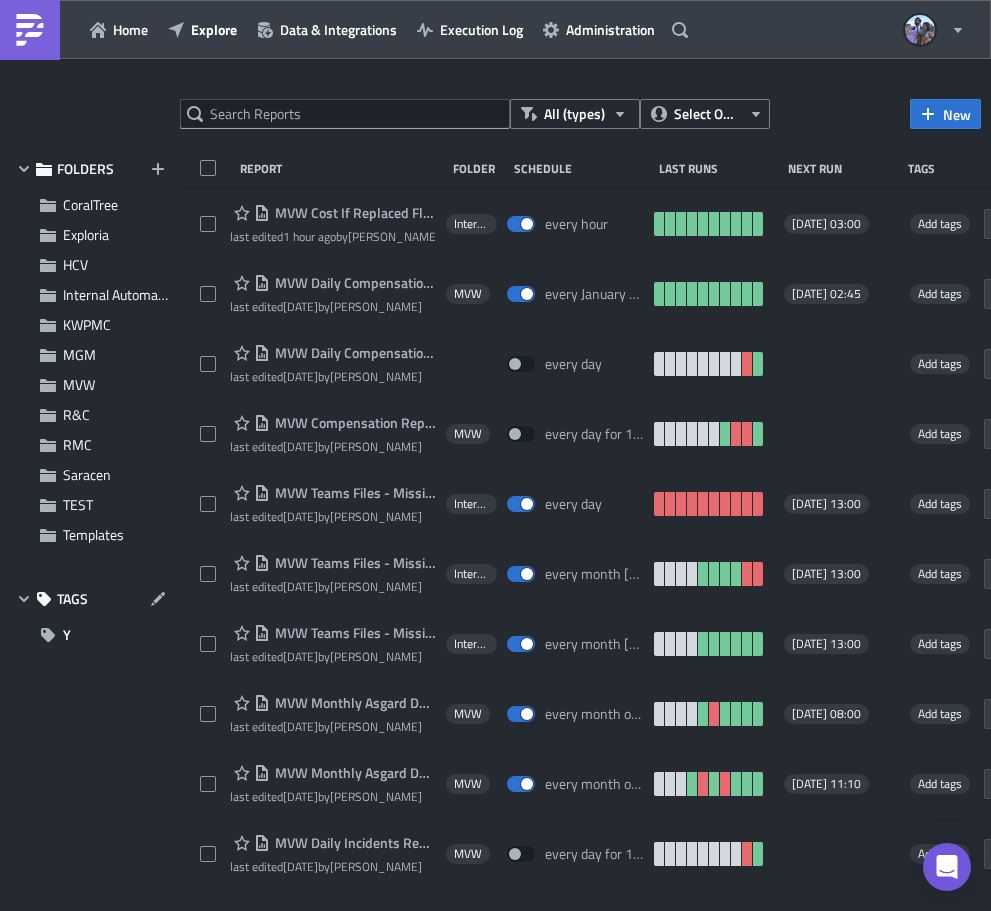
click at [293, 910] on div at bounding box center [495, 914] width 991 height 0
click at [529, 910] on div at bounding box center [495, 914] width 991 height 0
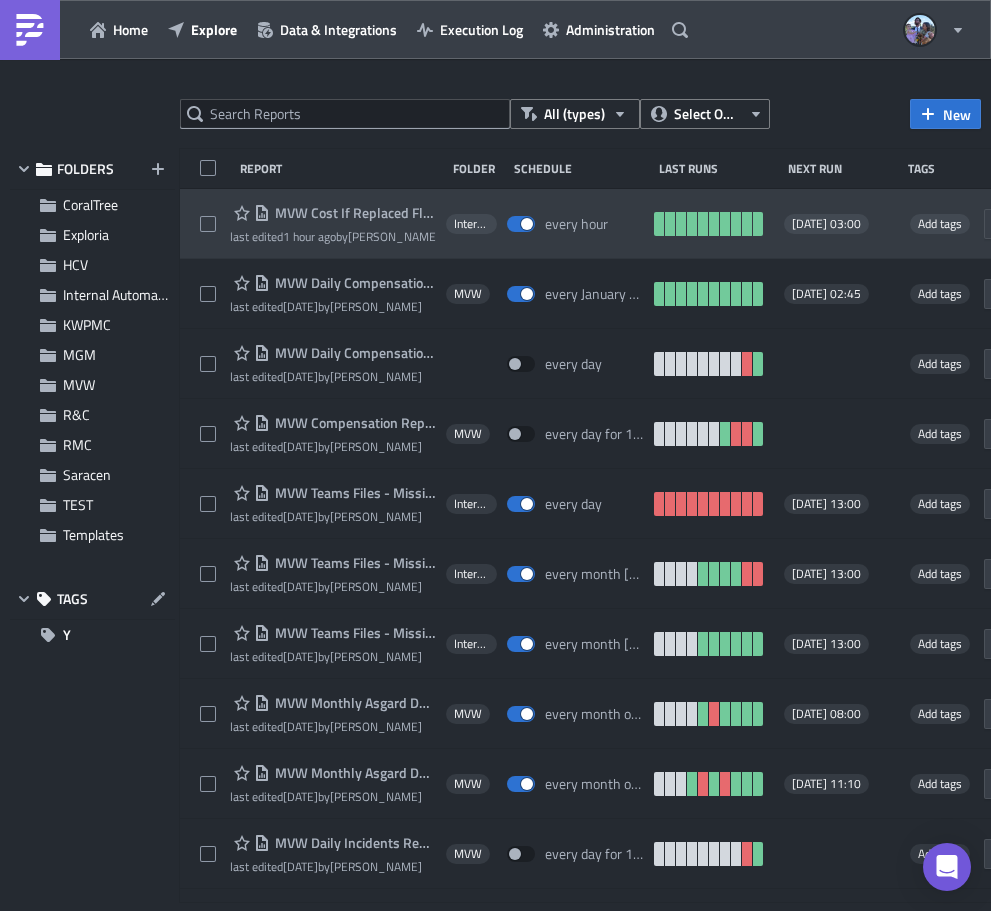
click at [314, 210] on span "MVW Cost If Replaced Flows" at bounding box center [353, 213] width 166 height 18
click at [343, 212] on span "MVW Cost If Replaced Flows" at bounding box center [353, 213] width 166 height 18
click at [187, 203] on div "MVW Cost If Replaced Flows last edited 1 hour ago by [PERSON_NAME] Internal Aut…" at bounding box center [665, 224] width 971 height 70
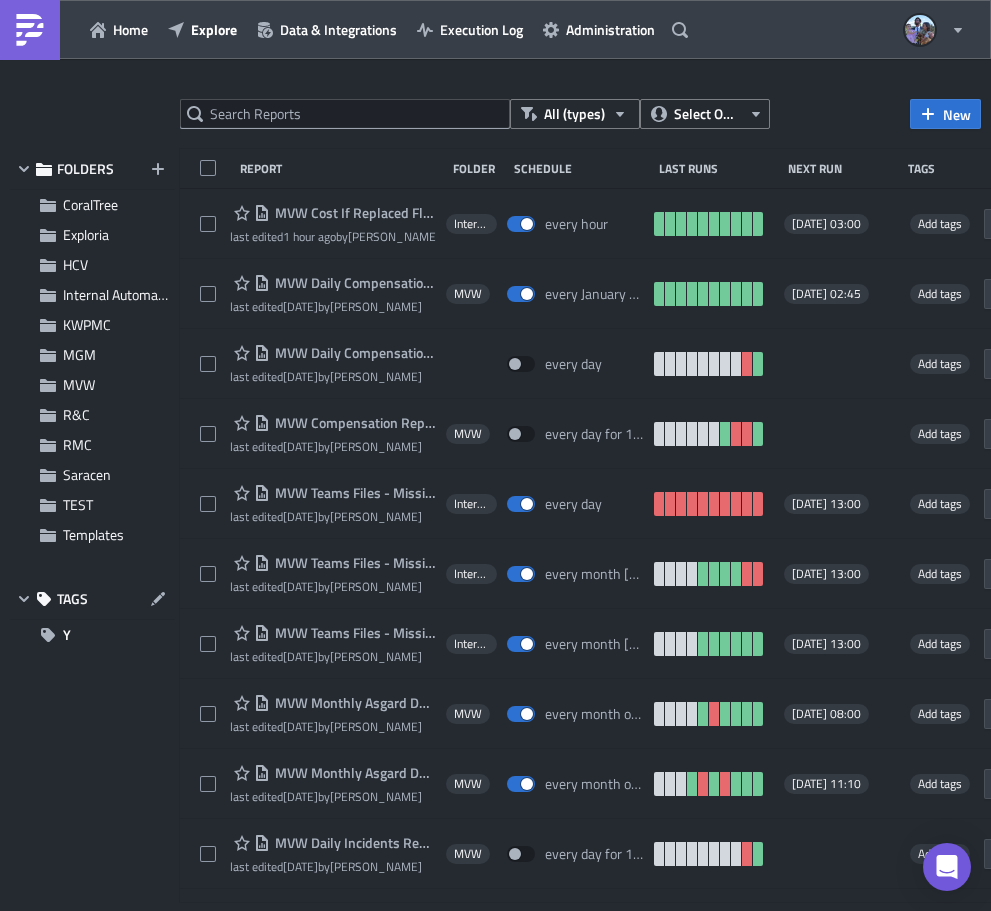
click at [551, 910] on div at bounding box center [495, 914] width 991 height 0
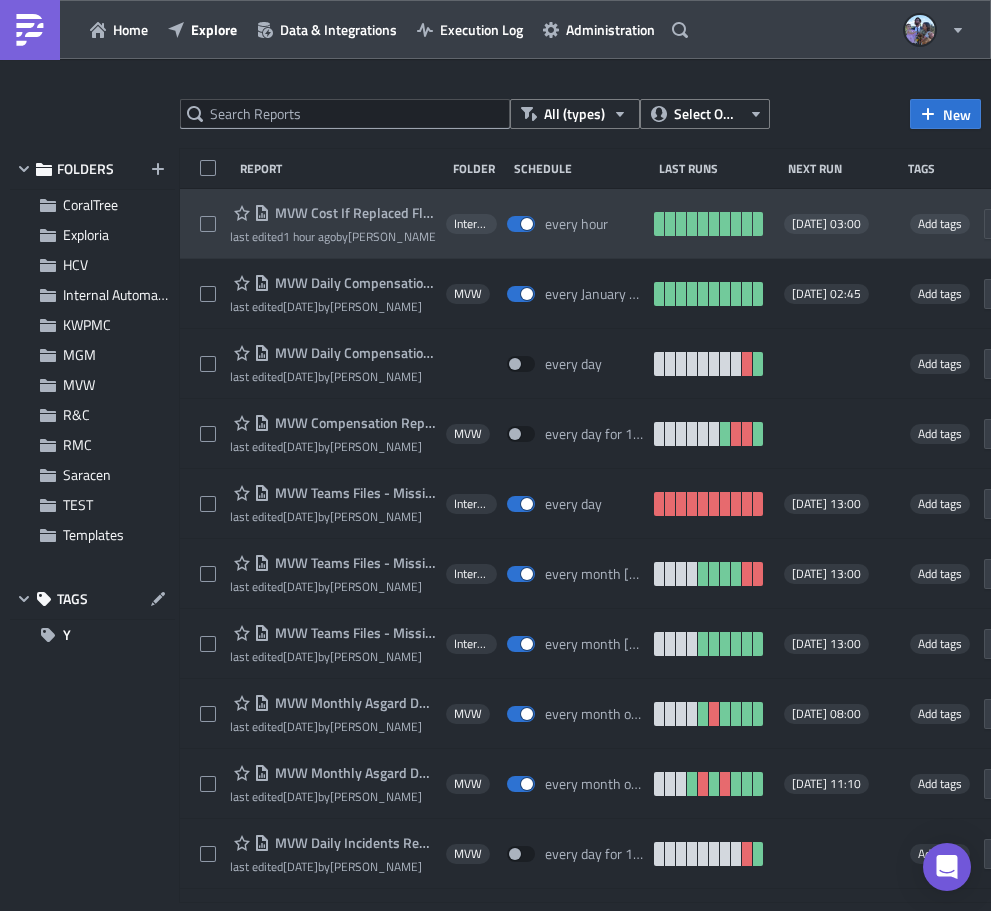
click at [362, 209] on span "MVW Cost If Replaced Flows" at bounding box center [353, 213] width 166 height 18
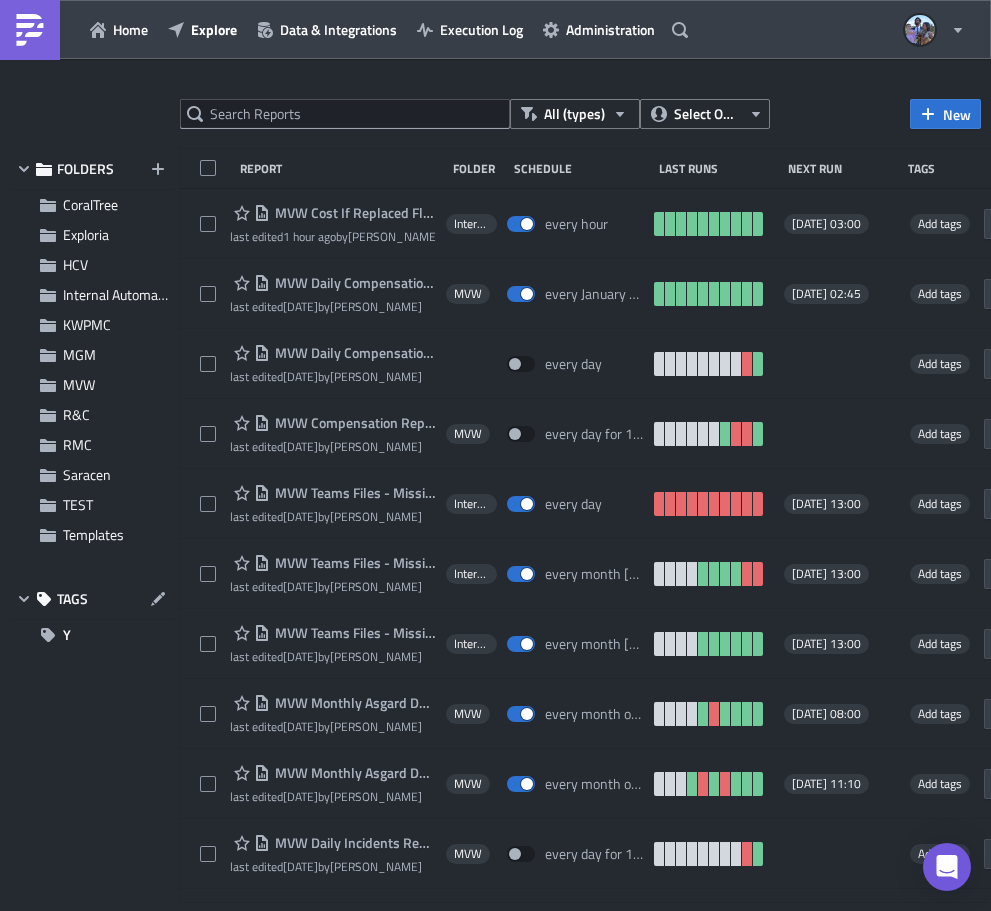
click at [571, 910] on div at bounding box center [495, 914] width 991 height 0
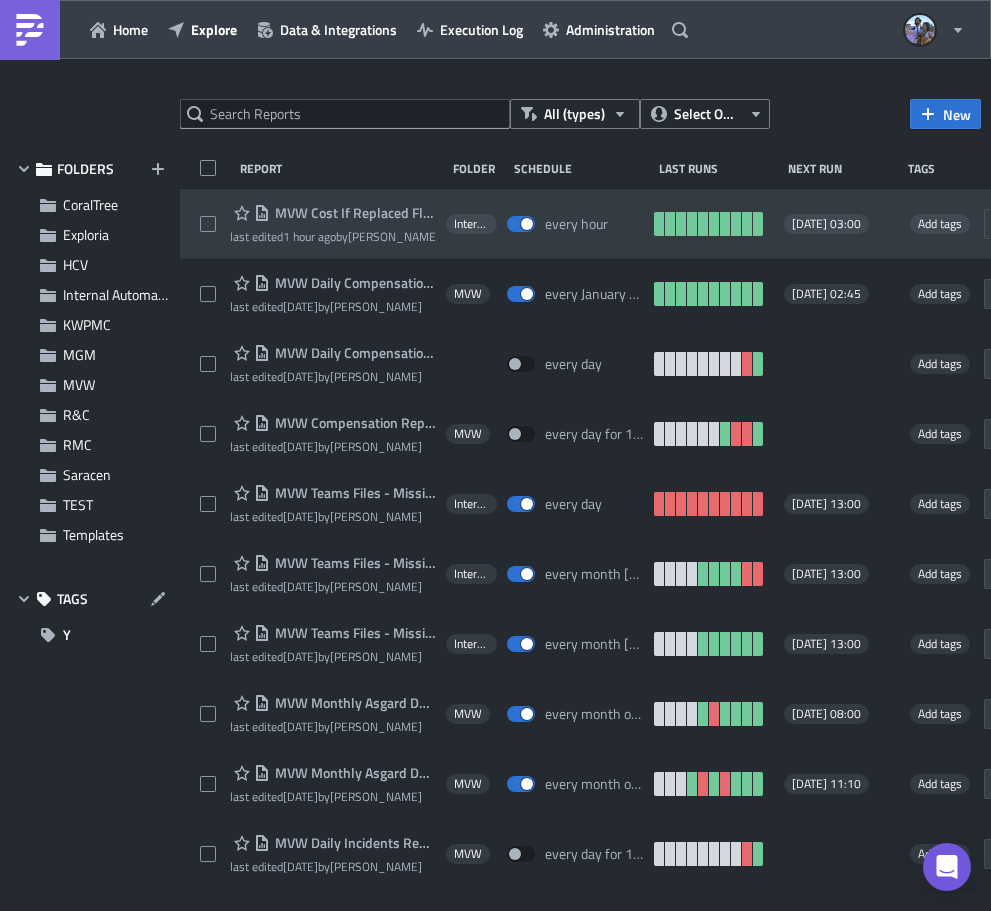
click at [198, 197] on div "MVW Cost If Replaced Flows last edited 1 hour ago by [PERSON_NAME] Internal Aut…" at bounding box center [665, 224] width 971 height 70
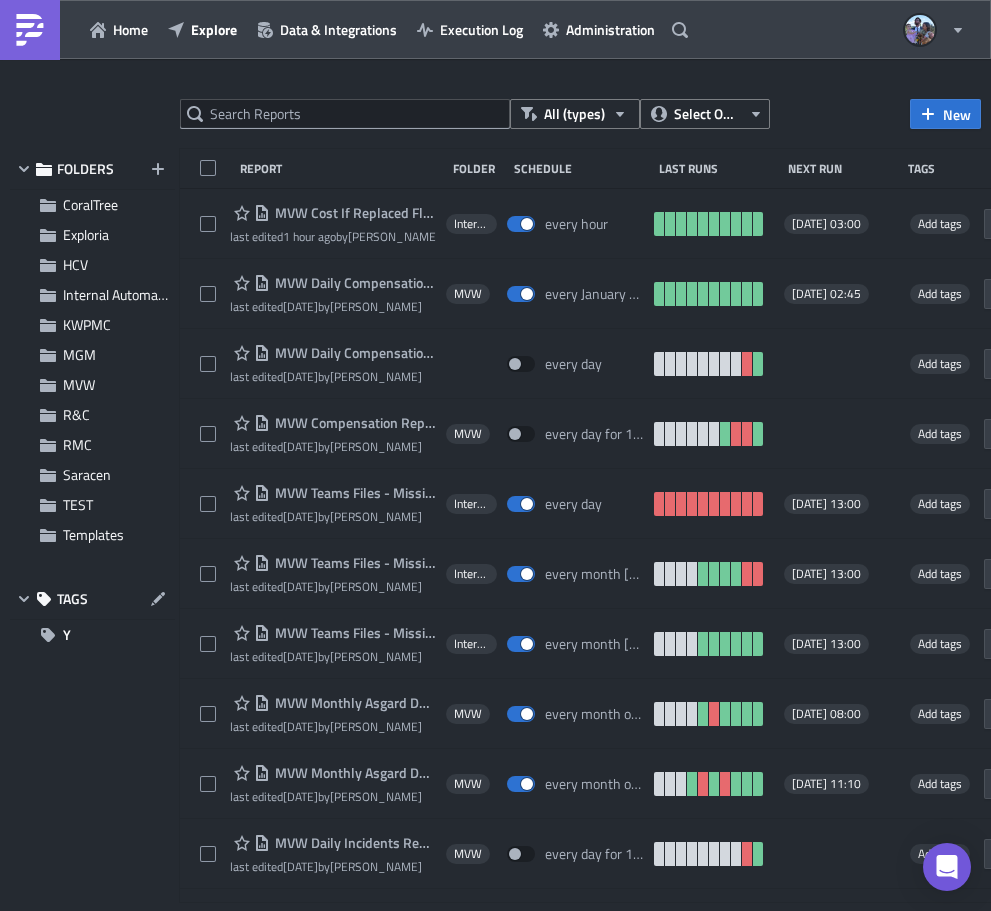
click at [524, 910] on div at bounding box center [495, 914] width 991 height 0
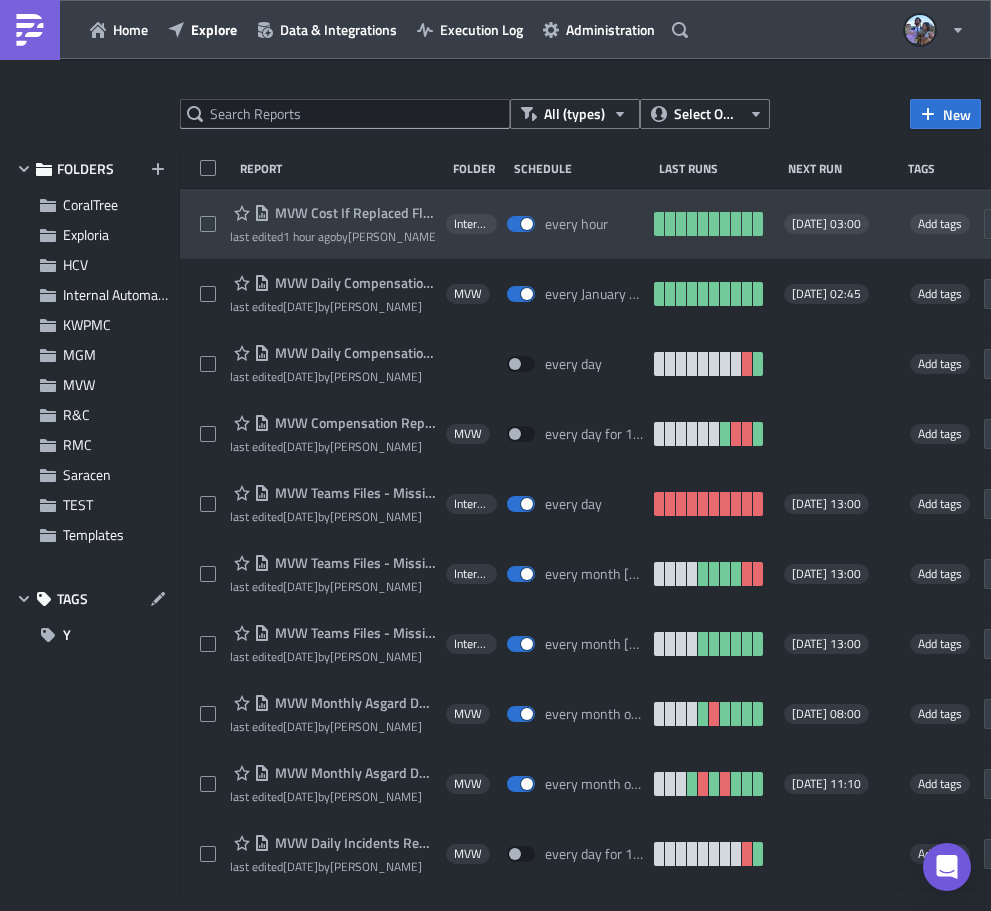
click at [367, 213] on span "MVW Cost If Replaced Flows" at bounding box center [353, 213] width 166 height 18
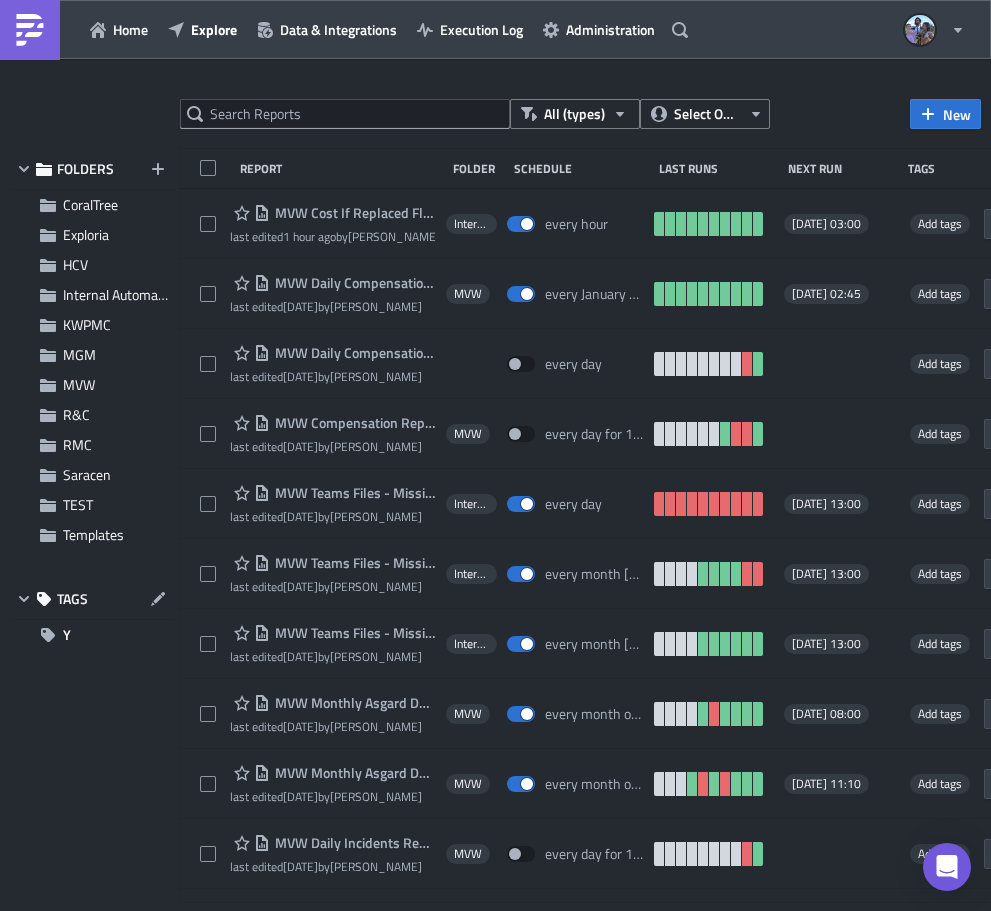
click at [540, 910] on div at bounding box center [495, 914] width 991 height 0
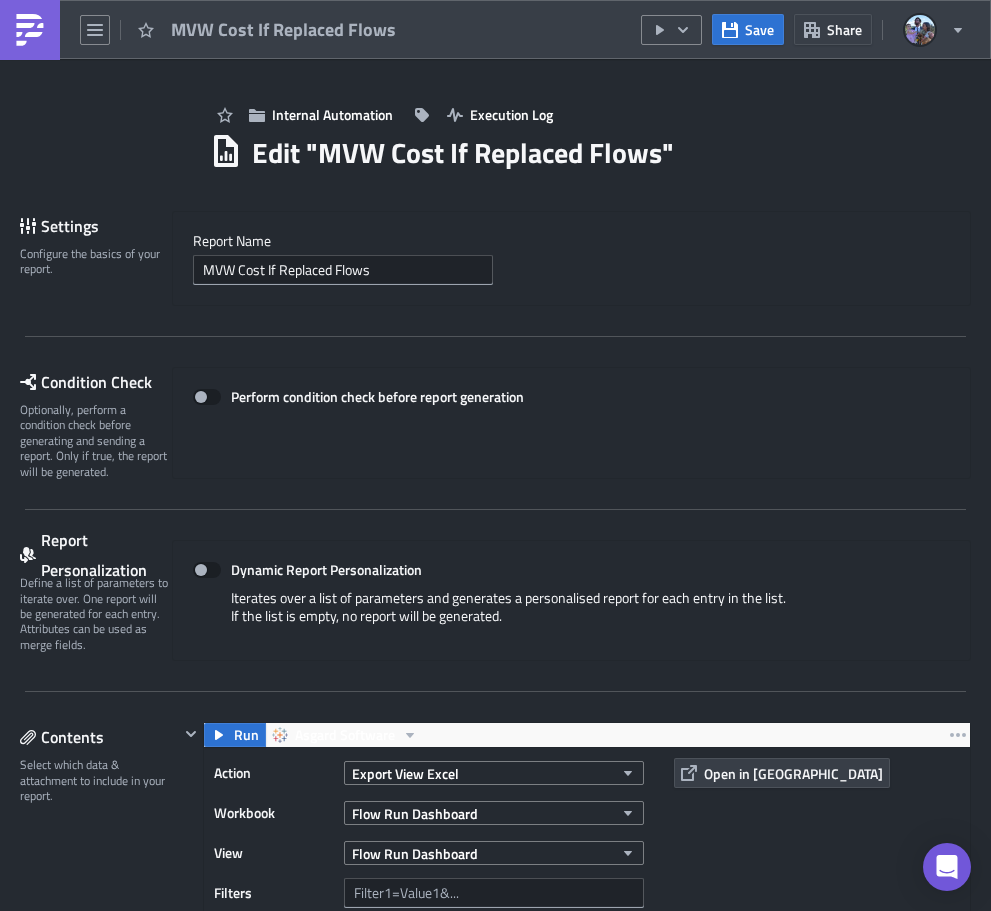
drag, startPoint x: 23, startPoint y: 32, endPoint x: 27, endPoint y: 46, distance: 14.6
click at [25, 34] on img at bounding box center [30, 30] width 32 height 32
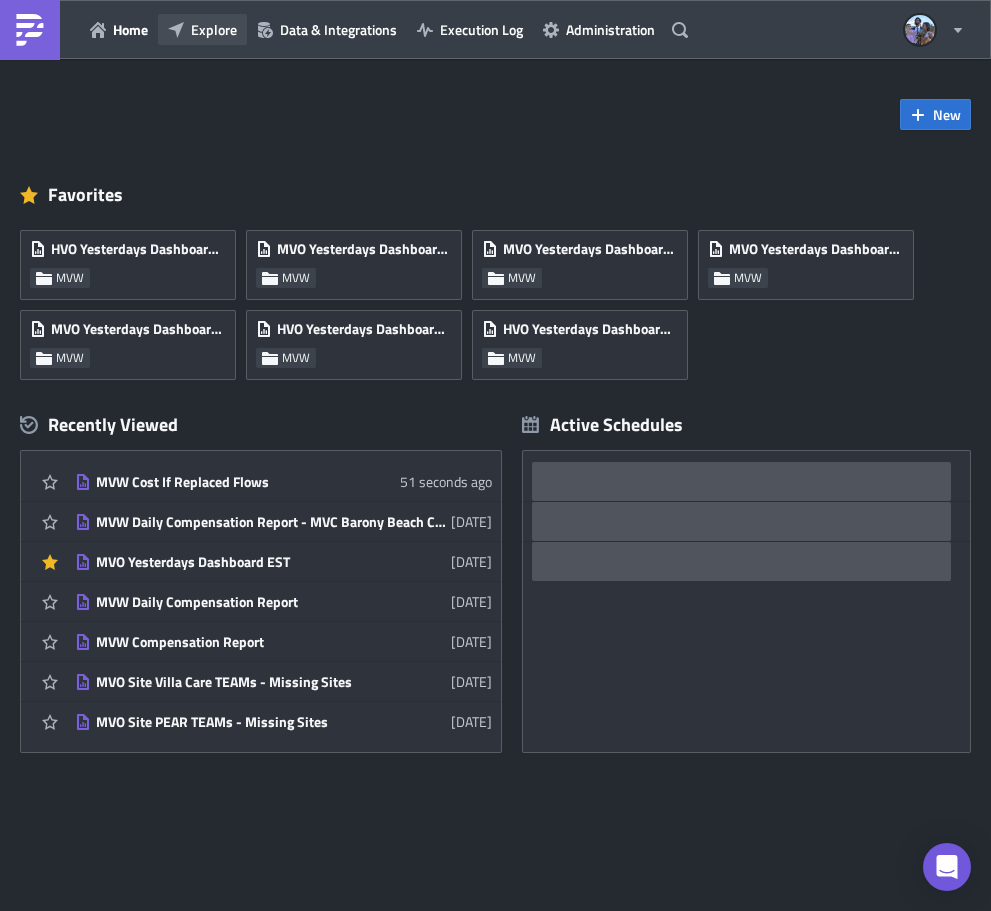
click at [191, 42] on button "Explore" at bounding box center [202, 29] width 89 height 31
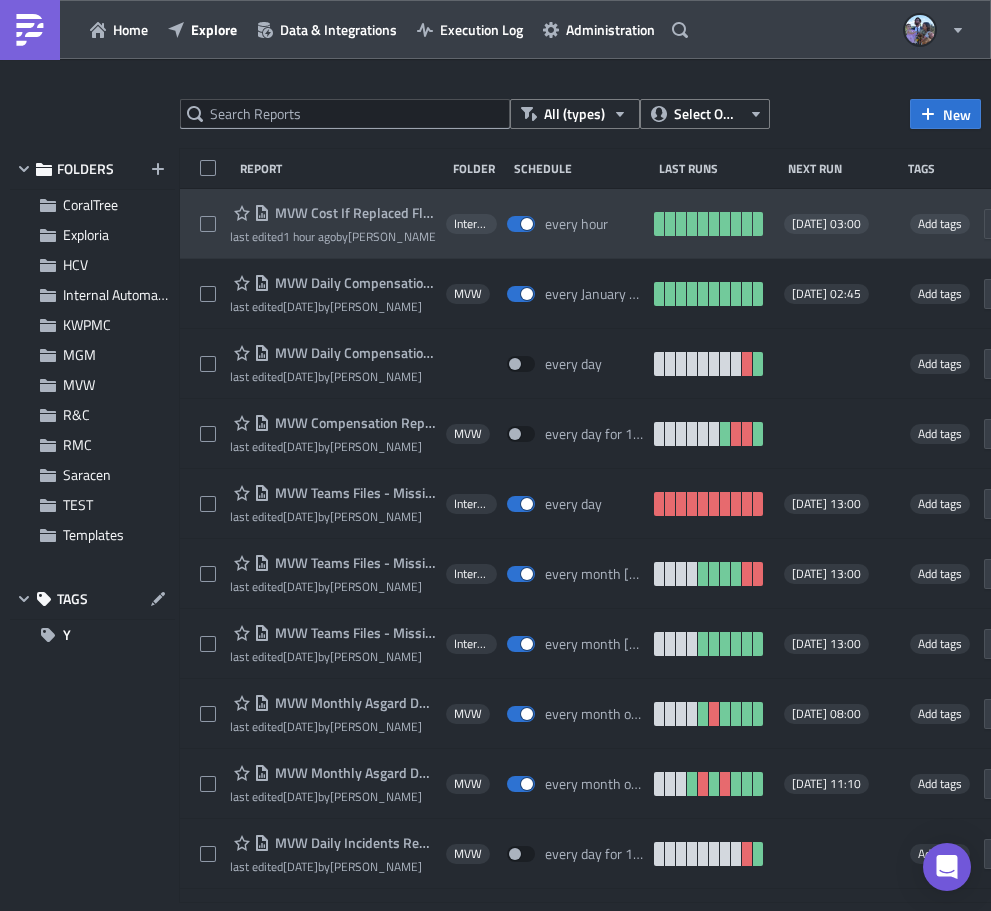
click at [294, 209] on span "MVW Cost If Replaced Flows" at bounding box center [353, 213] width 166 height 18
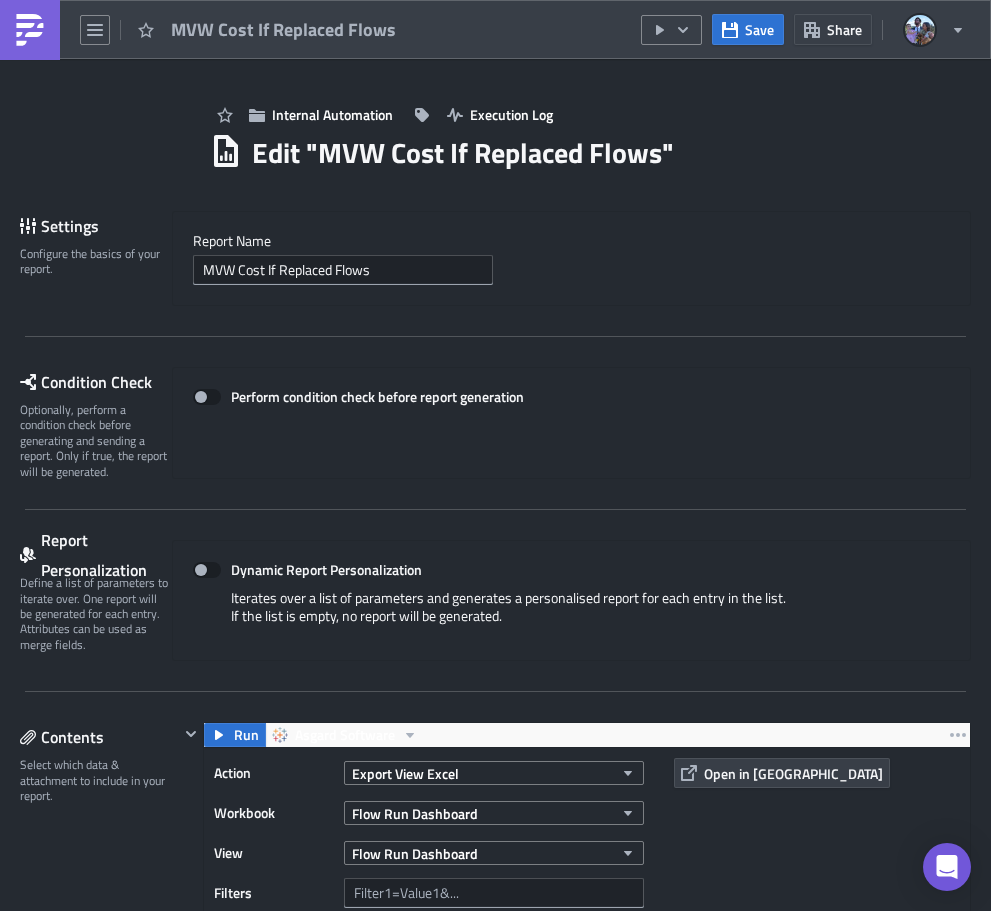
click at [15, 30] on img at bounding box center [30, 30] width 32 height 32
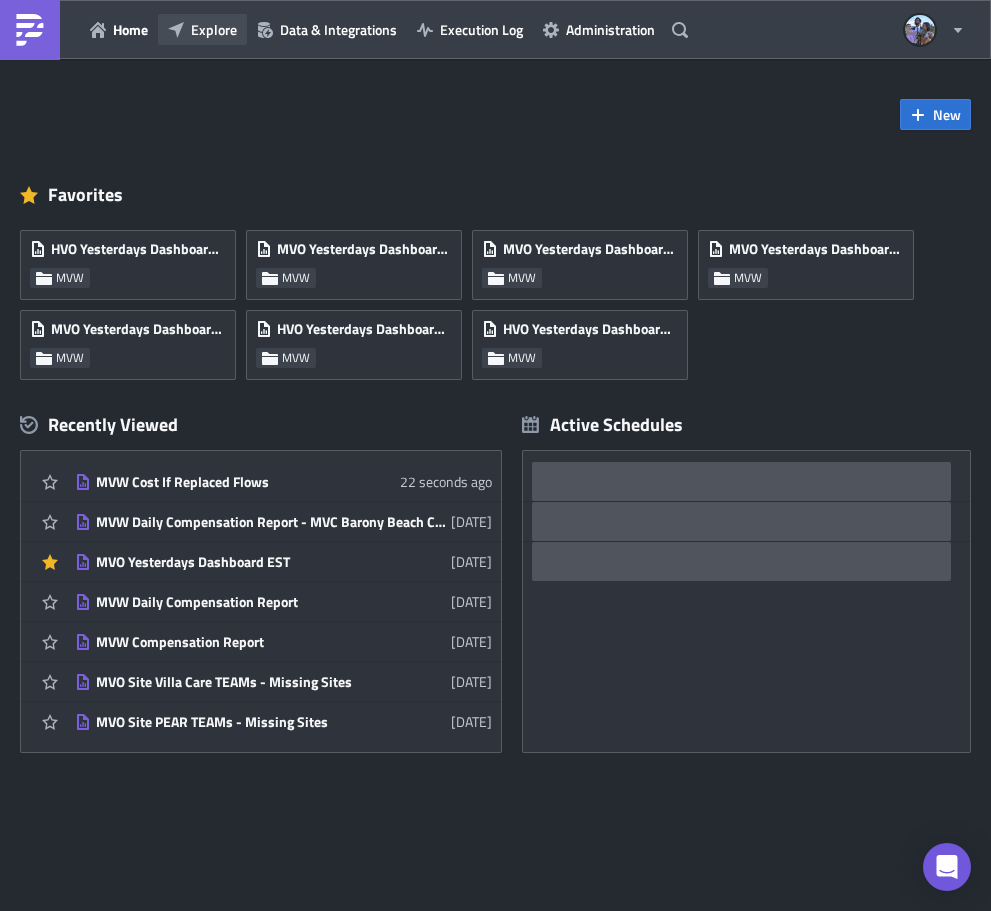
click at [200, 30] on span "Explore" at bounding box center [214, 29] width 46 height 21
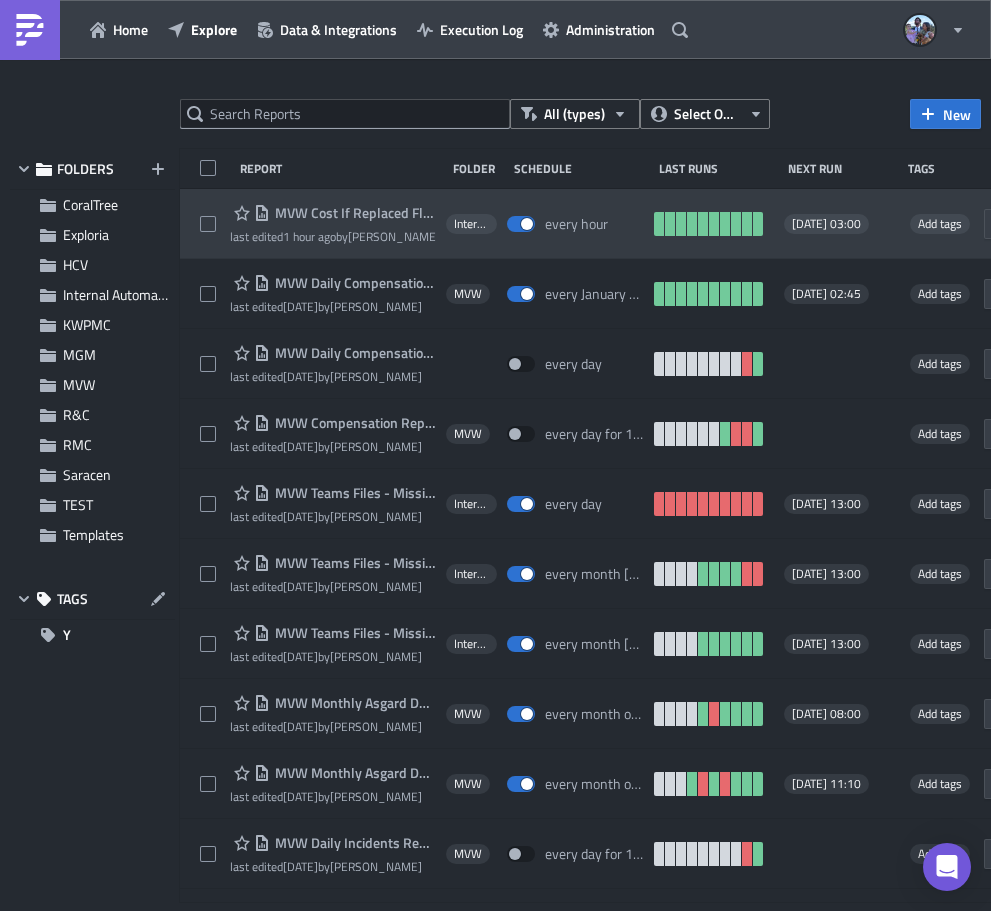
click at [342, 211] on span "MVW Cost If Replaced Flows" at bounding box center [353, 213] width 166 height 18
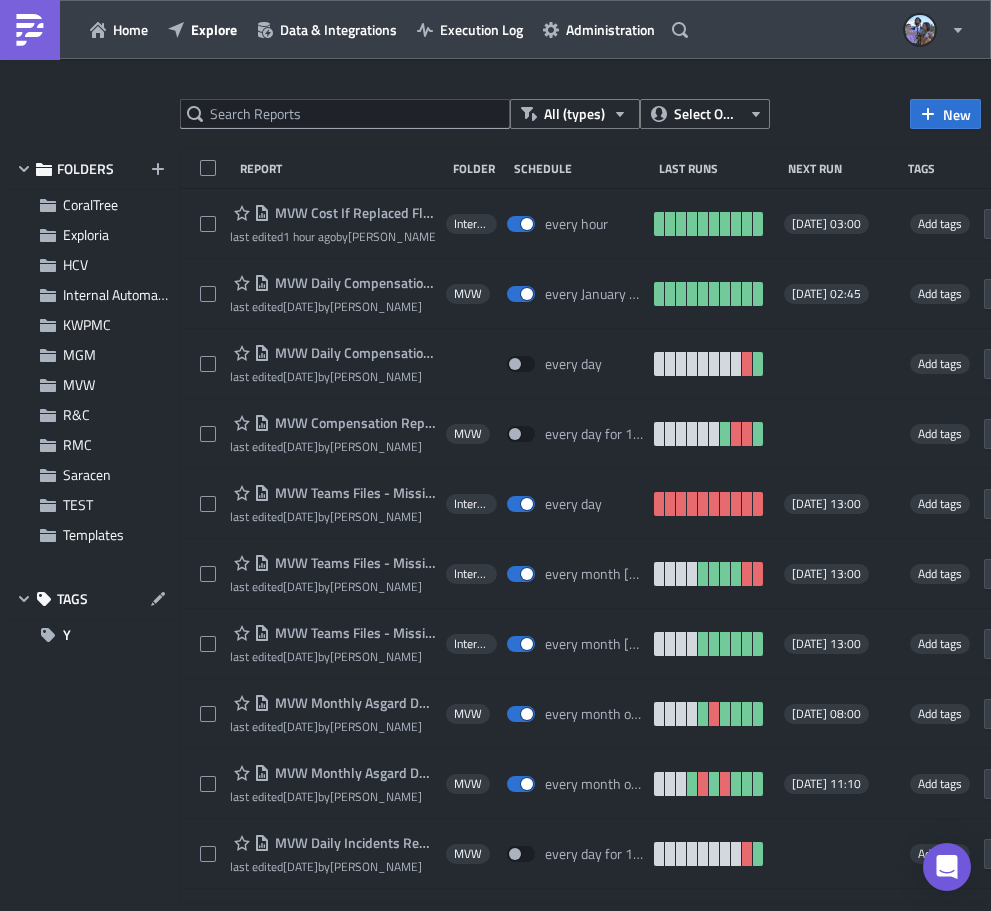
click at [548, 910] on div at bounding box center [495, 914] width 991 height 0
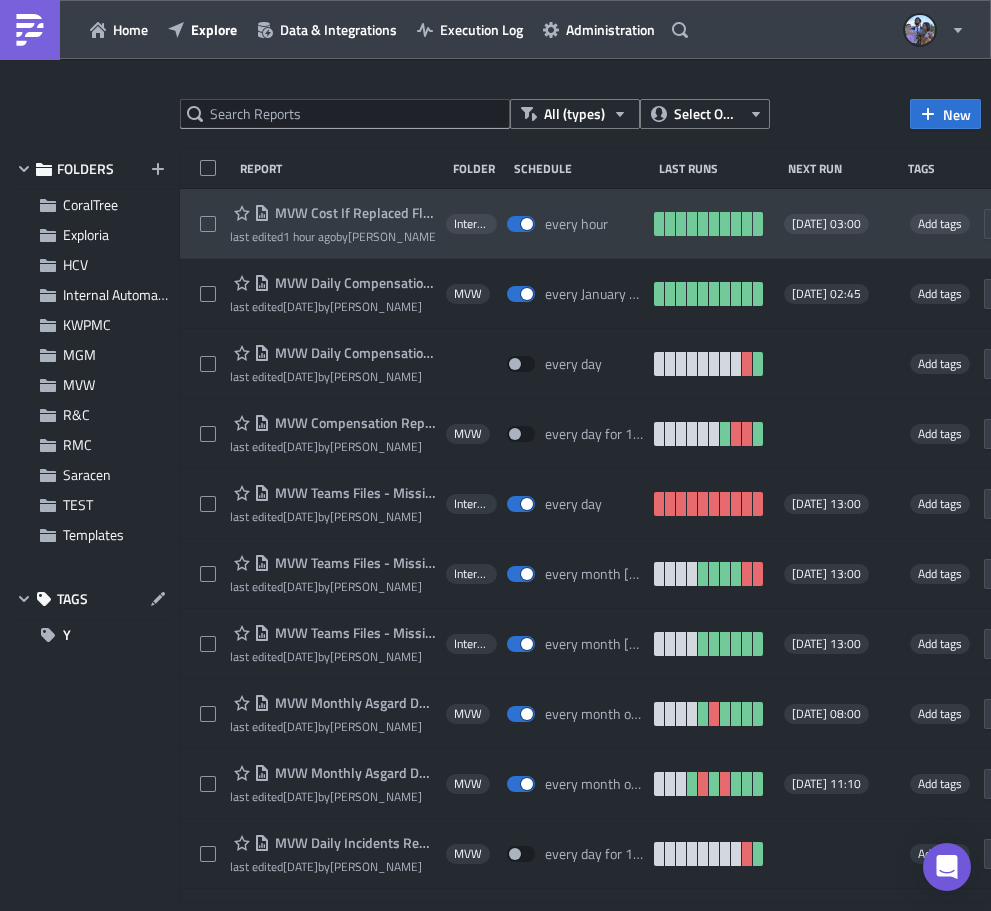
click at [326, 214] on span "MVW Cost If Replaced Flows" at bounding box center [353, 213] width 166 height 18
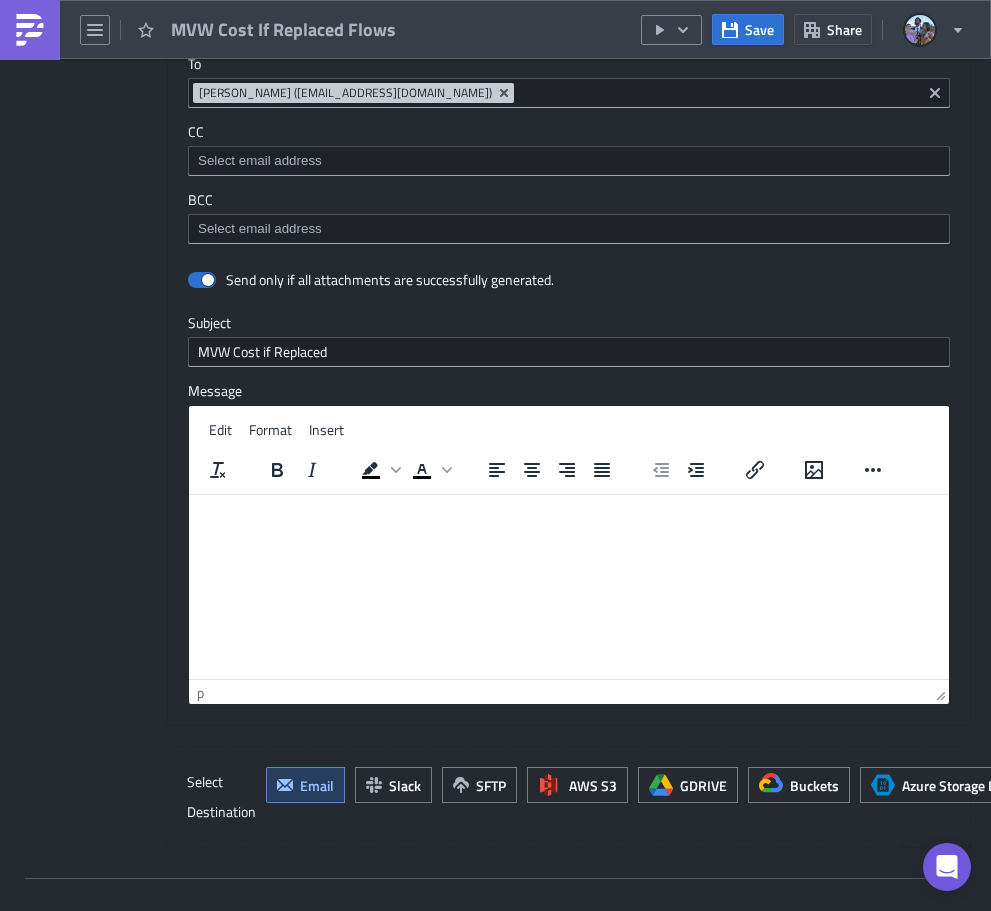
scroll to position [1899, 0]
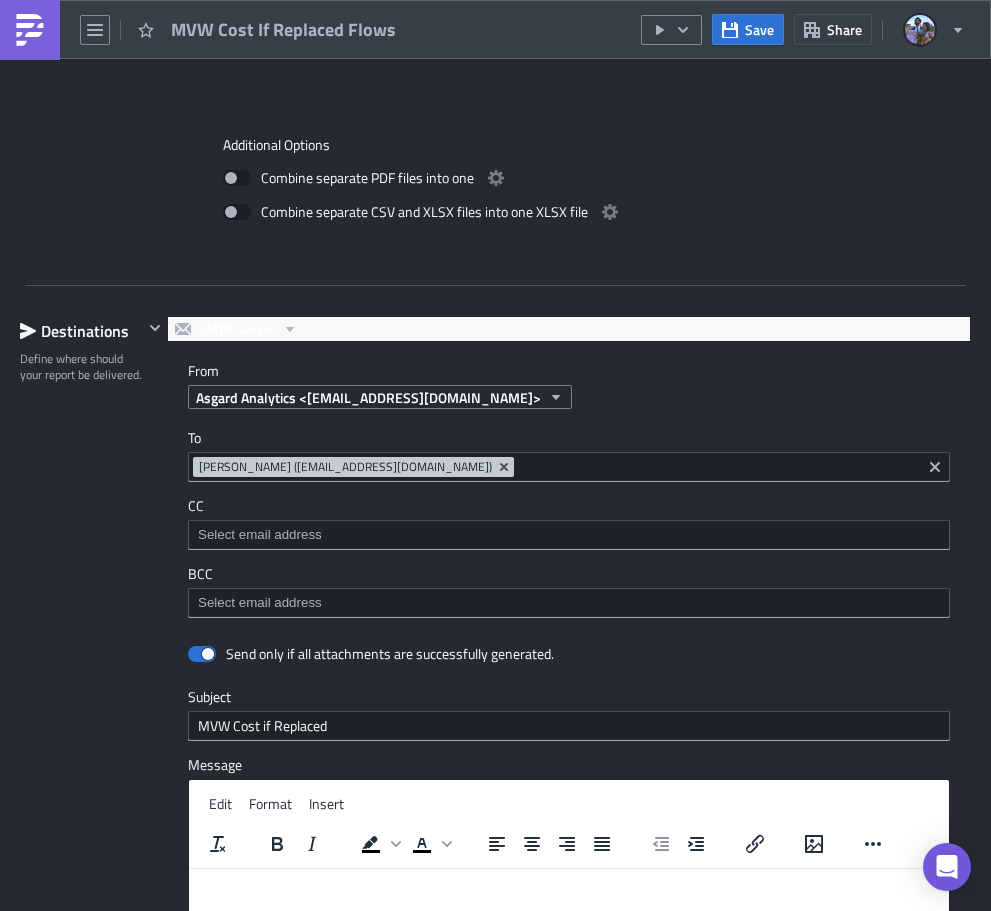
click at [196, 448] on div "To [EMAIL_ADDRESS][DOMAIN_NAME] [PERSON_NAME] ([EMAIL_ADDRESS][DOMAIN_NAME])" at bounding box center [569, 455] width 762 height 53
click at [542, 910] on div at bounding box center [495, 914] width 991 height 0
click at [21, 18] on img at bounding box center [30, 30] width 32 height 32
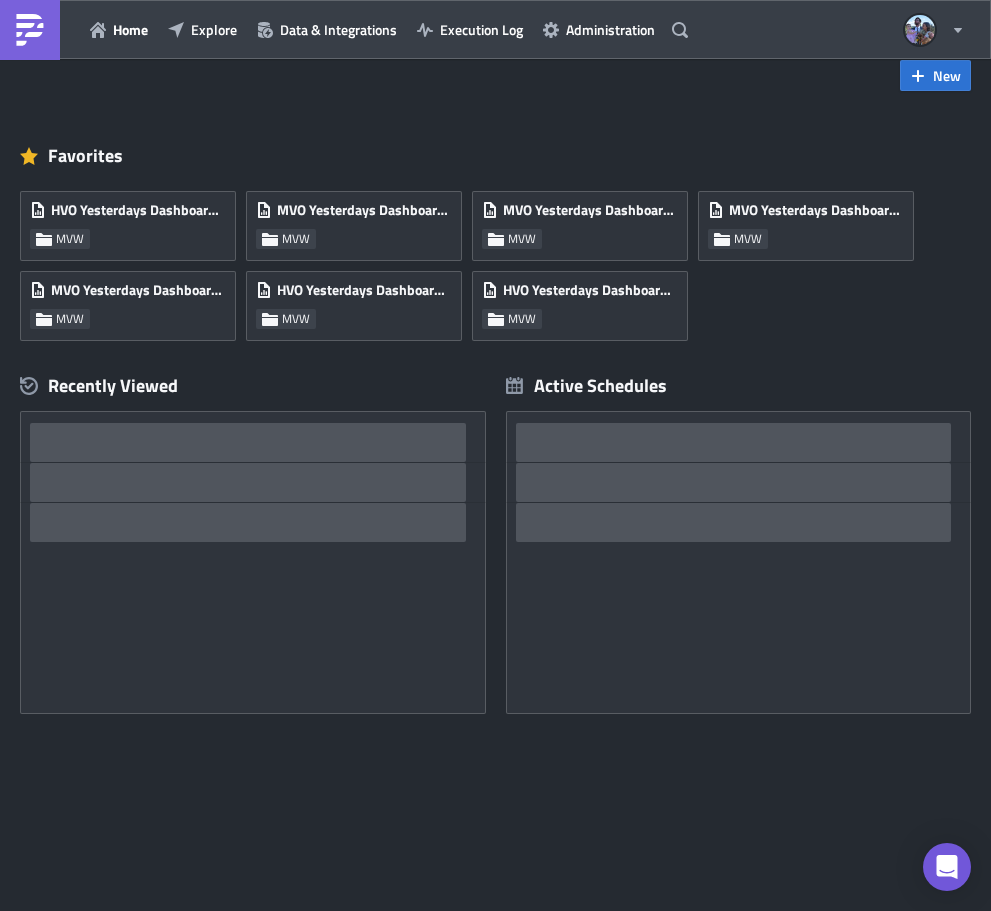
scroll to position [39, 0]
click at [184, 27] on icon "button" at bounding box center [176, 30] width 16 height 16
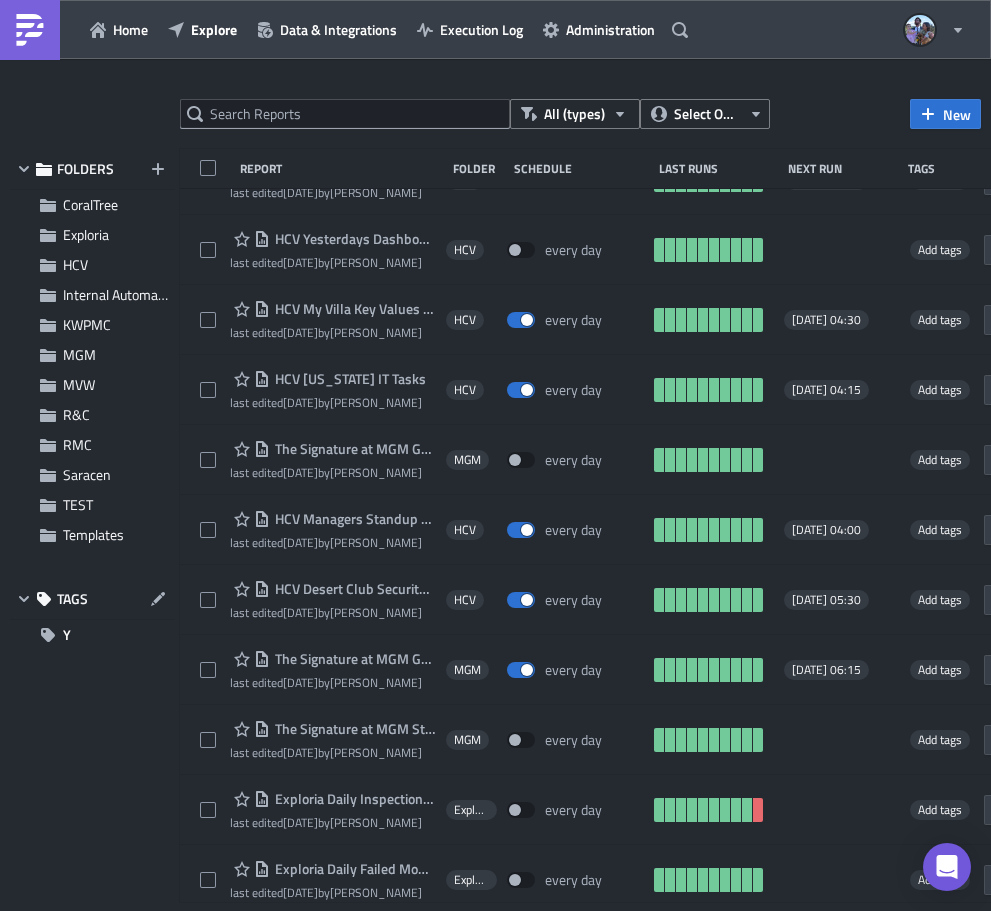
scroll to position [25106, 0]
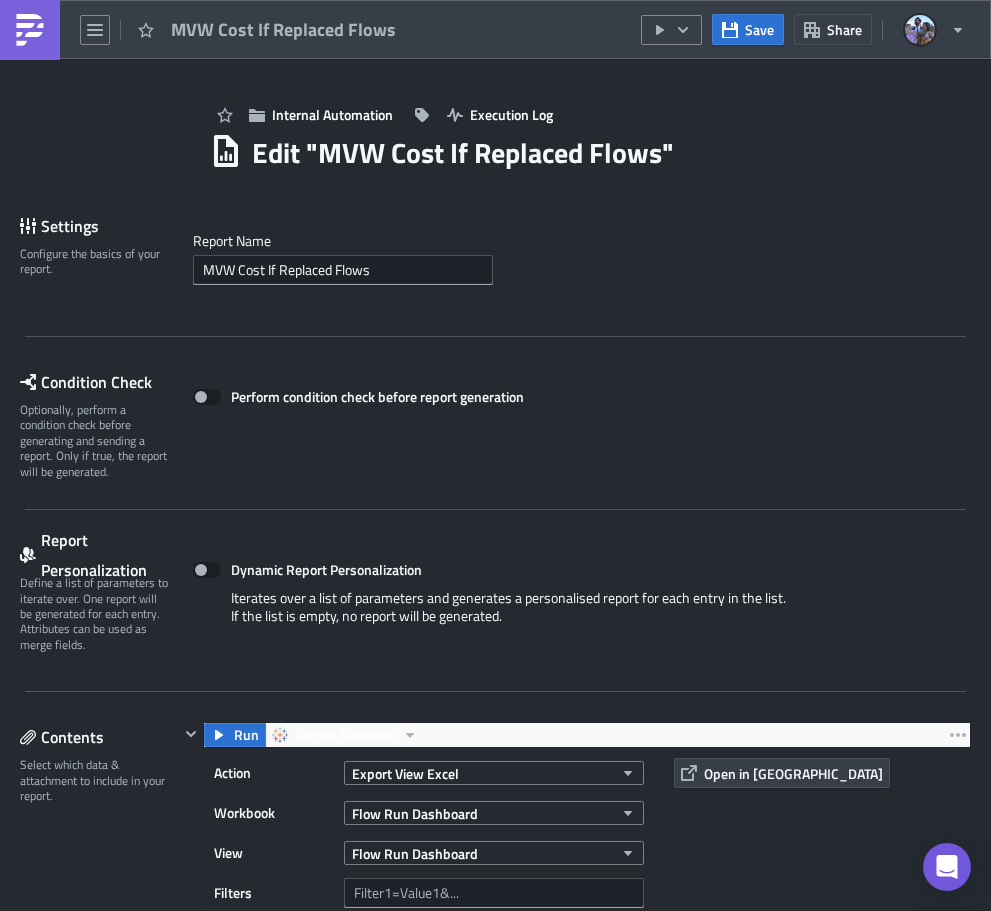
click at [8, 17] on link at bounding box center [30, 30] width 60 height 60
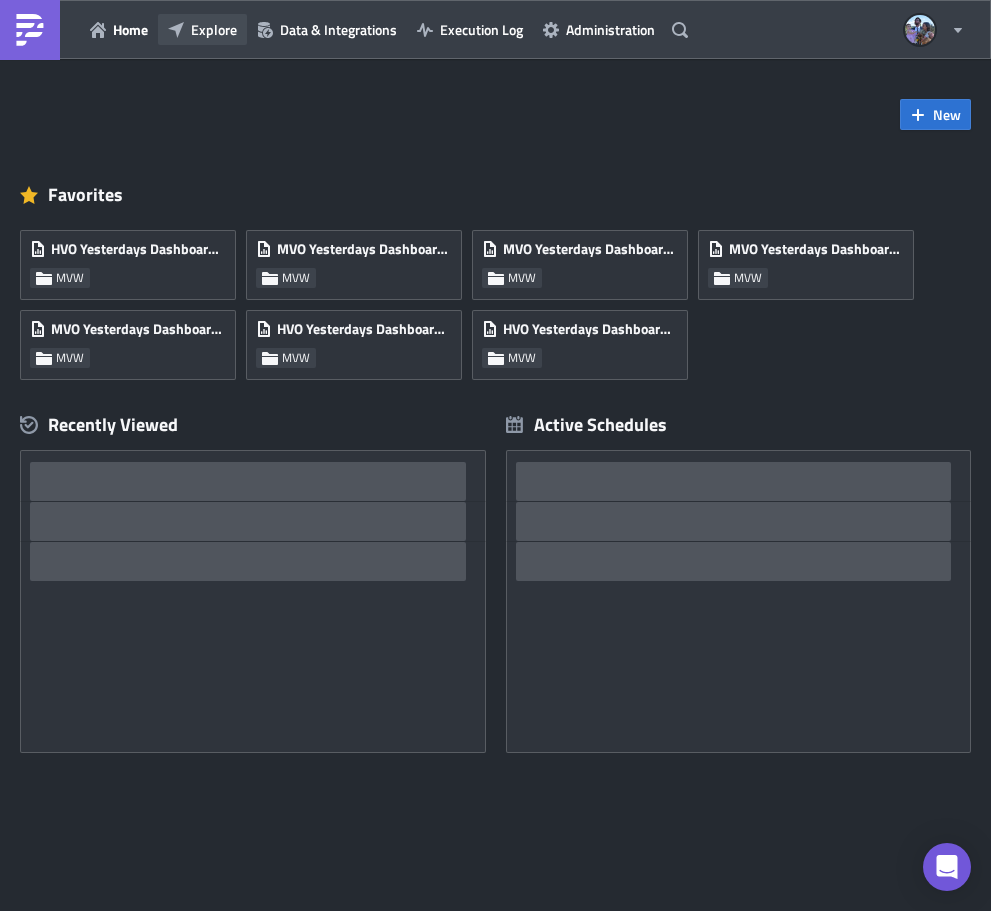
click at [210, 24] on span "Explore" at bounding box center [214, 29] width 46 height 21
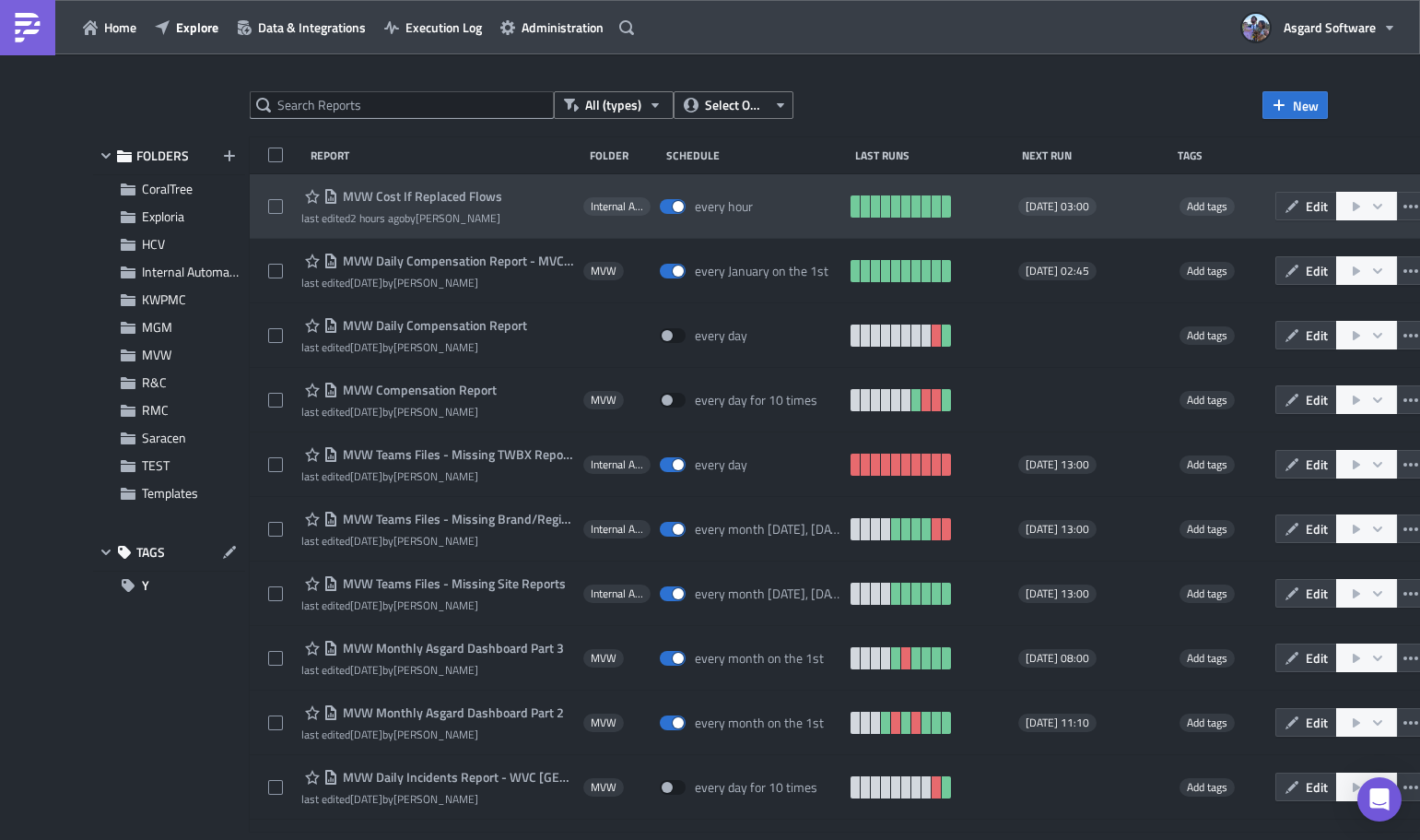
click at [295, 183] on div "MVW Cost If Replaced Flows last edited 2 hours ago by [PERSON_NAME] Internal Au…" at bounding box center [867, 207] width 1235 height 65
click at [385, 195] on span "MVW Cost If Replaced Flows" at bounding box center [420, 196] width 164 height 17
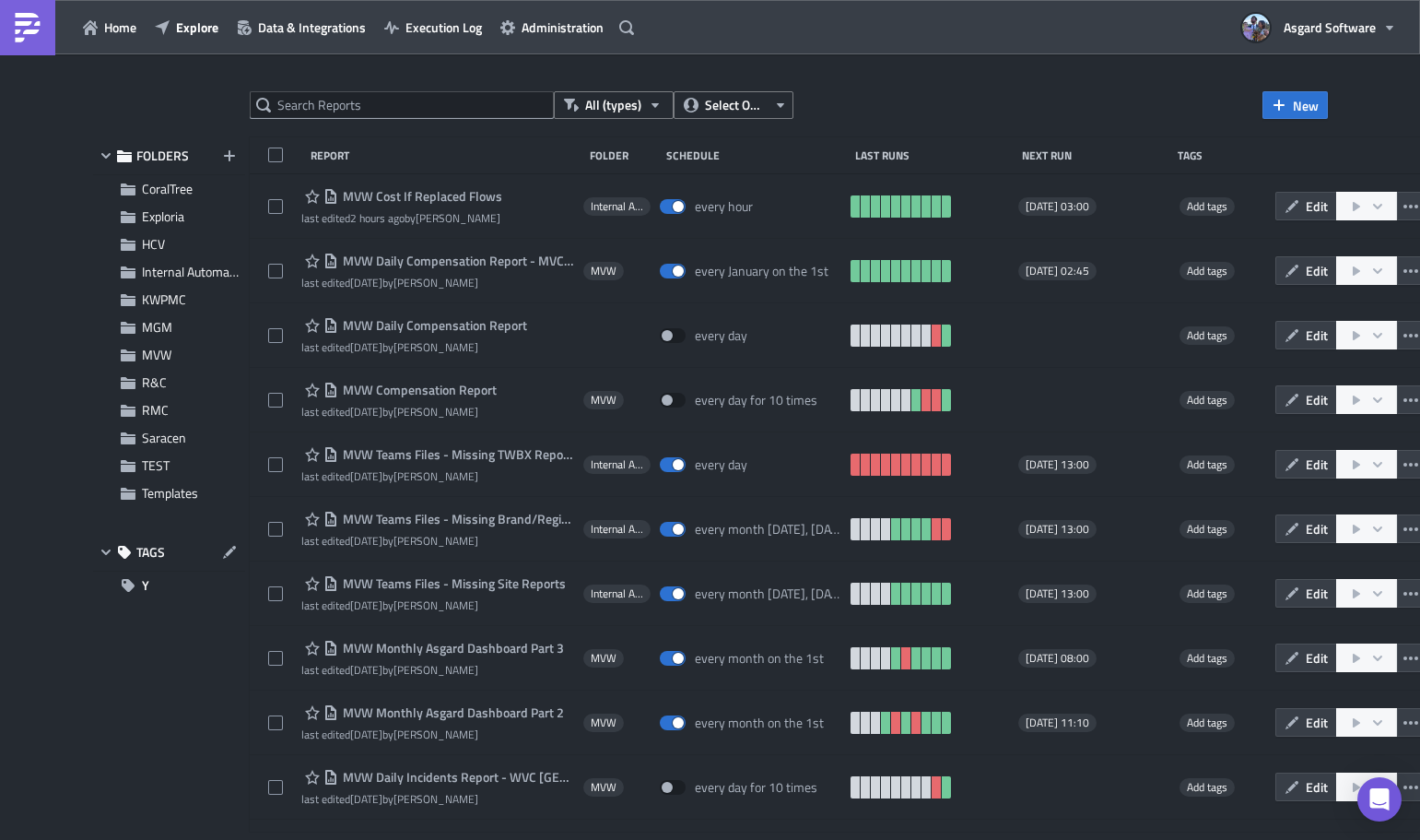
click at [274, 839] on div at bounding box center [710, 843] width 1420 height 0
click at [328, 839] on div at bounding box center [710, 843] width 1420 height 0
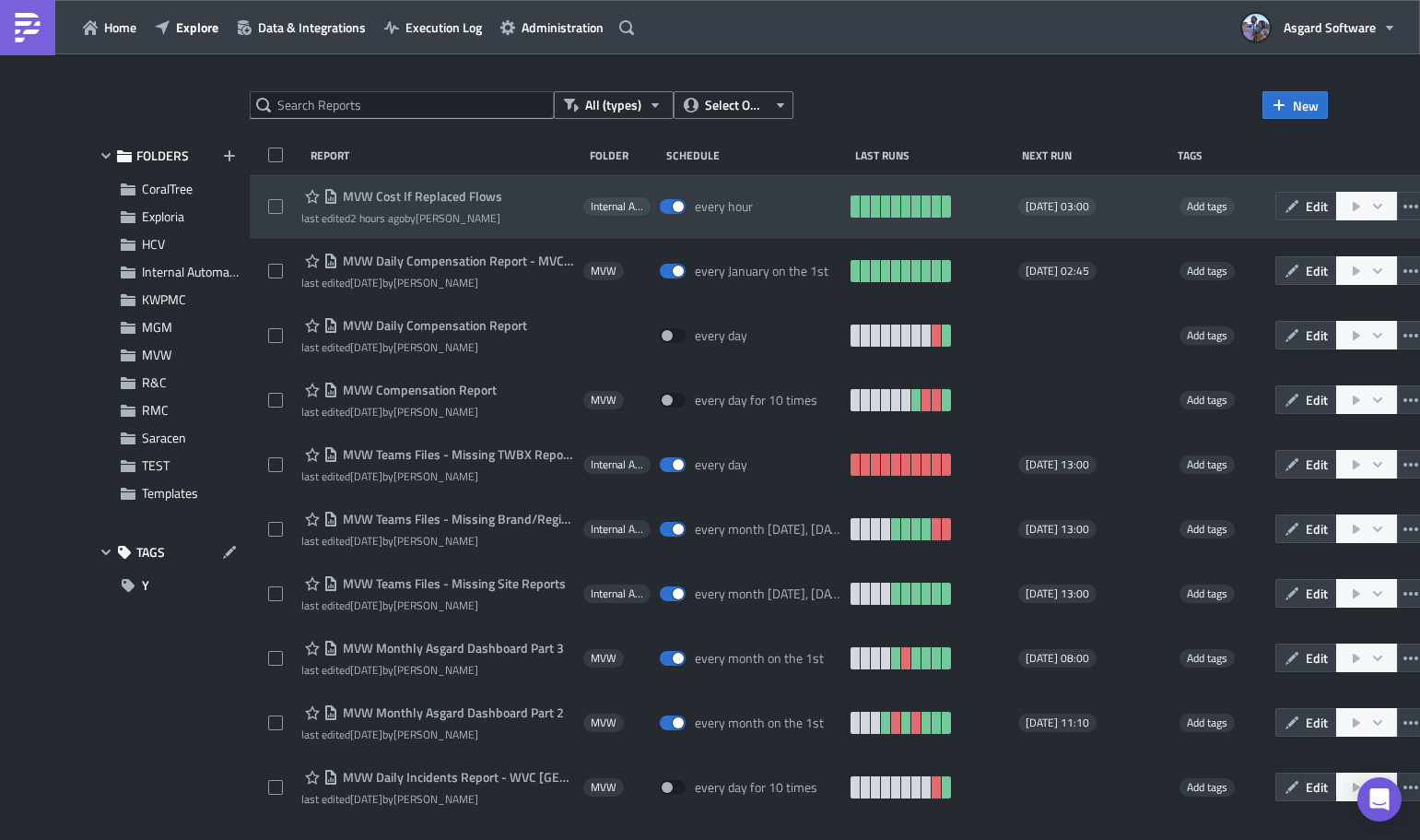
click at [421, 205] on div "MVW Cost If Replaced Flows" at bounding box center [402, 196] width 201 height 22
click at [434, 192] on span "MVW Cost If Replaced Flows" at bounding box center [420, 196] width 164 height 17
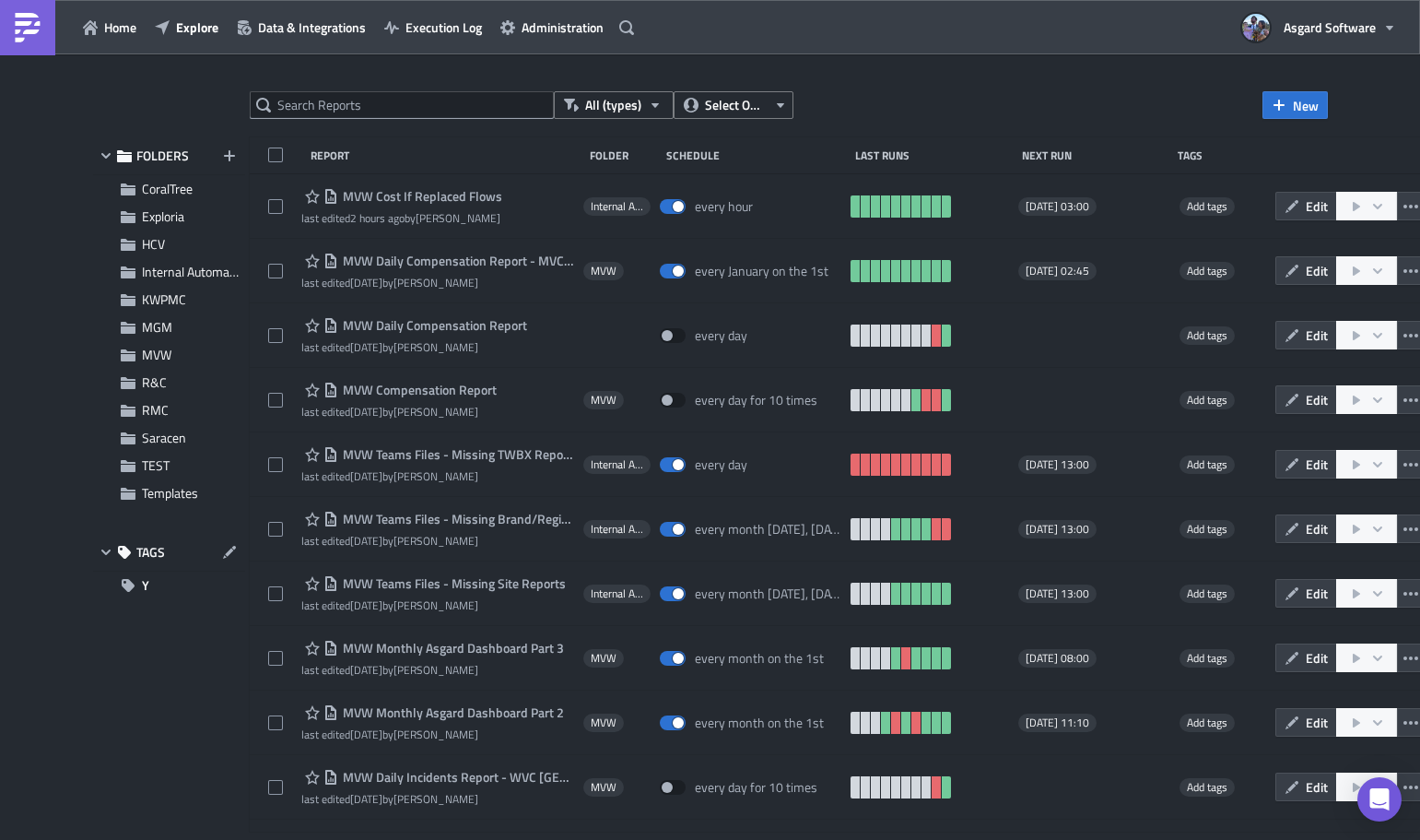
click at [478, 839] on div at bounding box center [710, 843] width 1420 height 0
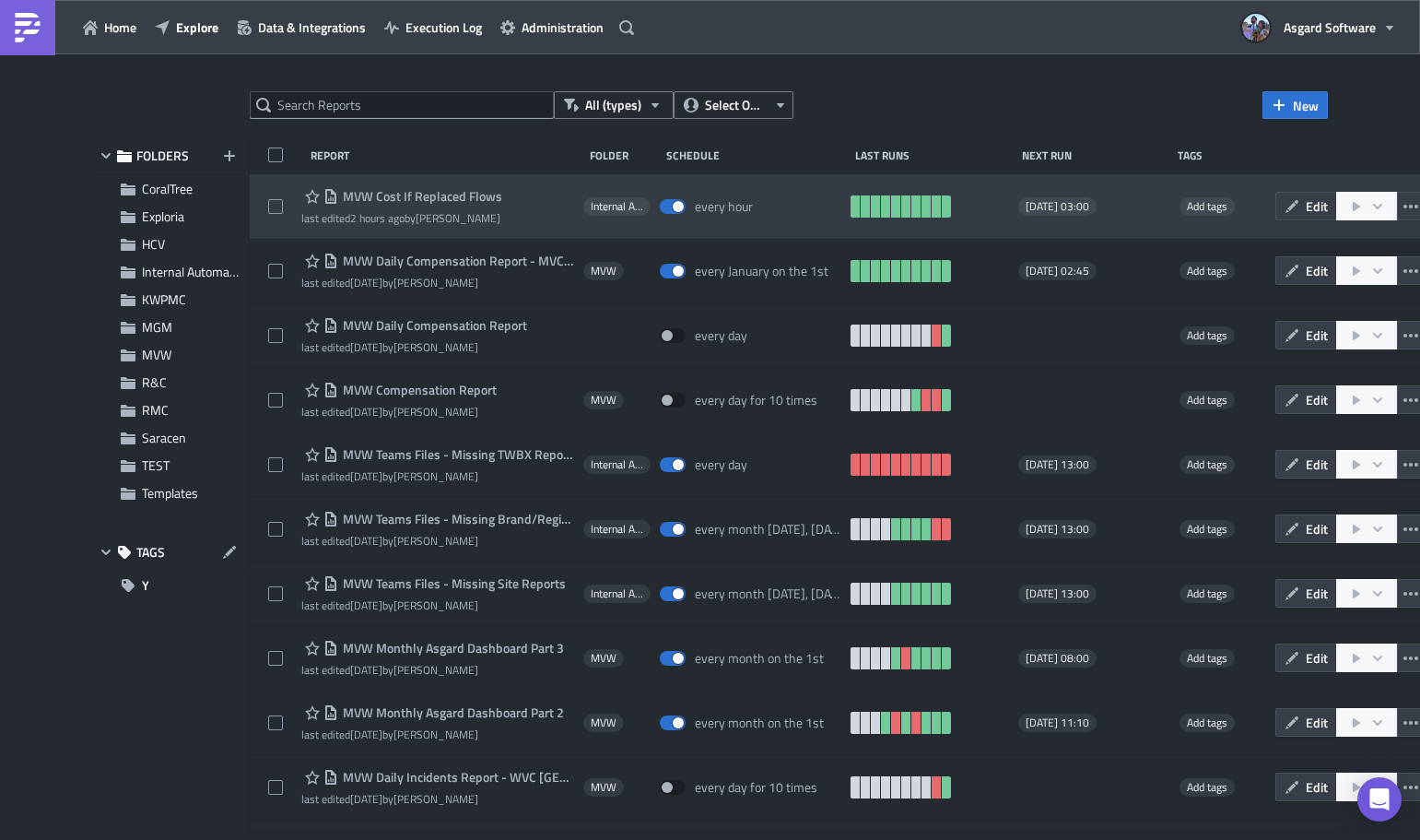
click at [435, 195] on span "MVW Cost If Replaced Flows" at bounding box center [420, 196] width 164 height 17
click at [313, 192] on icon "button" at bounding box center [313, 196] width 15 height 15
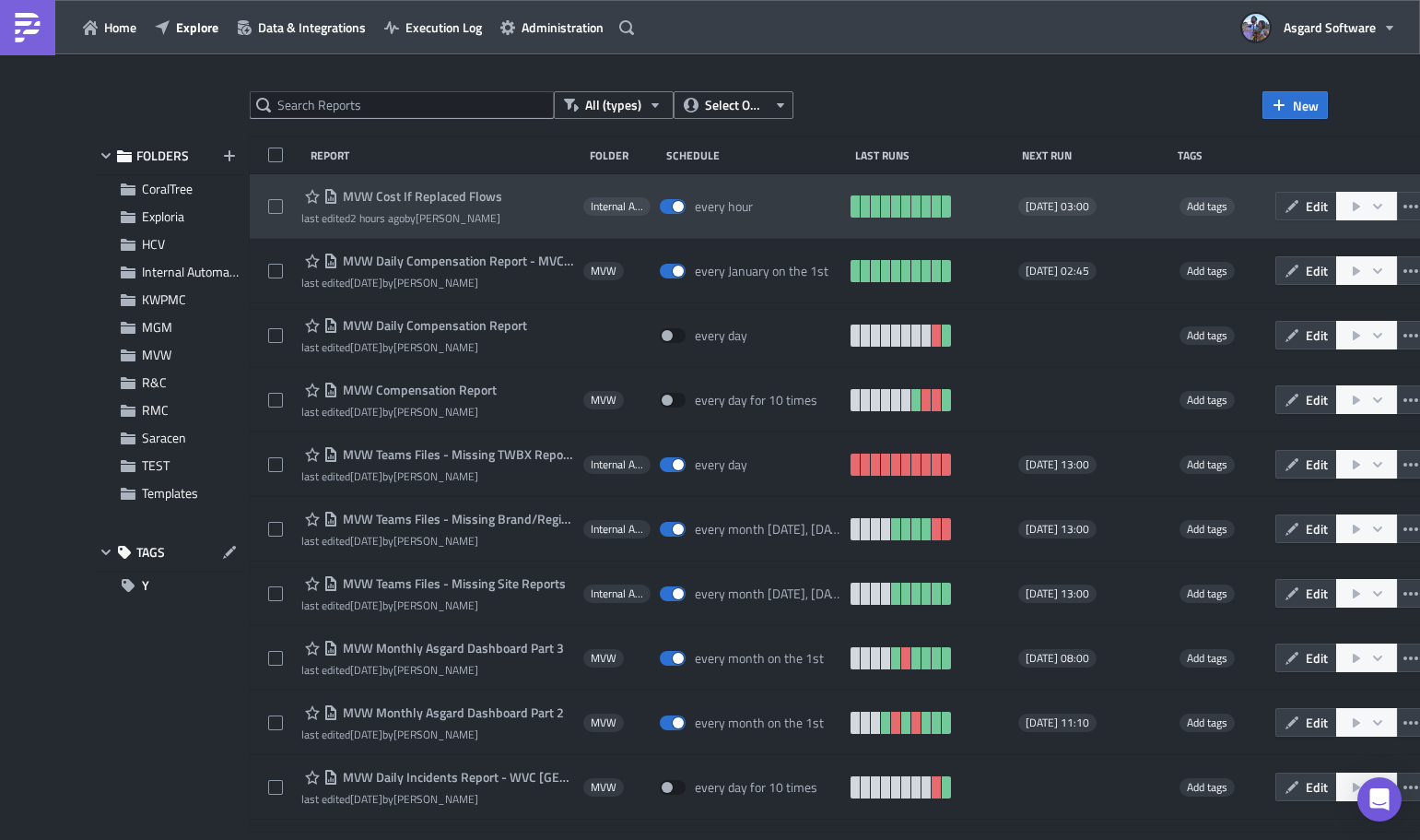
click at [353, 194] on span "MVW Cost If Replaced Flows" at bounding box center [420, 196] width 164 height 17
click at [704, 210] on div "every hour" at bounding box center [724, 207] width 58 height 17
click at [913, 207] on span "Edit" at bounding box center [1317, 206] width 22 height 19
click at [913, 206] on icon "button" at bounding box center [1411, 207] width 15 height 4
click at [456, 192] on span "MVW Cost If Replaced Flows" at bounding box center [420, 196] width 164 height 17
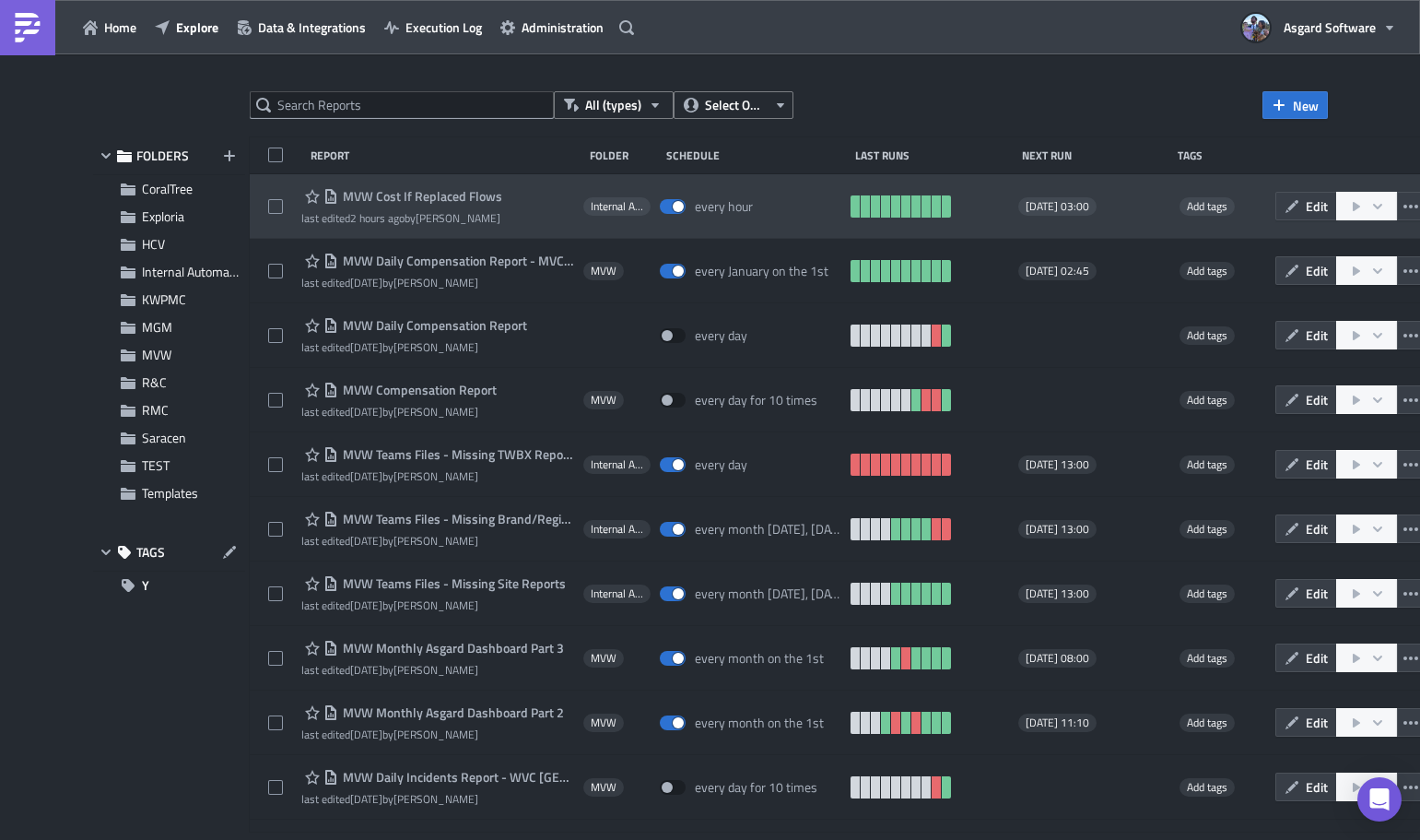
click at [434, 195] on span "MVW Cost If Replaced Flows" at bounding box center [420, 196] width 164 height 17
click at [387, 183] on div "MVW Cost If Replaced Flows last edited 2 hours ago by [PERSON_NAME] Internal Au…" at bounding box center [867, 207] width 1235 height 65
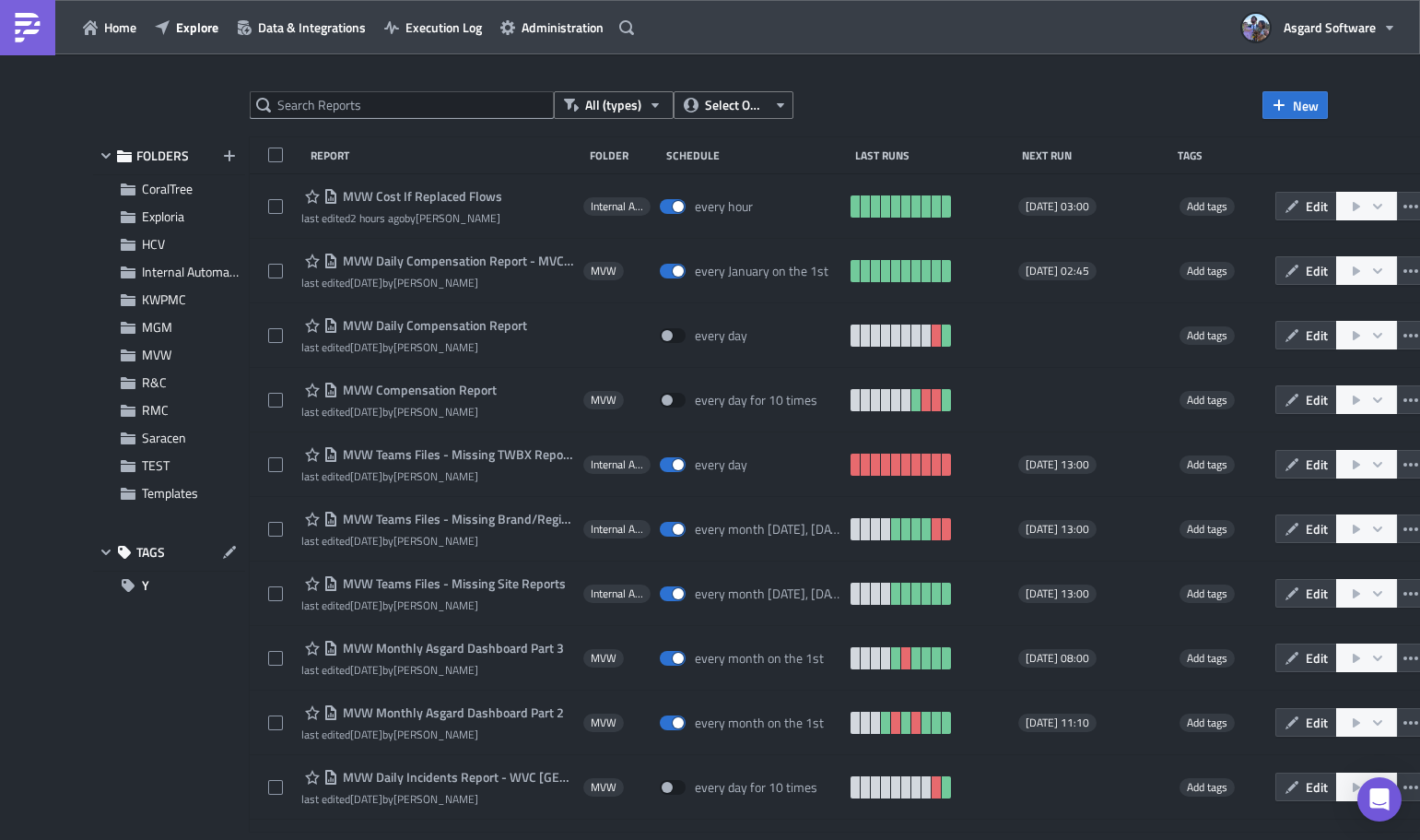
click at [279, 839] on div at bounding box center [710, 843] width 1420 height 0
click at [321, 839] on div at bounding box center [710, 843] width 1420 height 0
click at [337, 839] on div at bounding box center [710, 843] width 1420 height 0
click at [296, 839] on div at bounding box center [710, 843] width 1420 height 0
click at [267, 839] on div at bounding box center [710, 843] width 1420 height 0
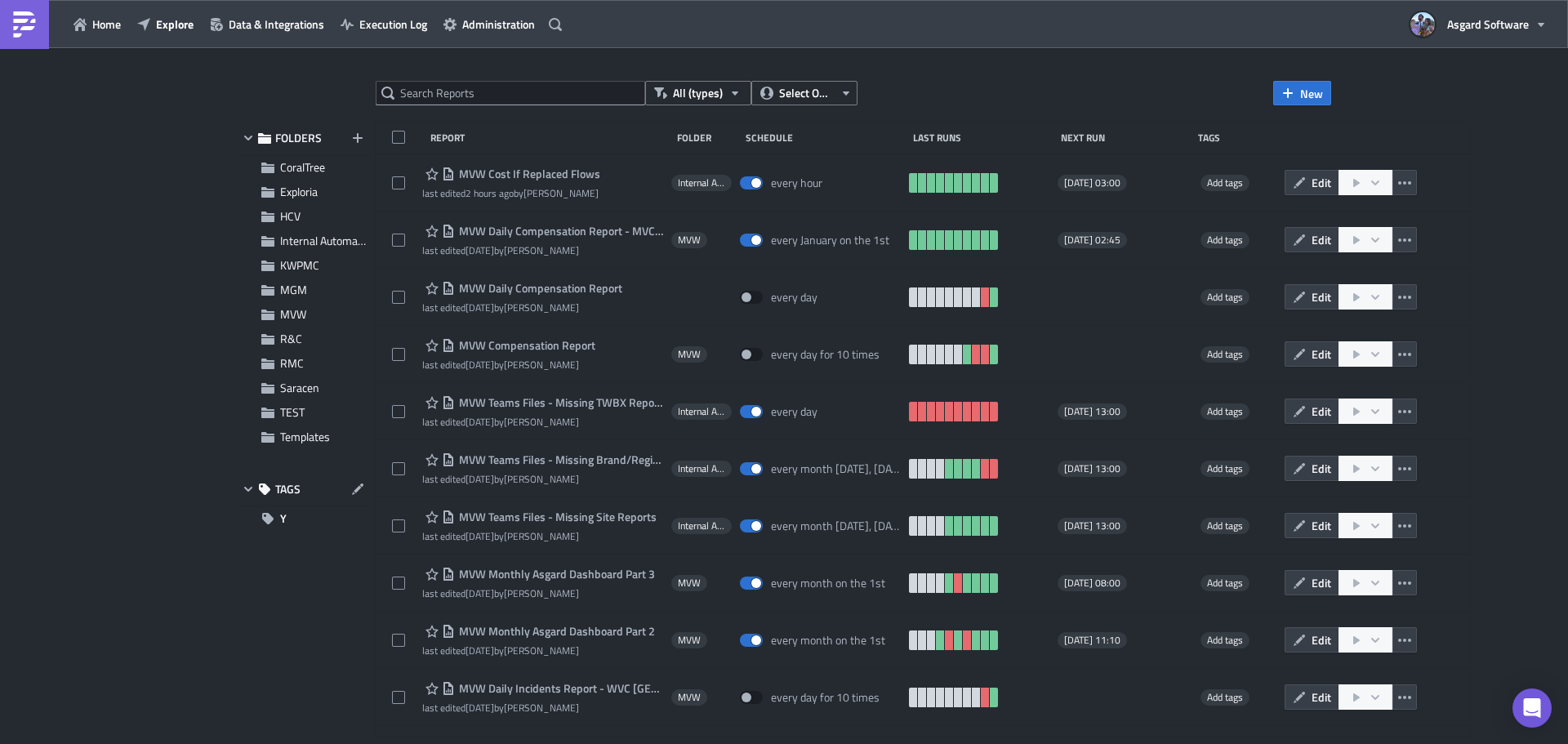
click at [205, 662] on div "All (types) Select Owner New FOLDERS CoralTree Exploria HCV Internal Automation…" at bounding box center [784, 397] width 1568 height 698
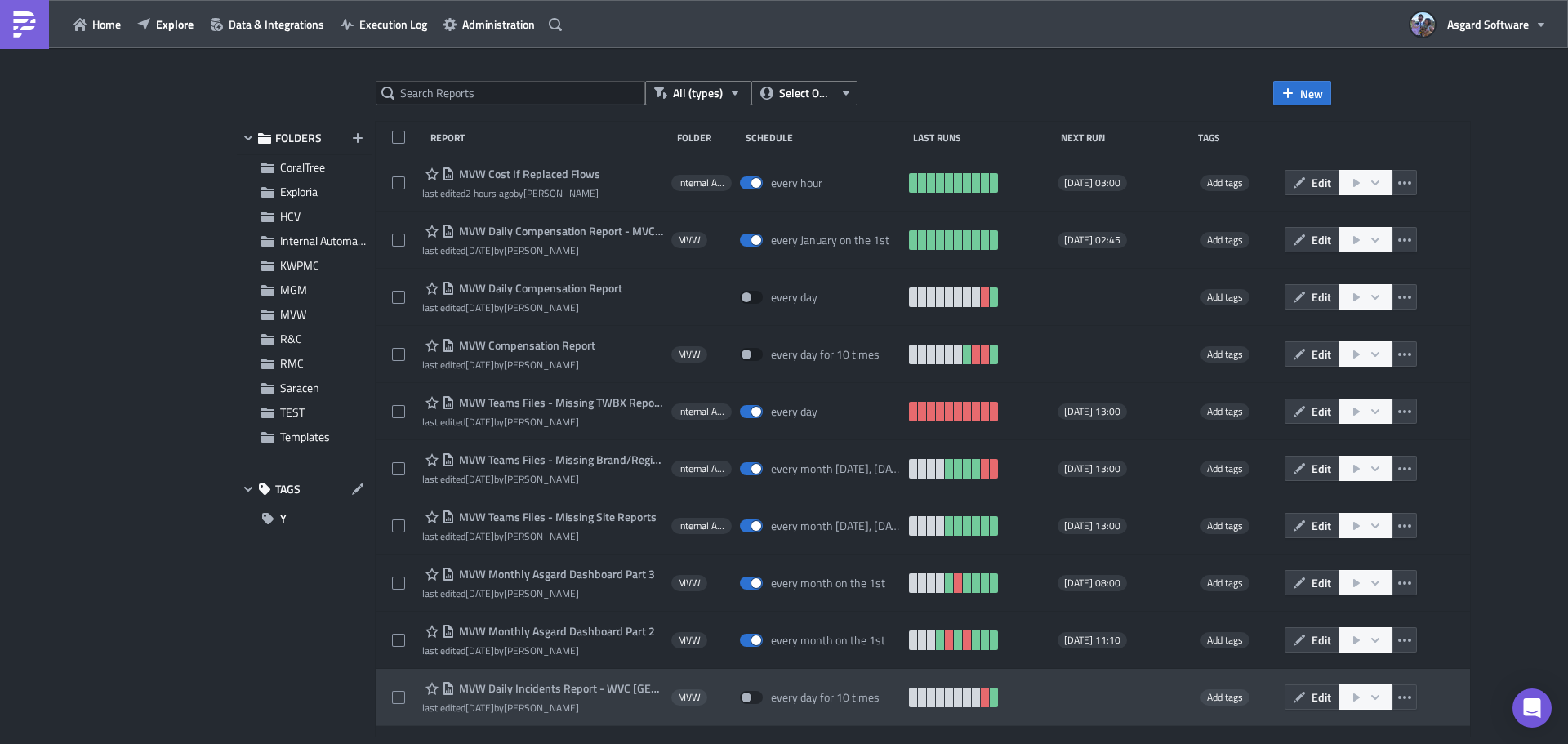
click at [453, 743] on div at bounding box center [784, 746] width 1568 height 0
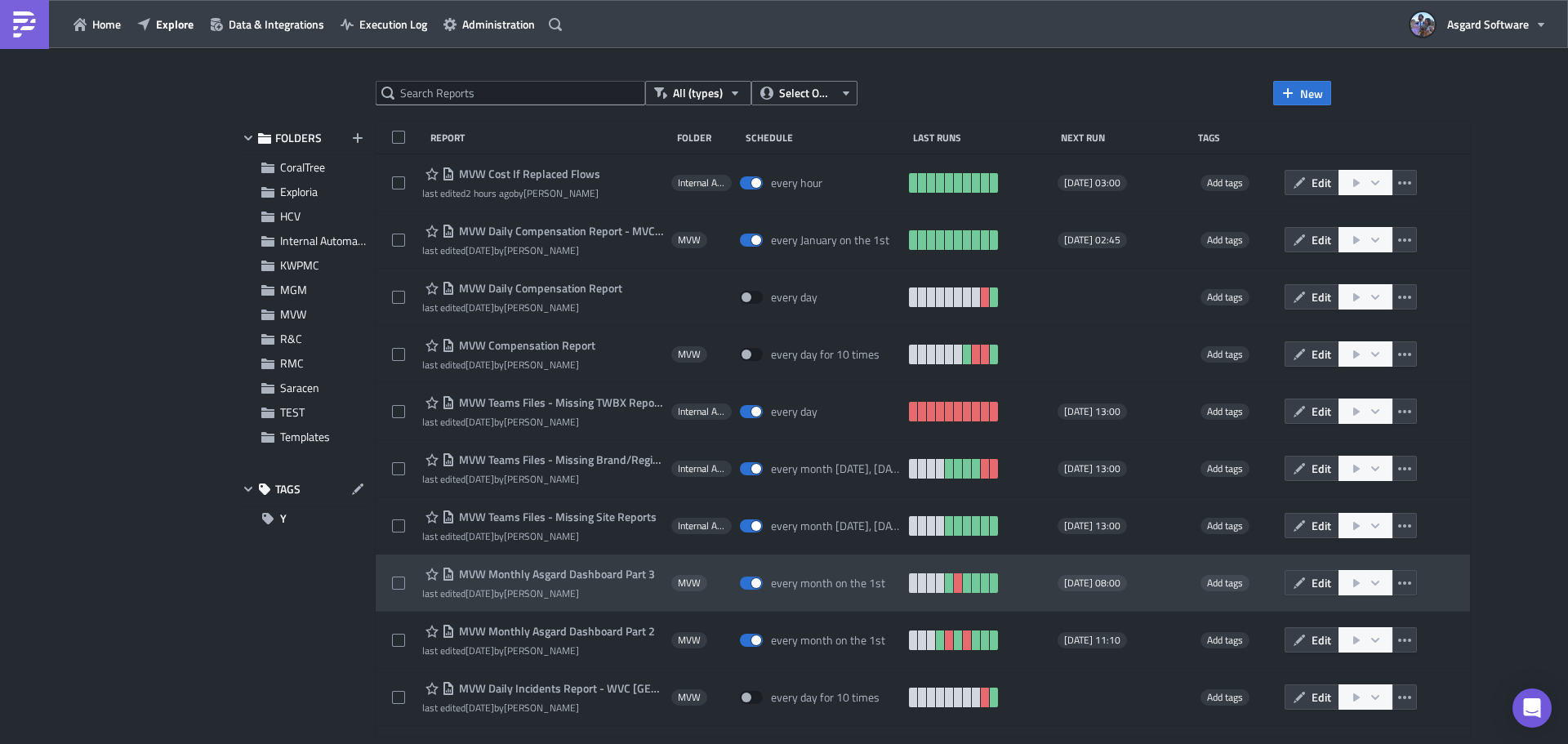
click at [562, 574] on span "MVW Monthly Asgard Dashboard Part 3" at bounding box center [555, 574] width 200 height 15
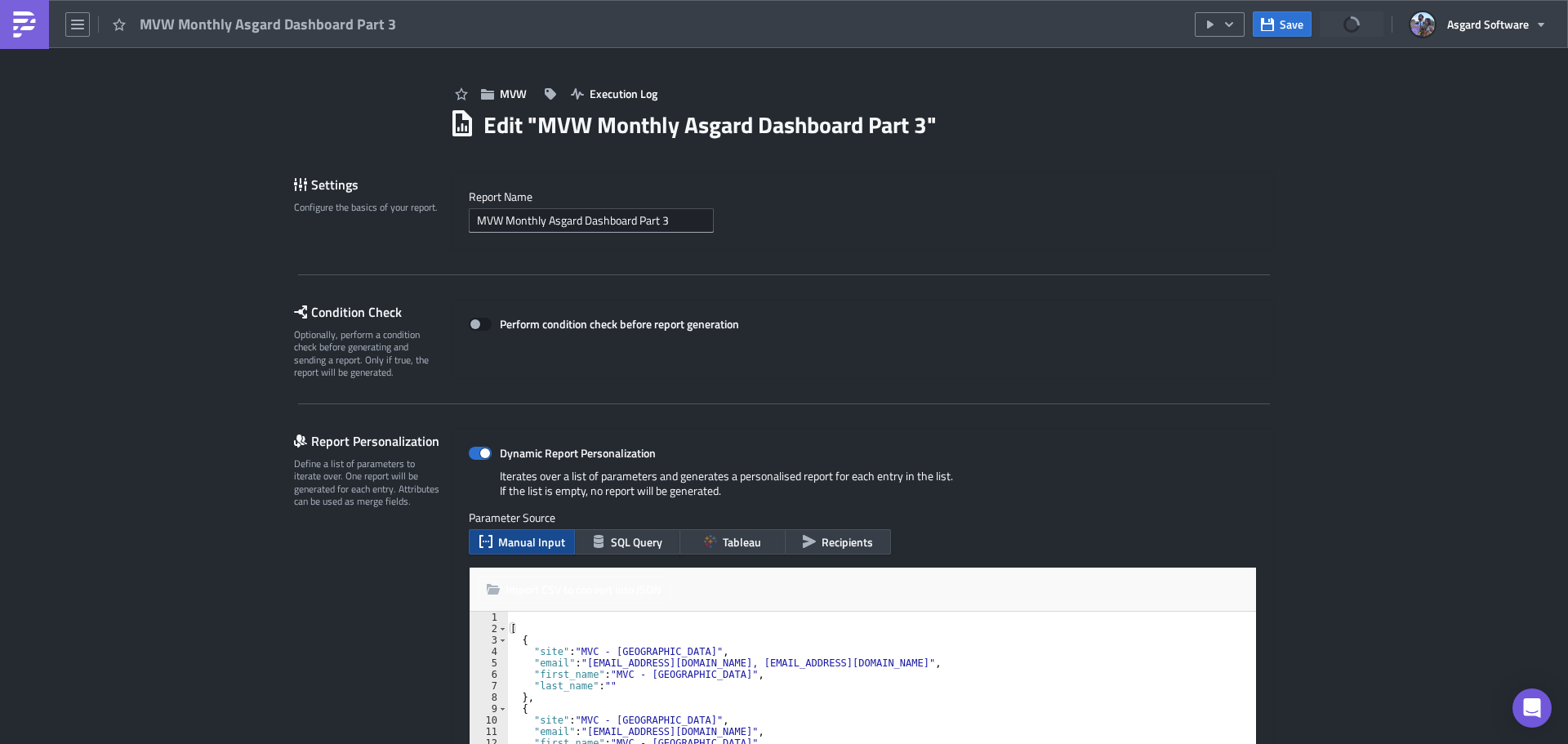
click at [32, 30] on img at bounding box center [25, 25] width 26 height 26
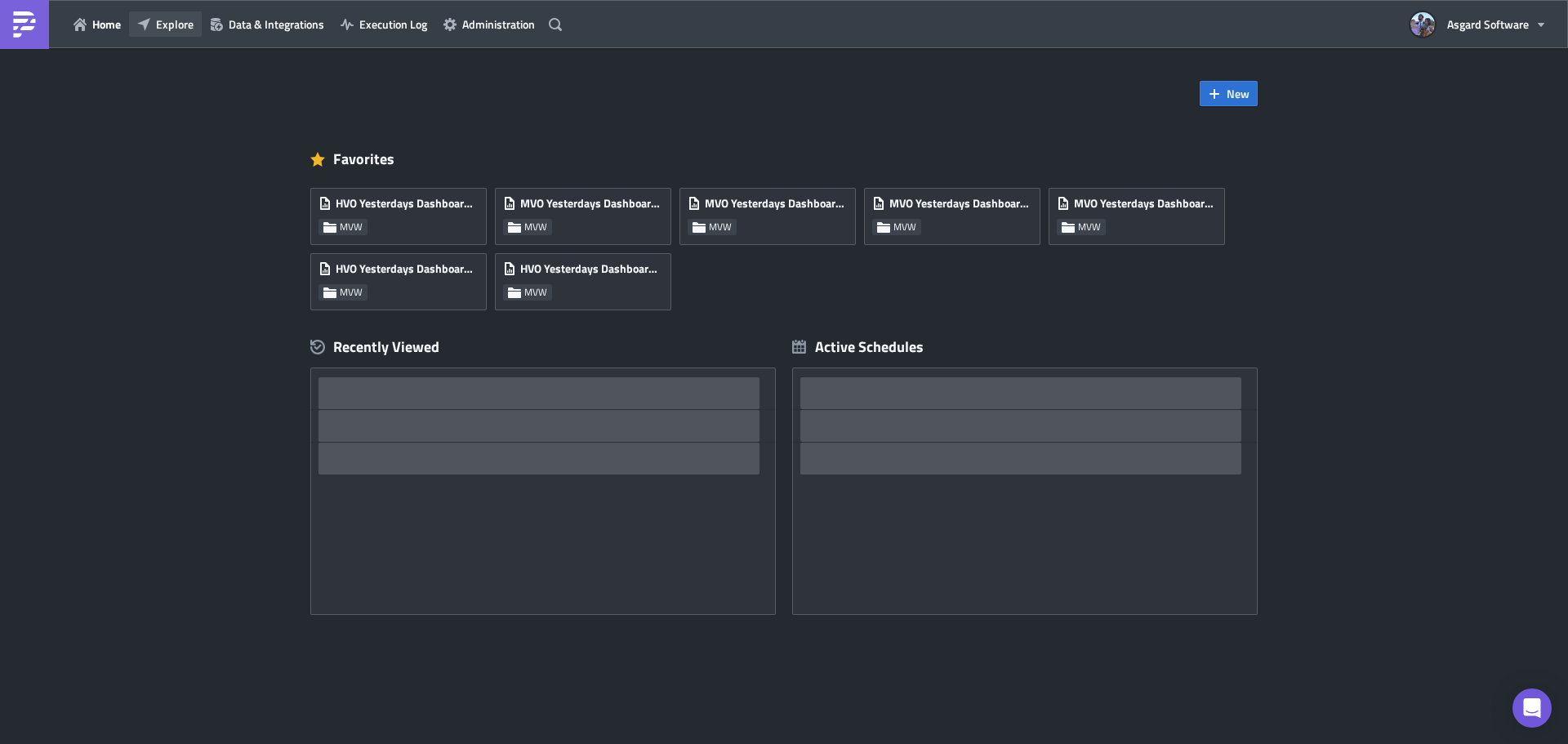
click at [176, 30] on span "Explore" at bounding box center [175, 24] width 38 height 17
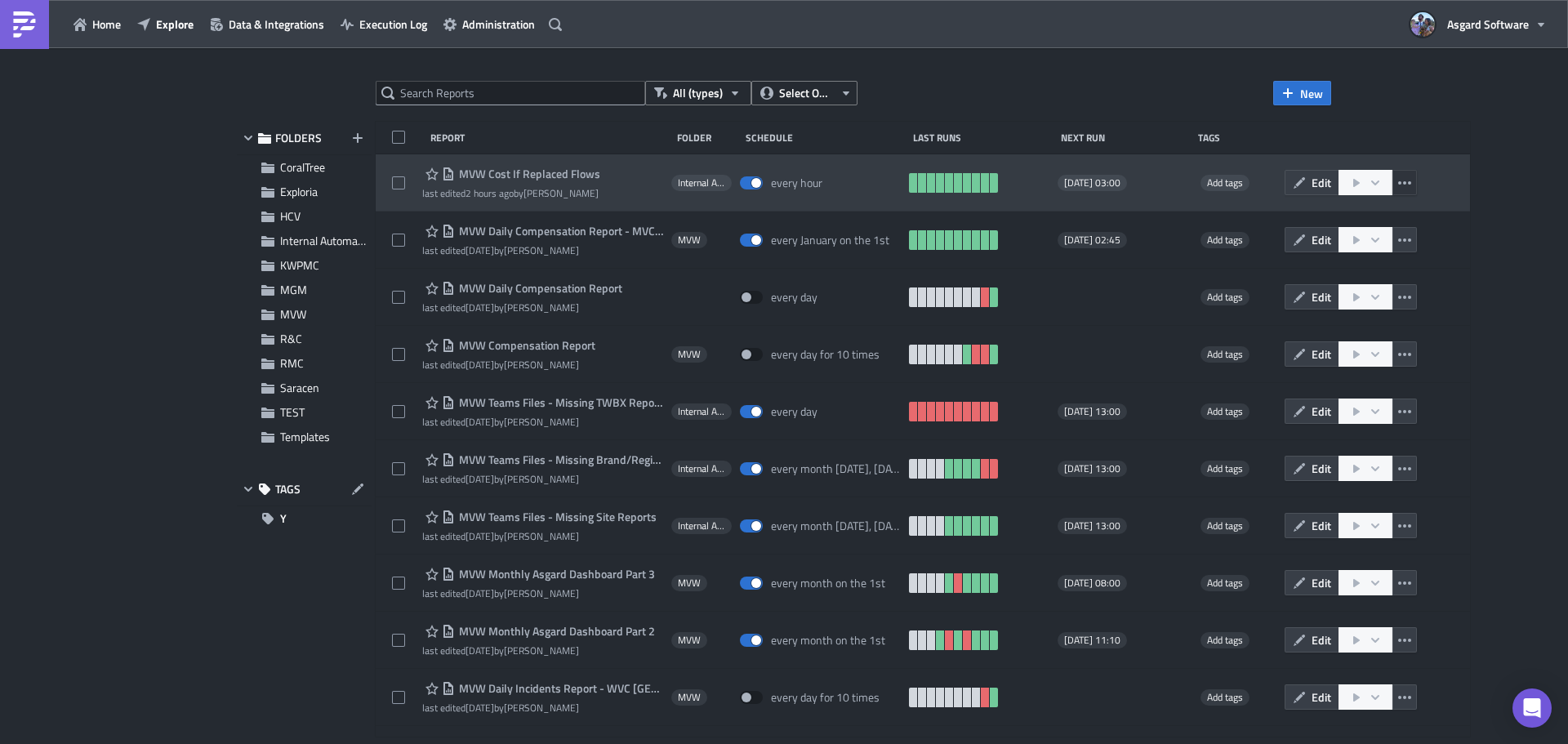
click at [809, 181] on icon "button" at bounding box center [1405, 183] width 13 height 13
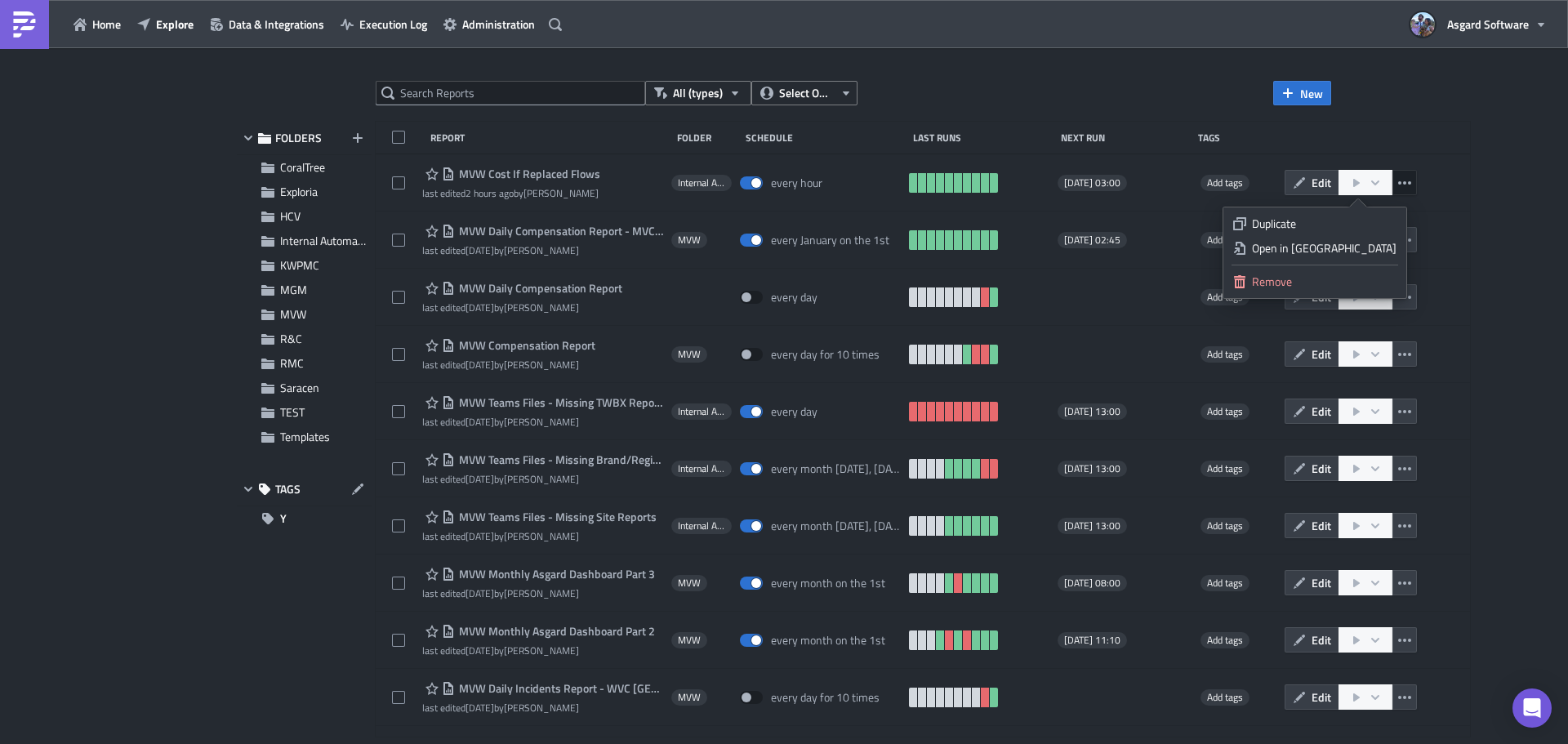
click at [809, 114] on div "All (types) Select Owner New FOLDERS CoralTree Exploria HCV Internal Automation…" at bounding box center [784, 397] width 1110 height 633
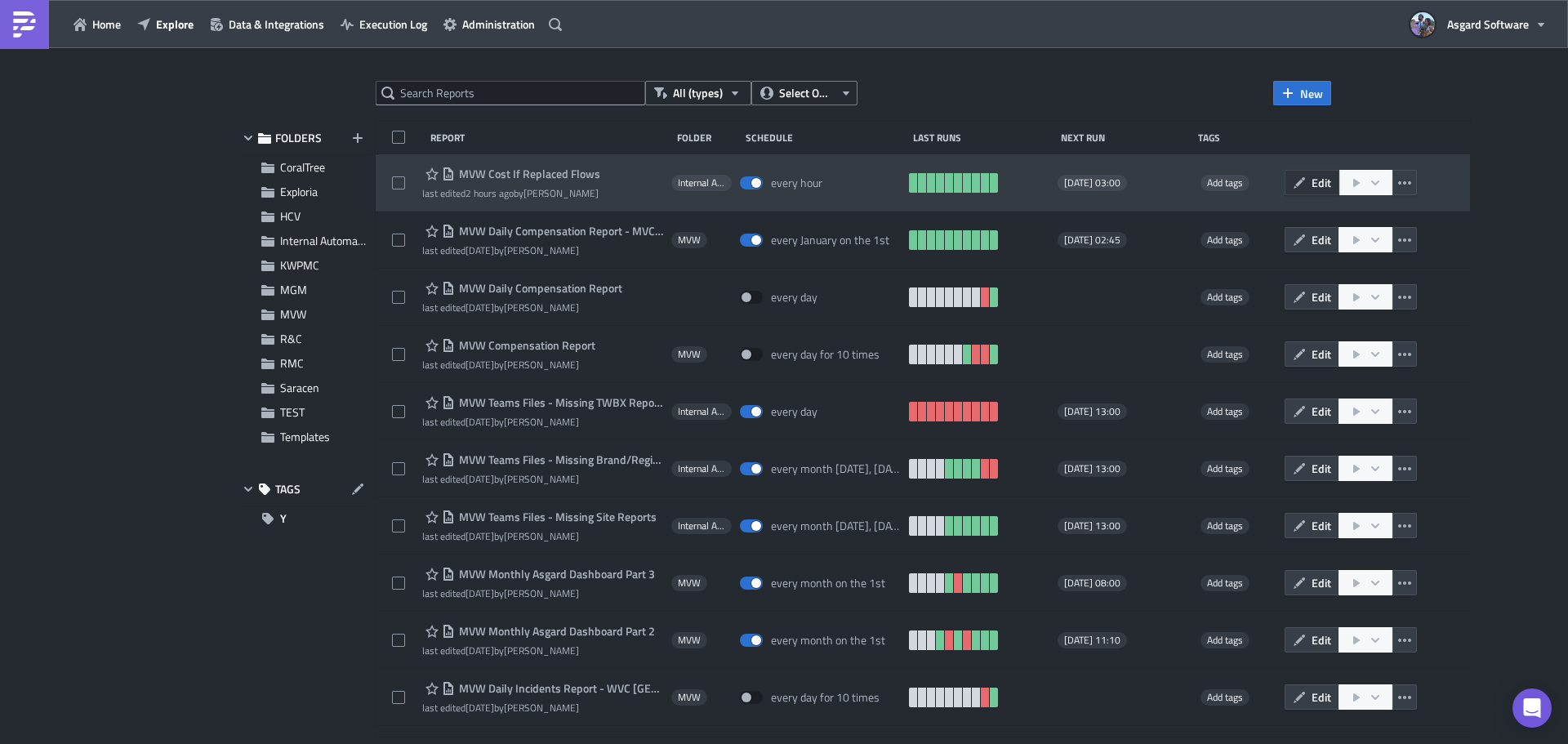
click at [809, 185] on span "Edit" at bounding box center [1321, 182] width 20 height 17
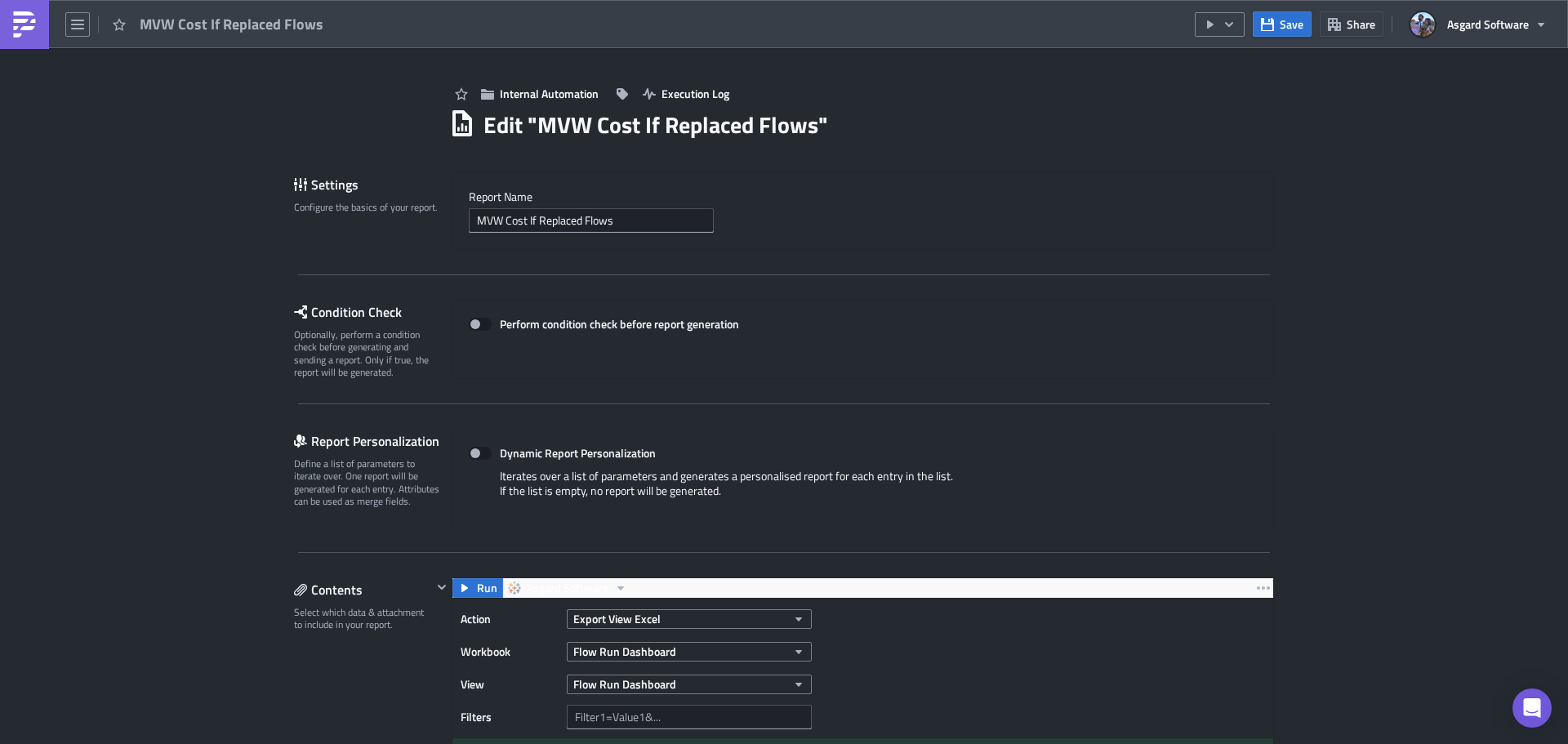
click at [30, 25] on img at bounding box center [25, 25] width 26 height 26
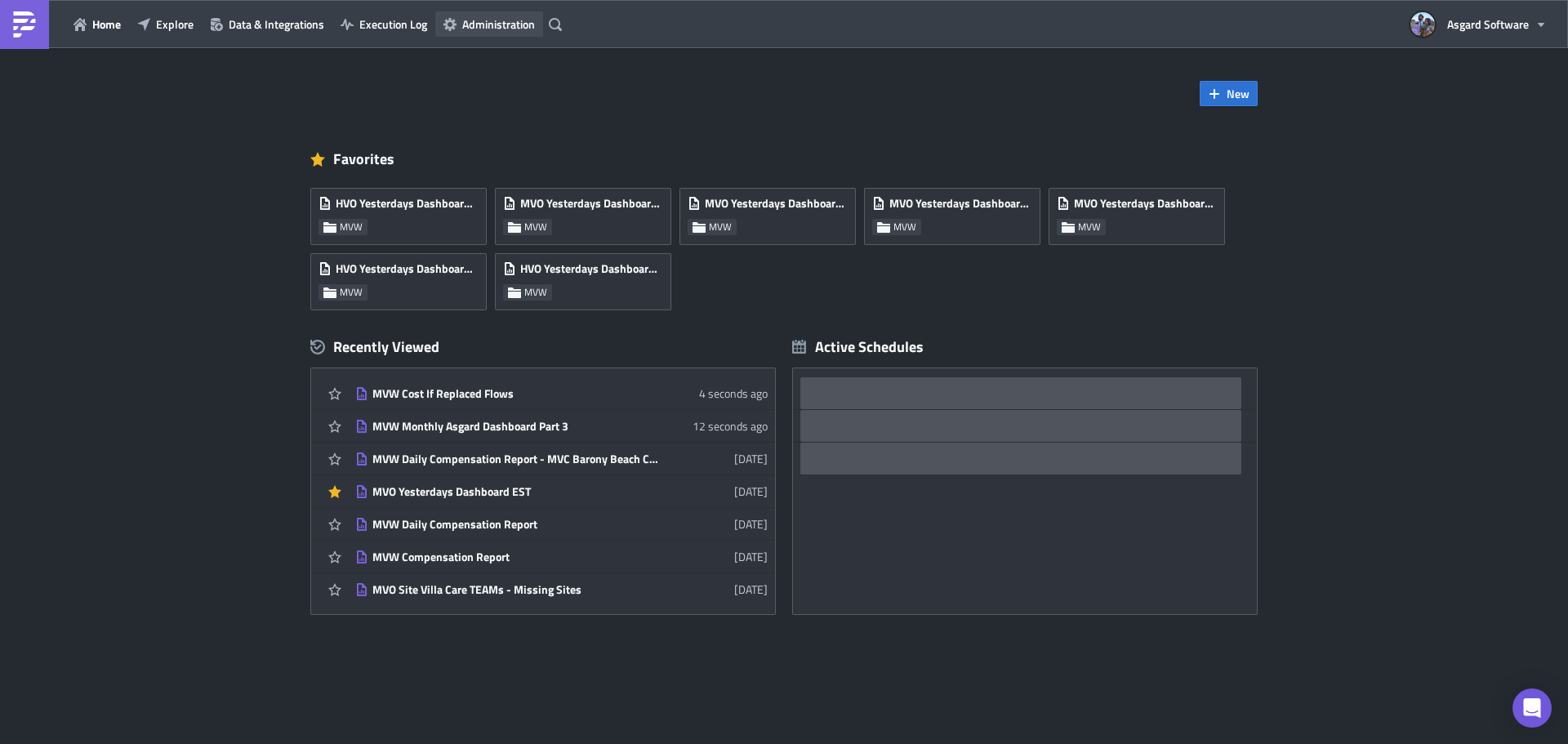
click at [495, 20] on span "Administration" at bounding box center [498, 24] width 73 height 17
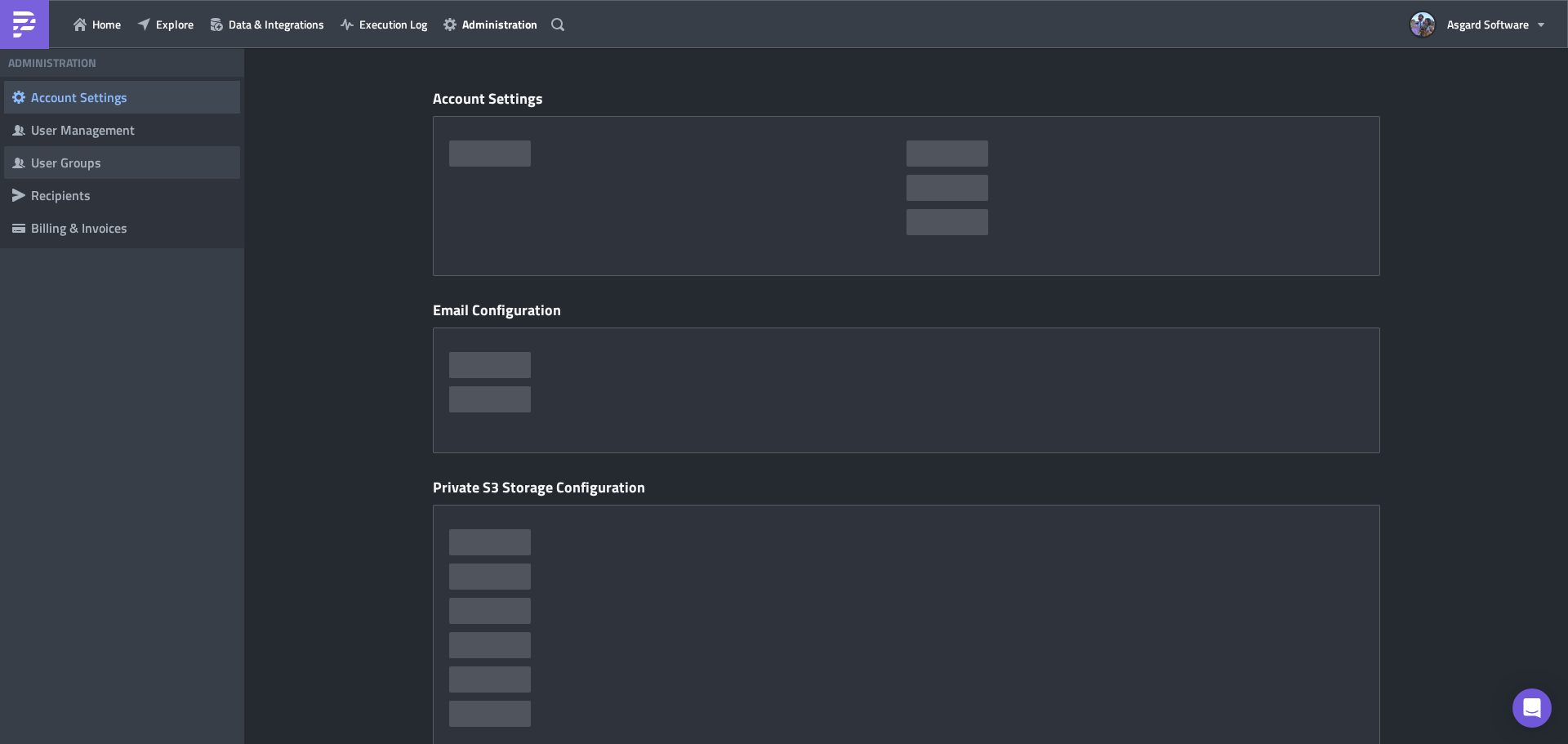
click at [94, 160] on div "User Groups" at bounding box center [132, 163] width 201 height 16
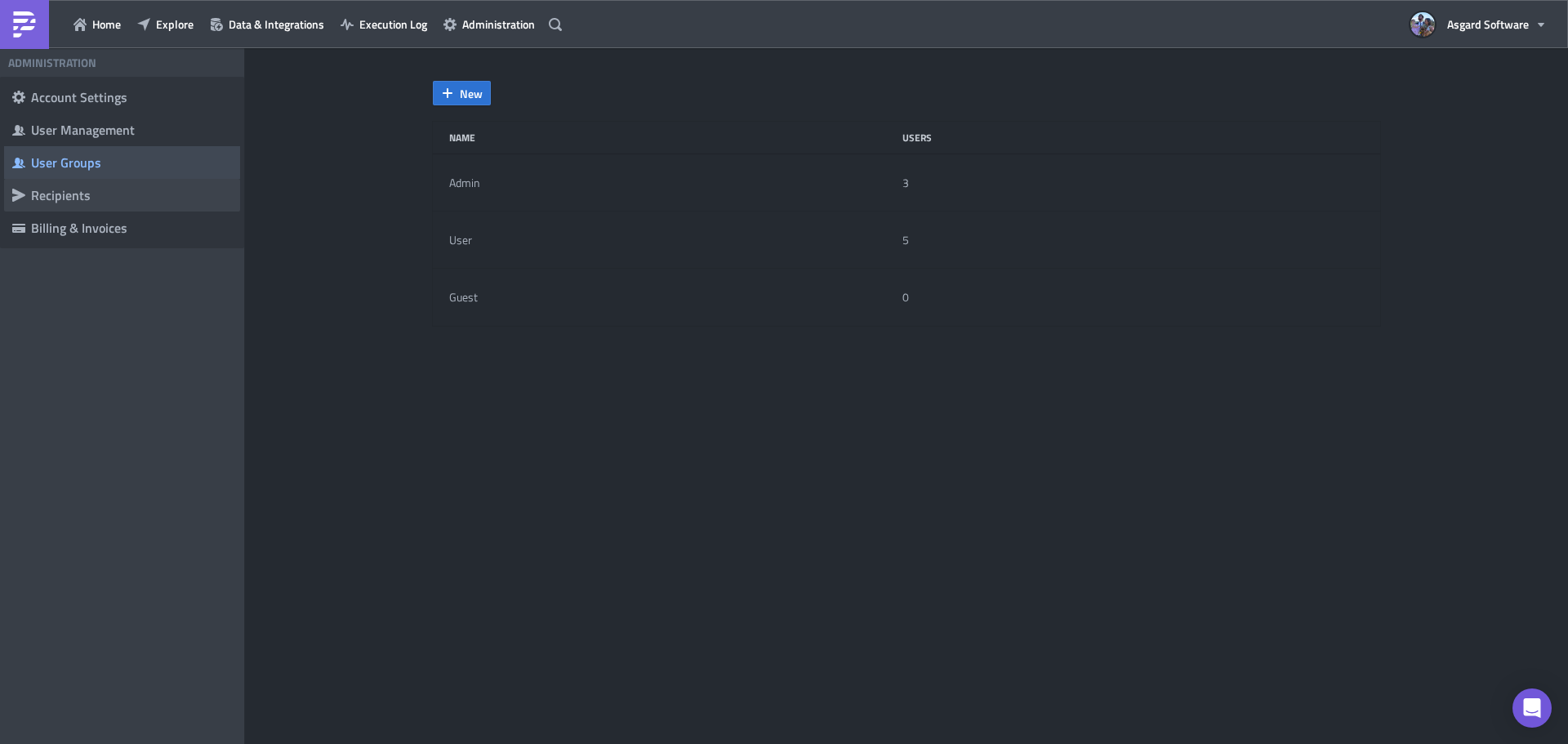
click at [55, 190] on div "Recipients" at bounding box center [132, 195] width 201 height 16
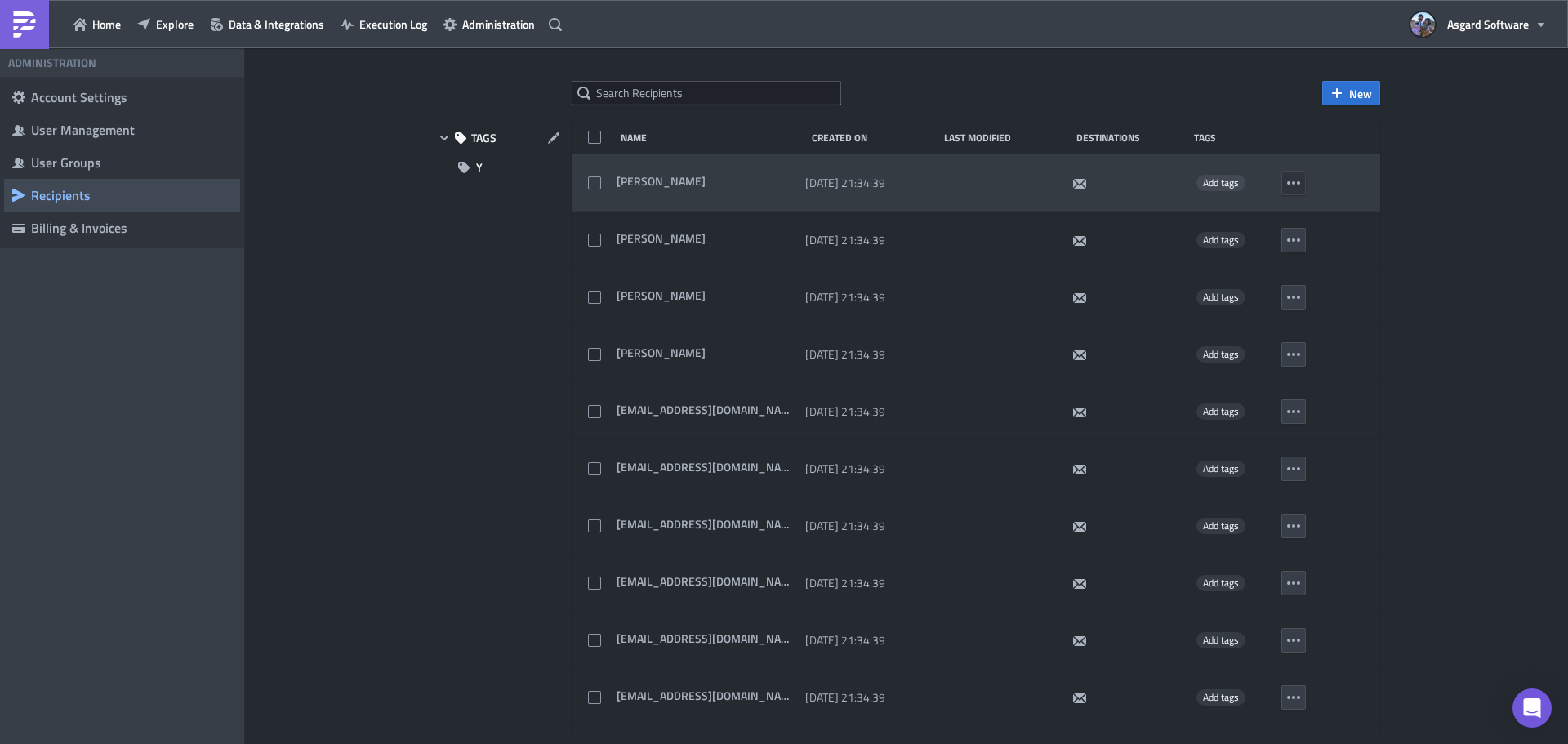
click at [809, 185] on icon "button" at bounding box center [1293, 183] width 13 height 13
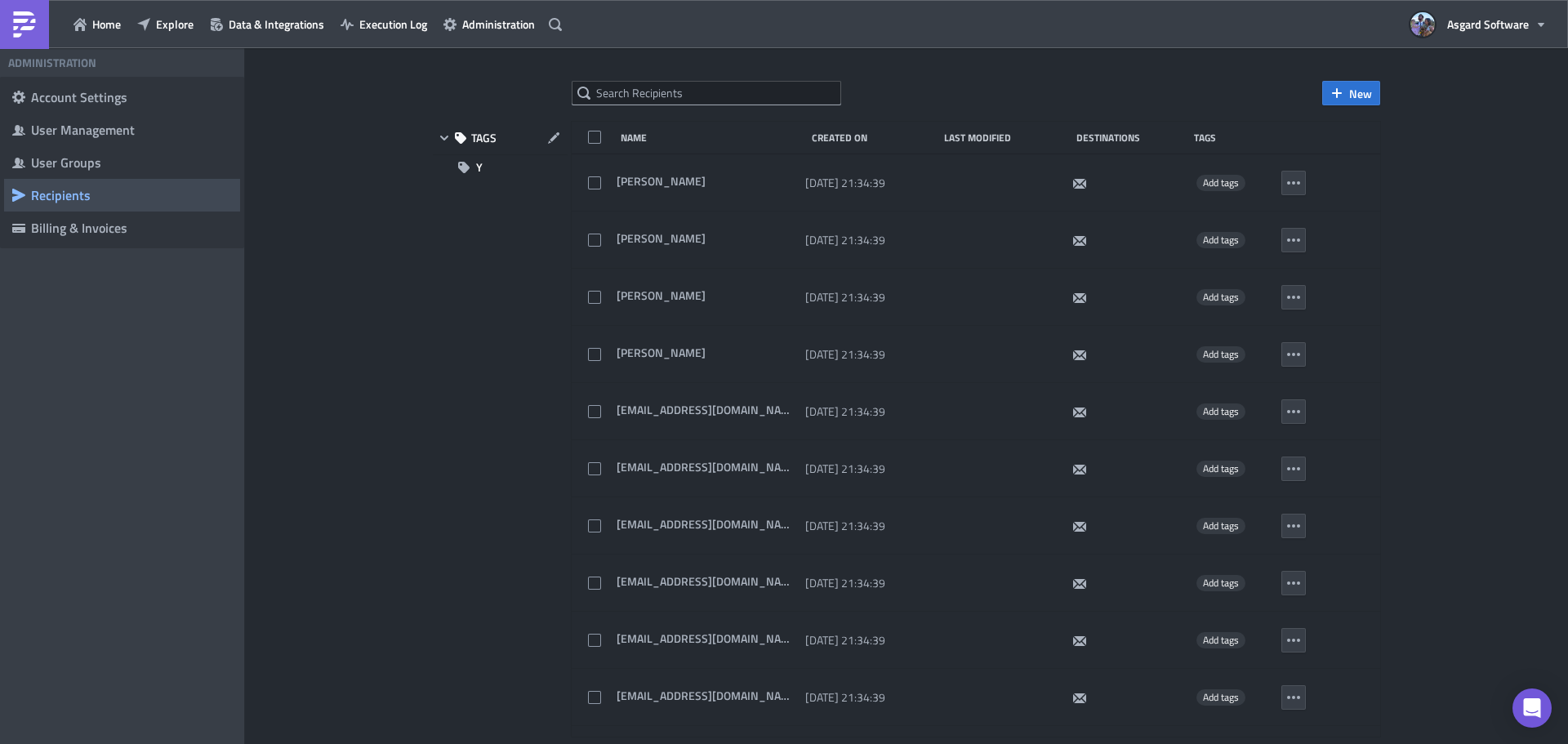
click at [809, 210] on div "New TAGS Y Name Created On Last Modified Destinations Tags [GEOGRAPHIC_DATA][PE…" at bounding box center [906, 397] width 1323 height 698
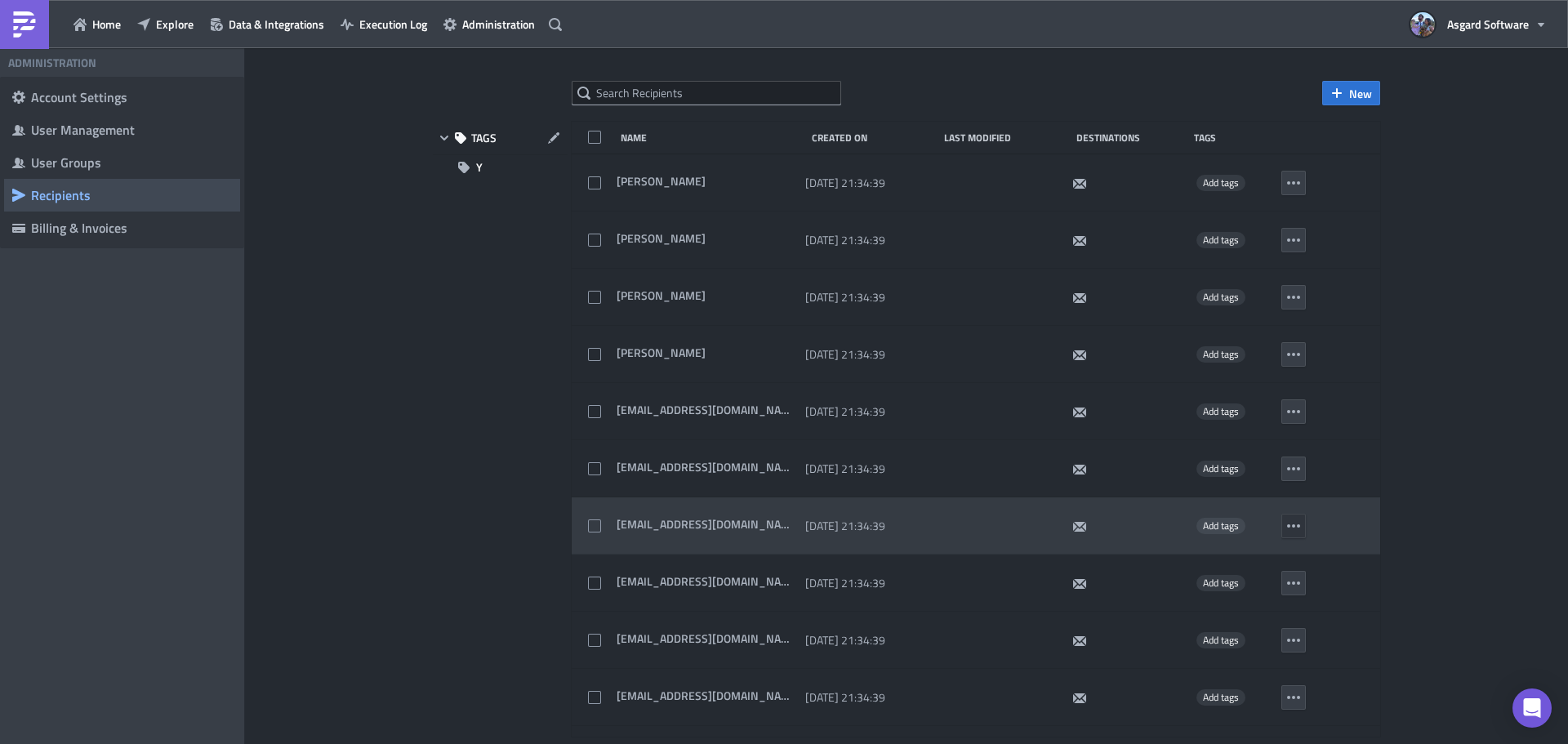
click at [809, 526] on icon "button" at bounding box center [1293, 526] width 13 height 3
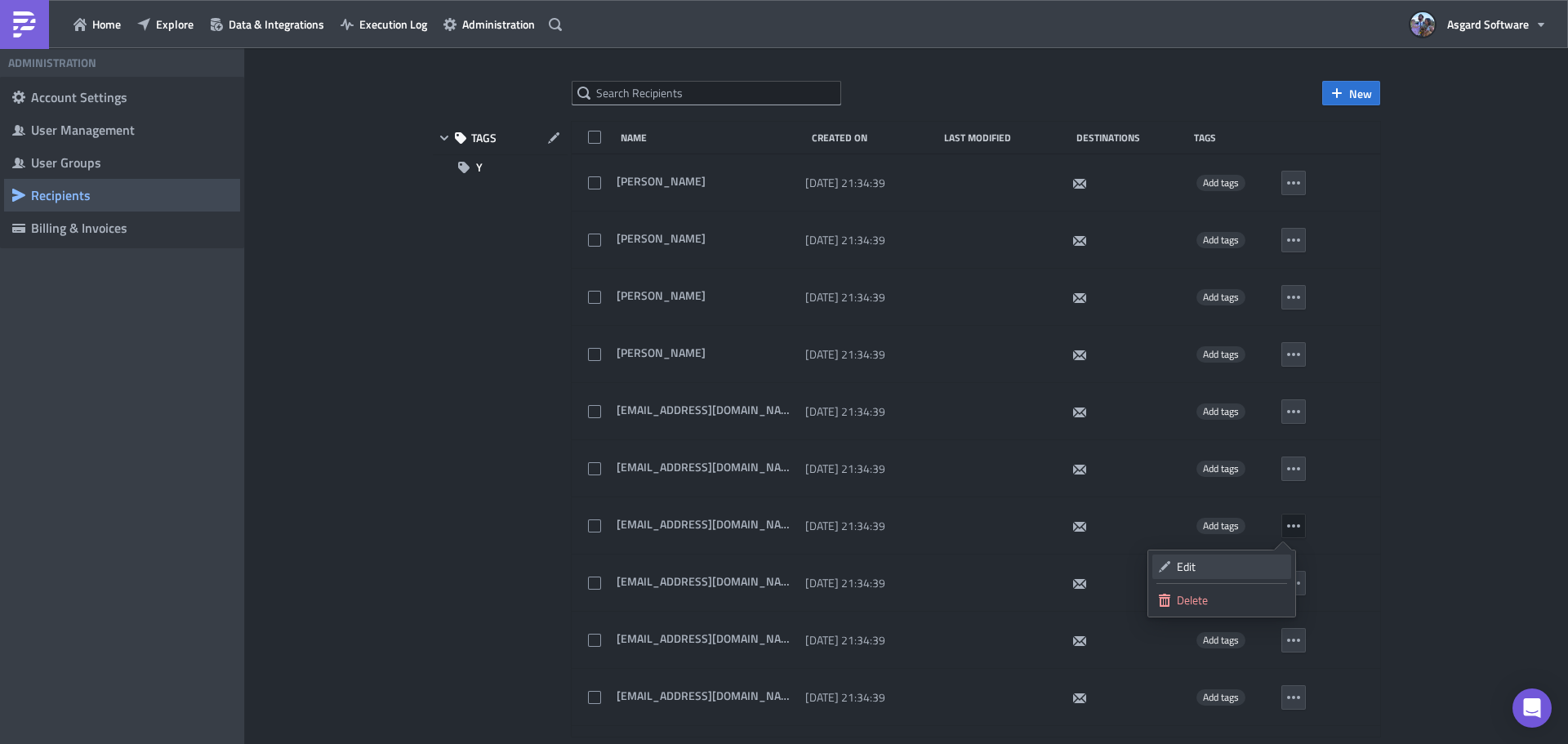
click at [809, 569] on div "Edit" at bounding box center [1231, 567] width 109 height 16
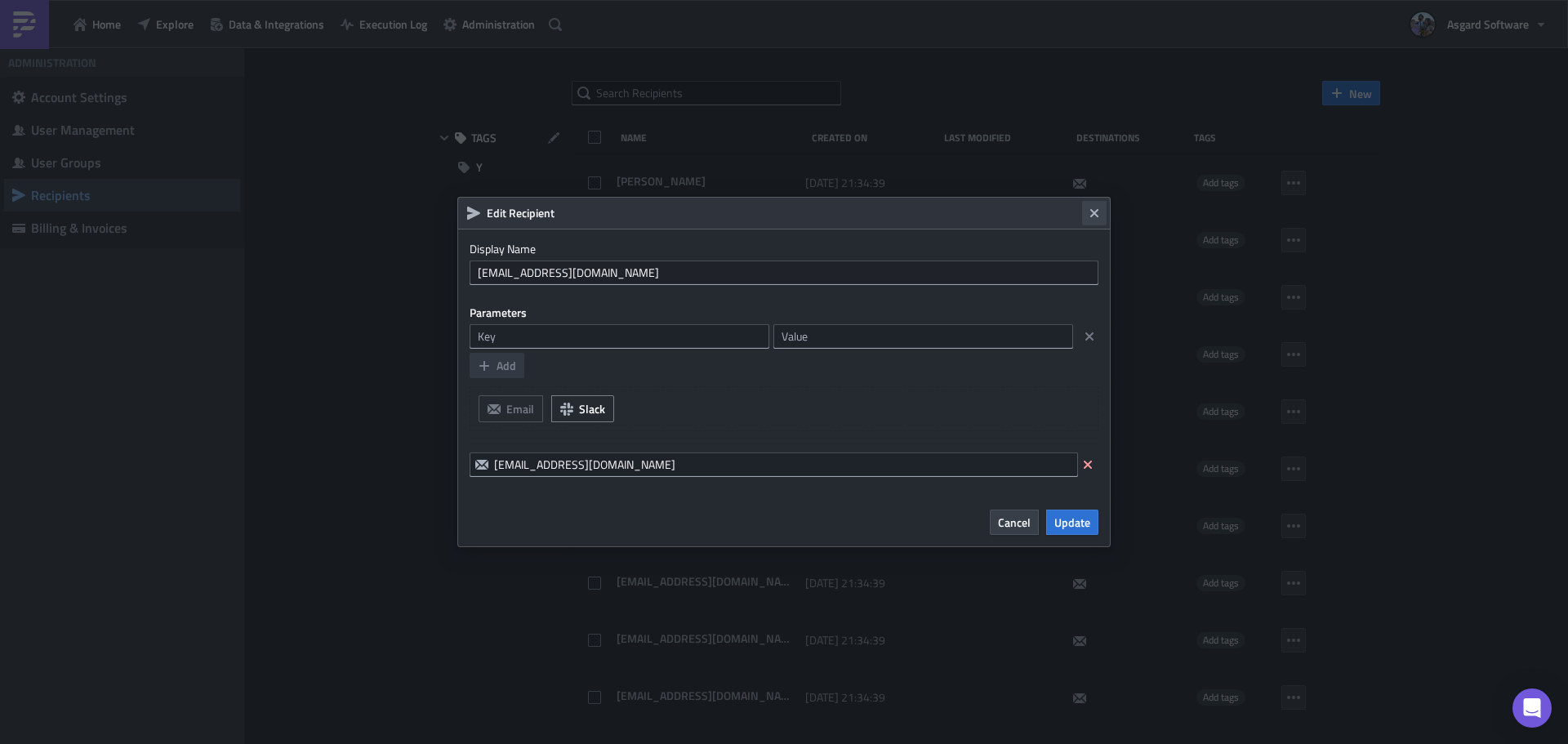
click at [809, 216] on icon "Close" at bounding box center [1094, 213] width 13 height 13
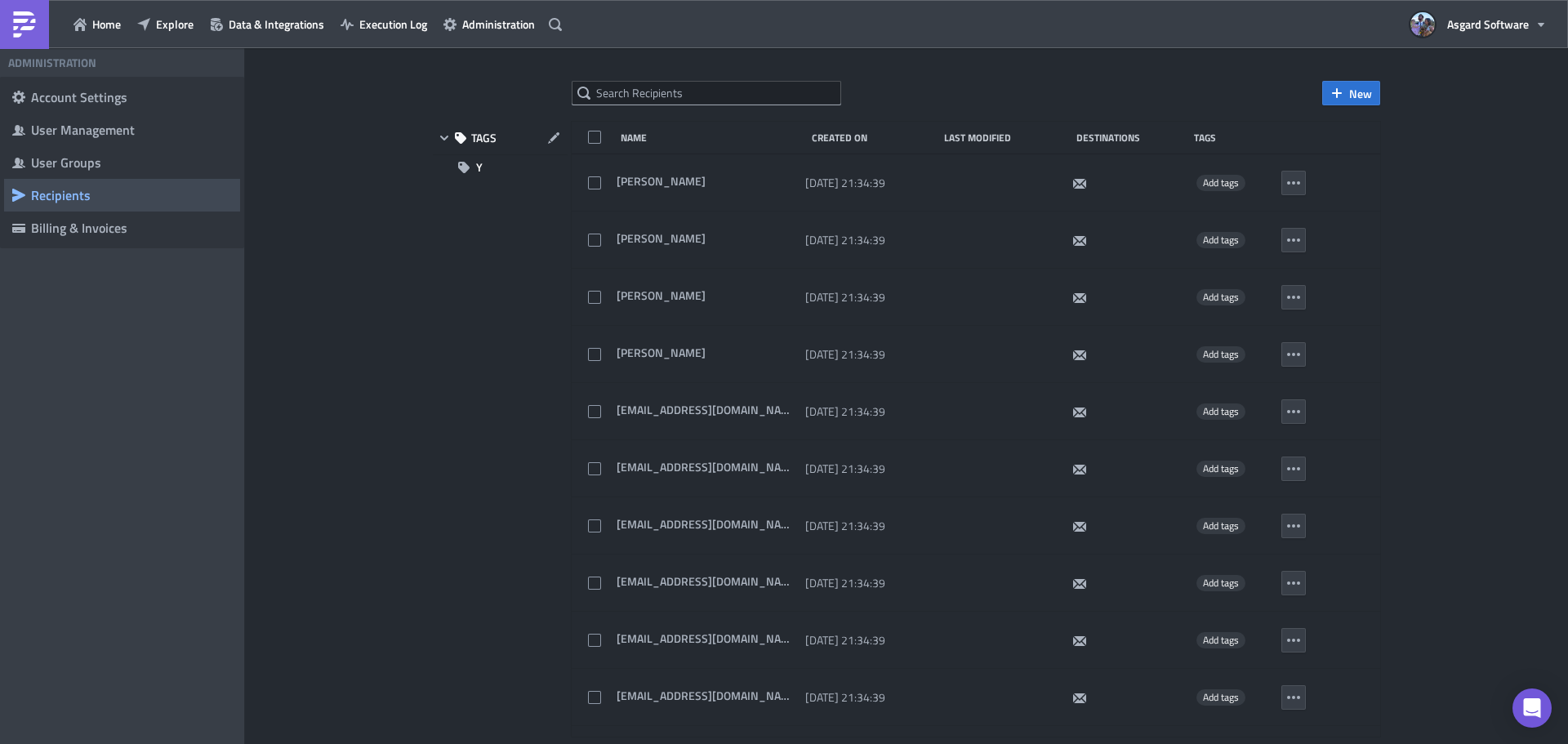
click at [809, 233] on div "New TAGS Y Name Created On Last Modified Destinations Tags [GEOGRAPHIC_DATA][PE…" at bounding box center [906, 397] width 1323 height 698
click at [172, 25] on span "Explore" at bounding box center [175, 24] width 38 height 17
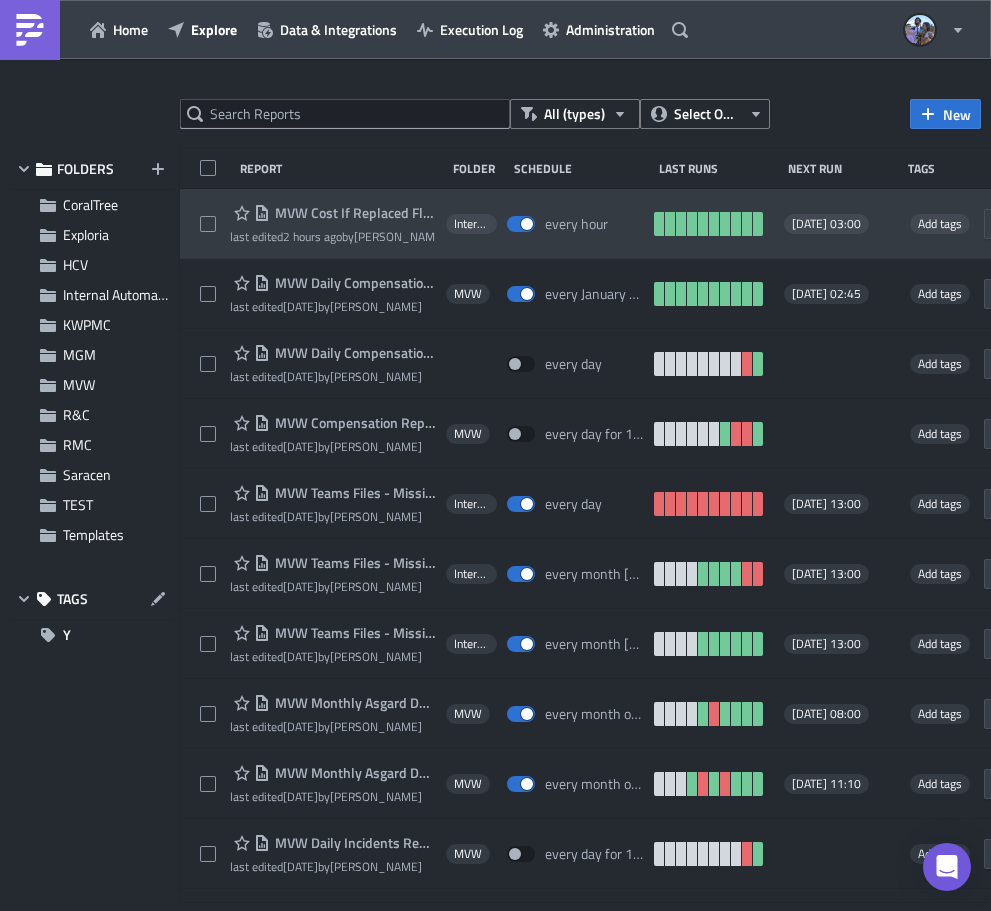
click at [326, 212] on span "MVW Cost If Replaced Flows" at bounding box center [353, 213] width 166 height 18
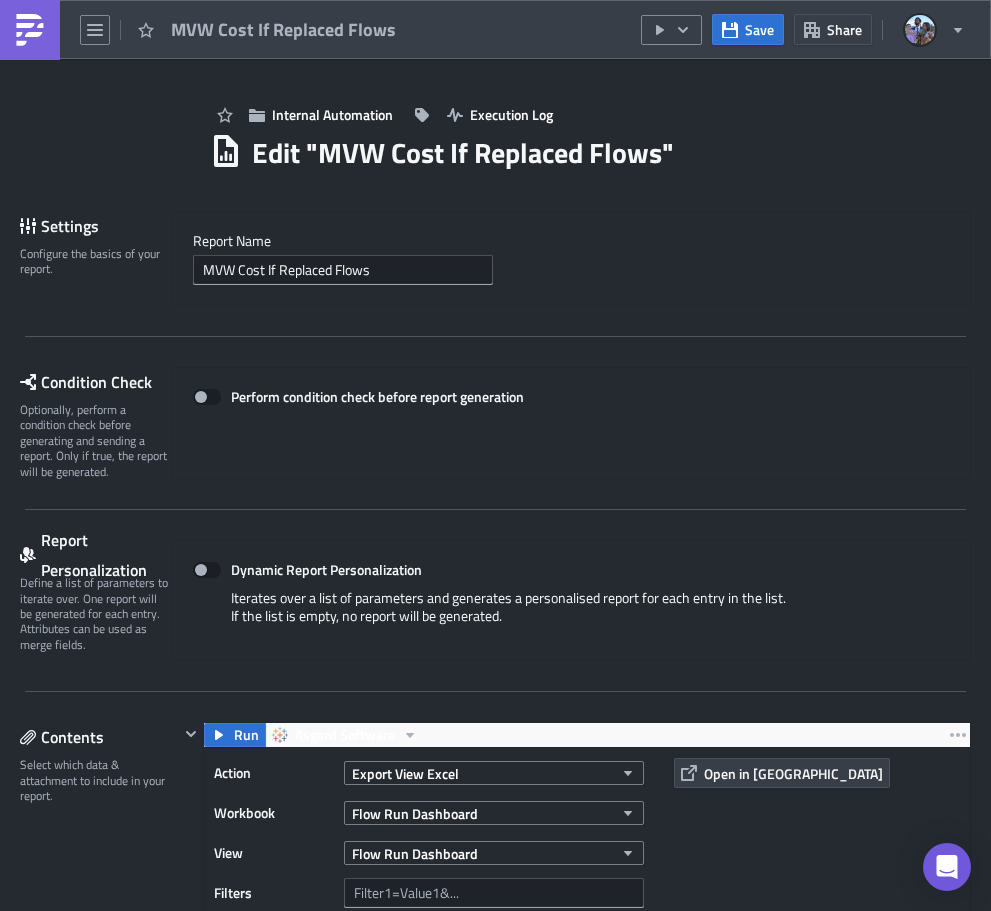
click at [18, 45] on img at bounding box center [30, 30] width 32 height 32
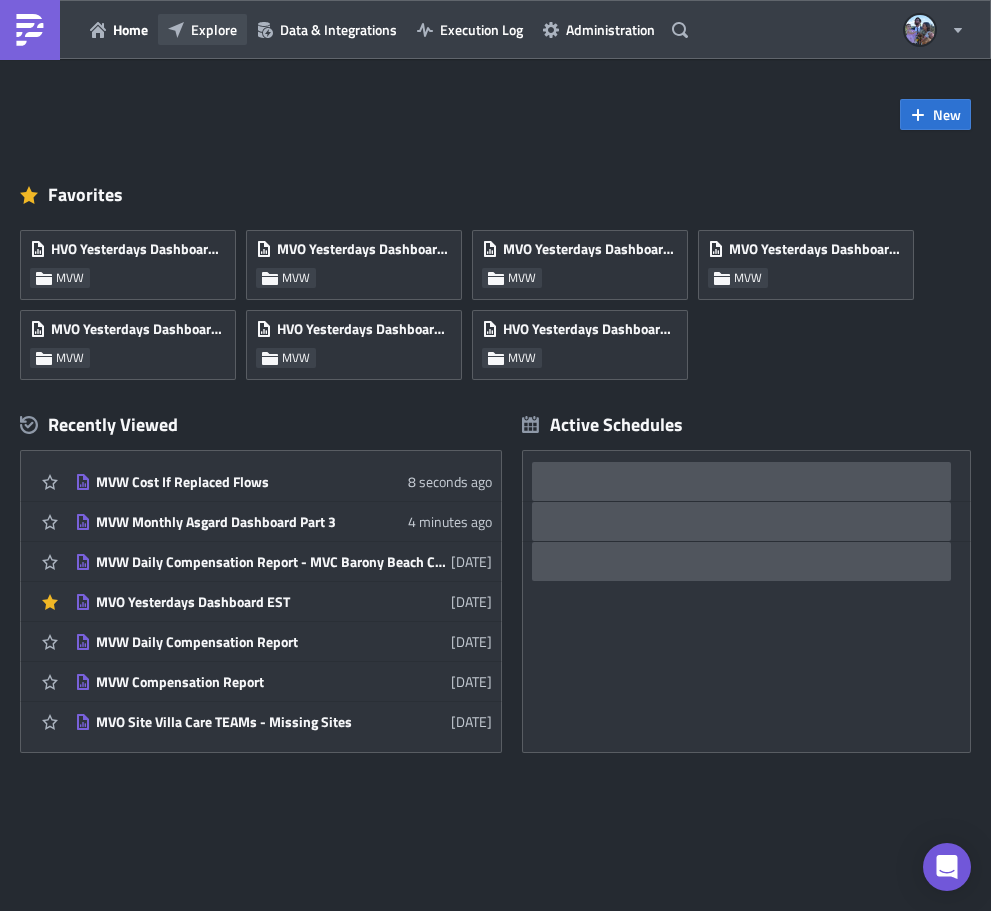
click at [210, 28] on span "Explore" at bounding box center [214, 29] width 46 height 21
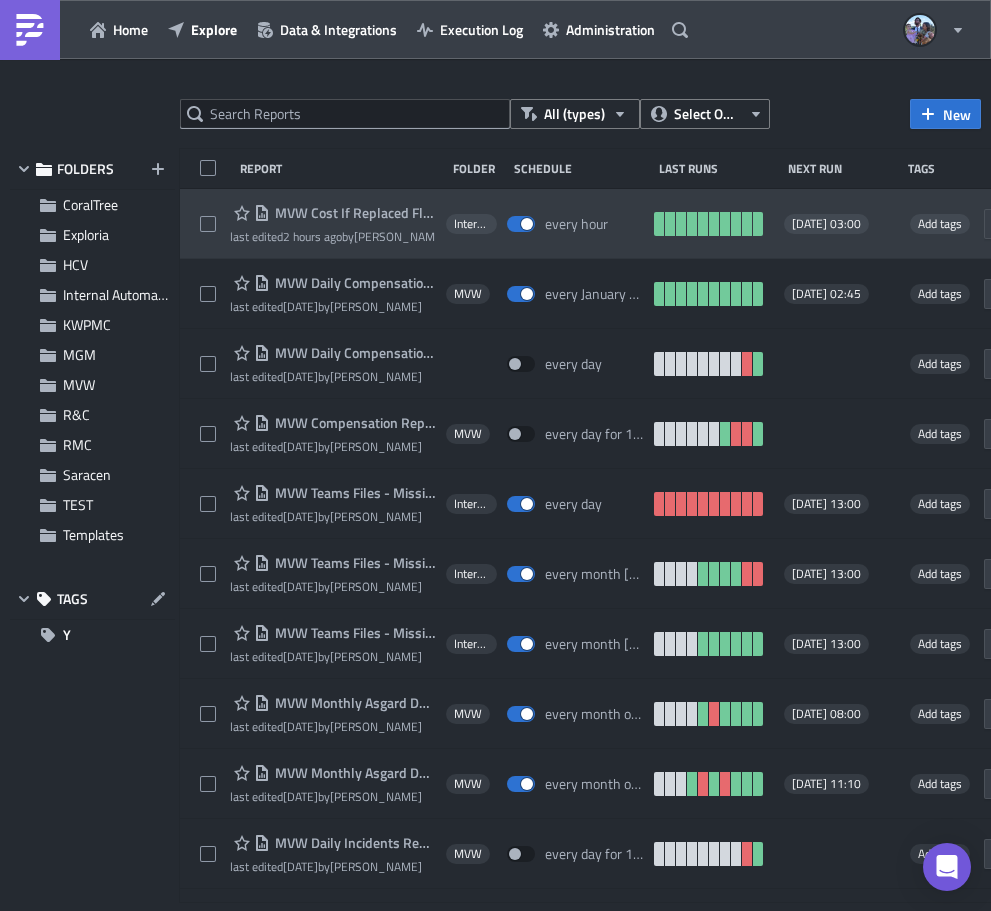
click at [452, 195] on div "MVW Cost If Replaced Flows last edited 2 hours ago by [PERSON_NAME] Internal Au…" at bounding box center [665, 224] width 971 height 70
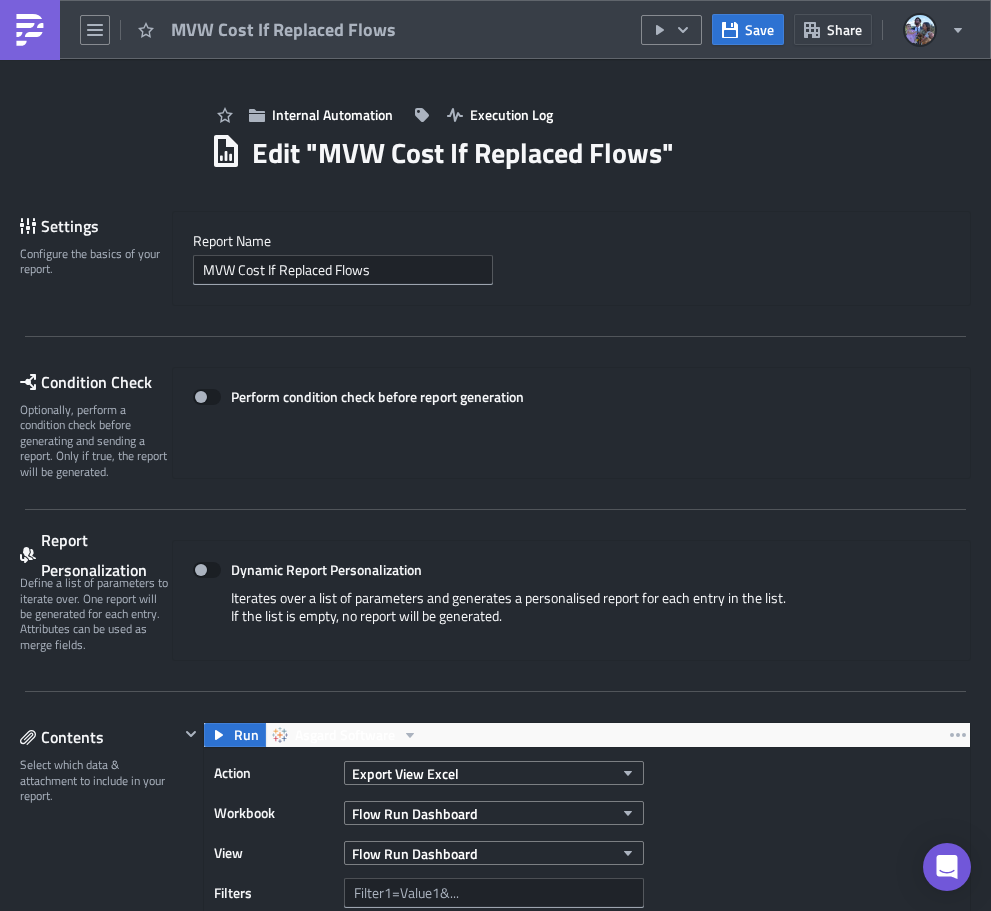
click at [14, 33] on img at bounding box center [30, 30] width 32 height 32
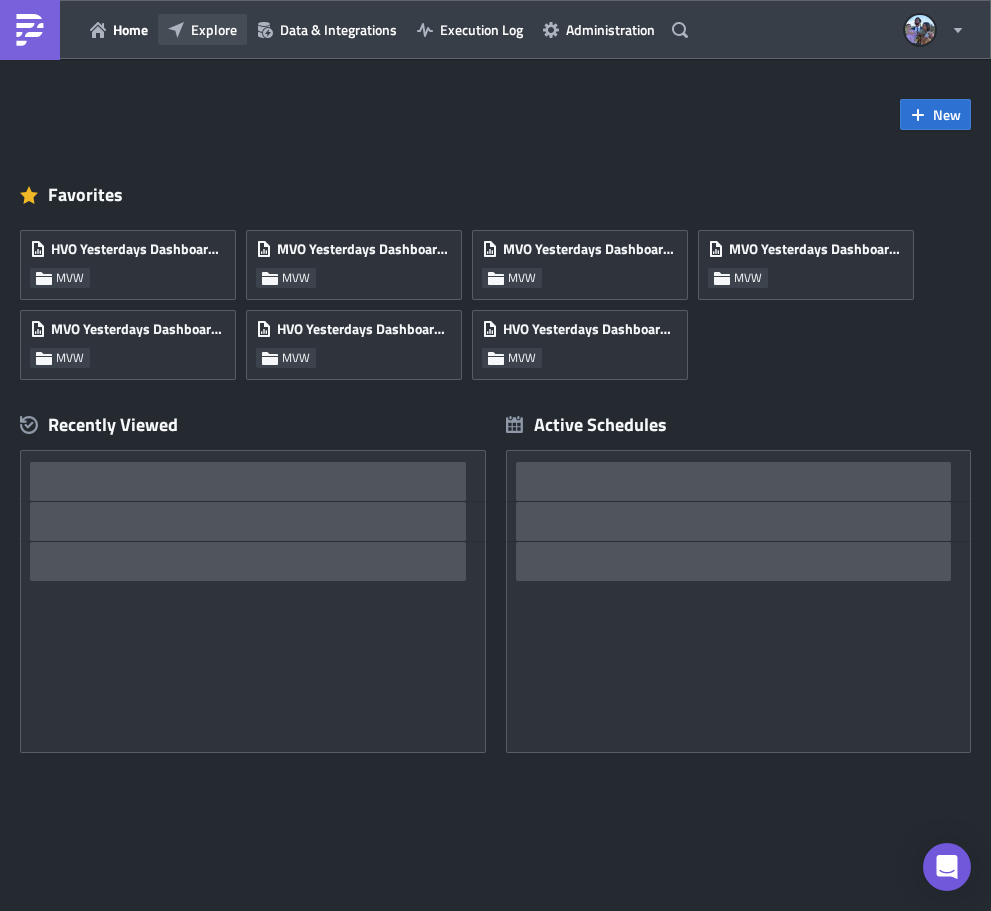
click at [199, 16] on button "Explore" at bounding box center [202, 29] width 89 height 31
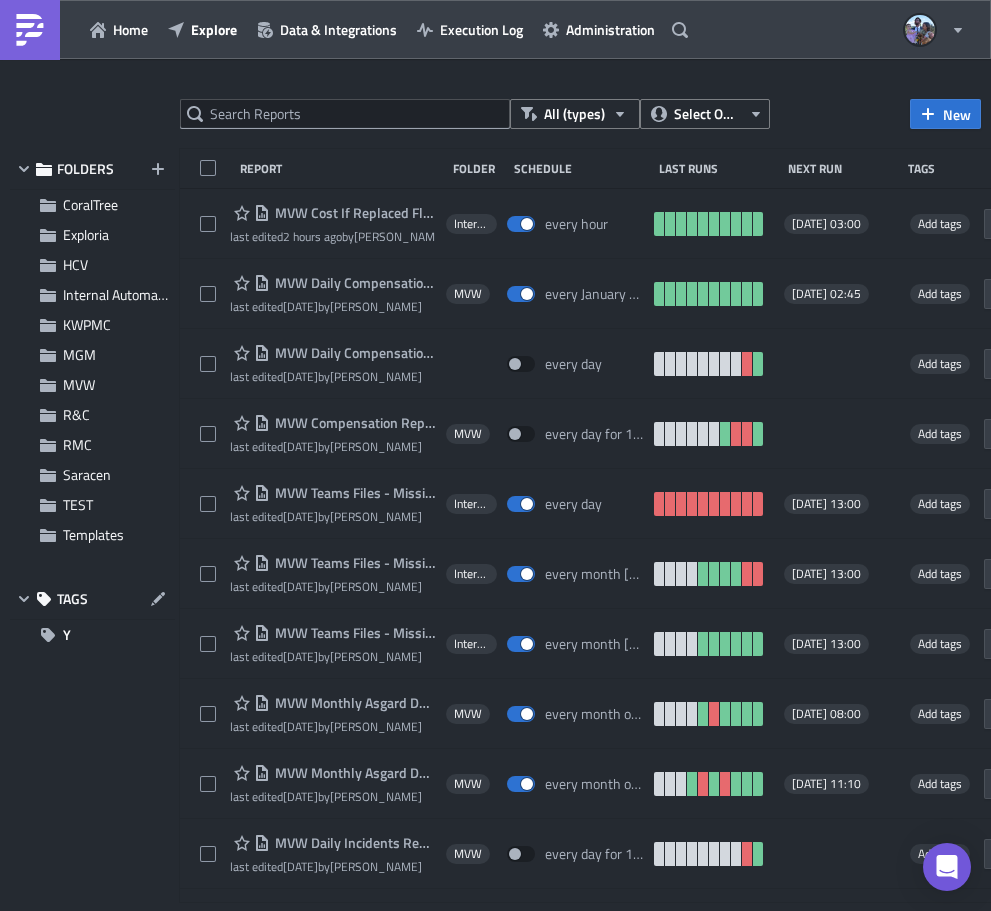
click at [146, 870] on div "FOLDERS CoralTree Exploria HCV Internal Automation KWPMC MGM MVW R&C RMC Sarace…" at bounding box center [92, 525] width 165 height 753
click at [513, 910] on div at bounding box center [495, 914] width 991 height 0
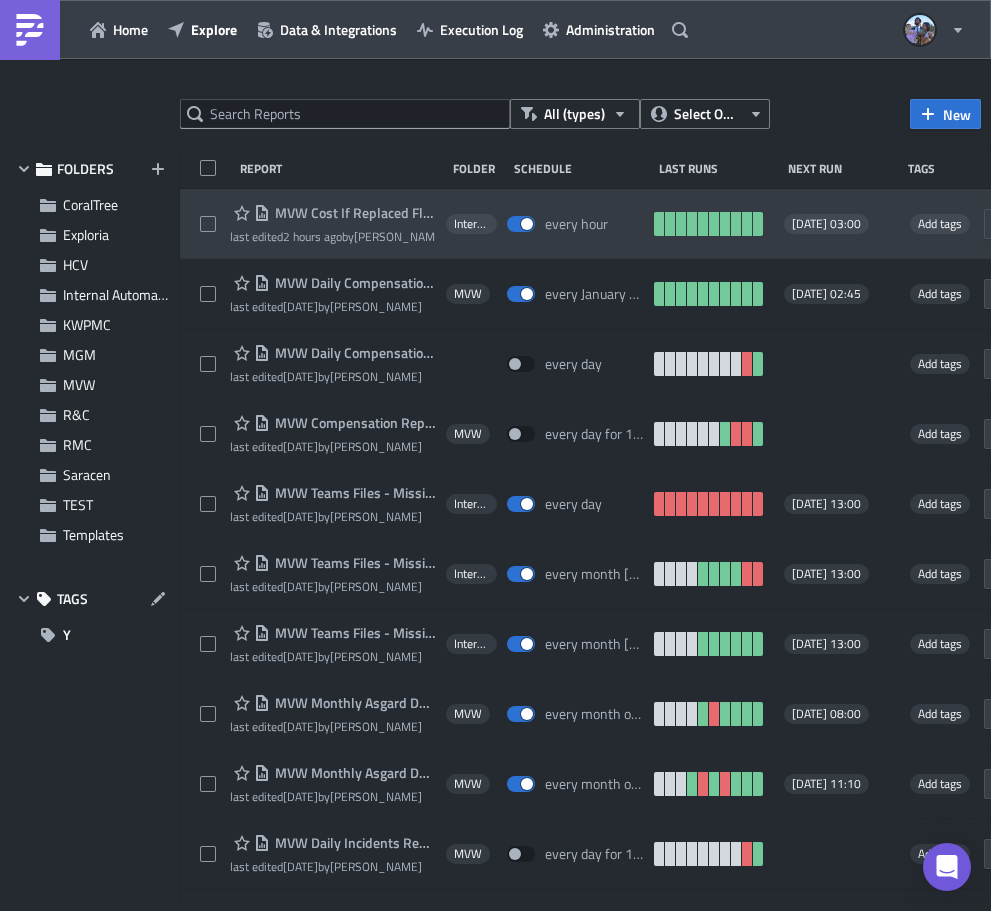
click at [205, 205] on div at bounding box center [215, 224] width 30 height 40
click at [209, 196] on div "MVW Cost If Replaced Flows last edited 2 hours ago by [PERSON_NAME] Internal Au…" at bounding box center [665, 224] width 971 height 70
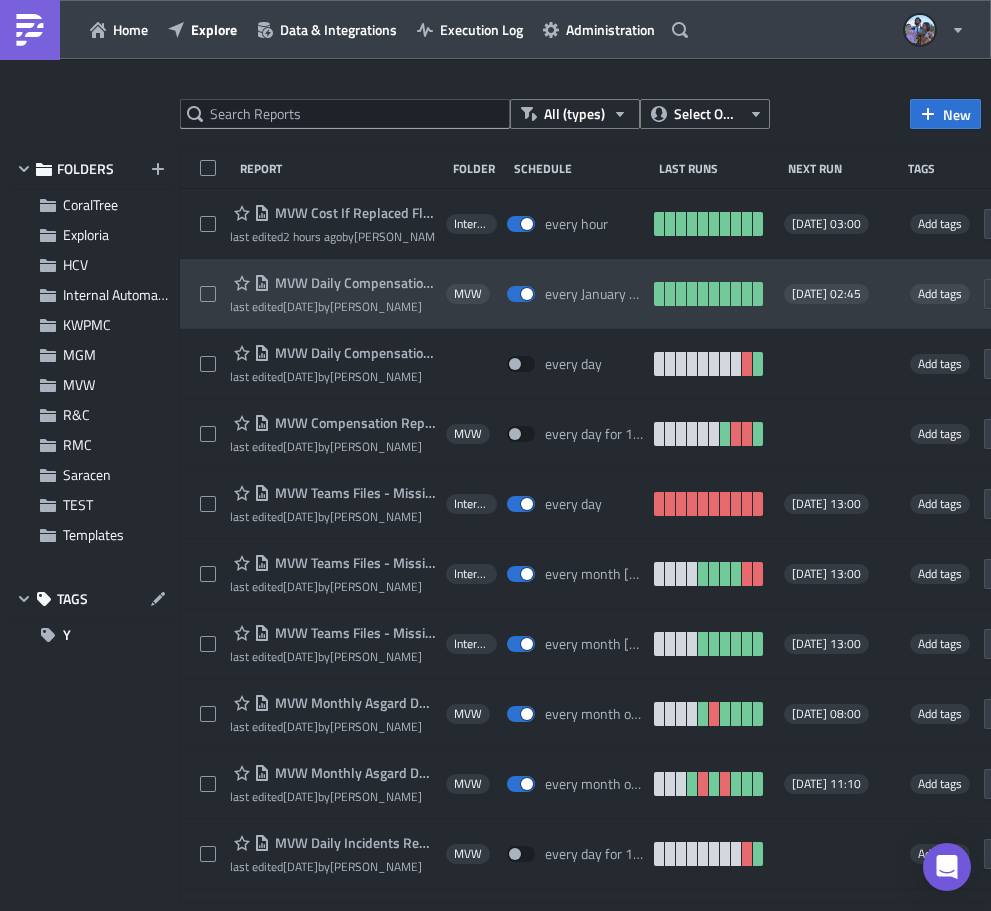
click at [210, 268] on div "MVW Daily Compensation Report - MVC Barony Beach Club last edited [DATE] by [PE…" at bounding box center [665, 294] width 971 height 70
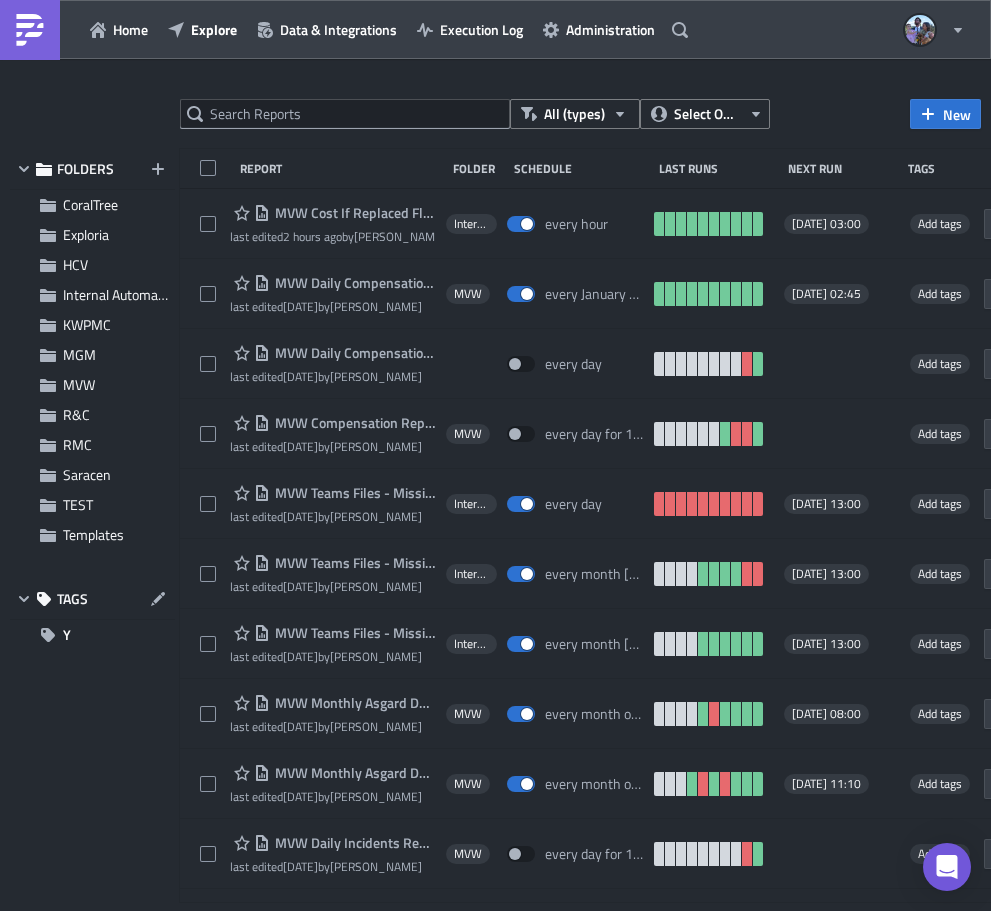
click at [292, 910] on div at bounding box center [495, 914] width 991 height 0
click at [512, 910] on div at bounding box center [495, 914] width 991 height 0
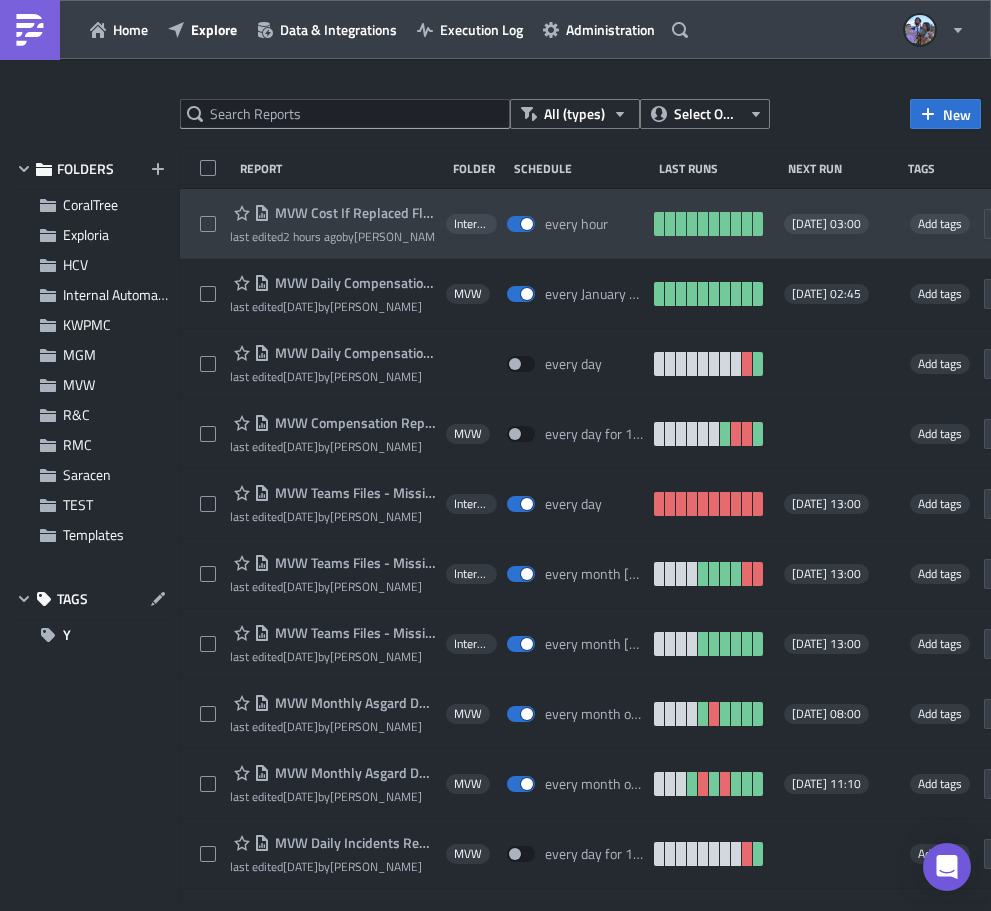
click at [461, 223] on span "Internal Automation" at bounding box center [471, 224] width 35 height 16
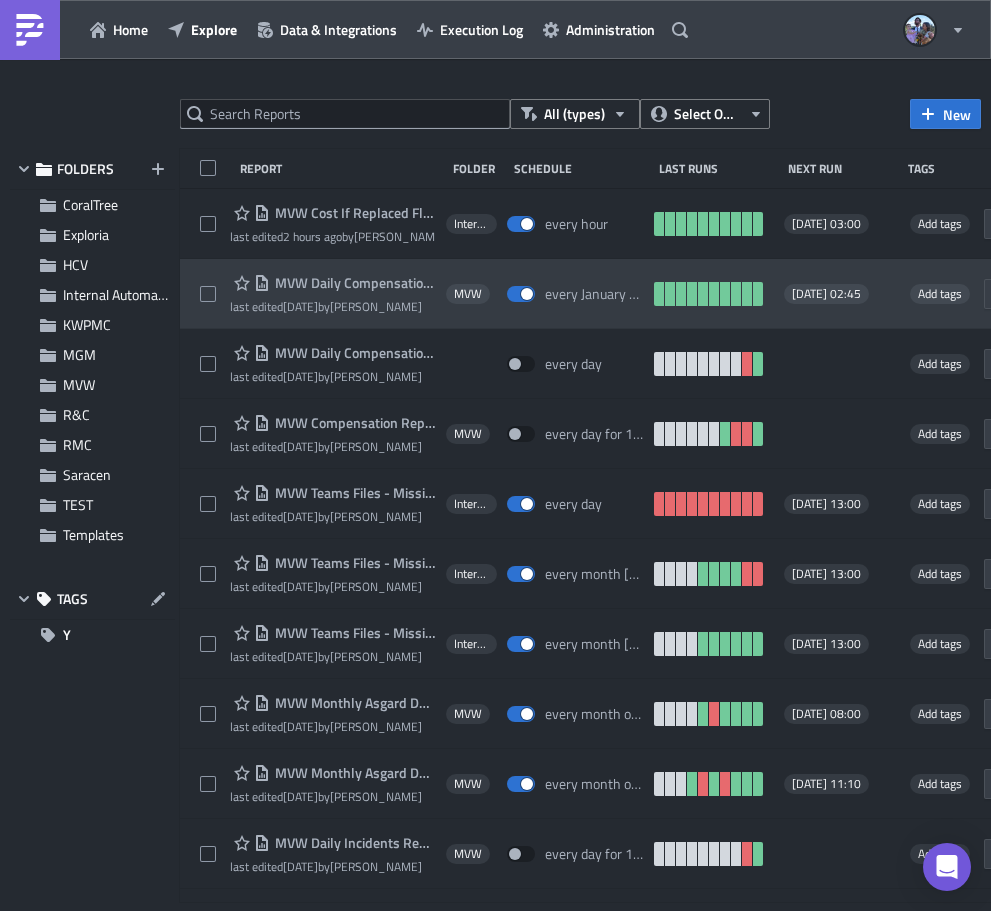
click at [464, 293] on span "MVW" at bounding box center [468, 294] width 28 height 16
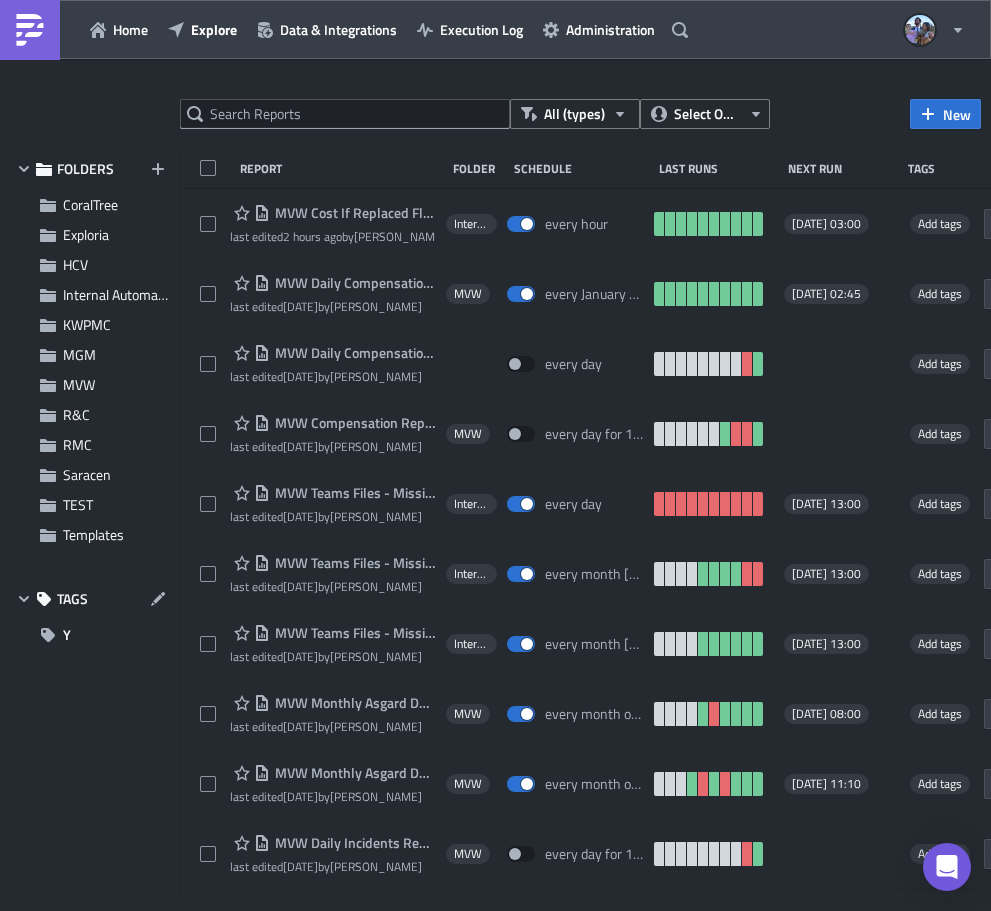
click at [489, 910] on div at bounding box center [495, 914] width 991 height 0
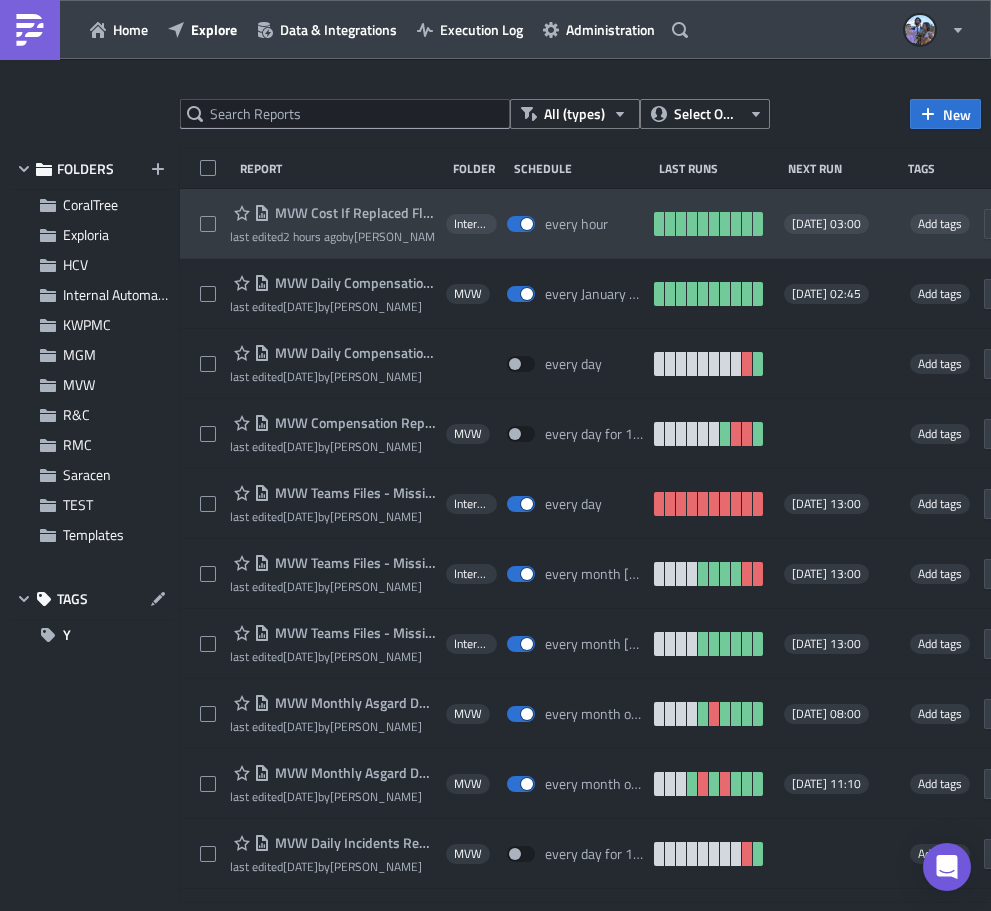
click at [566, 223] on div "every hour" at bounding box center [576, 224] width 63 height 18
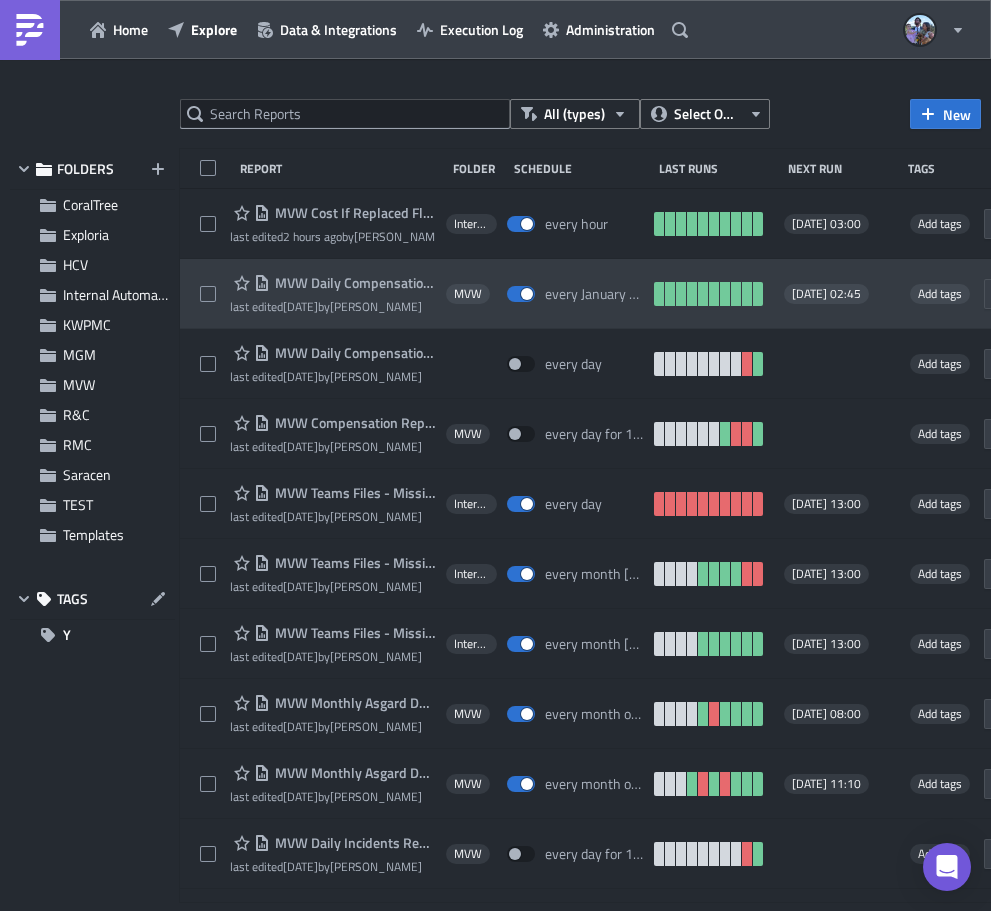
click at [569, 297] on div "every January on the 1st" at bounding box center [594, 294] width 99 height 18
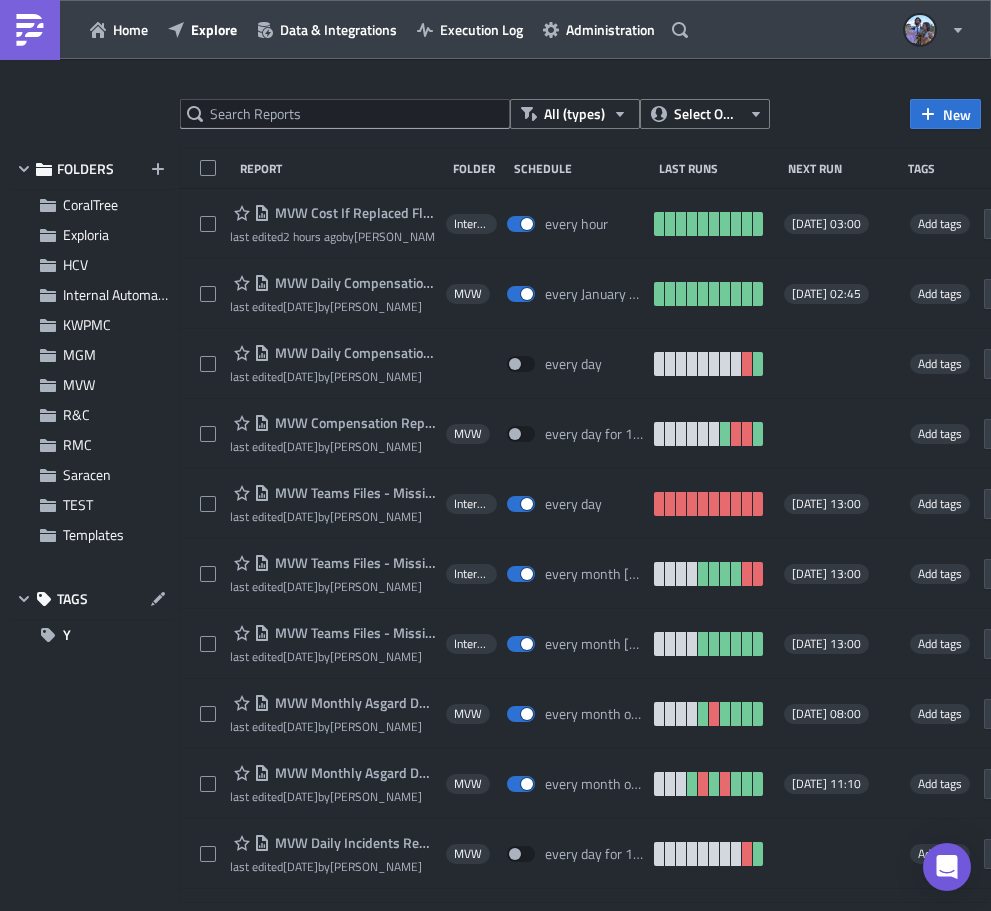
click at [577, 910] on div at bounding box center [495, 914] width 991 height 0
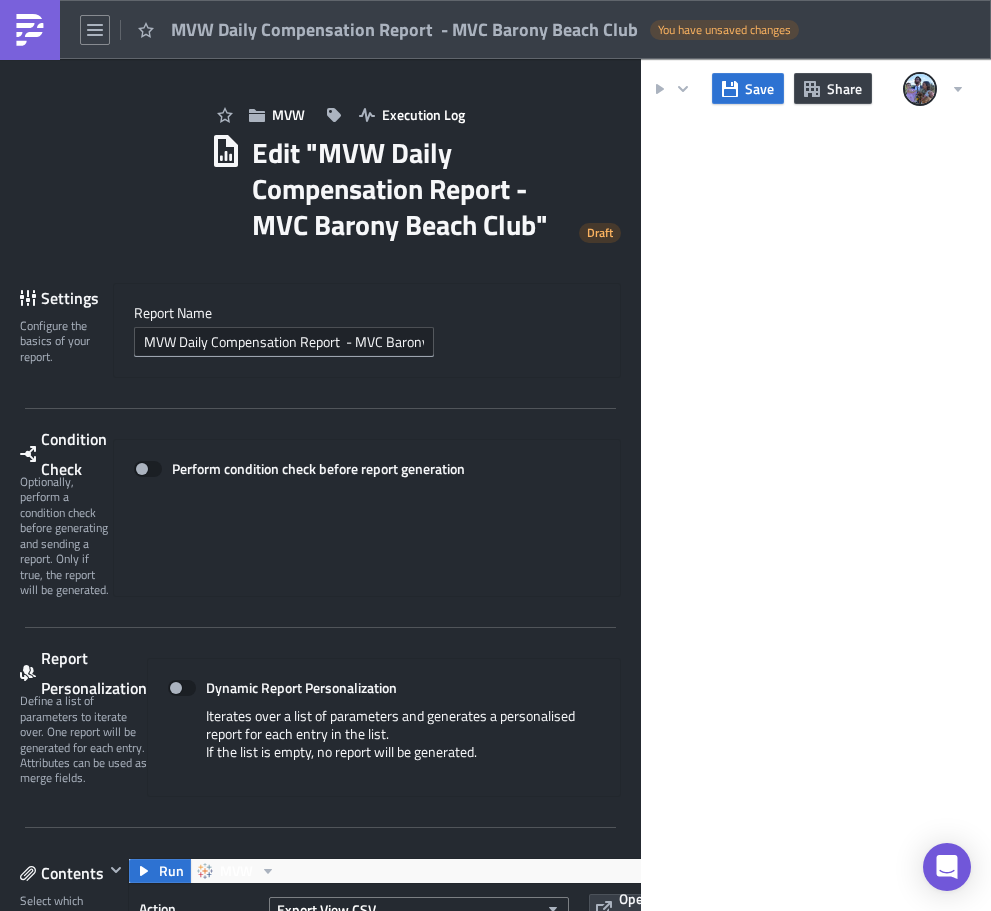
click at [17, 35] on img at bounding box center [30, 30] width 32 height 32
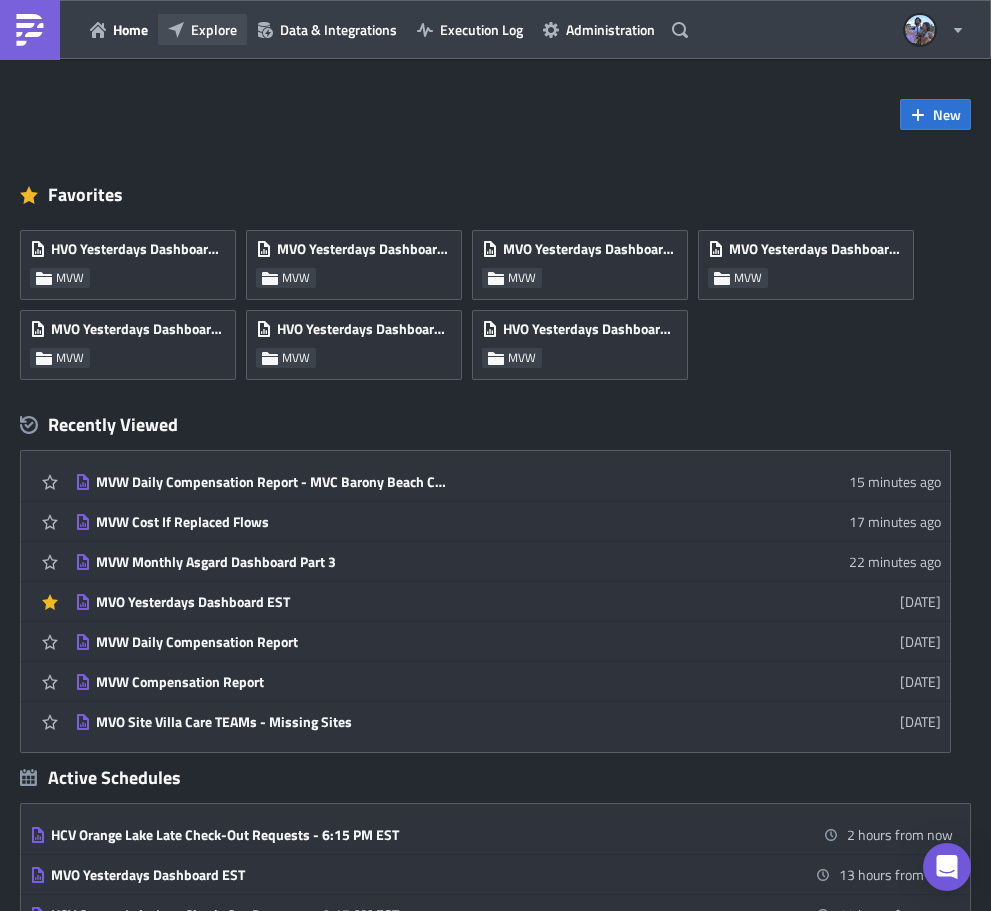
click at [193, 22] on span "Explore" at bounding box center [214, 29] width 46 height 21
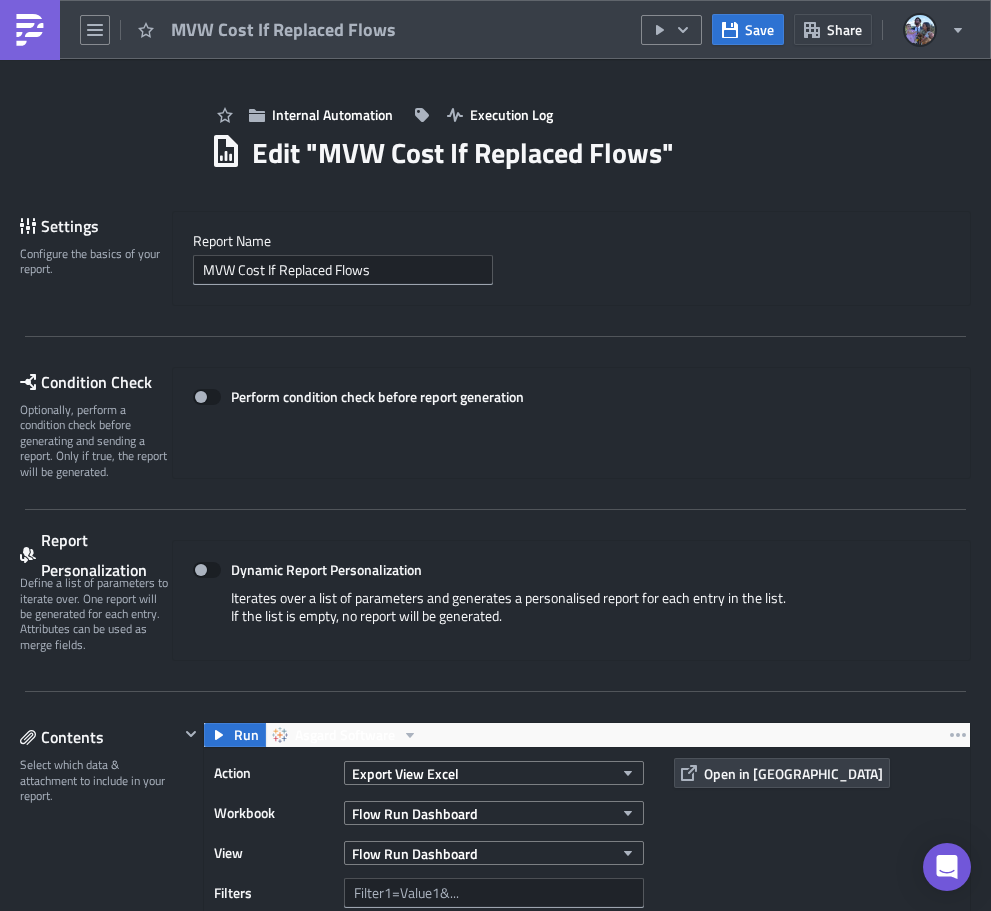
click at [10, 26] on link at bounding box center [30, 30] width 60 height 60
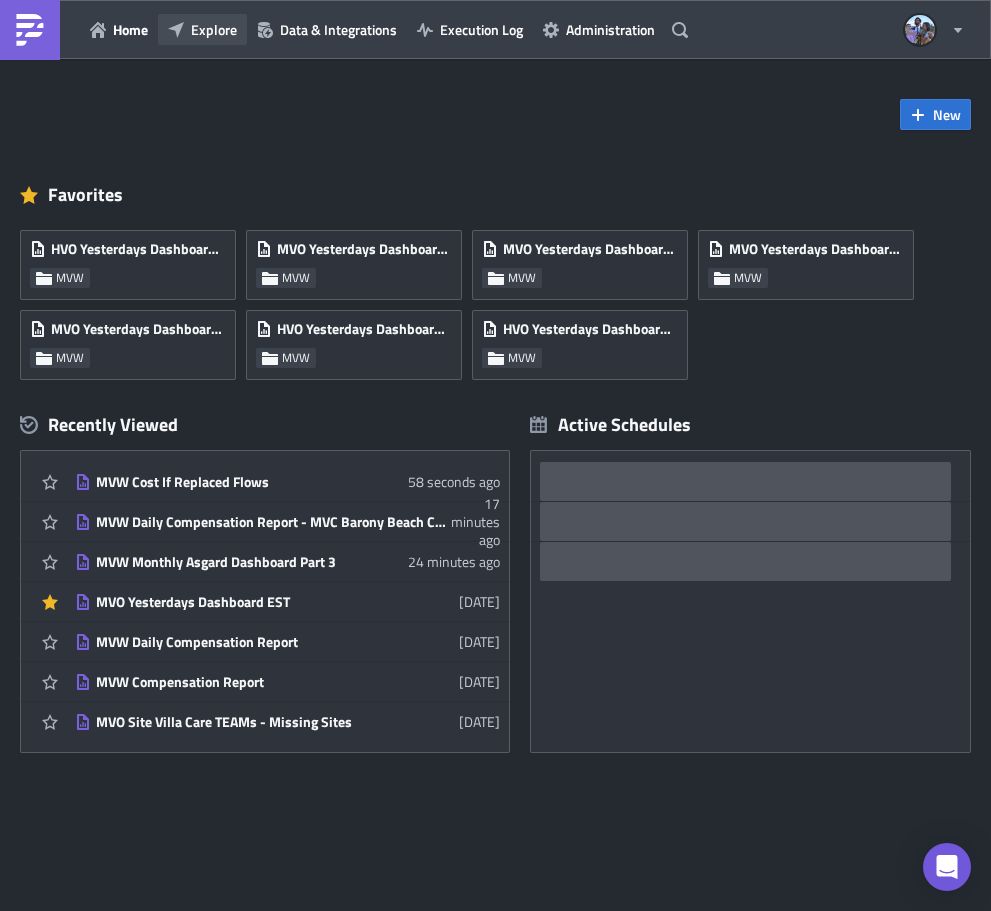
click at [210, 28] on span "Explore" at bounding box center [214, 29] width 46 height 21
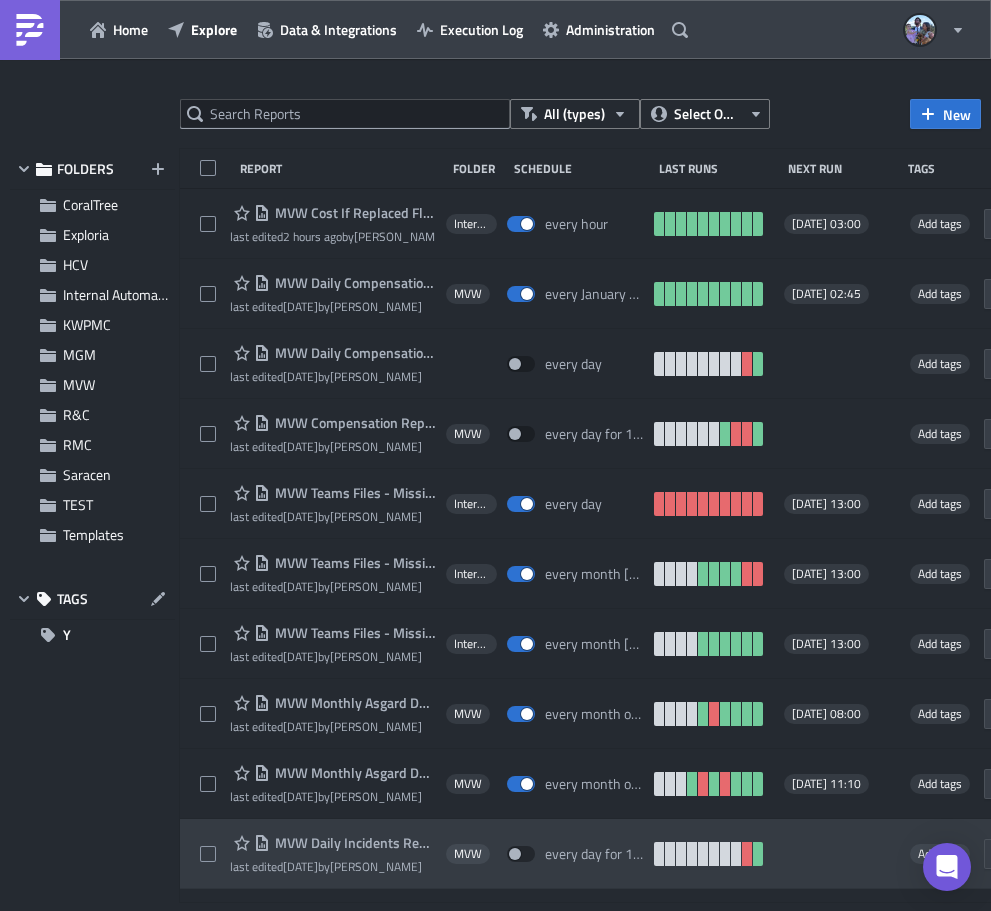
click at [544, 910] on div at bounding box center [495, 914] width 991 height 0
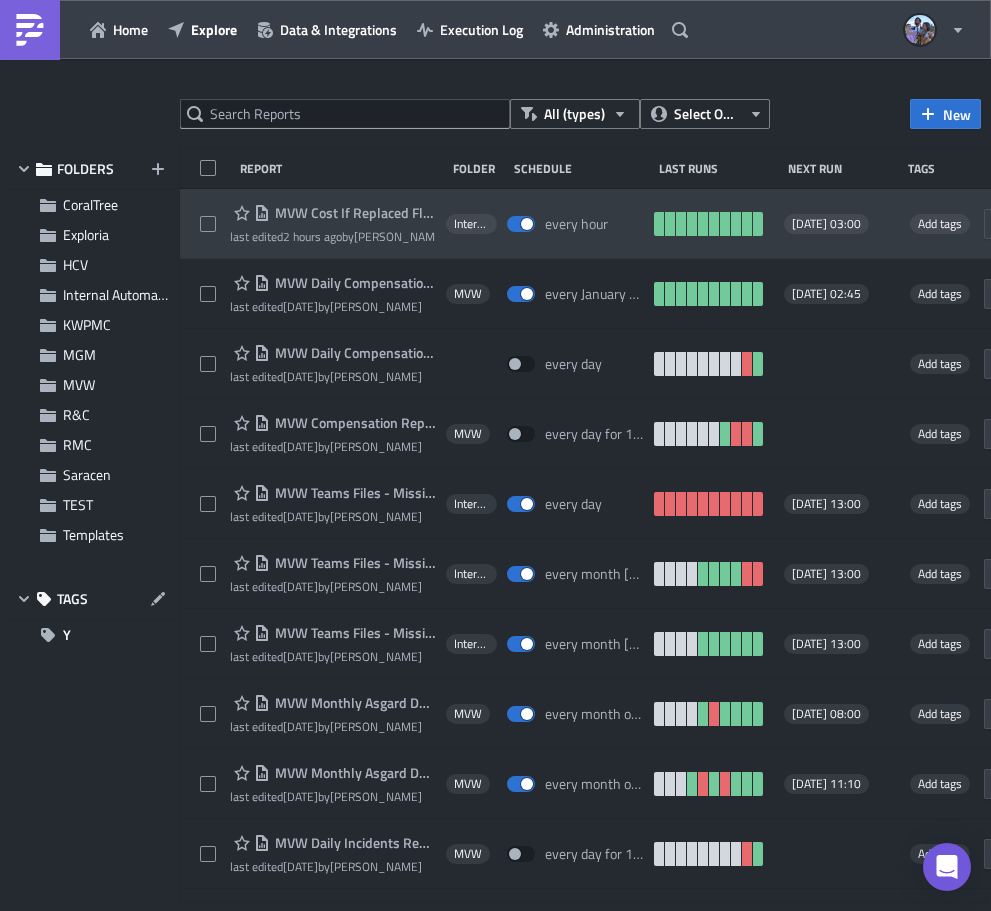
click at [199, 200] on div "MVW Cost If Replaced Flows last edited 2 hours ago by [PERSON_NAME] Internal Au…" at bounding box center [665, 224] width 971 height 70
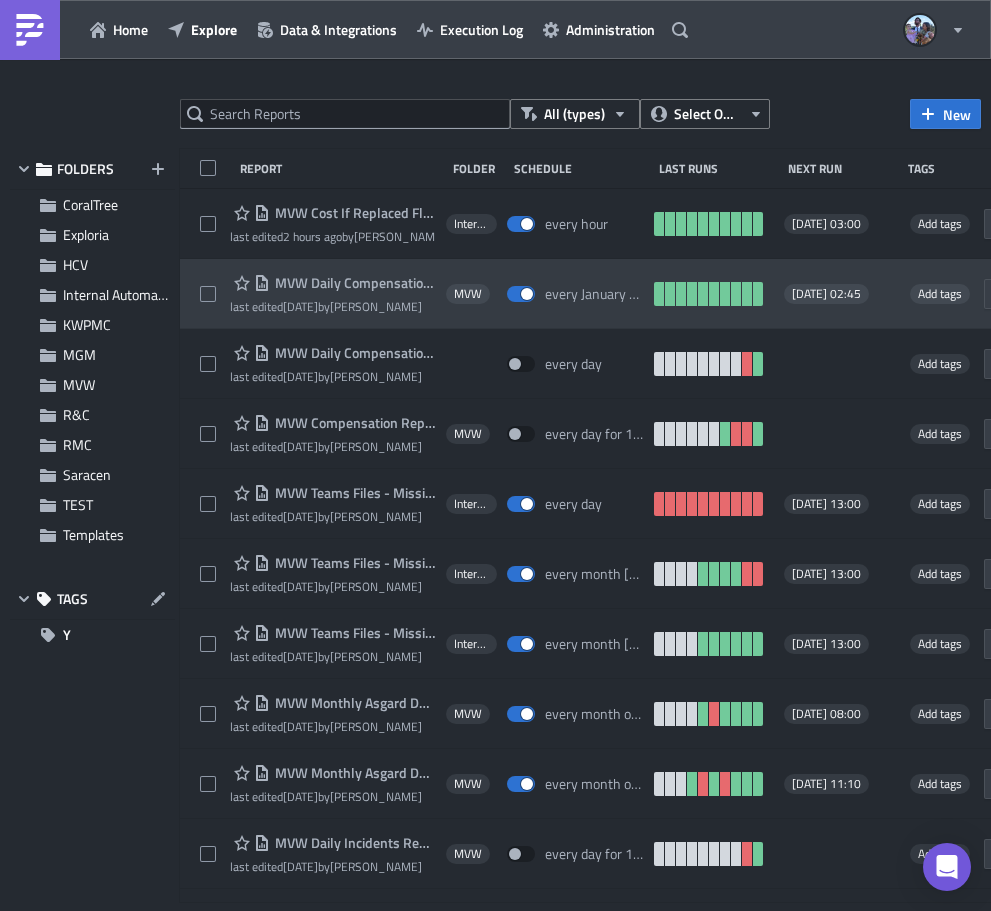
click at [190, 271] on div "MVW Daily Compensation Report - MVC Barony Beach Club last edited [DATE] by [PE…" at bounding box center [665, 294] width 971 height 70
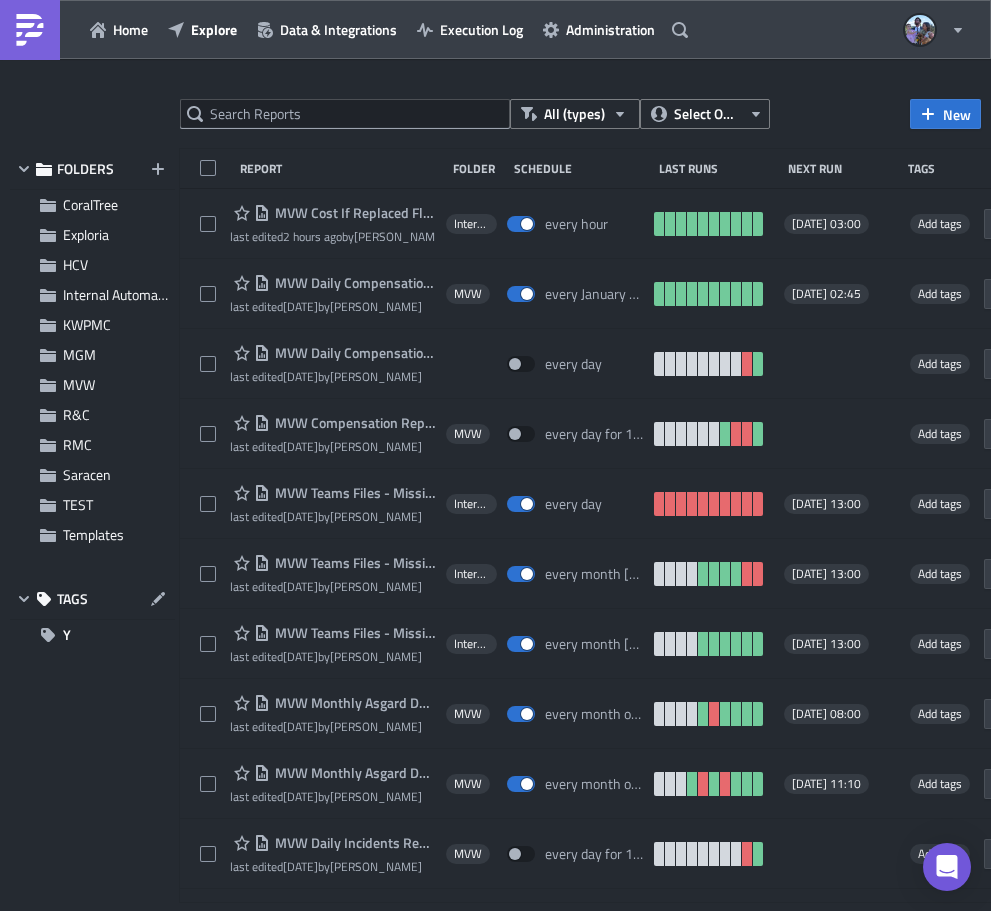
click at [532, 910] on div at bounding box center [495, 914] width 991 height 0
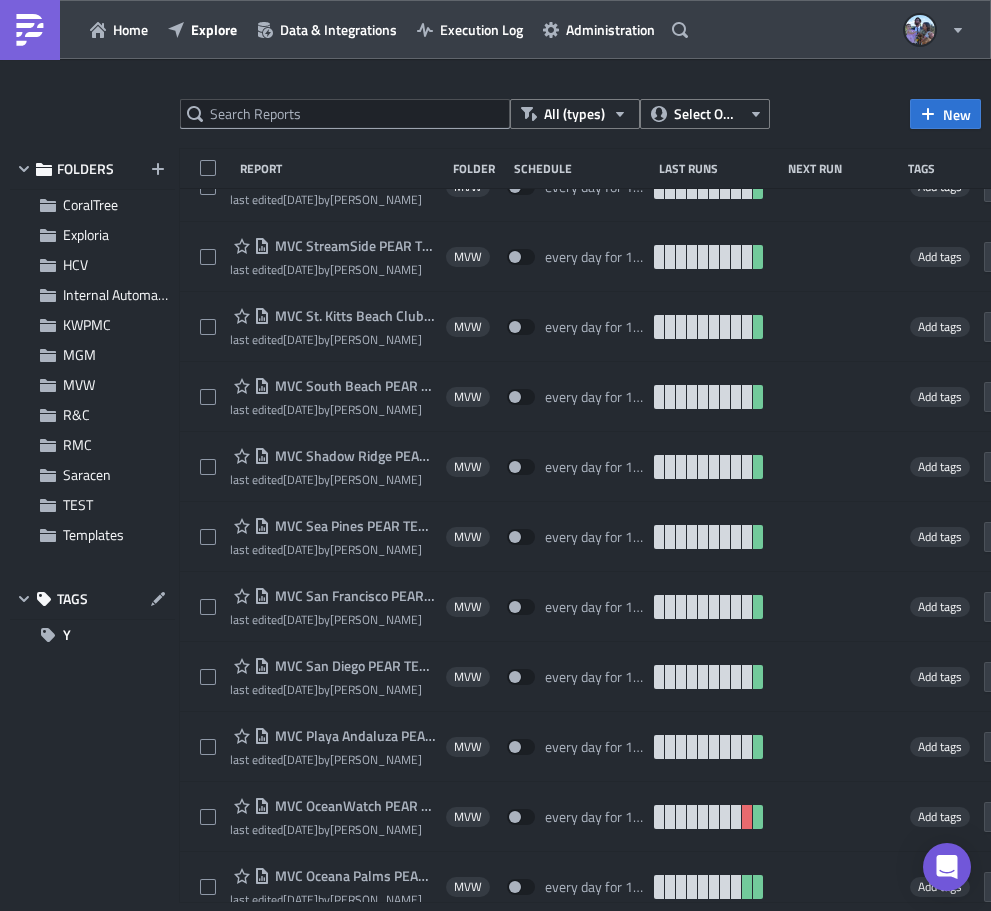
scroll to position [7734, 0]
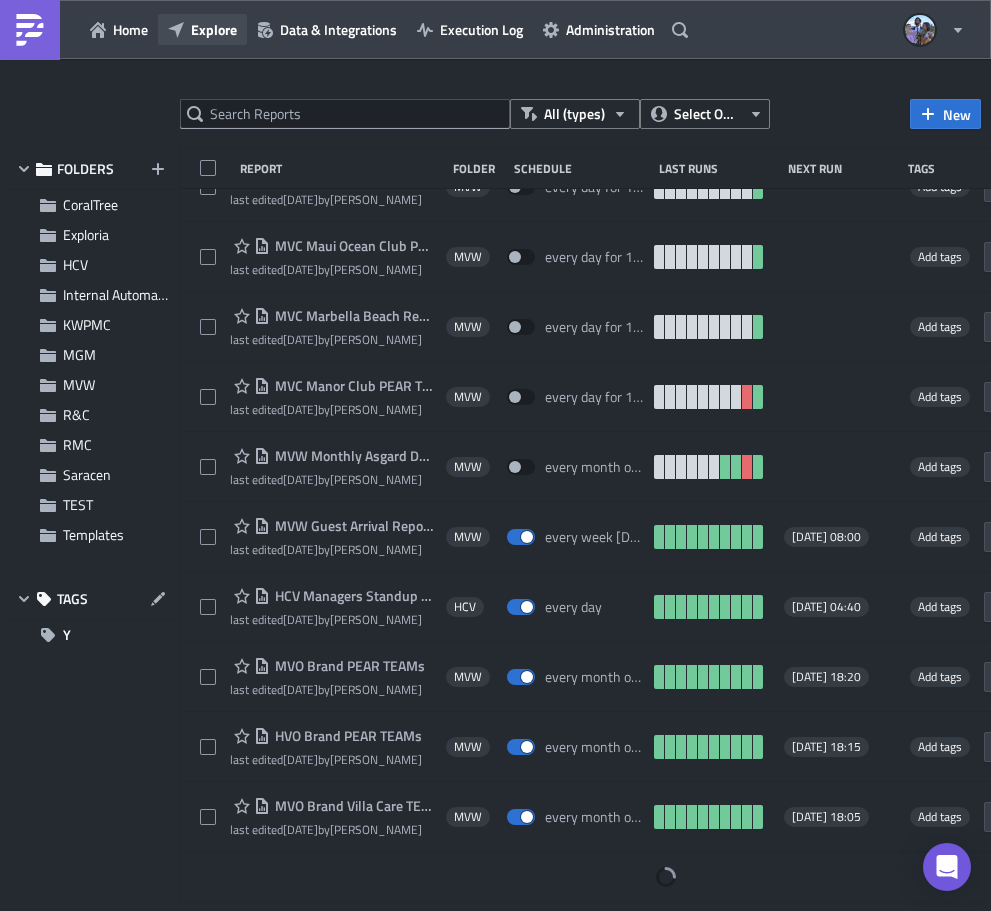
click at [180, 19] on button "Explore" at bounding box center [202, 29] width 89 height 31
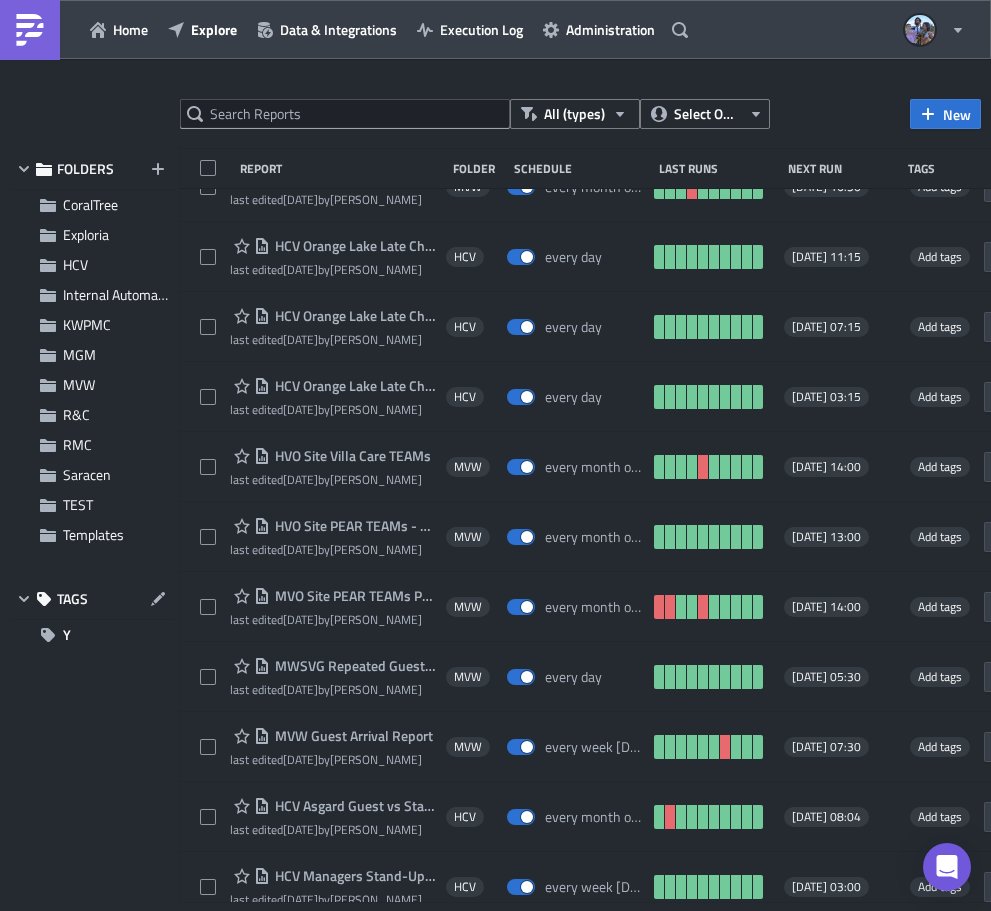
scroll to position [9833, 0]
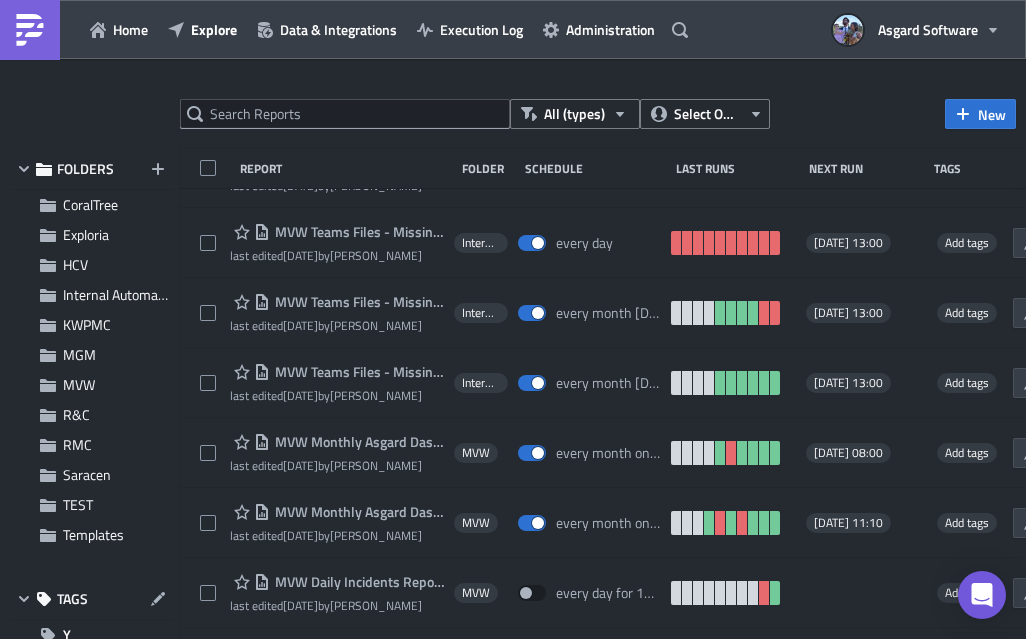
scroll to position [435, 0]
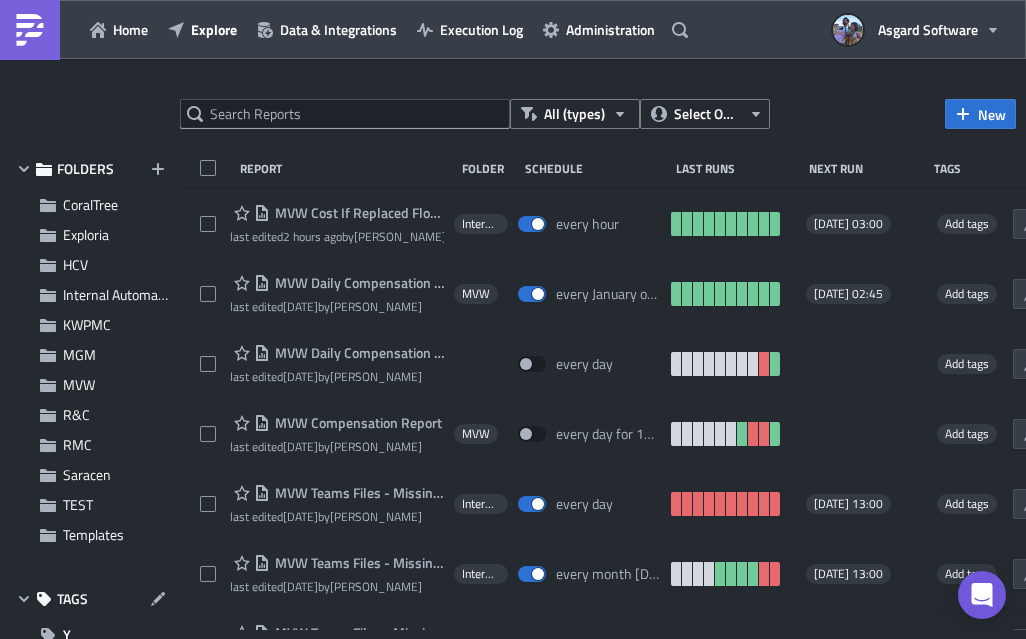
scroll to position [232, 0]
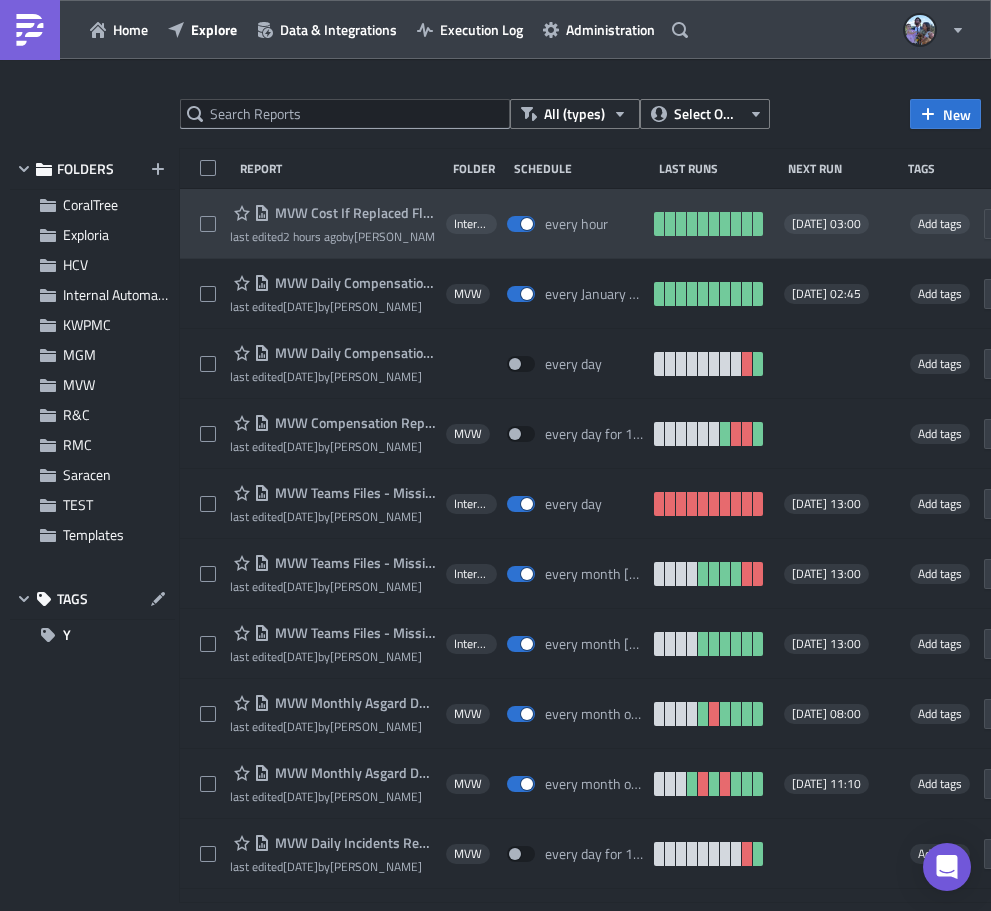
click at [208, 199] on div "MVW Cost If Replaced Flows last edited 2 hours ago by Jordan Valsvik Internal A…" at bounding box center [665, 224] width 971 height 70
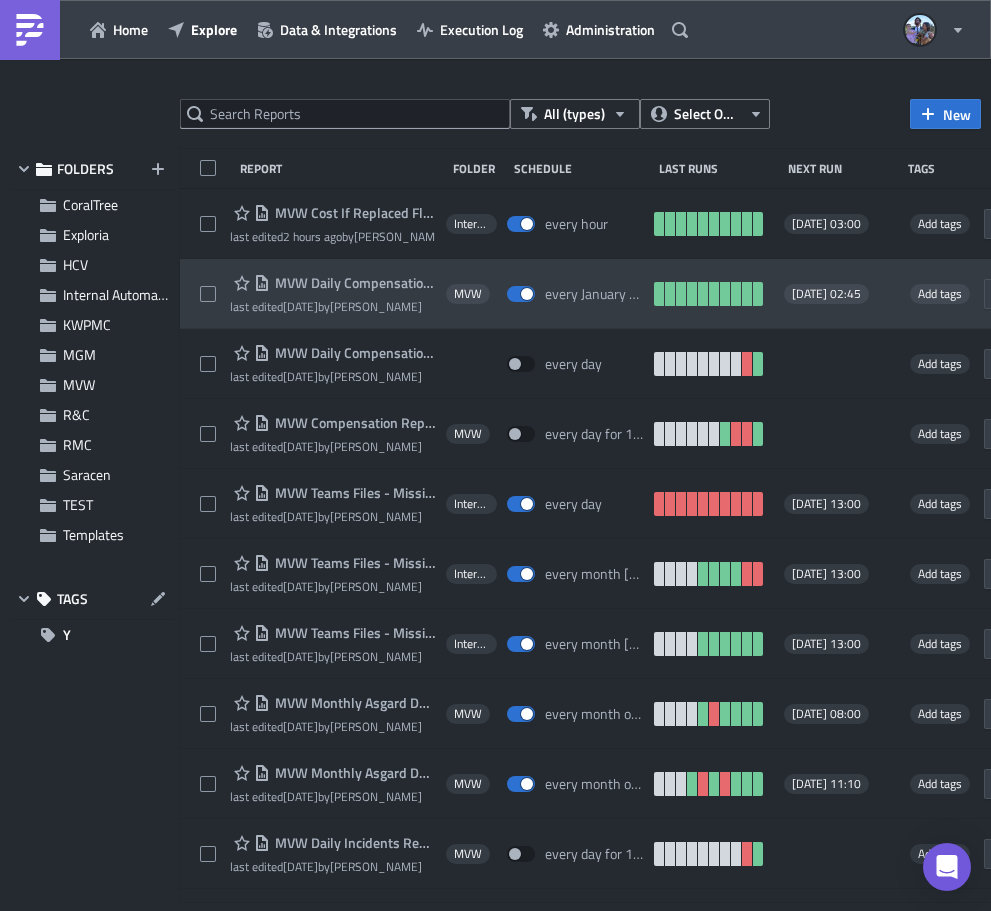
click at [223, 269] on div "MVW Daily Compensation Report - MVC Barony Beach Club last edited 3 weeks ago b…" at bounding box center [665, 294] width 971 height 70
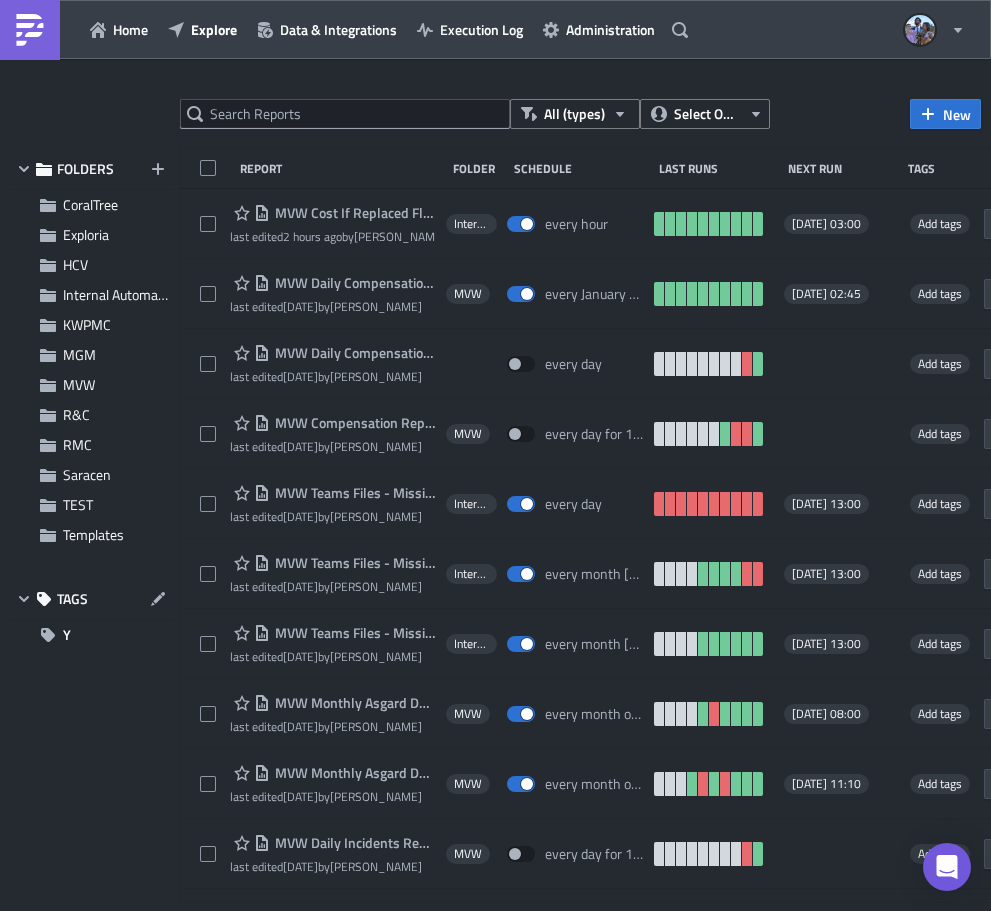
click at [557, 910] on div at bounding box center [495, 914] width 991 height 0
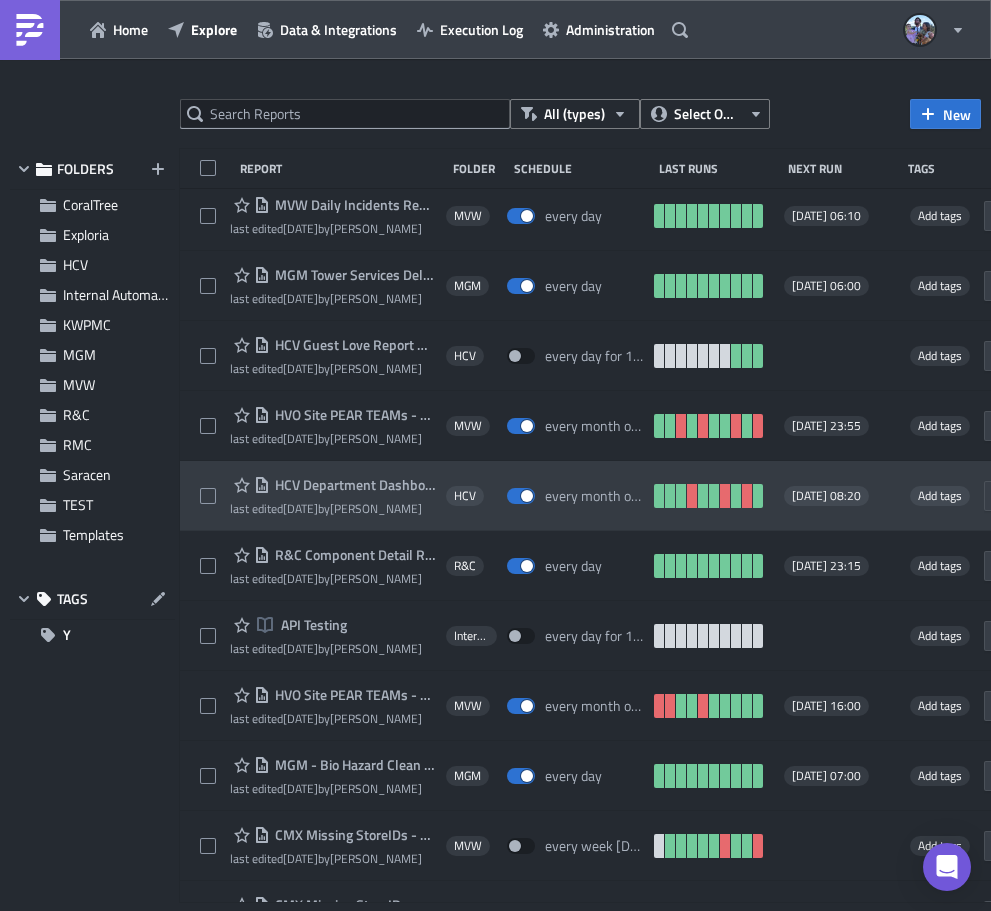
scroll to position [1316, 0]
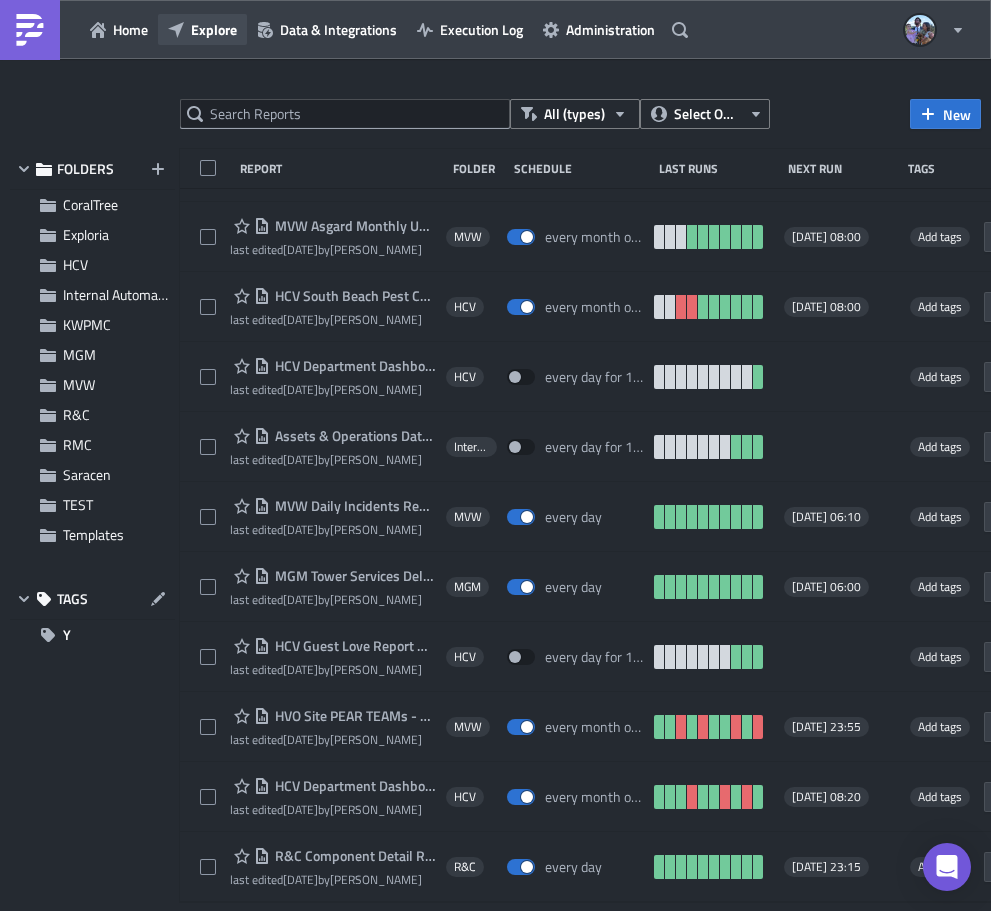
click at [196, 33] on span "Explore" at bounding box center [214, 29] width 46 height 21
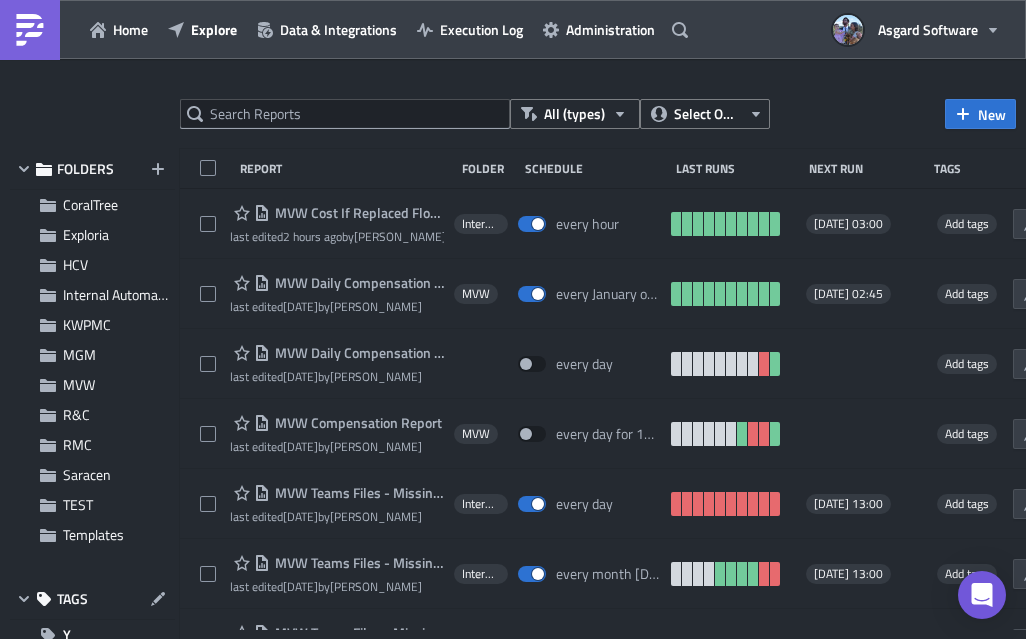
scroll to position [435, 0]
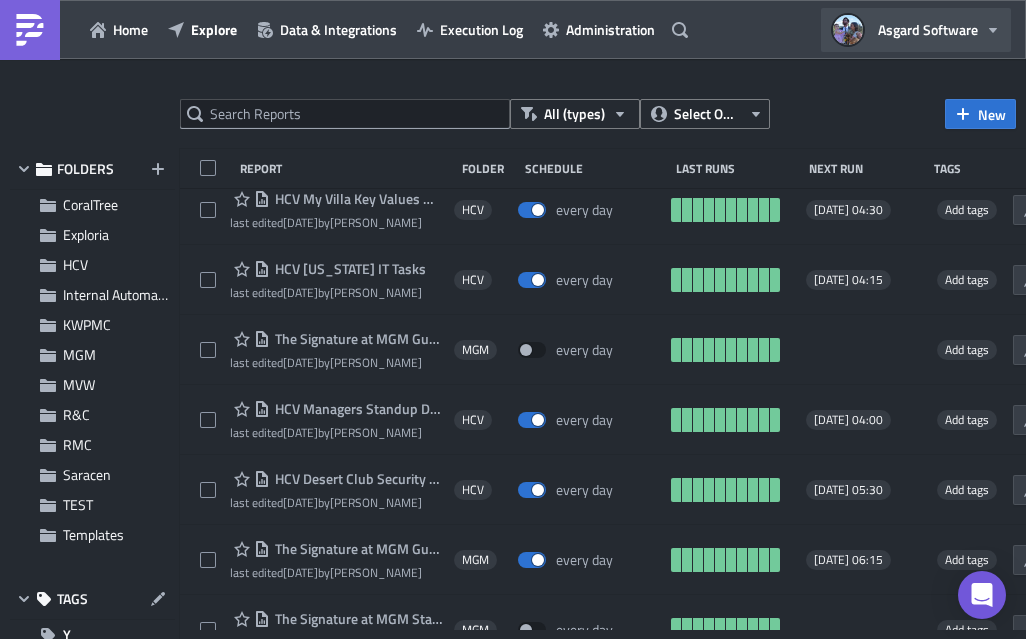
scroll to position [25373, 0]
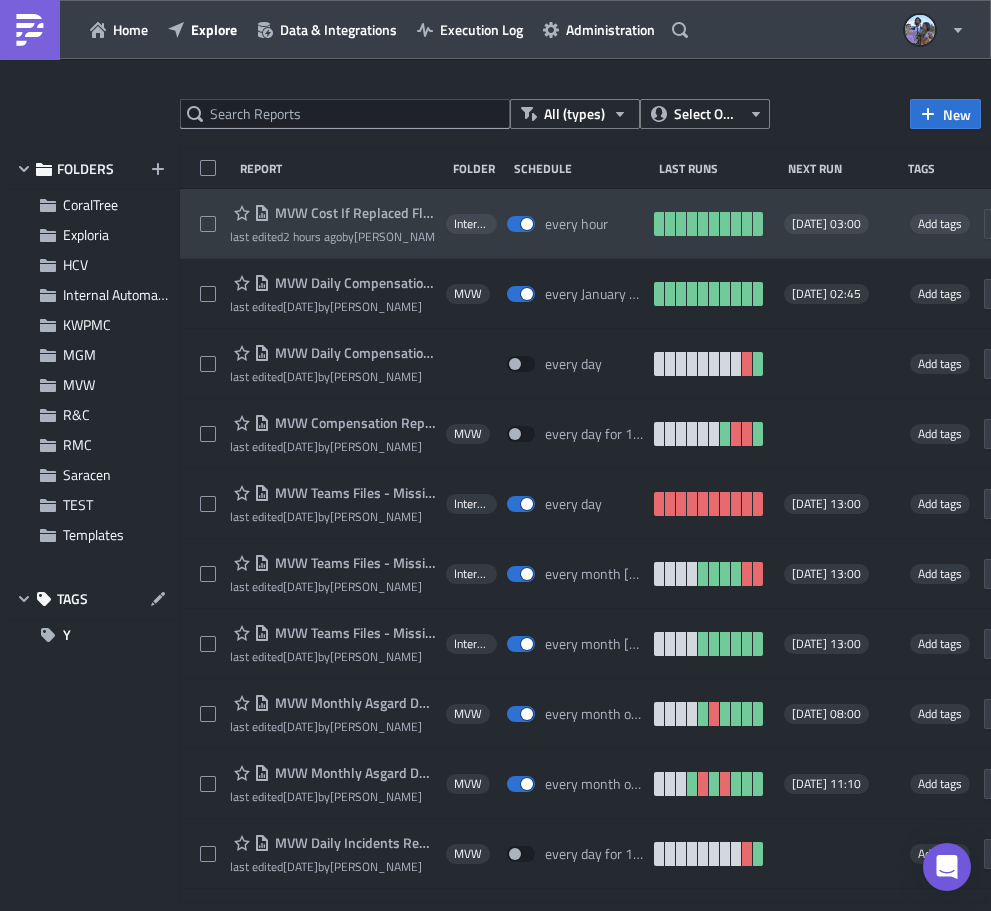
click at [223, 199] on div "MVW Cost If Replaced Flows last edited 2 hours ago by Jordan Valsvik Internal A…" at bounding box center [665, 224] width 971 height 70
click at [221, 195] on div "MVW Cost If Replaced Flows last edited 2 hours ago by Jordan Valsvik Internal A…" at bounding box center [665, 224] width 971 height 70
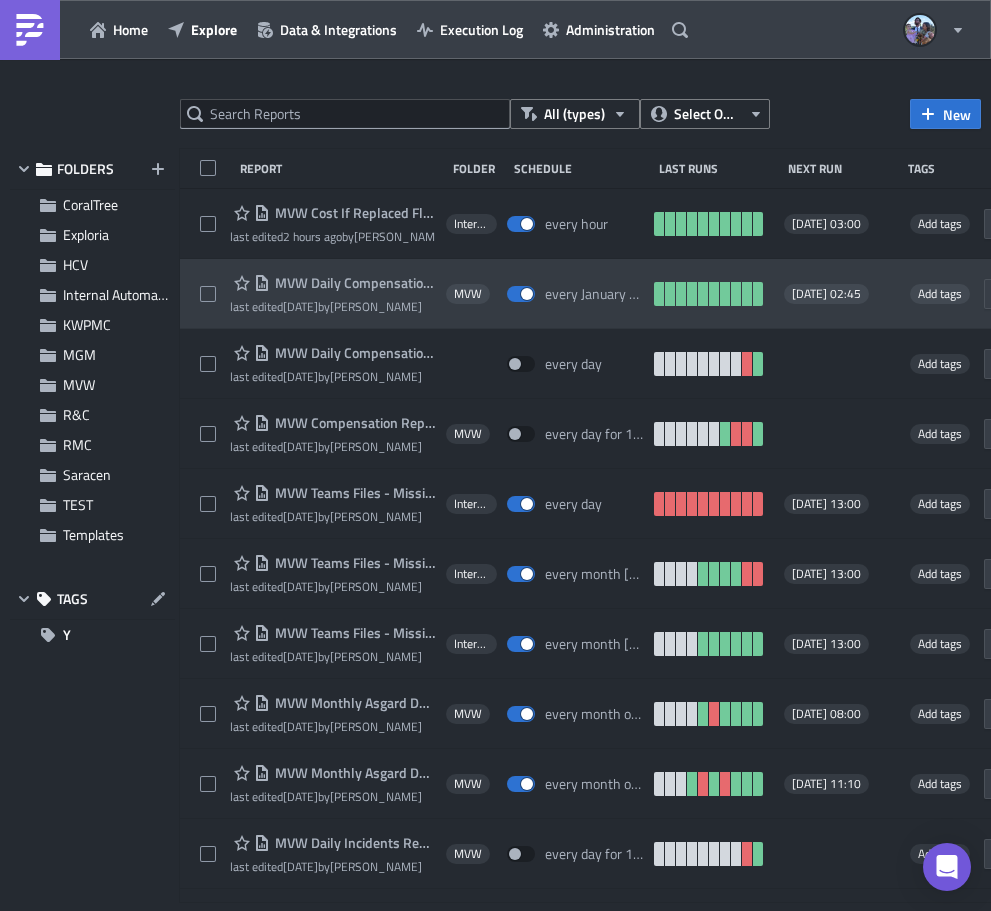
click at [212, 266] on div "MVW Daily Compensation Report - MVC Barony Beach Club last edited 3 weeks ago b…" at bounding box center [665, 294] width 971 height 70
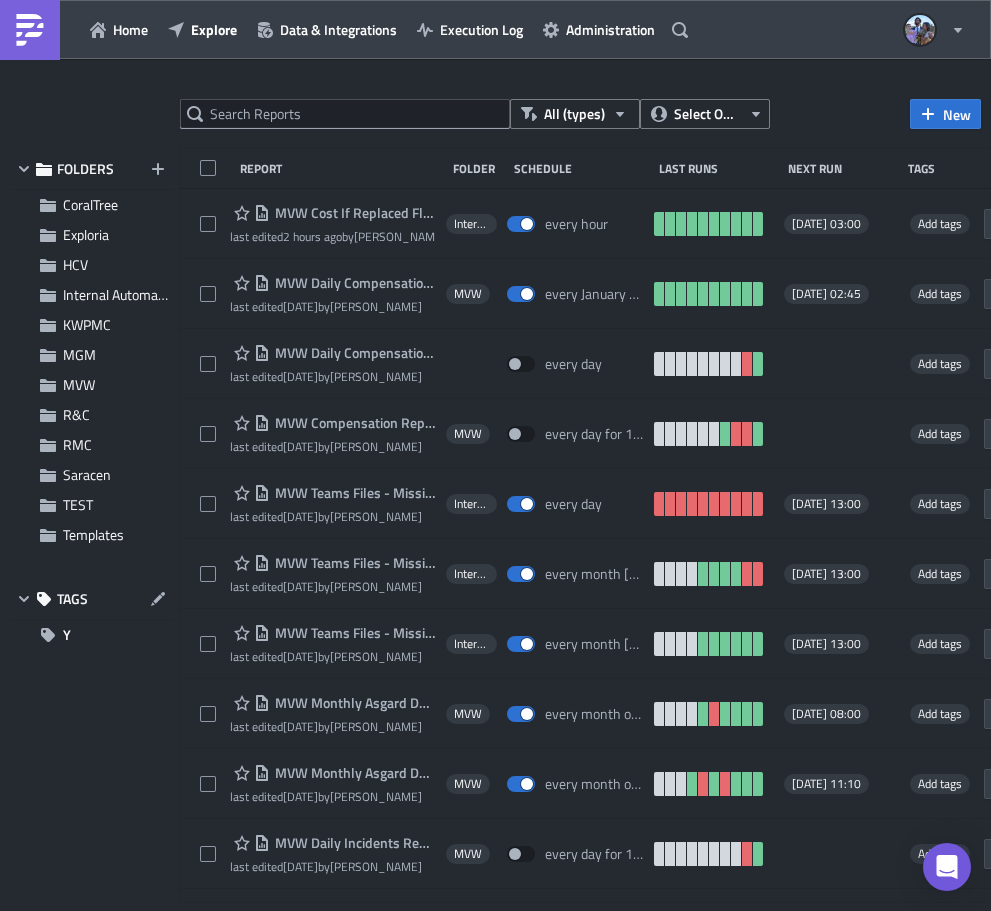
click at [582, 910] on div at bounding box center [495, 914] width 991 height 0
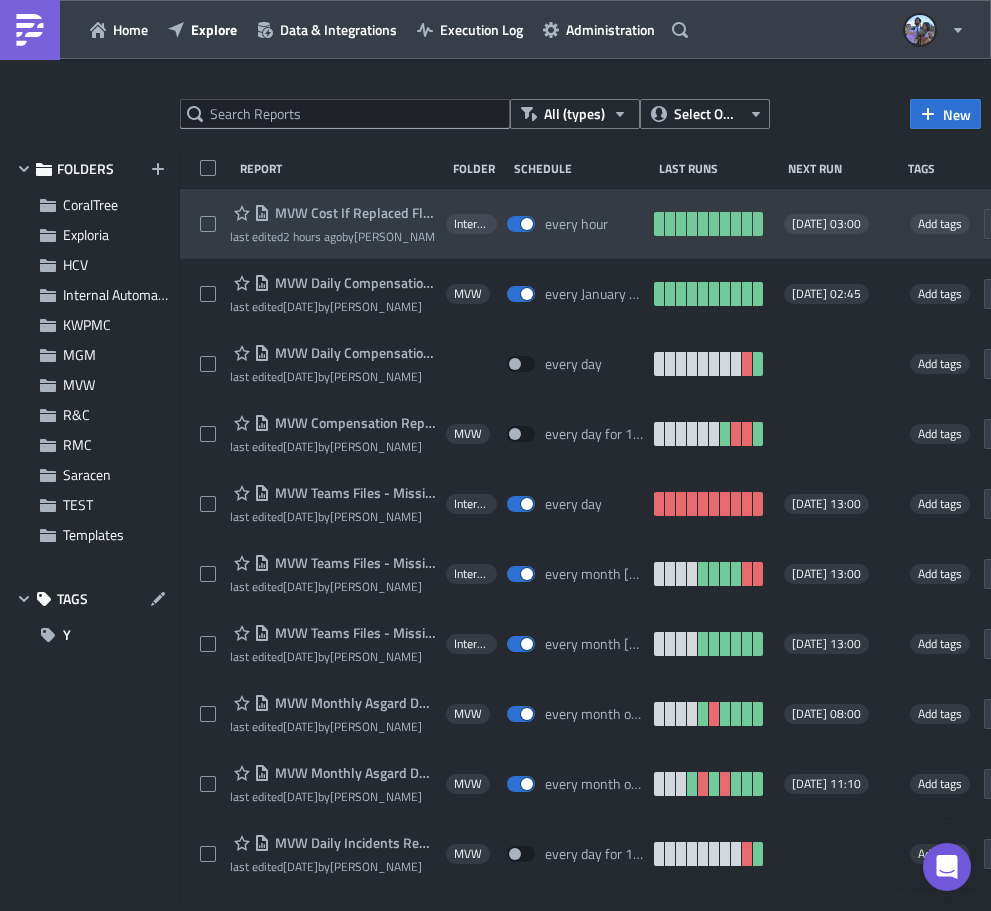
click at [594, 194] on div "MVW Cost If Replaced Flows last edited 2 hours ago by Jordan Valsvik Internal A…" at bounding box center [665, 224] width 971 height 70
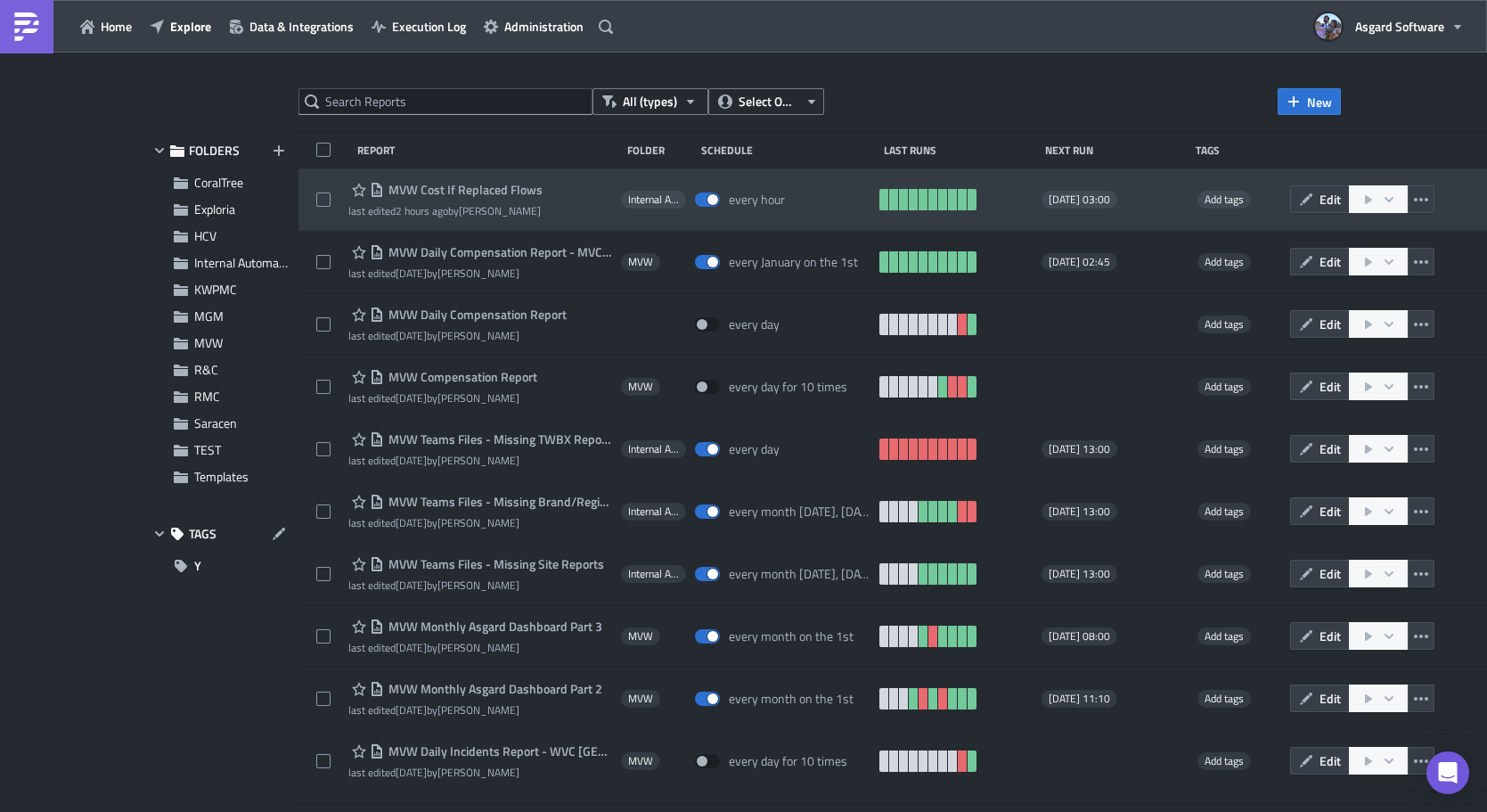
click at [592, 173] on div "MVW Cost If Replaced Flows last edited 2 hours ago by Jordan Valsvik Internal A…" at bounding box center [895, 200] width 1194 height 62
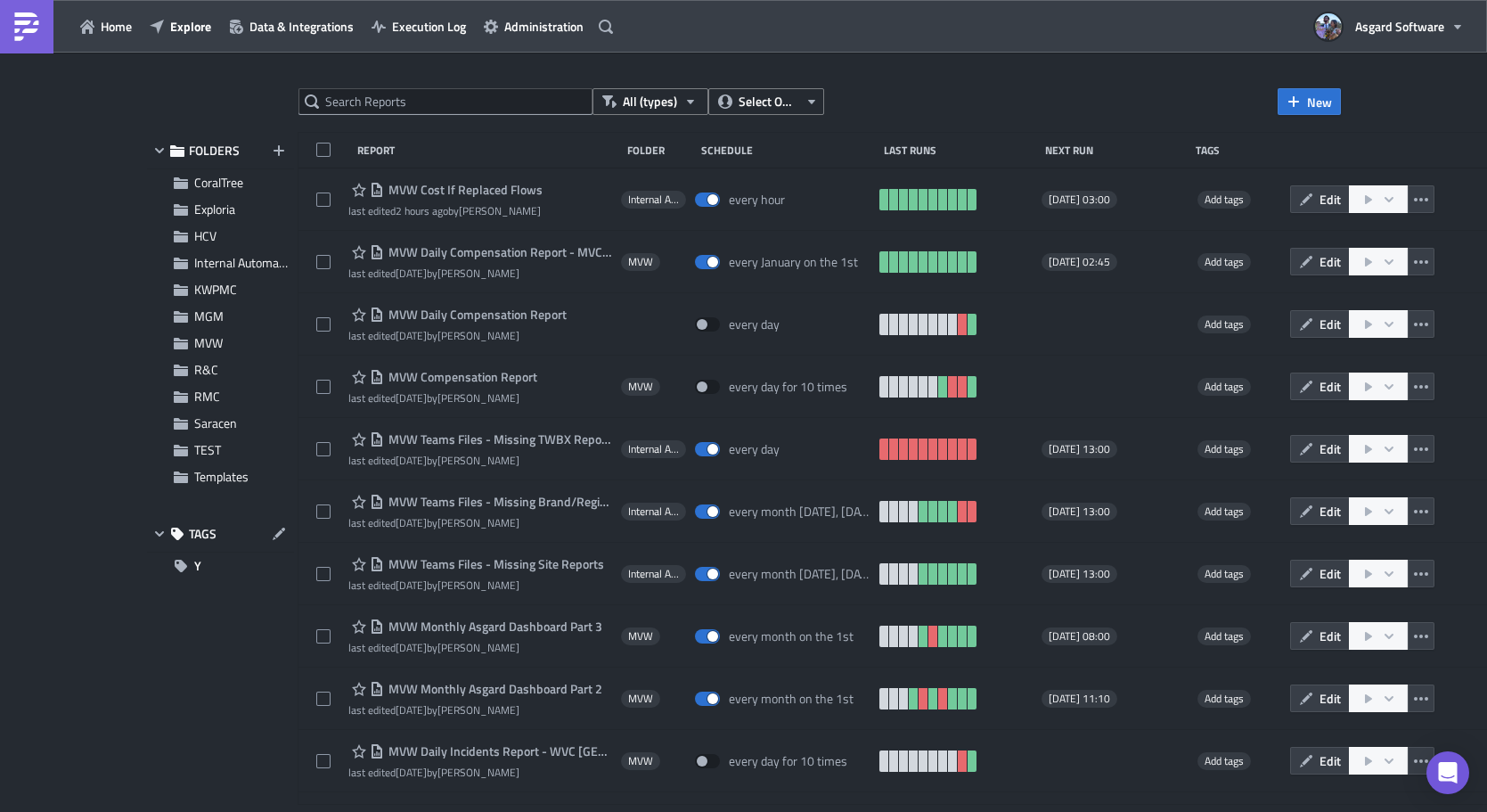
click at [277, 811] on div at bounding box center [744, 815] width 1487 height 0
click at [267, 811] on div at bounding box center [744, 815] width 1487 height 0
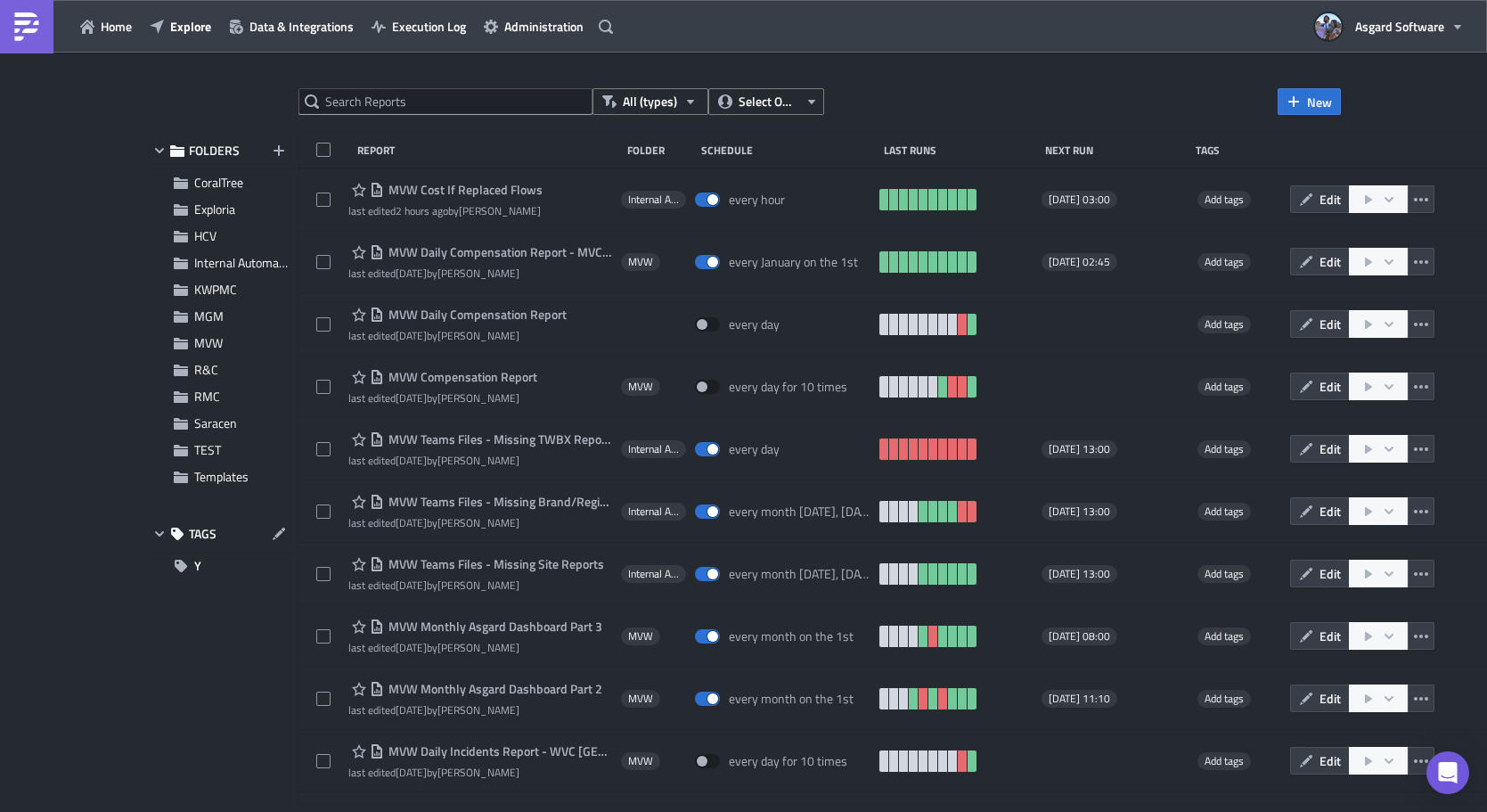
click at [267, 811] on div at bounding box center [744, 815] width 1487 height 0
click at [307, 811] on div at bounding box center [744, 815] width 1487 height 0
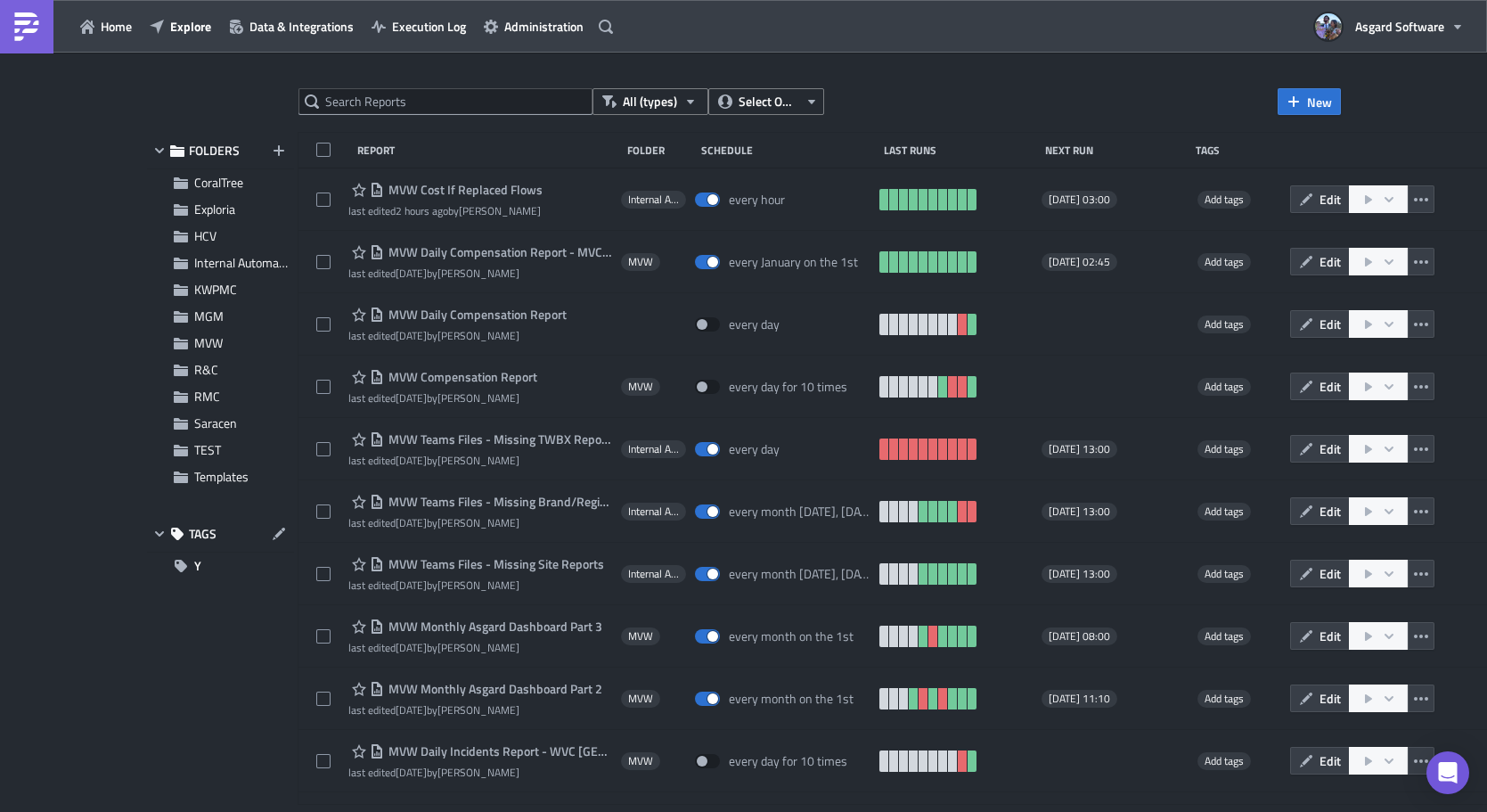
click at [307, 811] on div at bounding box center [744, 815] width 1487 height 0
click at [476, 811] on div at bounding box center [744, 815] width 1487 height 0
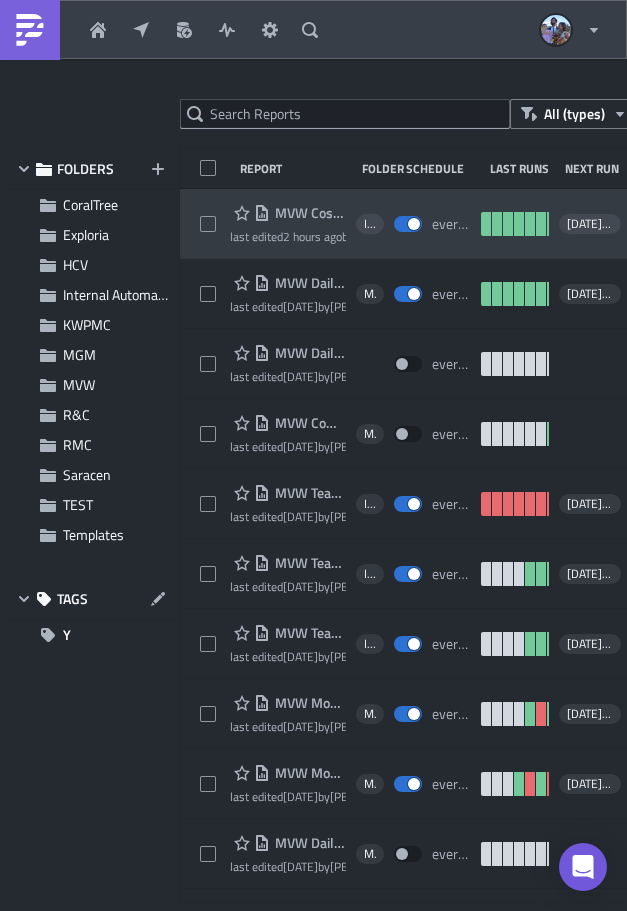
click at [194, 197] on div "MVW Cost If Replaced Flows last edited 2 hours ago by Jordan Valsvik Internal A…" at bounding box center [483, 224] width 607 height 70
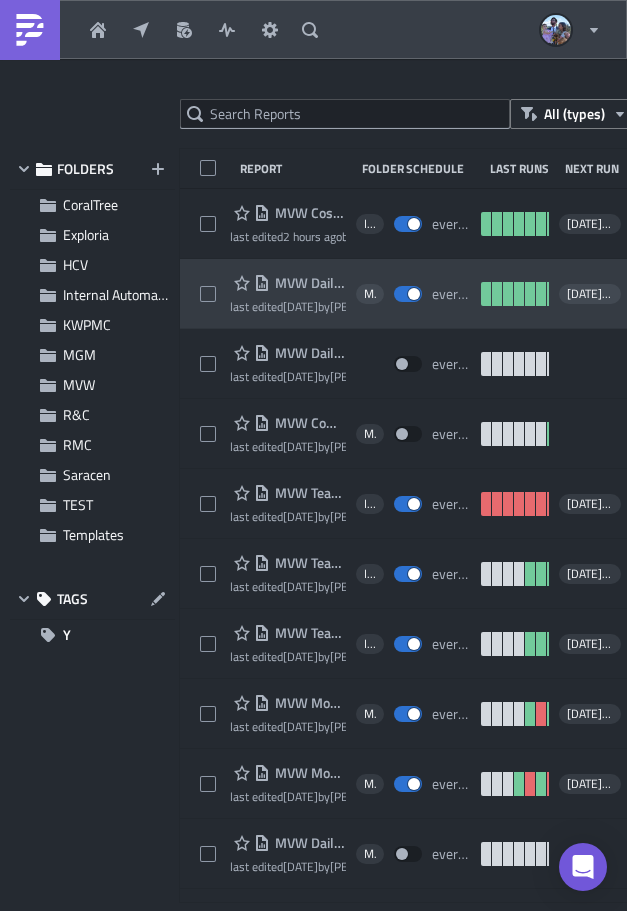
click at [206, 266] on div "MVW Daily Compensation Report - MVC Barony Beach Club last edited 3 weeks ago b…" at bounding box center [483, 294] width 607 height 70
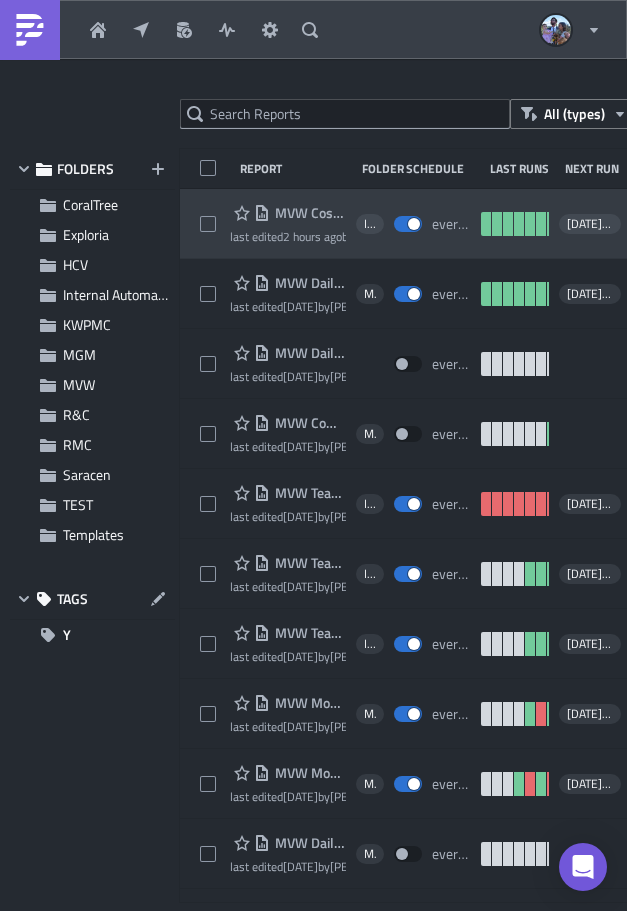
click at [203, 199] on div "MVW Cost If Replaced Flows last edited 2 hours ago by Jordan Valsvik Internal A…" at bounding box center [483, 224] width 607 height 70
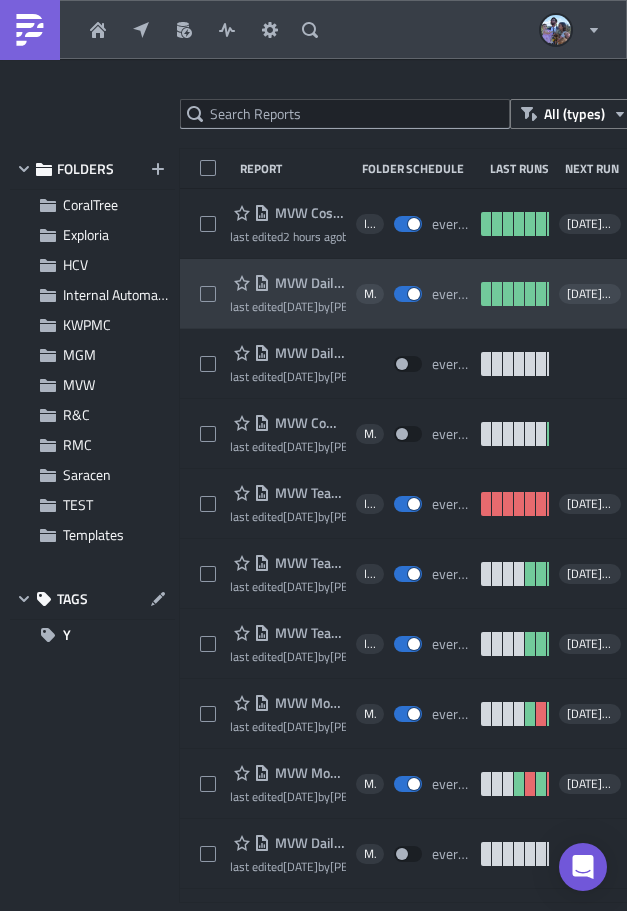
click at [205, 268] on div "MVW Daily Compensation Report - MVC Barony Beach Club last edited 3 weeks ago b…" at bounding box center [483, 294] width 607 height 70
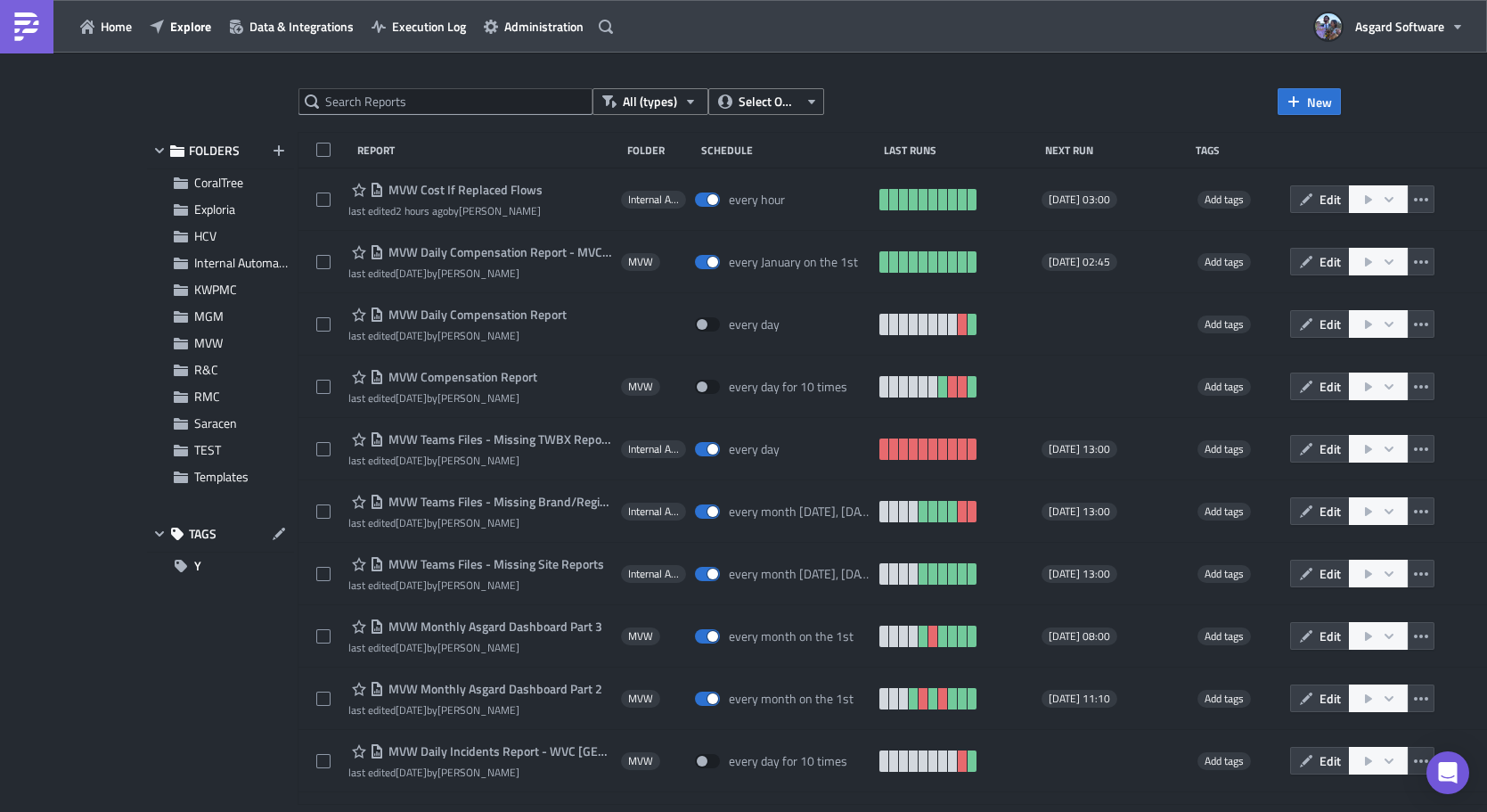
click at [262, 811] on div at bounding box center [744, 815] width 1487 height 0
click at [266, 811] on div at bounding box center [744, 815] width 1487 height 0
click at [265, 811] on div at bounding box center [744, 815] width 1487 height 0
click at [494, 811] on div at bounding box center [744, 815] width 1487 height 0
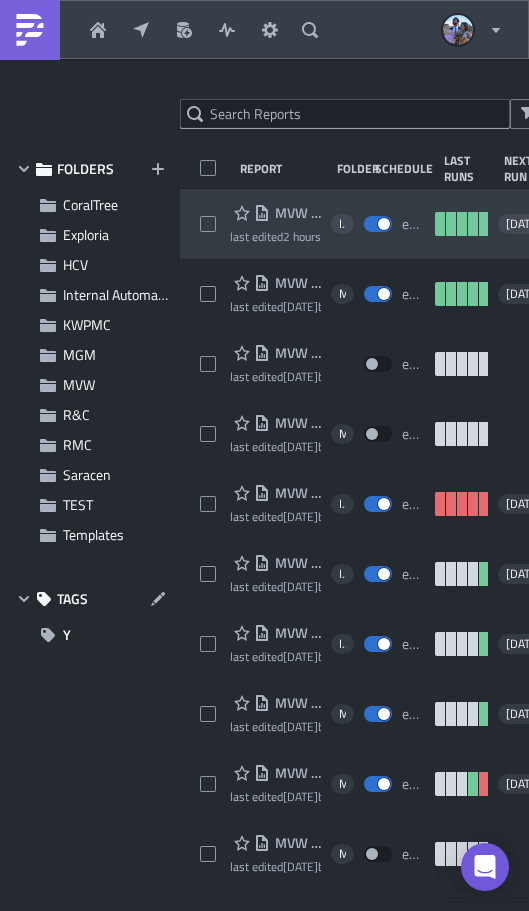
click at [201, 200] on div "MVW Cost If Replaced Flows last edited 2 hours ago by Jordan Valsvik Internal A…" at bounding box center [434, 224] width 509 height 70
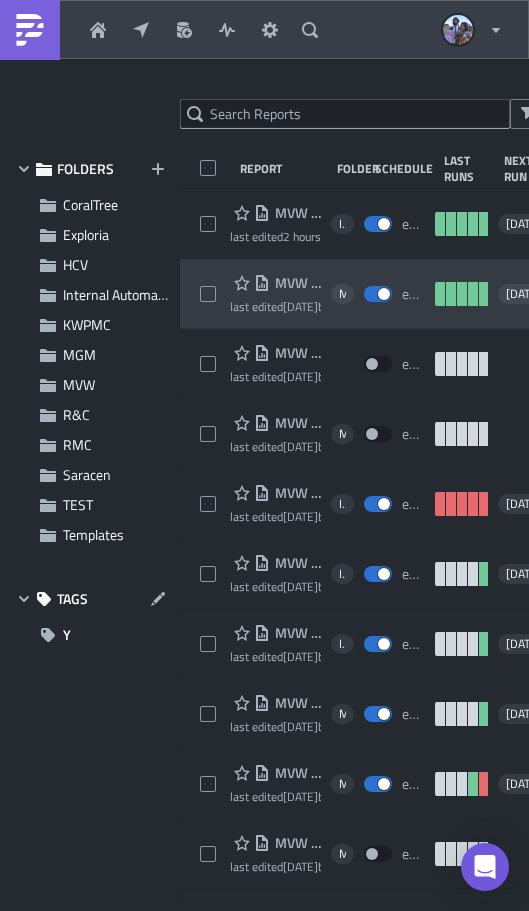
click at [205, 265] on div "MVW Daily Compensation Report - MVC Barony Beach Club last edited 3 weeks ago b…" at bounding box center [434, 294] width 509 height 70
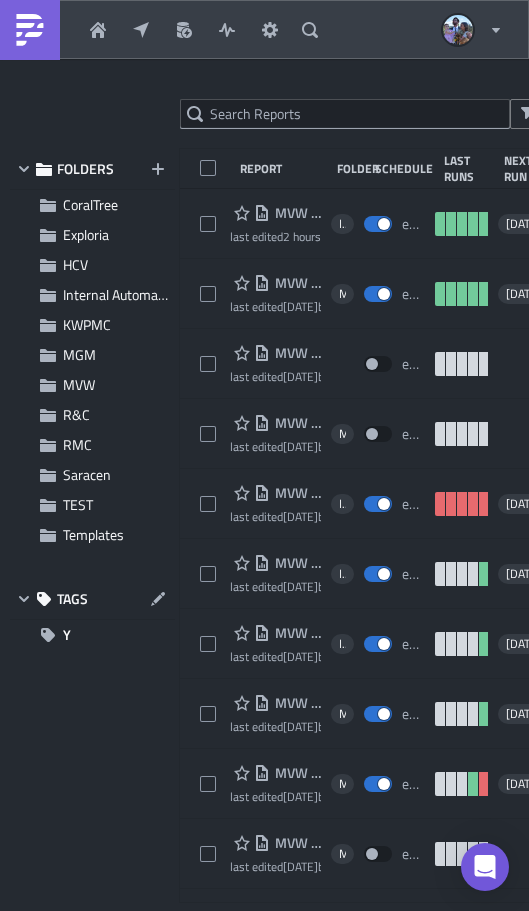
click at [489, 910] on div at bounding box center [264, 914] width 529 height 0
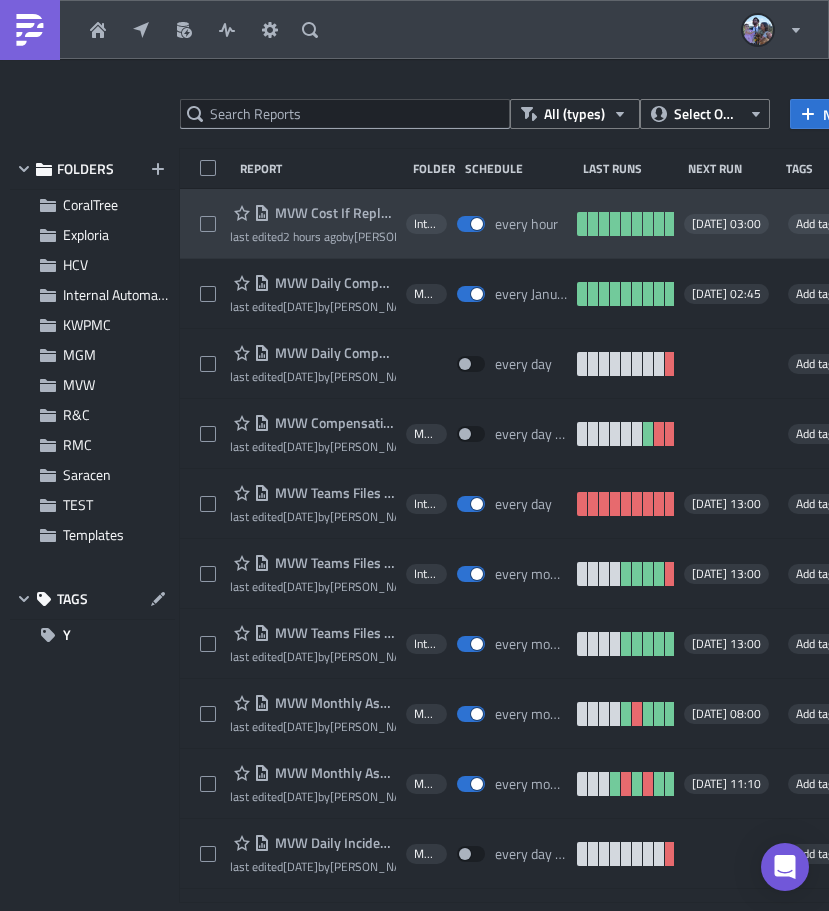
click at [308, 213] on span "MVW Cost If Replaced Flows" at bounding box center [333, 213] width 126 height 18
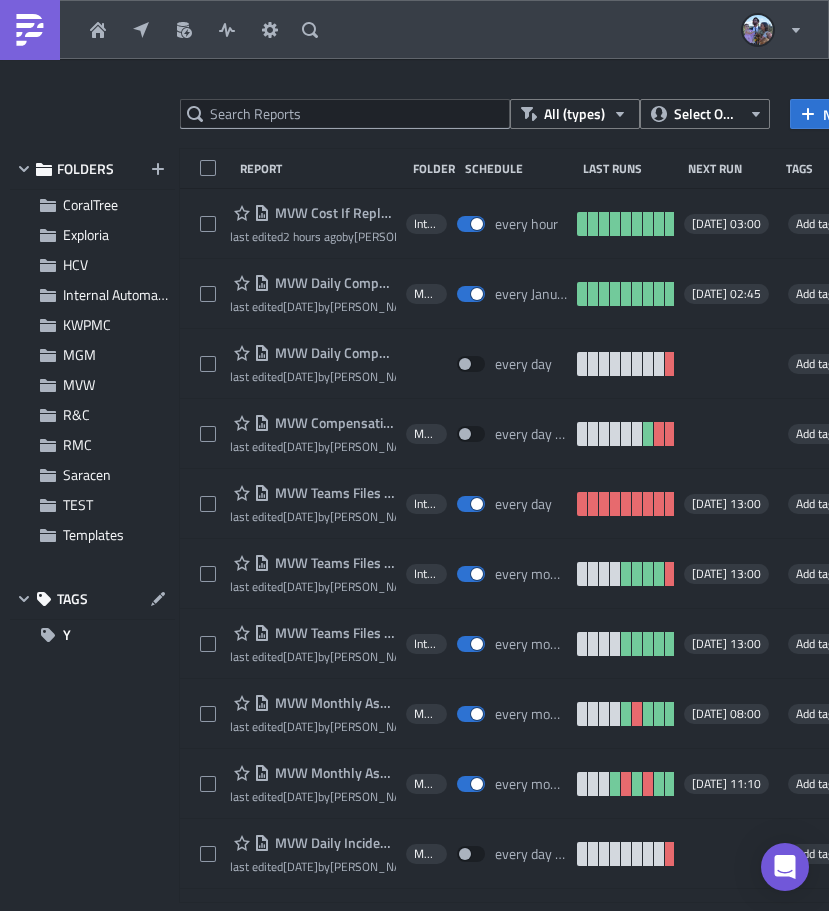
click at [566, 910] on div at bounding box center [414, 914] width 829 height 0
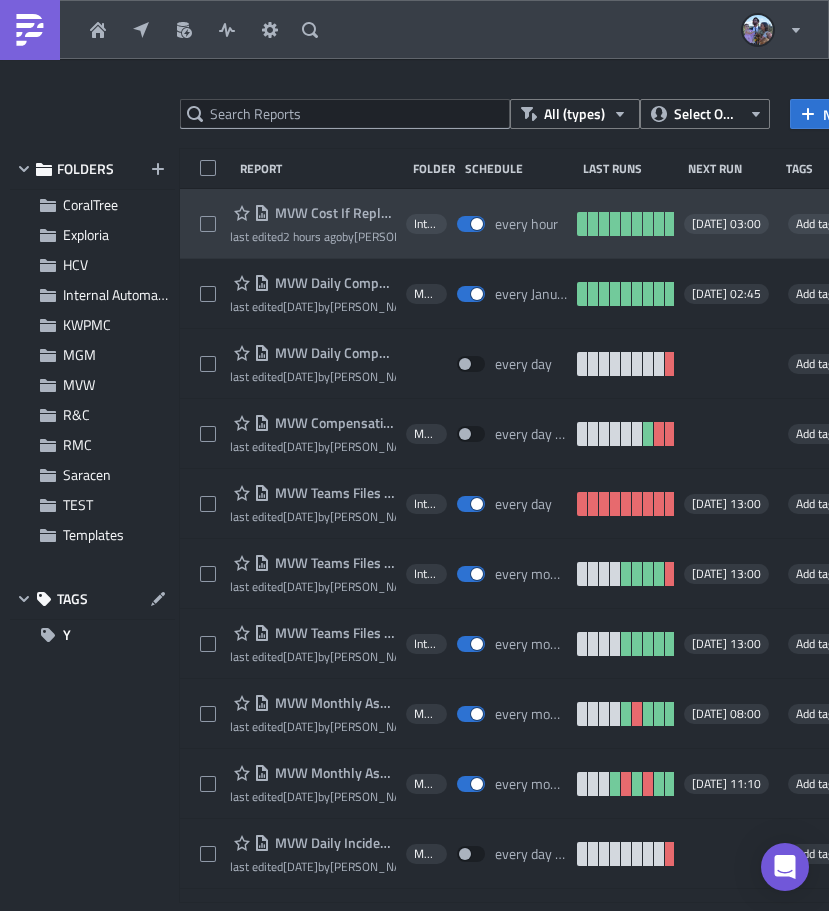
click at [327, 214] on span "MVW Cost If Replaced Flows" at bounding box center [333, 213] width 126 height 18
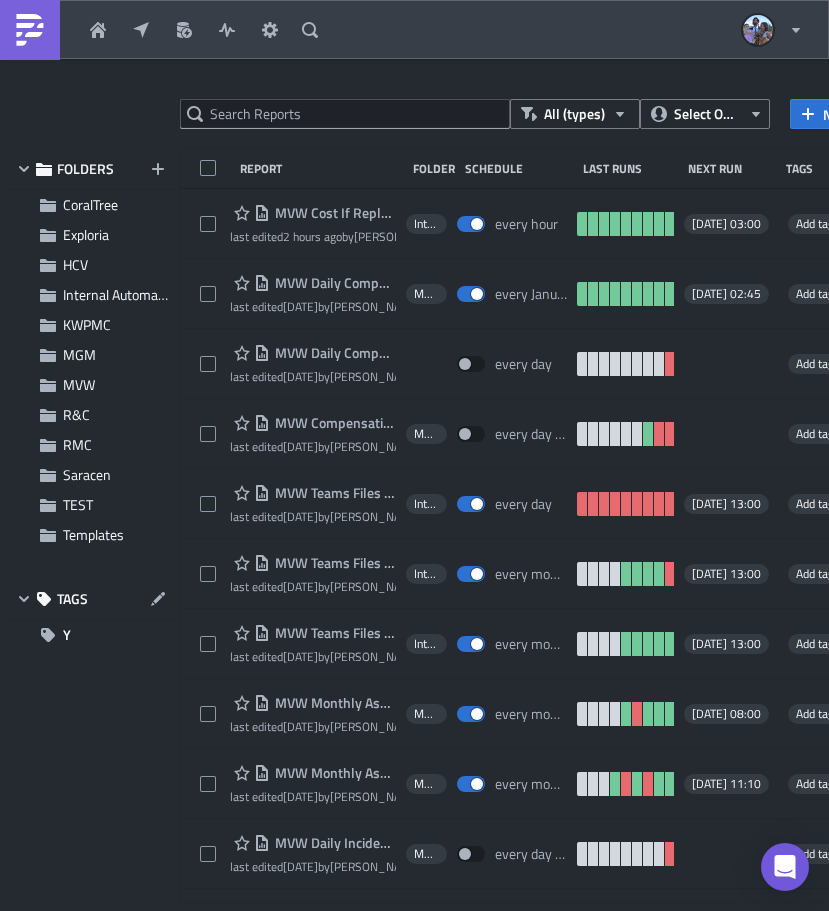
click at [517, 910] on div at bounding box center [414, 914] width 829 height 0
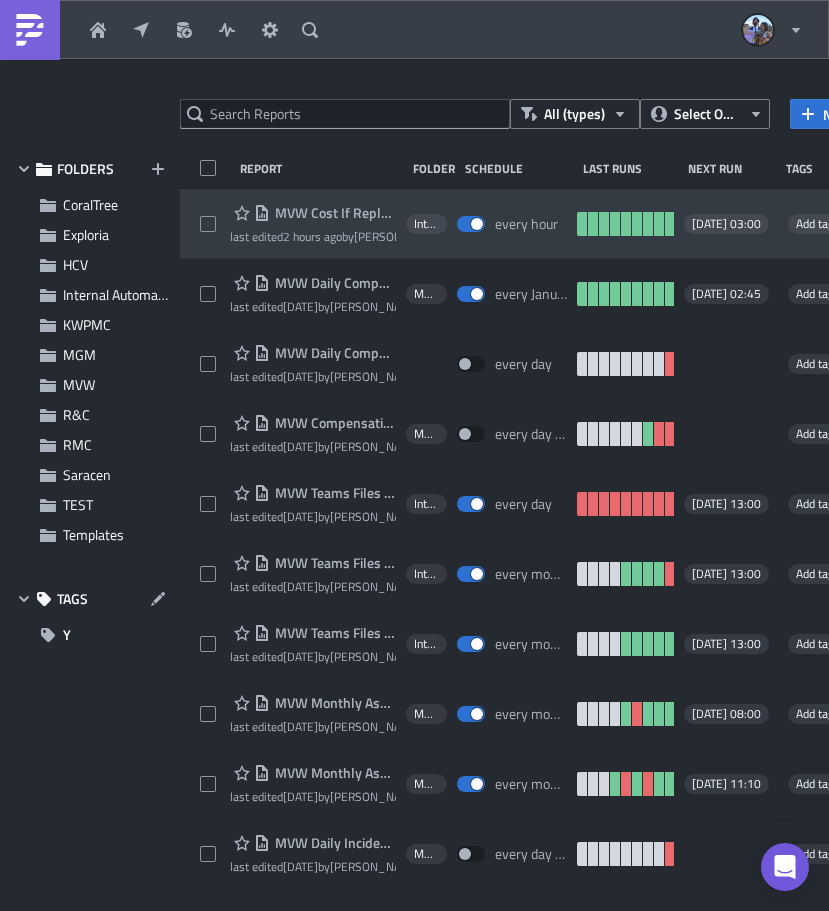
click at [330, 212] on span "MVW Cost If Replaced Flows" at bounding box center [333, 213] width 126 height 18
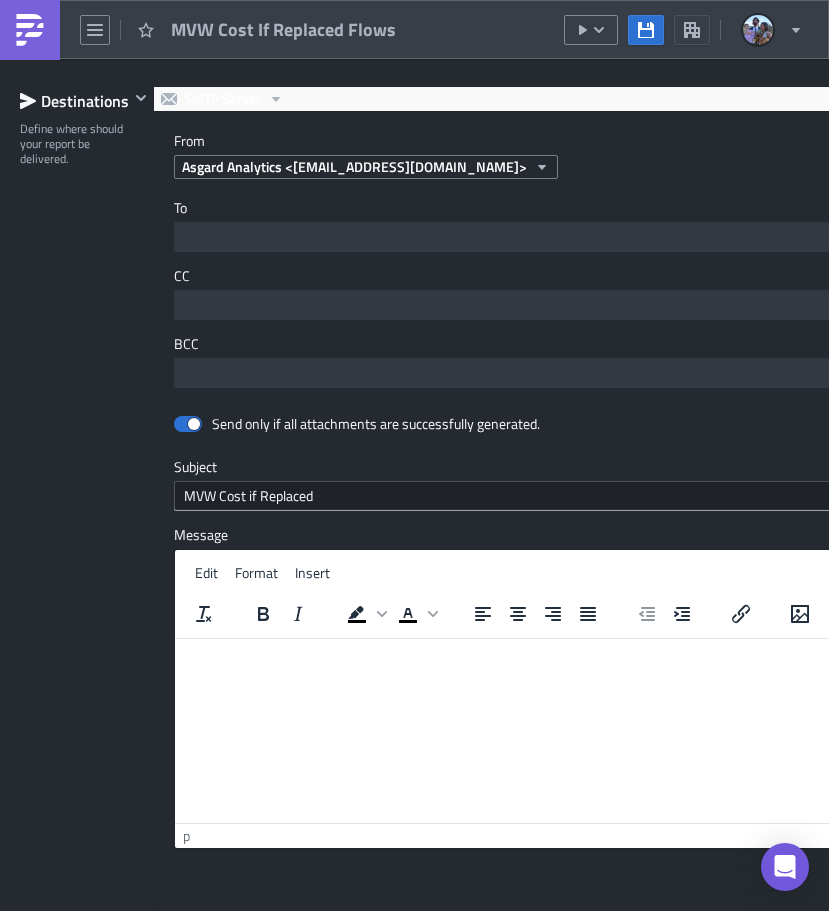
scroll to position [2127, 0]
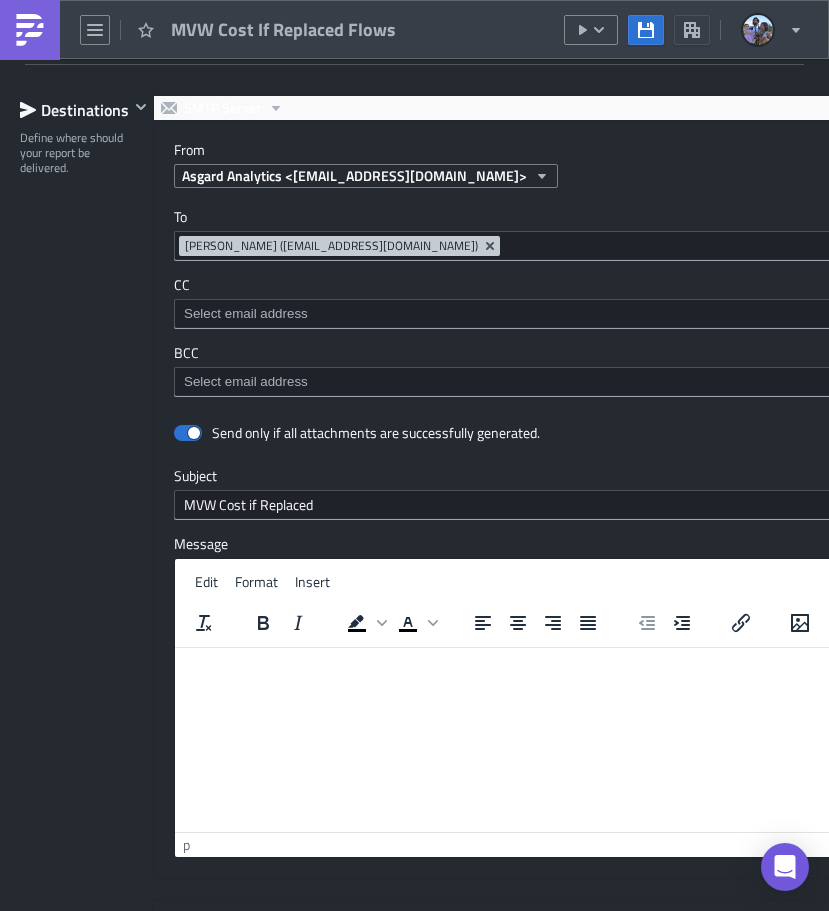
click at [175, 244] on div "To jvalsvik@asgardsoftware.com Jordan Valsvik (jvalsvik@asgardsoftware.com)" at bounding box center [555, 234] width 762 height 53
click at [489, 910] on div at bounding box center [414, 914] width 829 height 0
drag, startPoint x: 15, startPoint y: 23, endPoint x: 64, endPoint y: 52, distance: 56.9
click at [15, 23] on img at bounding box center [30, 30] width 32 height 32
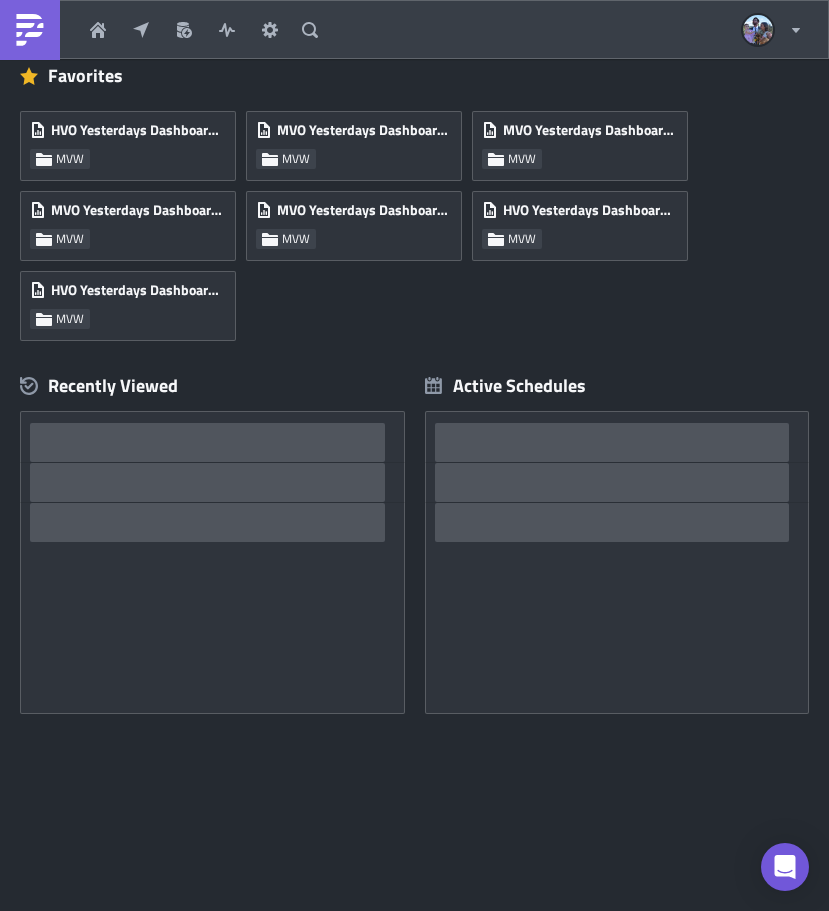
scroll to position [119, 0]
drag, startPoint x: 140, startPoint y: 20, endPoint x: 148, endPoint y: 31, distance: 13.6
click at [141, 20] on button "Explore" at bounding box center [144, 30] width 43 height 30
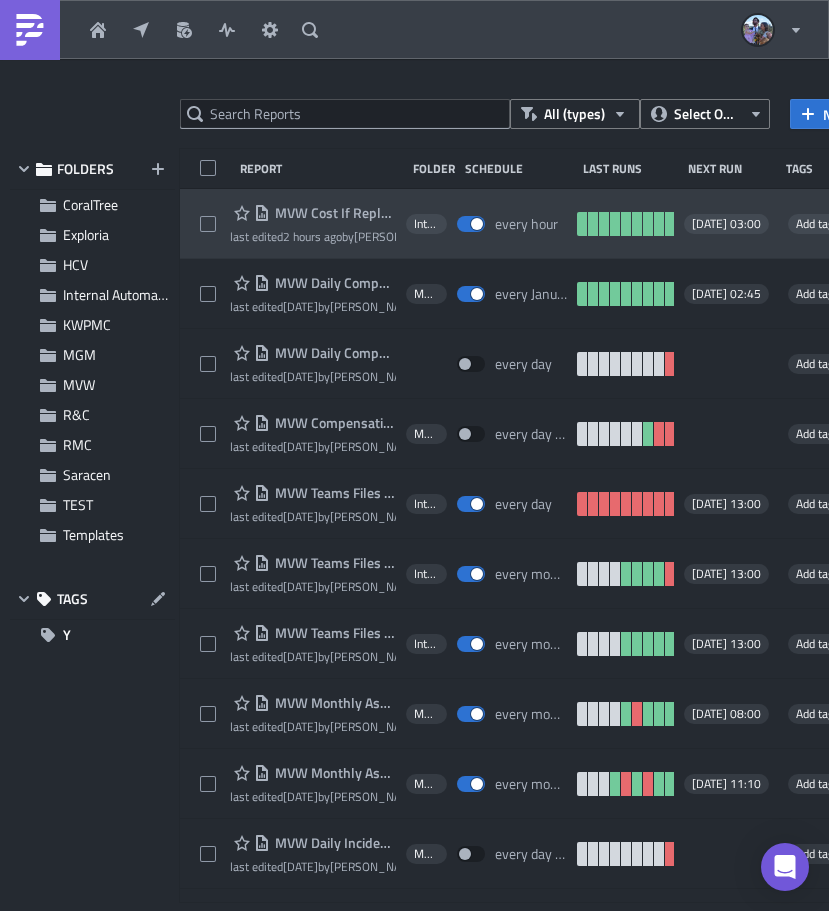
click at [212, 196] on div "MVW Cost If Replaced Flows last edited 2 hours ago by Jordan Valsvik Internal A…" at bounding box center [584, 224] width 809 height 70
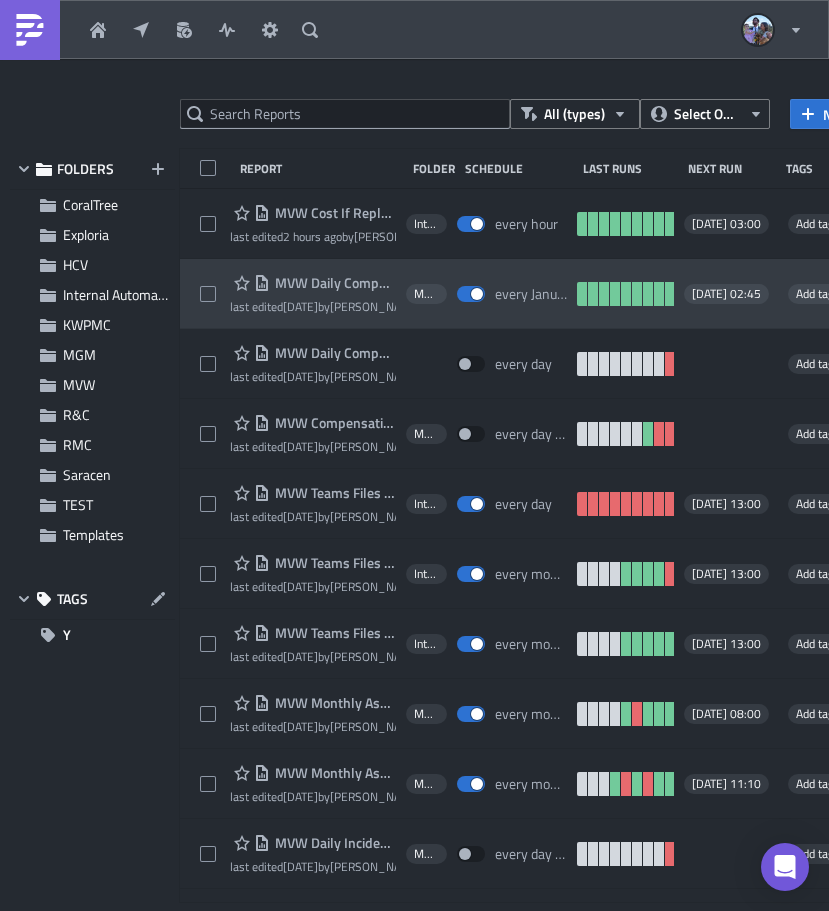
click at [216, 270] on div "MVW Daily Compensation Report - MVC Barony Beach Club last edited 3 weeks ago b…" at bounding box center [584, 294] width 809 height 70
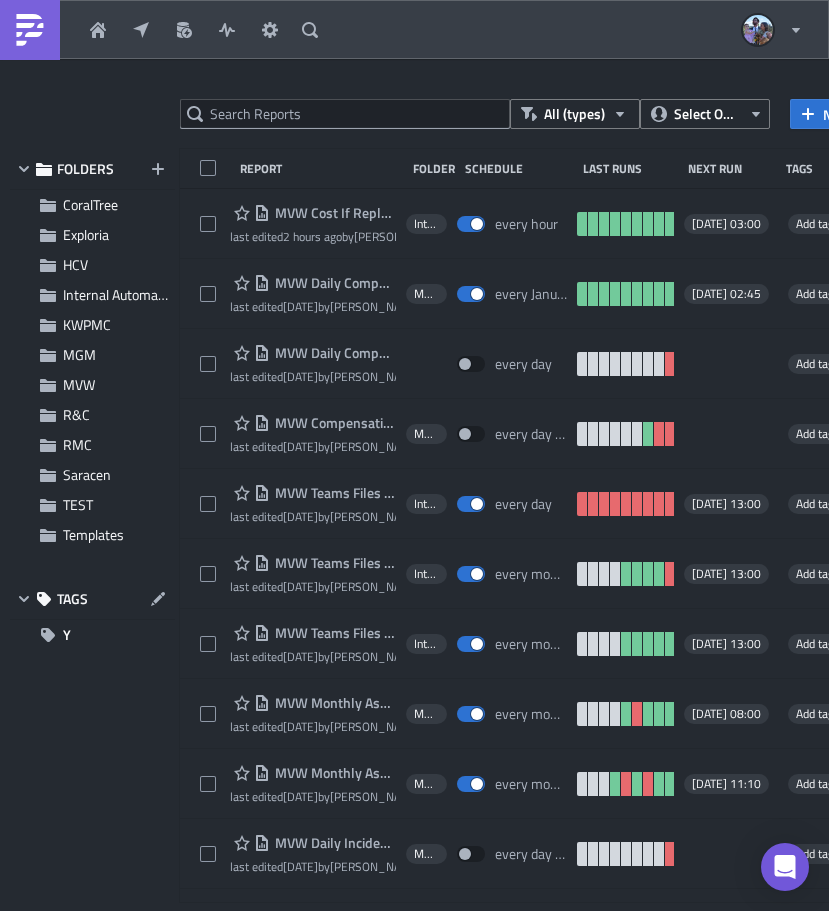
click at [563, 910] on div at bounding box center [414, 914] width 829 height 0
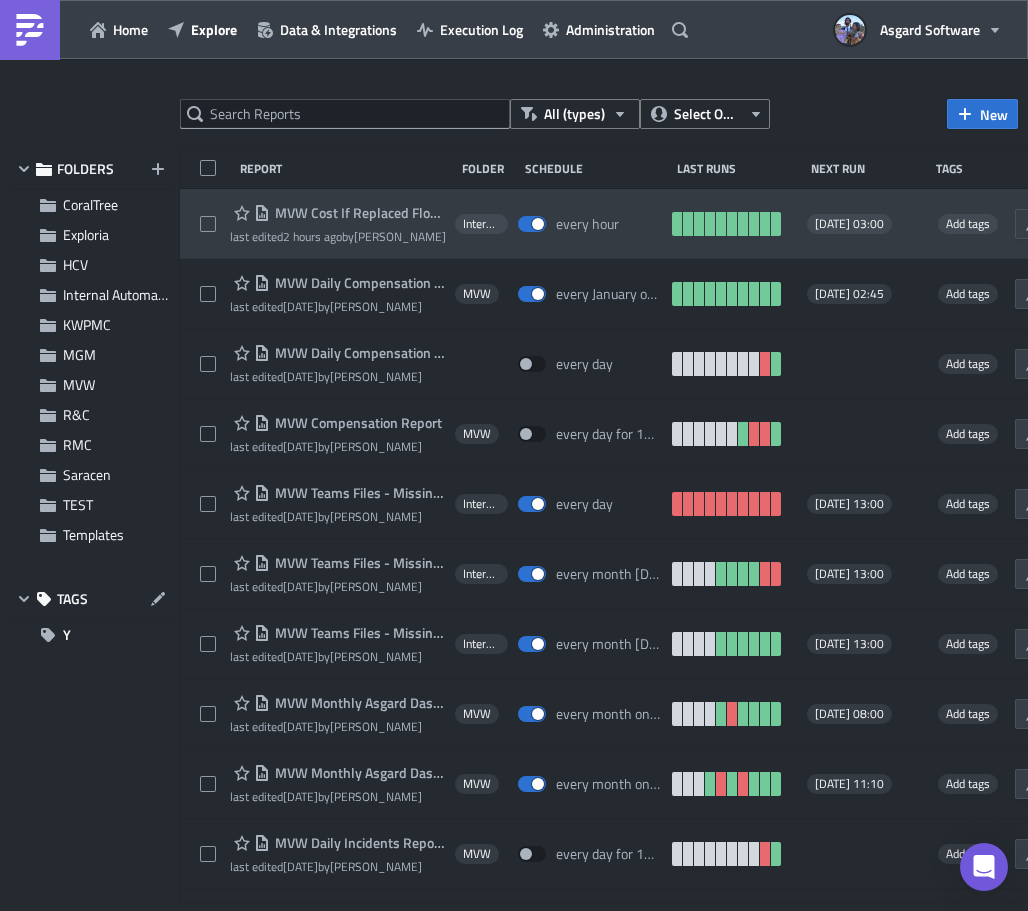
click at [304, 211] on span "MVW Cost If Replaced Flows" at bounding box center [357, 213] width 175 height 18
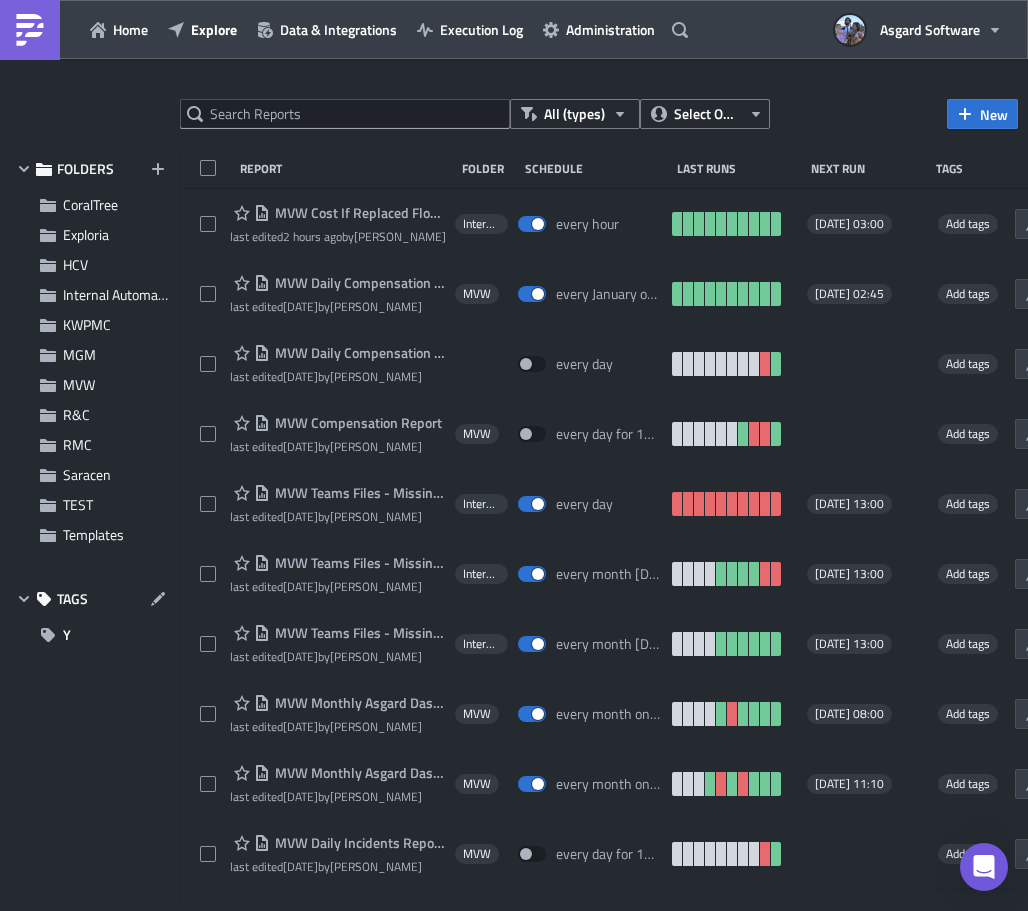
click at [508, 910] on div at bounding box center [514, 914] width 1028 height 0
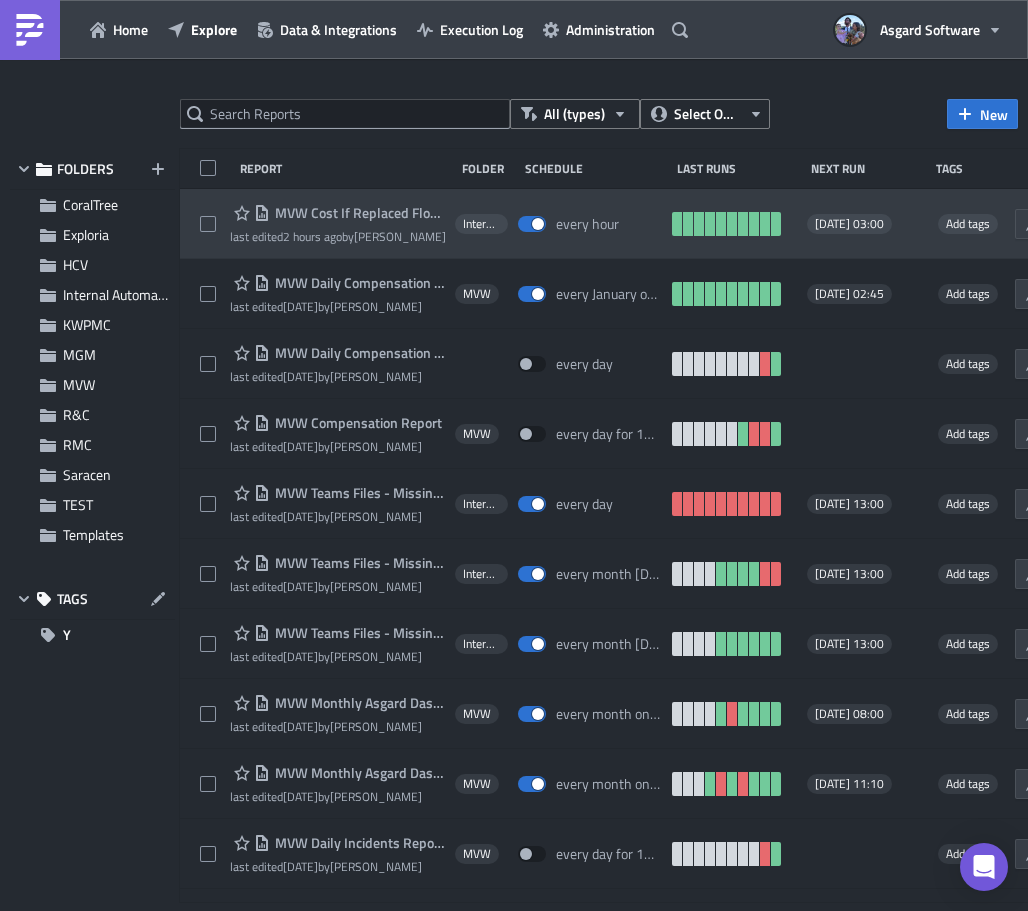
click at [324, 210] on span "MVW Cost If Replaced Flows" at bounding box center [357, 213] width 175 height 18
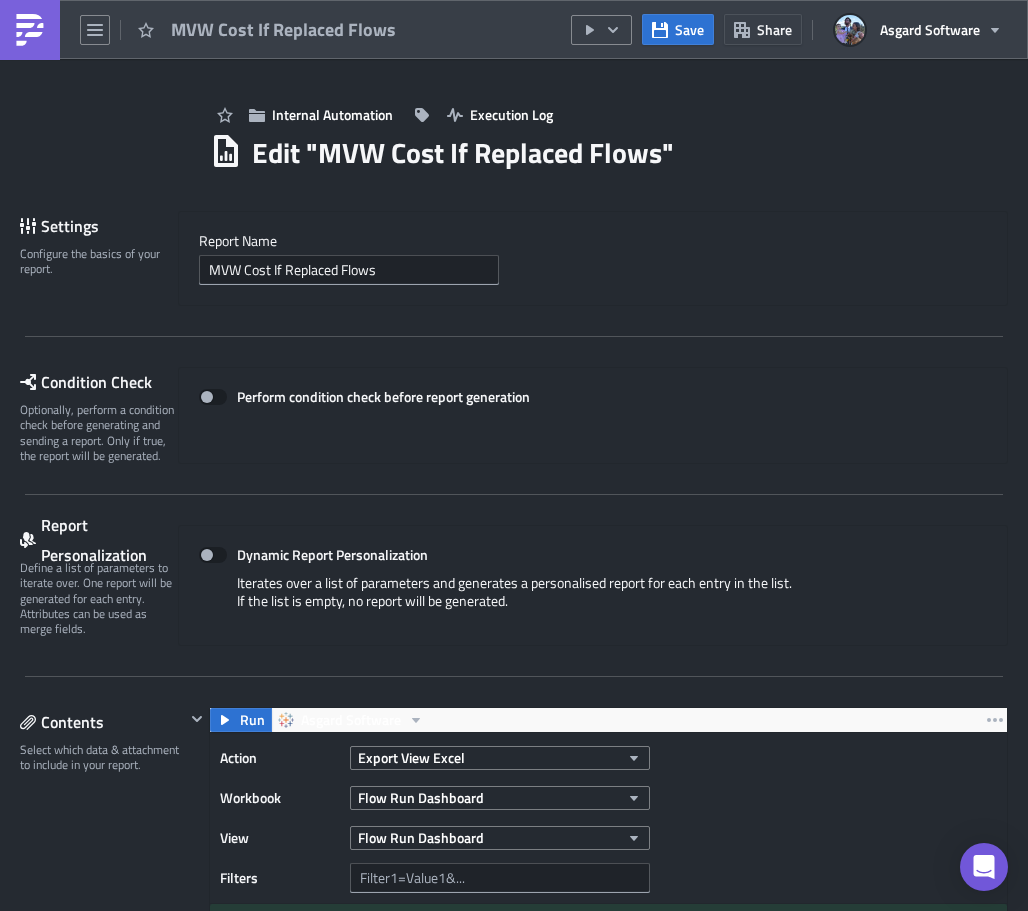
click at [280, 253] on div "Report Nam﻿e MVW Cost If Replaced Flows" at bounding box center [593, 258] width 788 height 53
click at [552, 910] on div at bounding box center [514, 914] width 1028 height 0
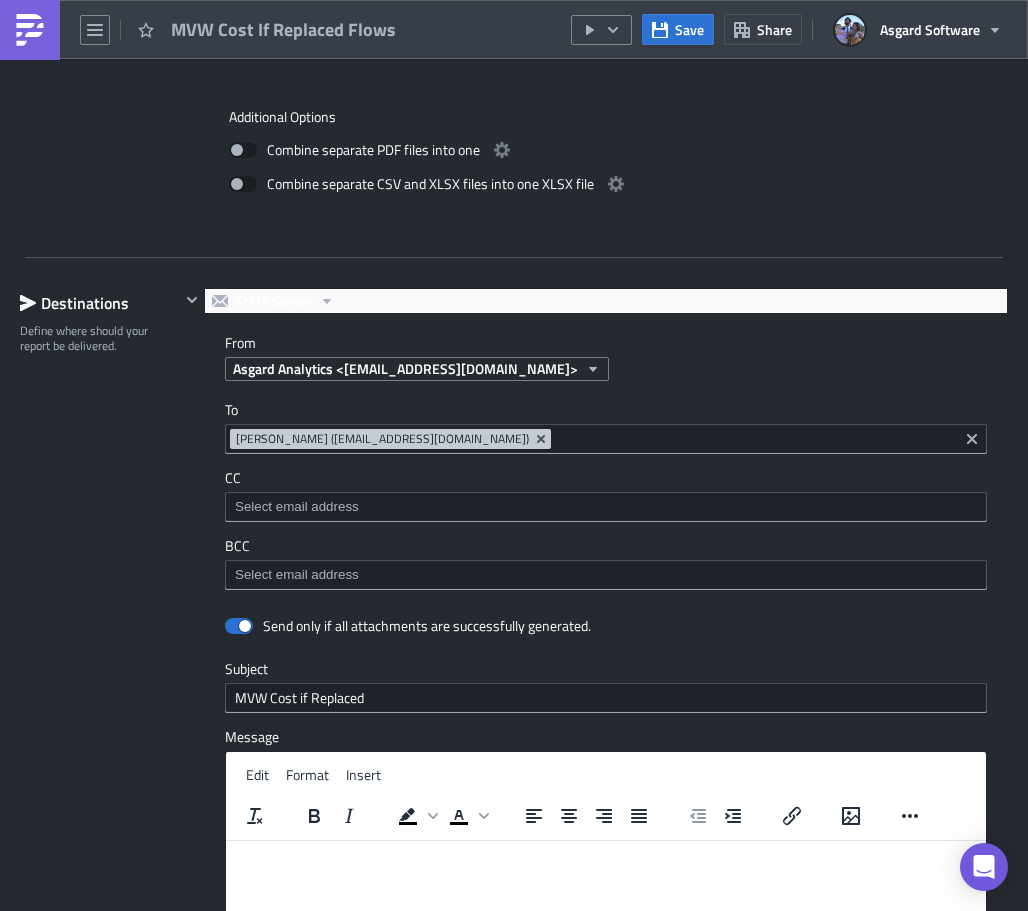
scroll to position [2199, 0]
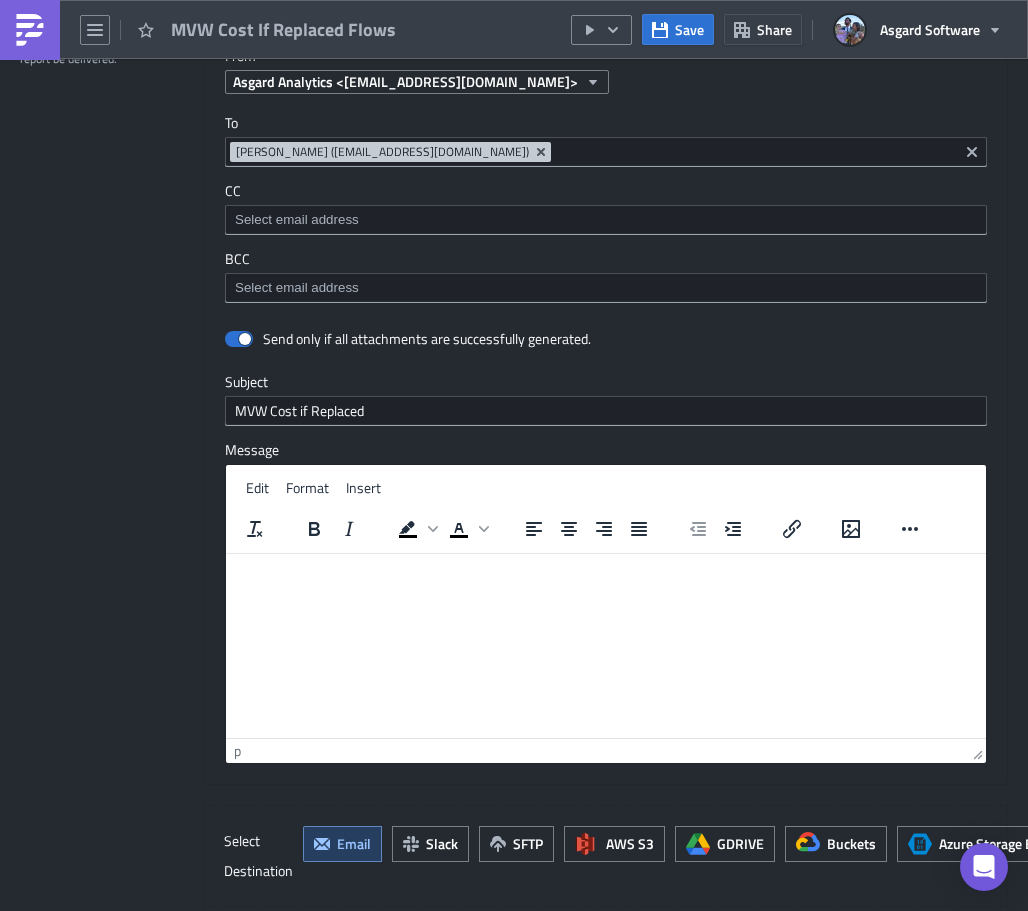
click at [233, 132] on div "To jvalsvik@asgardsoftware.com Jordan Valsvik (jvalsvik@asgardsoftware.com)" at bounding box center [606, 140] width 762 height 53
click at [510, 910] on div at bounding box center [514, 914] width 1028 height 0
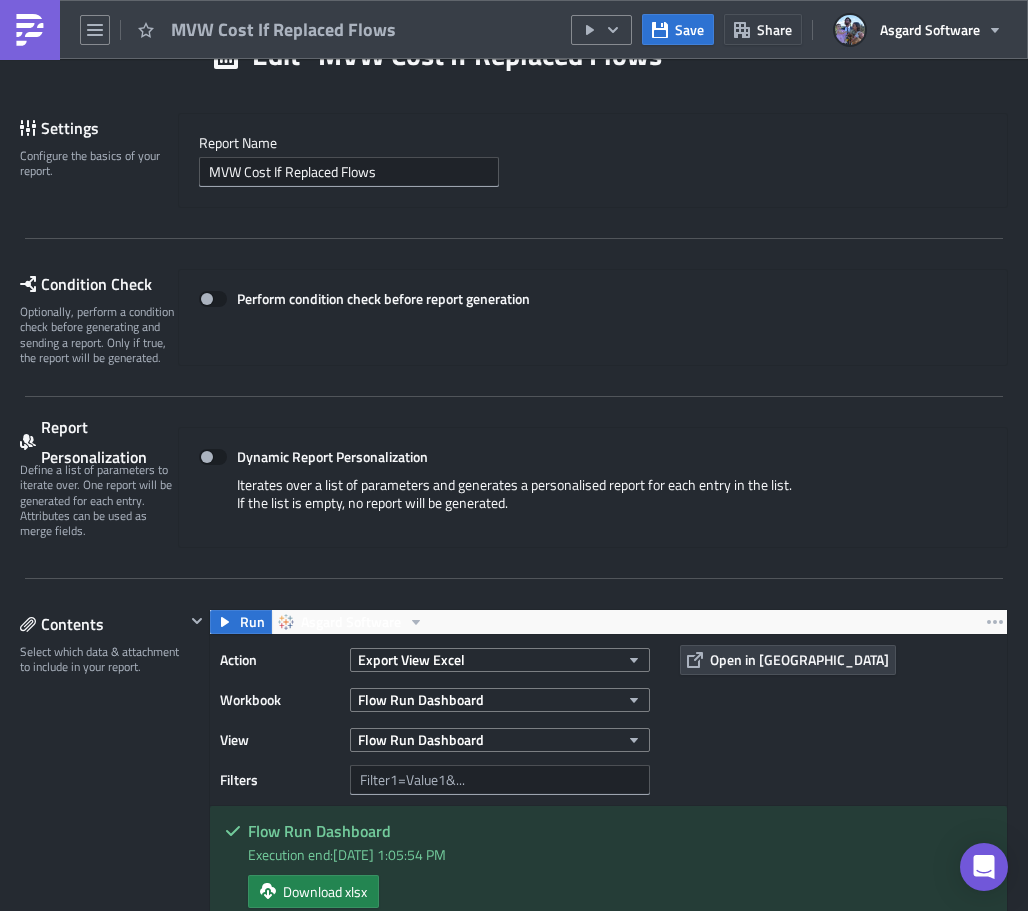
scroll to position [0, 0]
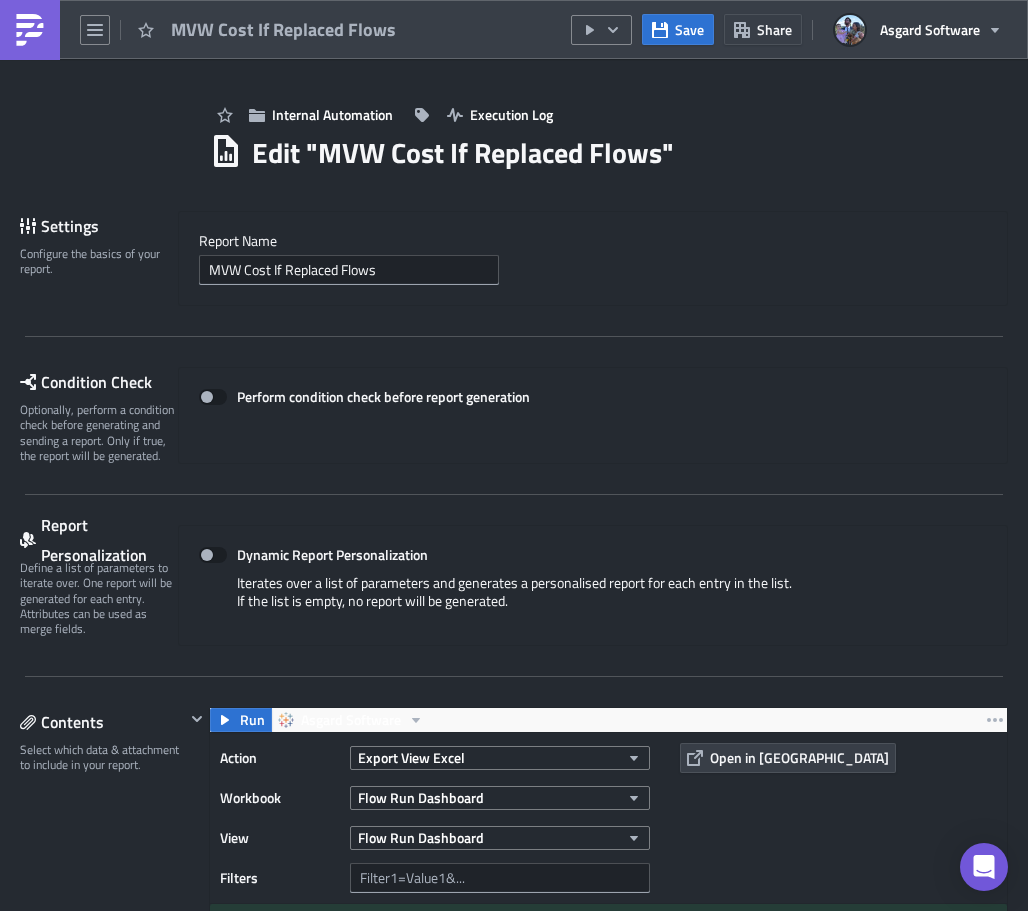
click at [48, 30] on link at bounding box center [30, 30] width 60 height 60
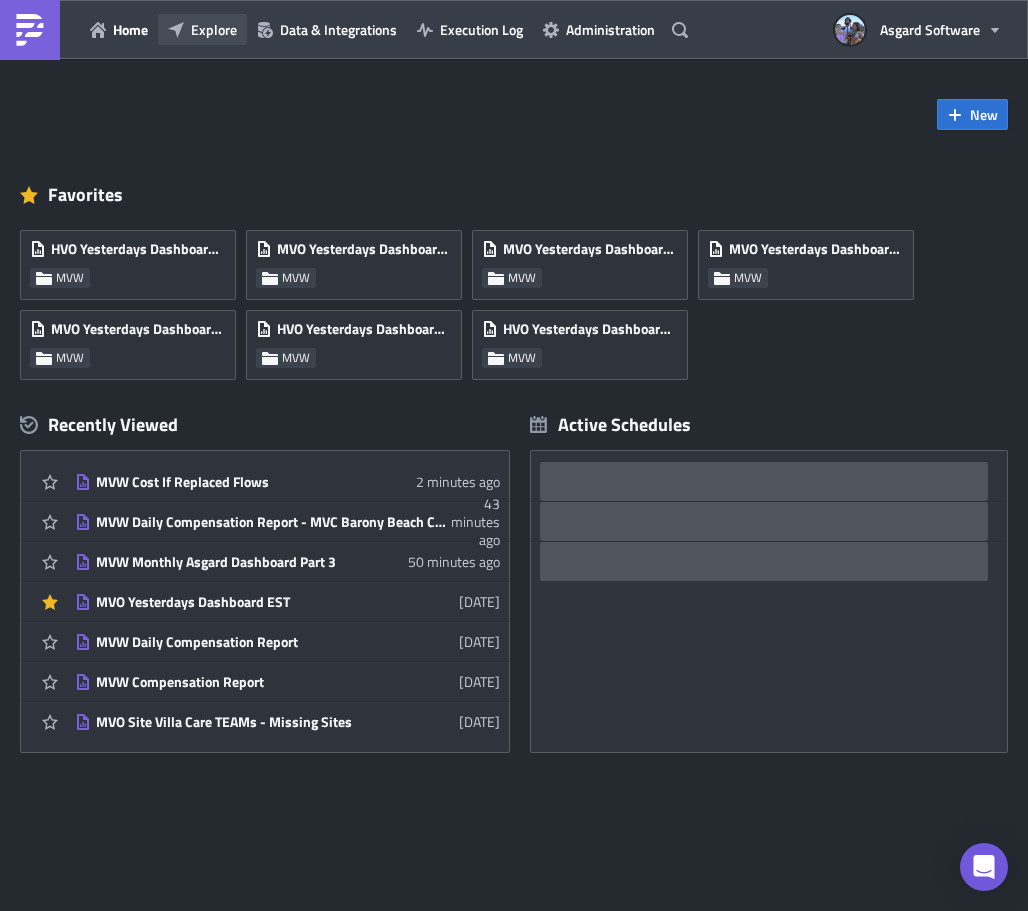
click at [194, 39] on span "Explore" at bounding box center [214, 29] width 46 height 21
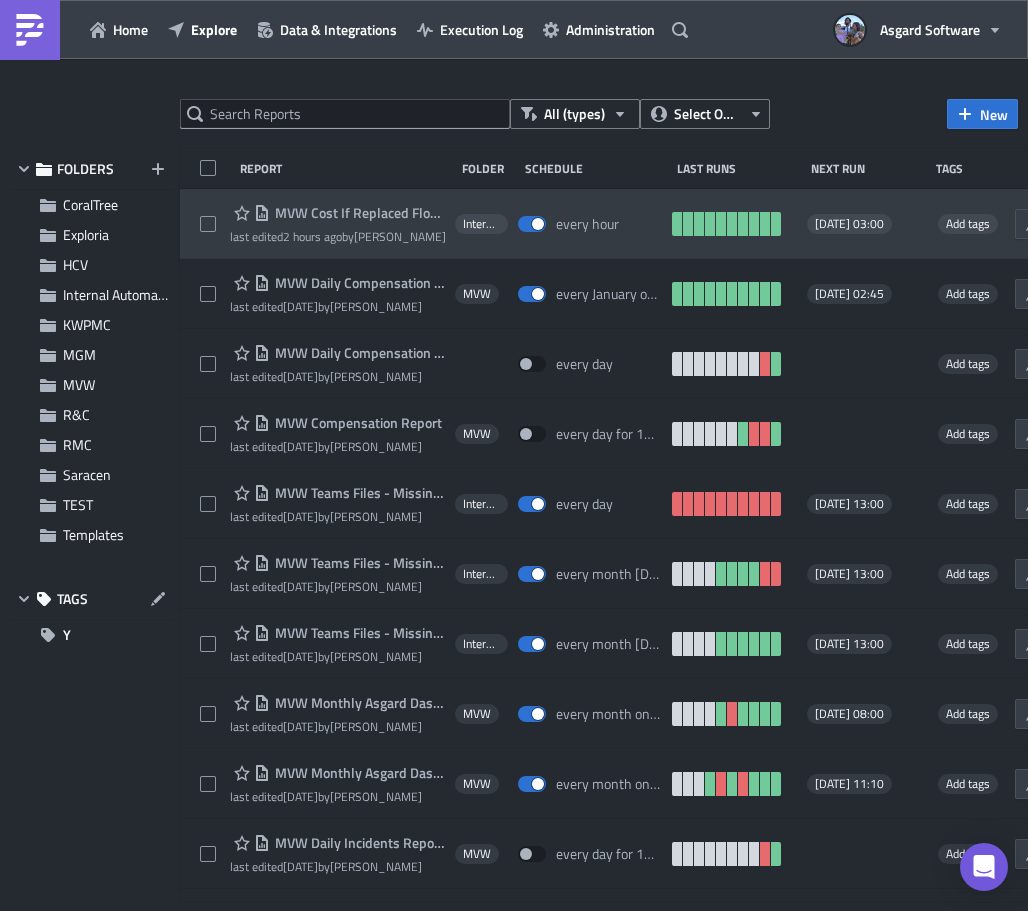
click at [366, 212] on span "MVW Cost If Replaced Flows" at bounding box center [357, 213] width 175 height 18
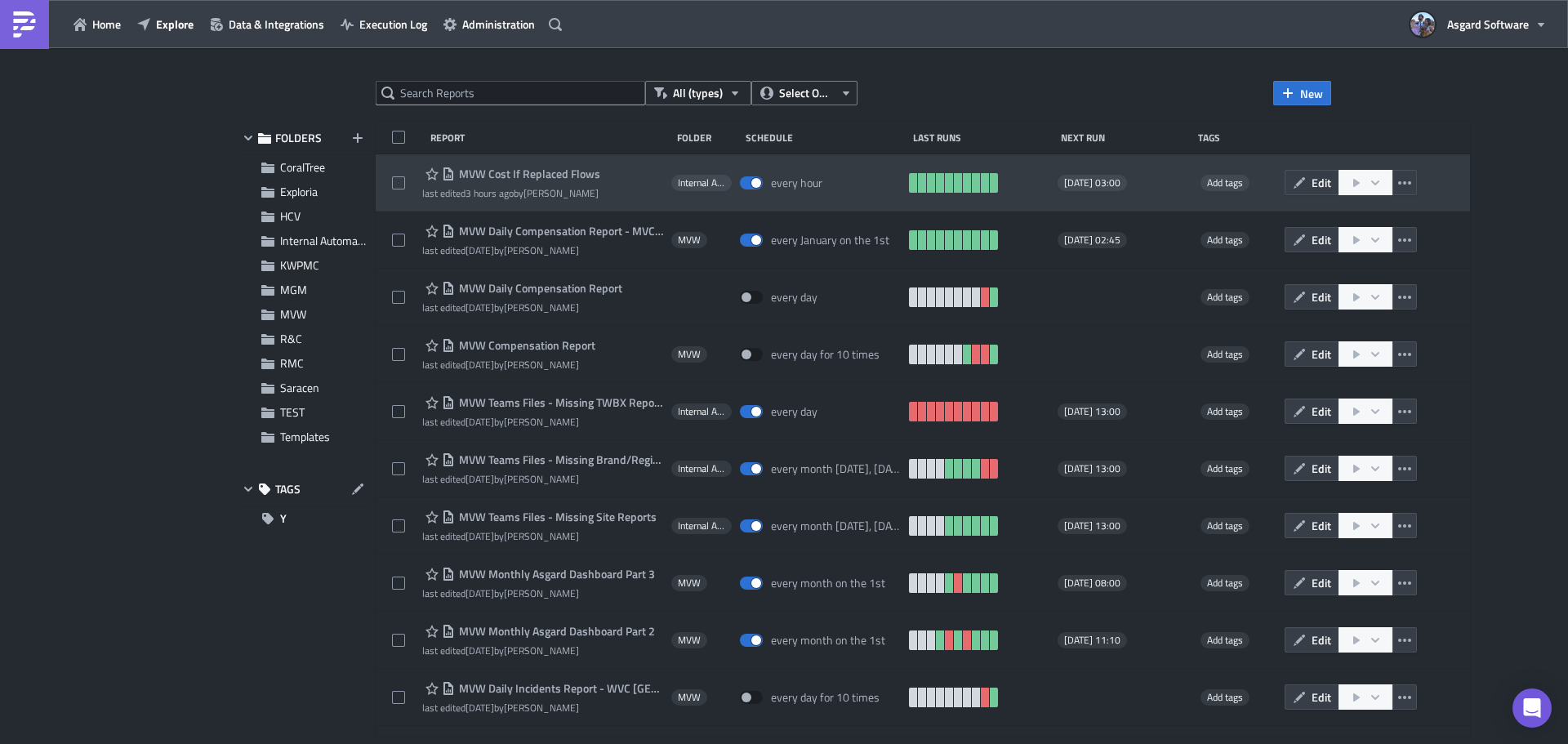
click at [574, 173] on span "MVW Cost If Replaced Flows" at bounding box center [528, 174] width 145 height 15
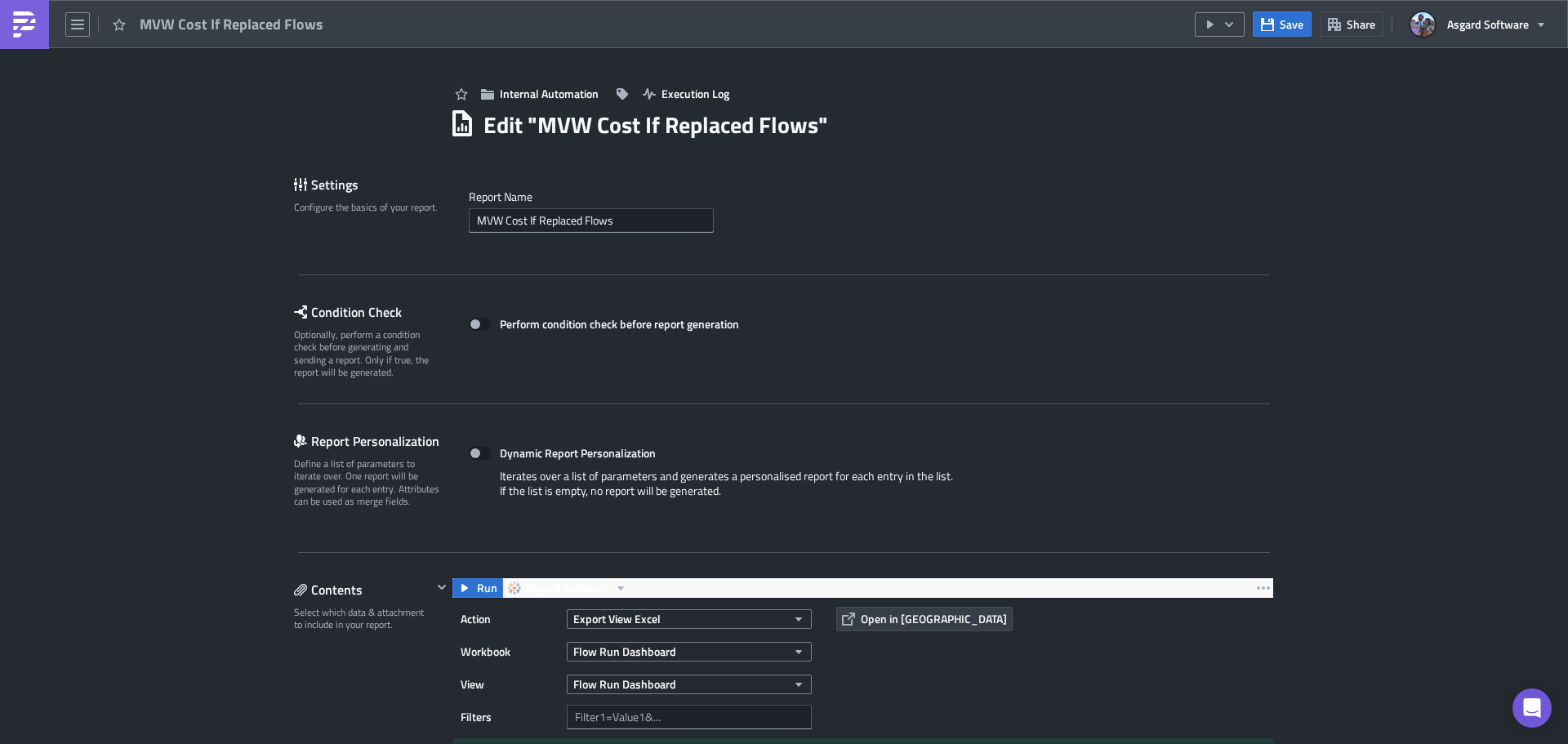
click at [36, 33] on img at bounding box center [25, 25] width 26 height 26
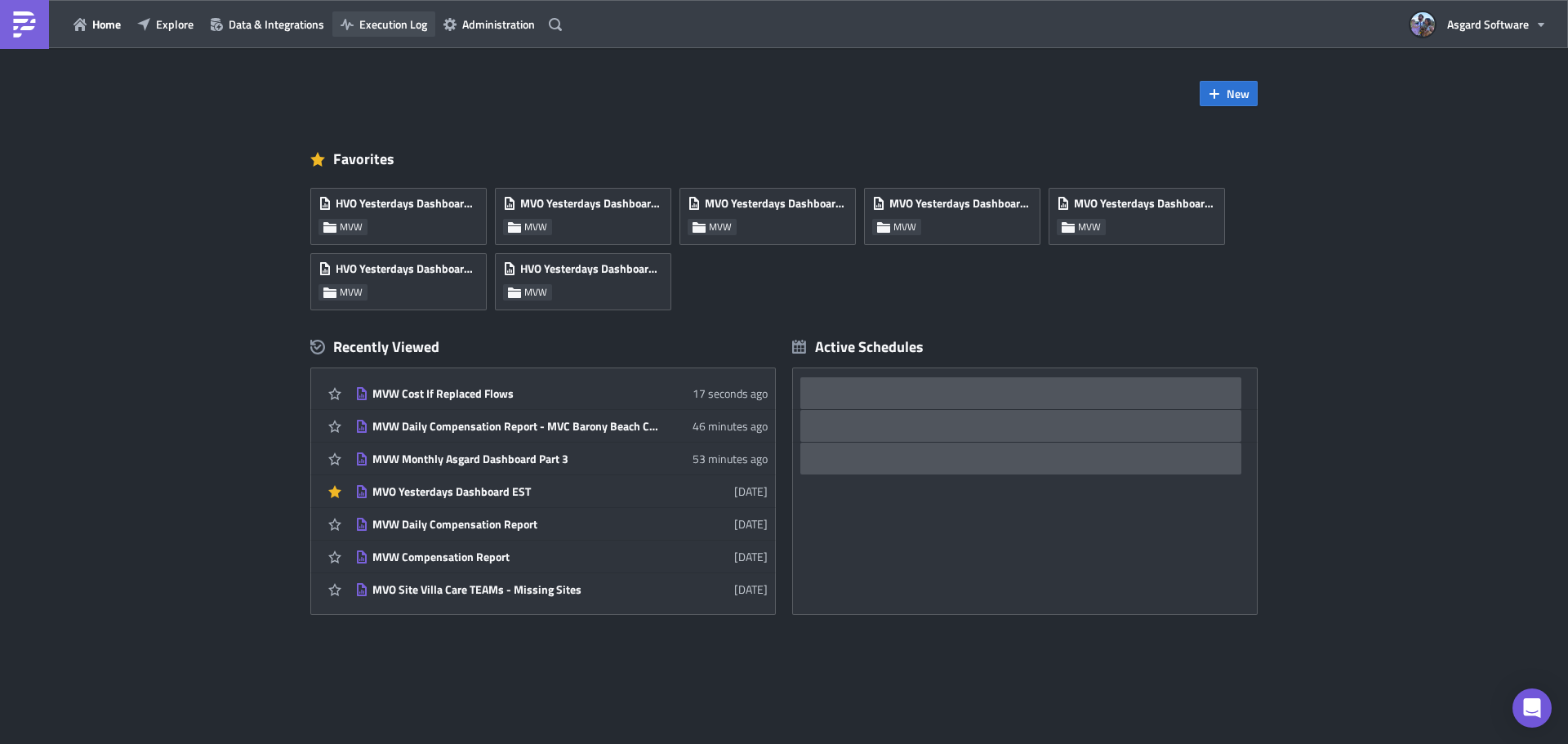
click at [405, 23] on span "Execution Log" at bounding box center [393, 24] width 68 height 17
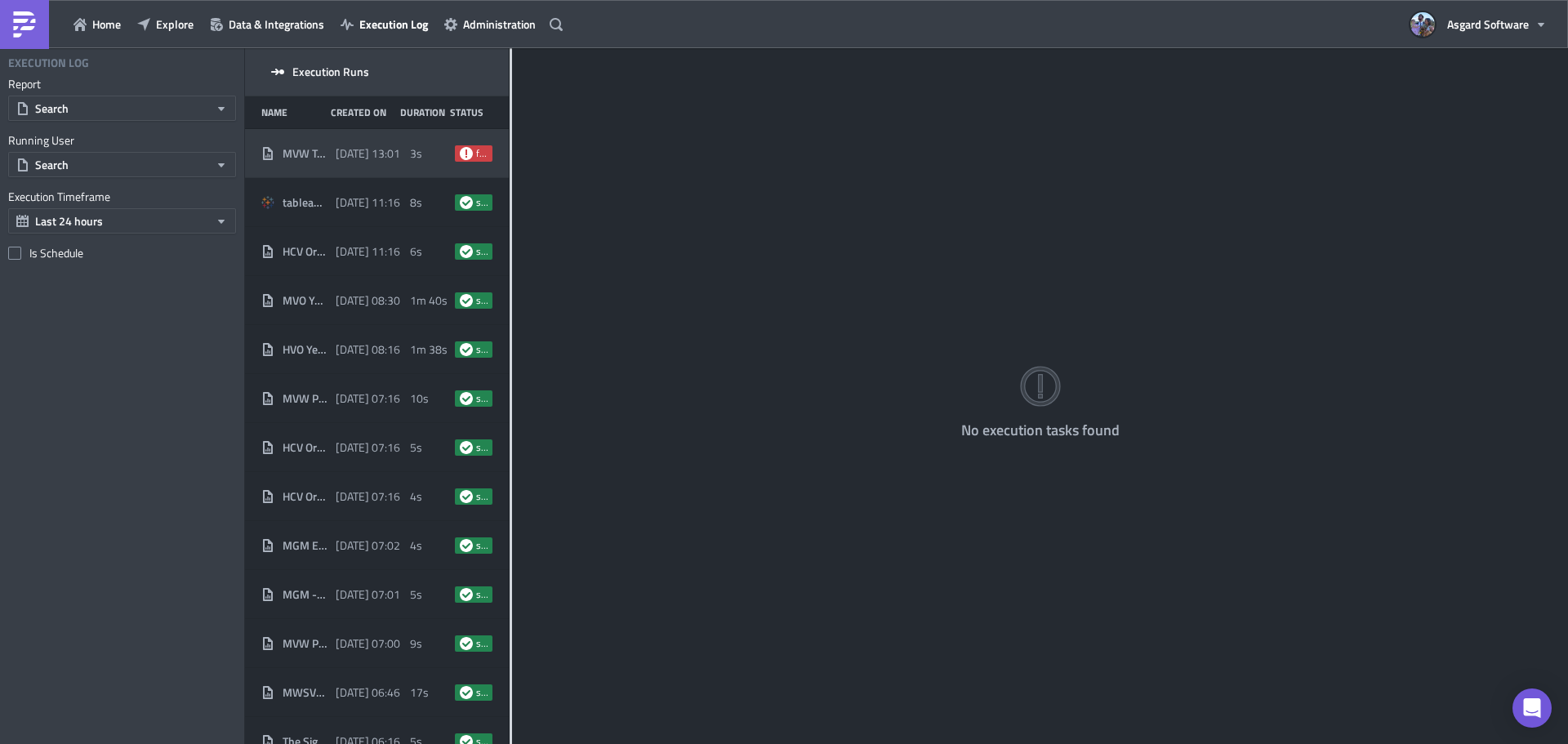
click at [356, 142] on div "2025-09-24 13:01" at bounding box center [369, 154] width 66 height 29
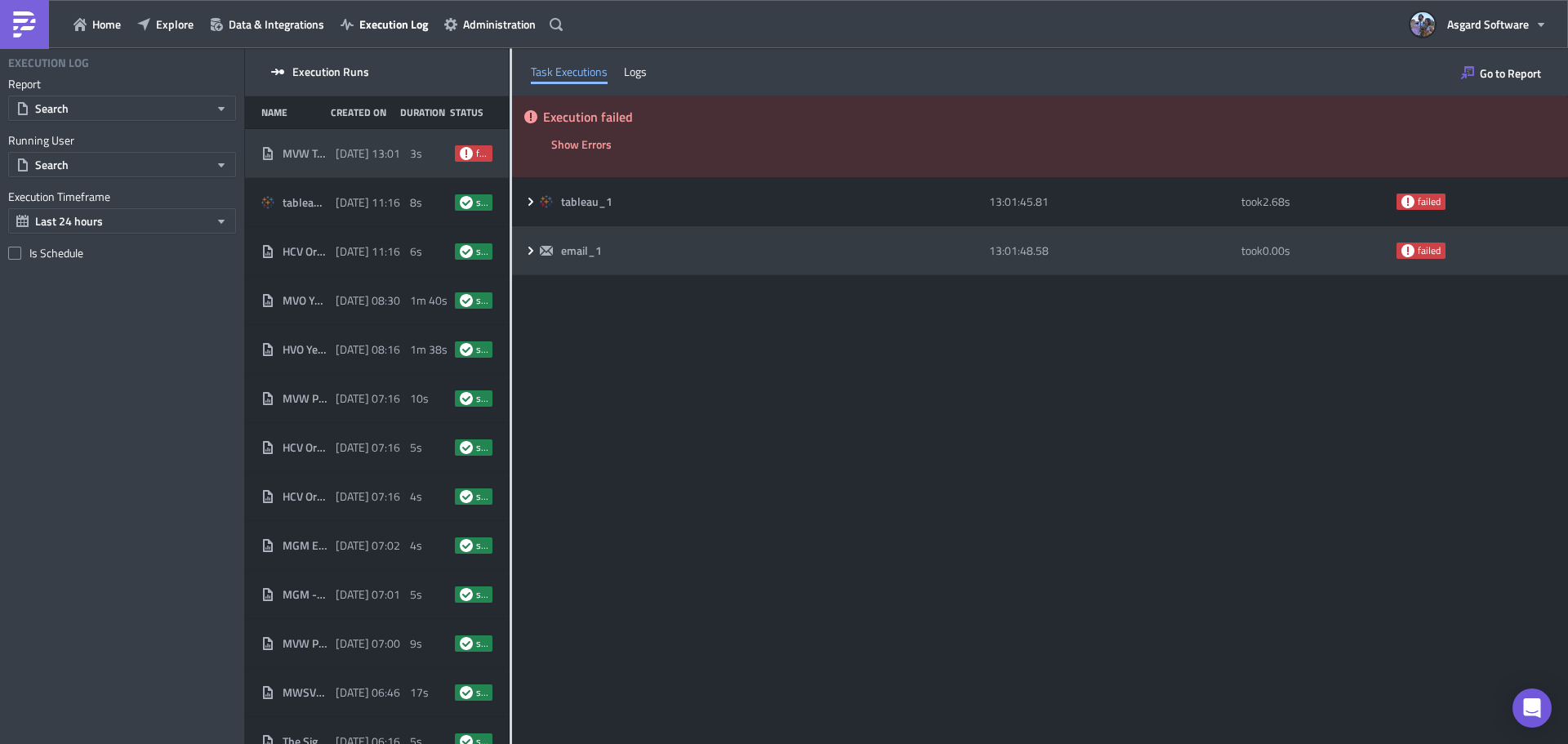
click at [744, 236] on div "email_1" at bounding box center [761, 251] width 441 height 29
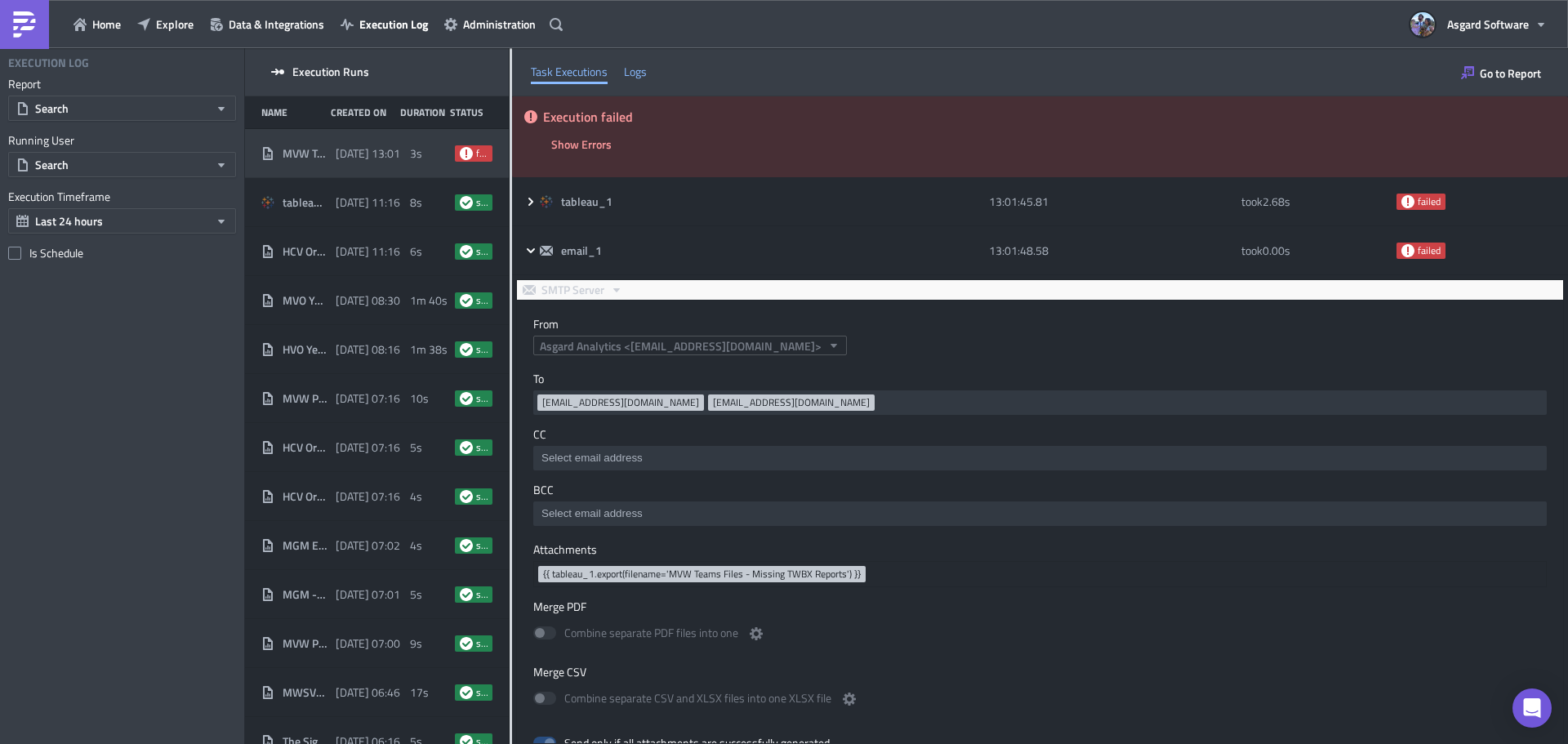
click at [632, 74] on div "Logs" at bounding box center [636, 72] width 23 height 25
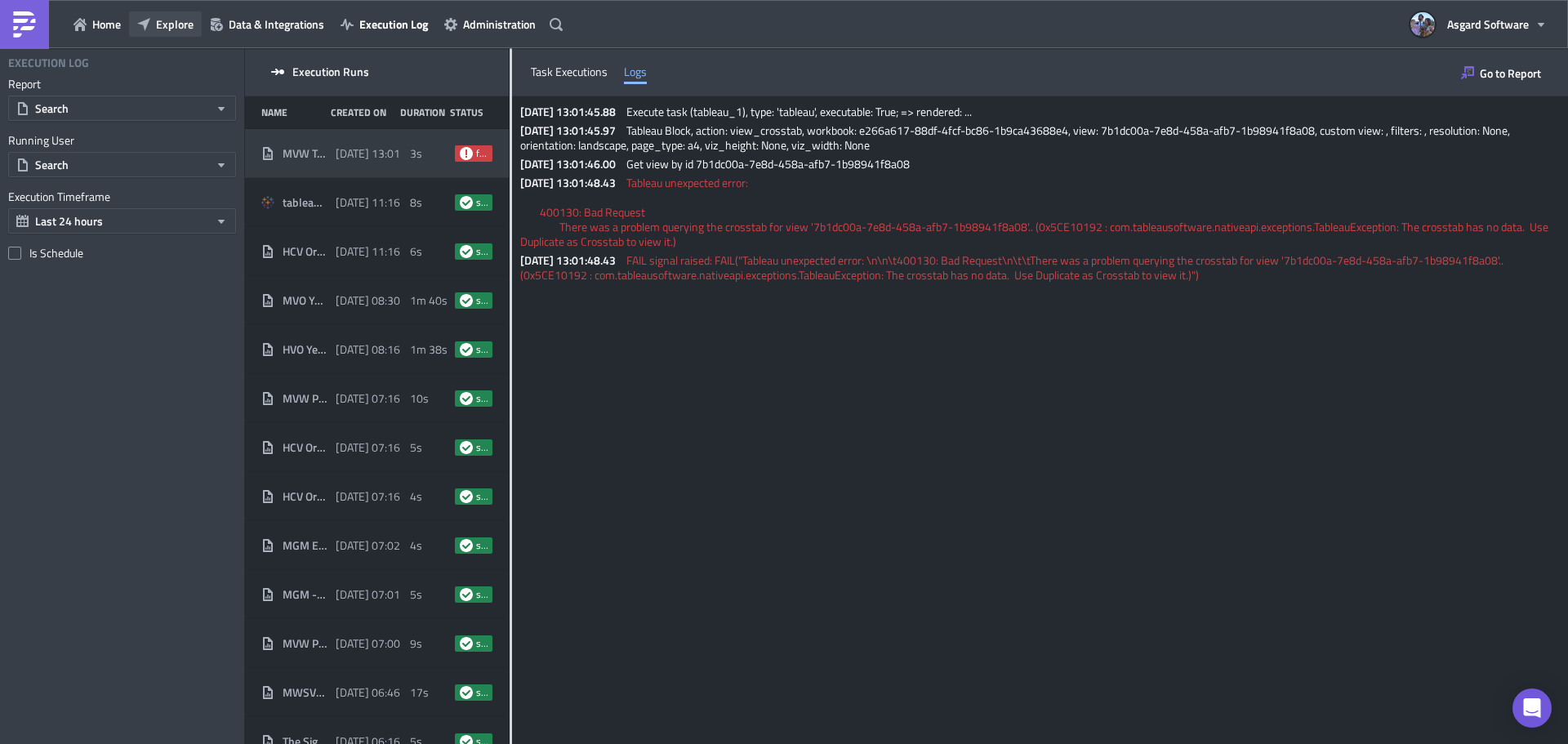
click at [178, 23] on span "Explore" at bounding box center [175, 24] width 38 height 17
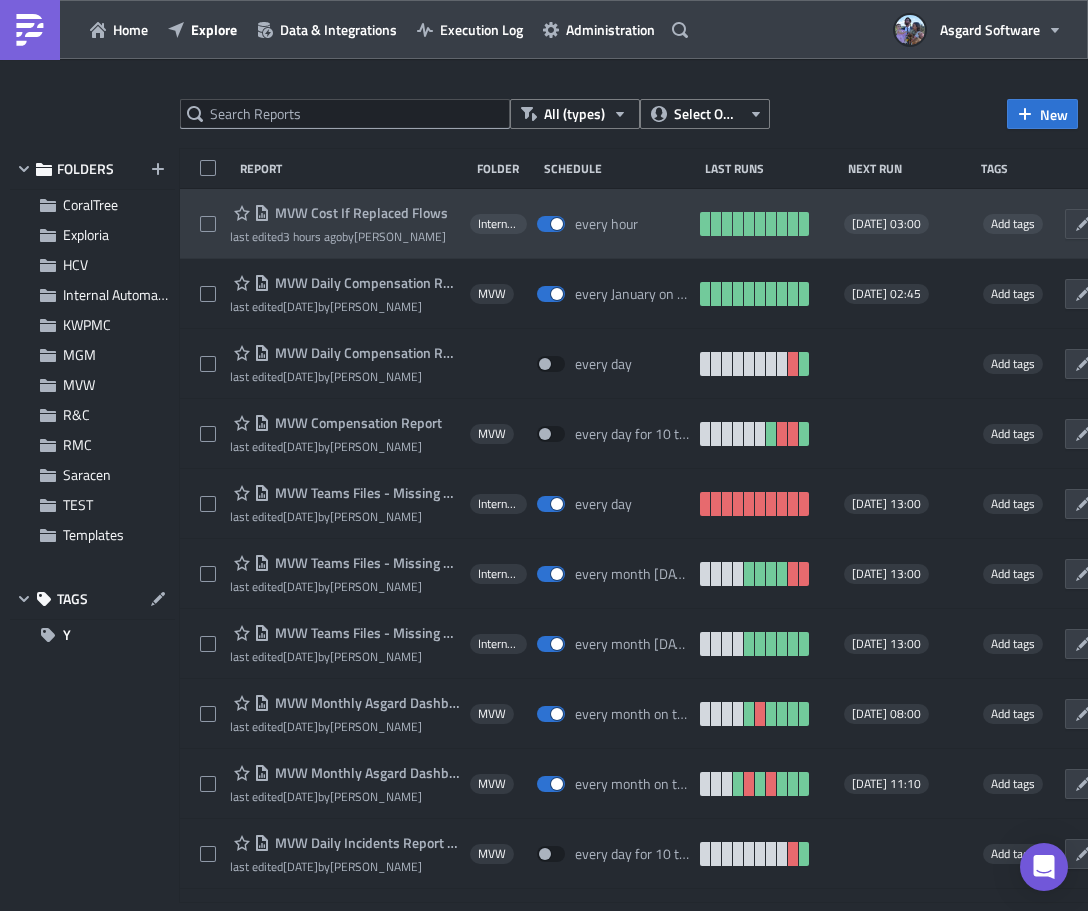
click at [363, 214] on span "MVW Cost If Replaced Flows" at bounding box center [359, 213] width 178 height 18
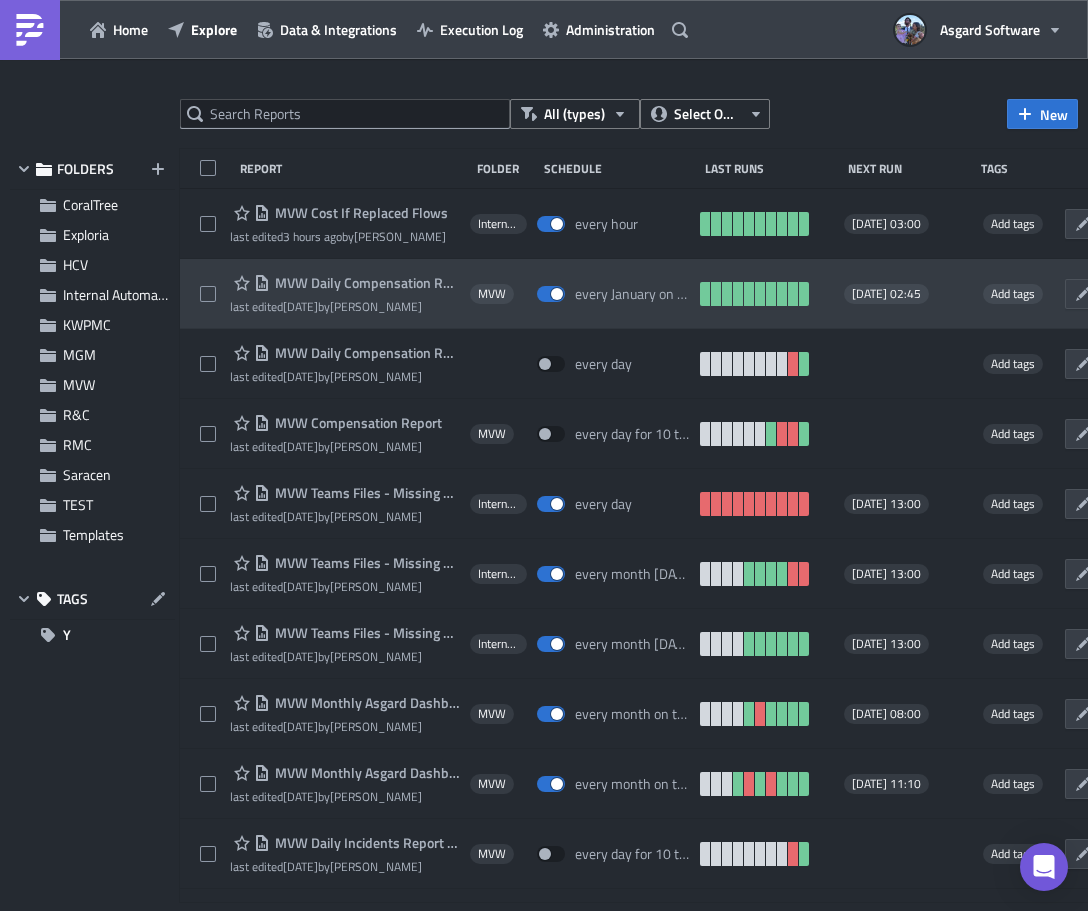
click at [377, 281] on span "MVW Daily Compensation Report - MVC Barony Beach Club" at bounding box center [365, 283] width 190 height 18
click at [365, 283] on span "MVW Daily Compensation Report - MVC Barony Beach Club" at bounding box center [365, 283] width 190 height 18
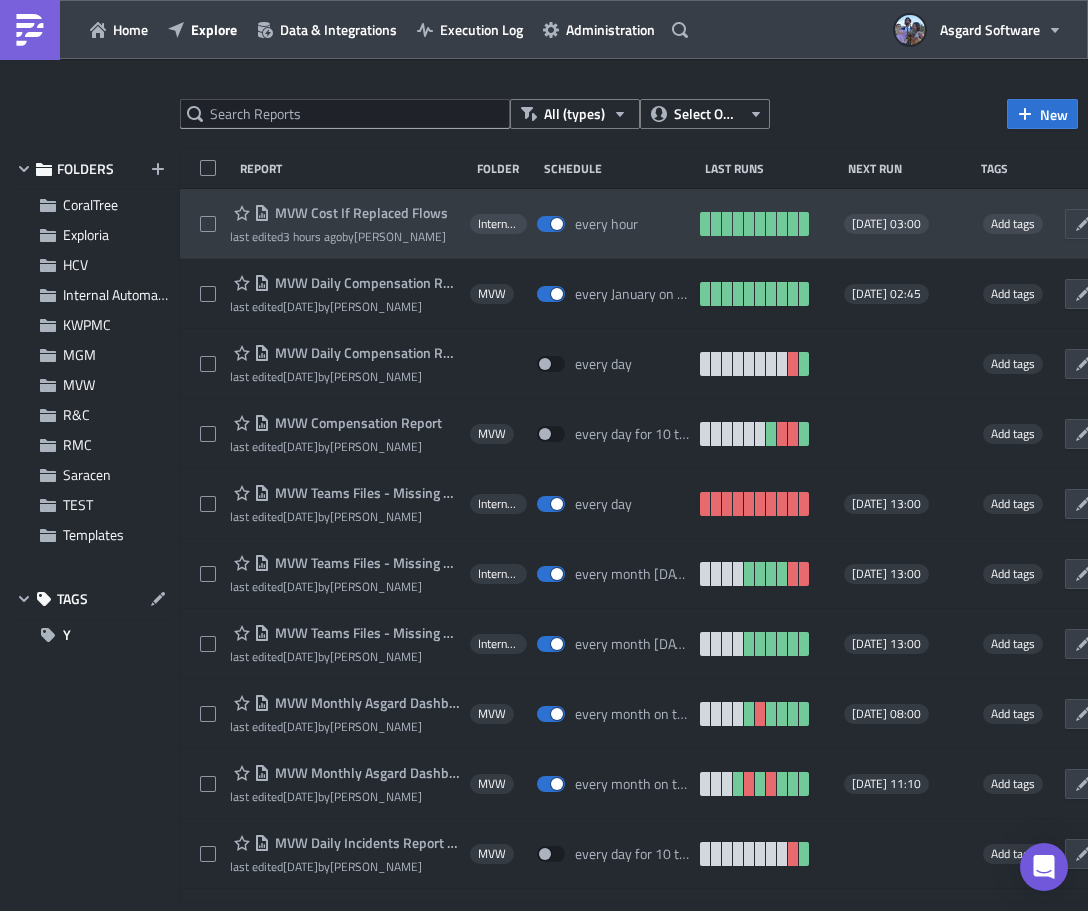
click at [394, 207] on span "MVW Cost If Replaced Flows" at bounding box center [359, 213] width 178 height 18
click at [206, 200] on div "MVW Cost If Replaced Flows last edited 3 hours ago by Jordan Valsvik Internal A…" at bounding box center [714, 224] width 1068 height 70
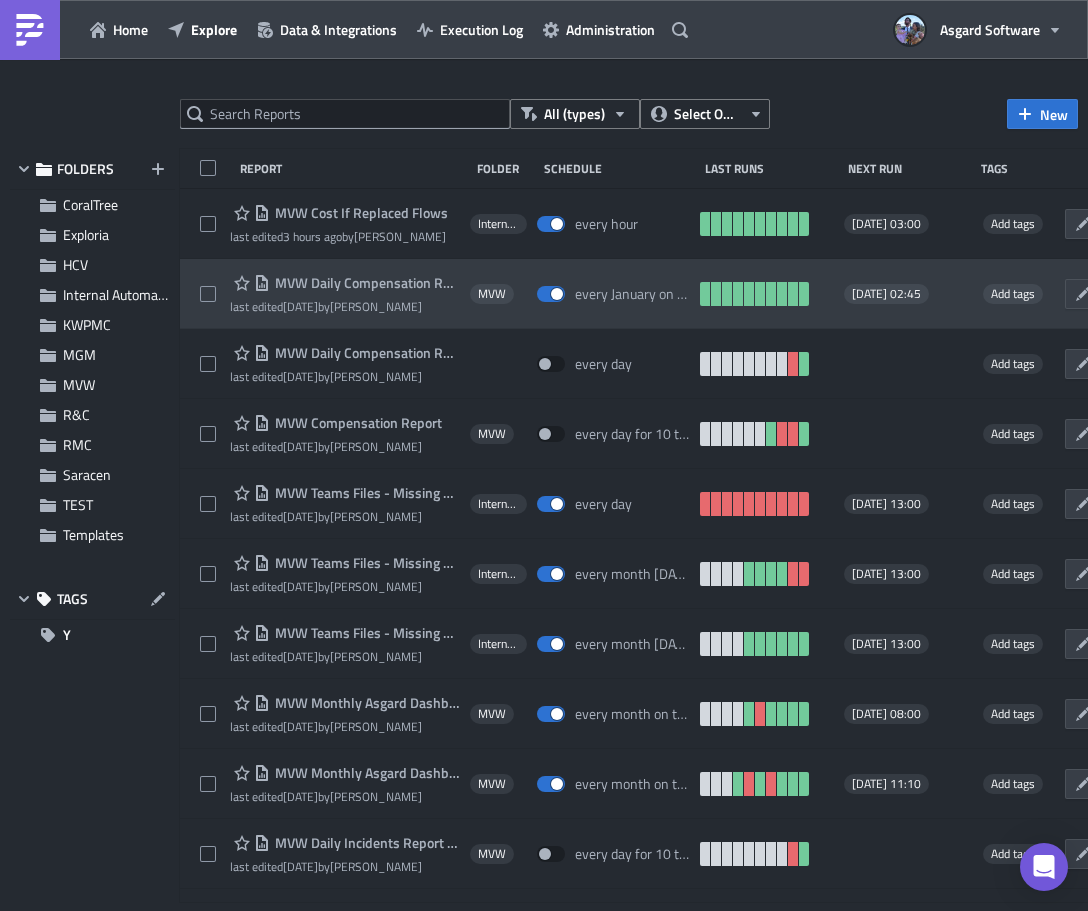
click at [201, 274] on div at bounding box center [215, 294] width 30 height 40
click at [201, 275] on div at bounding box center [215, 294] width 30 height 40
click at [205, 274] on div at bounding box center [215, 294] width 30 height 40
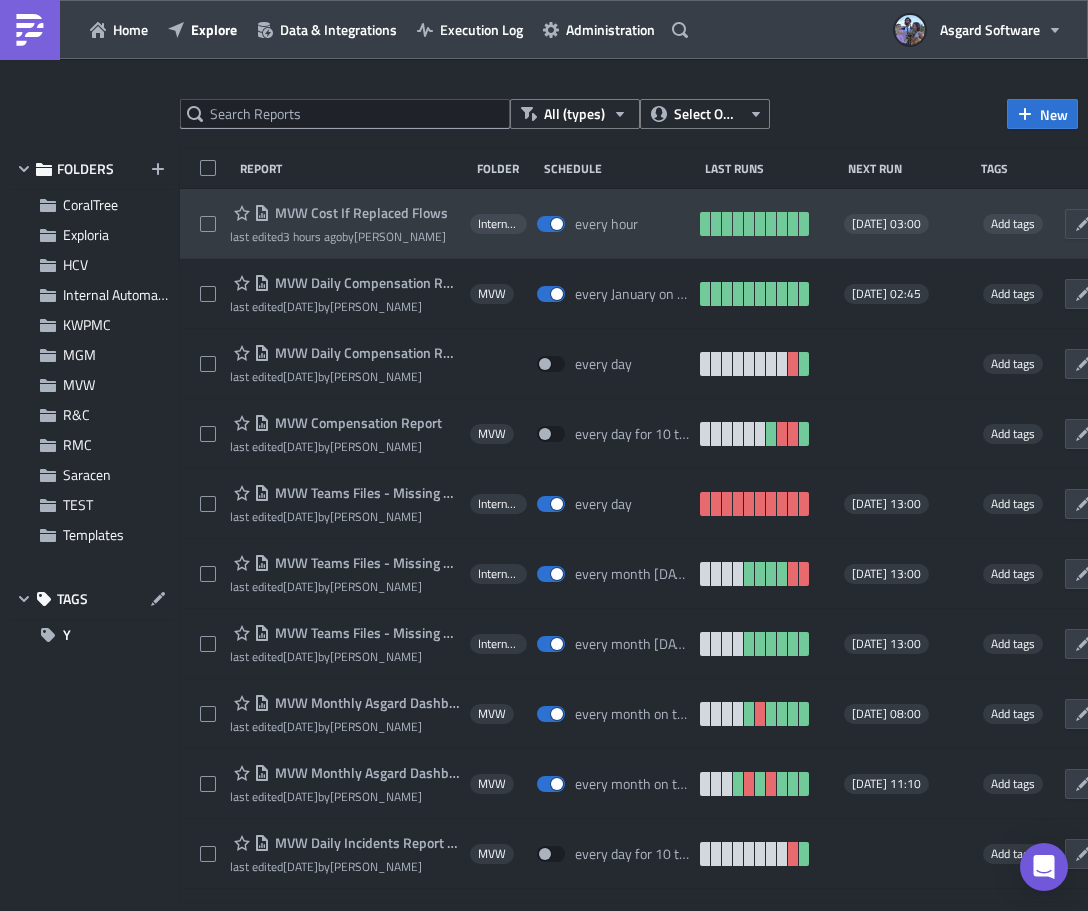
click at [352, 213] on span "MVW Cost If Replaced Flows" at bounding box center [359, 213] width 178 height 18
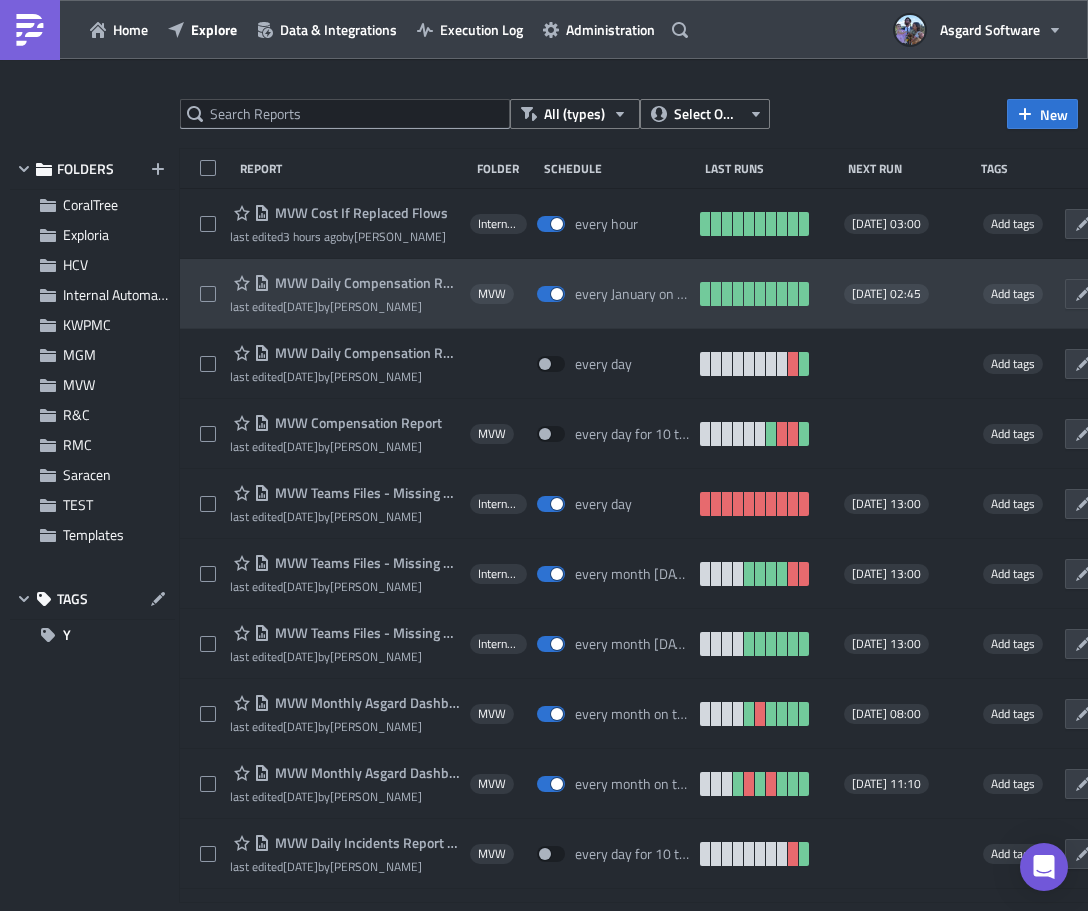
click at [336, 278] on span "MVW Daily Compensation Report - MVC Barony Beach Club" at bounding box center [365, 283] width 190 height 18
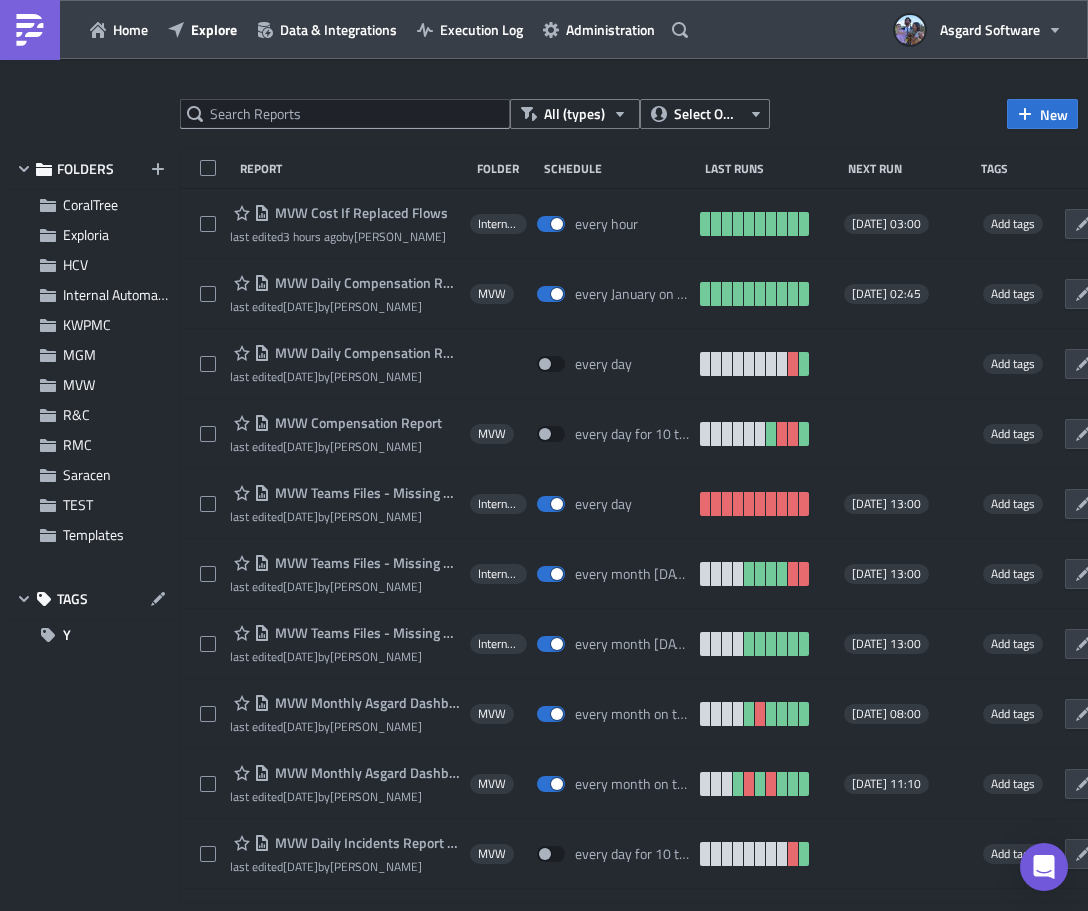
click at [533, 910] on div at bounding box center [544, 914] width 1088 height 0
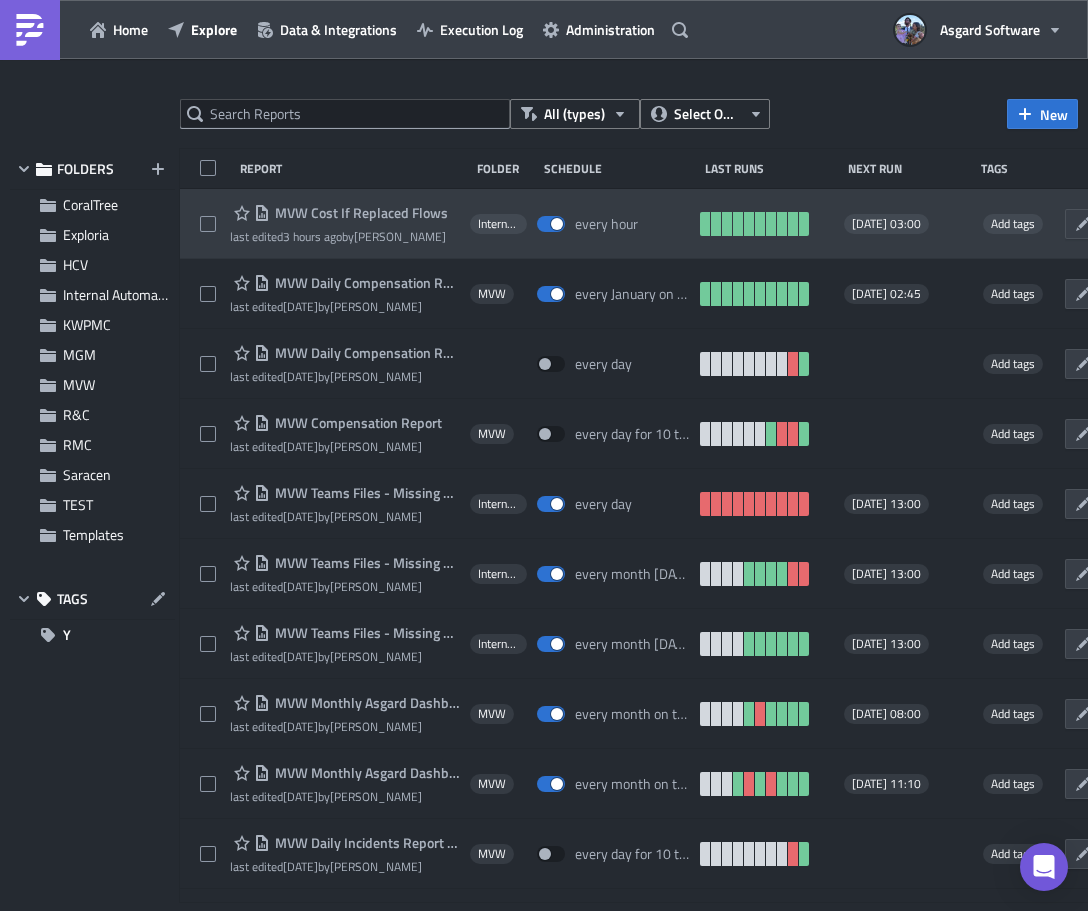
click at [365, 217] on span "MVW Cost If Replaced Flows" at bounding box center [359, 213] width 178 height 18
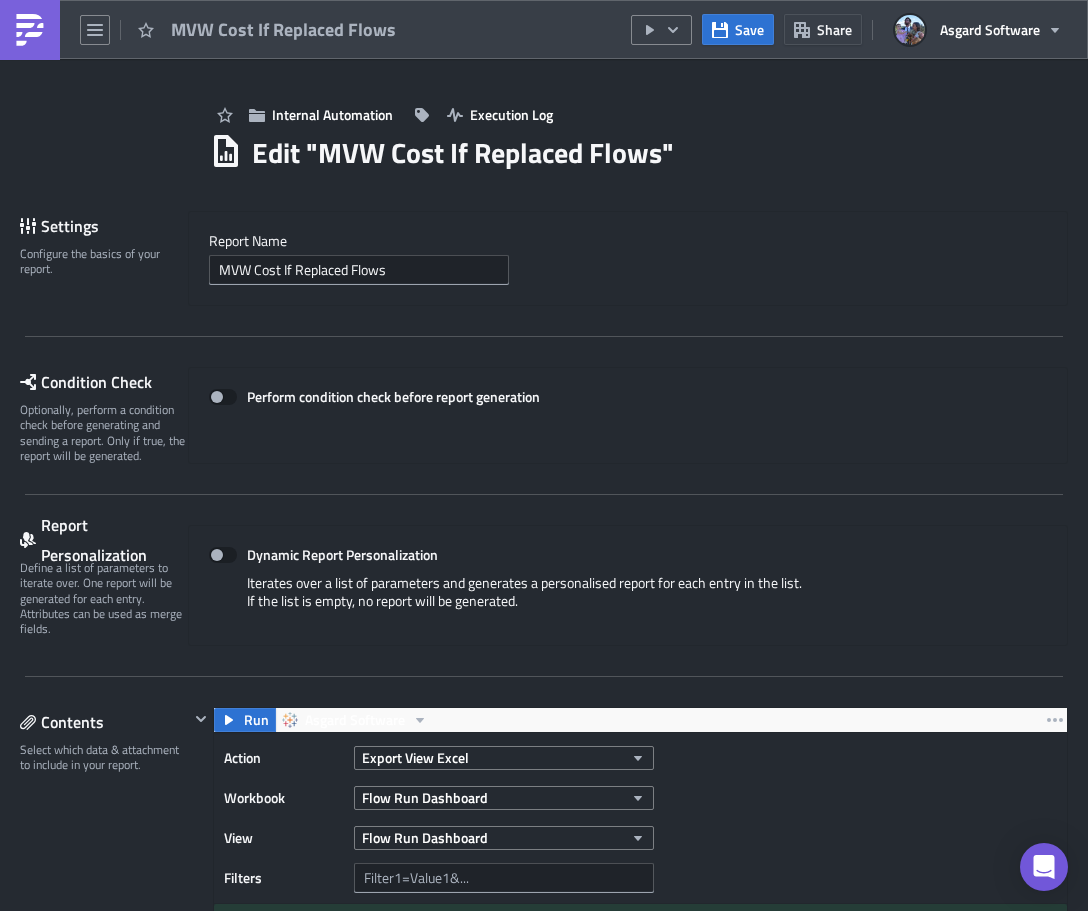
click at [214, 262] on input "MVW Cost If Replaced Flows" at bounding box center [359, 270] width 300 height 30
click at [209, 250] on label "Report Nam﻿e" at bounding box center [628, 241] width 838 height 18
click at [269, 246] on label "Report Nam﻿e" at bounding box center [628, 241] width 838 height 18
click at [260, 270] on input "MVW Cost If Replaced Flows" at bounding box center [359, 270] width 300 height 30
click at [241, 254] on div "Report Nam﻿e MVW Cost If Replaced Flows" at bounding box center [628, 258] width 838 height 53
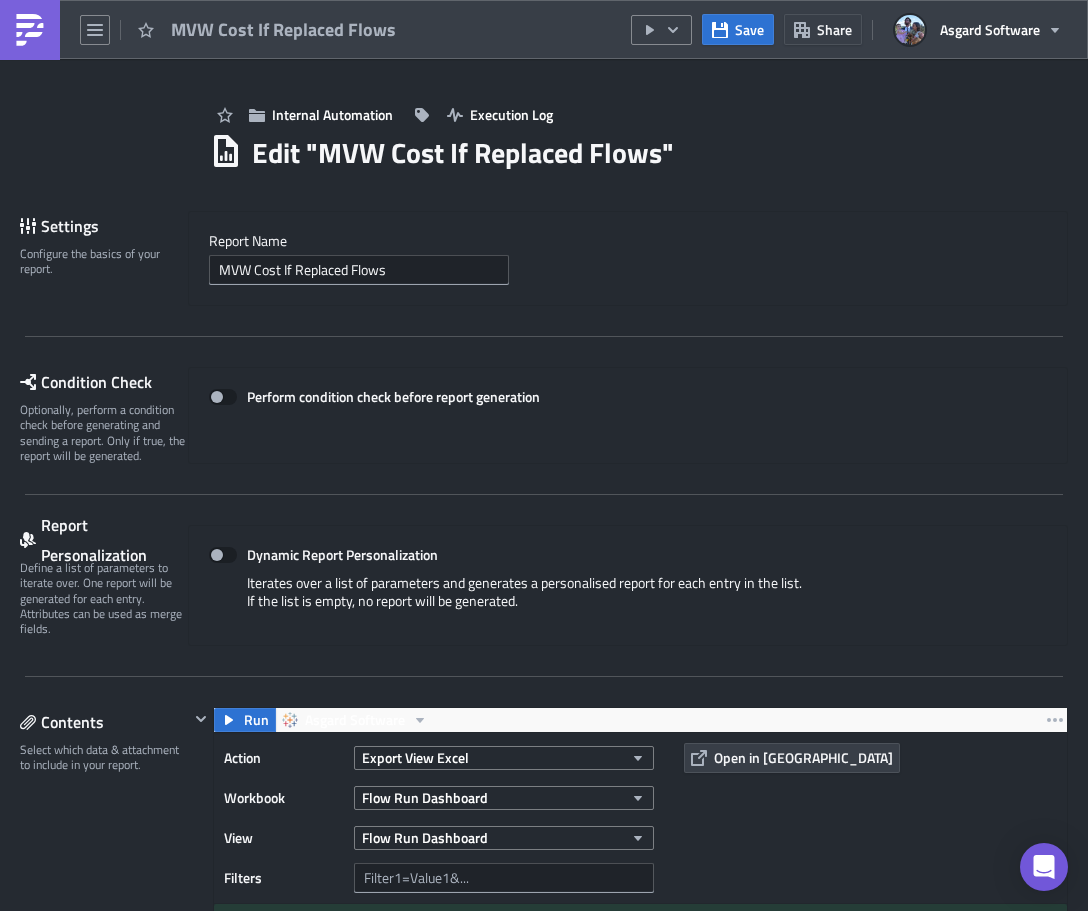
click at [343, 910] on div at bounding box center [544, 914] width 1088 height 0
click at [296, 910] on div at bounding box center [544, 914] width 1088 height 0
click at [345, 910] on div at bounding box center [544, 914] width 1088 height 0
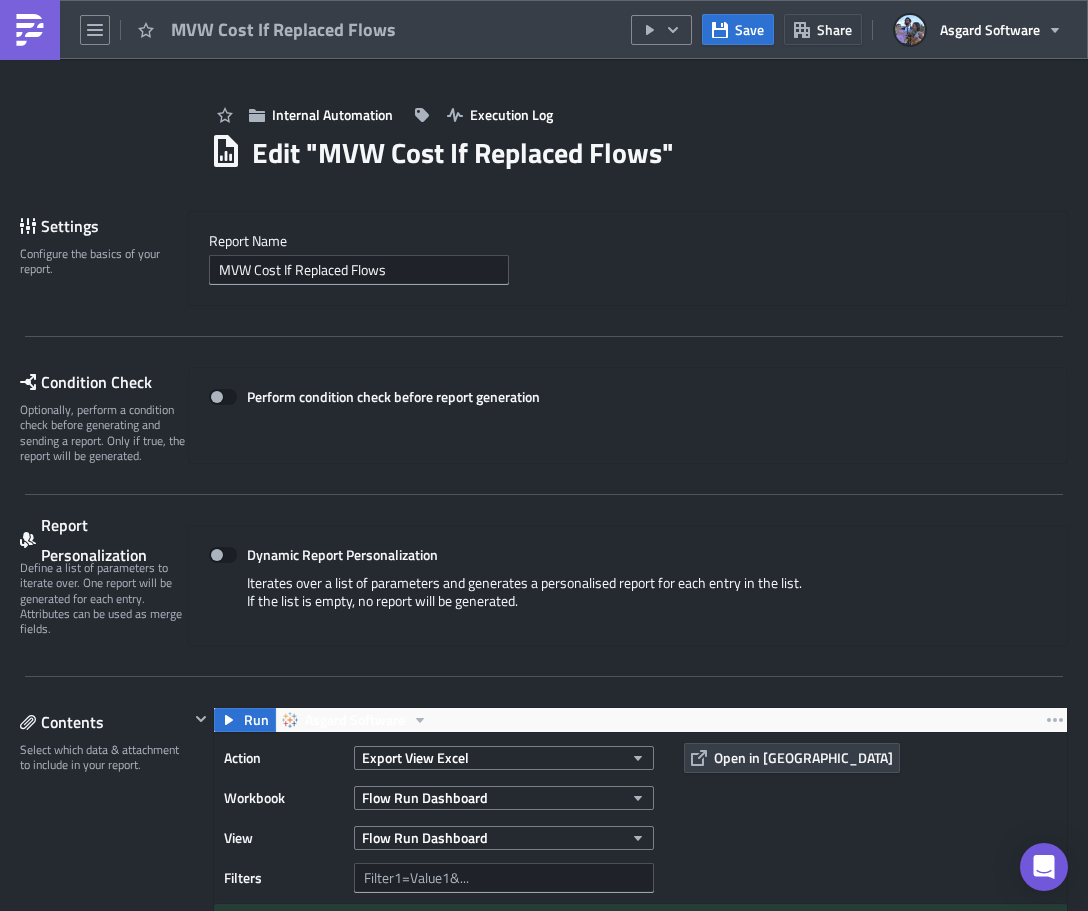
click at [346, 910] on div at bounding box center [544, 914] width 1088 height 0
click at [347, 910] on div at bounding box center [544, 914] width 1088 height 0
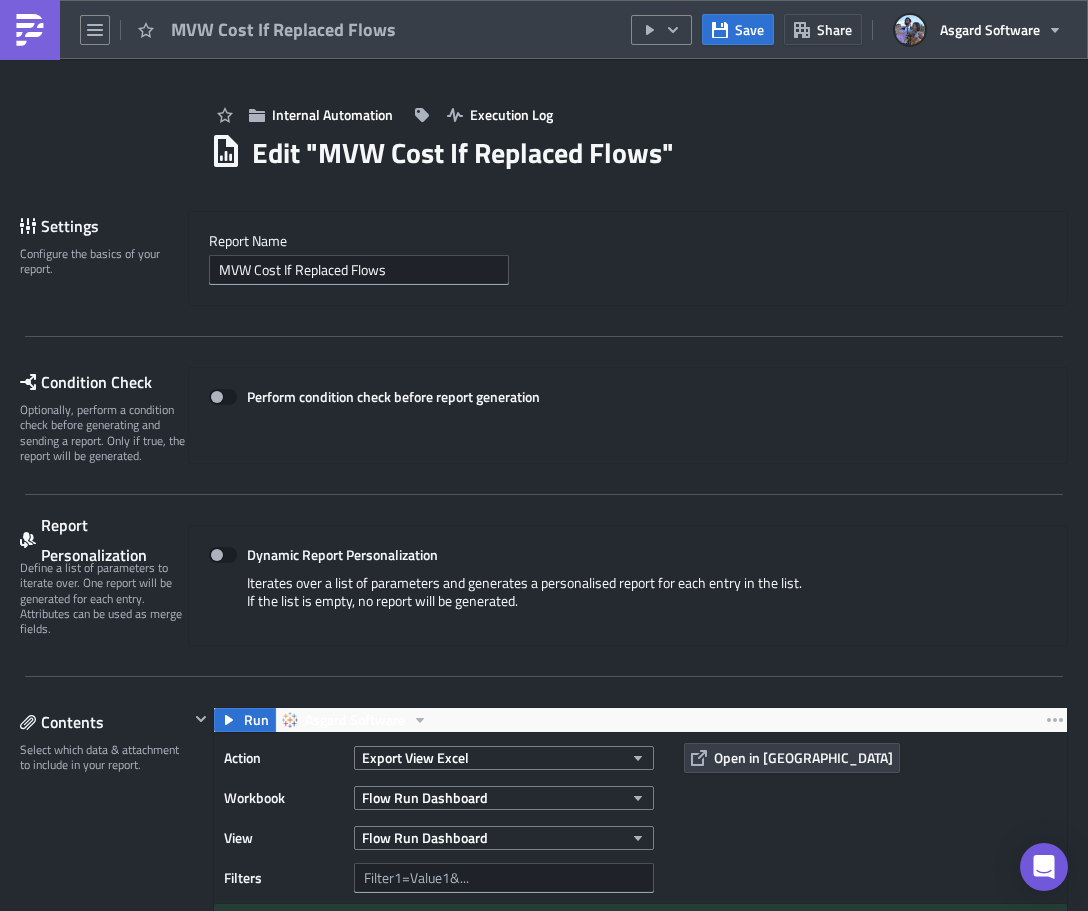
click at [347, 910] on div at bounding box center [544, 914] width 1088 height 0
click at [505, 910] on div at bounding box center [544, 914] width 1088 height 0
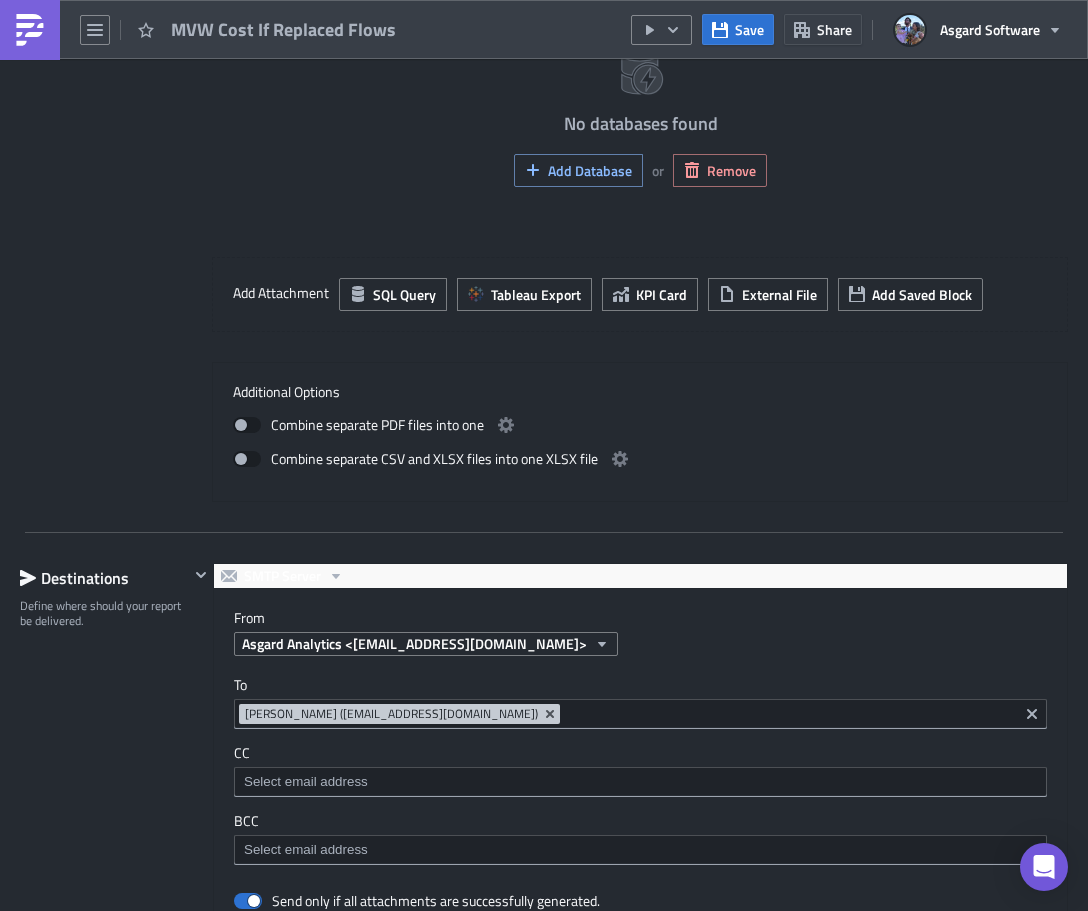
scroll to position [1999, 0]
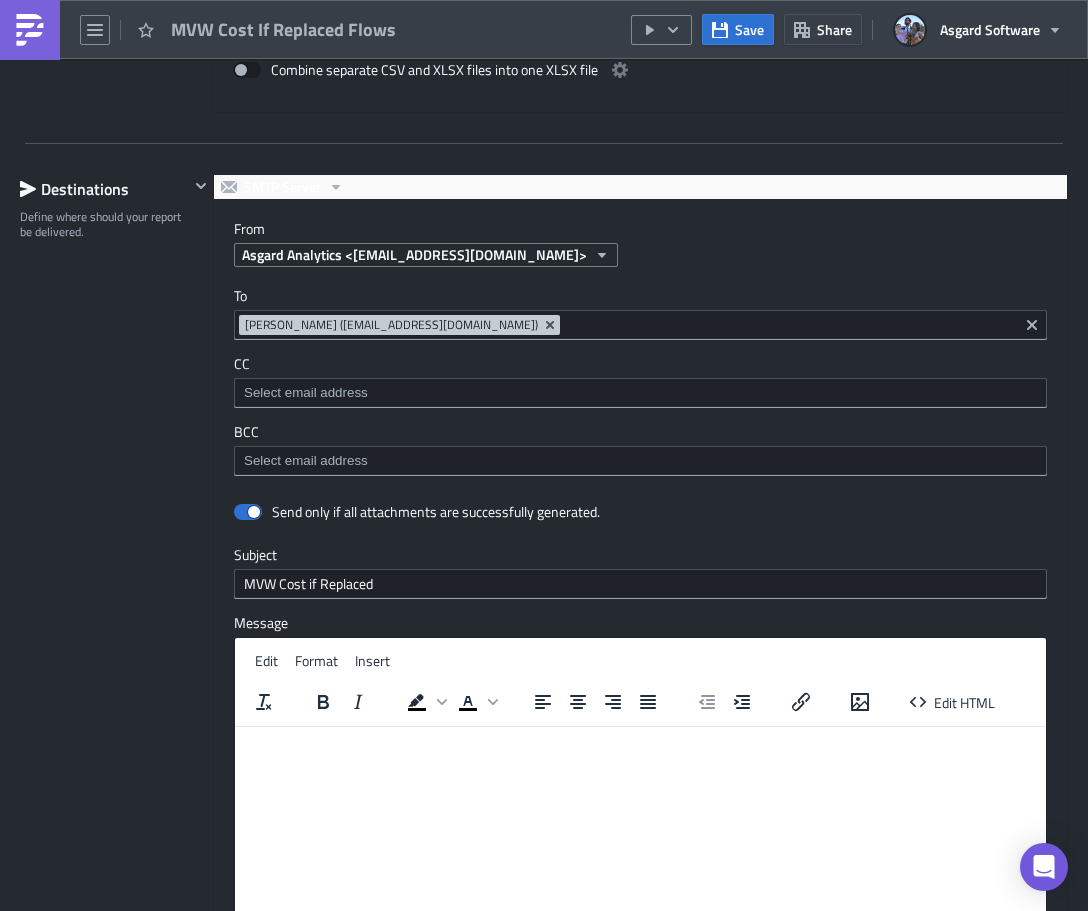
click at [261, 307] on div "To jvalsvik@asgardsoftware.com Jordan Valsvik (jvalsvik@asgardsoftware.com)" at bounding box center [640, 313] width 813 height 53
click at [491, 758] on html at bounding box center [640, 742] width 811 height 32
click at [474, 758] on html at bounding box center [640, 742] width 811 height 32
click at [567, 758] on html at bounding box center [640, 742] width 811 height 32
click at [326, 758] on html at bounding box center [640, 742] width 811 height 32
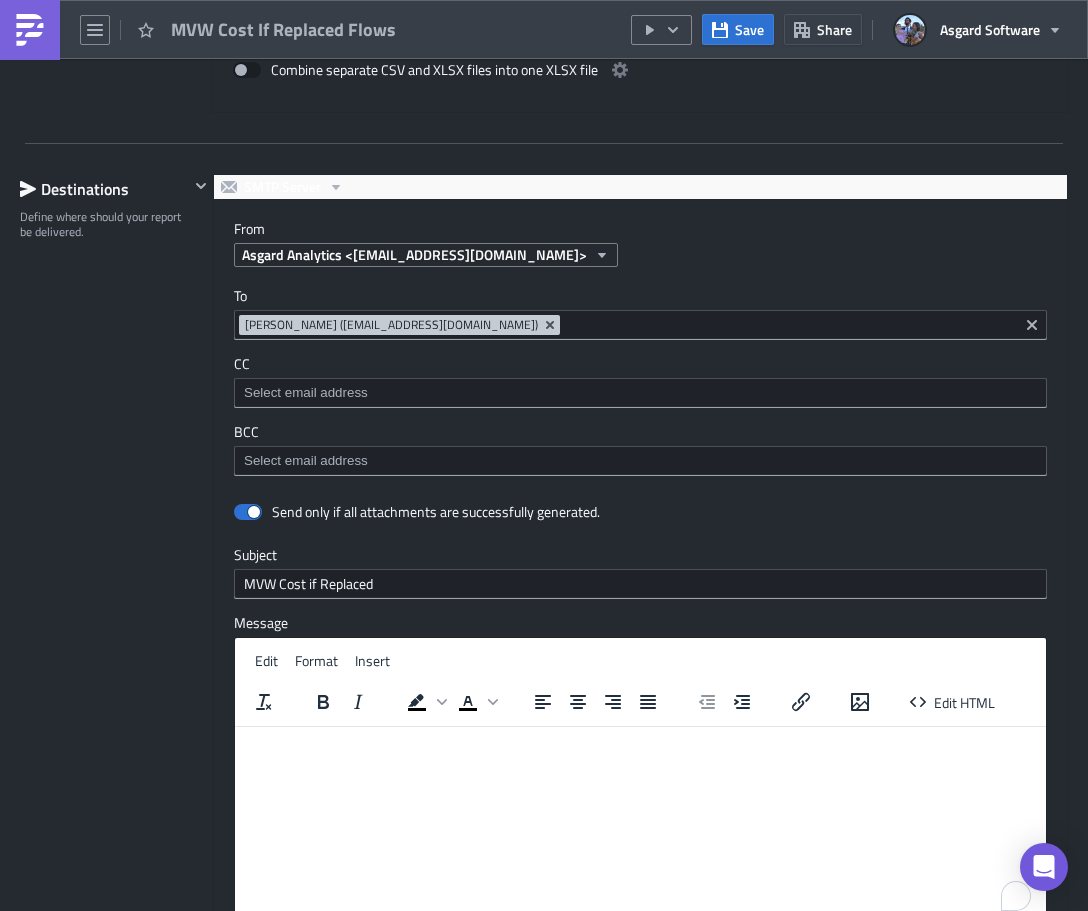
click at [607, 300] on label "To" at bounding box center [640, 296] width 813 height 18
click at [586, 324] on input at bounding box center [789, 325] width 448 height 20
click at [465, 330] on span "Jordan Valsvik (jvalsvik@asgardsoftware.com)" at bounding box center [391, 325] width 293 height 16
click at [250, 292] on label "To" at bounding box center [640, 296] width 813 height 18
click at [265, 307] on div "To jvalsvik@asgardsoftware.com Jordan Valsvik (jvalsvik@asgardsoftware.com)" at bounding box center [640, 313] width 813 height 53
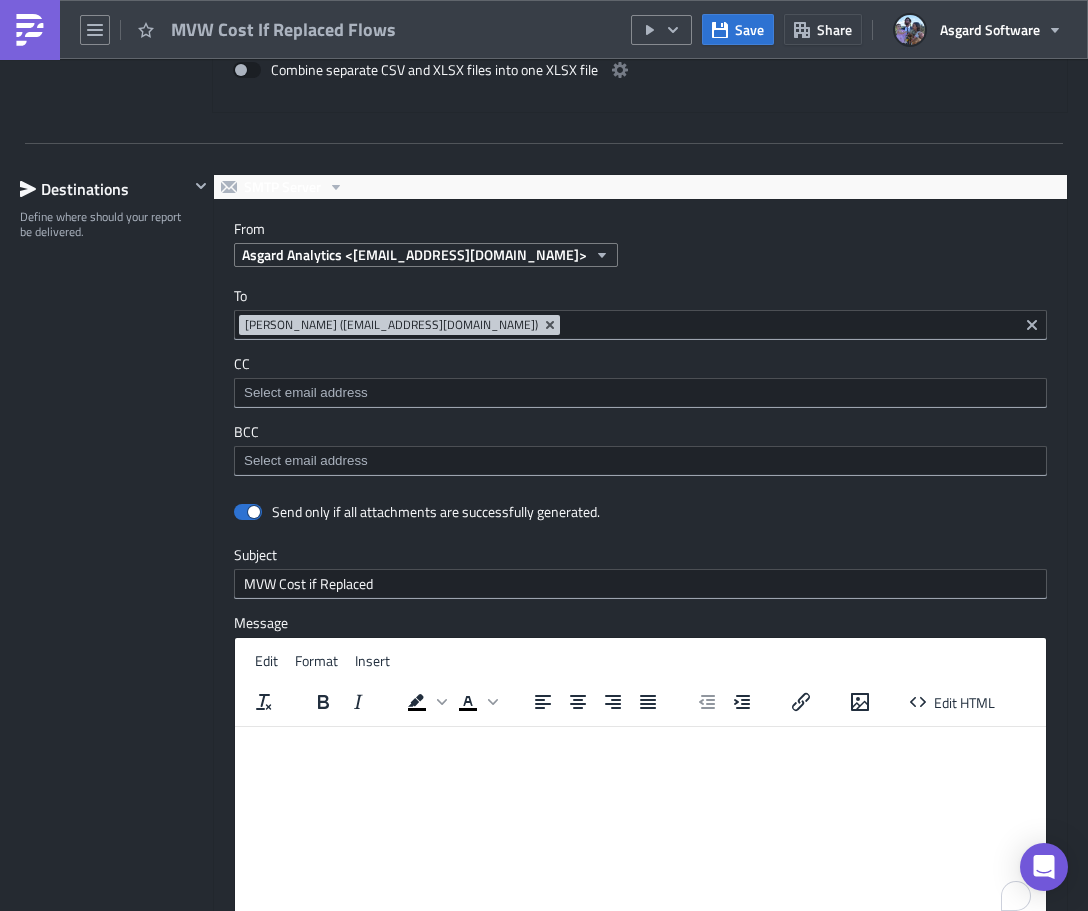
drag, startPoint x: 518, startPoint y: 866, endPoint x: 285, endPoint y: 147, distance: 755.5
click at [518, 910] on div at bounding box center [544, 914] width 1088 height 0
click at [21, 47] on link at bounding box center [30, 30] width 60 height 60
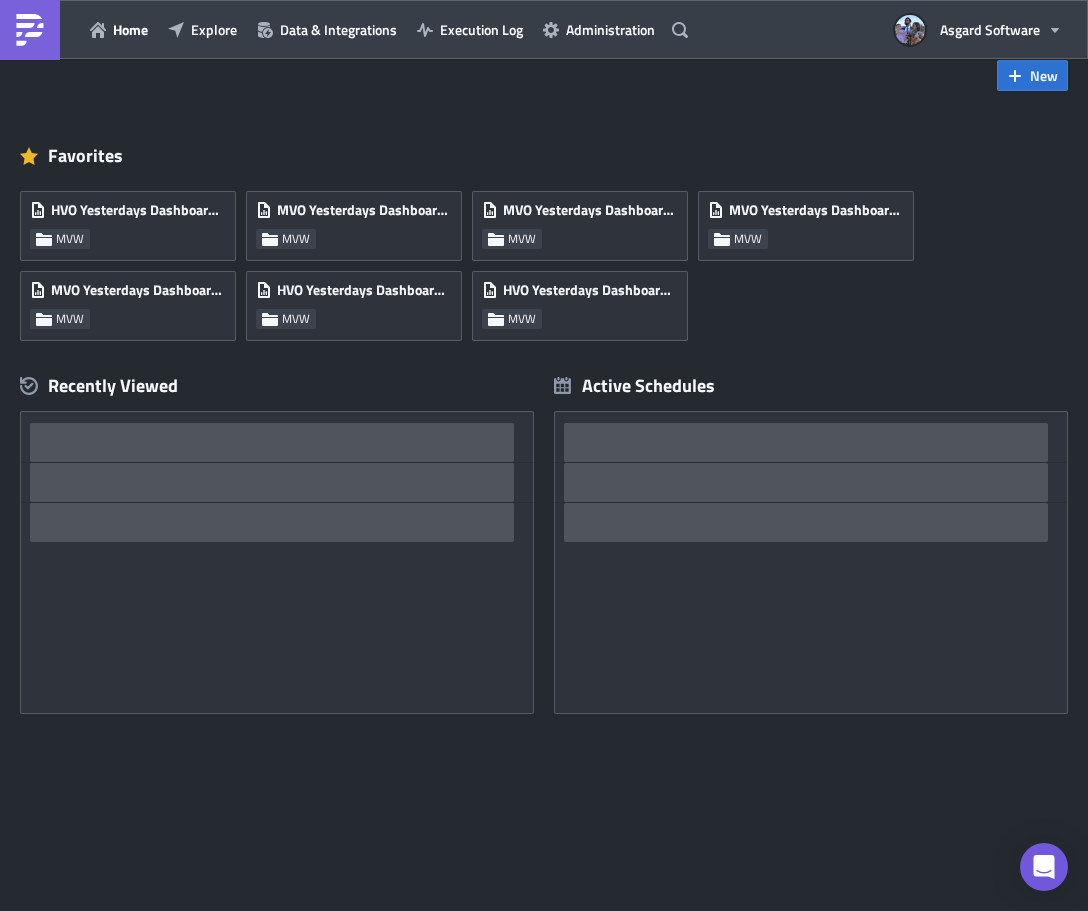
scroll to position [39, 0]
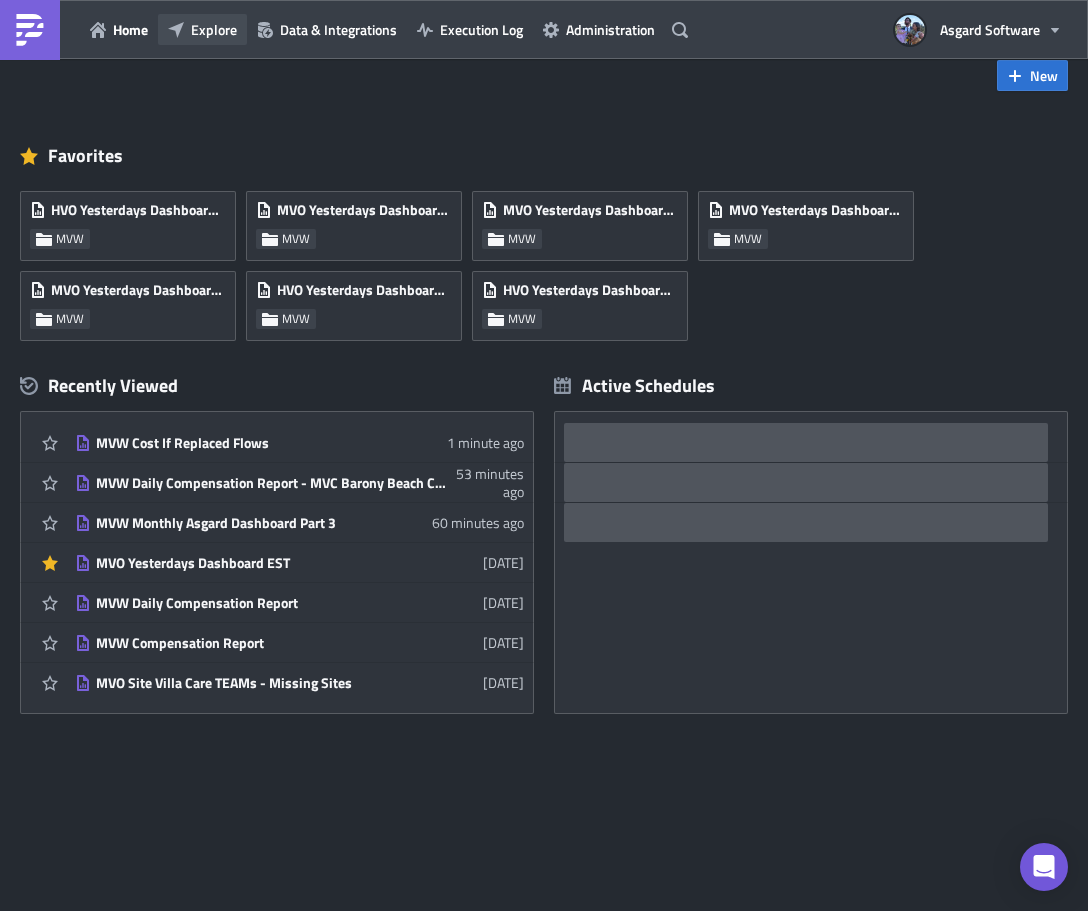
click at [208, 31] on span "Explore" at bounding box center [214, 29] width 46 height 21
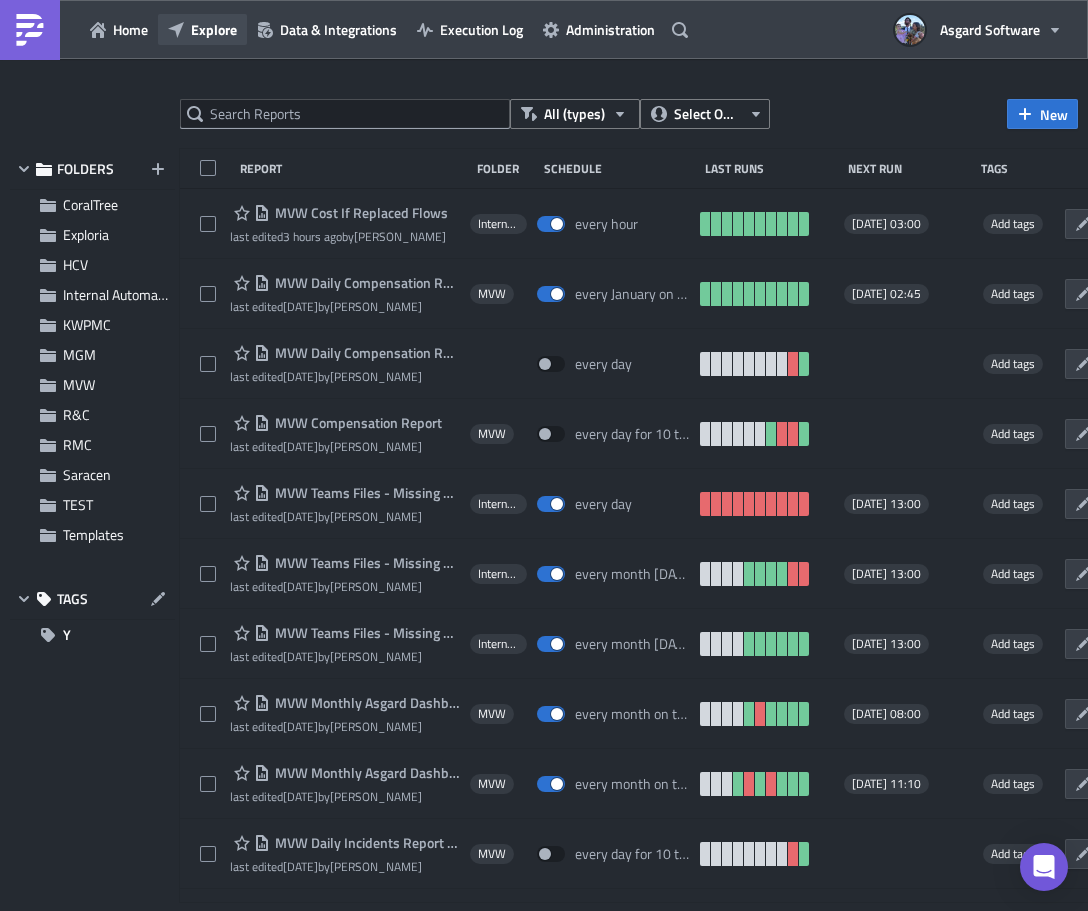
click at [205, 38] on span "Explore" at bounding box center [214, 29] width 46 height 21
click at [112, 873] on div "FOLDERS CoralTree Exploria HCV Internal Automation KWPMC MGM MVW R&C RMC Sarace…" at bounding box center [92, 525] width 165 height 753
click at [497, 910] on div at bounding box center [544, 914] width 1088 height 0
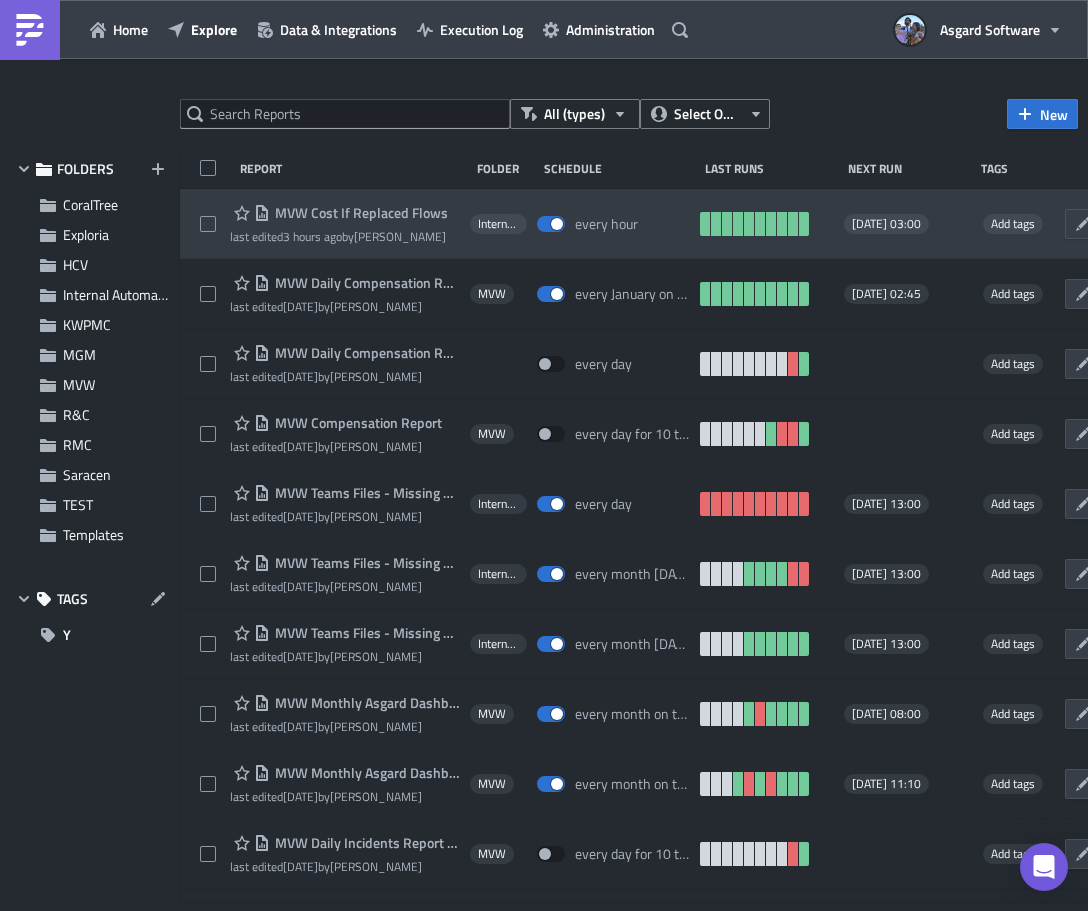
click at [306, 211] on span "MVW Cost If Replaced Flows" at bounding box center [359, 213] width 178 height 18
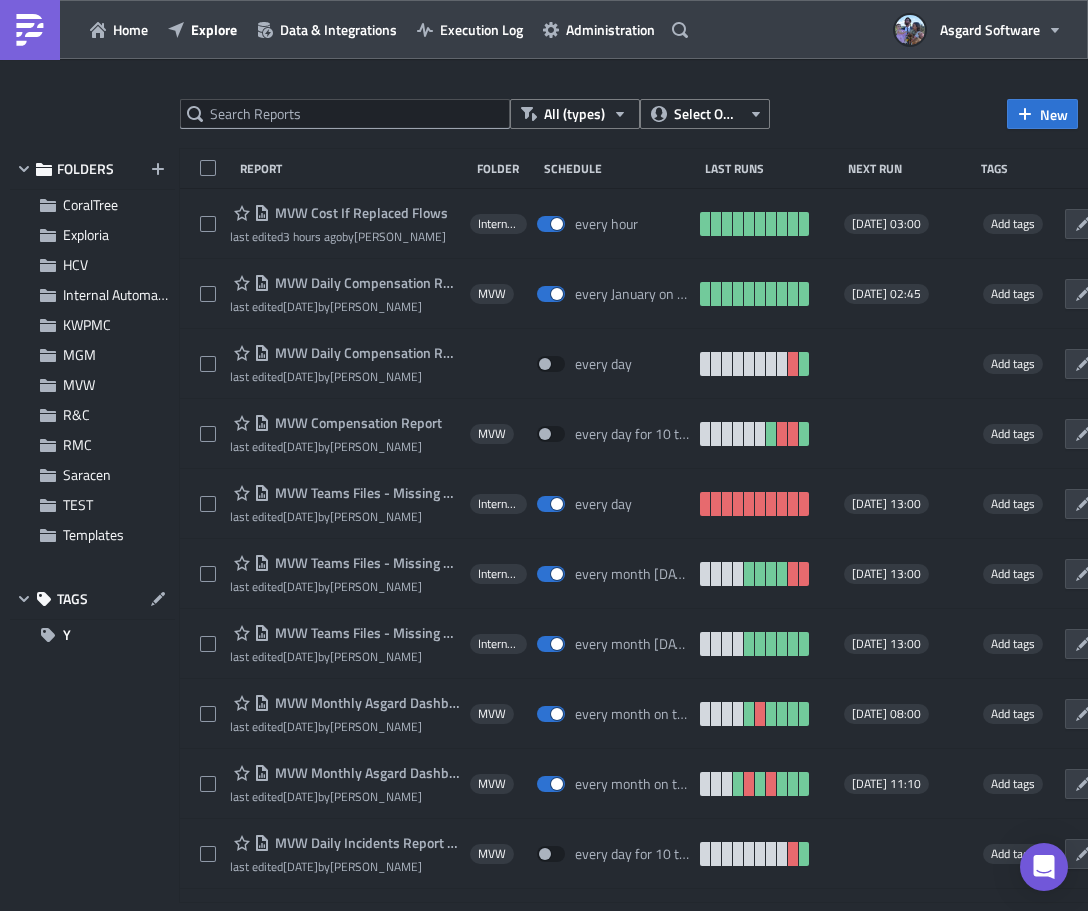
click at [351, 910] on div at bounding box center [544, 914] width 1088 height 0
click at [294, 910] on div at bounding box center [544, 914] width 1088 height 0
click at [295, 910] on div at bounding box center [544, 914] width 1088 height 0
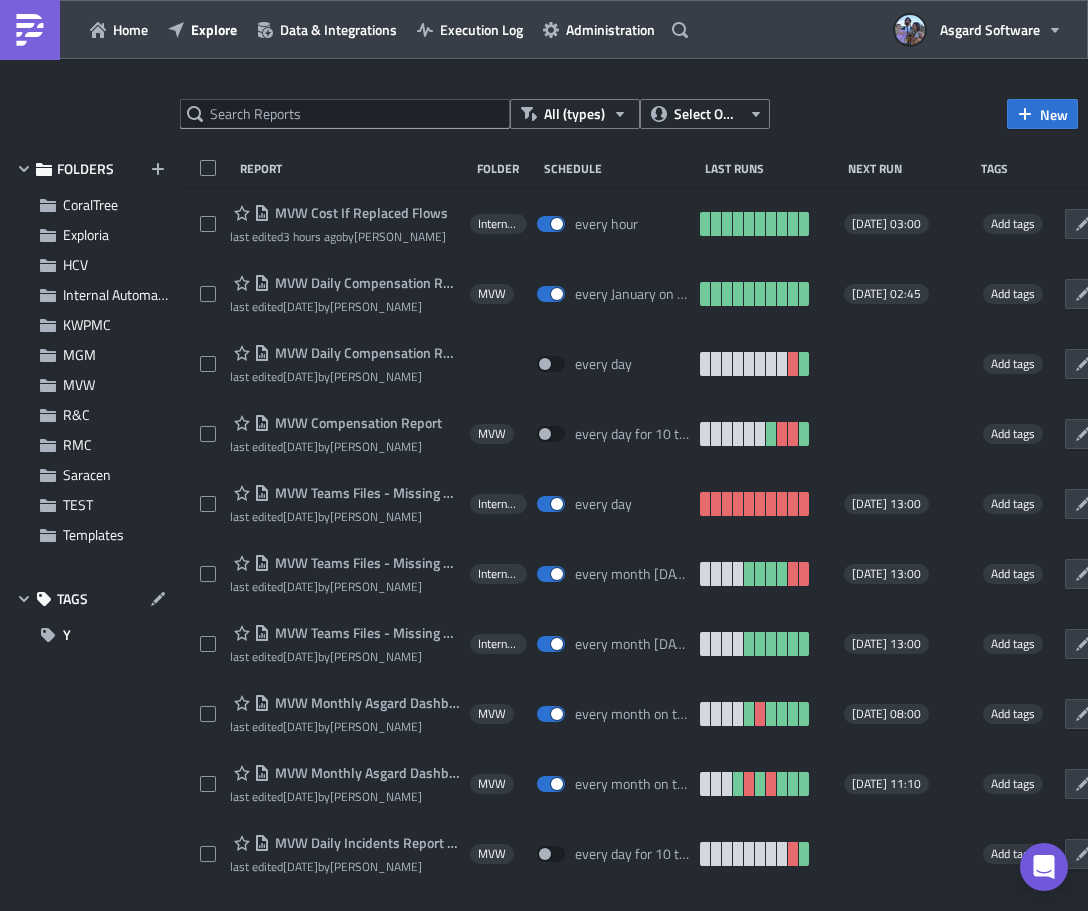
click at [295, 910] on div at bounding box center [544, 914] width 1088 height 0
click at [356, 910] on div at bounding box center [544, 914] width 1088 height 0
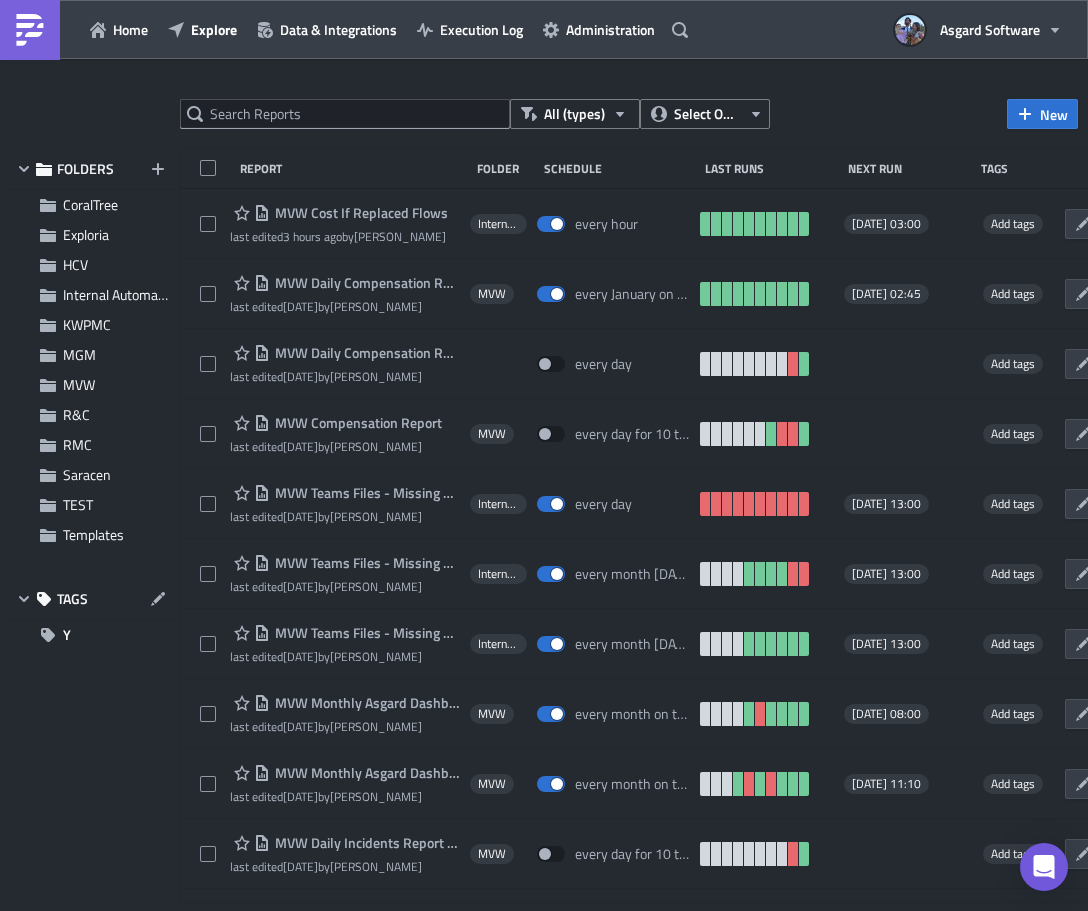
click at [356, 910] on div at bounding box center [544, 914] width 1088 height 0
click at [355, 910] on div at bounding box center [544, 914] width 1088 height 0
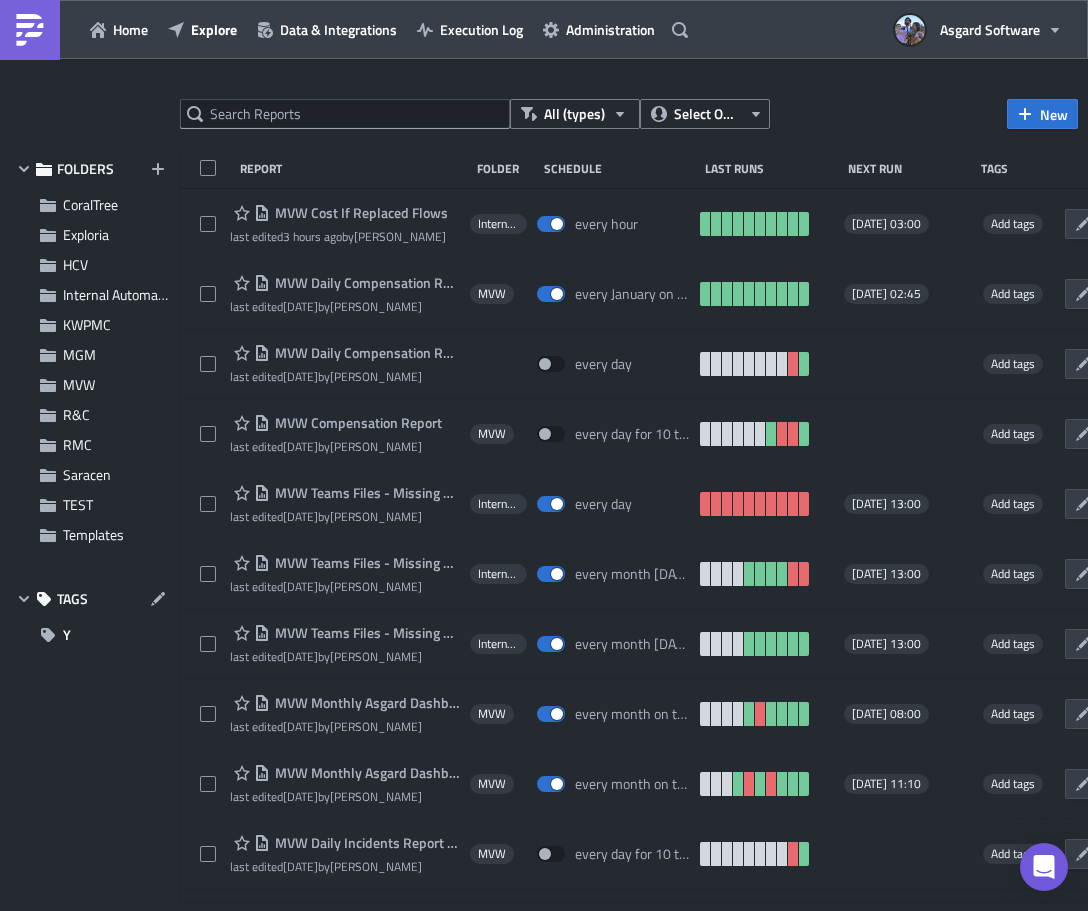
click at [355, 910] on div at bounding box center [544, 914] width 1088 height 0
click at [354, 910] on div at bounding box center [544, 914] width 1088 height 0
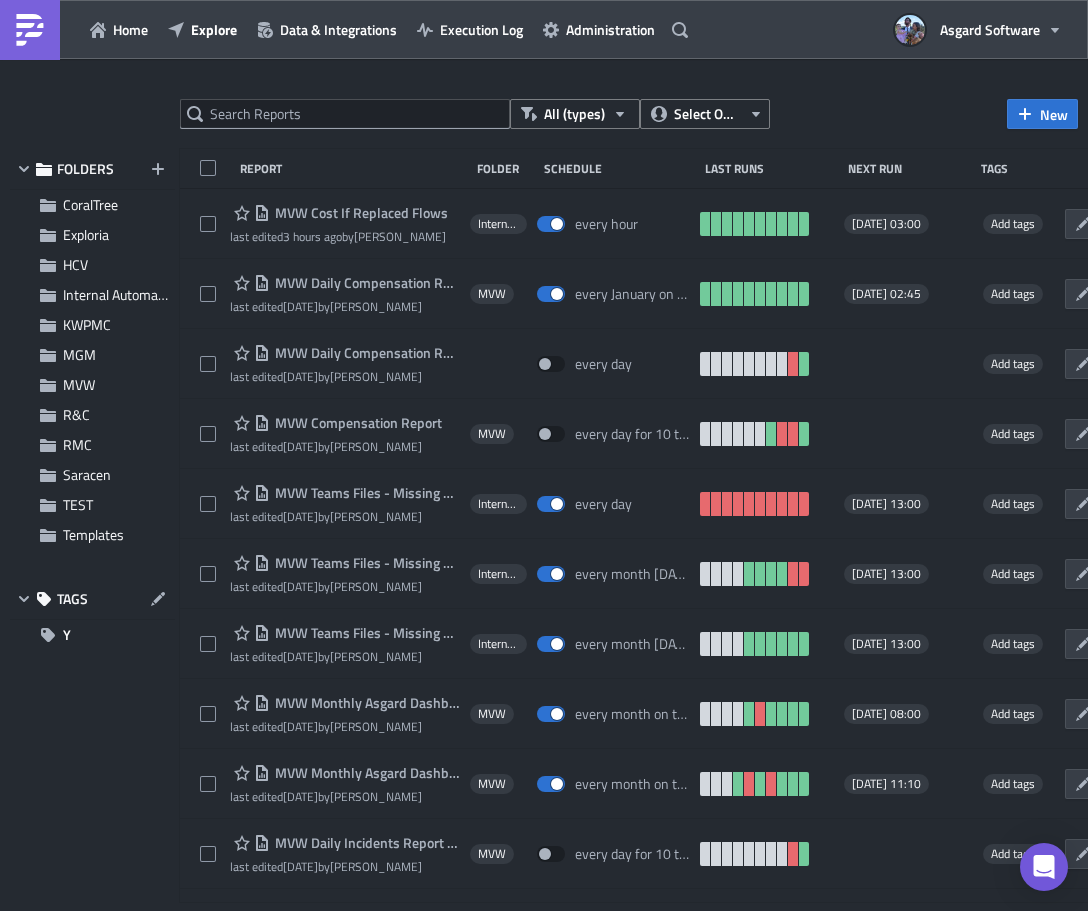
click at [354, 910] on div at bounding box center [544, 914] width 1088 height 0
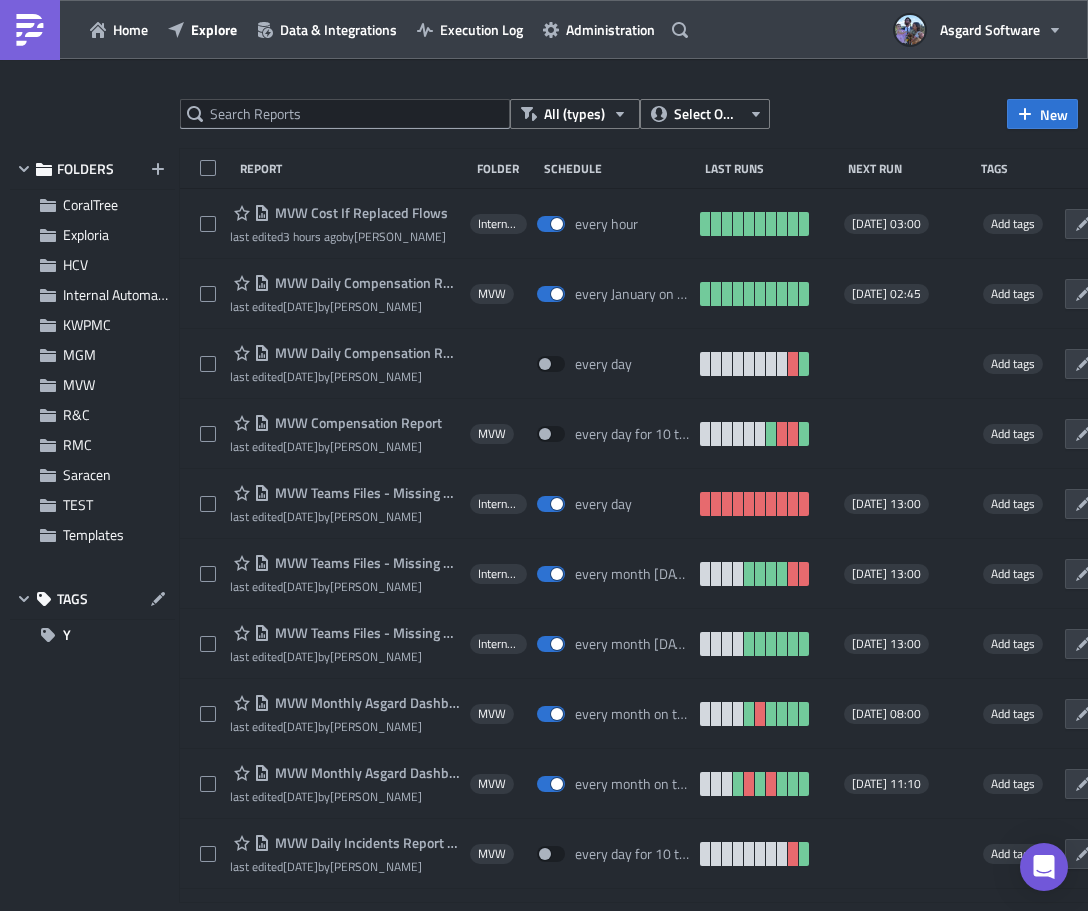
click at [354, 910] on div at bounding box center [544, 914] width 1088 height 0
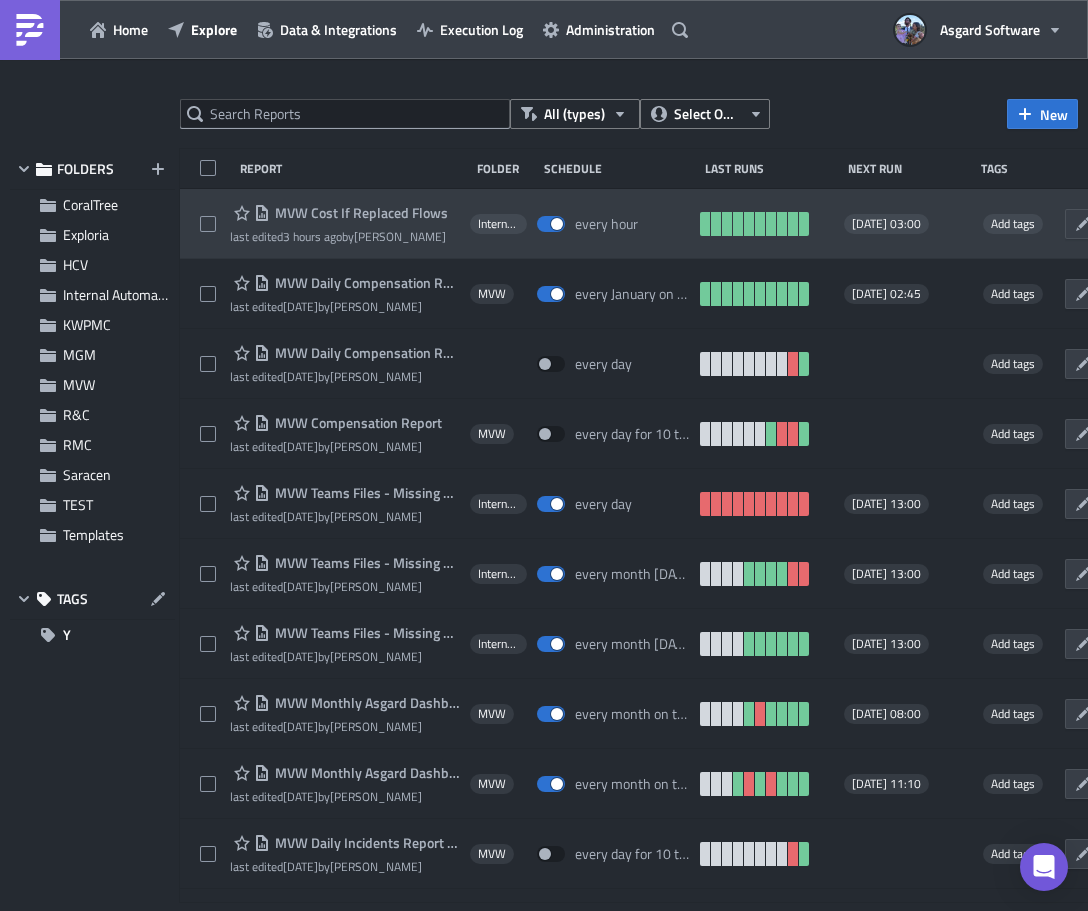
click at [209, 199] on div "MVW Cost If Replaced Flows last edited 3 hours ago by Jordan Valsvik Internal A…" at bounding box center [714, 224] width 1068 height 70
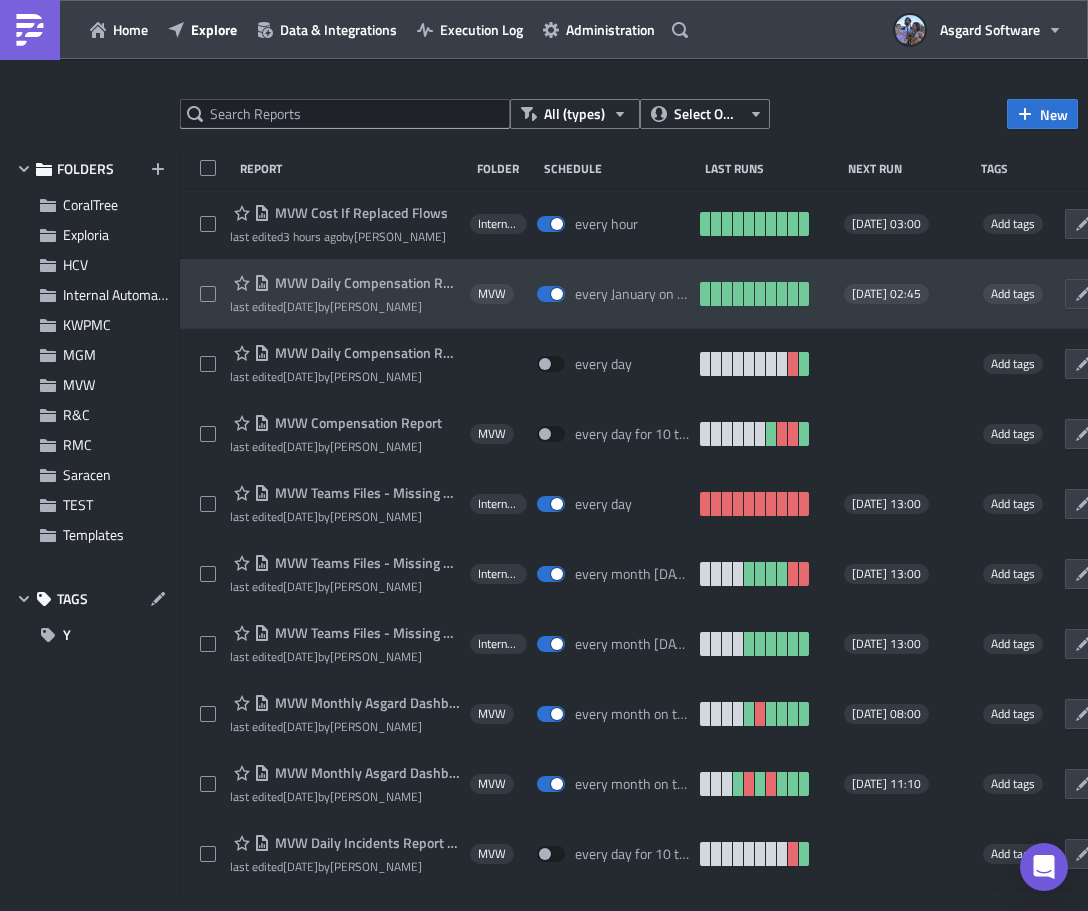
click at [212, 269] on div "MVW Daily Compensation Report - MVC Barony Beach Club last edited 3 weeks ago b…" at bounding box center [714, 294] width 1068 height 70
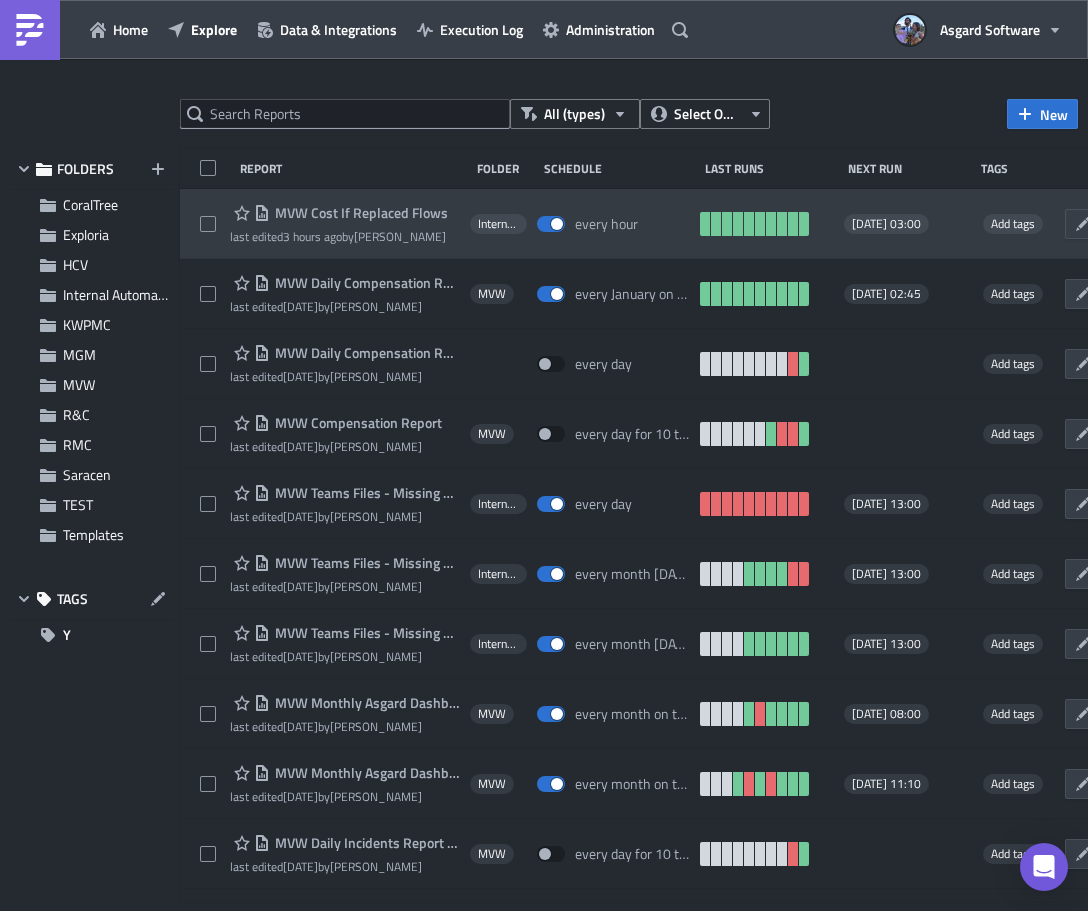
click at [203, 199] on div "MVW Cost If Replaced Flows last edited 3 hours ago by Jordan Valsvik Internal A…" at bounding box center [714, 224] width 1068 height 70
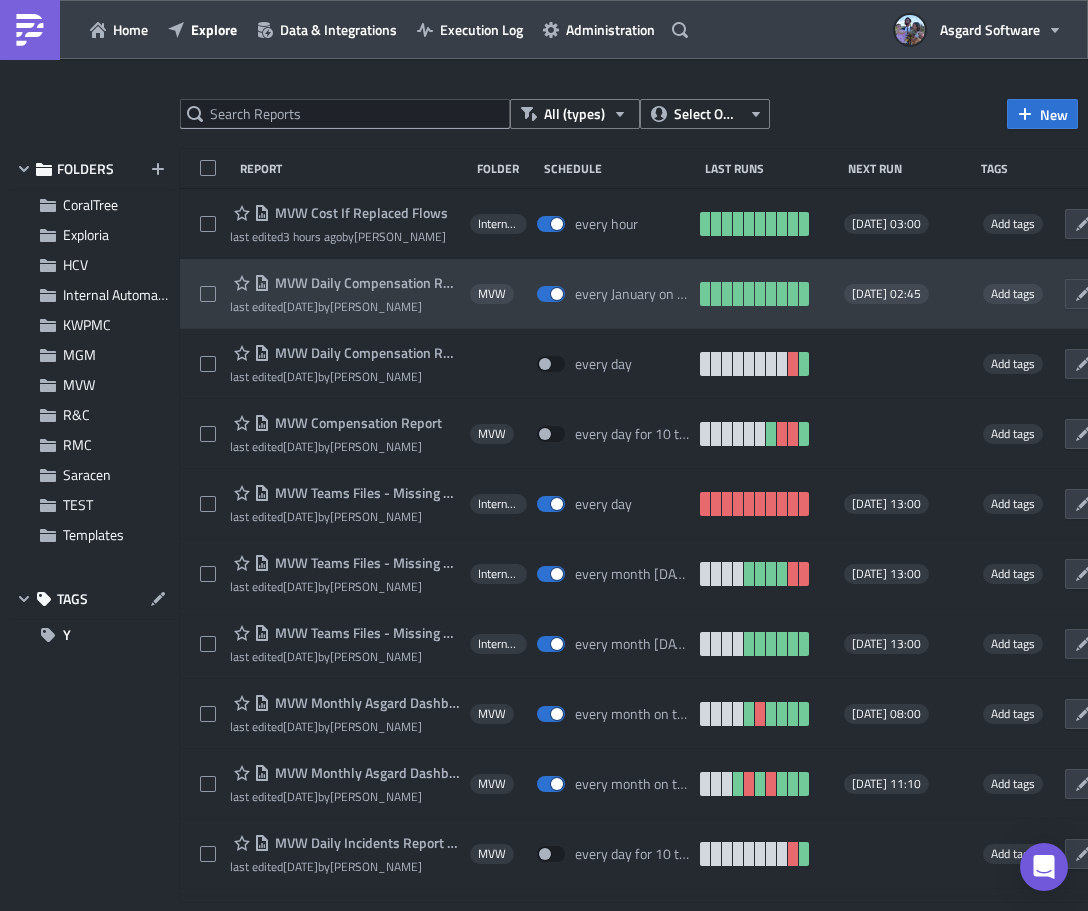
click at [209, 274] on div at bounding box center [215, 294] width 30 height 40
click at [210, 271] on div "MVW Daily Compensation Report - MVC Barony Beach Club last edited 3 weeks ago b…" at bounding box center [714, 294] width 1068 height 70
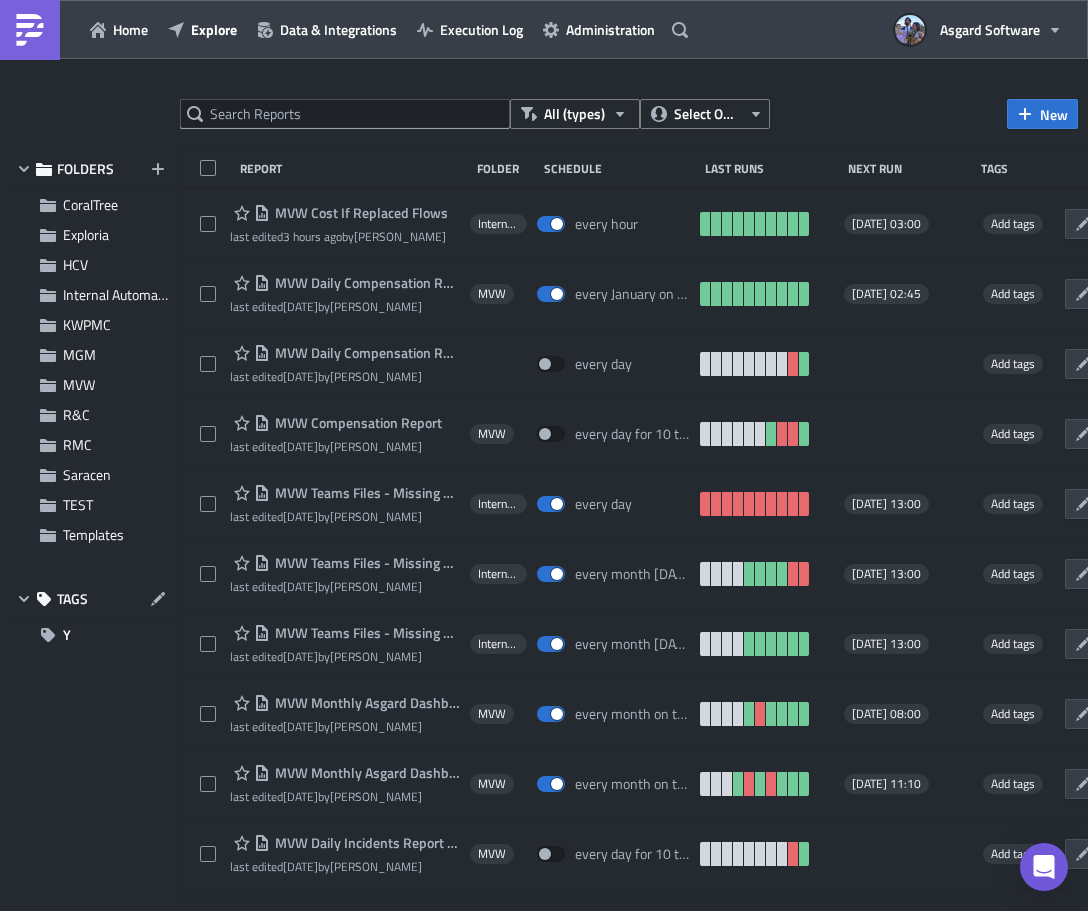
click at [523, 910] on div at bounding box center [544, 914] width 1088 height 0
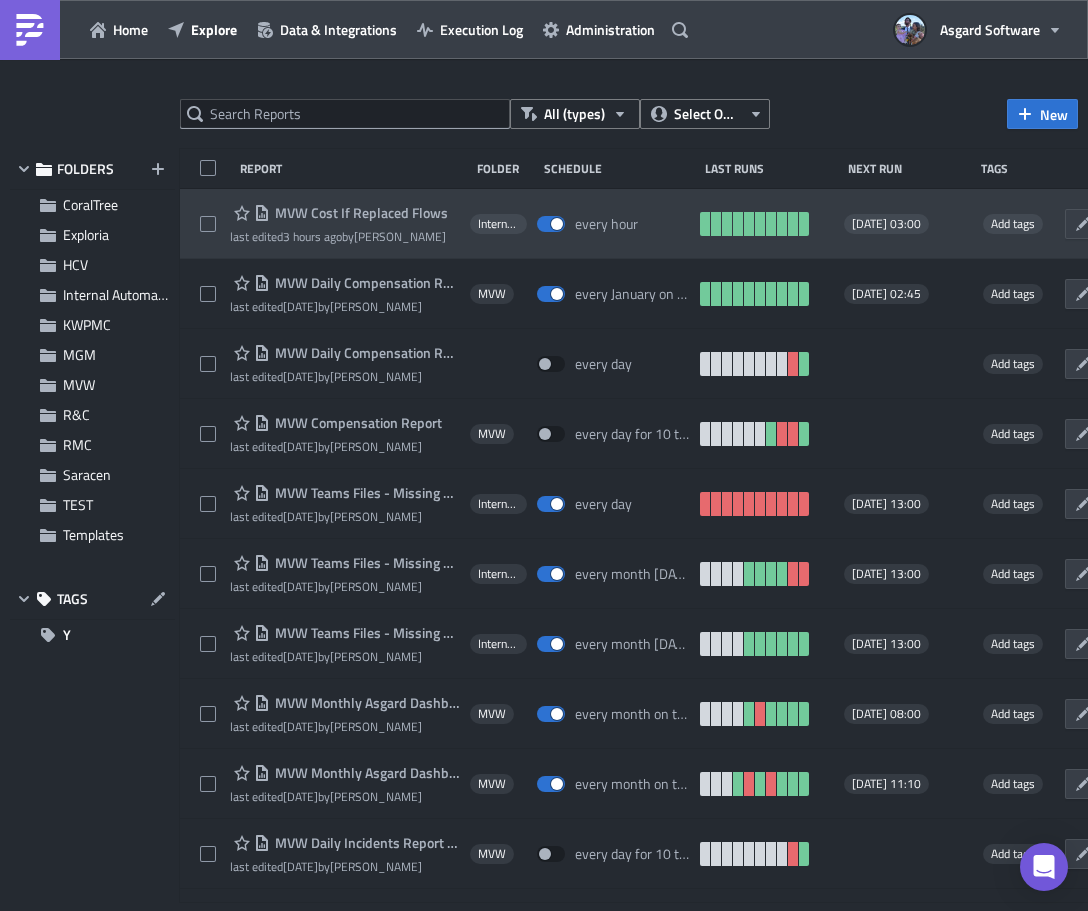
click at [355, 216] on span "MVW Cost If Replaced Flows" at bounding box center [359, 213] width 178 height 18
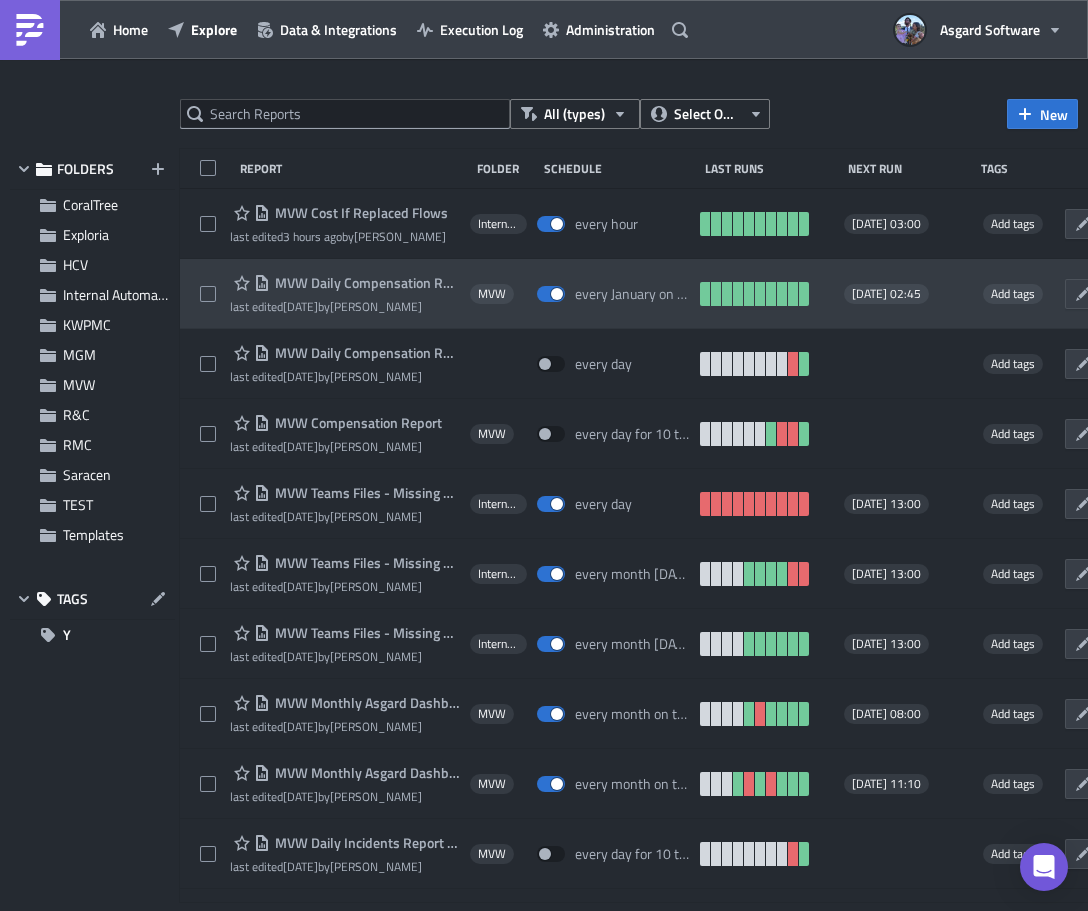
click at [351, 278] on span "MVW Daily Compensation Report - MVC Barony Beach Club" at bounding box center [365, 283] width 190 height 18
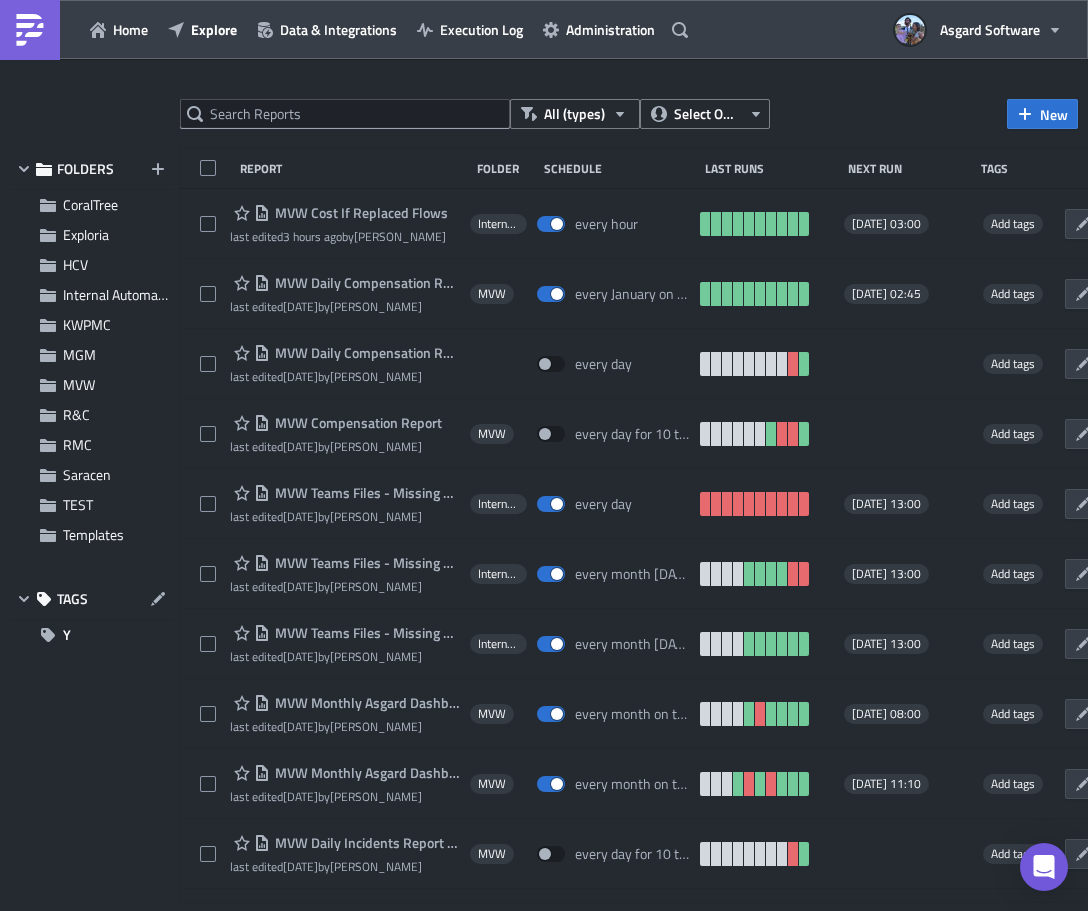
click at [493, 910] on div at bounding box center [544, 914] width 1088 height 0
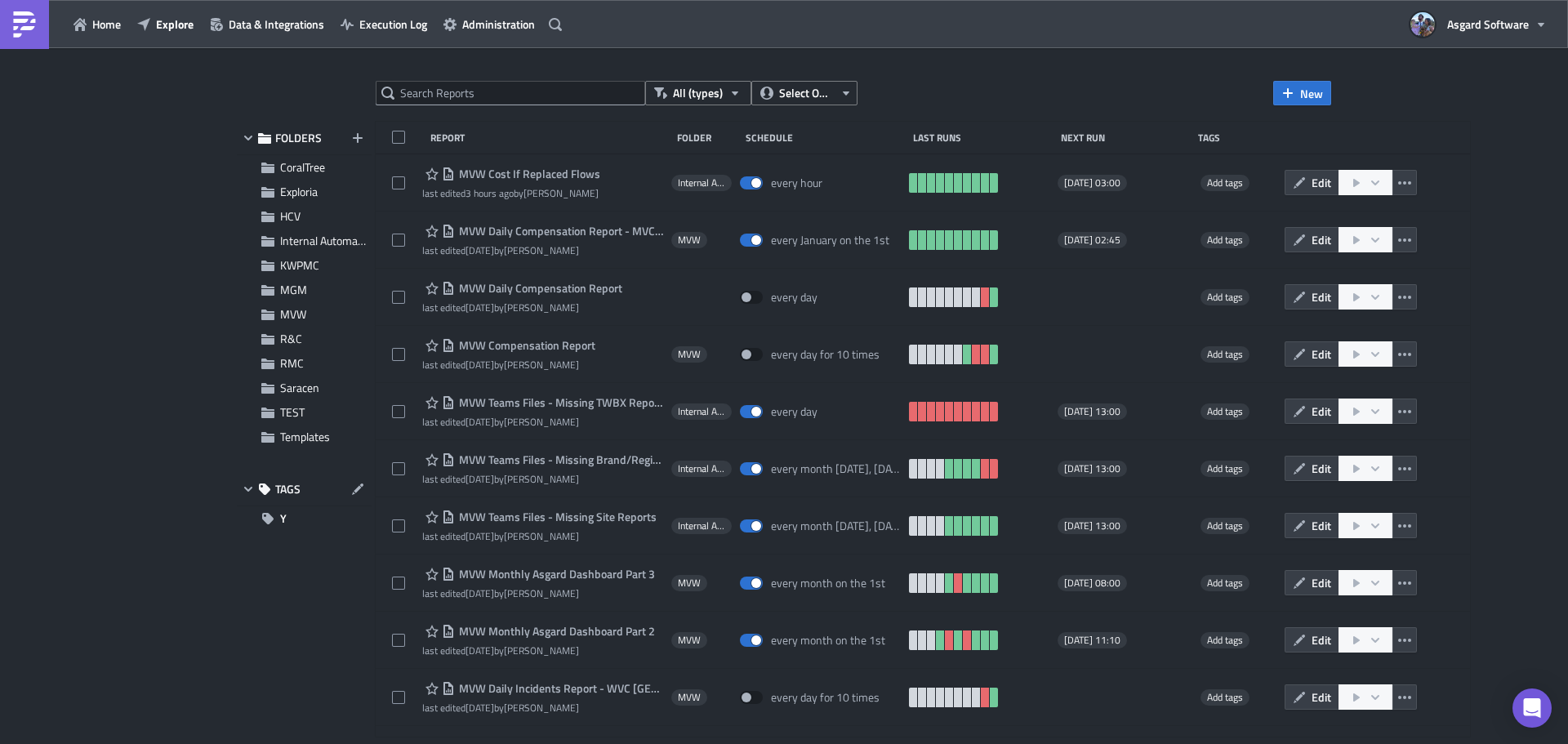
click at [534, 168] on span "MVW Cost If Replaced Flows" at bounding box center [528, 174] width 145 height 15
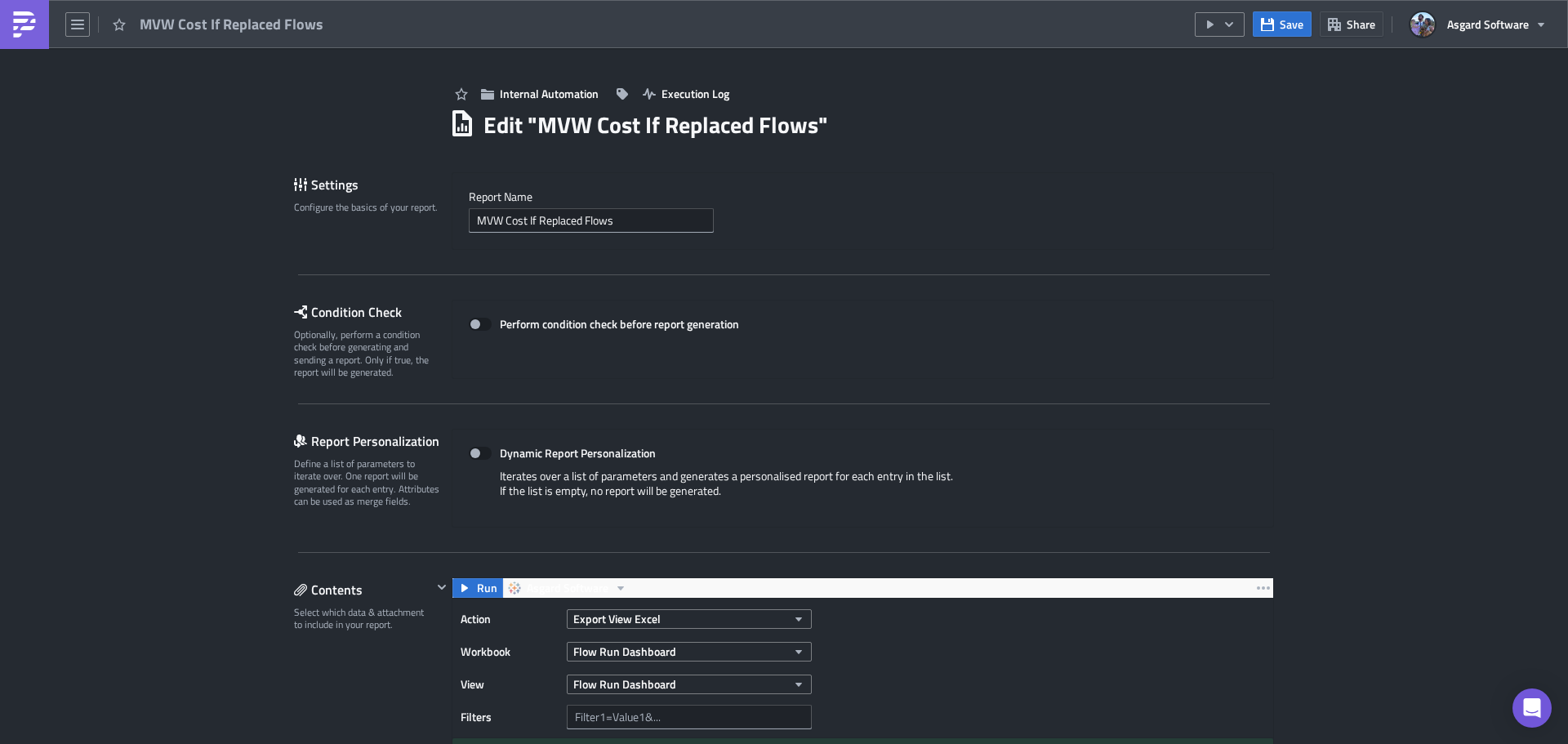
click at [4, 33] on link at bounding box center [25, 25] width 49 height 49
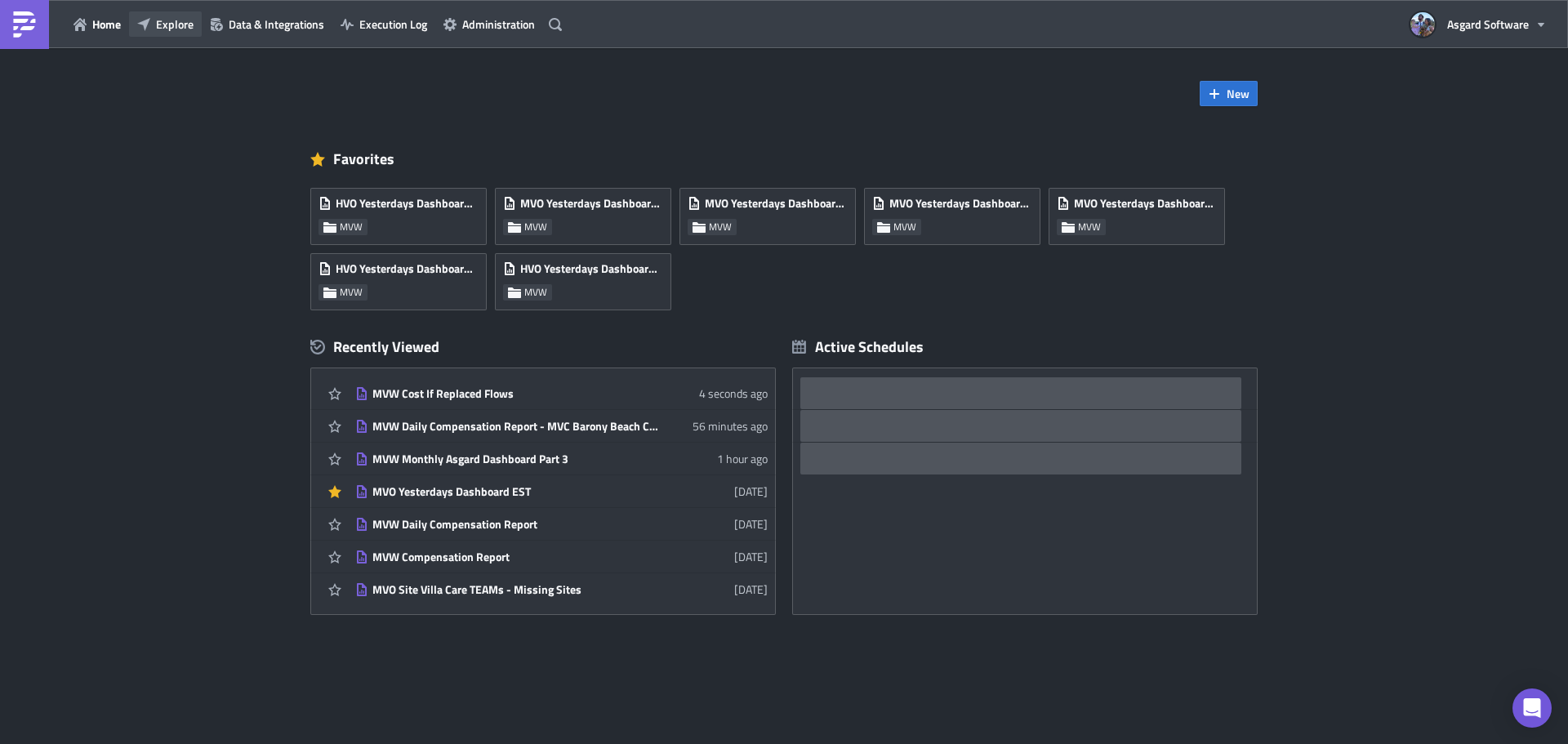
click at [169, 32] on span "Explore" at bounding box center [175, 24] width 38 height 17
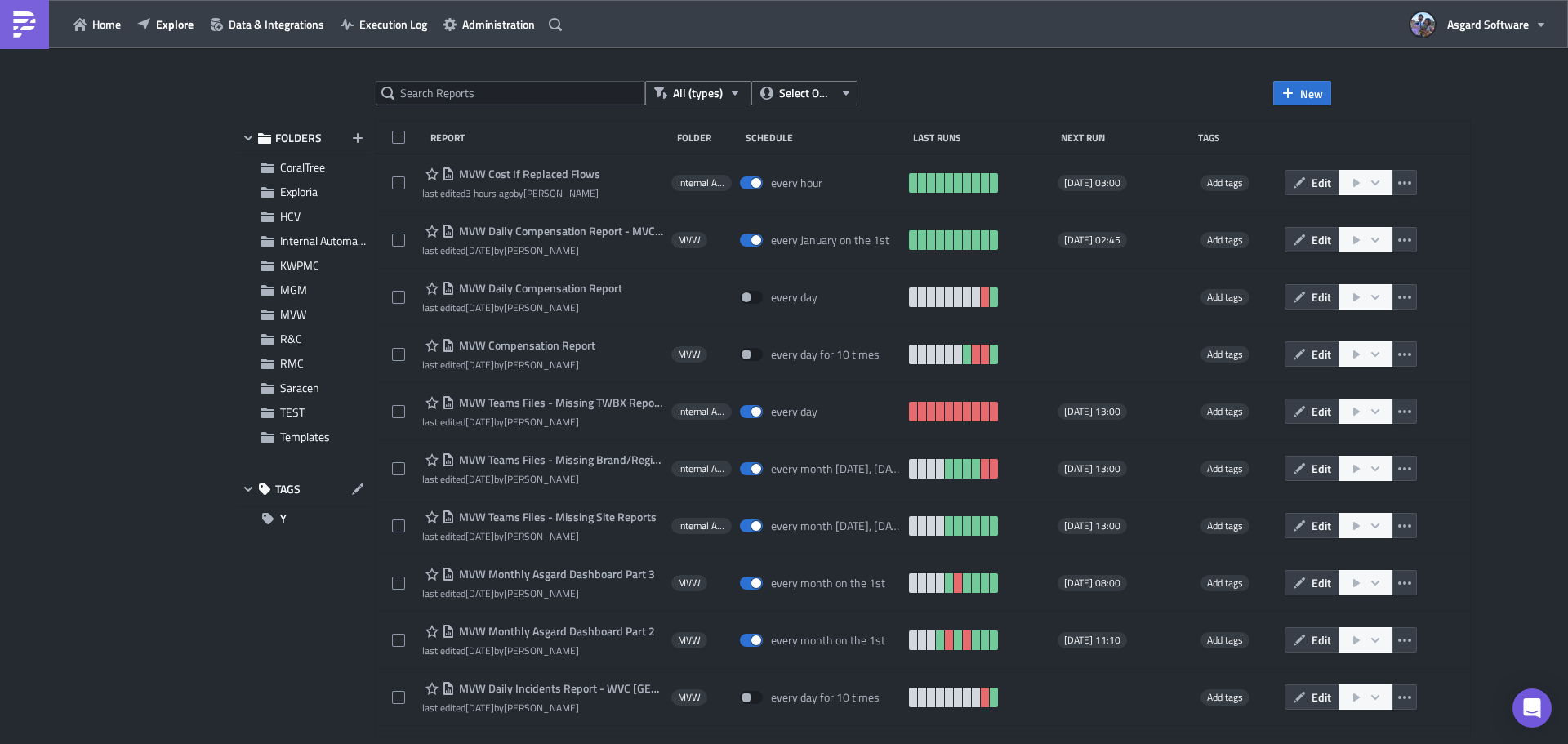
drag, startPoint x: 1540, startPoint y: 0, endPoint x: 1170, endPoint y: 70, distance: 376.6
click at [809, 70] on div "All (types) Select Owner New FOLDERS CoralTree Exploria HCV Internal Automation…" at bounding box center [784, 397] width 1568 height 698
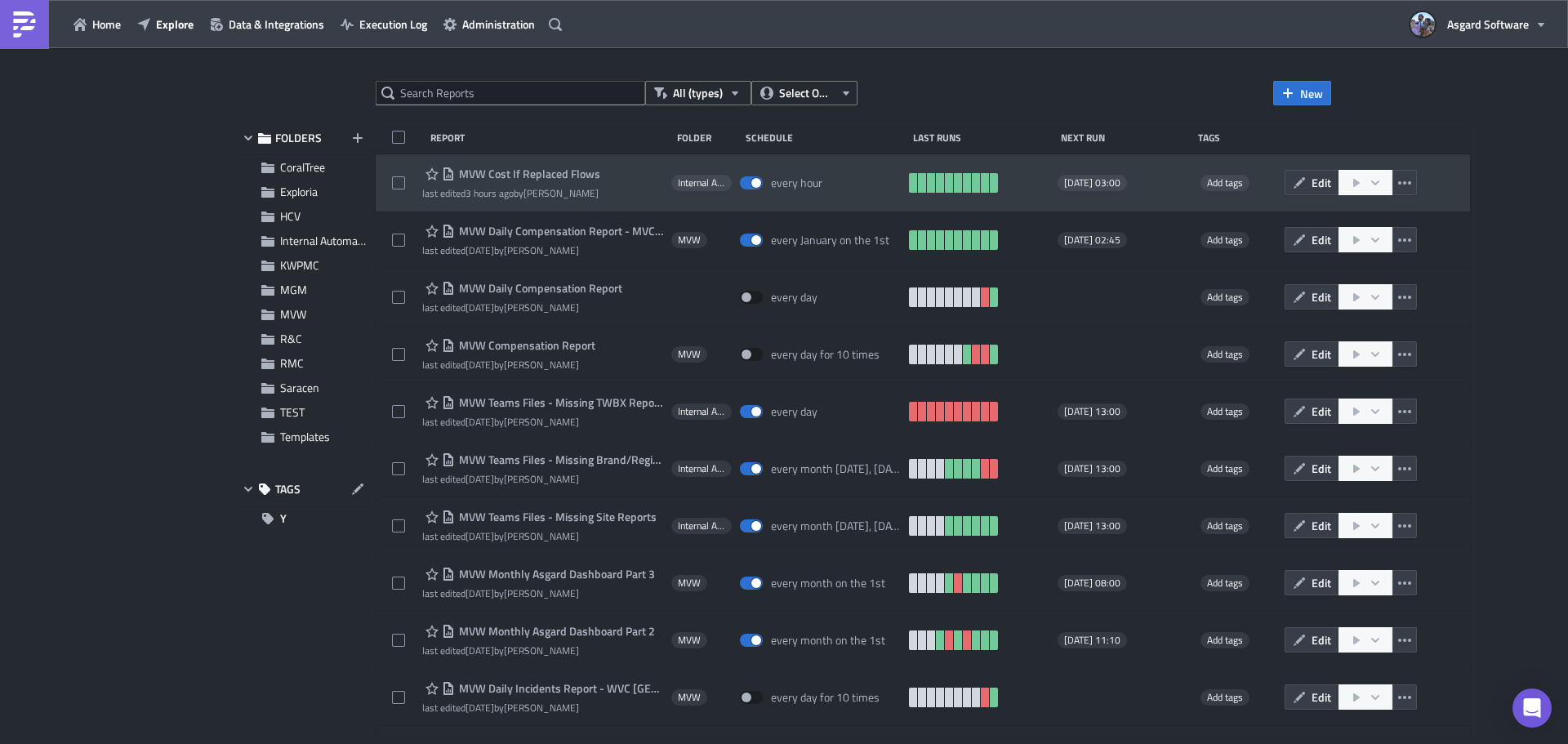
click at [577, 170] on span "MVW Cost If Replaced Flows" at bounding box center [528, 174] width 145 height 15
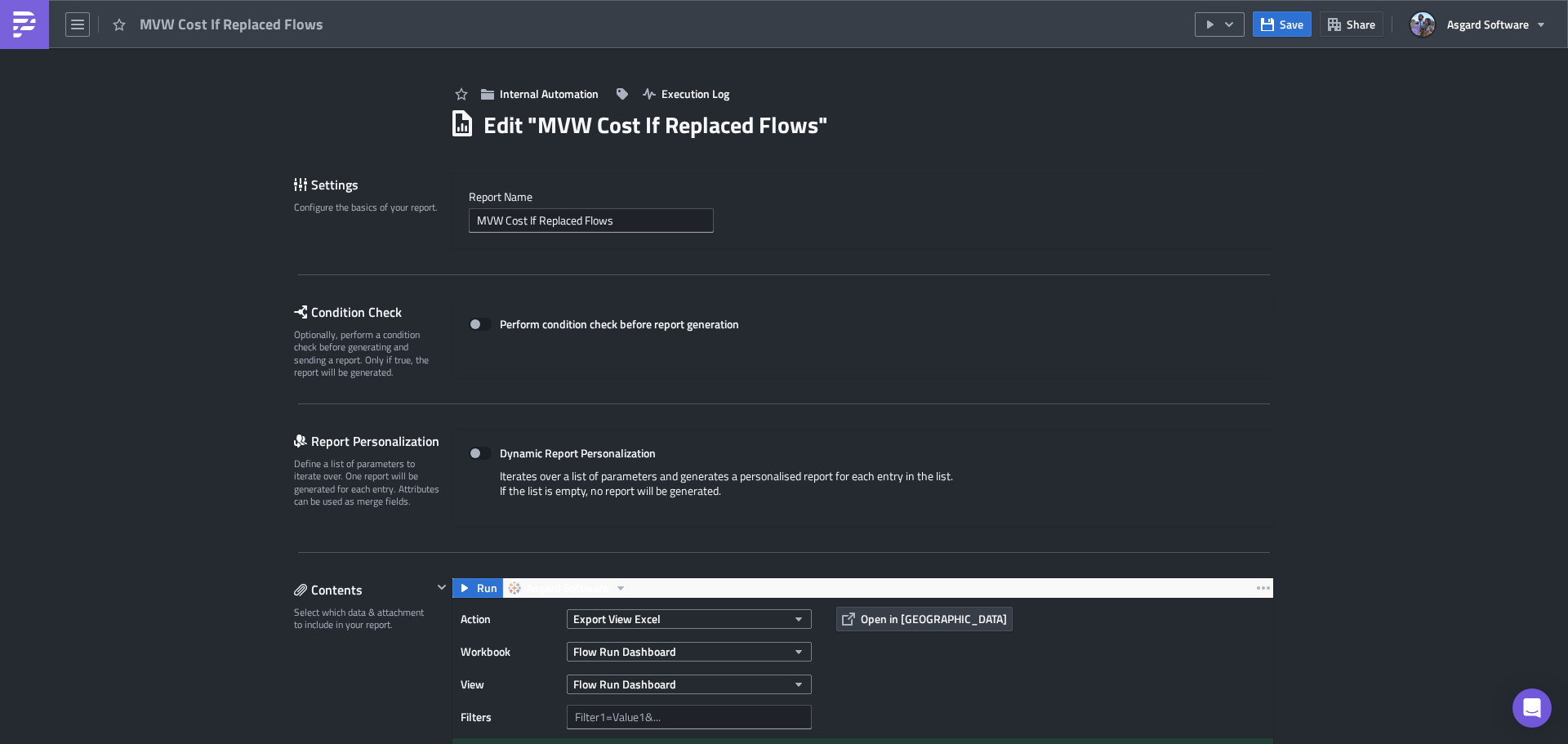
drag, startPoint x: 38, startPoint y: 29, endPoint x: 32, endPoint y: 42, distance: 14.3
click at [38, 29] on link at bounding box center [25, 25] width 49 height 49
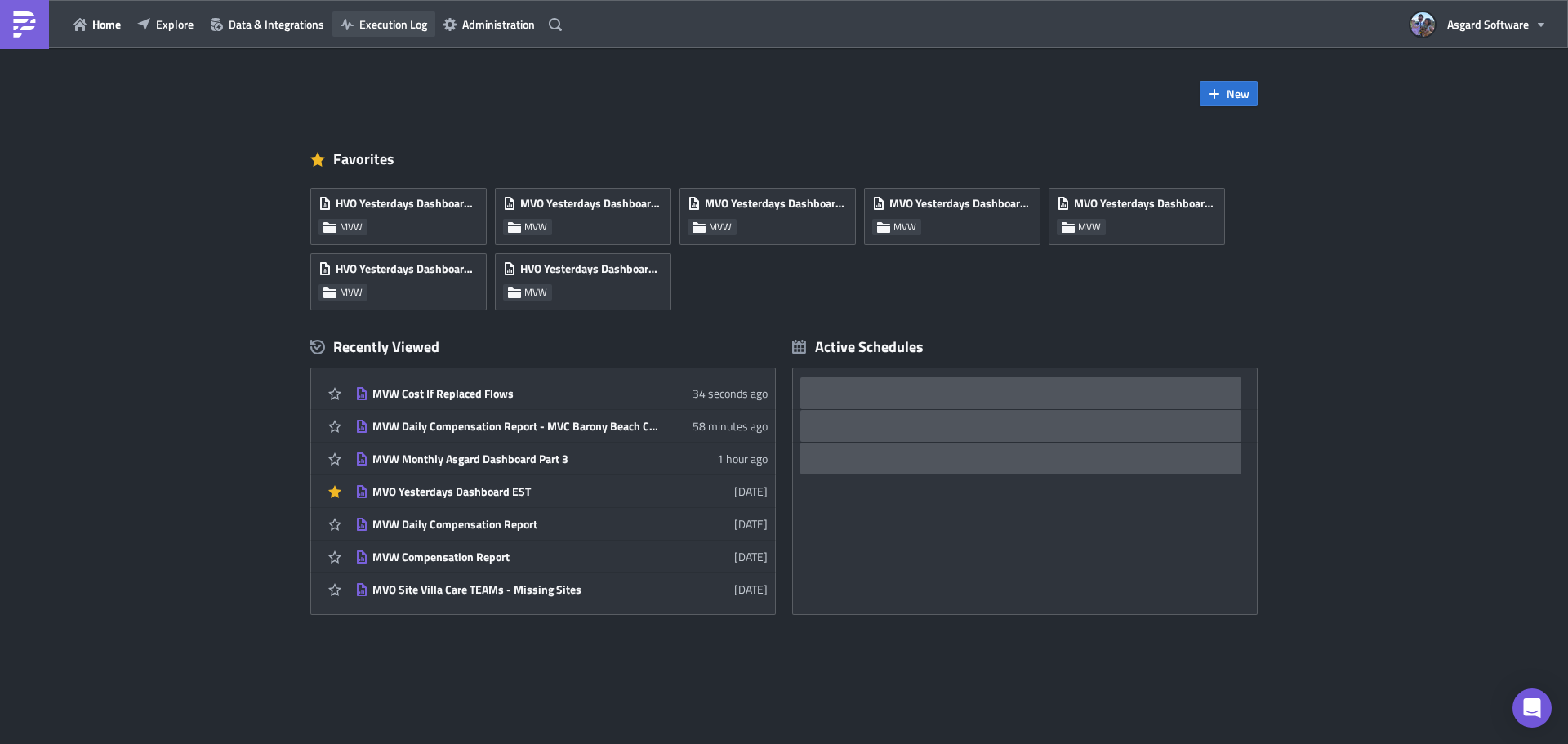
click at [393, 27] on span "Execution Log" at bounding box center [393, 24] width 68 height 17
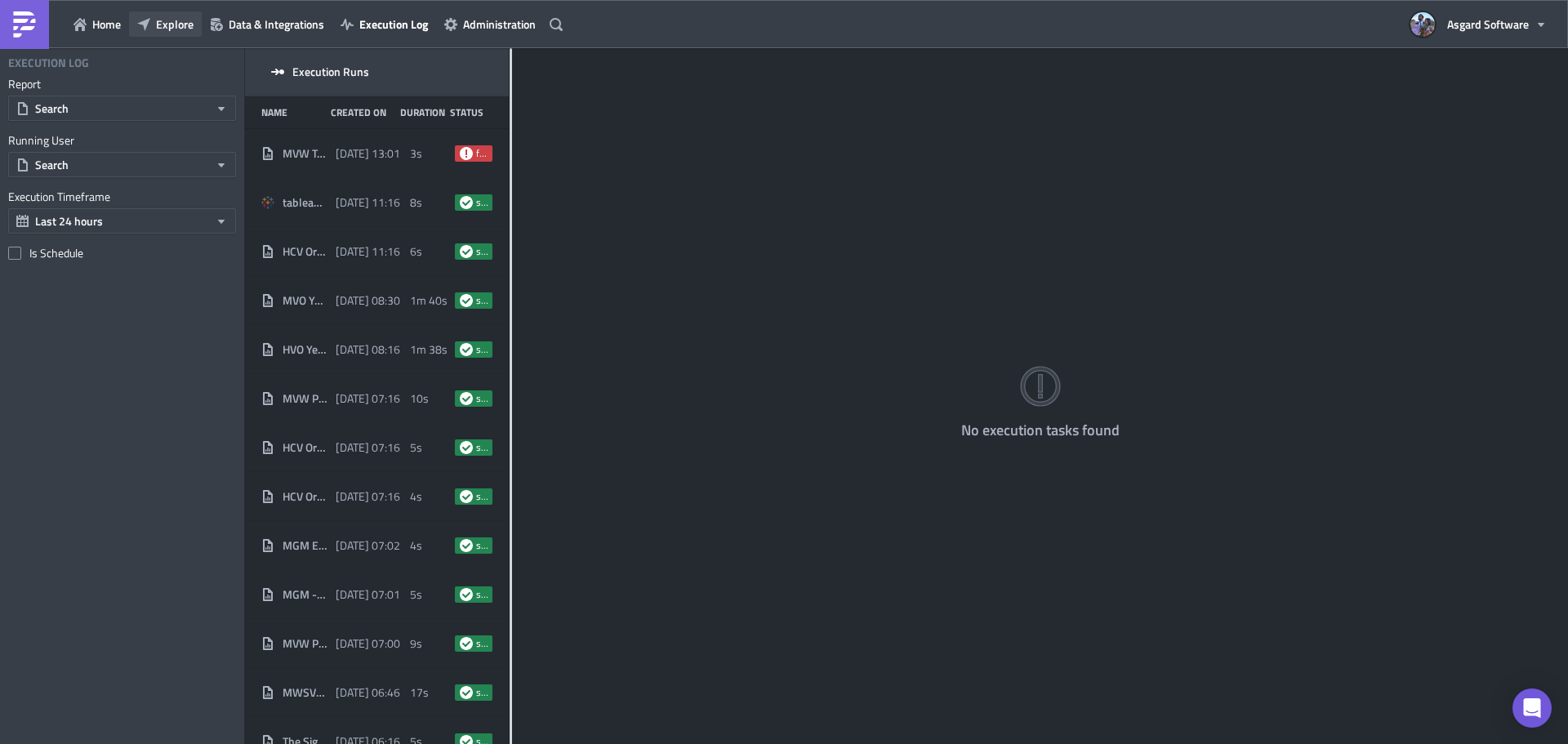
click at [167, 23] on span "Explore" at bounding box center [175, 24] width 38 height 17
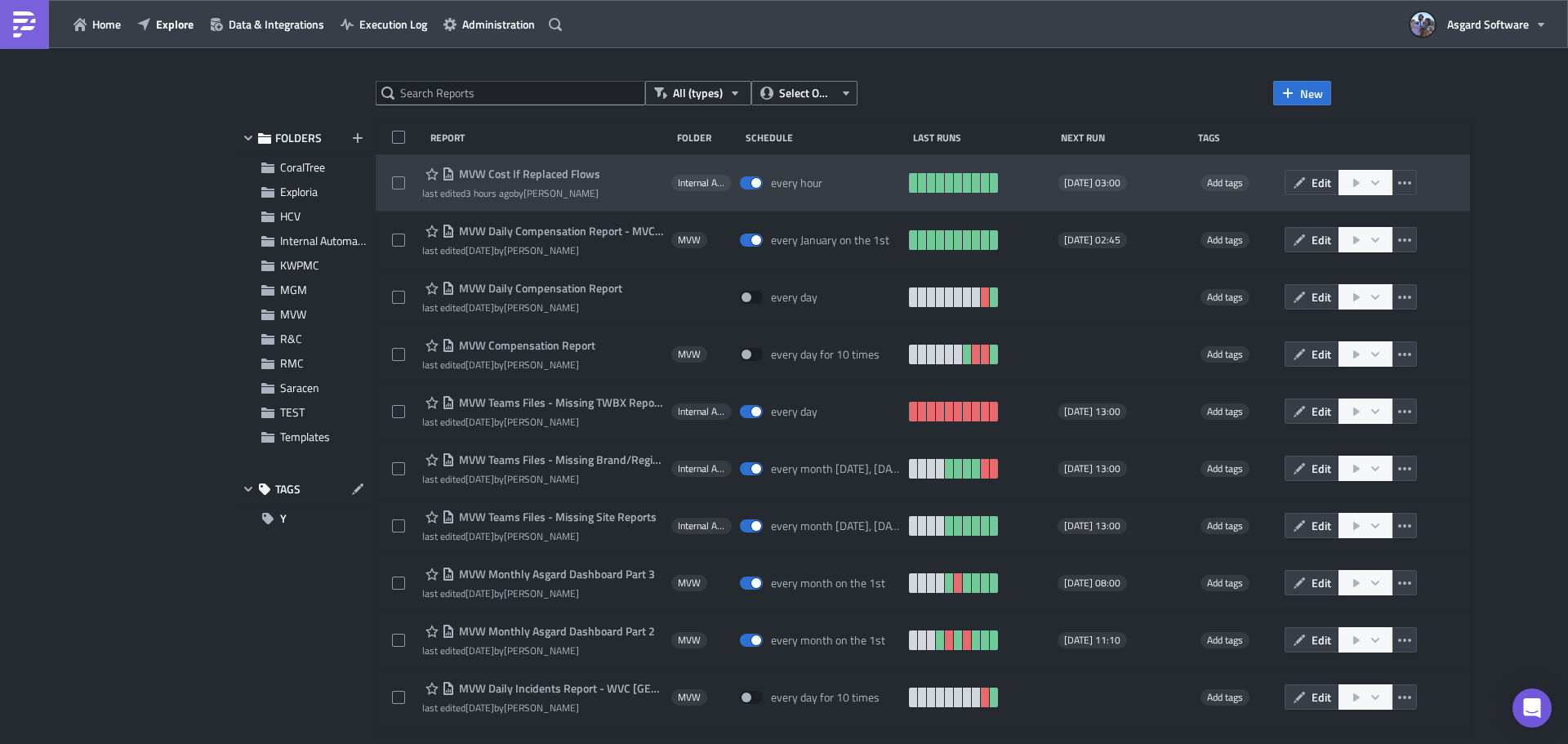
click at [539, 170] on span "MVW Cost If Replaced Flows" at bounding box center [528, 174] width 145 height 15
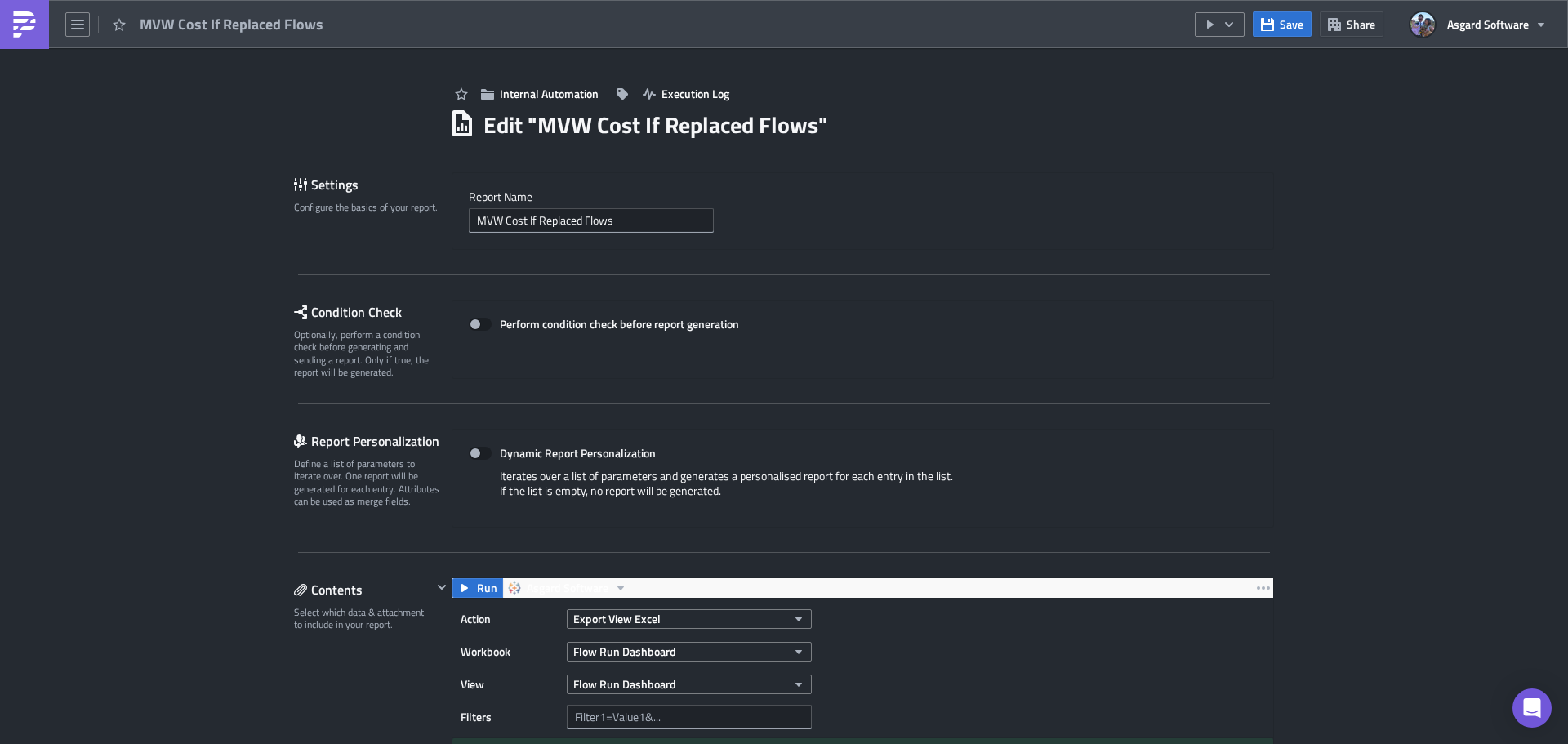
click at [26, 20] on img at bounding box center [25, 25] width 26 height 26
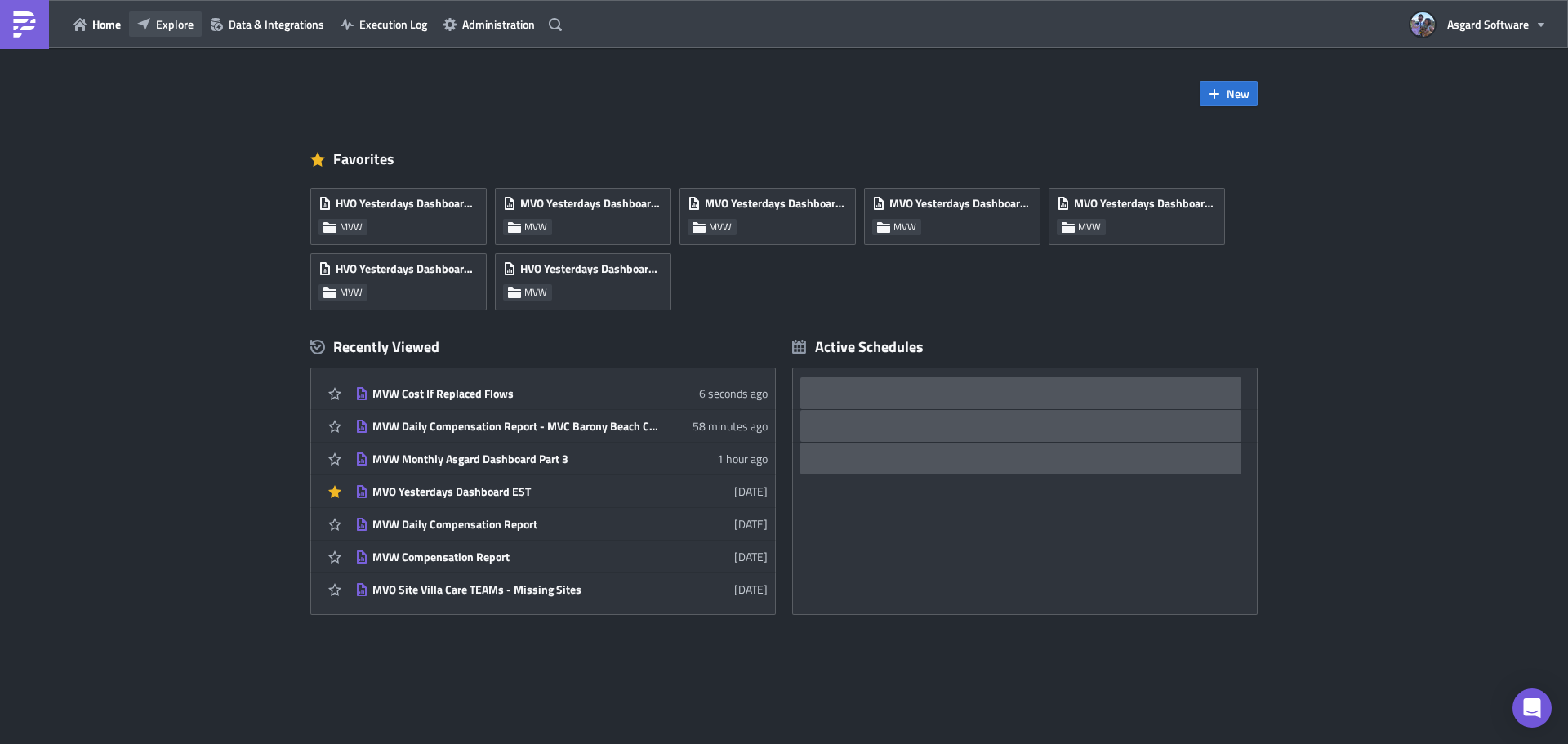
click at [175, 29] on span "Explore" at bounding box center [175, 24] width 38 height 17
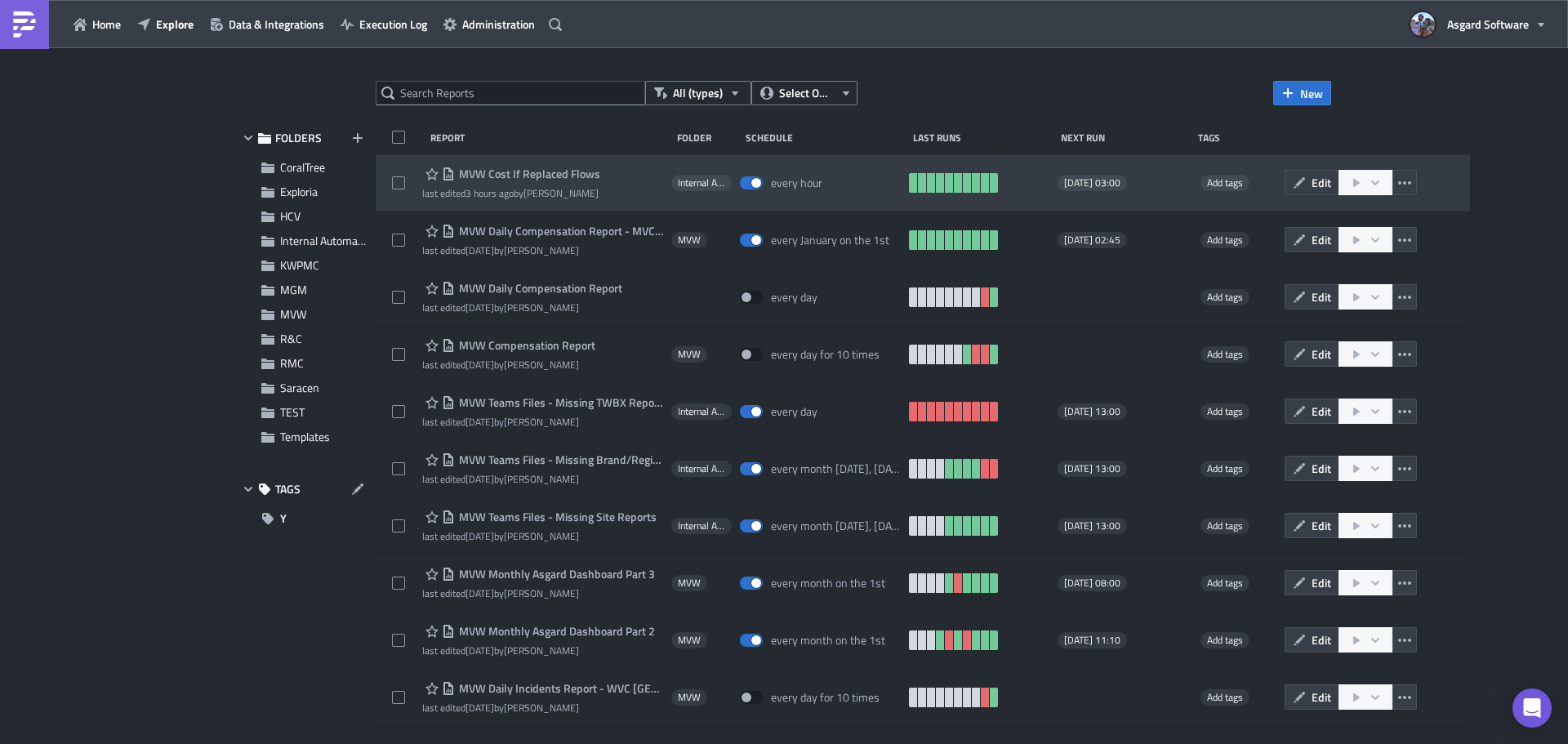
drag, startPoint x: 604, startPoint y: 172, endPoint x: 539, endPoint y: 198, distance: 70.0
click at [465, 159] on div "MVW Cost If Replaced Flows last edited 3 hours ago by Jordan Valsvik Internal A…" at bounding box center [922, 183] width 1094 height 57
drag, startPoint x: 610, startPoint y: 201, endPoint x: 494, endPoint y: 180, distance: 117.9
click at [494, 180] on div "MVW Cost If Replaced Flows last edited 3 hours ago by Jordan Valsvik Internal A…" at bounding box center [922, 183] width 1094 height 57
click at [610, 181] on div "MVW Cost If Replaced Flows last edited 3 hours ago by Jordan Valsvik" at bounding box center [543, 183] width 241 height 33
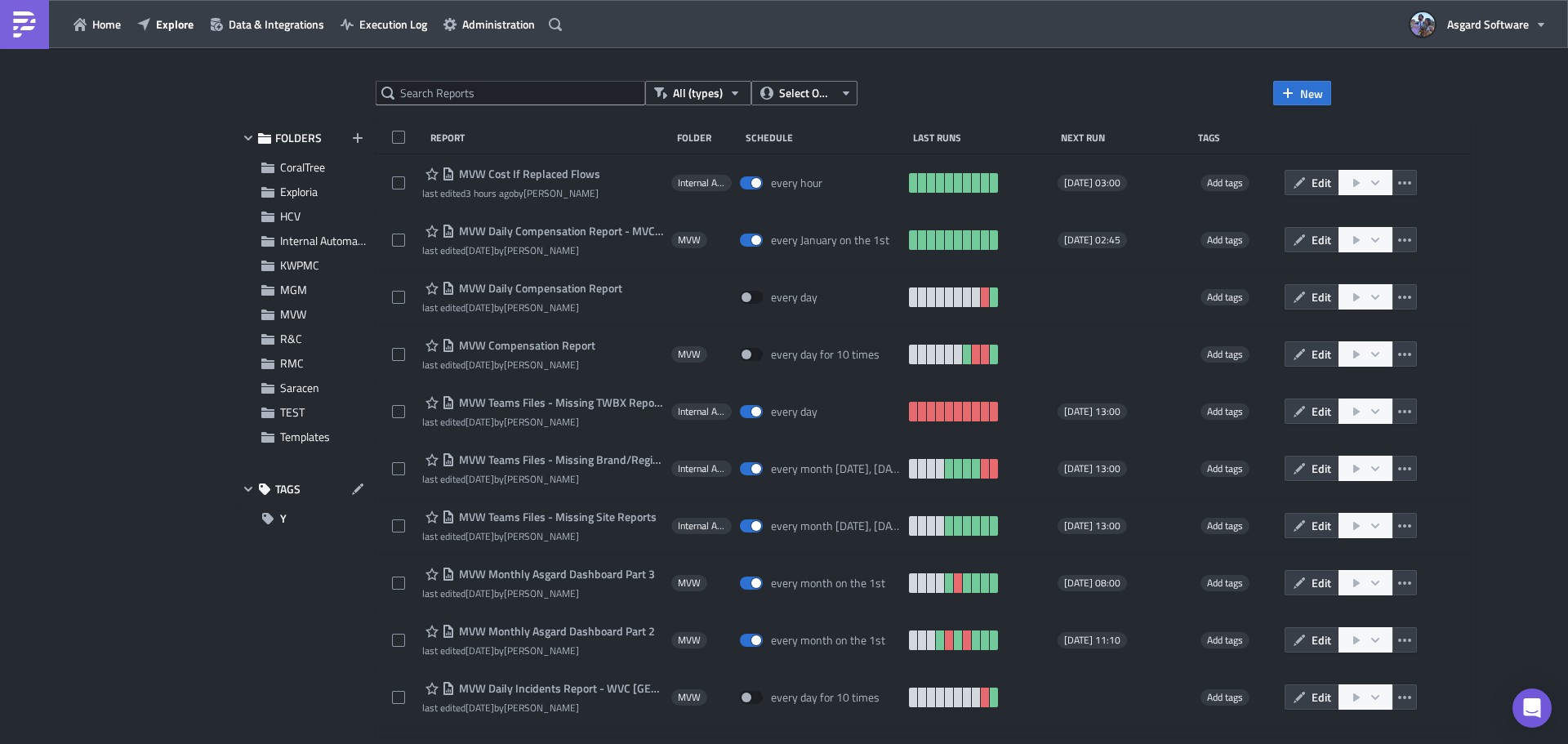
click at [809, 69] on div "All (types) Select Owner New FOLDERS CoralTree Exploria HCV Internal Automation…" at bounding box center [784, 397] width 1568 height 698
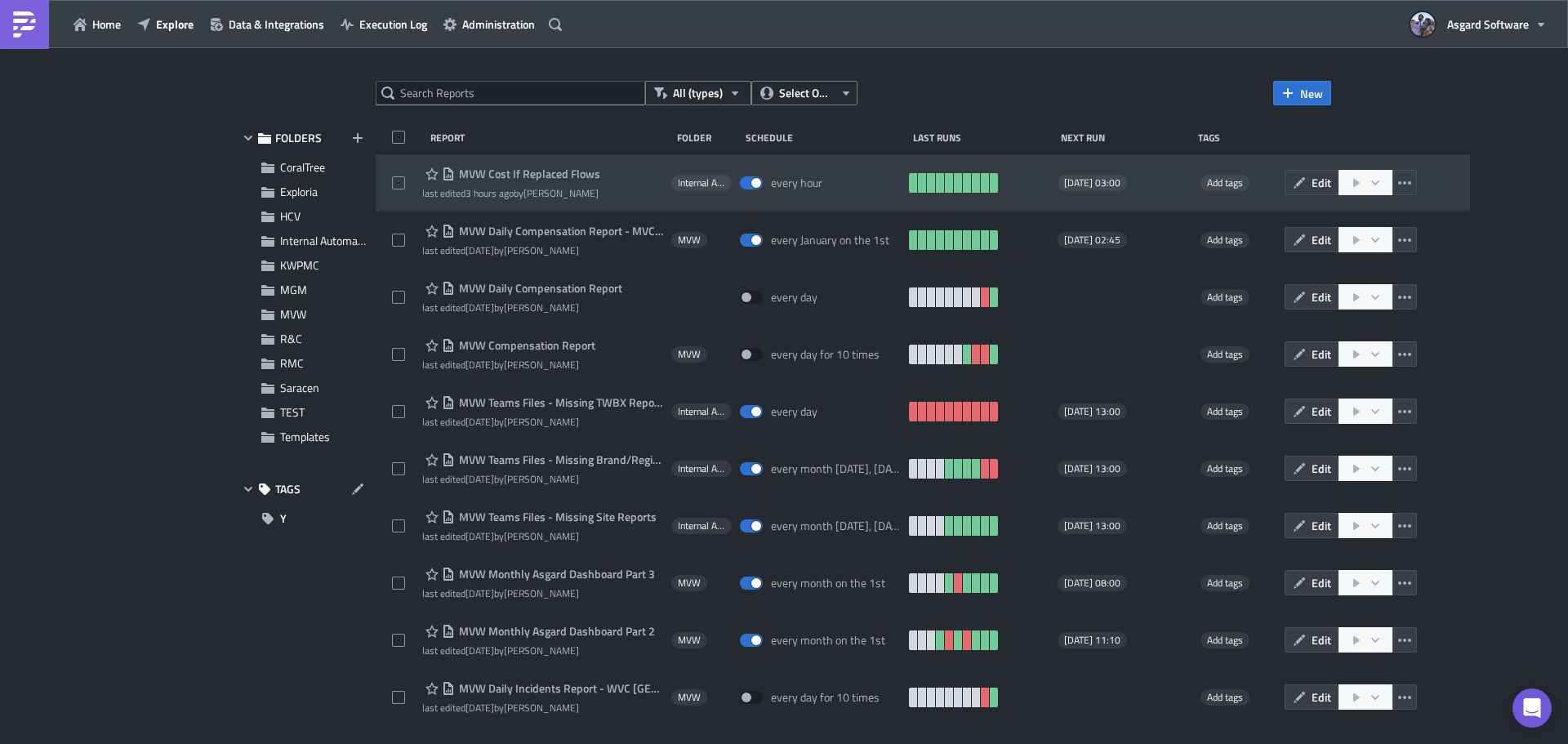
click at [495, 166] on div "MVW Cost If Replaced Flows" at bounding box center [511, 174] width 178 height 20
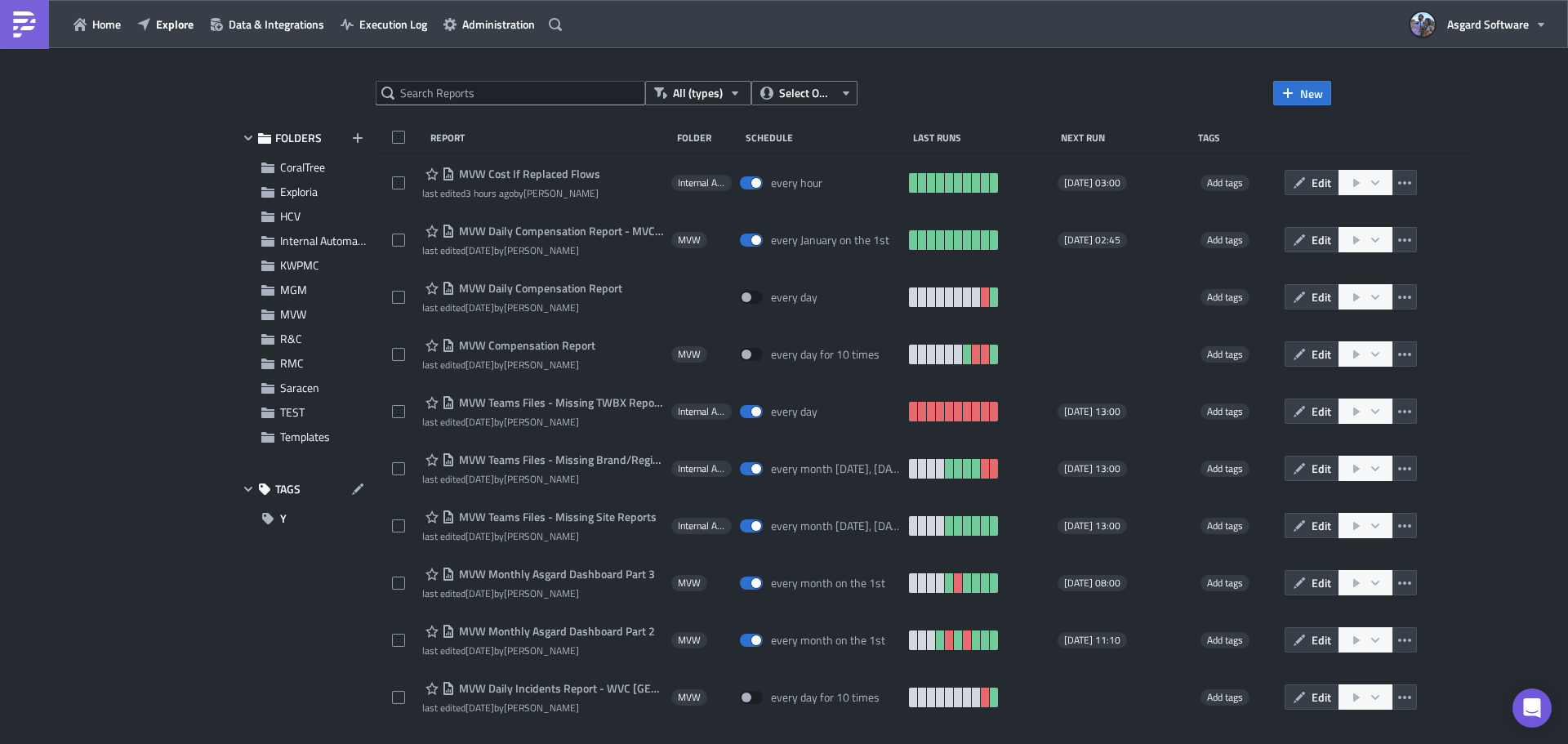
click at [496, 169] on span "MVW Cost If Replaced Flows" at bounding box center [528, 174] width 145 height 15
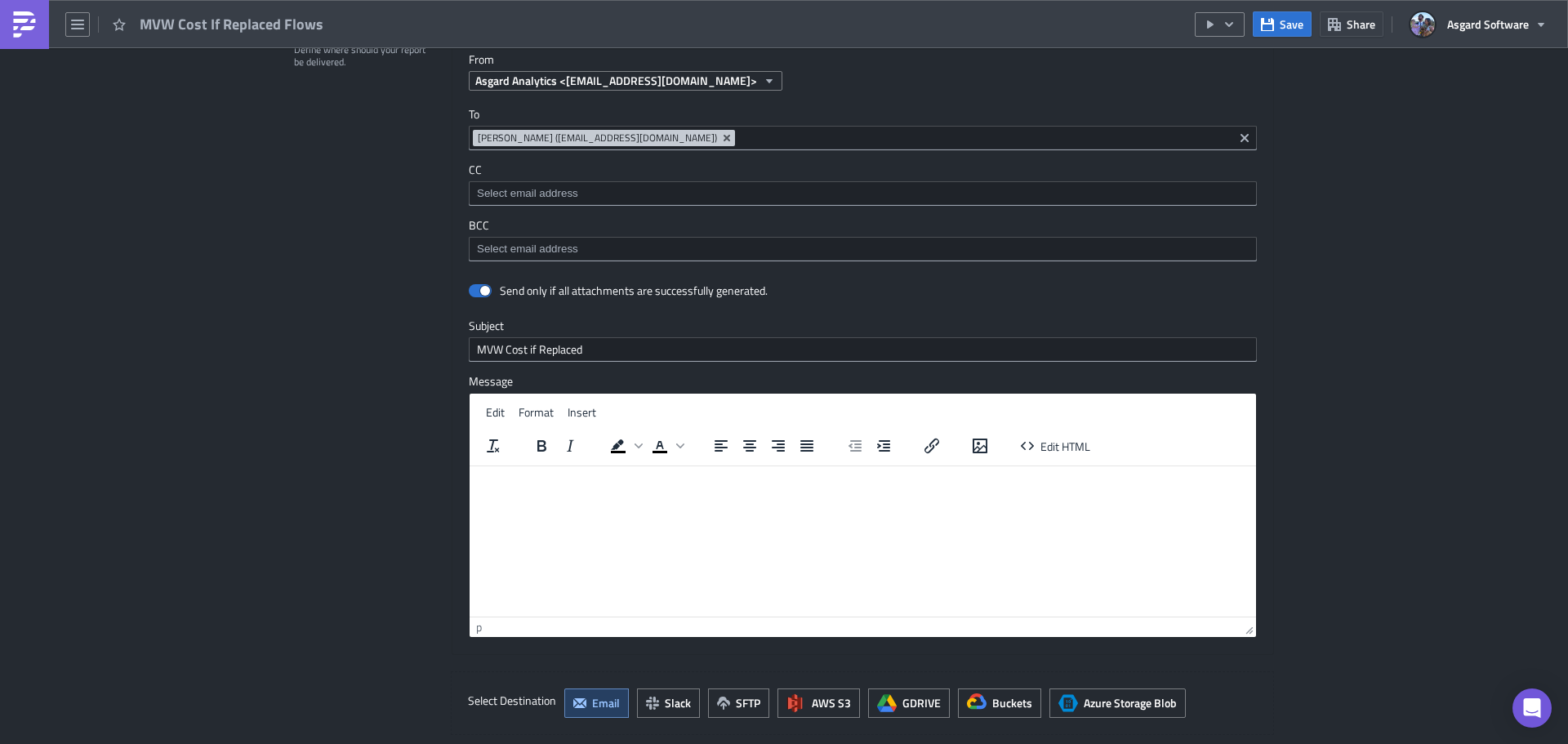
scroll to position [1796, 0]
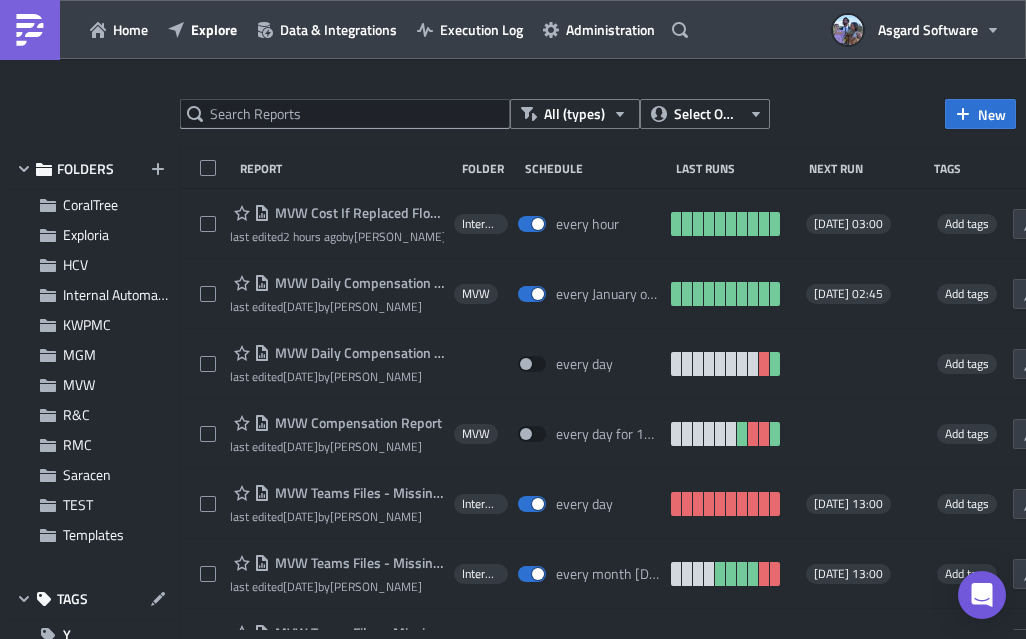
scroll to position [232, 0]
